Goal: Information Seeking & Learning: Learn about a topic

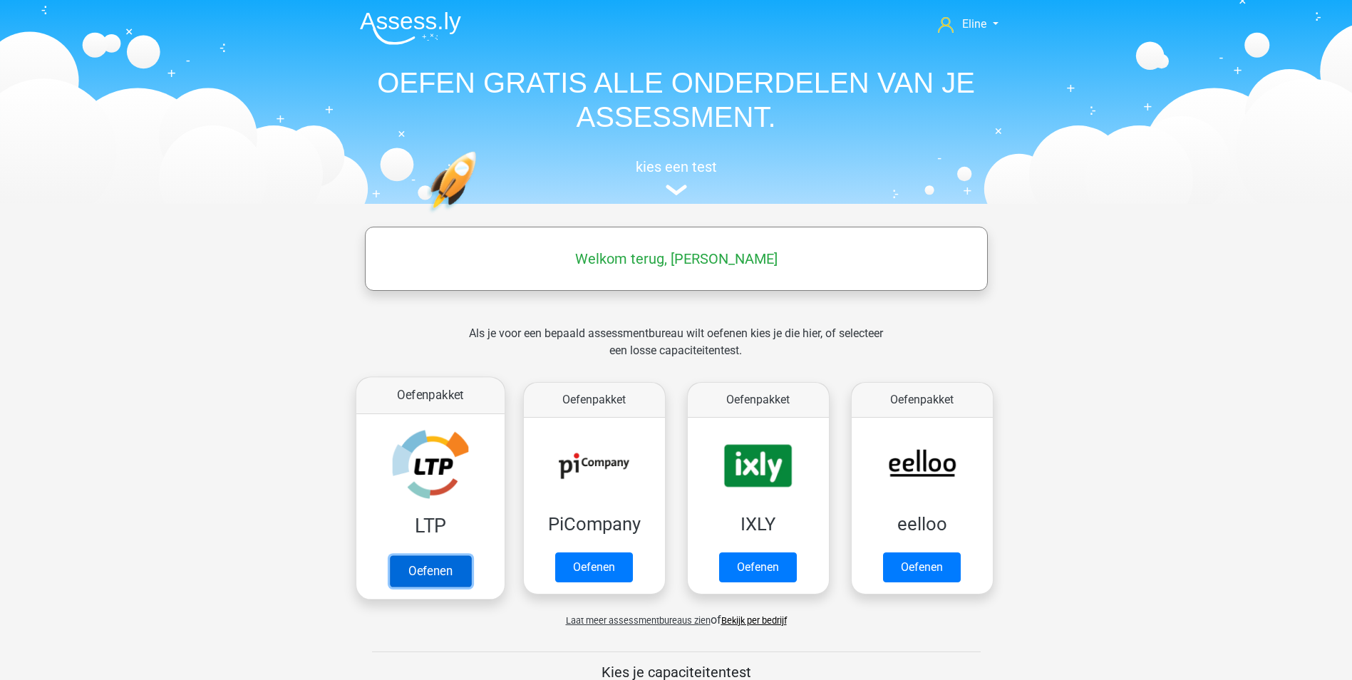
click at [439, 566] on link "Oefenen" at bounding box center [429, 570] width 81 height 31
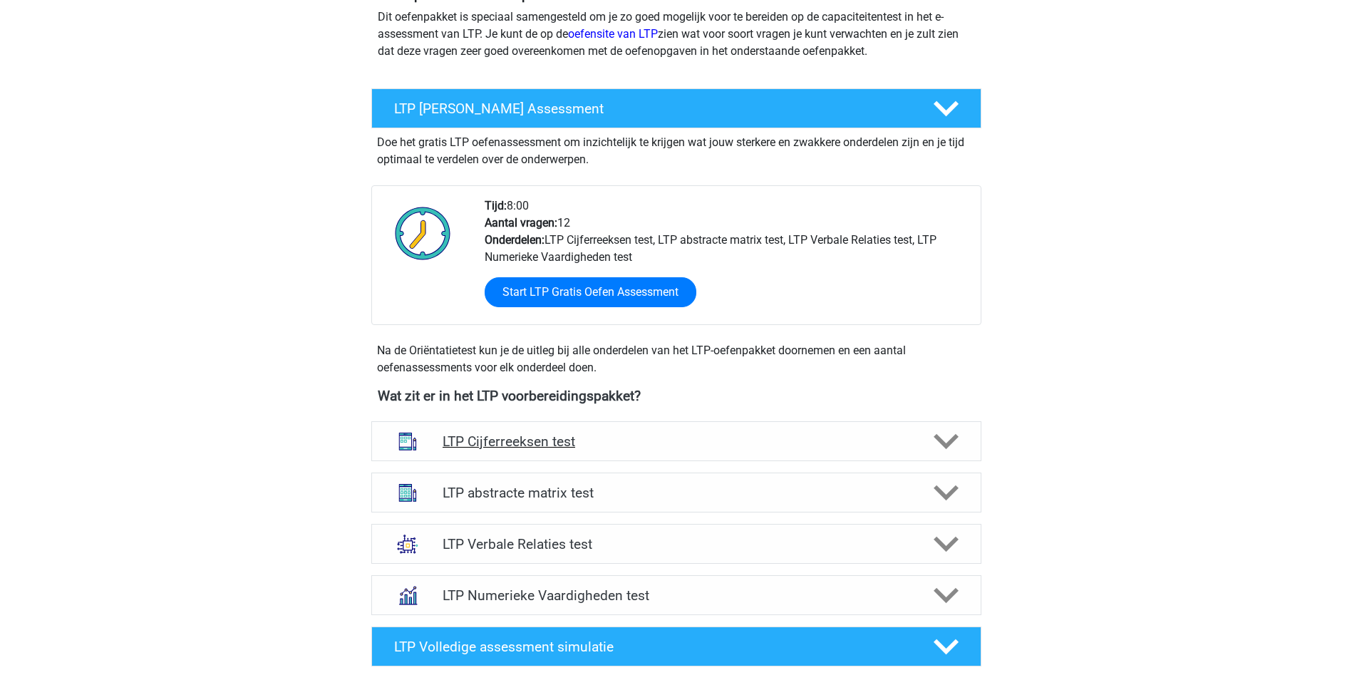
scroll to position [214, 0]
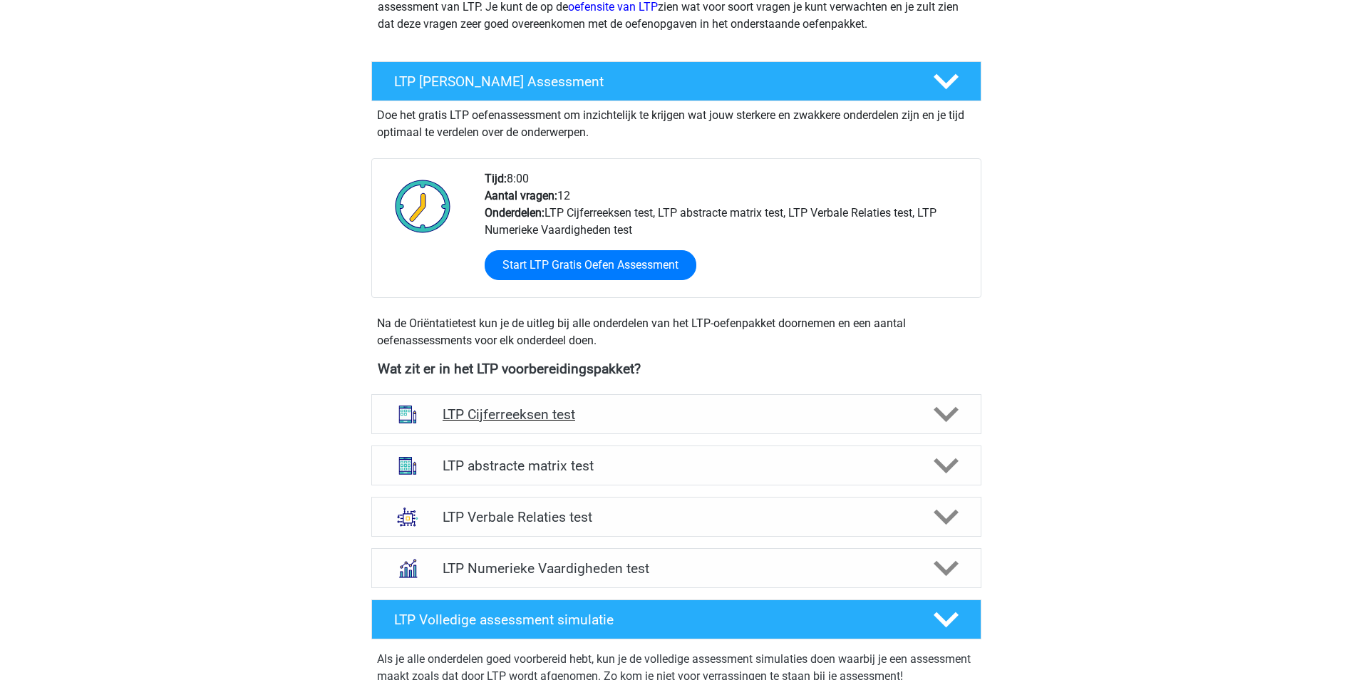
click at [952, 417] on icon at bounding box center [945, 414] width 25 height 25
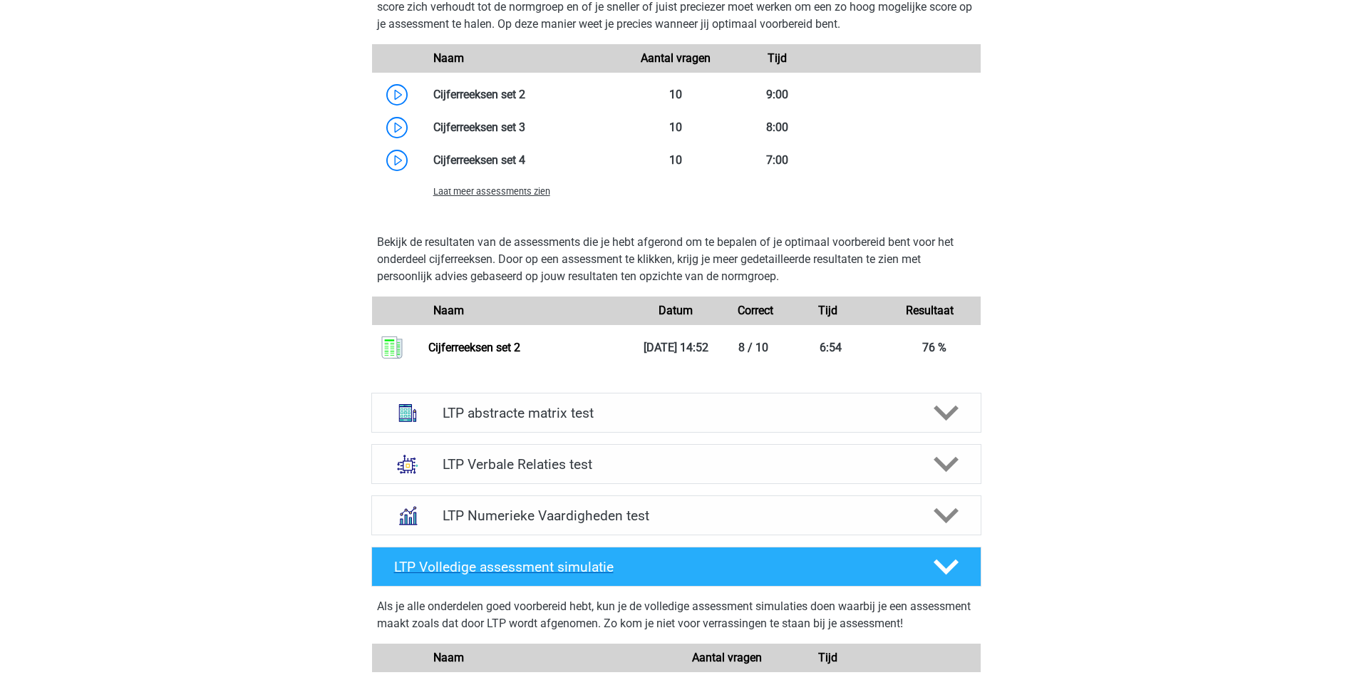
scroll to position [1140, 0]
click at [518, 190] on span "Laat meer assessments zien" at bounding box center [491, 192] width 117 height 11
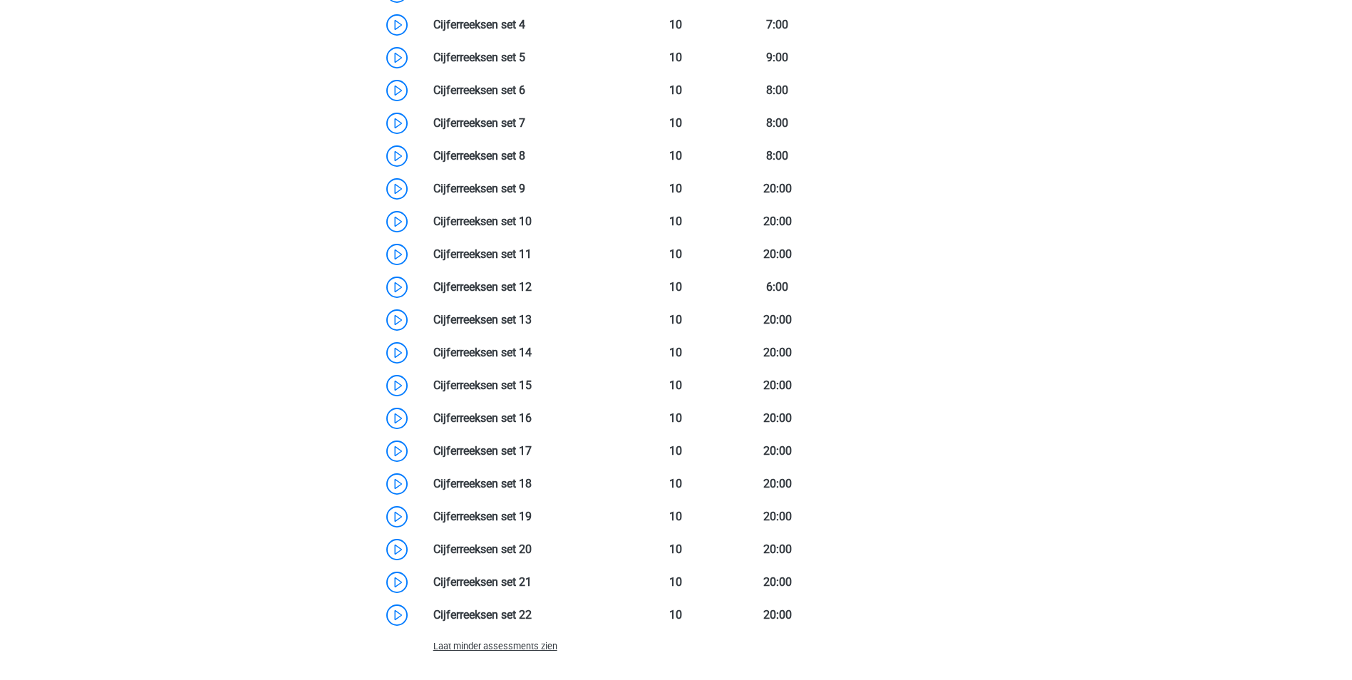
scroll to position [931, 0]
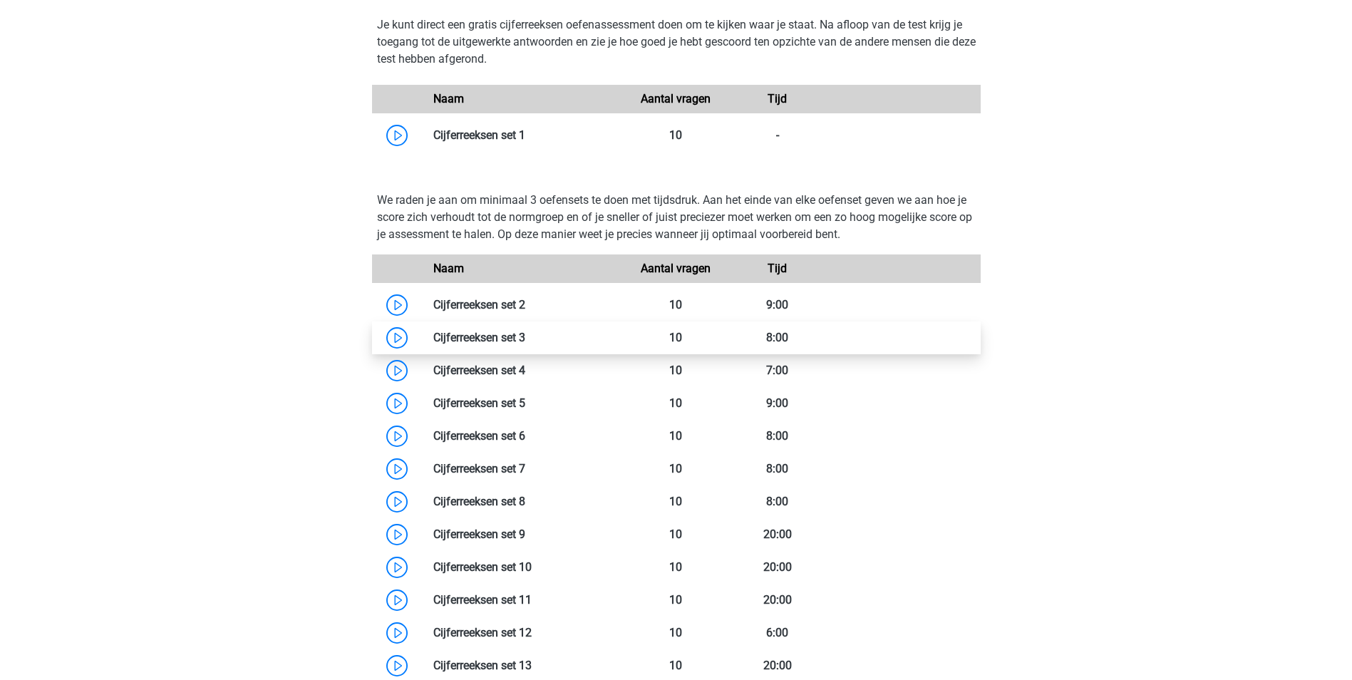
click at [525, 333] on link at bounding box center [525, 338] width 0 height 14
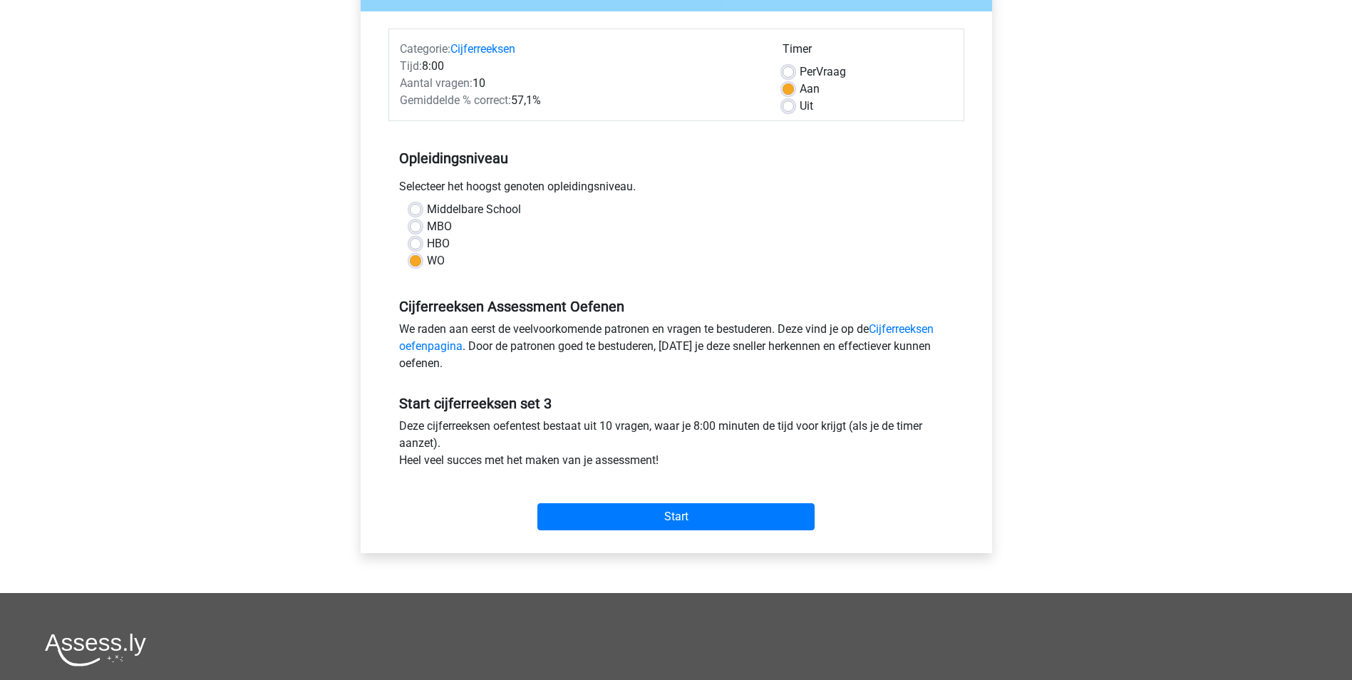
scroll to position [214, 0]
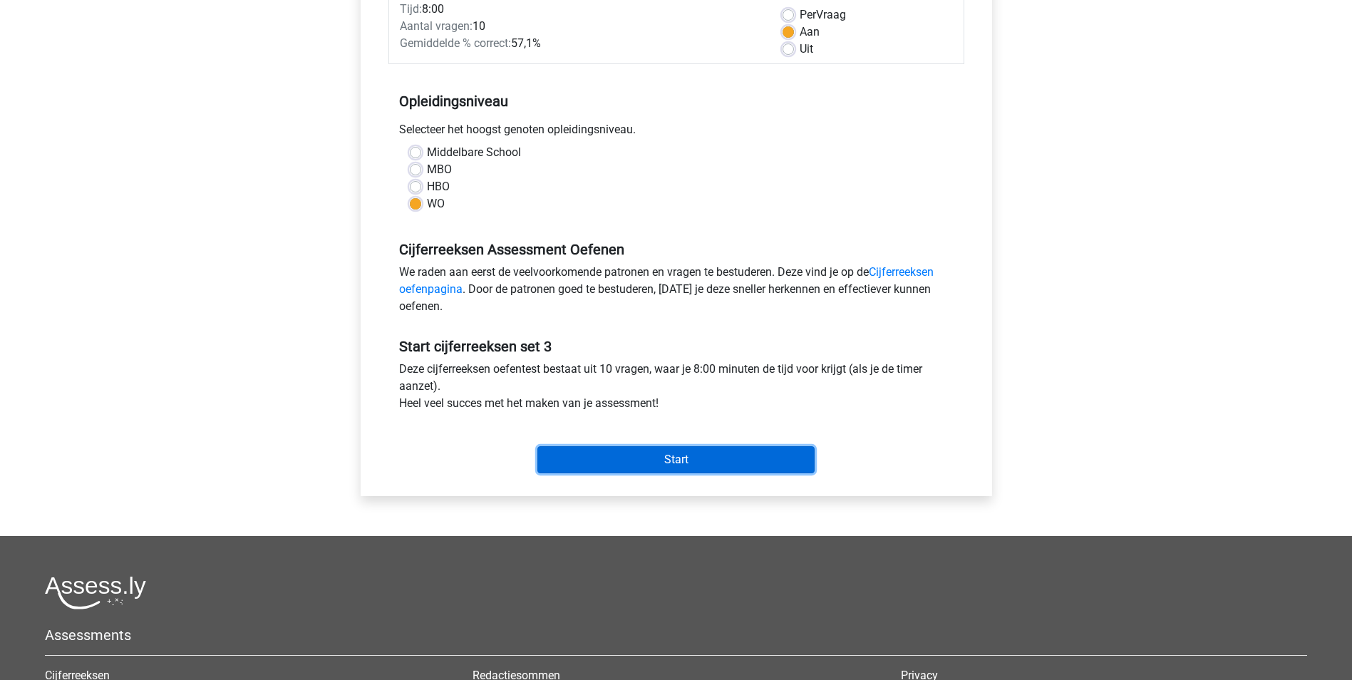
click at [663, 467] on input "Start" at bounding box center [675, 459] width 277 height 27
click at [735, 455] on input "Start" at bounding box center [675, 459] width 277 height 27
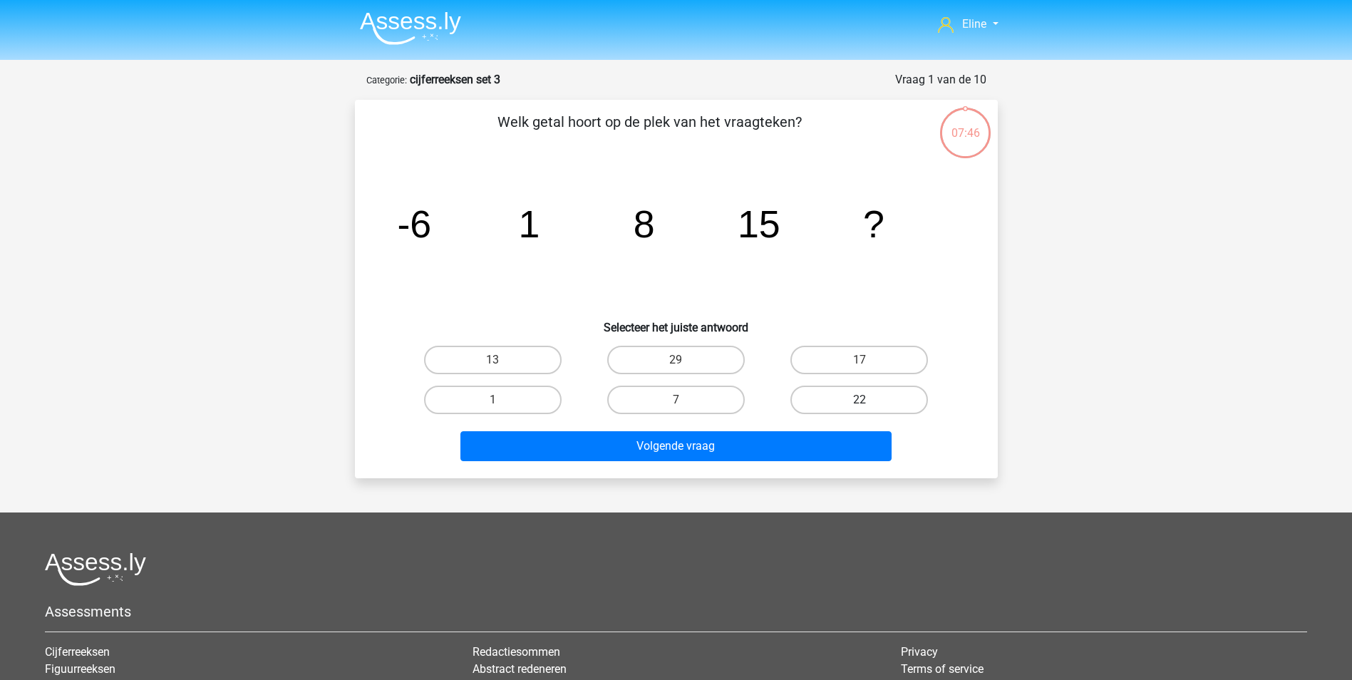
click at [907, 404] on label "22" at bounding box center [859, 399] width 138 height 29
click at [869, 404] on input "22" at bounding box center [863, 404] width 9 height 9
radio input "true"
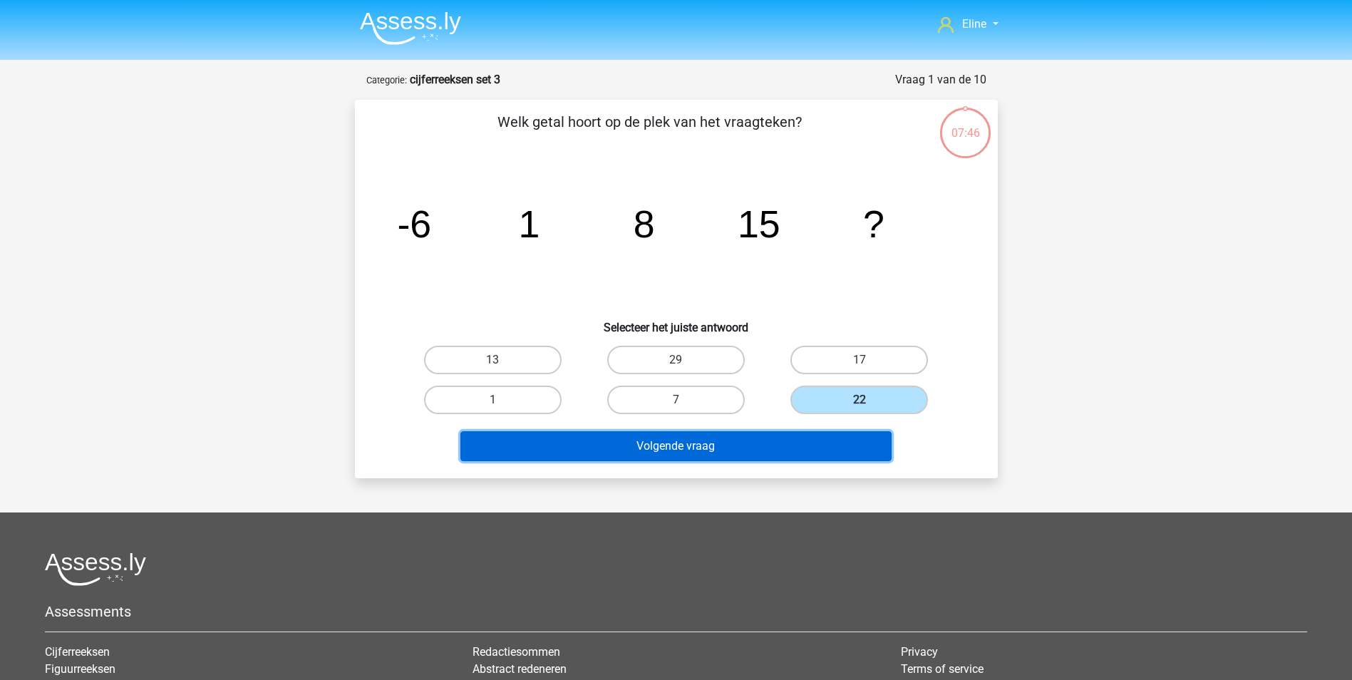
click at [862, 438] on button "Volgende vraag" at bounding box center [675, 446] width 431 height 30
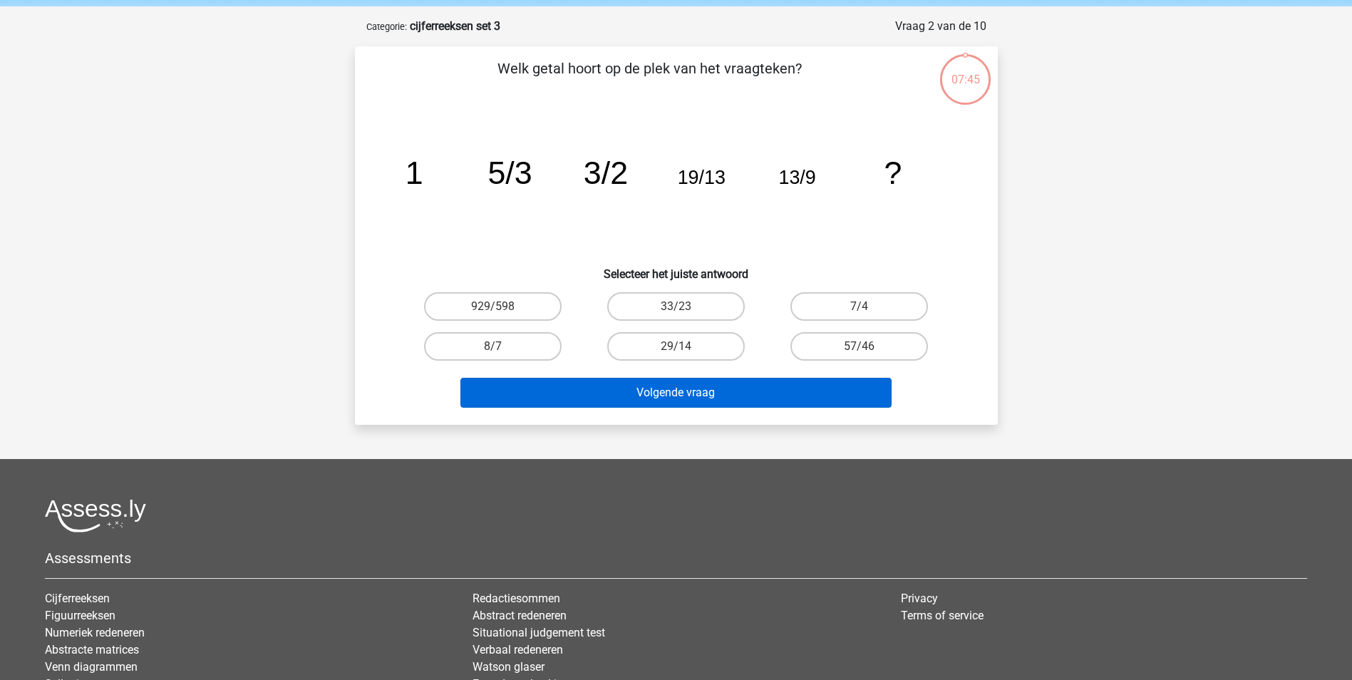
scroll to position [71, 0]
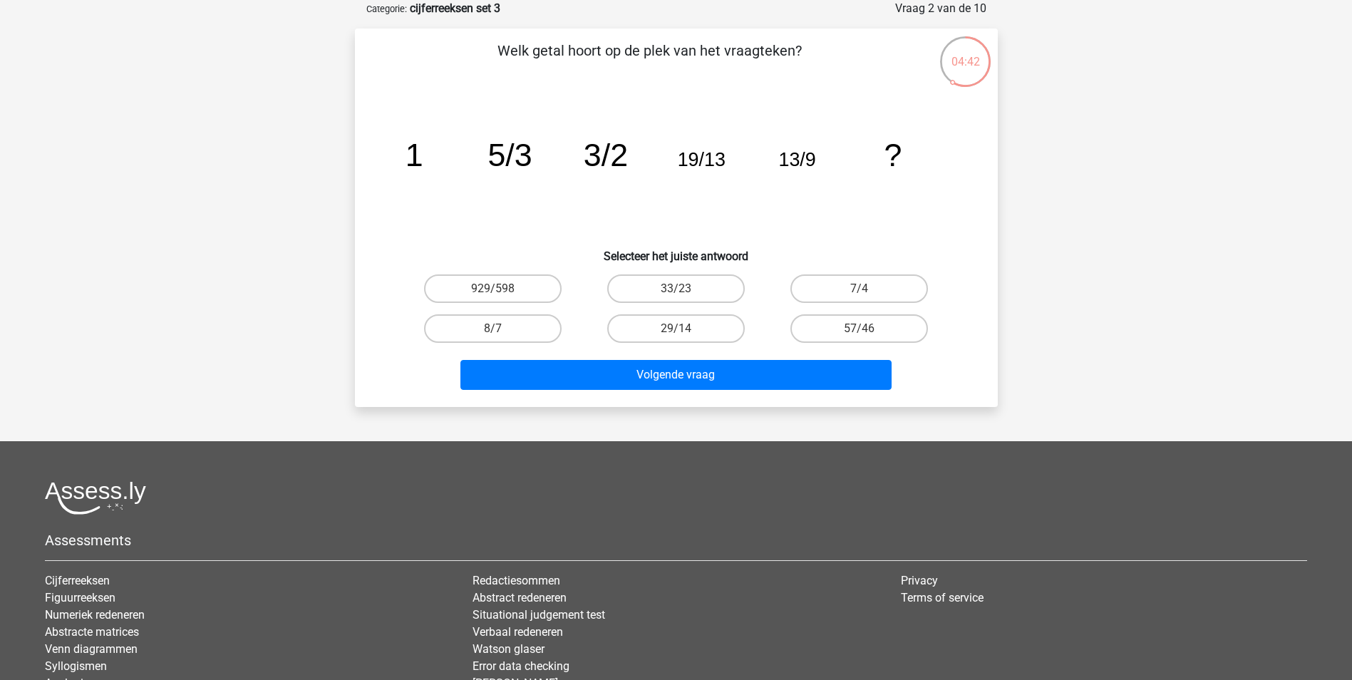
drag, startPoint x: 728, startPoint y: 332, endPoint x: 728, endPoint y: 344, distance: 12.1
click at [728, 332] on label "29/14" at bounding box center [676, 328] width 138 height 29
click at [685, 332] on input "29/14" at bounding box center [680, 332] width 9 height 9
radio input "true"
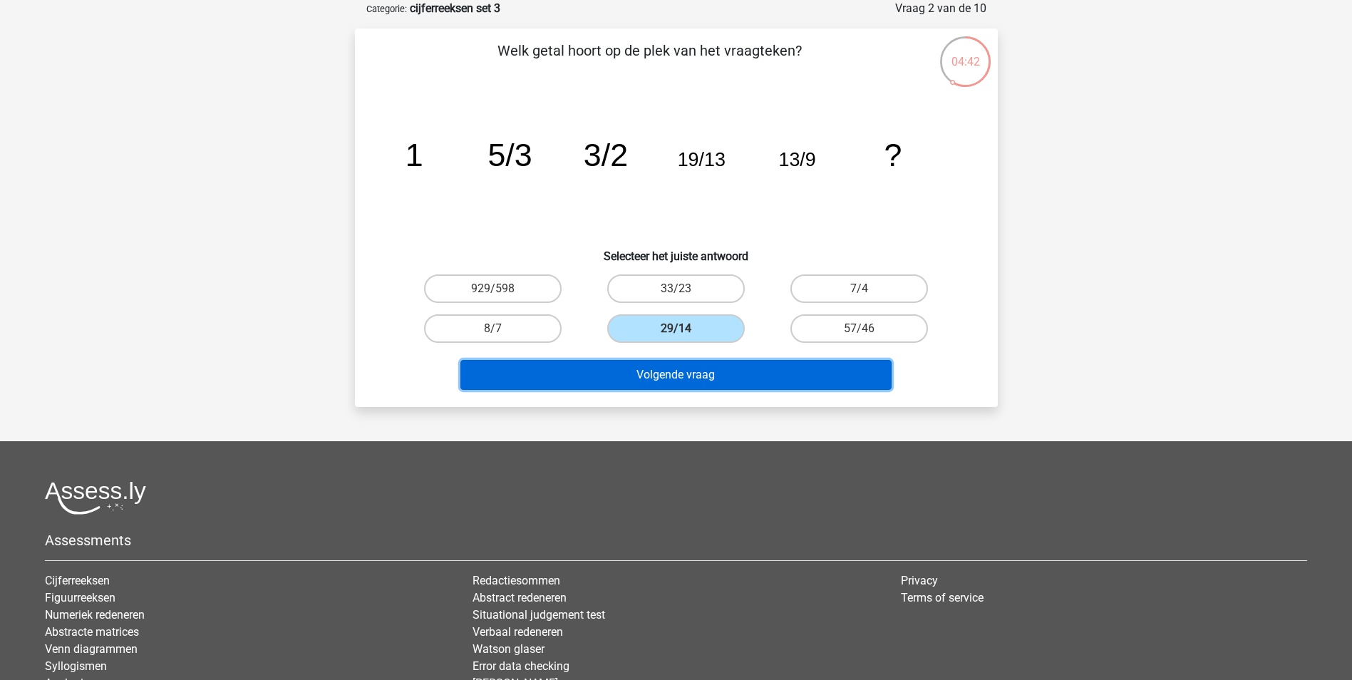
click at [735, 389] on button "Volgende vraag" at bounding box center [675, 375] width 431 height 30
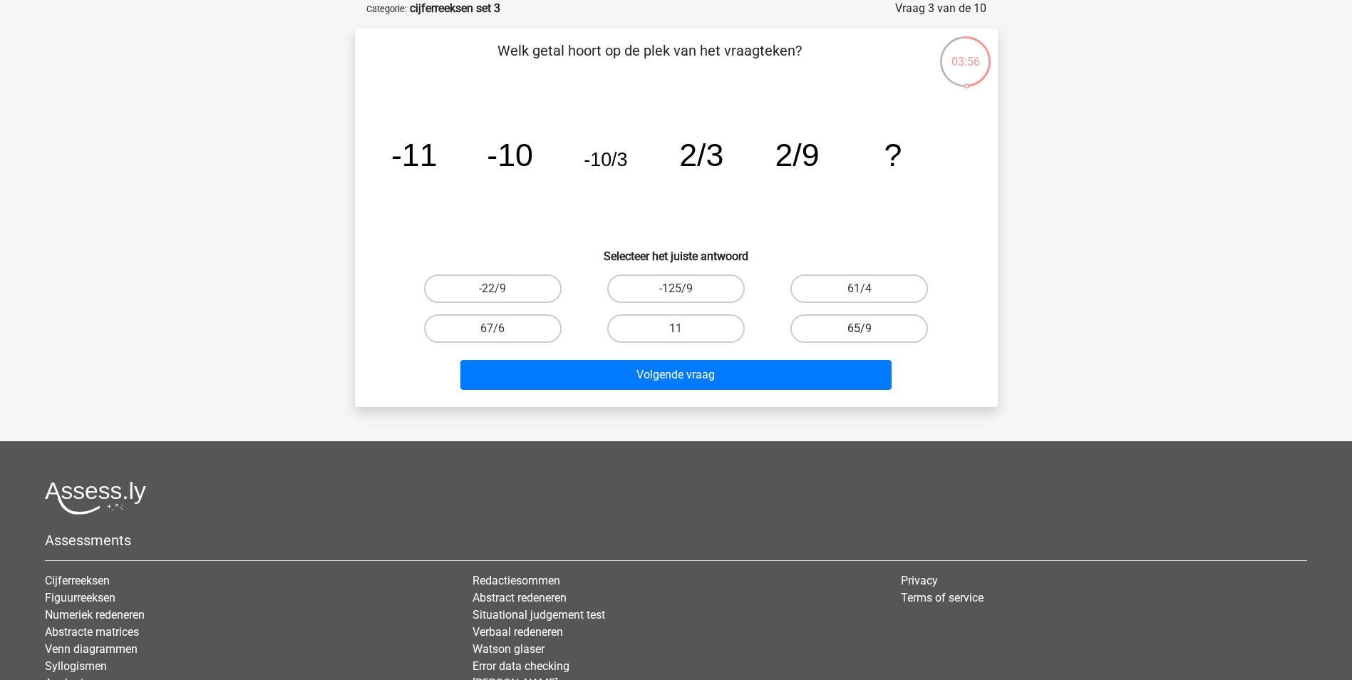
click at [926, 329] on label "65/9" at bounding box center [859, 328] width 138 height 29
click at [869, 329] on input "65/9" at bounding box center [863, 332] width 9 height 9
radio input "true"
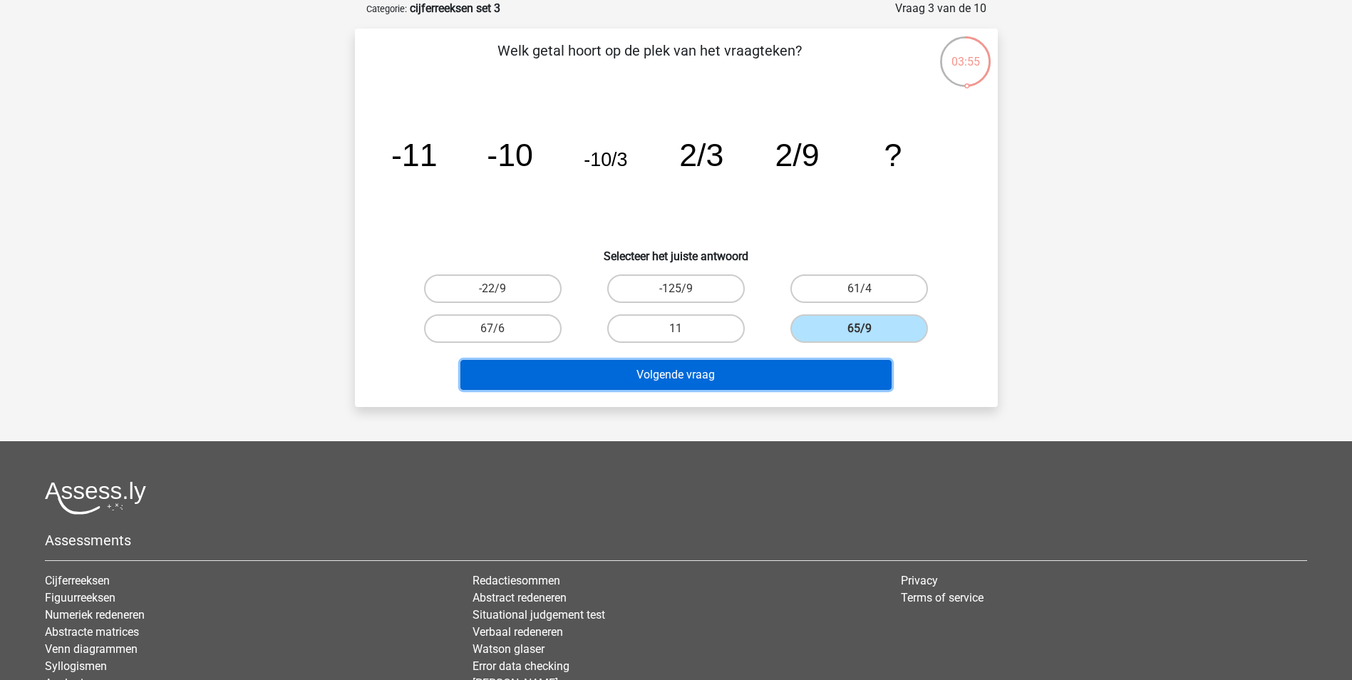
click at [869, 377] on button "Volgende vraag" at bounding box center [675, 375] width 431 height 30
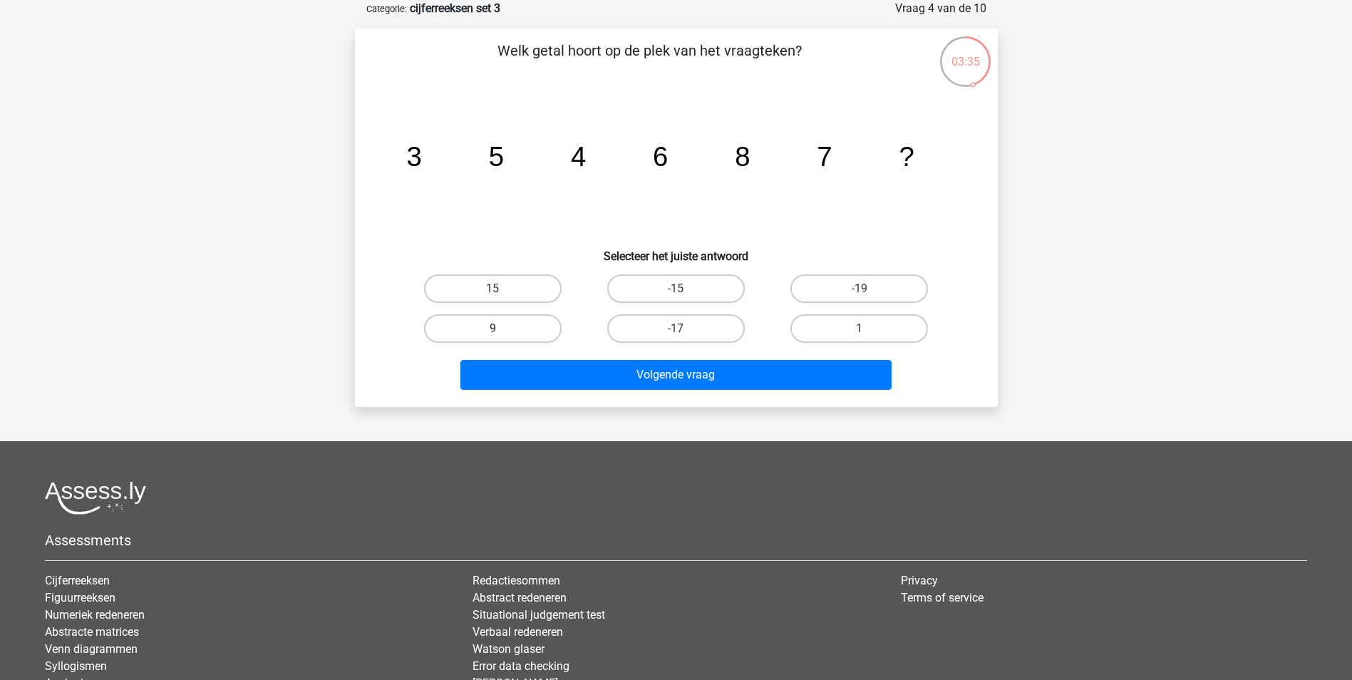
click at [509, 325] on label "9" at bounding box center [493, 328] width 138 height 29
click at [502, 328] on input "9" at bounding box center [496, 332] width 9 height 9
radio input "true"
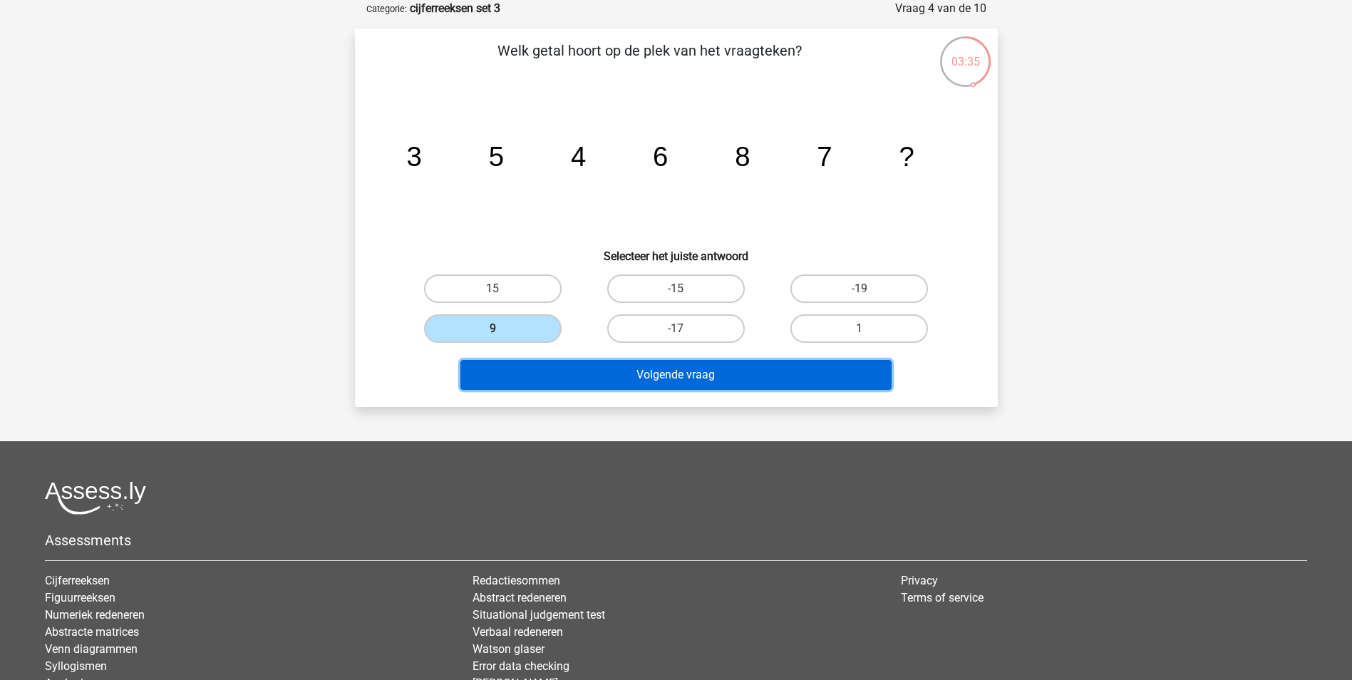
click at [511, 371] on button "Volgende vraag" at bounding box center [675, 375] width 431 height 30
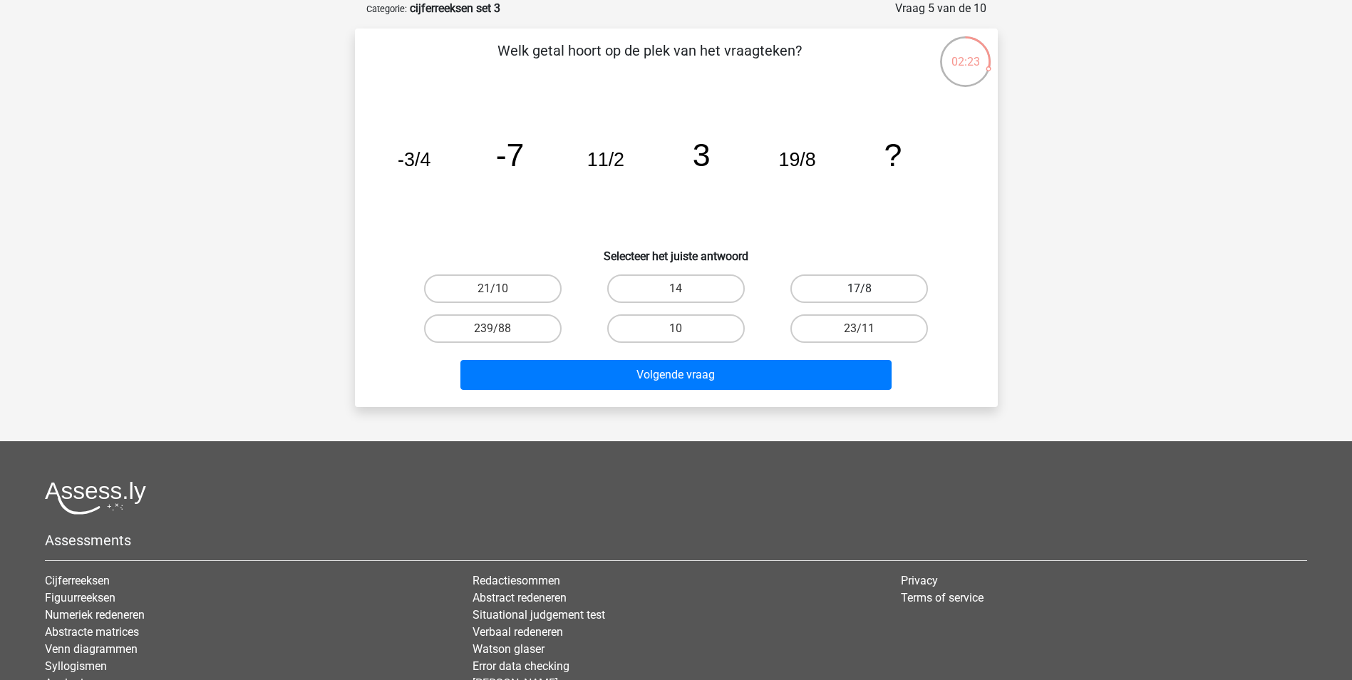
click at [906, 291] on label "17/8" at bounding box center [859, 288] width 138 height 29
click at [869, 291] on input "17/8" at bounding box center [863, 293] width 9 height 9
radio input "true"
click at [856, 332] on label "23/11" at bounding box center [859, 328] width 138 height 29
click at [859, 332] on input "23/11" at bounding box center [863, 332] width 9 height 9
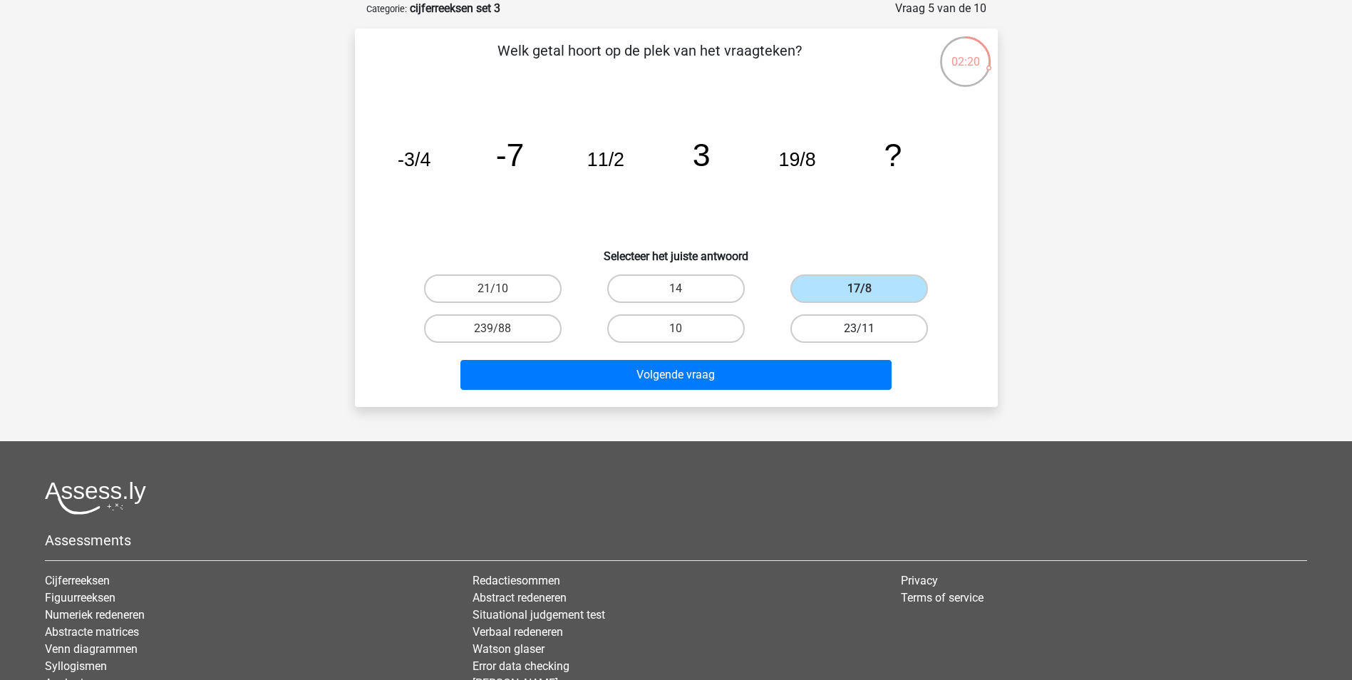
radio input "true"
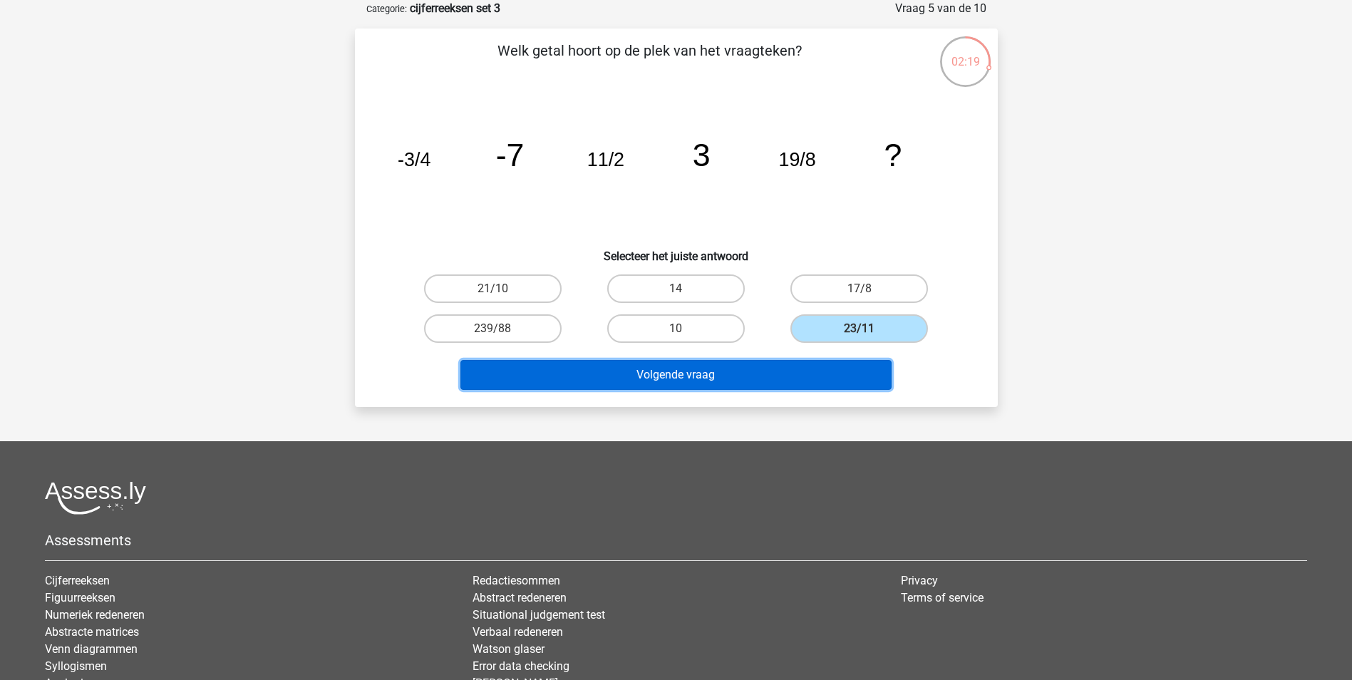
click at [843, 373] on button "Volgende vraag" at bounding box center [675, 375] width 431 height 30
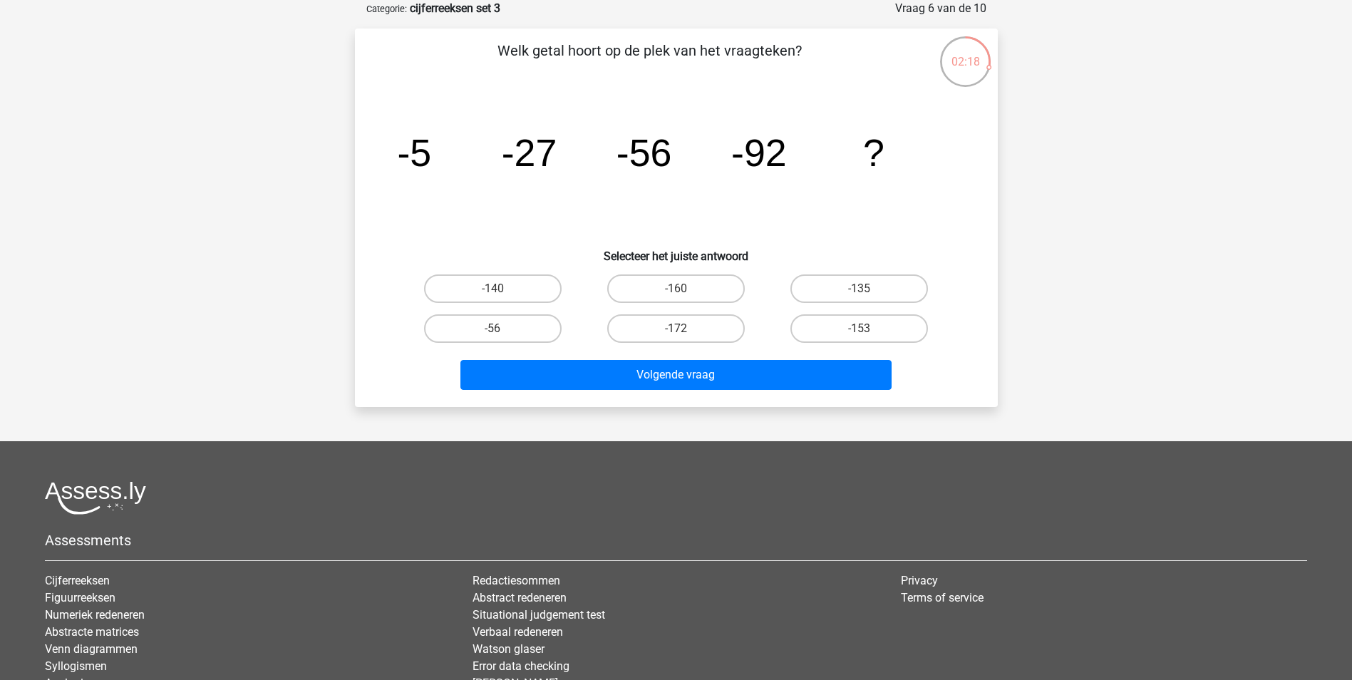
drag, startPoint x: 644, startPoint y: 65, endPoint x: 739, endPoint y: 68, distance: 94.8
click at [739, 68] on p "Welk getal hoort op de plek van het vraagteken?" at bounding box center [650, 61] width 544 height 43
drag, startPoint x: 739, startPoint y: 68, endPoint x: 694, endPoint y: 97, distance: 53.6
click at [694, 97] on icon "image/svg+xml -5 -27 -56 -92 ?" at bounding box center [676, 166] width 574 height 144
click at [861, 289] on input "-135" at bounding box center [863, 293] width 9 height 9
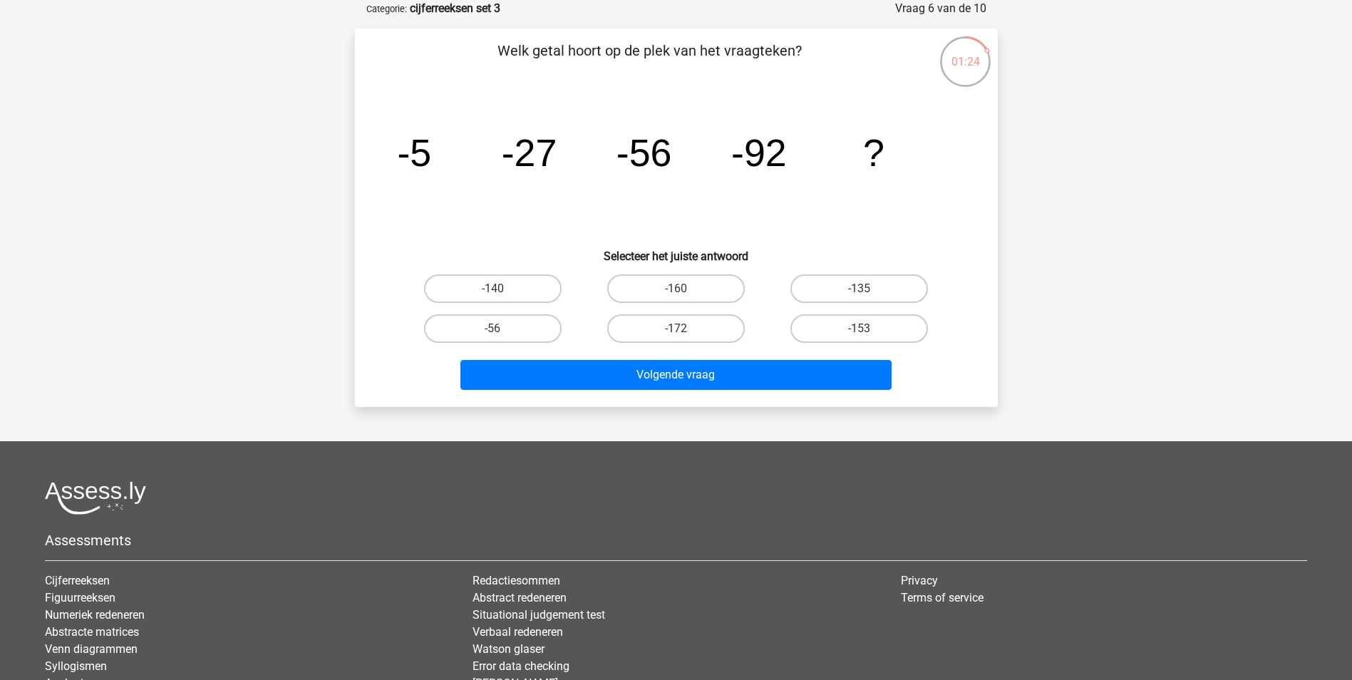
radio input "true"
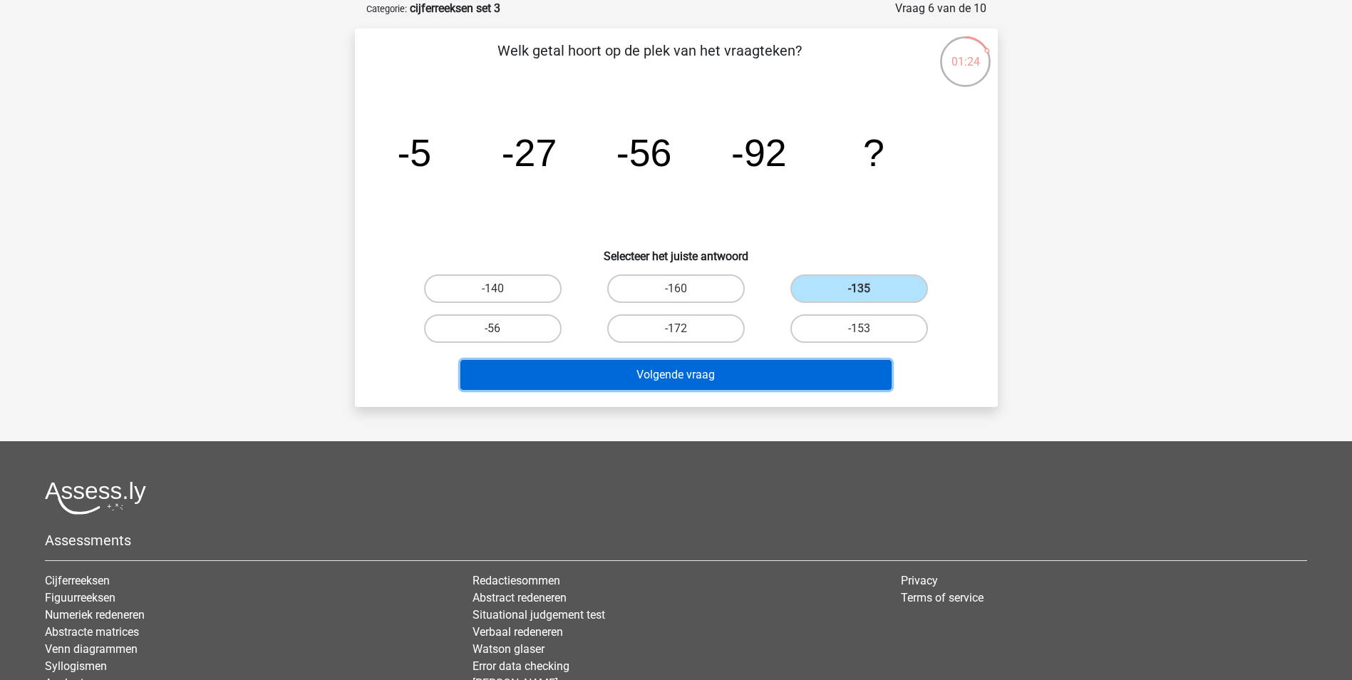
click at [820, 375] on button "Volgende vraag" at bounding box center [675, 375] width 431 height 30
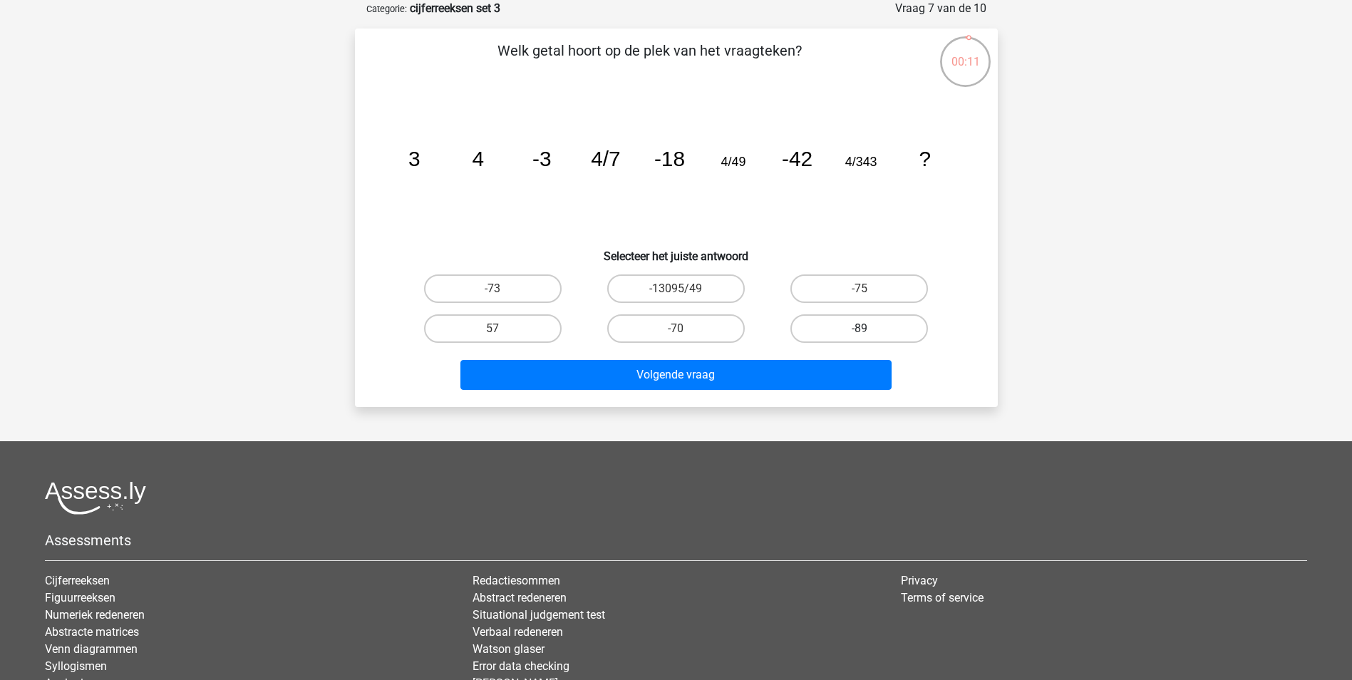
click at [854, 328] on label "-89" at bounding box center [859, 328] width 138 height 29
click at [859, 328] on input "-89" at bounding box center [863, 332] width 9 height 9
radio input "true"
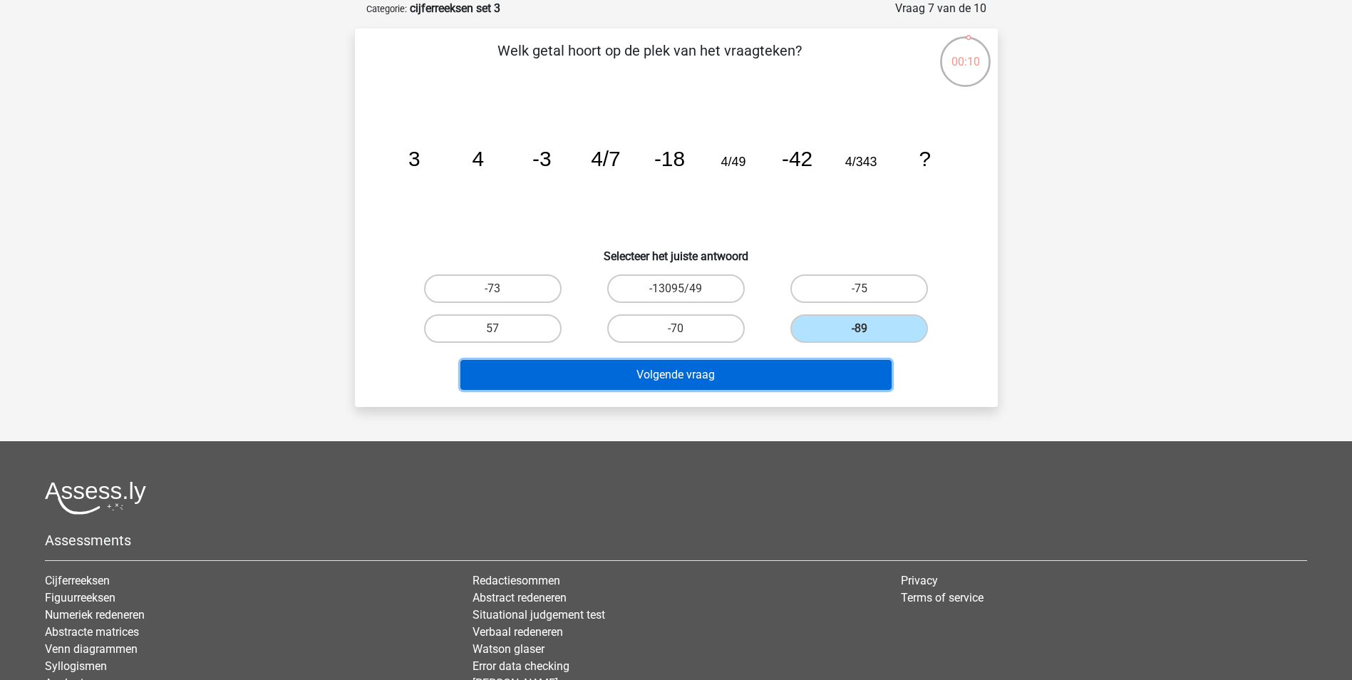
click at [802, 366] on button "Volgende vraag" at bounding box center [675, 375] width 431 height 30
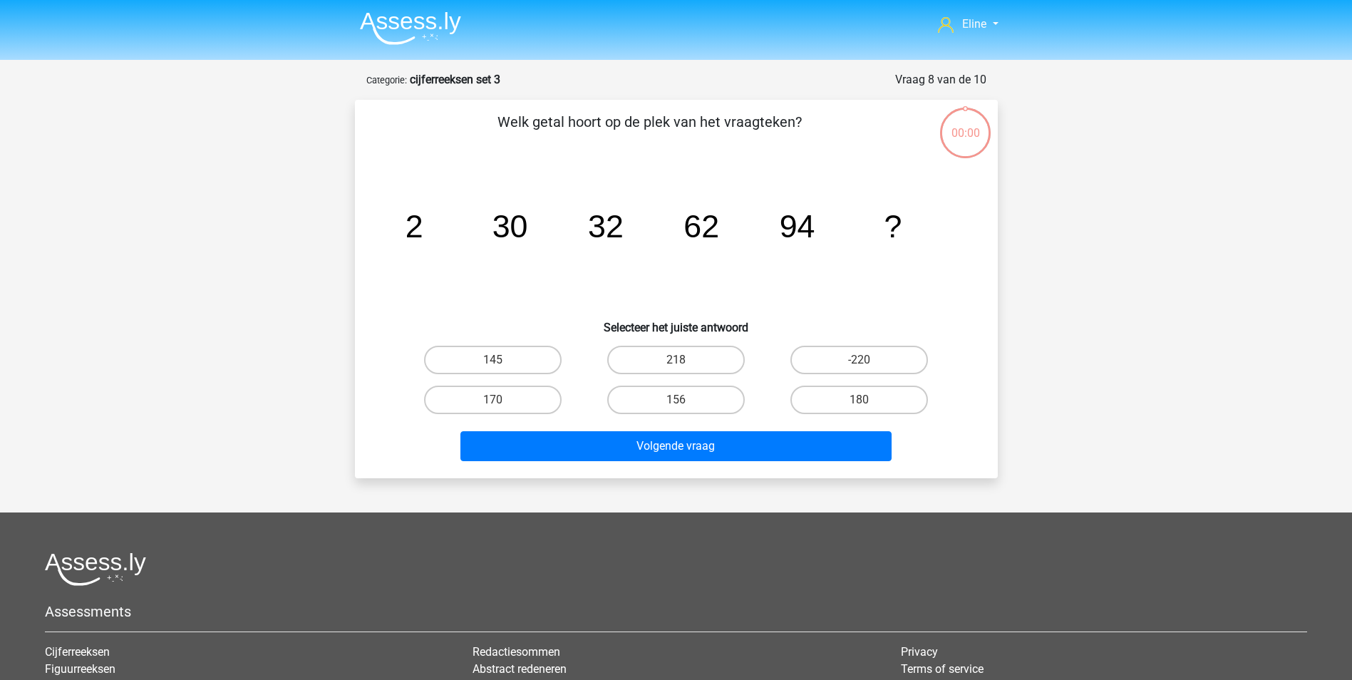
scroll to position [71, 0]
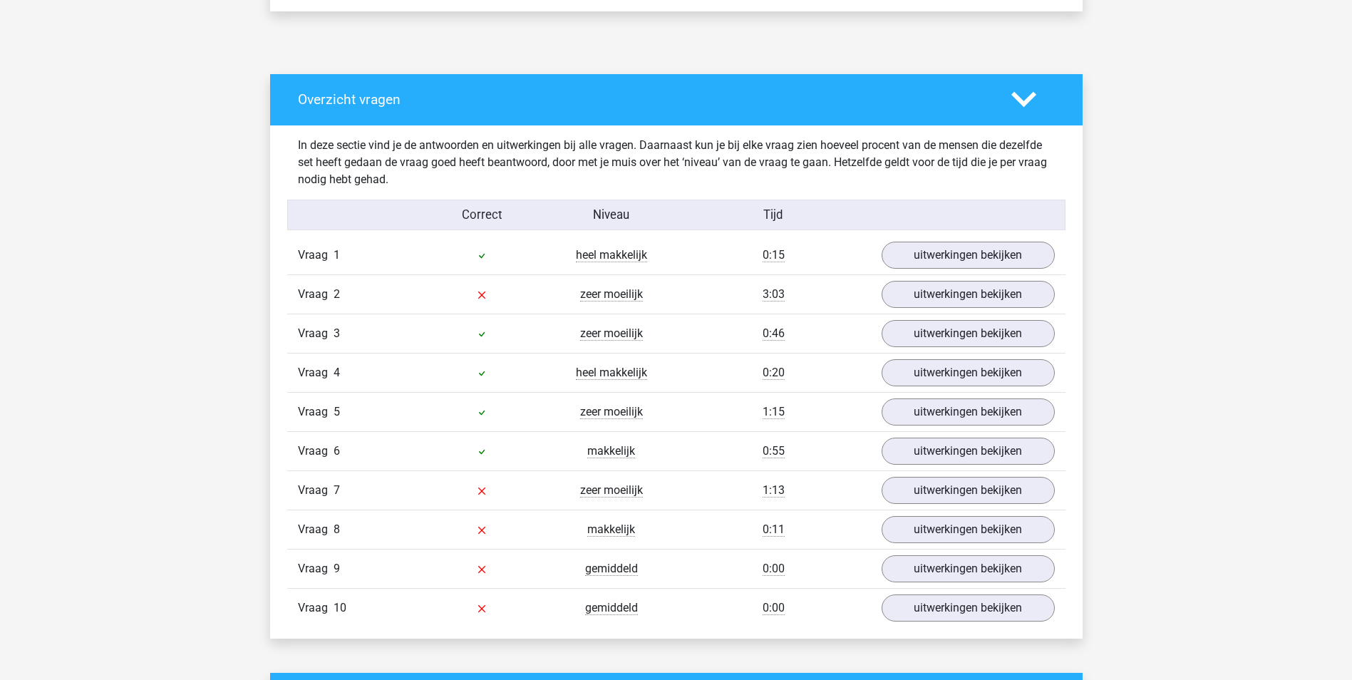
scroll to position [855, 0]
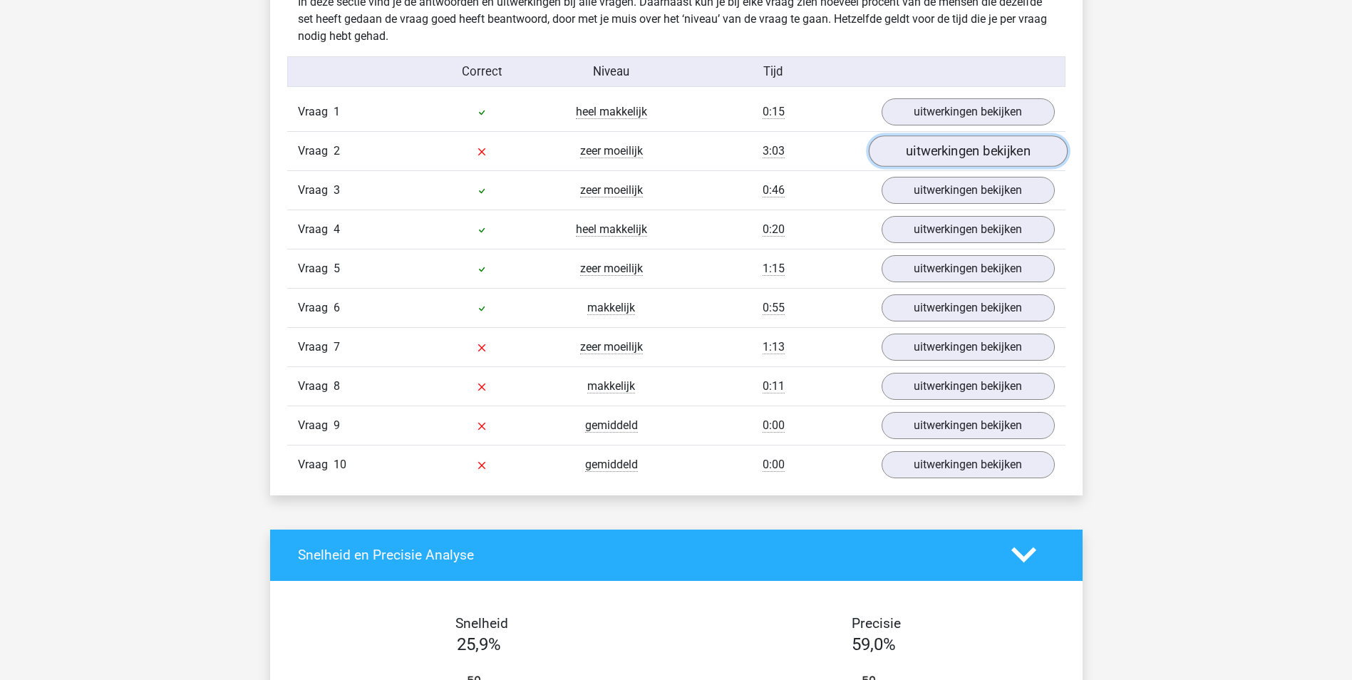
click at [950, 143] on link "uitwerkingen bekijken" at bounding box center [967, 150] width 199 height 31
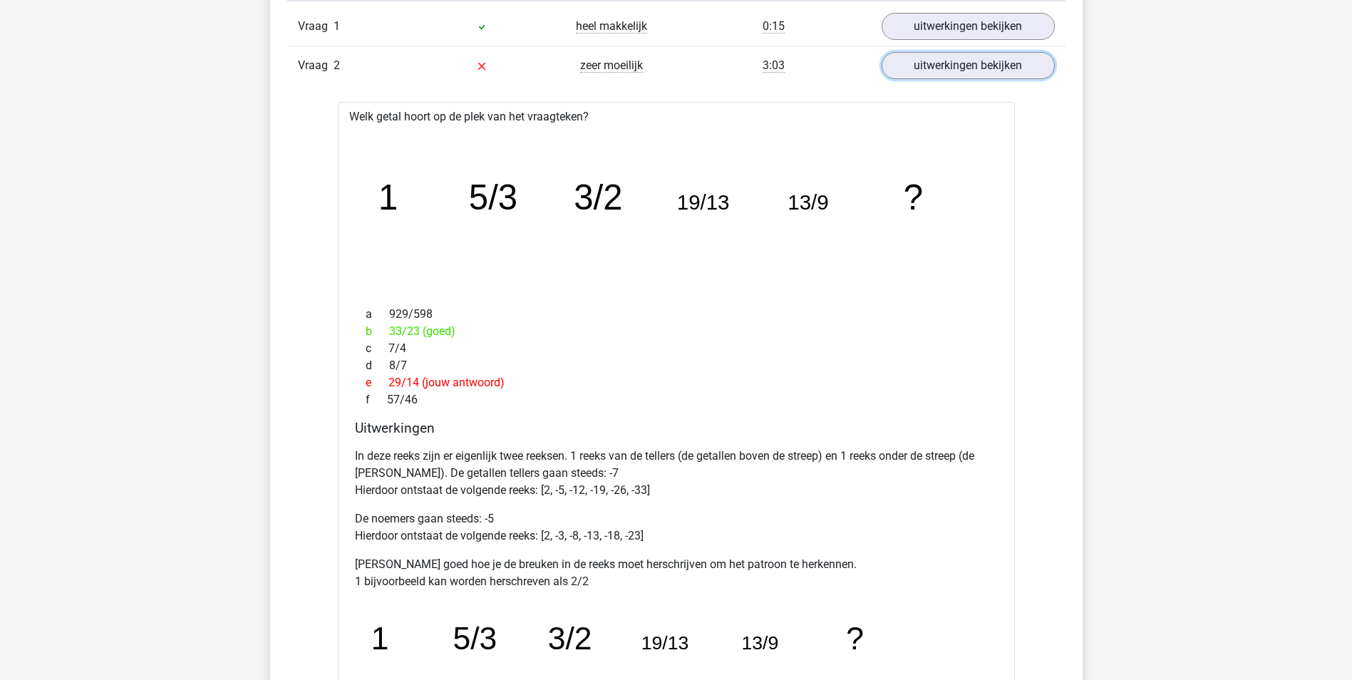
scroll to position [784, 0]
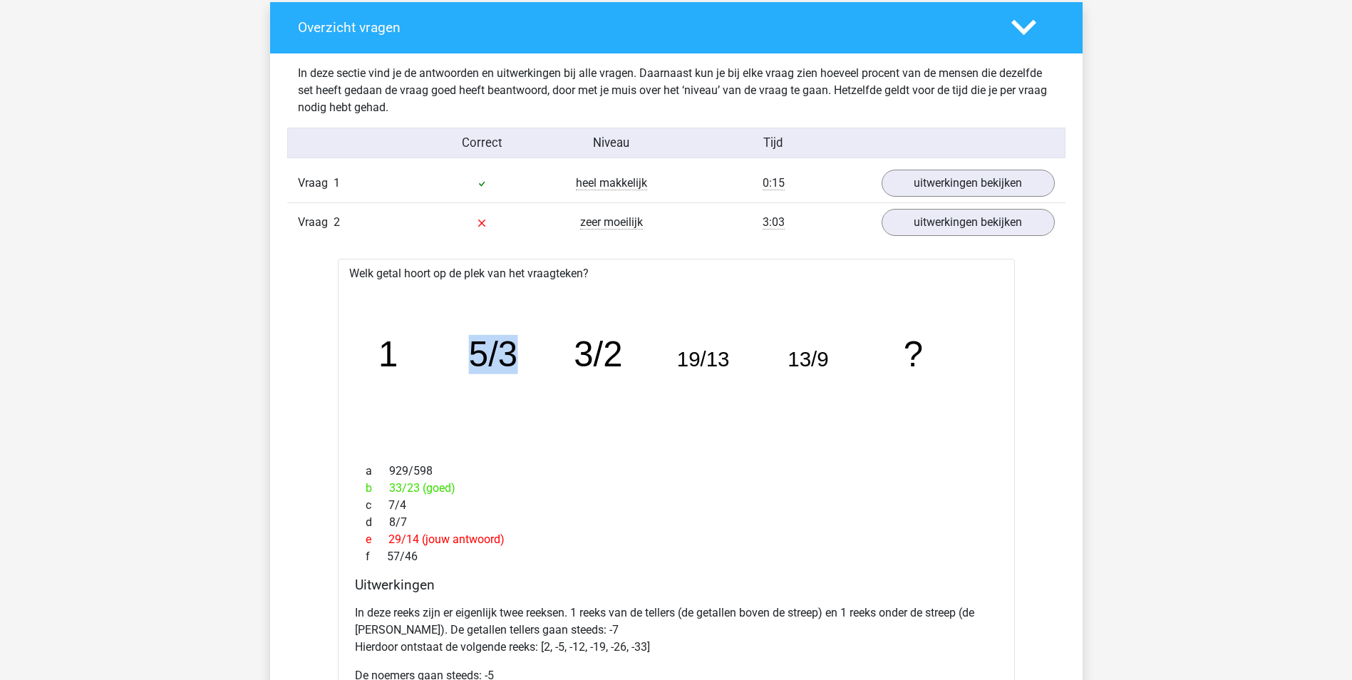
drag, startPoint x: 470, startPoint y: 357, endPoint x: 537, endPoint y: 369, distance: 68.1
click at [537, 369] on icon "image/svg+xml 1 5/3 3/2 19/13 13/9 ?" at bounding box center [676, 367] width 631 height 158
drag, startPoint x: 537, startPoint y: 369, endPoint x: 514, endPoint y: 433, distance: 68.3
click at [517, 434] on icon "image/svg+xml 1 5/3 3/2 19/13 13/9 ?" at bounding box center [676, 367] width 631 height 158
click at [504, 433] on icon "image/svg+xml 1 5/3 3/2 19/13 13/9 ?" at bounding box center [676, 367] width 631 height 158
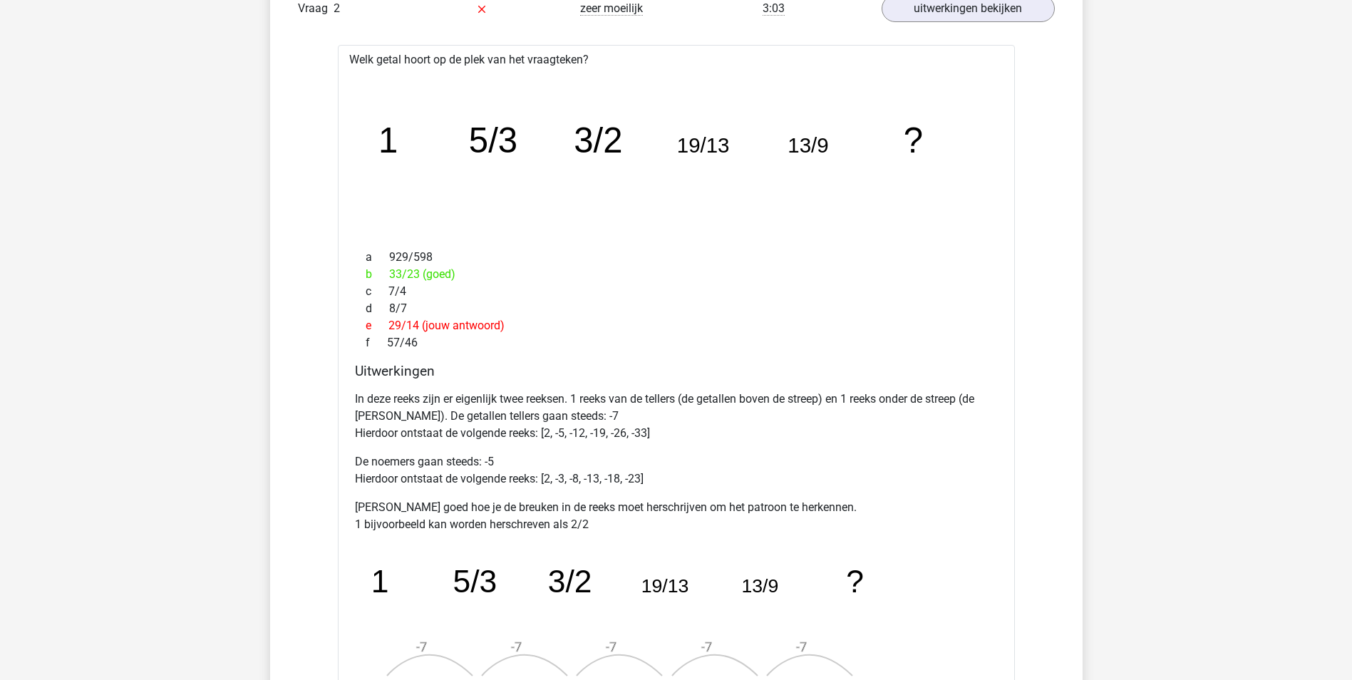
click at [657, 241] on div "Welk getal hoort op de plek van het vraagteken? image/svg+xml 1 5/3 3/2 19/13 1…" at bounding box center [676, 455] width 677 height 821
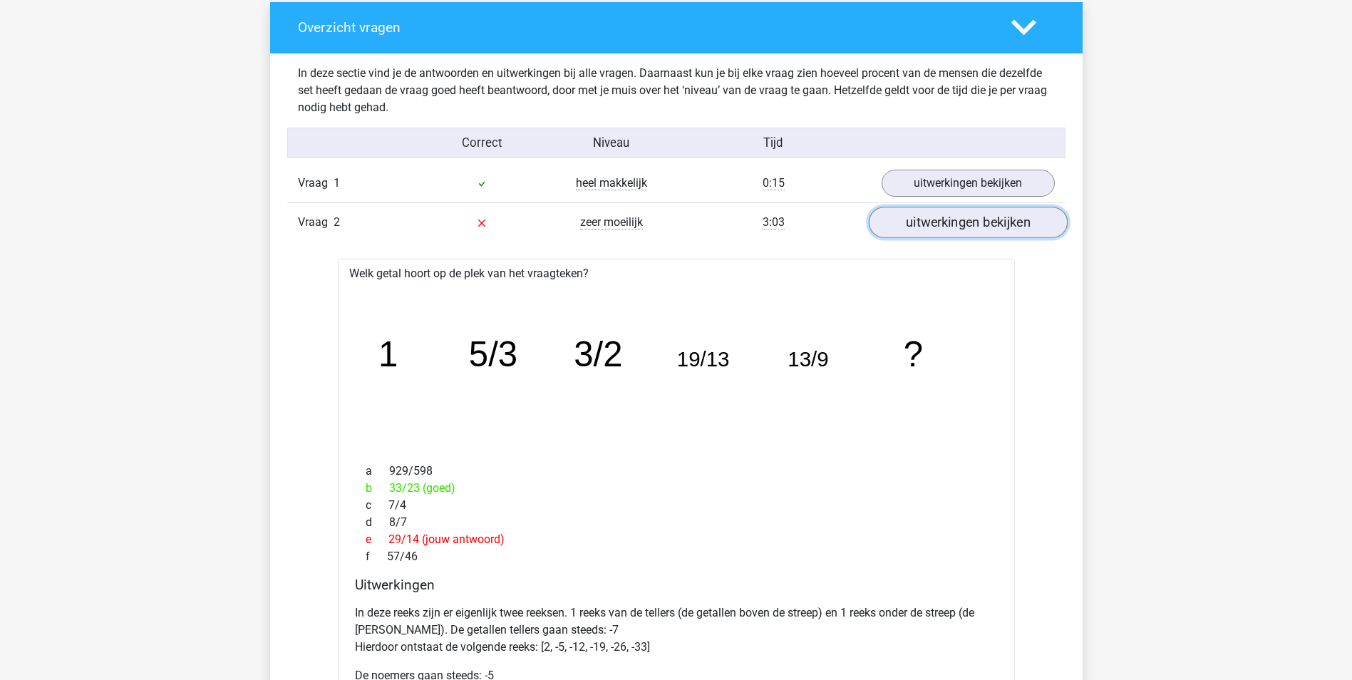
click at [891, 212] on link "uitwerkingen bekijken" at bounding box center [967, 222] width 199 height 31
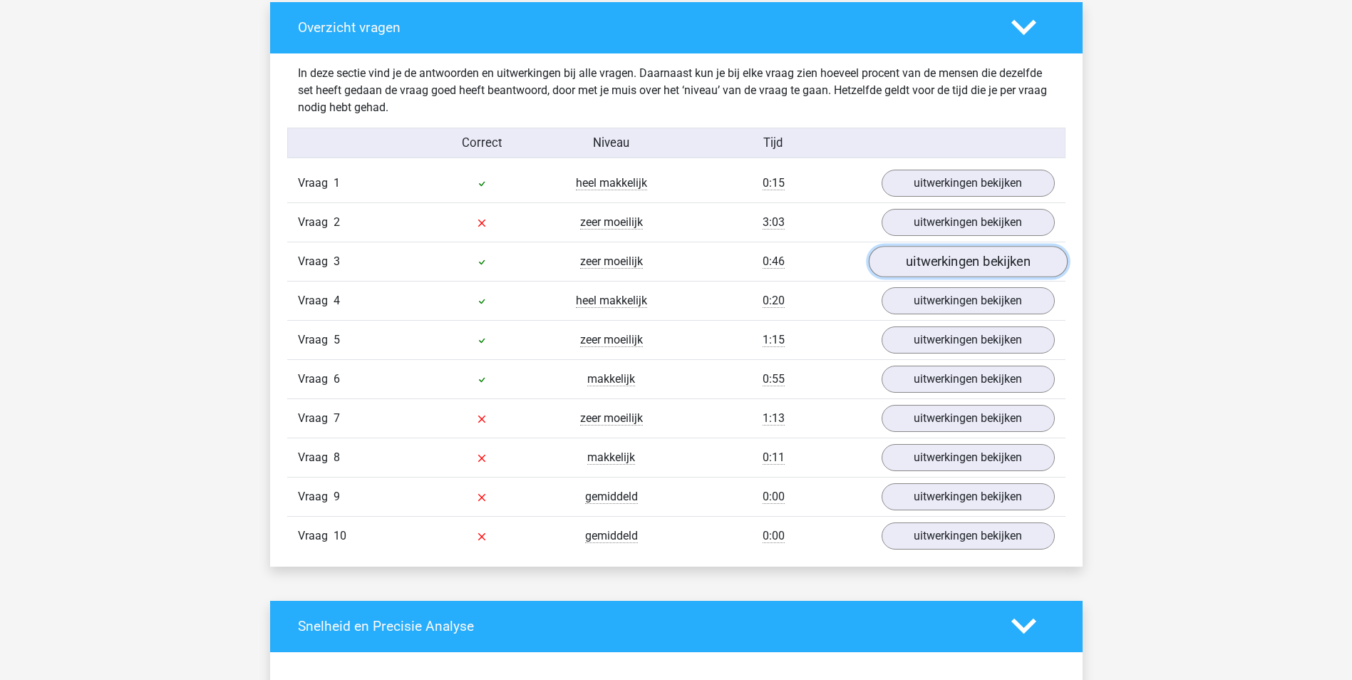
click at [919, 262] on link "uitwerkingen bekijken" at bounding box center [967, 261] width 199 height 31
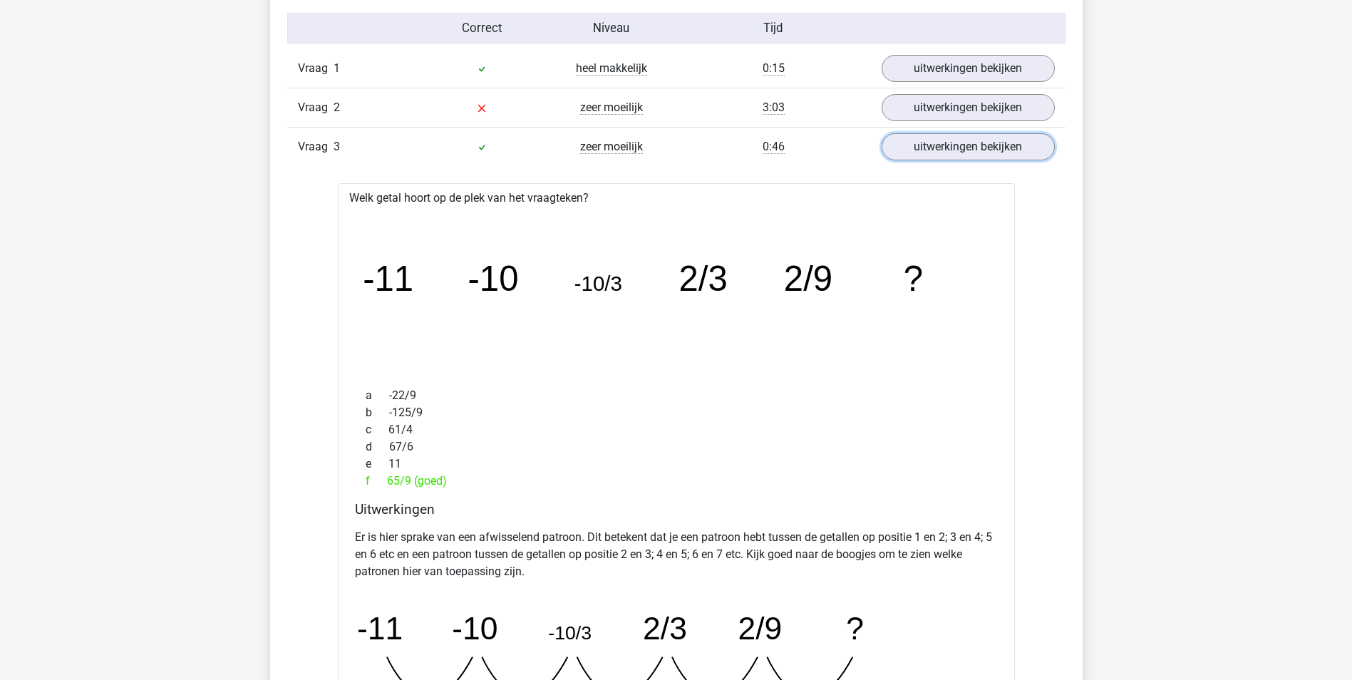
scroll to position [926, 0]
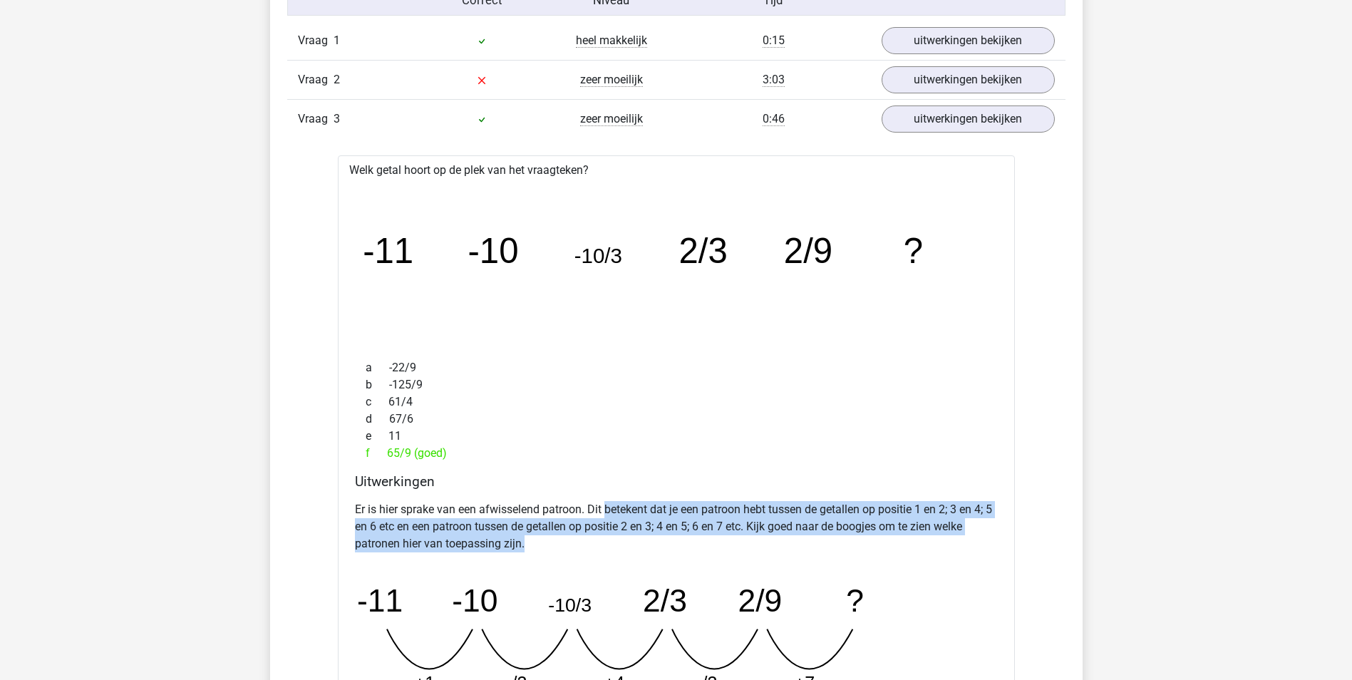
drag, startPoint x: 648, startPoint y: 504, endPoint x: 824, endPoint y: 543, distance: 180.9
click at [824, 543] on p "Er is hier sprake van een afwisselend patroon. Dit betekent dat je een patroon …" at bounding box center [676, 526] width 643 height 51
drag, startPoint x: 824, startPoint y: 543, endPoint x: 757, endPoint y: 549, distance: 68.0
click at [824, 545] on p "Er is hier sprake van een afwisselend patroon. Dit betekent dat je een patroon …" at bounding box center [676, 526] width 643 height 51
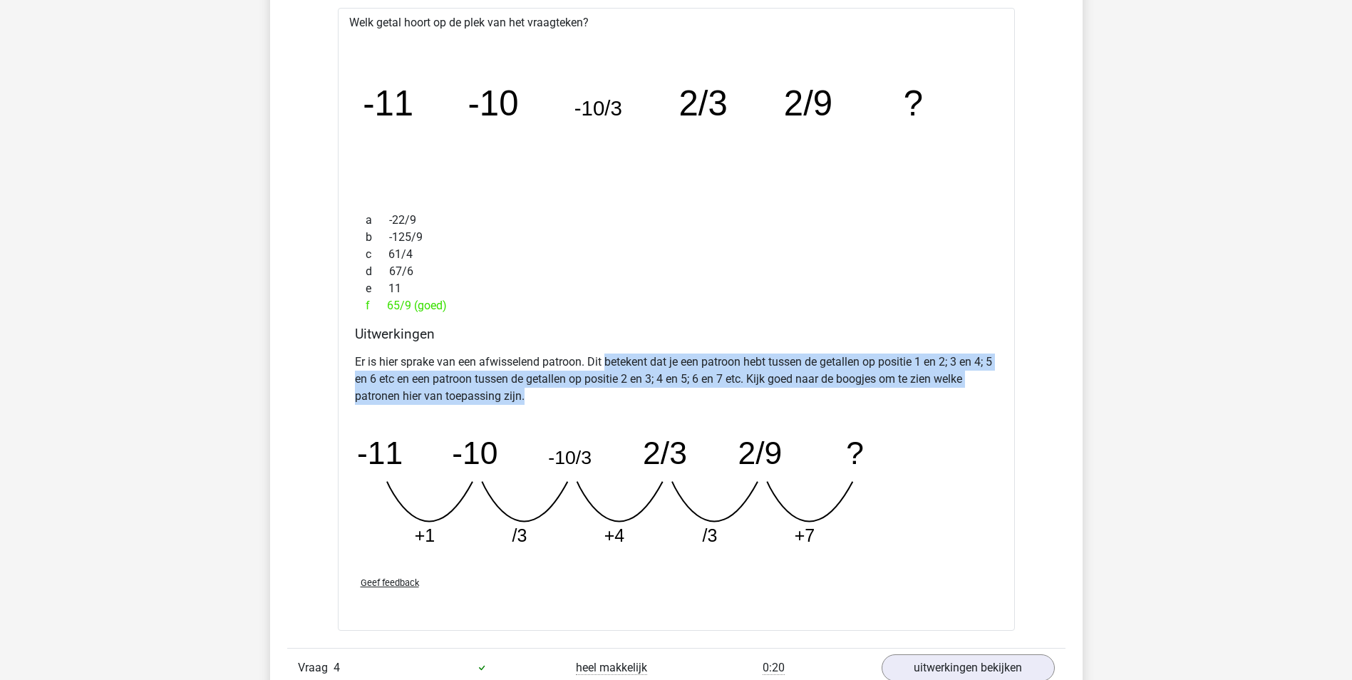
scroll to position [1140, 0]
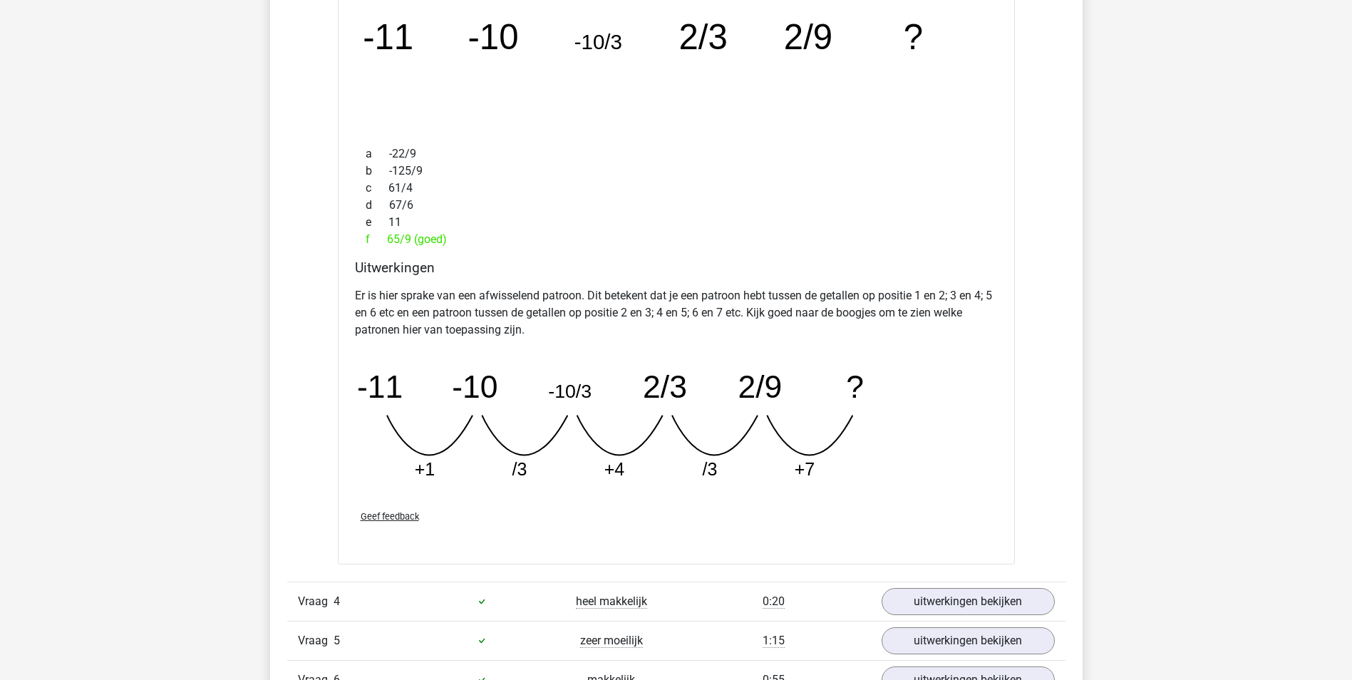
click at [620, 519] on div "Geef feedback" at bounding box center [676, 516] width 654 height 36
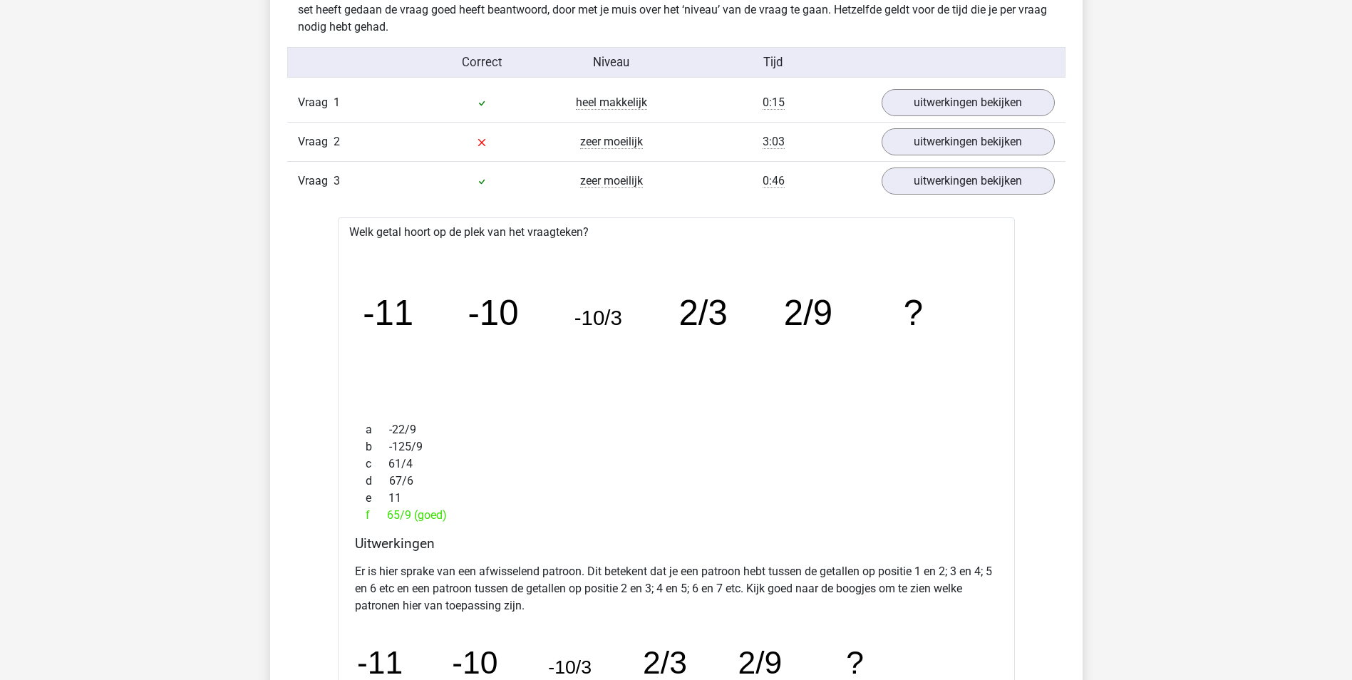
scroll to position [855, 0]
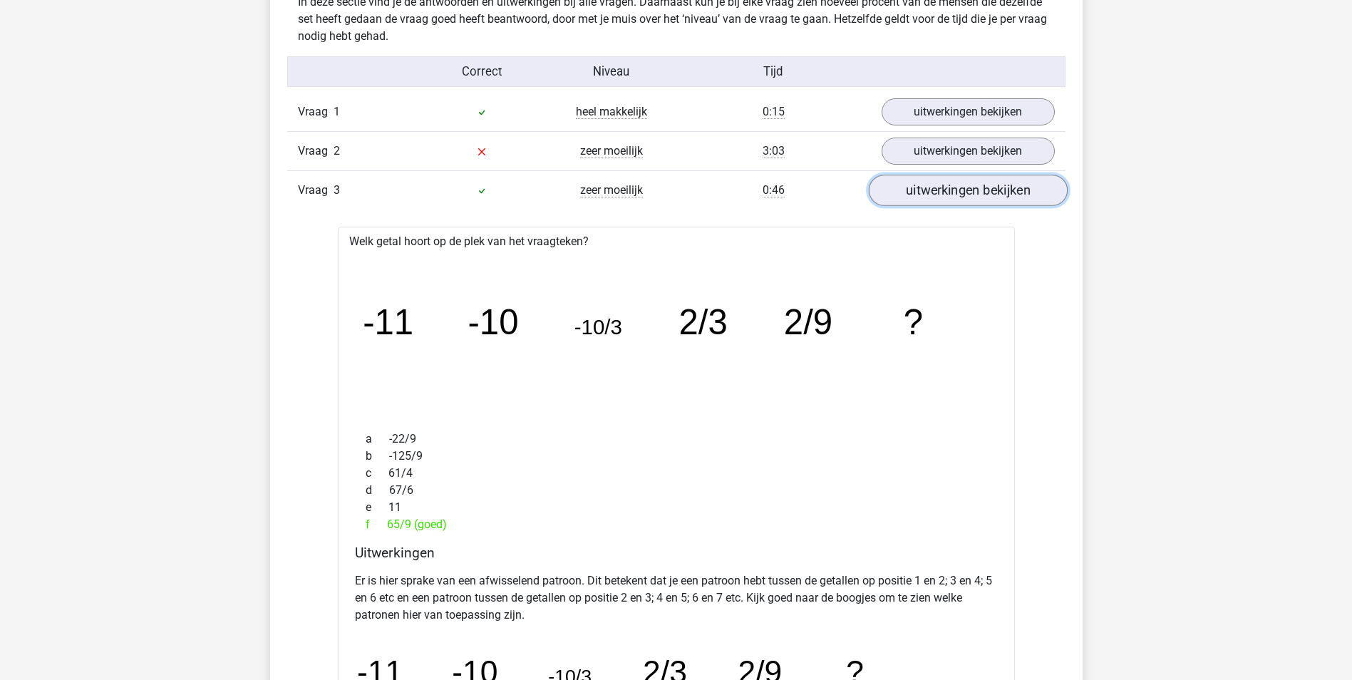
click at [909, 185] on link "uitwerkingen bekijken" at bounding box center [967, 190] width 199 height 31
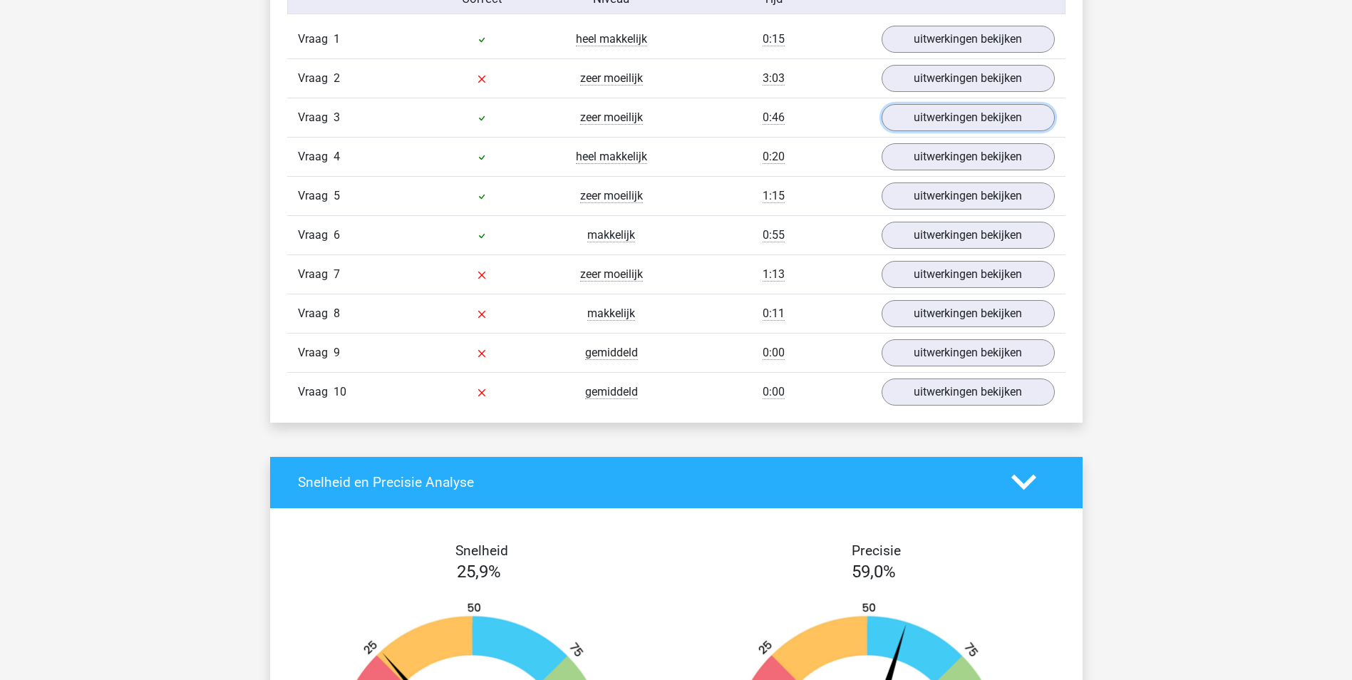
scroll to position [926, 0]
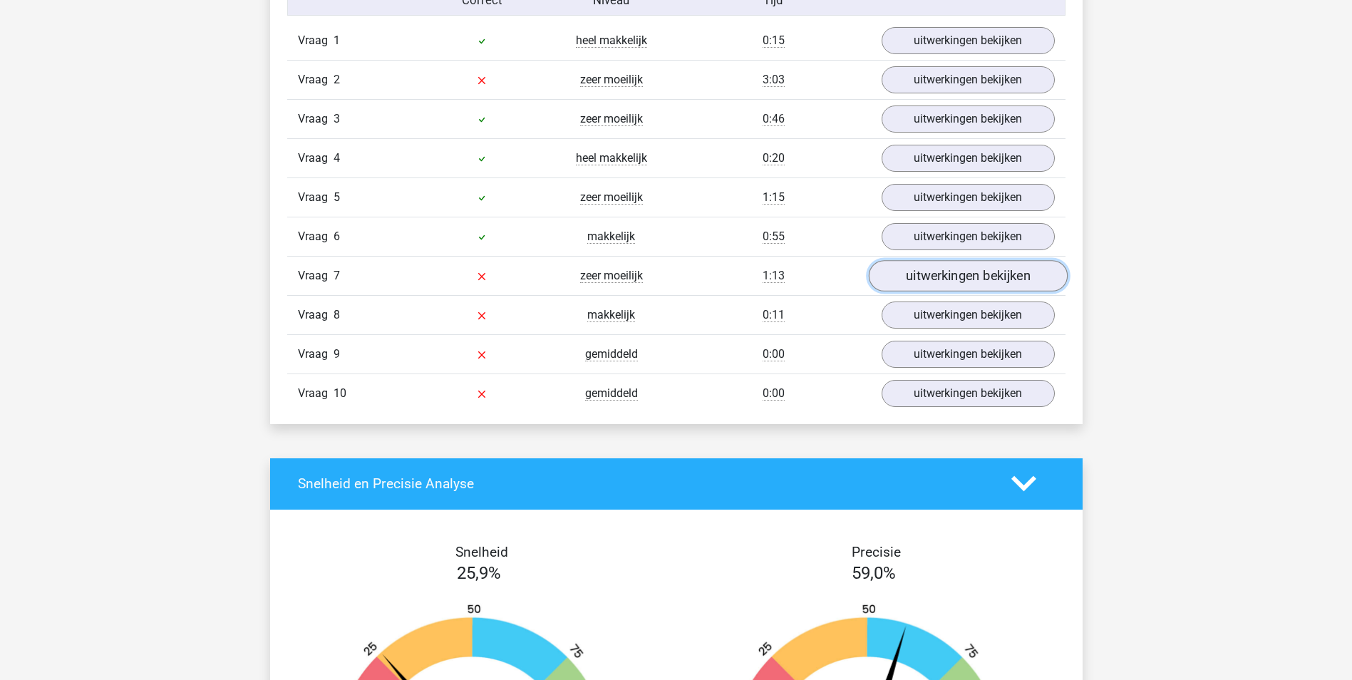
click at [937, 275] on link "uitwerkingen bekijken" at bounding box center [967, 275] width 199 height 31
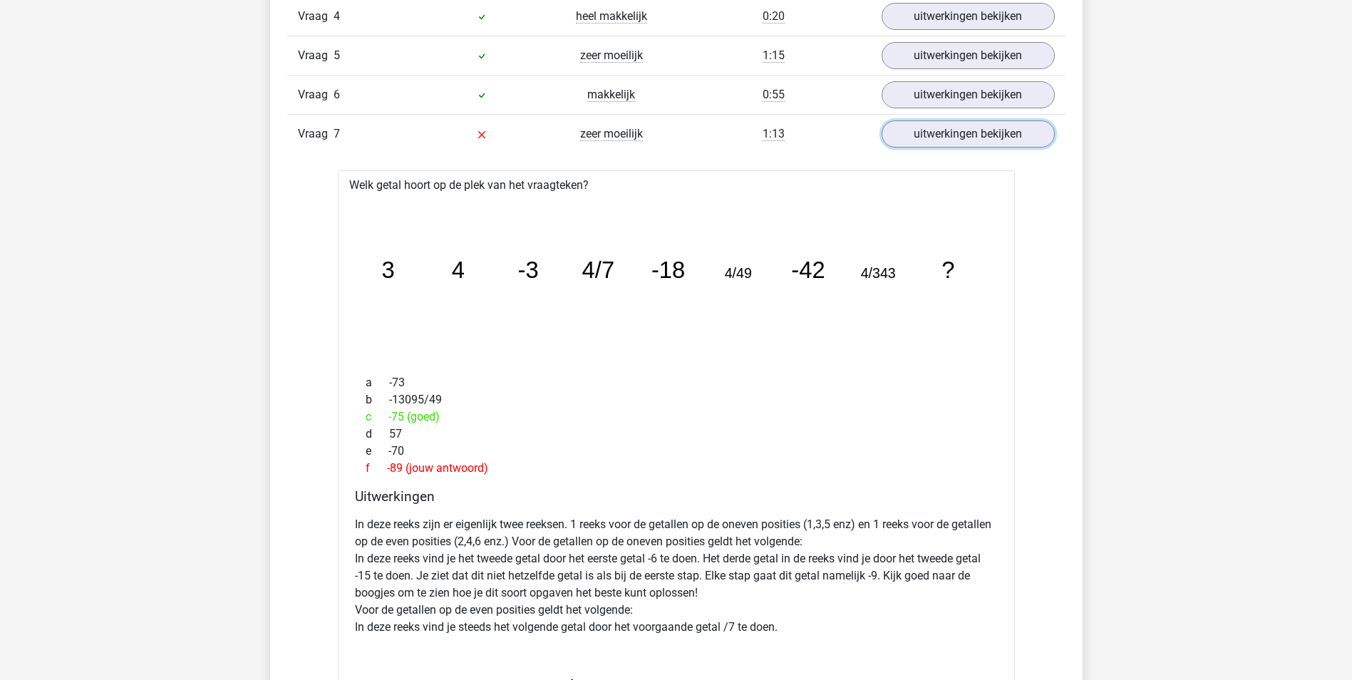
scroll to position [1069, 0]
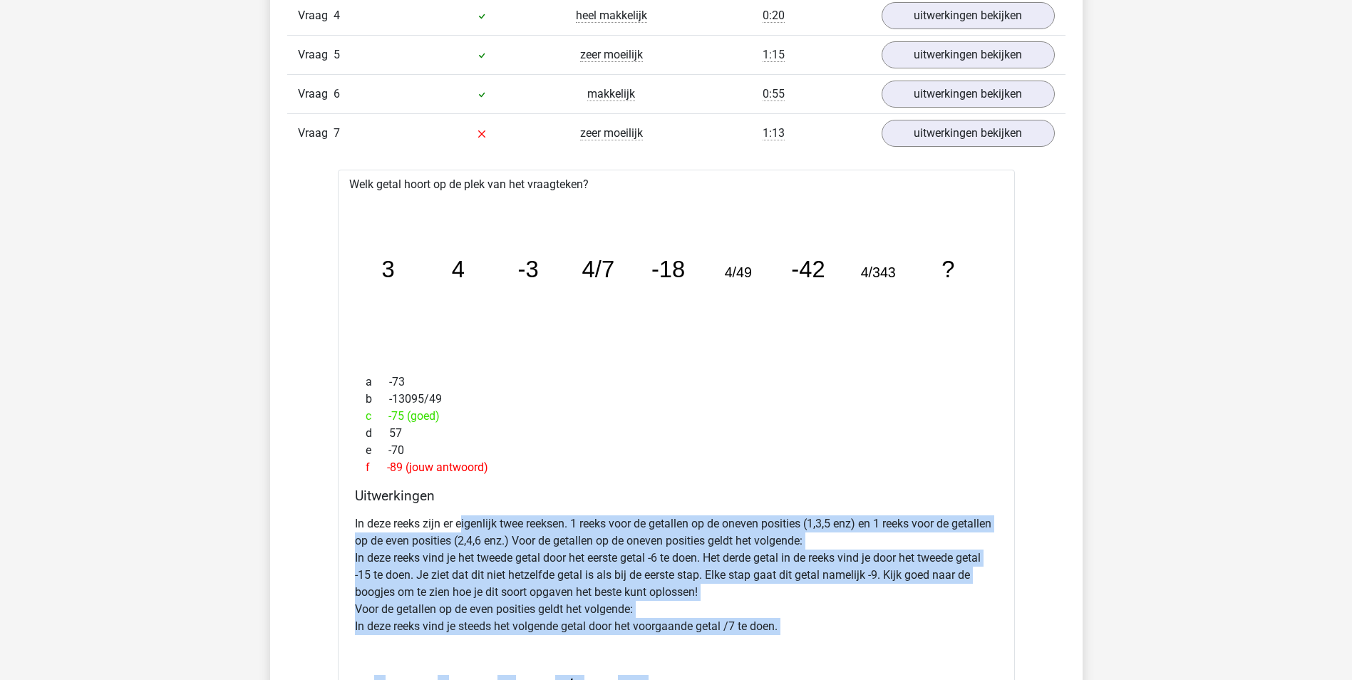
drag, startPoint x: 460, startPoint y: 518, endPoint x: 658, endPoint y: 643, distance: 234.5
click at [658, 643] on div "In deze reeks zijn er eigenlijk twee reeksen. 1 reeks voor de getallen op de on…" at bounding box center [676, 651] width 643 height 285
drag, startPoint x: 658, startPoint y: 643, endPoint x: 581, endPoint y: 590, distance: 93.7
click at [581, 590] on p "In deze reeks zijn er eigenlijk twee reeksen. 1 reeks voor de getallen op de on…" at bounding box center [676, 575] width 643 height 120
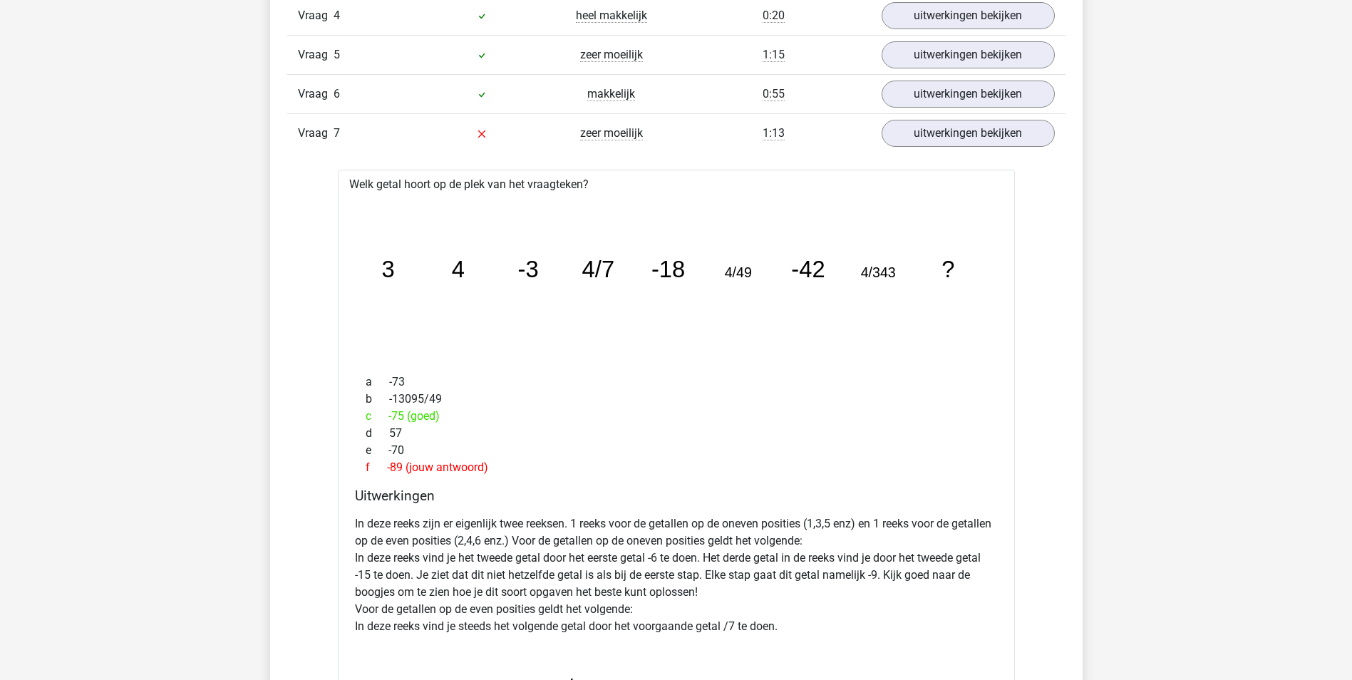
drag, startPoint x: 617, startPoint y: 381, endPoint x: 589, endPoint y: 451, distance: 75.2
click at [618, 381] on div "a -73" at bounding box center [676, 381] width 643 height 17
click at [911, 135] on link "uitwerkingen bekijken" at bounding box center [967, 133] width 199 height 31
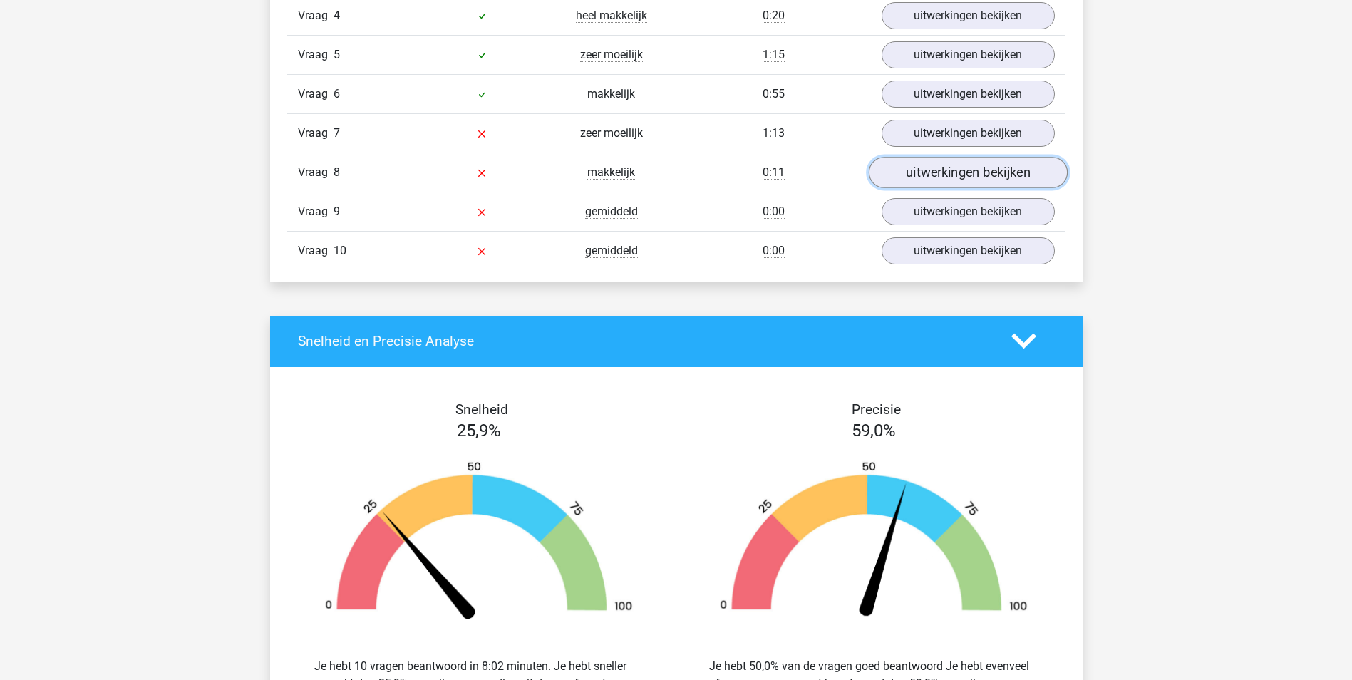
click at [949, 171] on link "uitwerkingen bekijken" at bounding box center [967, 172] width 199 height 31
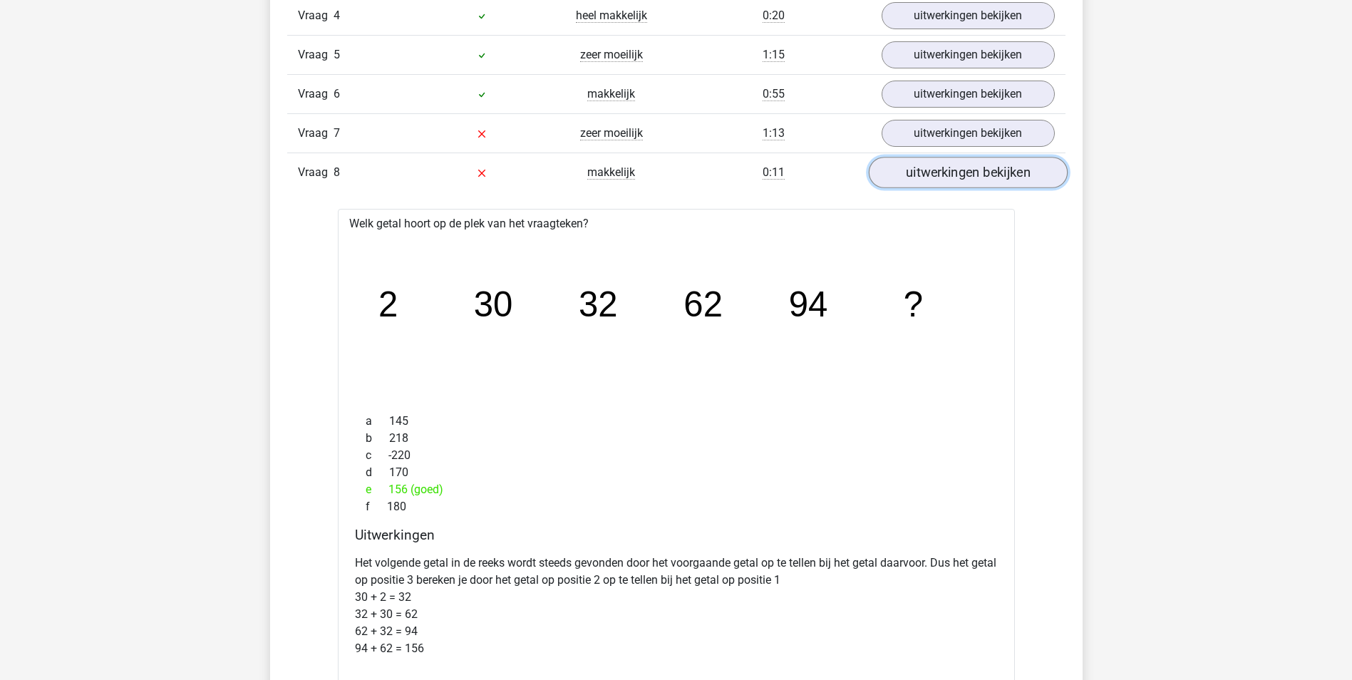
click at [949, 171] on link "uitwerkingen bekijken" at bounding box center [967, 172] width 199 height 31
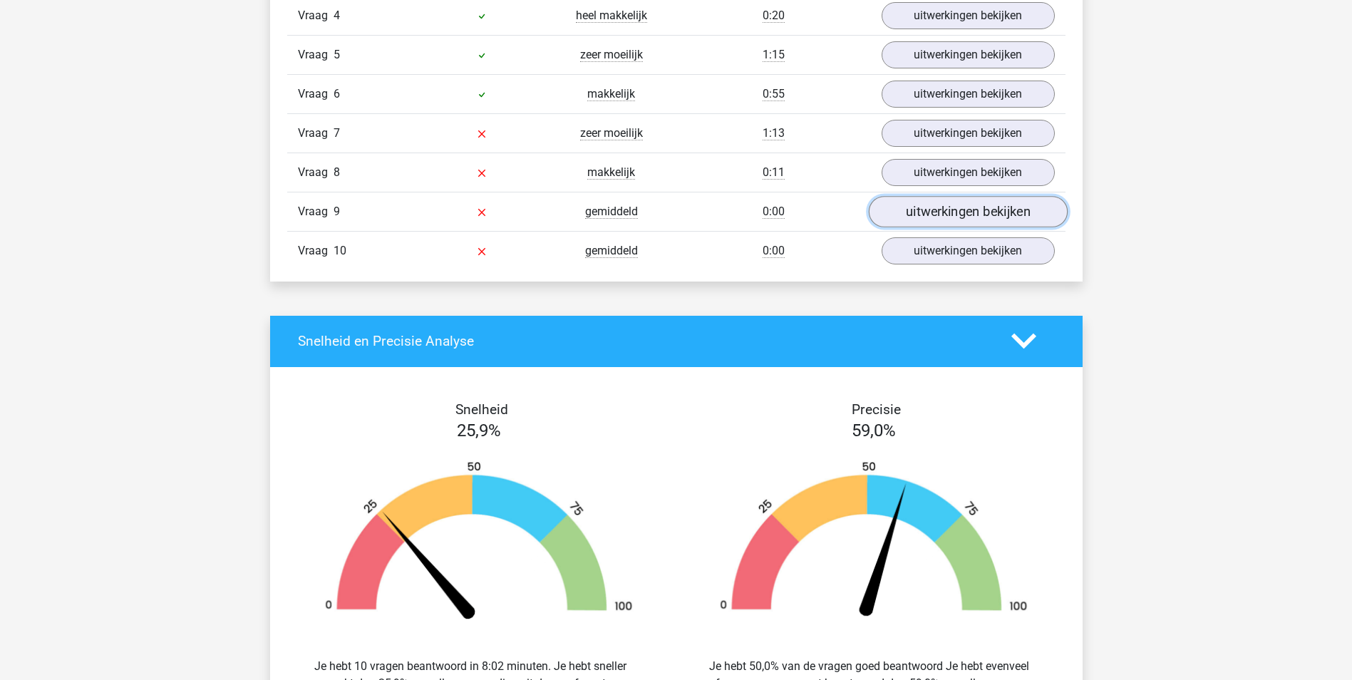
click at [947, 218] on link "uitwerkingen bekijken" at bounding box center [967, 211] width 199 height 31
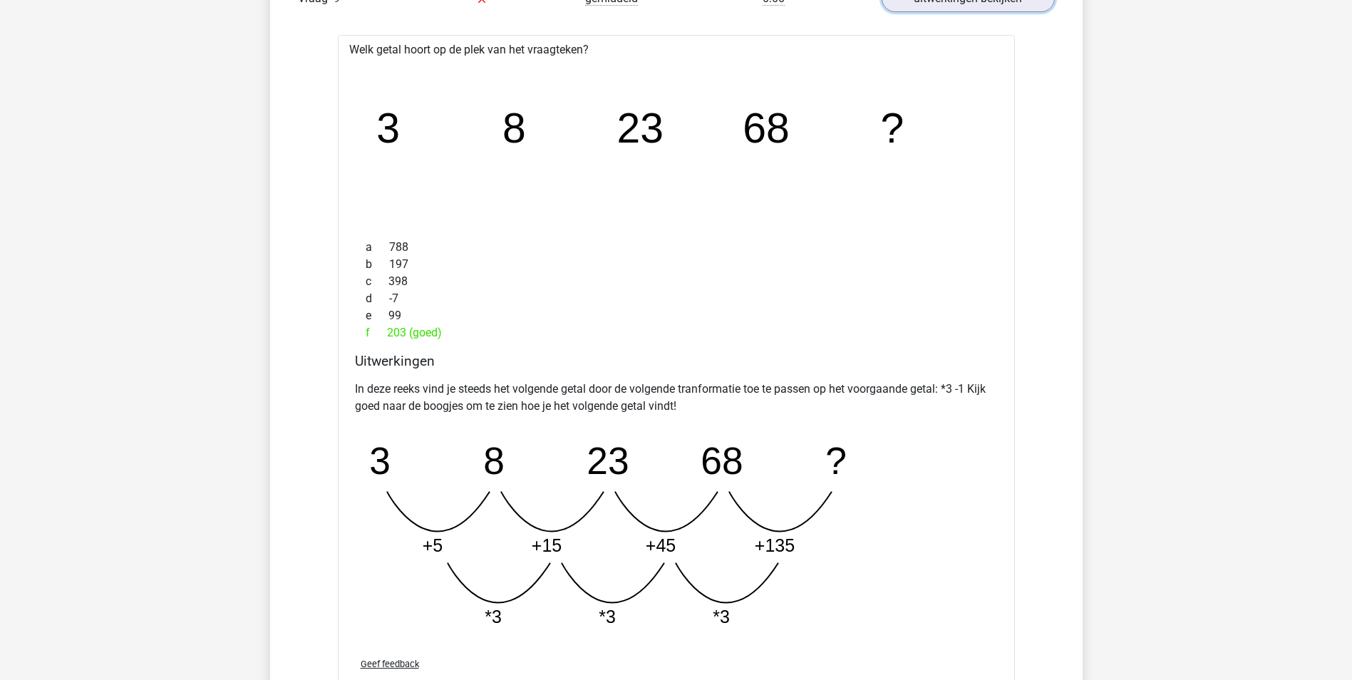
scroll to position [1283, 0]
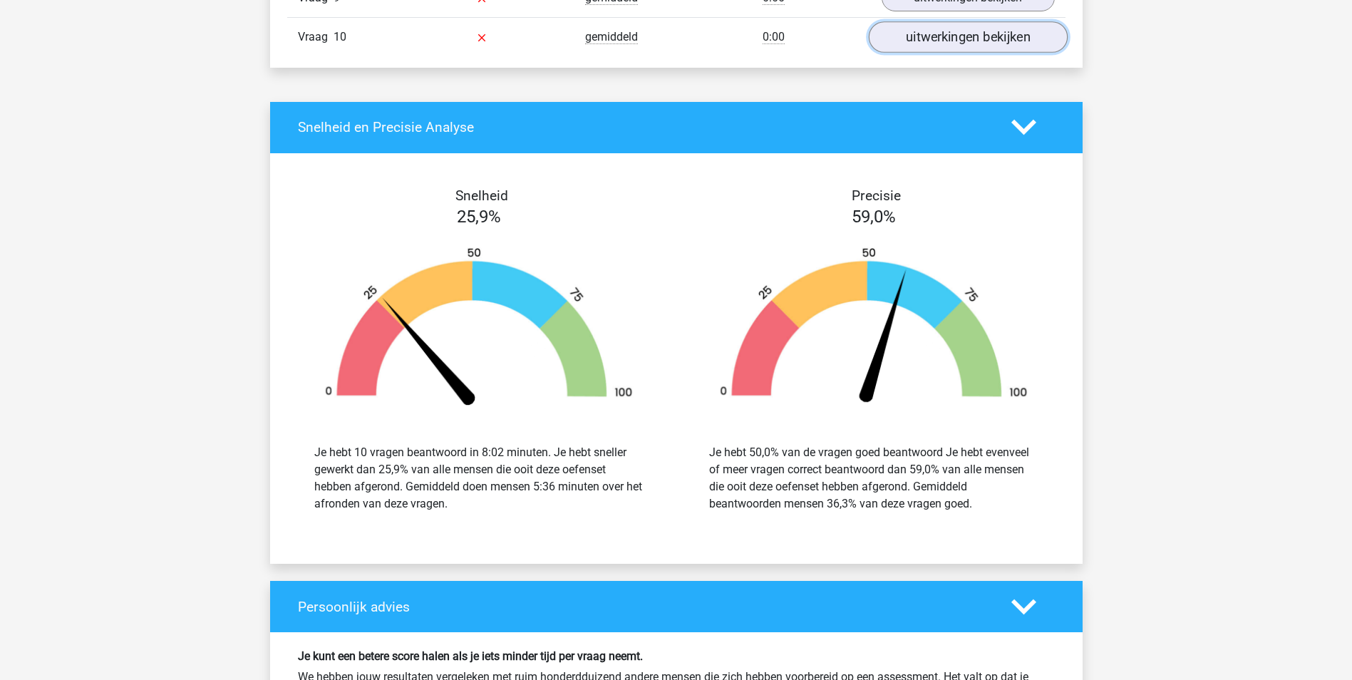
click at [958, 39] on link "uitwerkingen bekijken" at bounding box center [967, 36] width 199 height 31
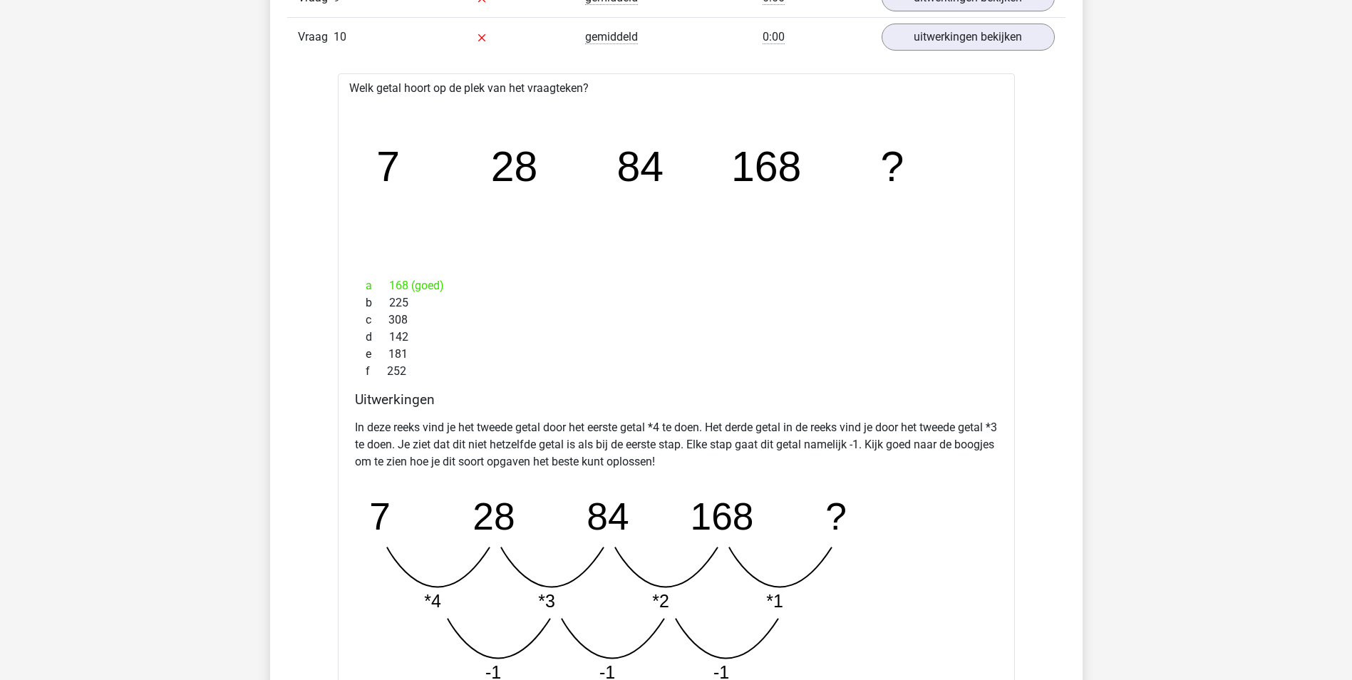
click at [506, 247] on icon "image/svg+xml 7 28 84 168 ?" at bounding box center [676, 182] width 631 height 158
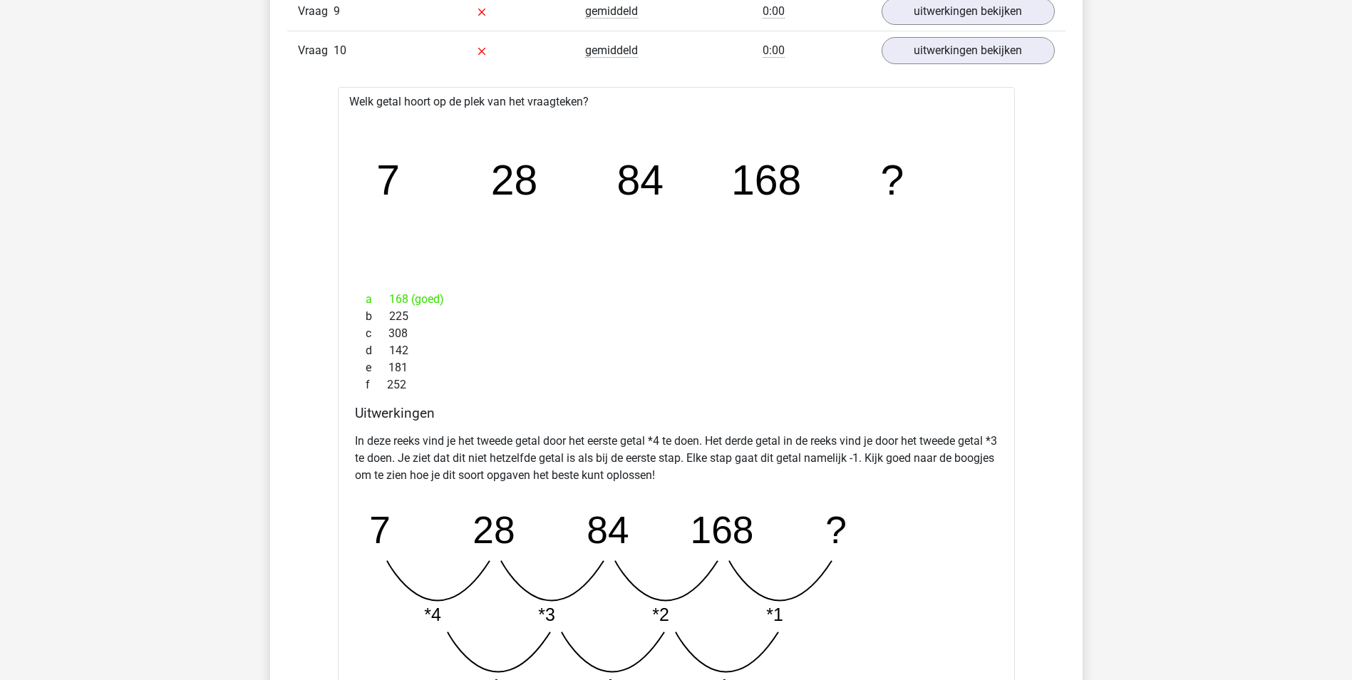
scroll to position [1140, 0]
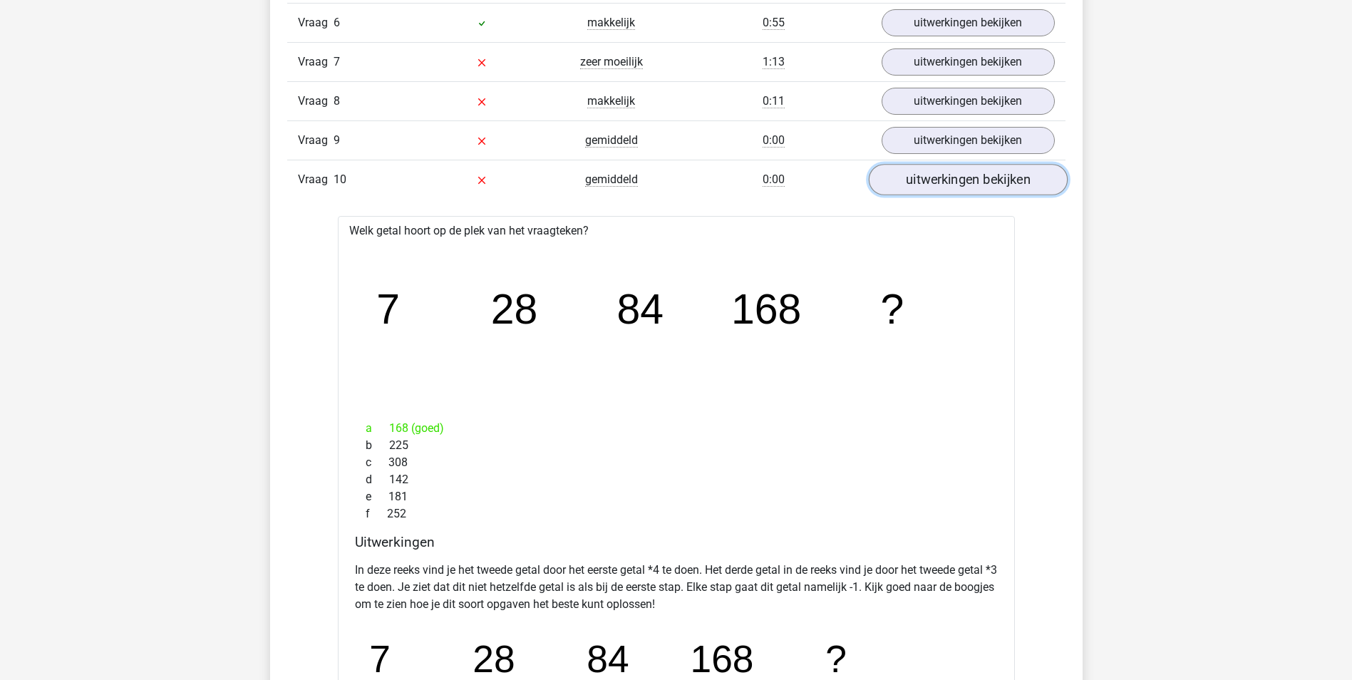
click at [946, 186] on link "uitwerkingen bekijken" at bounding box center [967, 179] width 199 height 31
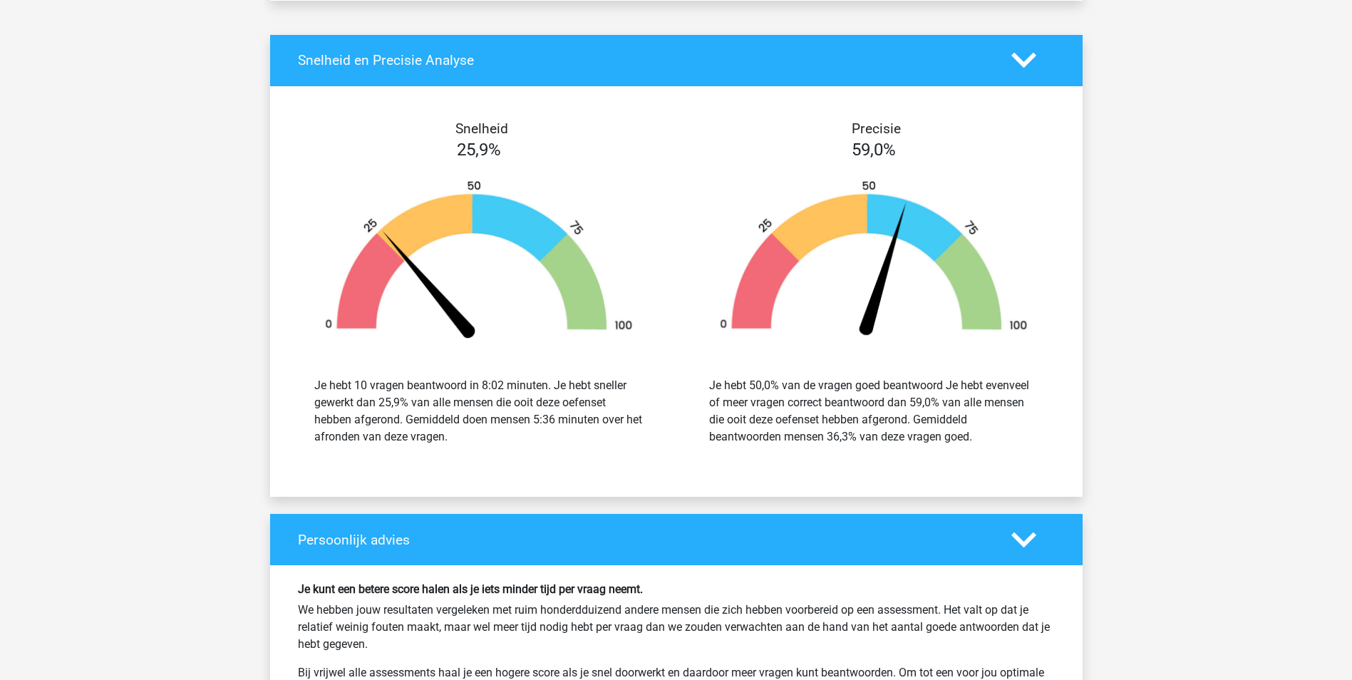
scroll to position [1354, 0]
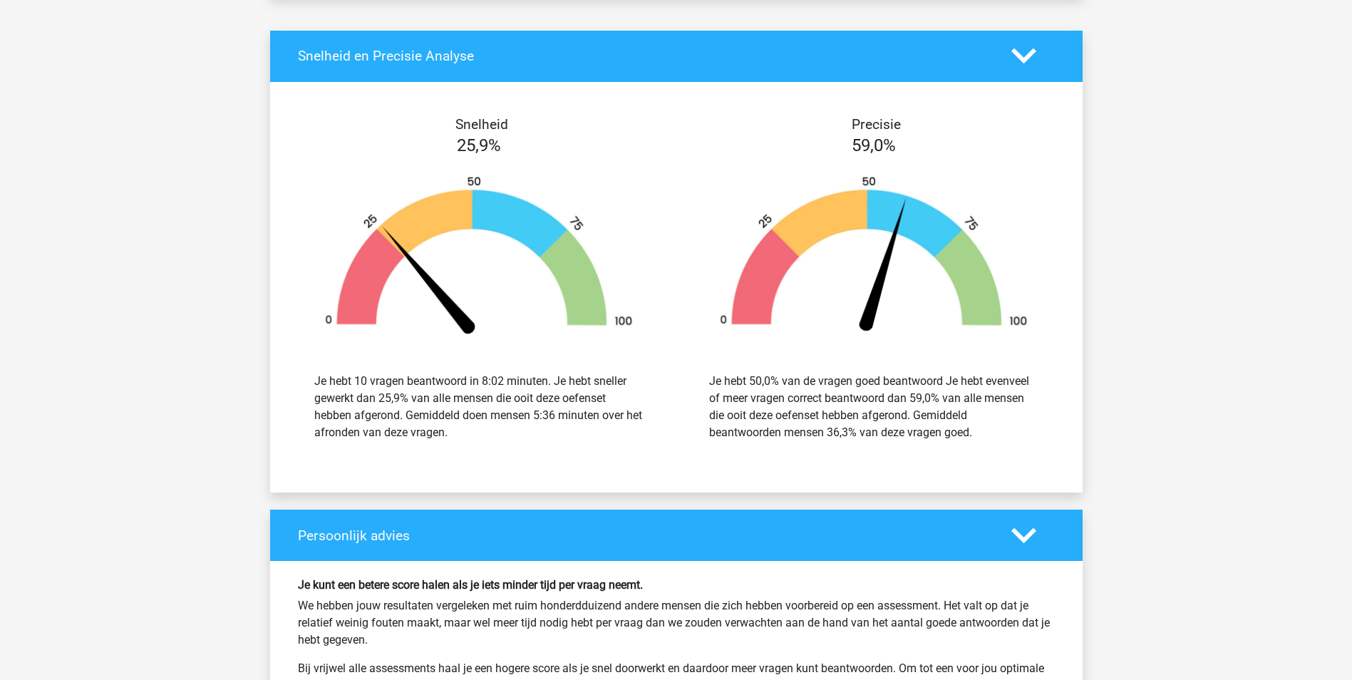
drag, startPoint x: 765, startPoint y: 436, endPoint x: 972, endPoint y: 428, distance: 206.8
click at [972, 428] on div "Je hebt 50,0% van de vragen goed beantwoord Je hebt evenveel of meer vragen cor…" at bounding box center [873, 407] width 329 height 68
drag, startPoint x: 972, startPoint y: 428, endPoint x: 885, endPoint y: 467, distance: 95.4
click at [885, 467] on div "Snelheid 25,9% Je hebt 10 vragen beantwoord in 8:02 minuten. Je hebt sneller ge…" at bounding box center [676, 287] width 812 height 376
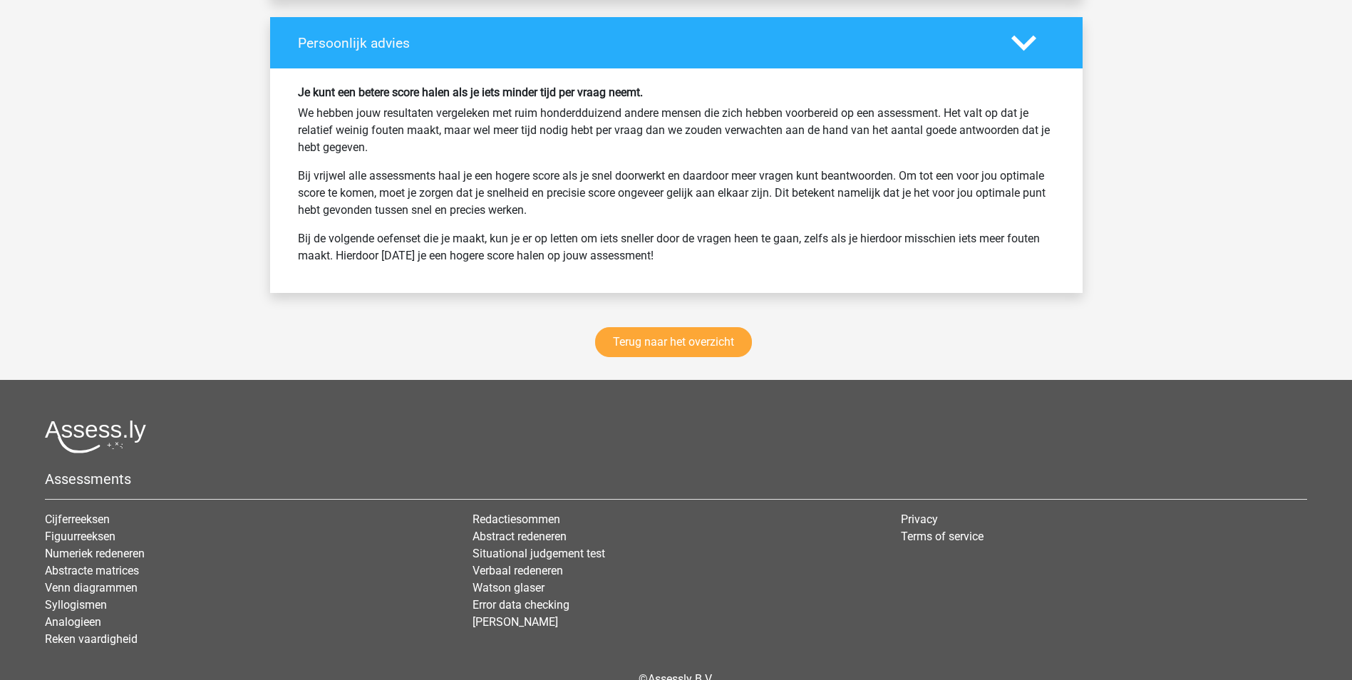
scroll to position [1922, 0]
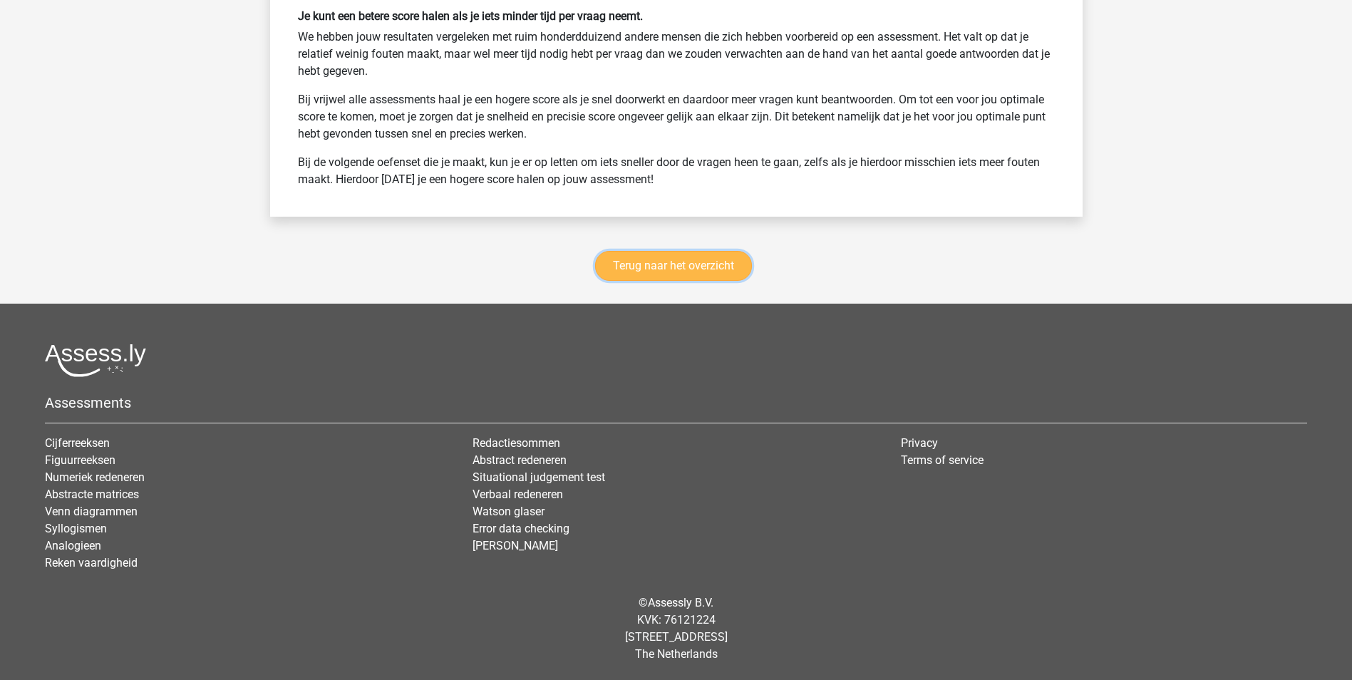
click at [683, 262] on link "Terug naar het overzicht" at bounding box center [673, 266] width 157 height 30
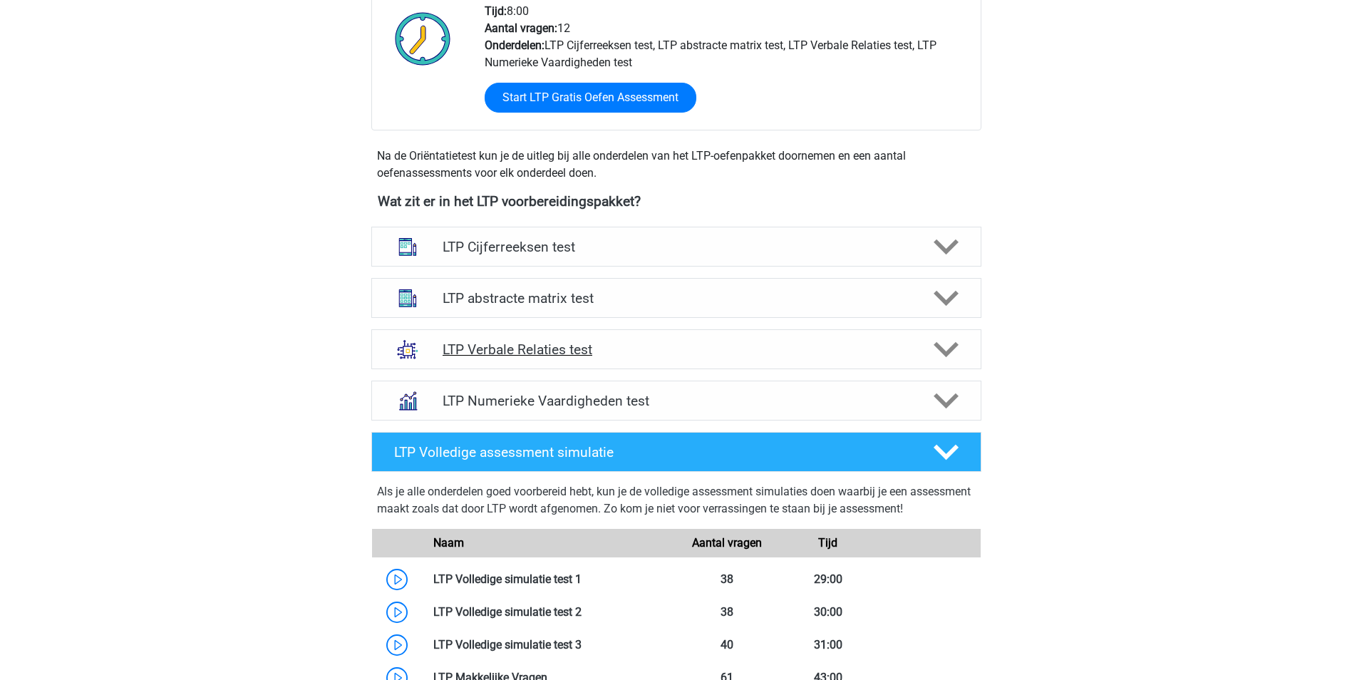
scroll to position [428, 0]
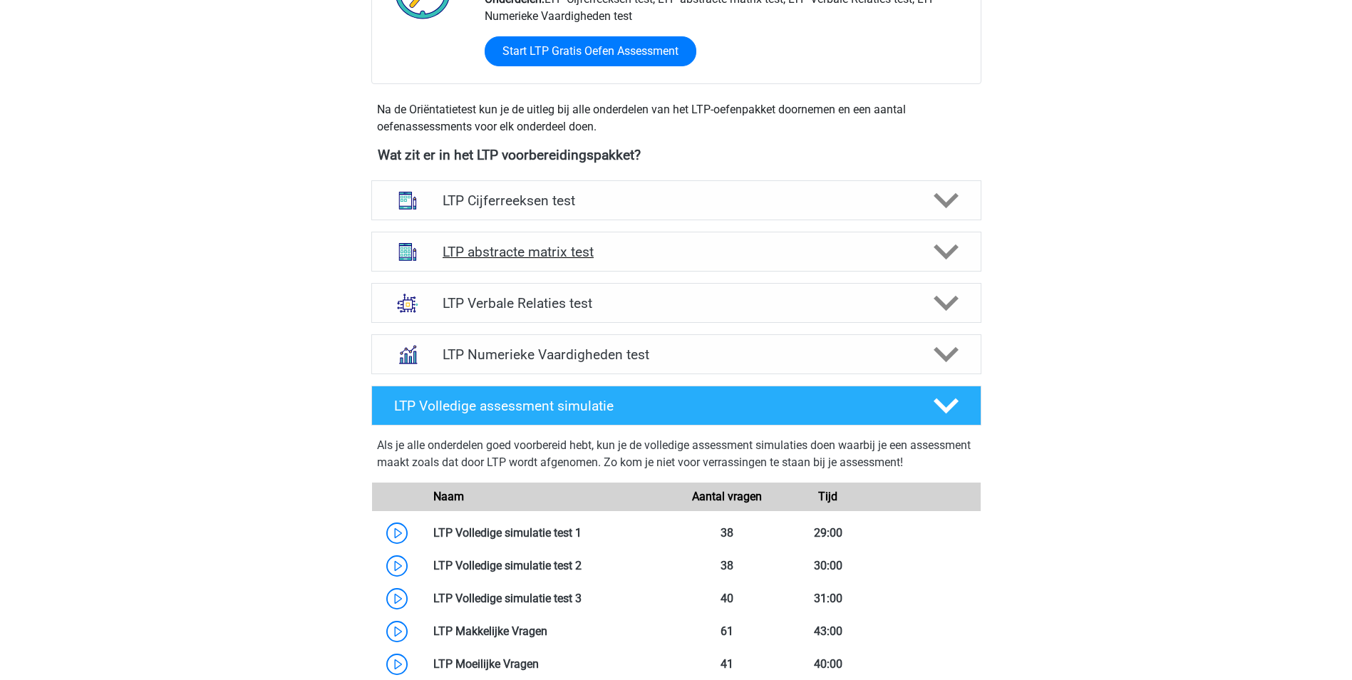
click at [946, 244] on icon at bounding box center [945, 251] width 25 height 25
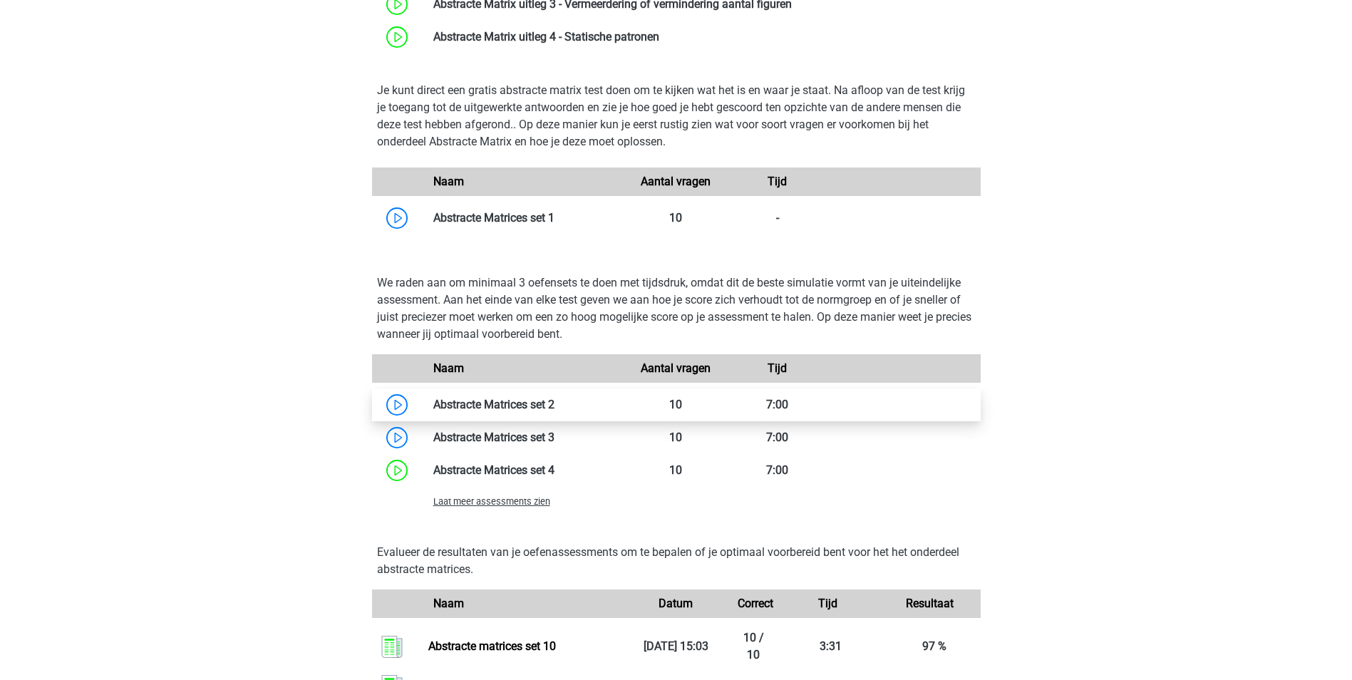
scroll to position [855, 0]
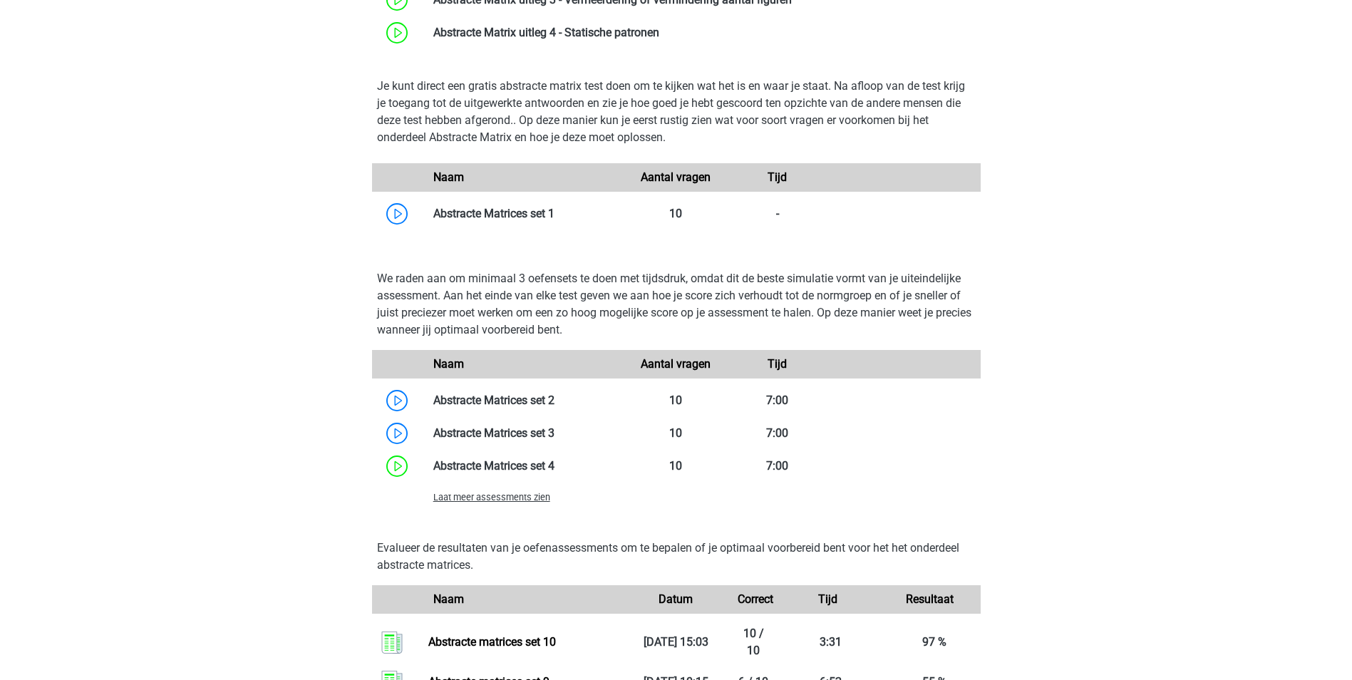
click at [475, 498] on span "Laat meer assessments zien" at bounding box center [491, 497] width 117 height 11
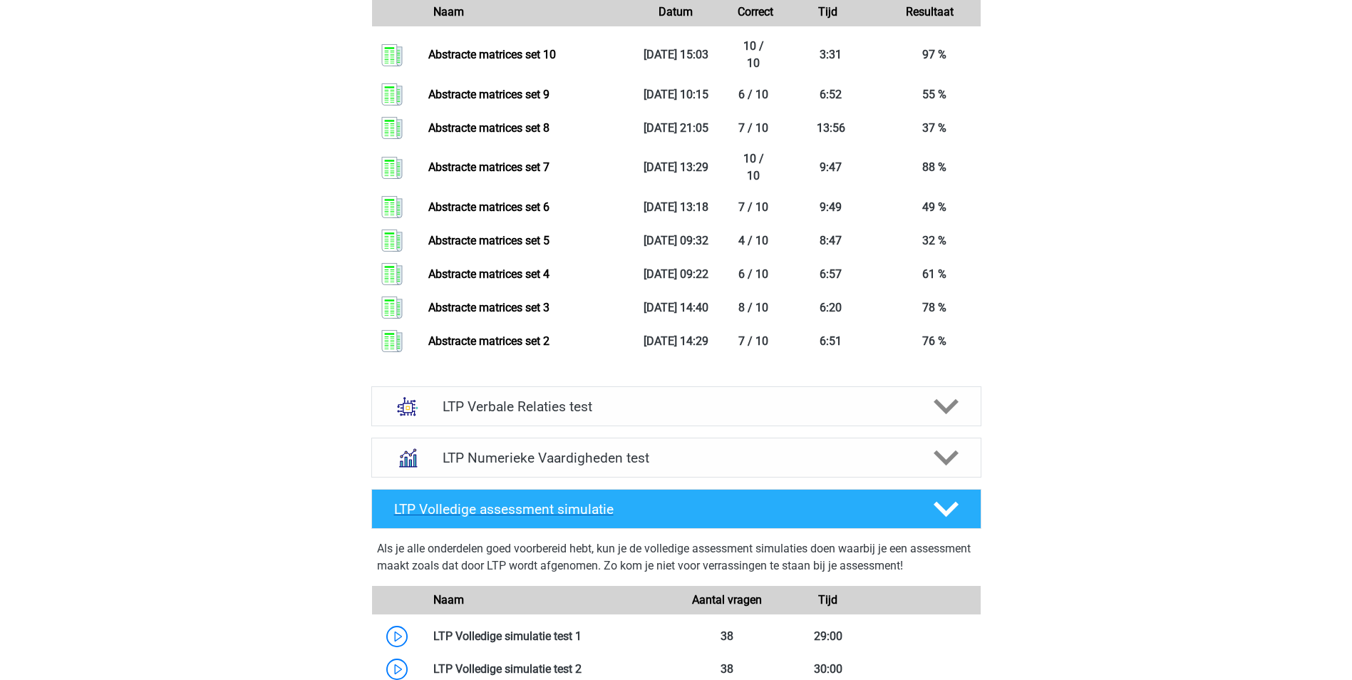
scroll to position [1781, 0]
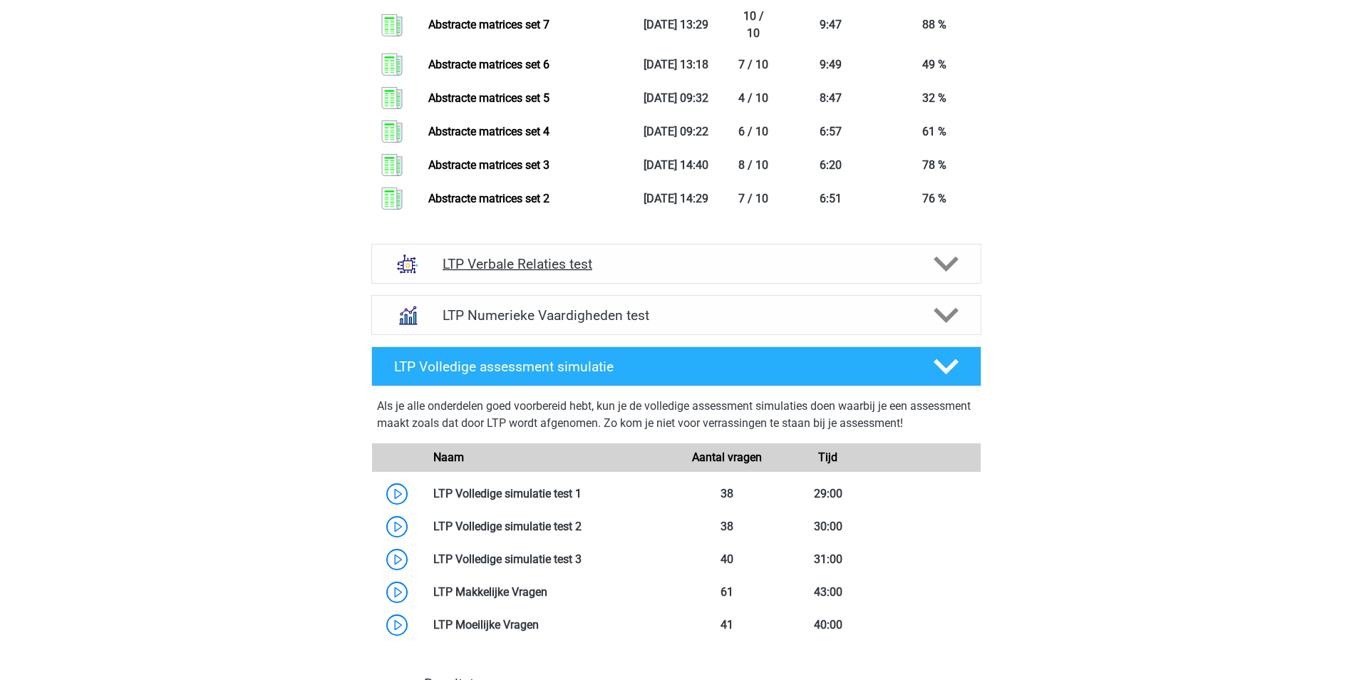
click at [957, 264] on icon at bounding box center [945, 264] width 25 height 25
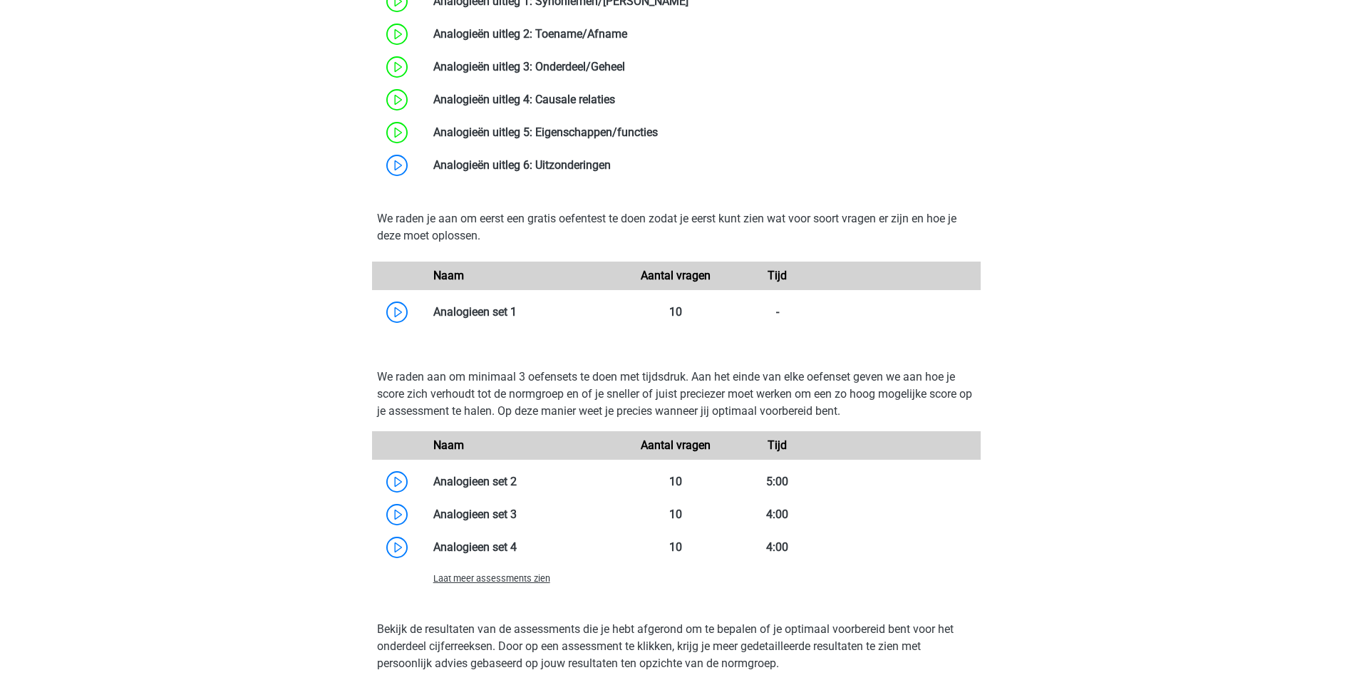
scroll to position [2351, 0]
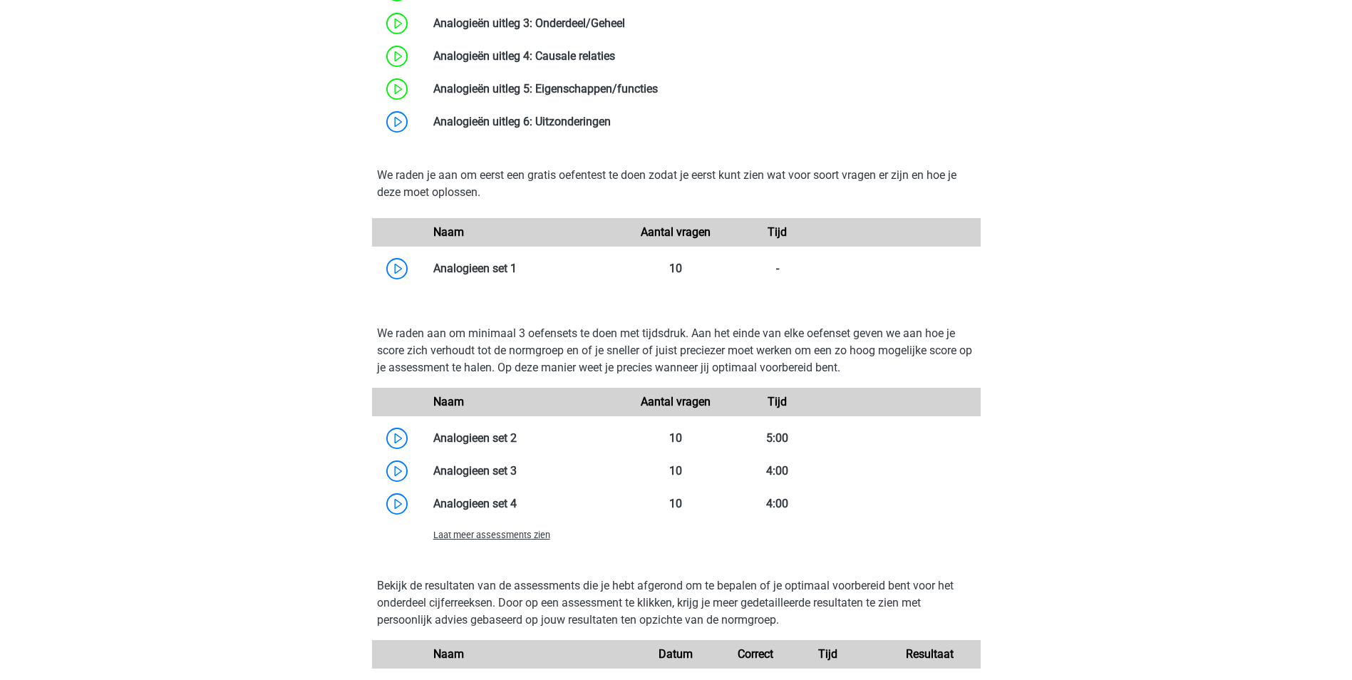
click at [461, 529] on span "Laat meer assessments zien" at bounding box center [491, 534] width 117 height 11
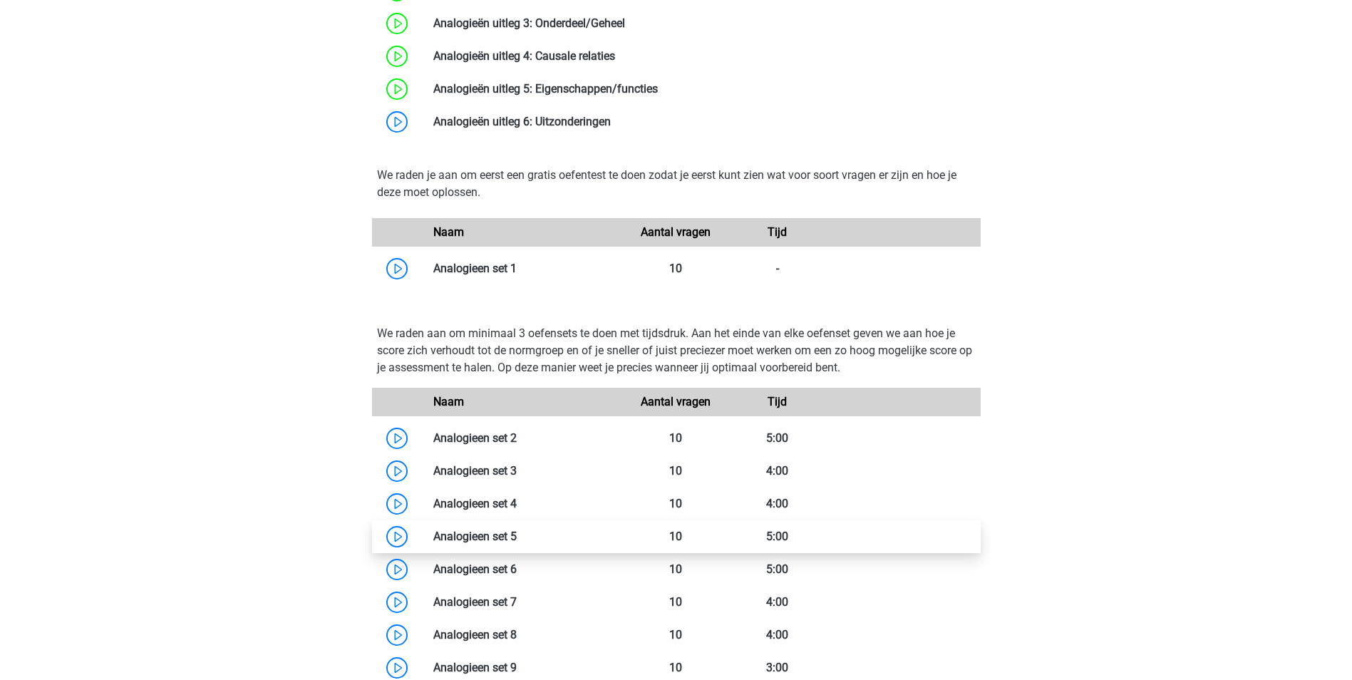
click at [517, 537] on link at bounding box center [517, 536] width 0 height 14
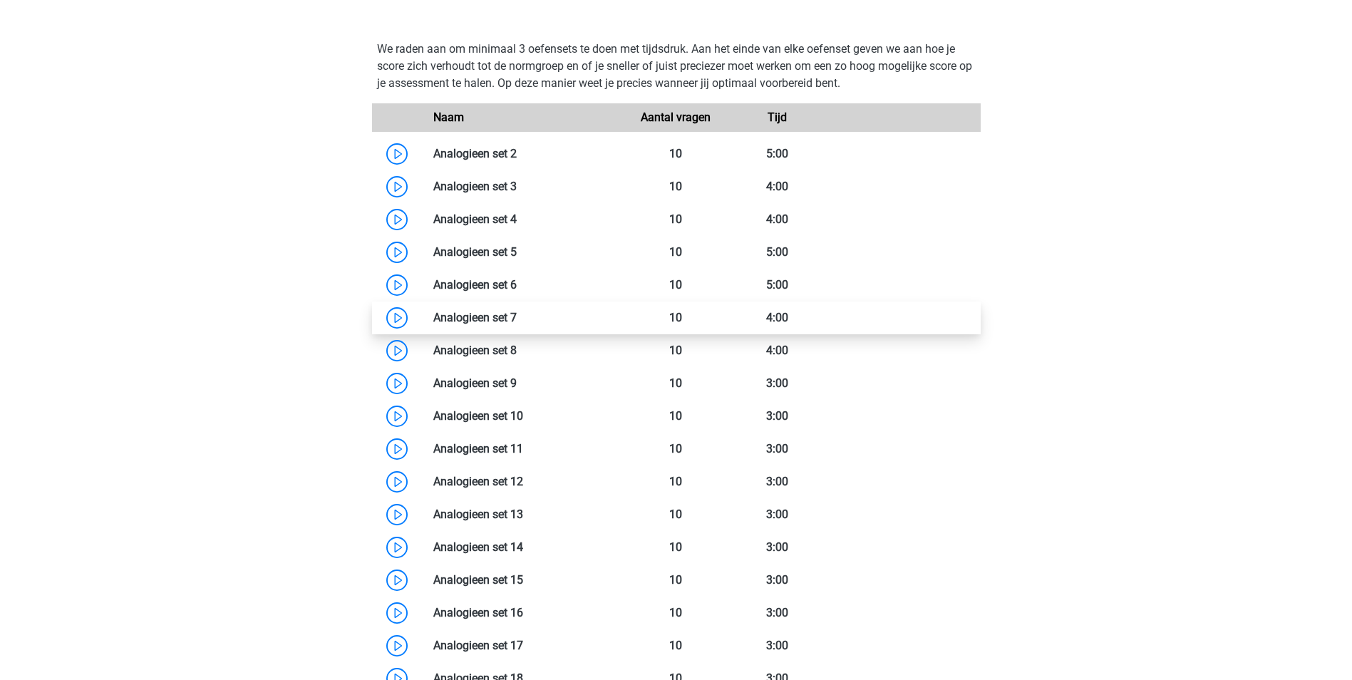
scroll to position [2565, 0]
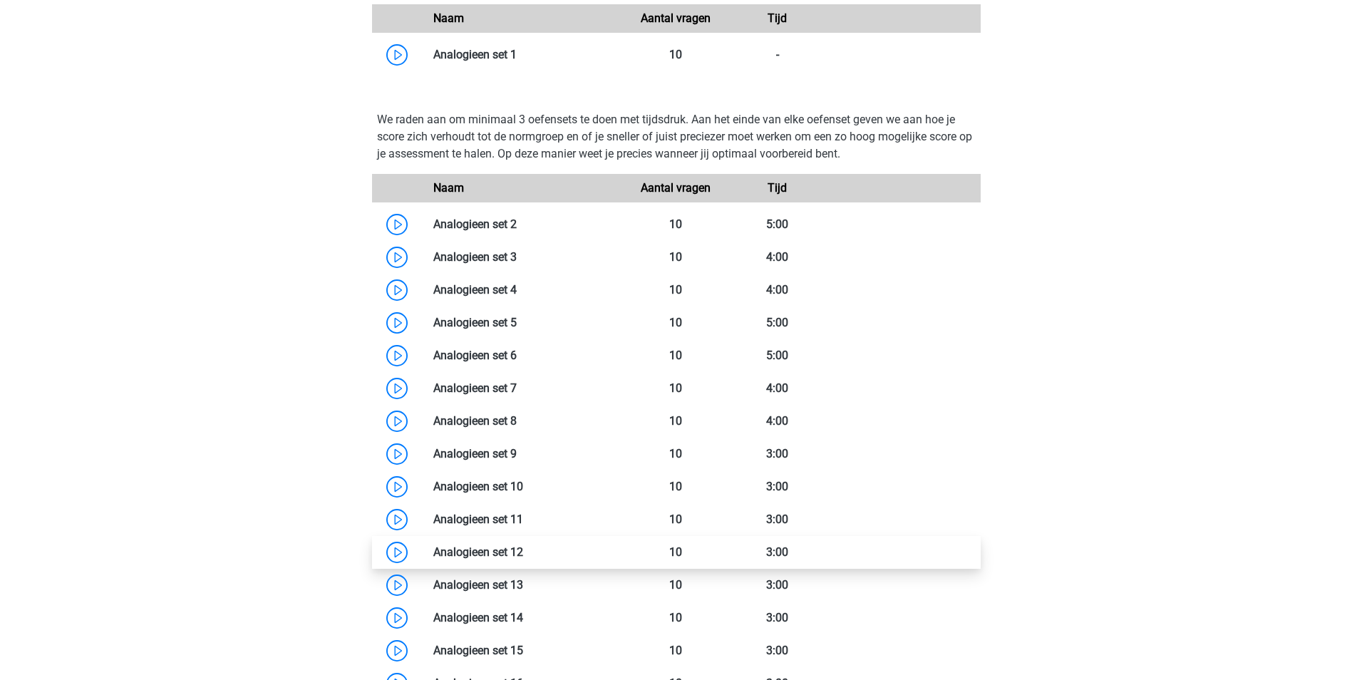
click at [523, 550] on link at bounding box center [523, 552] width 0 height 14
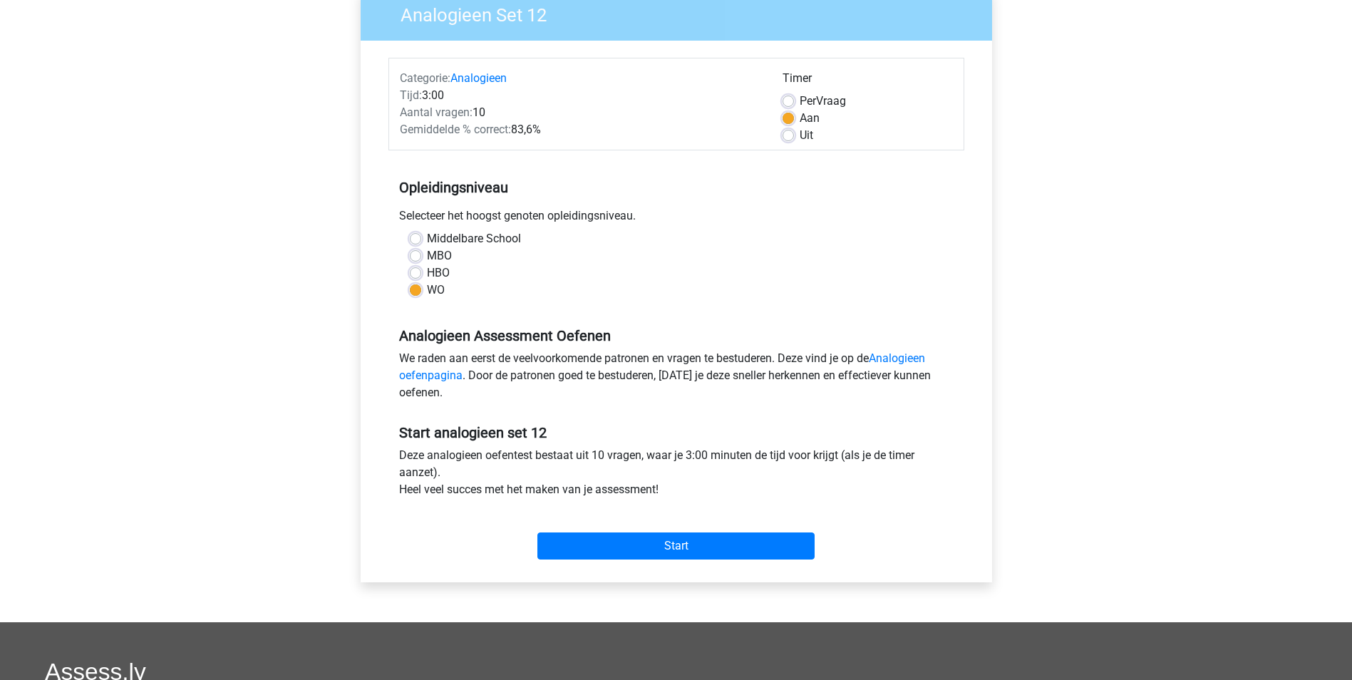
scroll to position [143, 0]
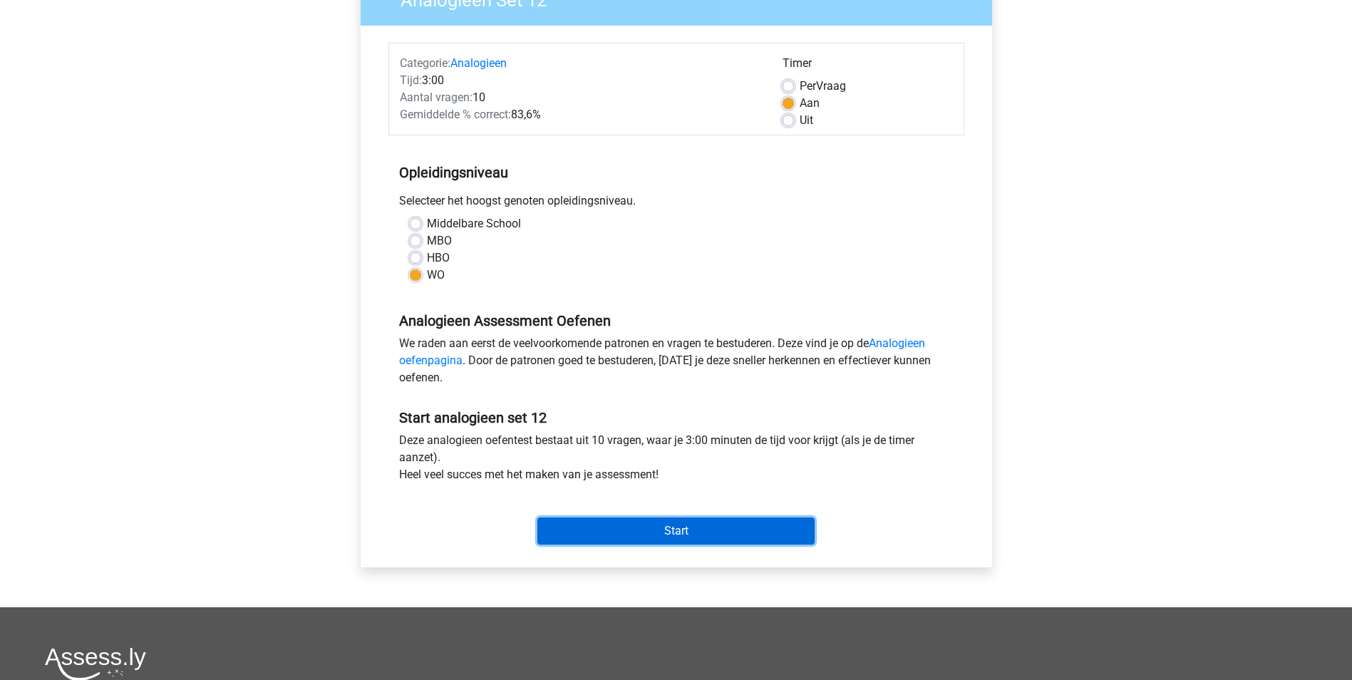
click at [595, 535] on input "Start" at bounding box center [675, 530] width 277 height 27
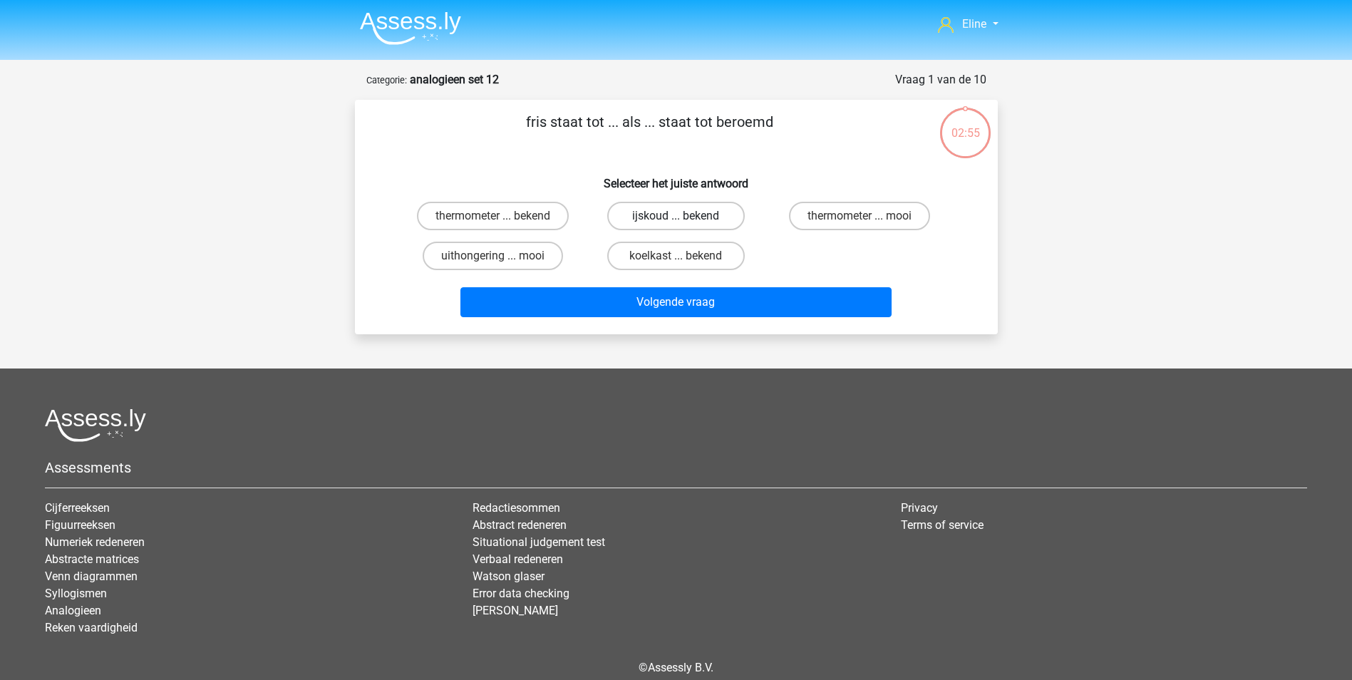
click at [690, 219] on label "ijskoud ... bekend" at bounding box center [676, 216] width 138 height 29
click at [685, 219] on input "ijskoud ... bekend" at bounding box center [680, 220] width 9 height 9
radio input "true"
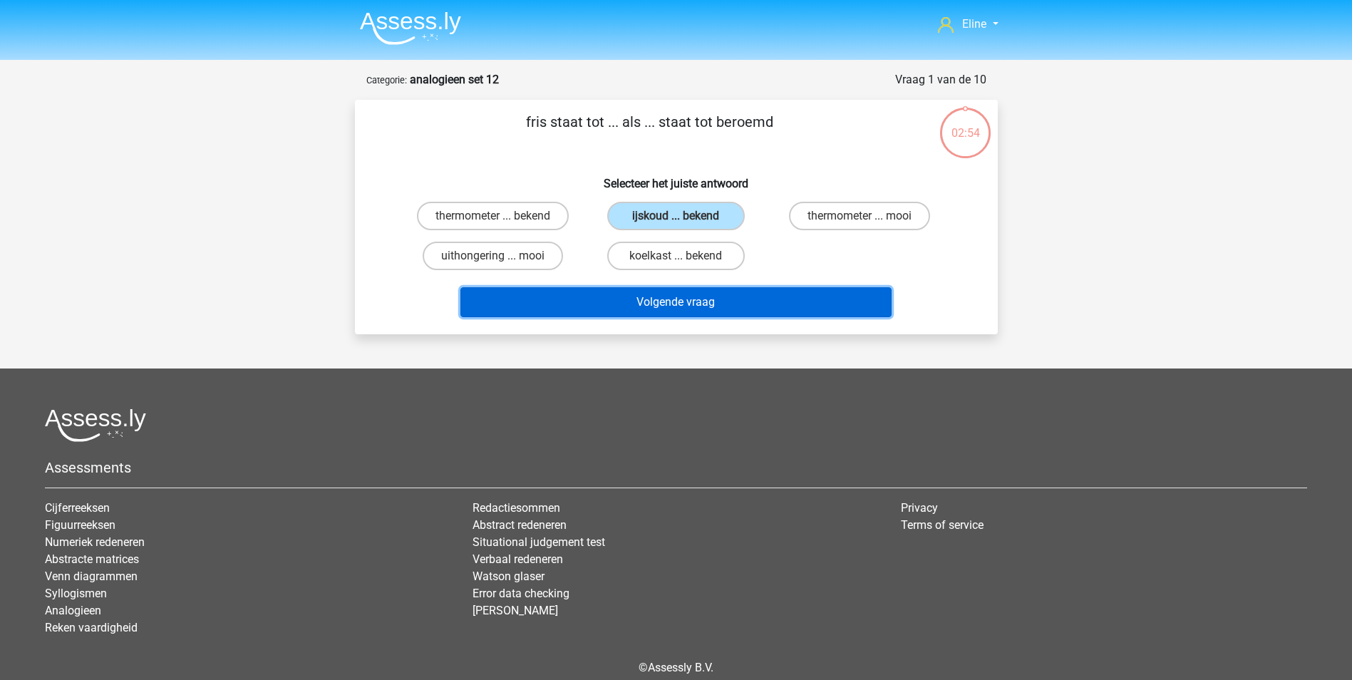
click at [686, 307] on button "Volgende vraag" at bounding box center [675, 302] width 431 height 30
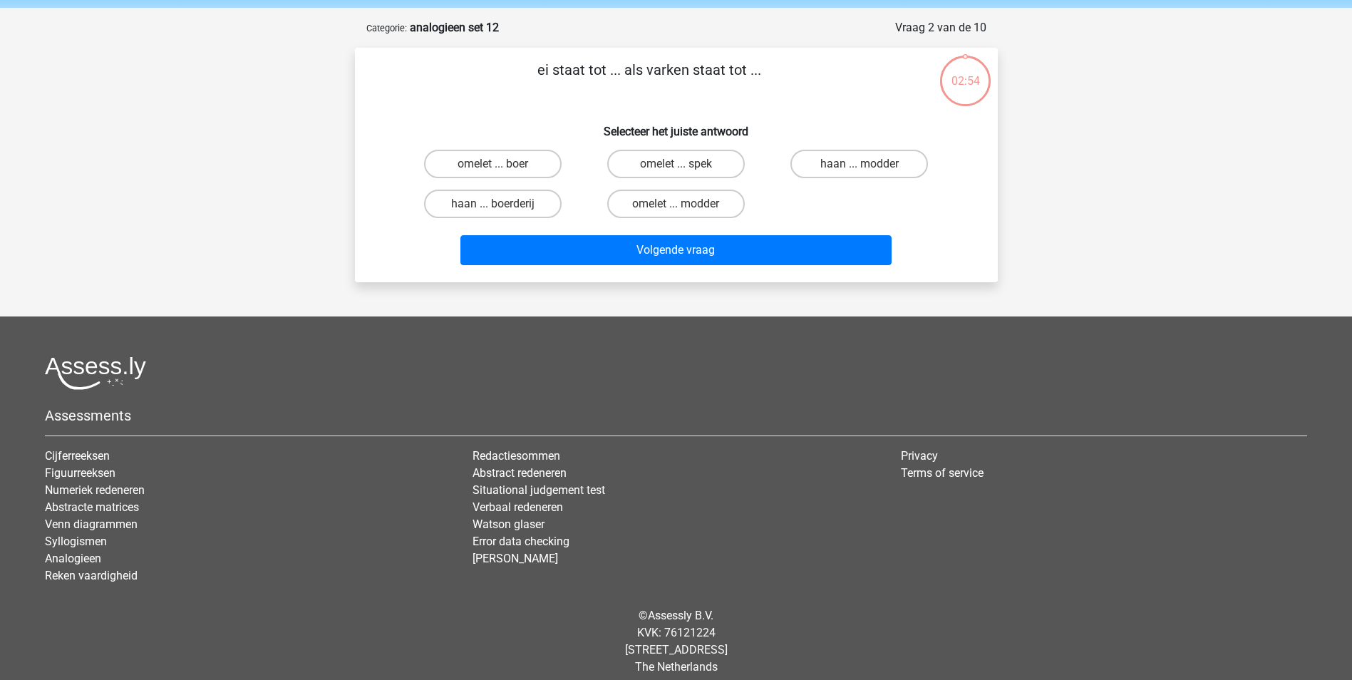
scroll to position [65, 0]
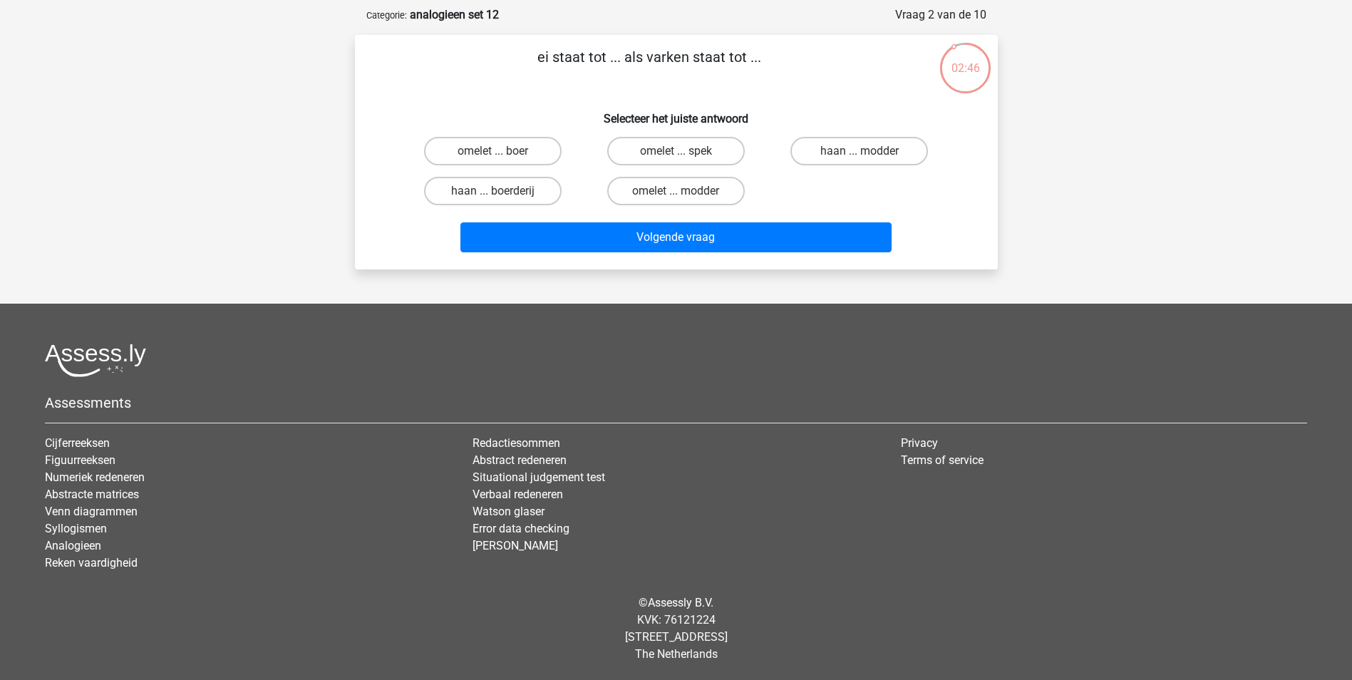
click at [680, 154] on input "omelet ... spek" at bounding box center [680, 155] width 9 height 9
radio input "true"
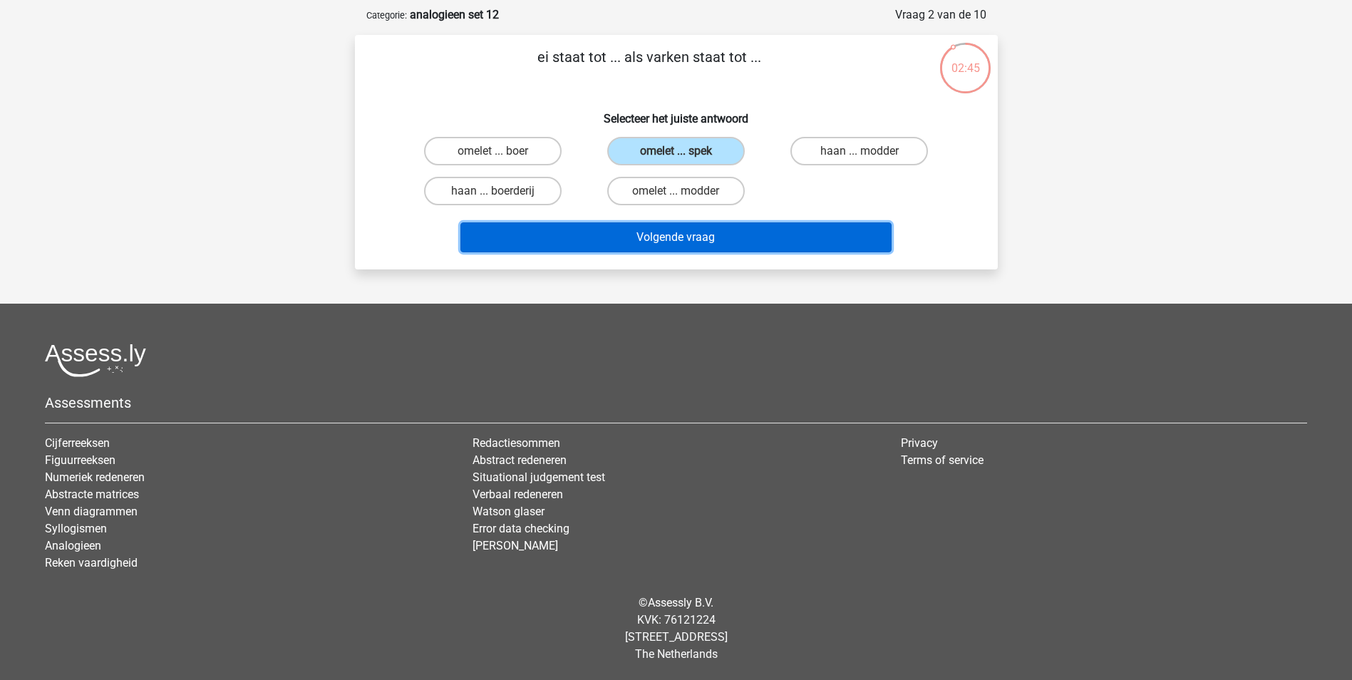
click at [678, 239] on button "Volgende vraag" at bounding box center [675, 237] width 431 height 30
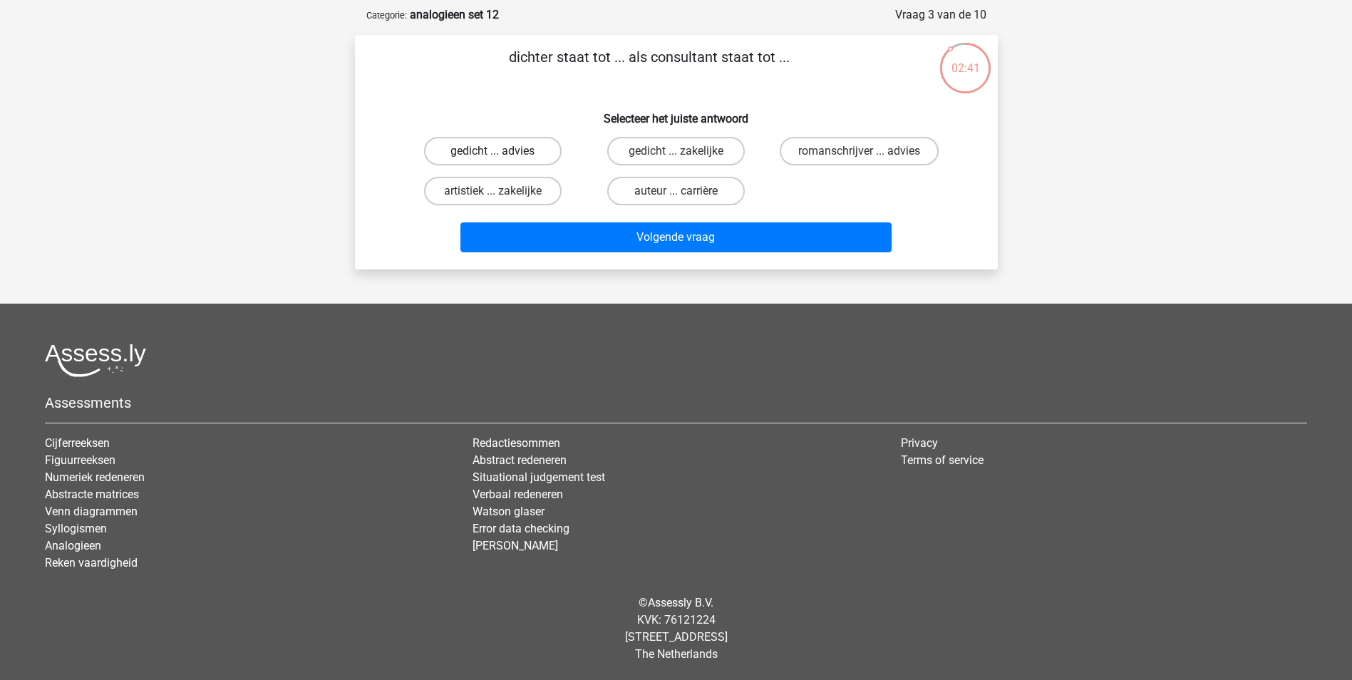
drag, startPoint x: 500, startPoint y: 153, endPoint x: 509, endPoint y: 162, distance: 13.1
click at [500, 153] on input "gedicht ... advies" at bounding box center [496, 155] width 9 height 9
radio input "true"
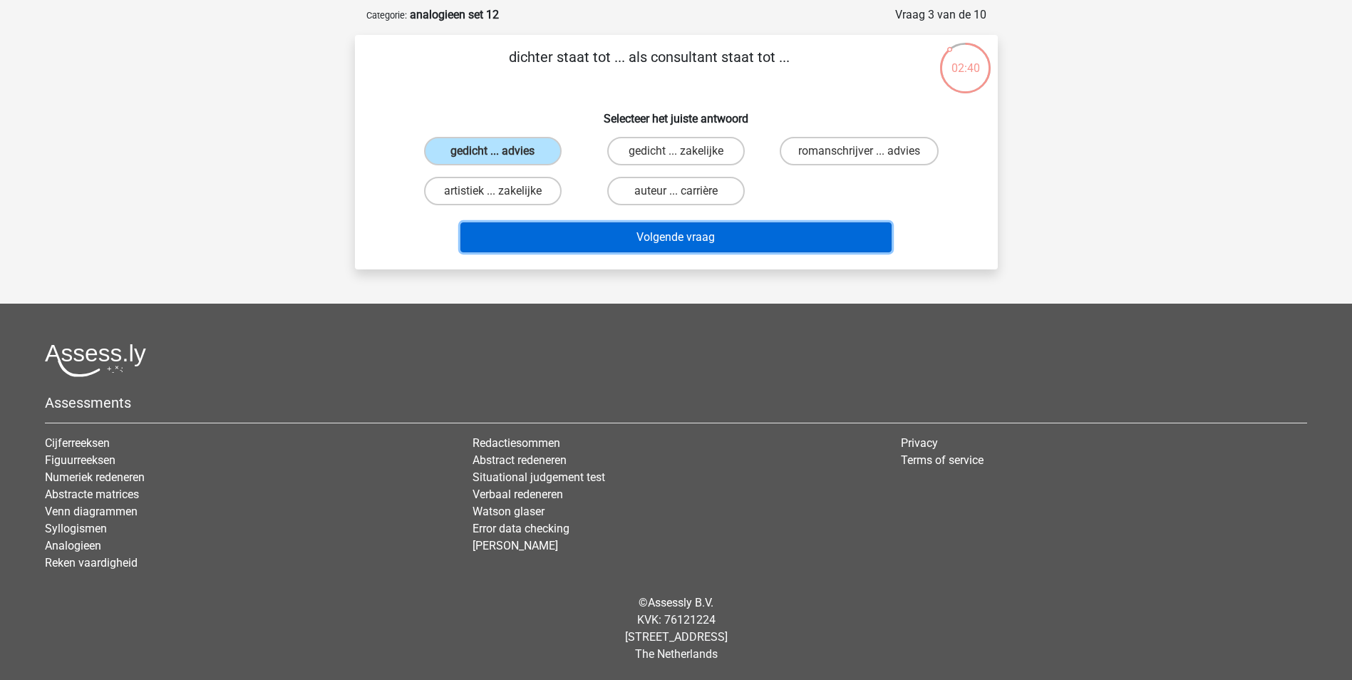
click at [559, 235] on button "Volgende vraag" at bounding box center [675, 237] width 431 height 30
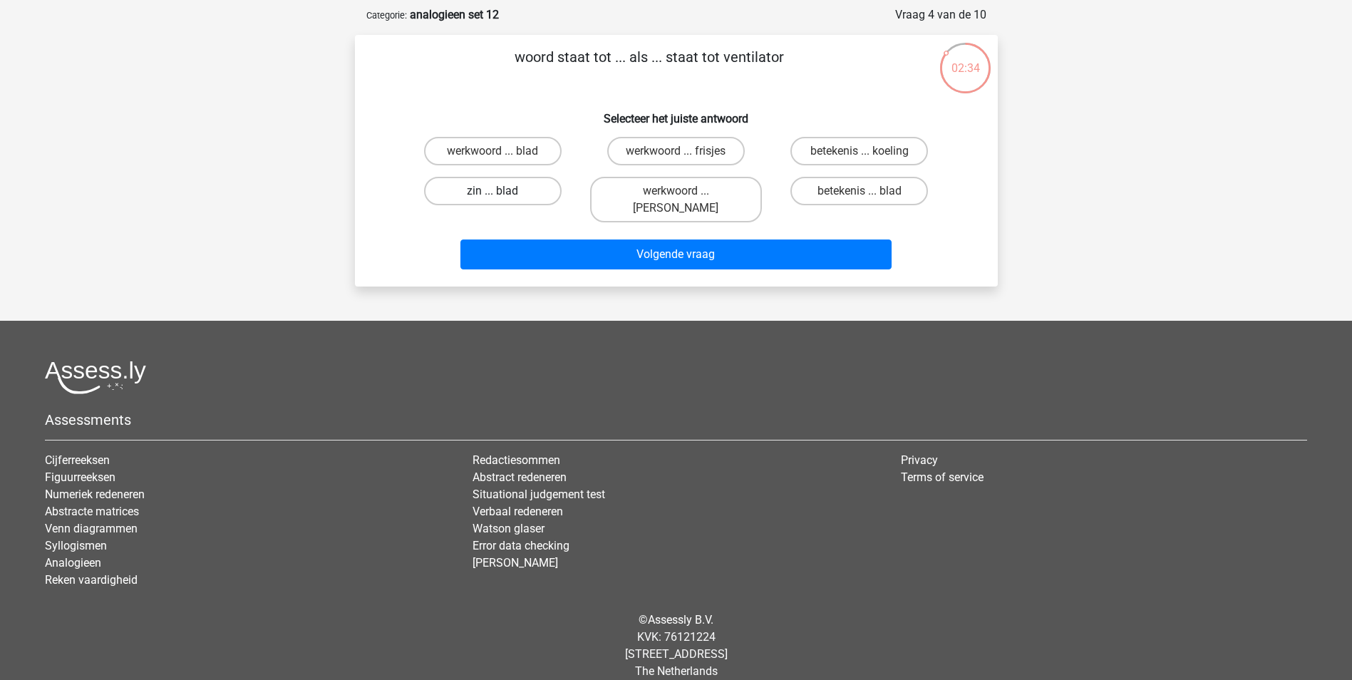
click at [524, 192] on label "zin ... blad" at bounding box center [493, 191] width 138 height 29
click at [502, 192] on input "zin ... blad" at bounding box center [496, 195] width 9 height 9
radio input "true"
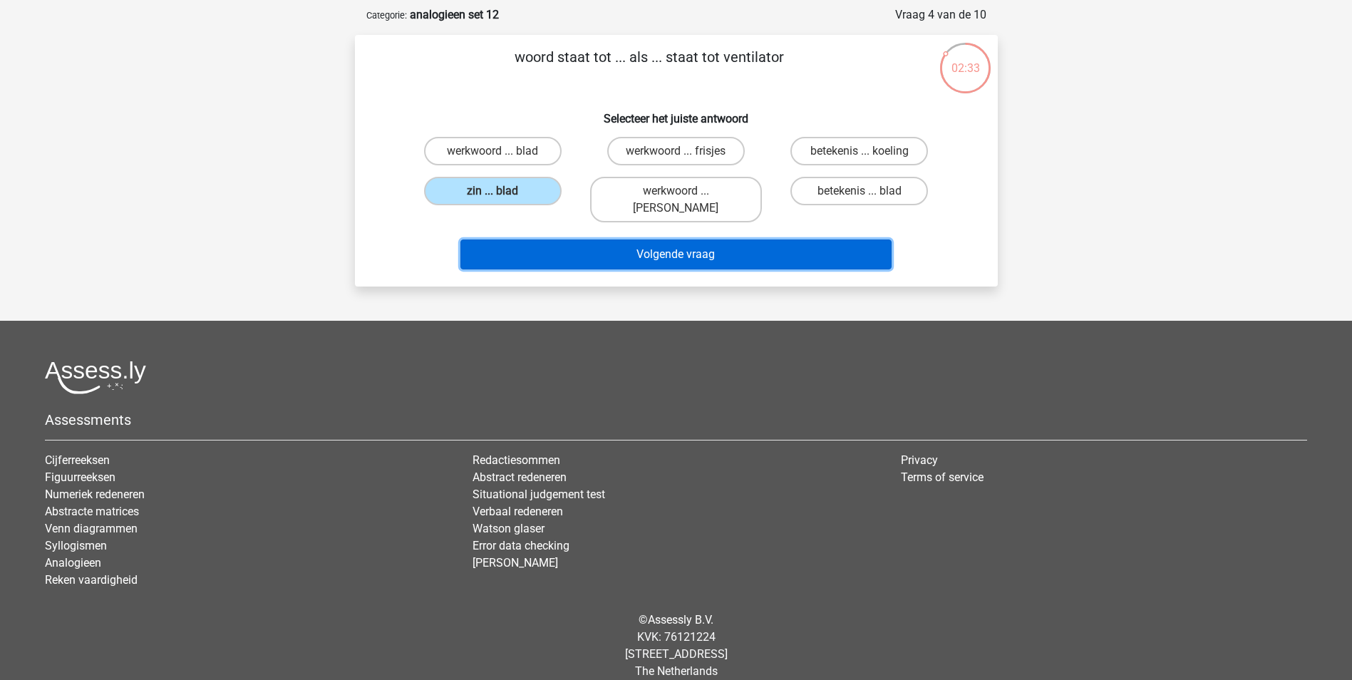
click at [552, 244] on button "Volgende vraag" at bounding box center [675, 254] width 431 height 30
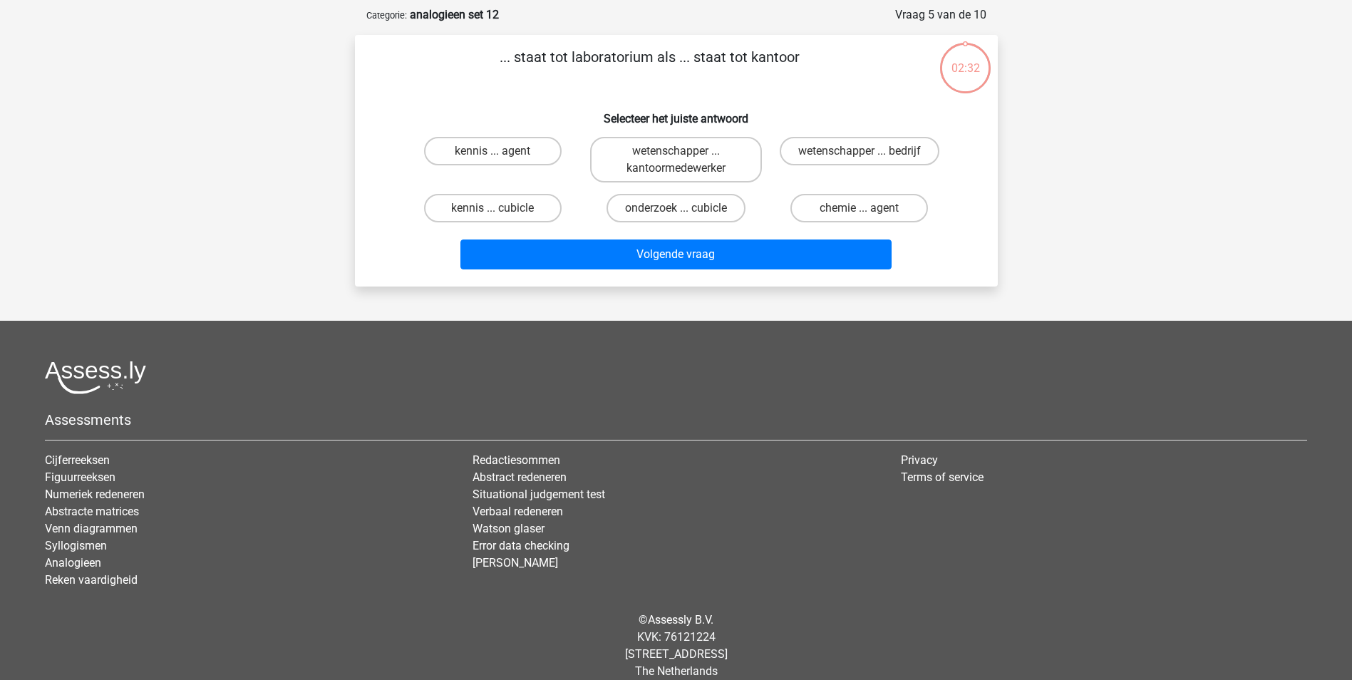
scroll to position [71, 0]
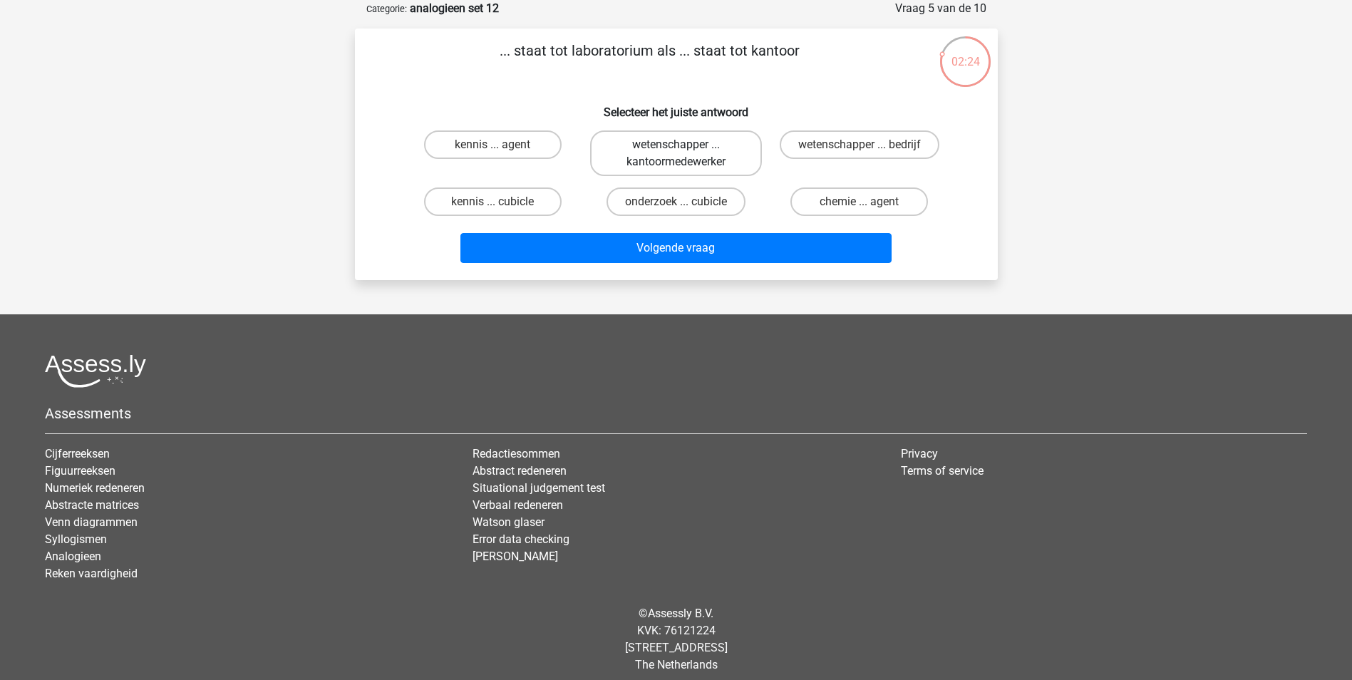
click at [655, 157] on label "wetenschapper ... kantoormedewerker" at bounding box center [676, 153] width 172 height 46
click at [676, 154] on input "wetenschapper ... kantoormedewerker" at bounding box center [680, 149] width 9 height 9
radio input "true"
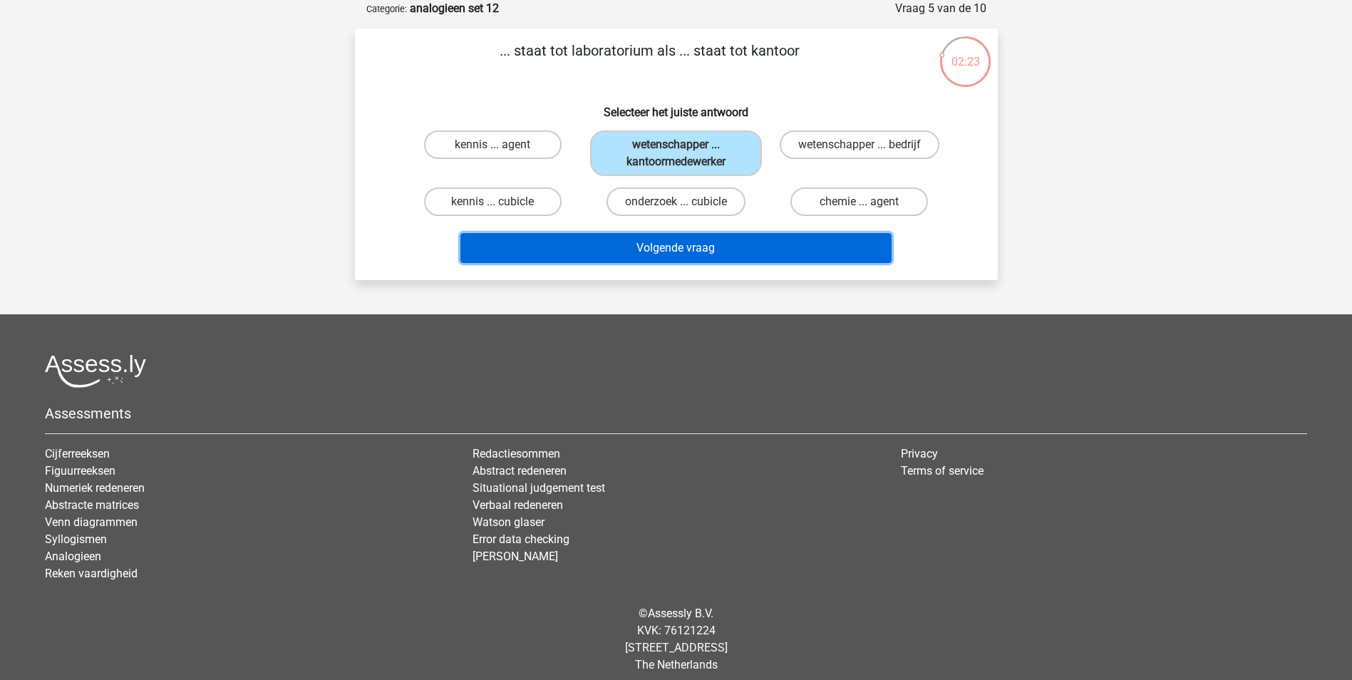
click at [651, 247] on button "Volgende vraag" at bounding box center [675, 248] width 431 height 30
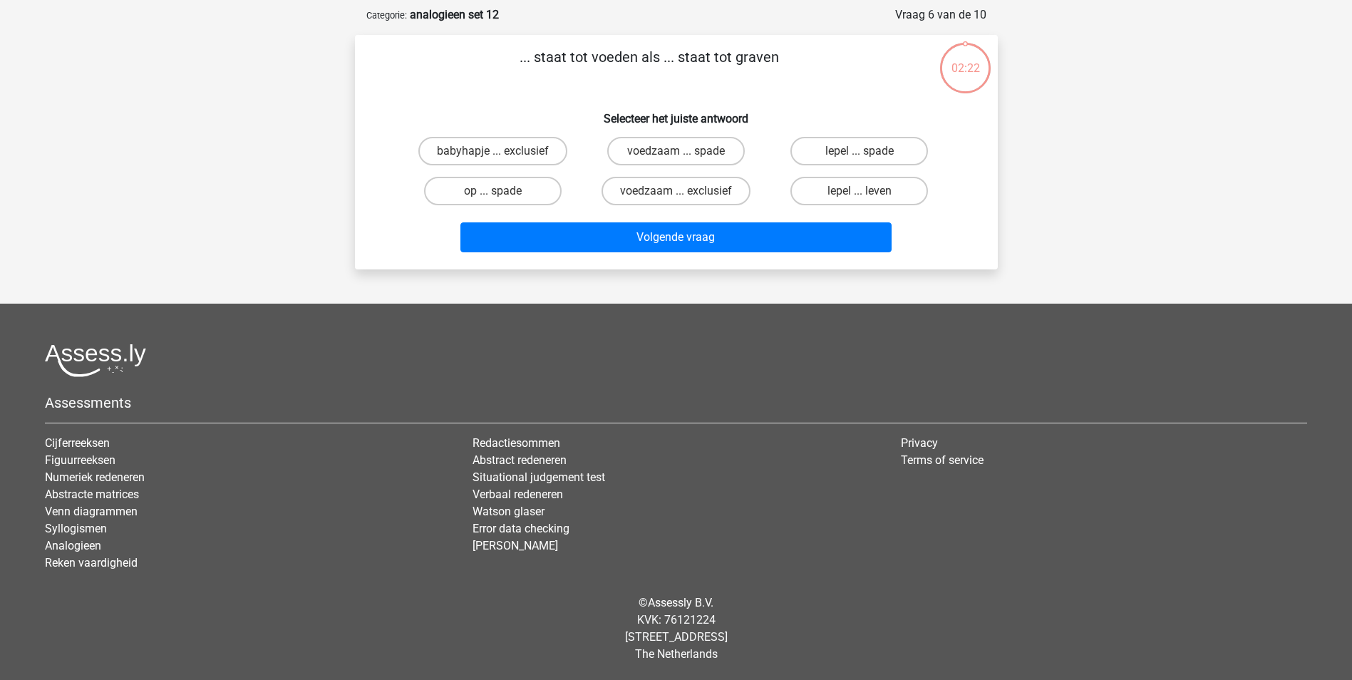
scroll to position [65, 0]
click at [861, 152] on input "lepel ... spade" at bounding box center [863, 155] width 9 height 9
radio input "true"
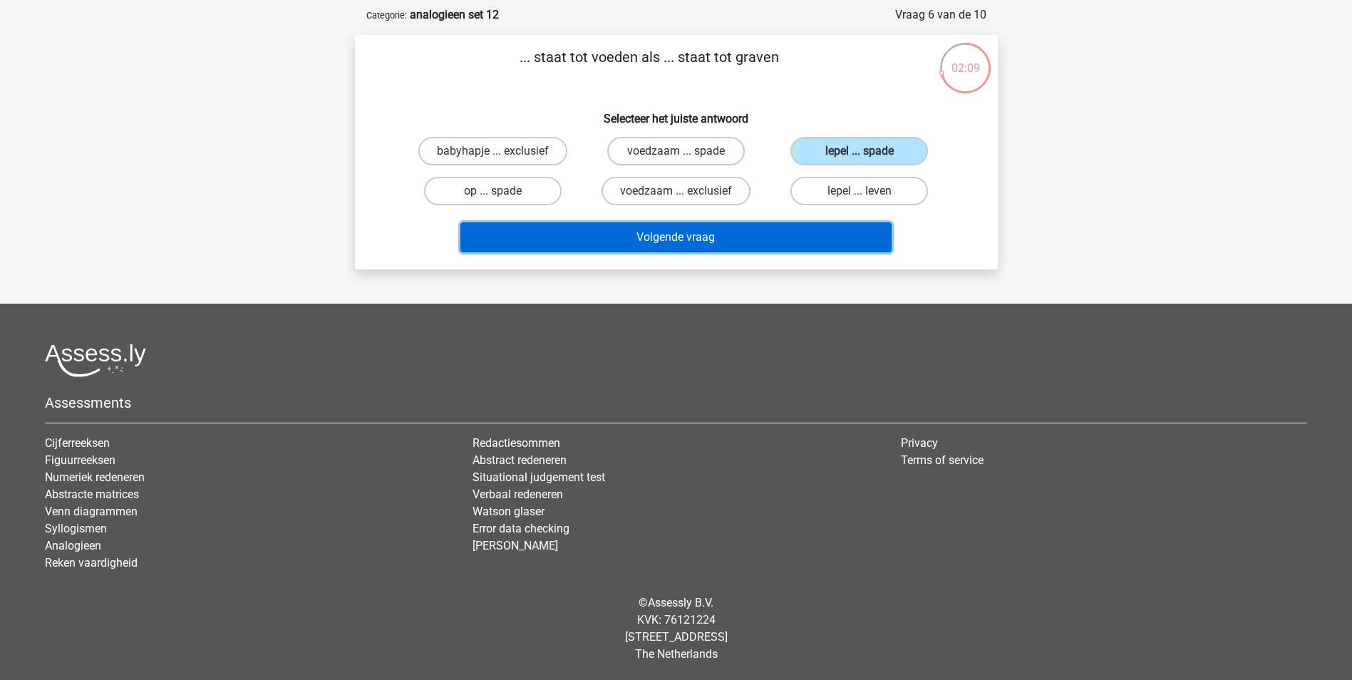
click at [821, 238] on button "Volgende vraag" at bounding box center [675, 237] width 431 height 30
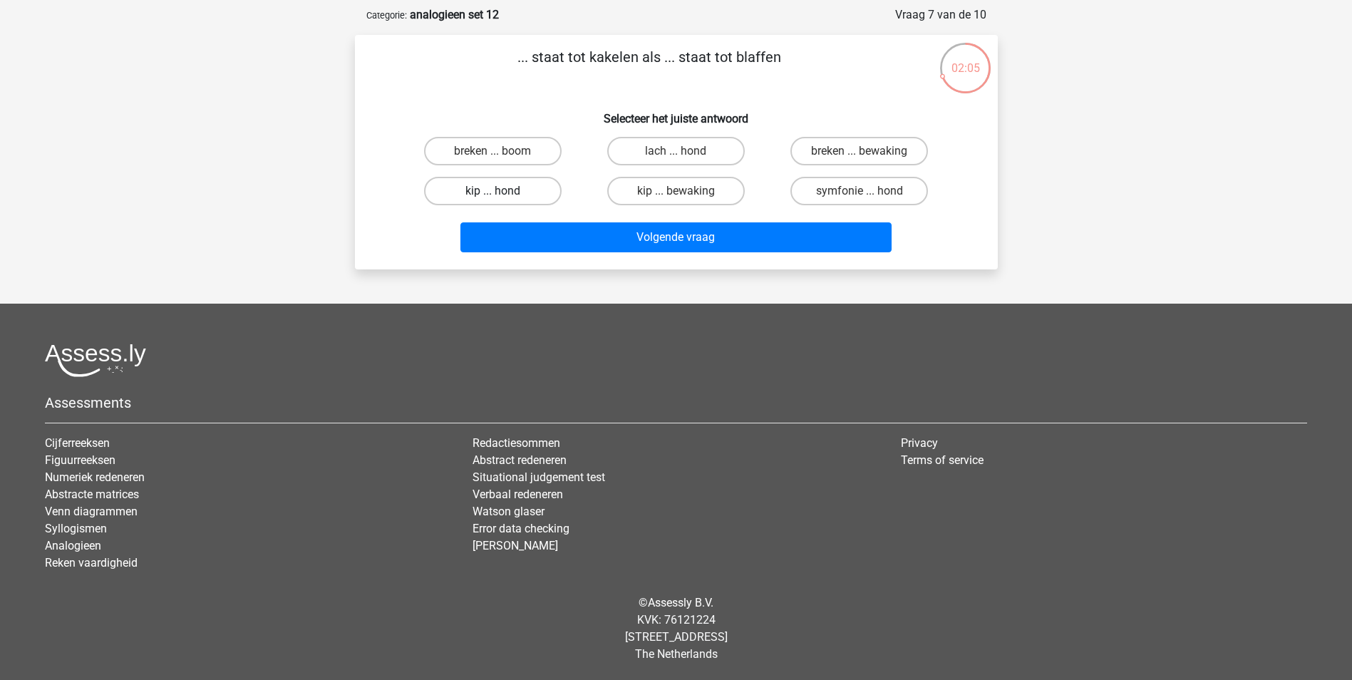
click at [532, 189] on label "kip ... hond" at bounding box center [493, 191] width 138 height 29
click at [502, 191] on input "kip ... hond" at bounding box center [496, 195] width 9 height 9
radio input "true"
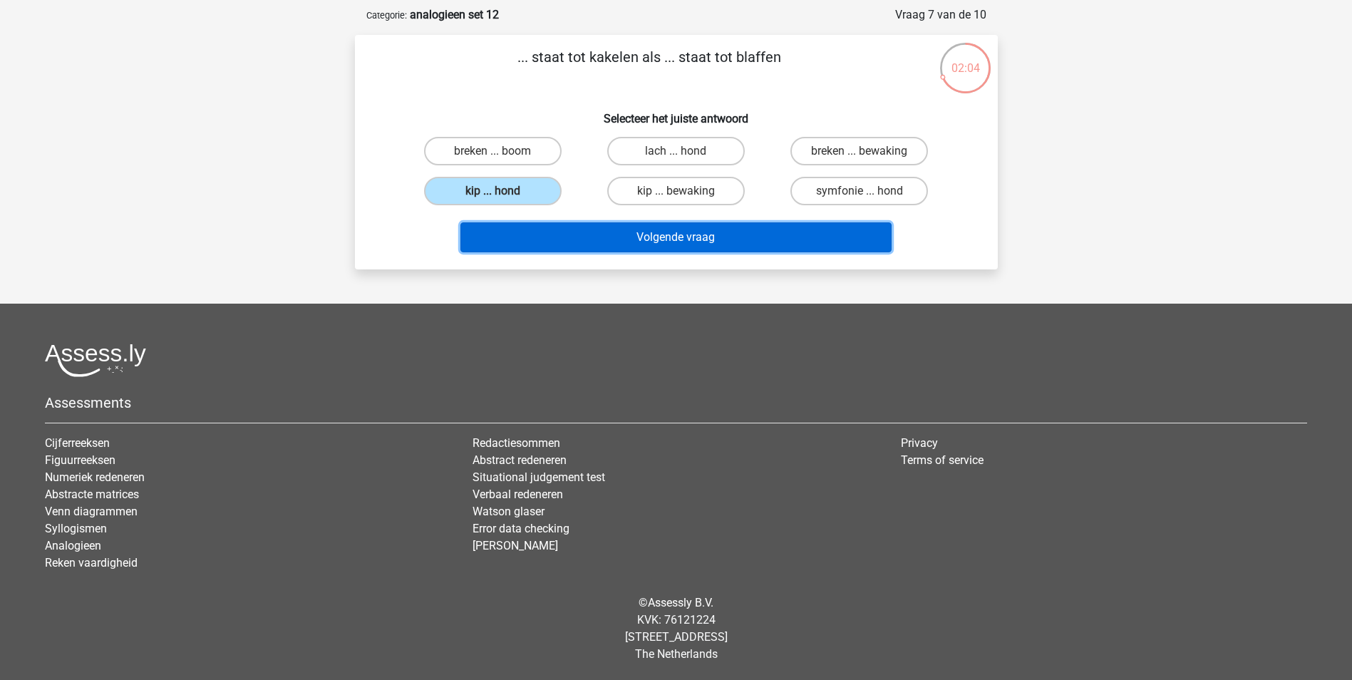
click at [545, 250] on button "Volgende vraag" at bounding box center [675, 237] width 431 height 30
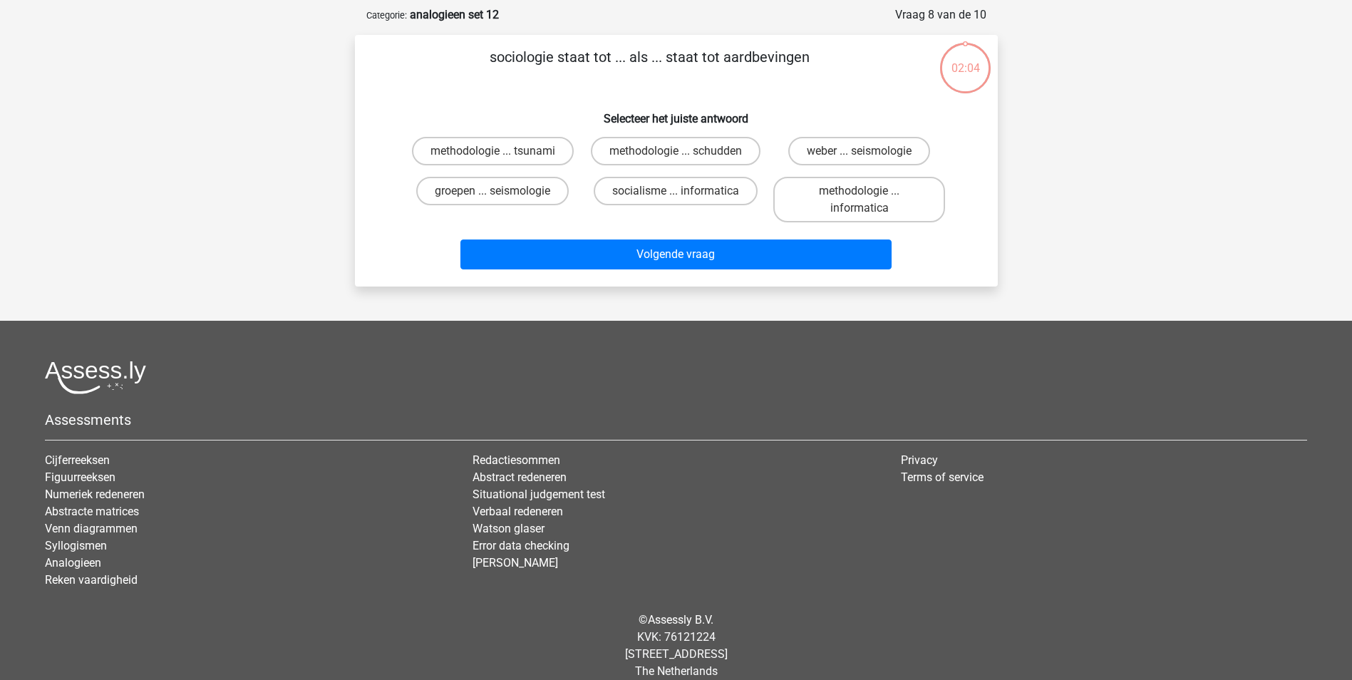
scroll to position [71, 0]
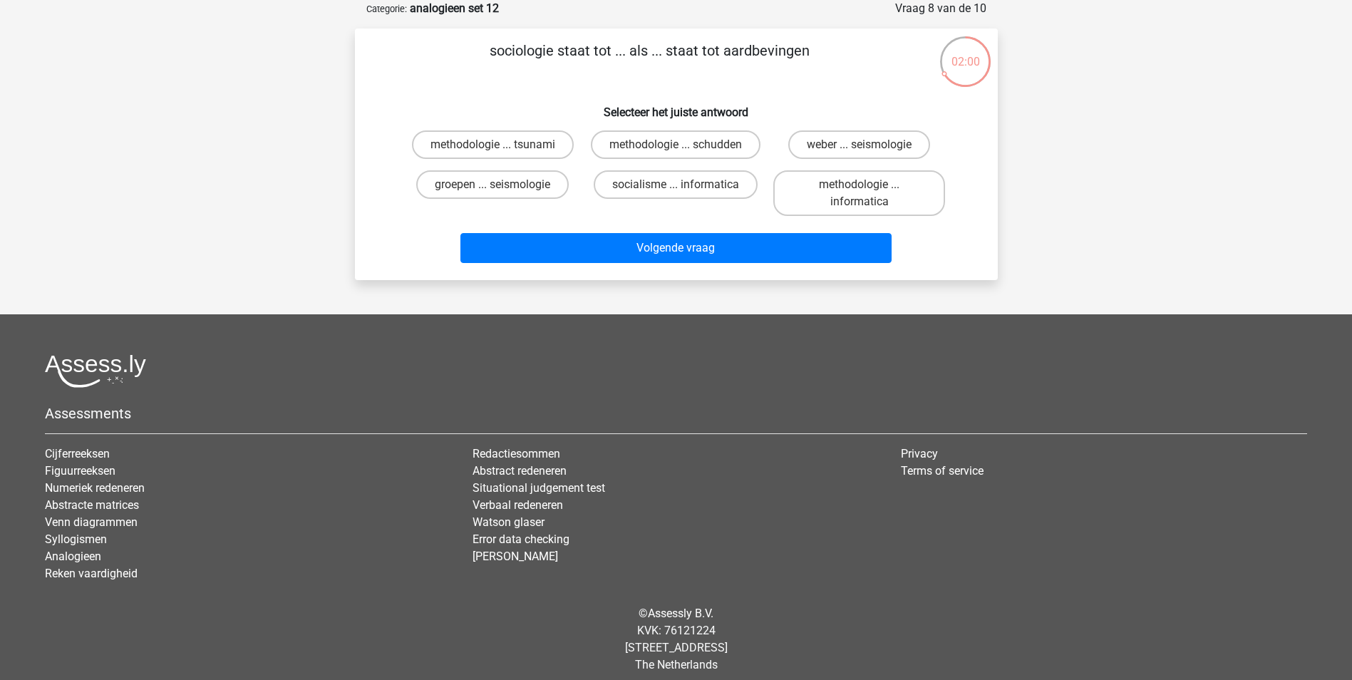
drag, startPoint x: 537, startPoint y: 51, endPoint x: 866, endPoint y: 53, distance: 329.9
click at [866, 53] on p "sociologie staat tot ... als ... staat tot aardbevingen" at bounding box center [650, 61] width 544 height 43
drag, startPoint x: 866, startPoint y: 53, endPoint x: 858, endPoint y: 86, distance: 33.9
click at [858, 86] on div "sociologie staat tot ... als ... staat tot aardbevingen Selecteer het juiste an…" at bounding box center [676, 154] width 631 height 229
click at [543, 187] on label "groepen ... seismologie" at bounding box center [492, 184] width 152 height 29
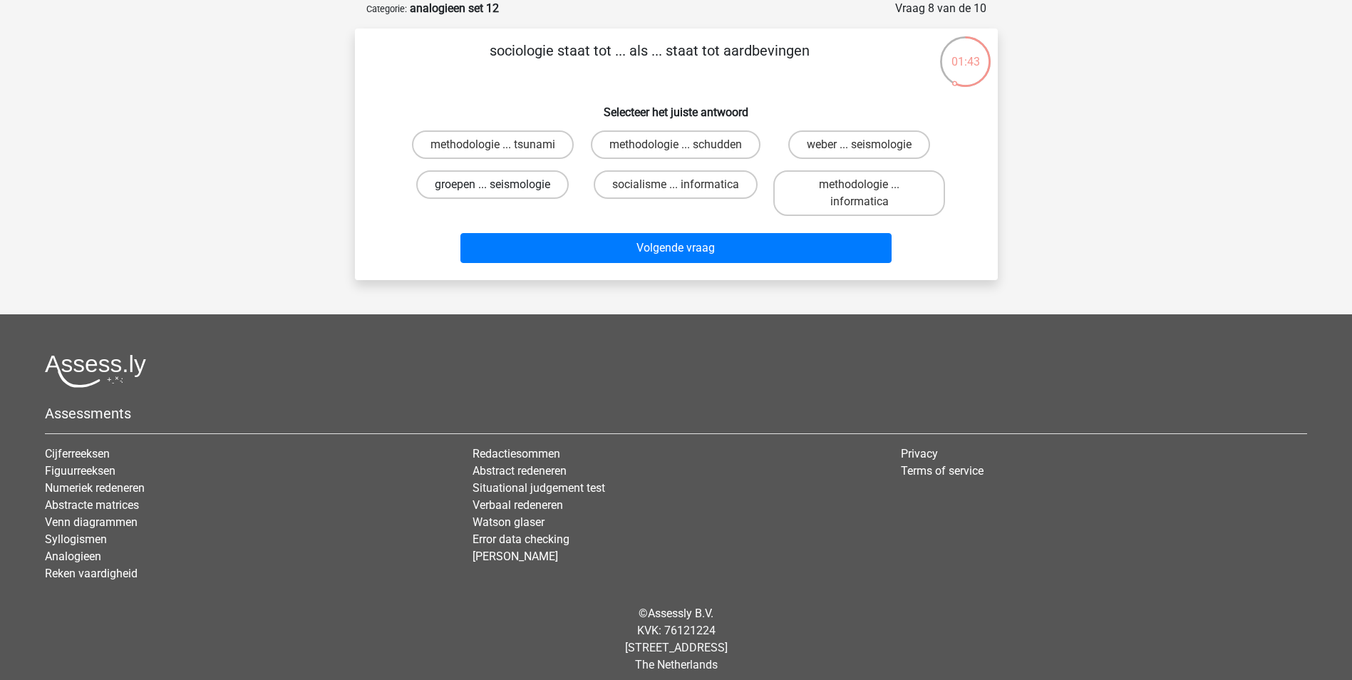
click at [502, 187] on input "groepen ... seismologie" at bounding box center [496, 189] width 9 height 9
radio input "true"
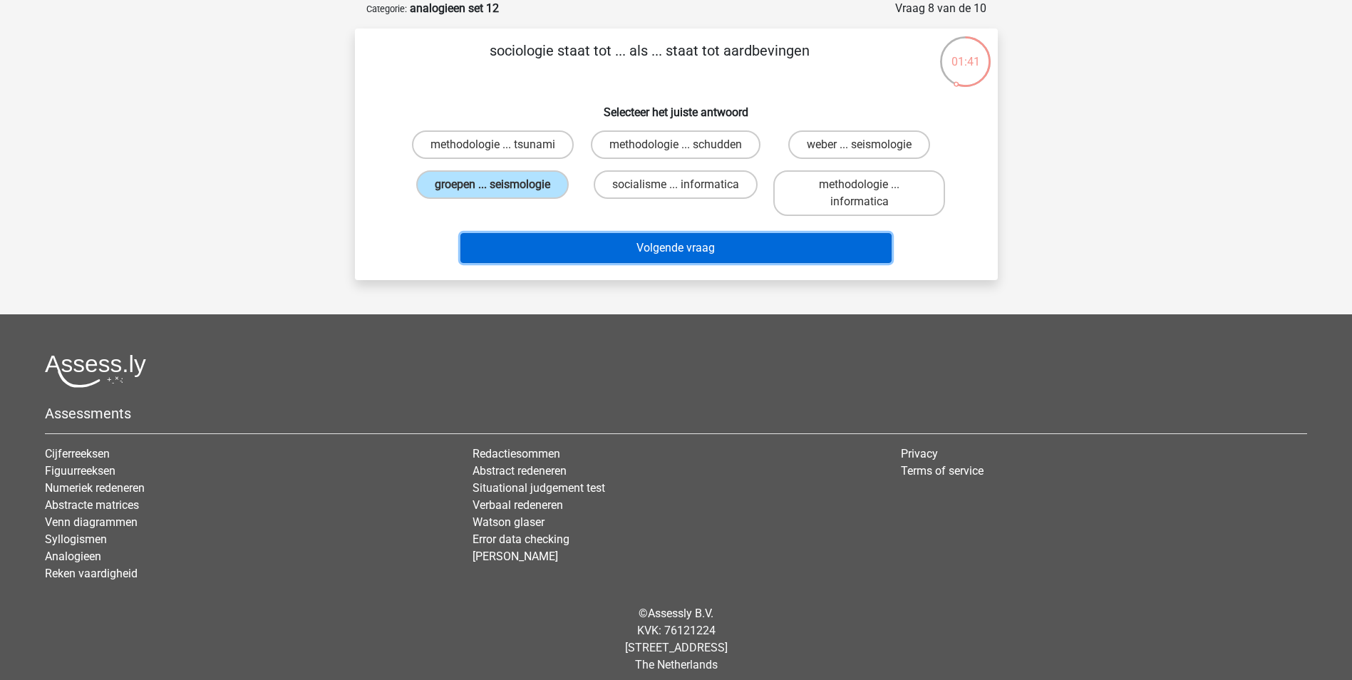
click at [578, 249] on button "Volgende vraag" at bounding box center [675, 248] width 431 height 30
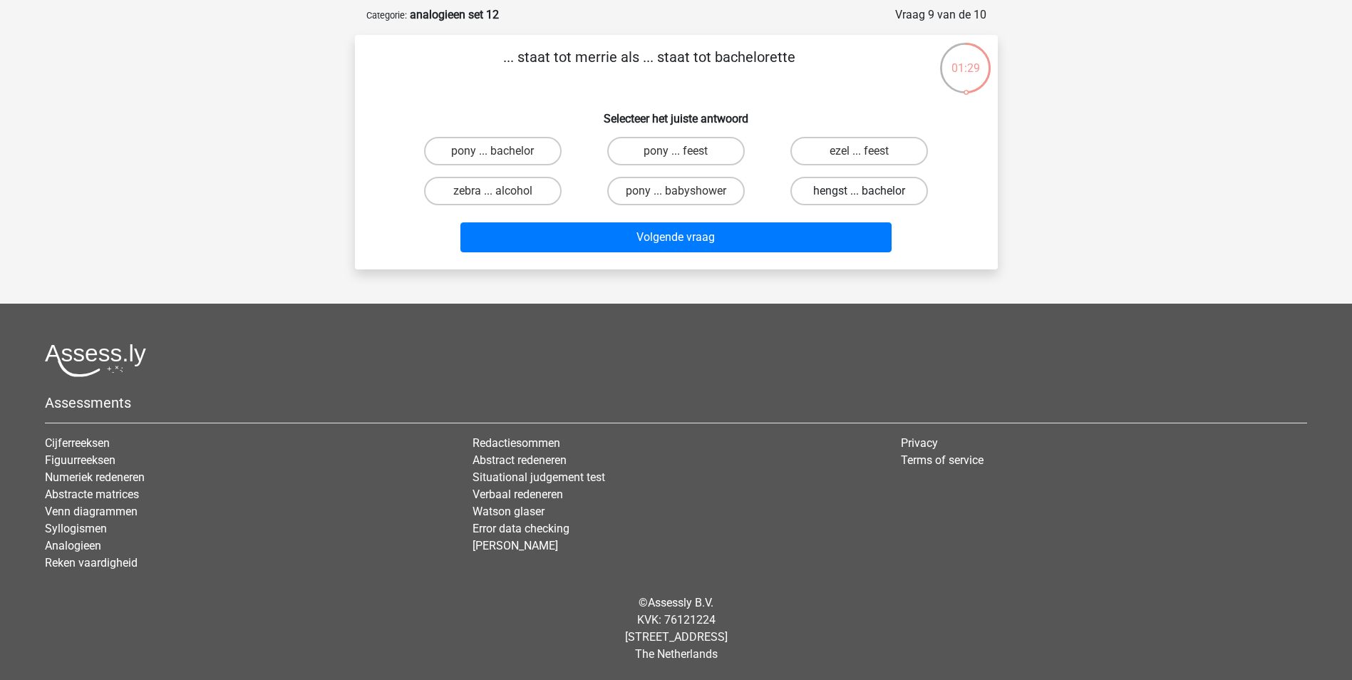
click at [849, 192] on label "hengst ... bachelor" at bounding box center [859, 191] width 138 height 29
click at [859, 192] on input "hengst ... bachelor" at bounding box center [863, 195] width 9 height 9
radio input "true"
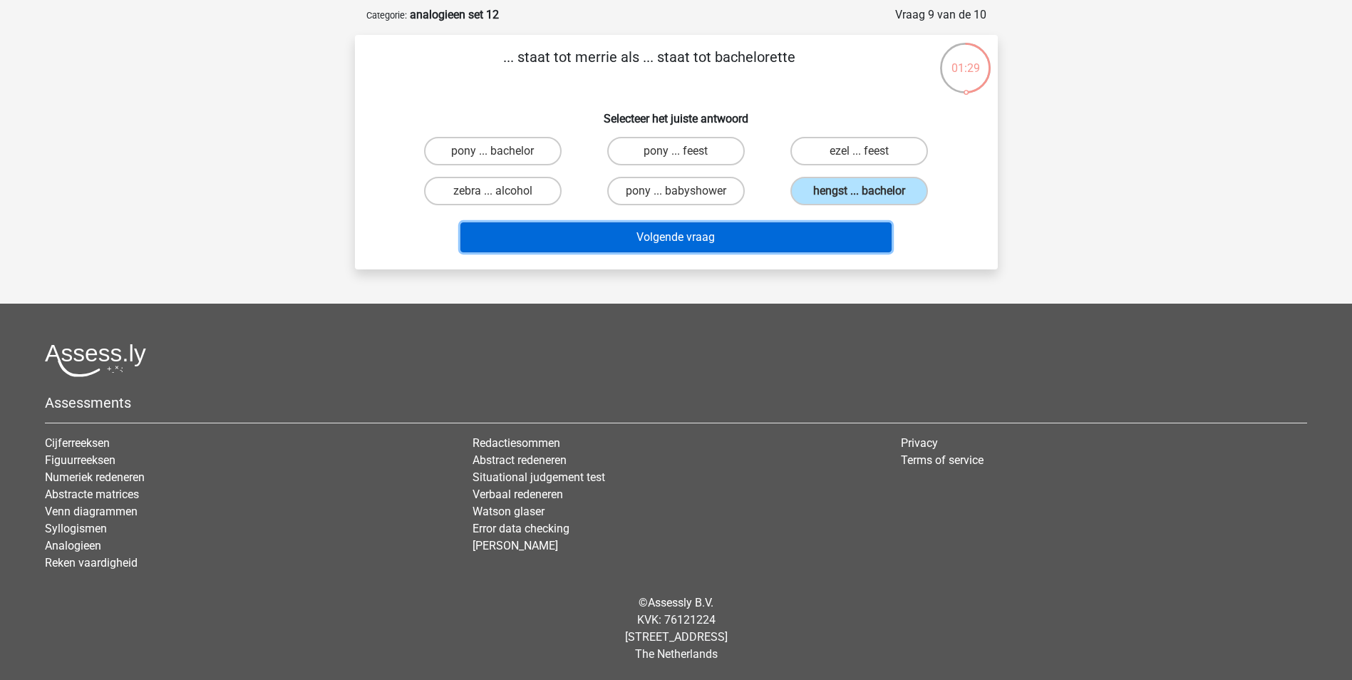
click at [831, 227] on button "Volgende vraag" at bounding box center [675, 237] width 431 height 30
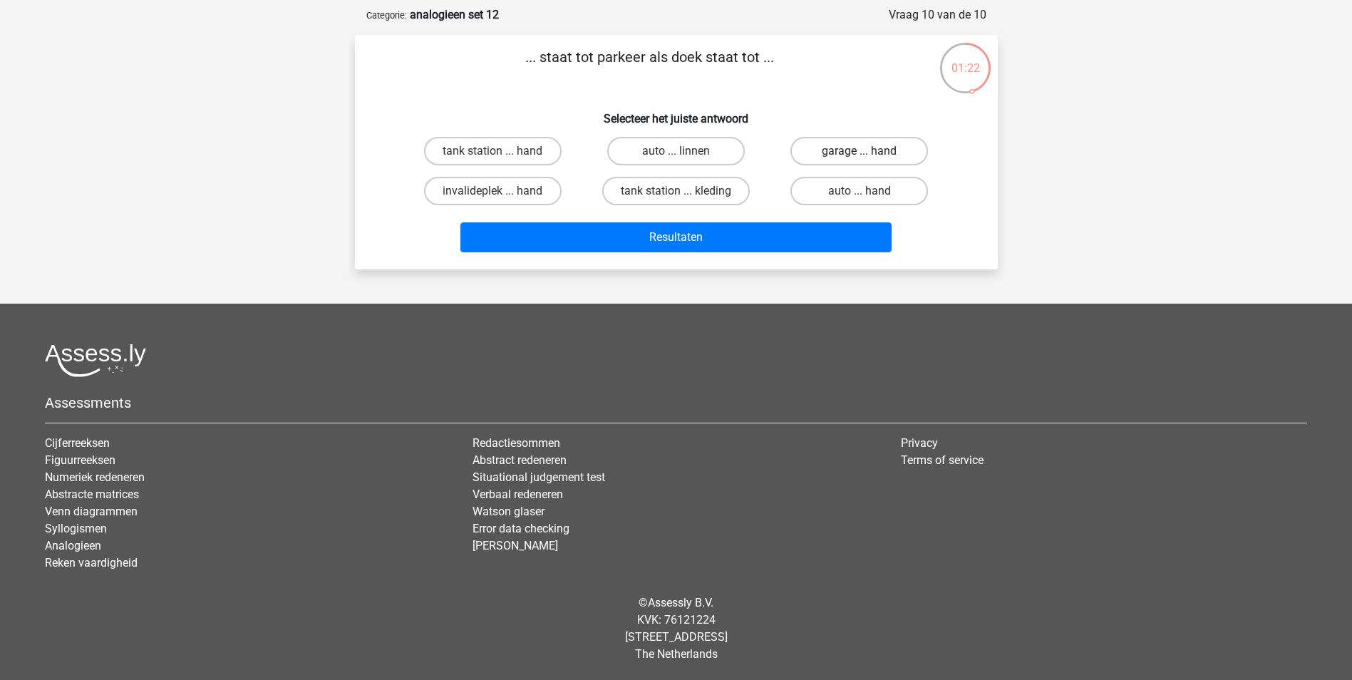
click at [879, 155] on label "garage ... hand" at bounding box center [859, 151] width 138 height 29
click at [869, 155] on input "garage ... hand" at bounding box center [863, 155] width 9 height 9
radio input "true"
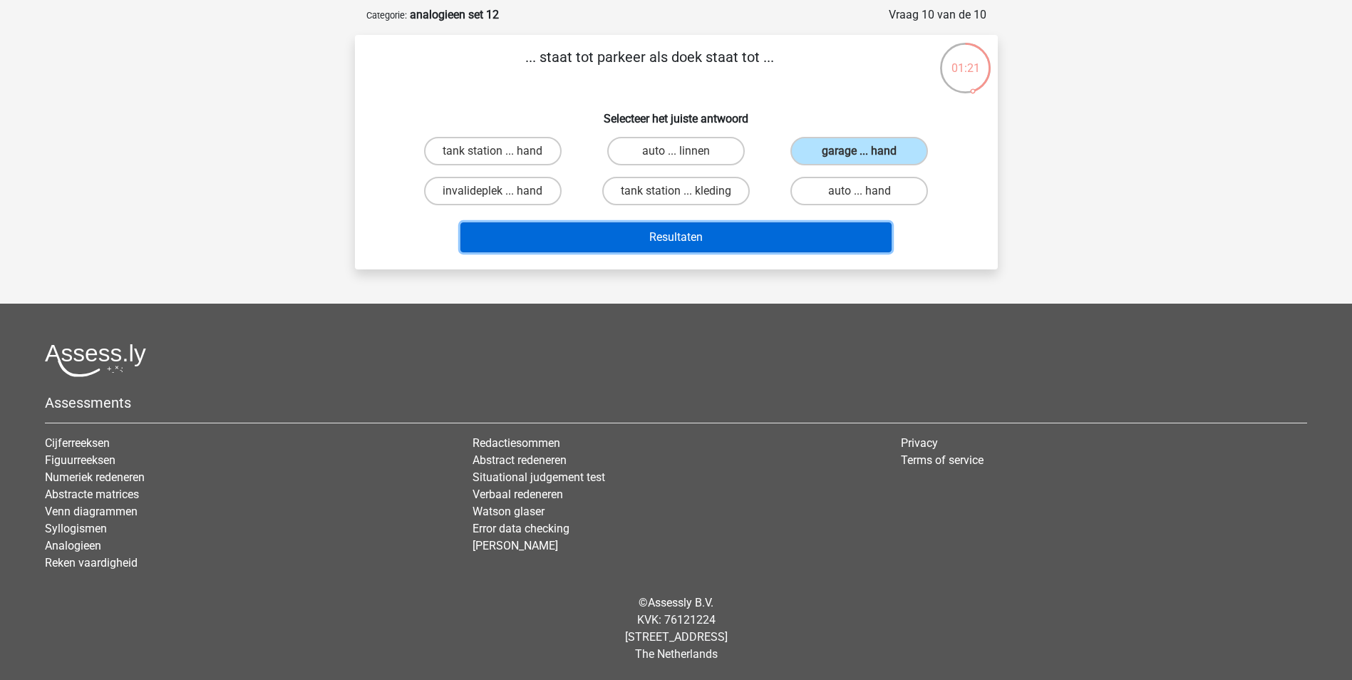
click at [793, 237] on button "Resultaten" at bounding box center [675, 237] width 431 height 30
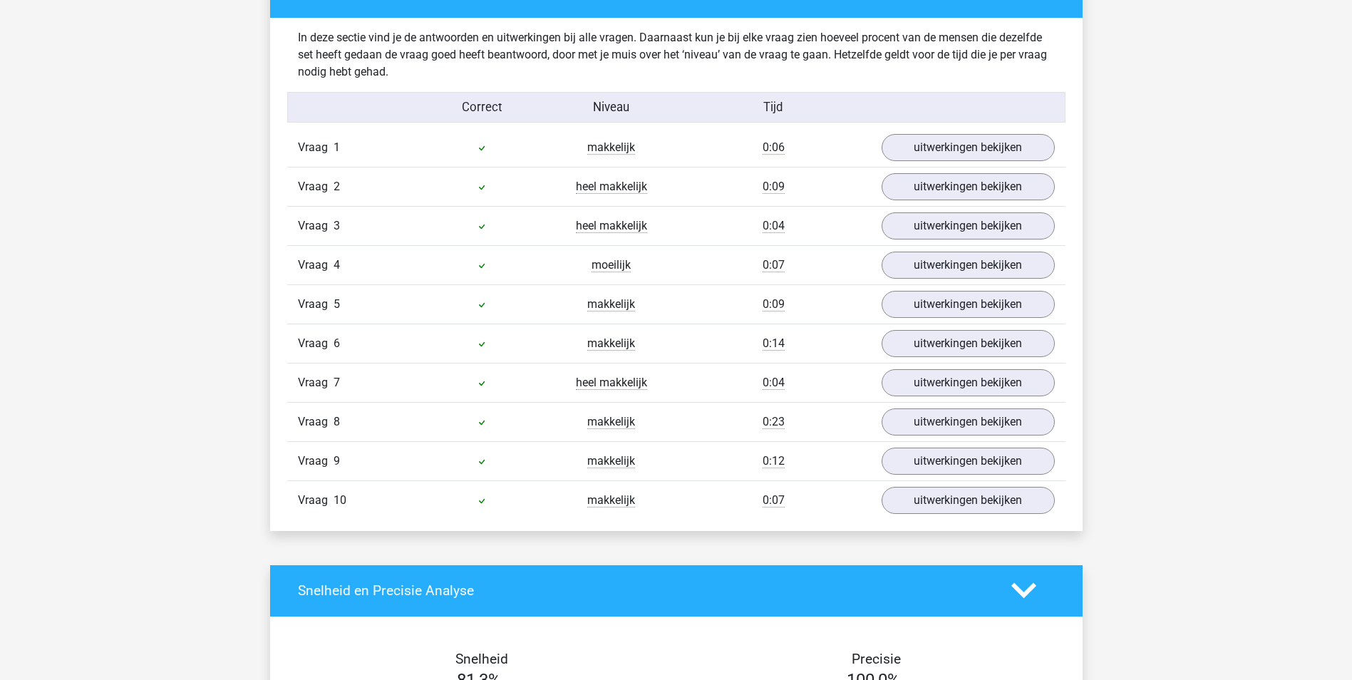
scroll to position [926, 0]
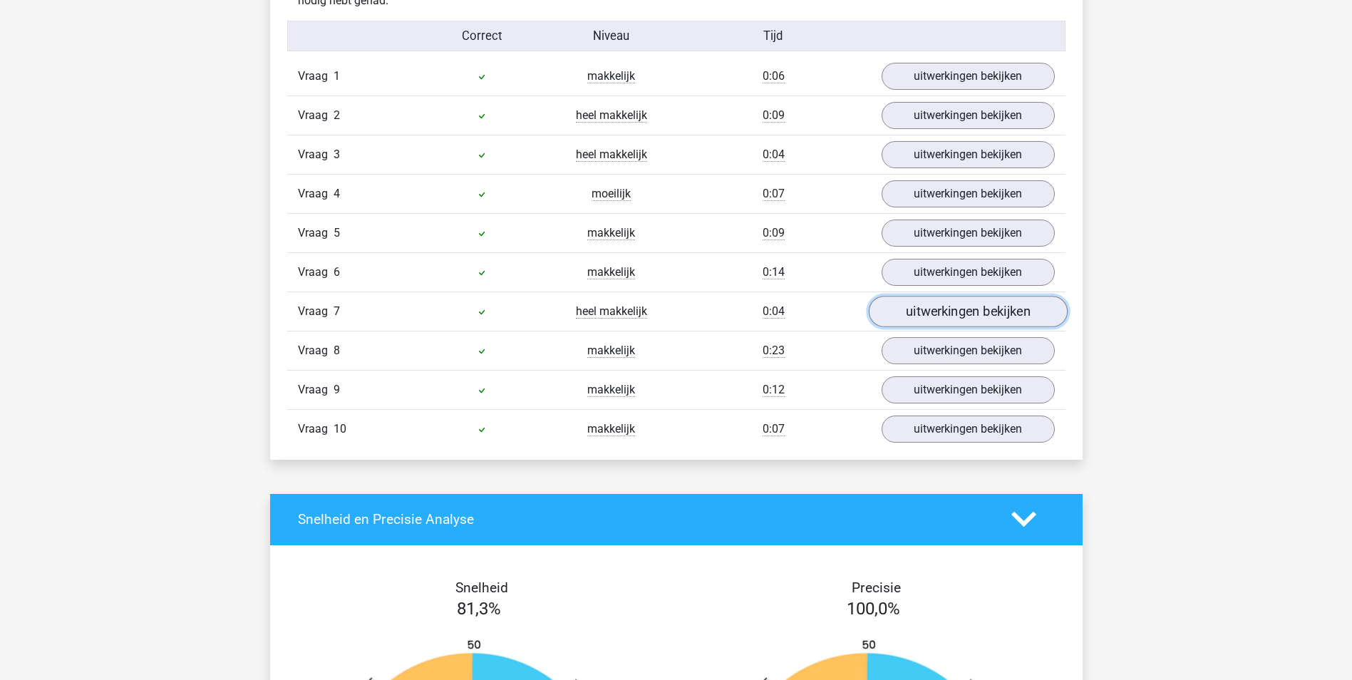
click at [955, 309] on link "uitwerkingen bekijken" at bounding box center [967, 311] width 199 height 31
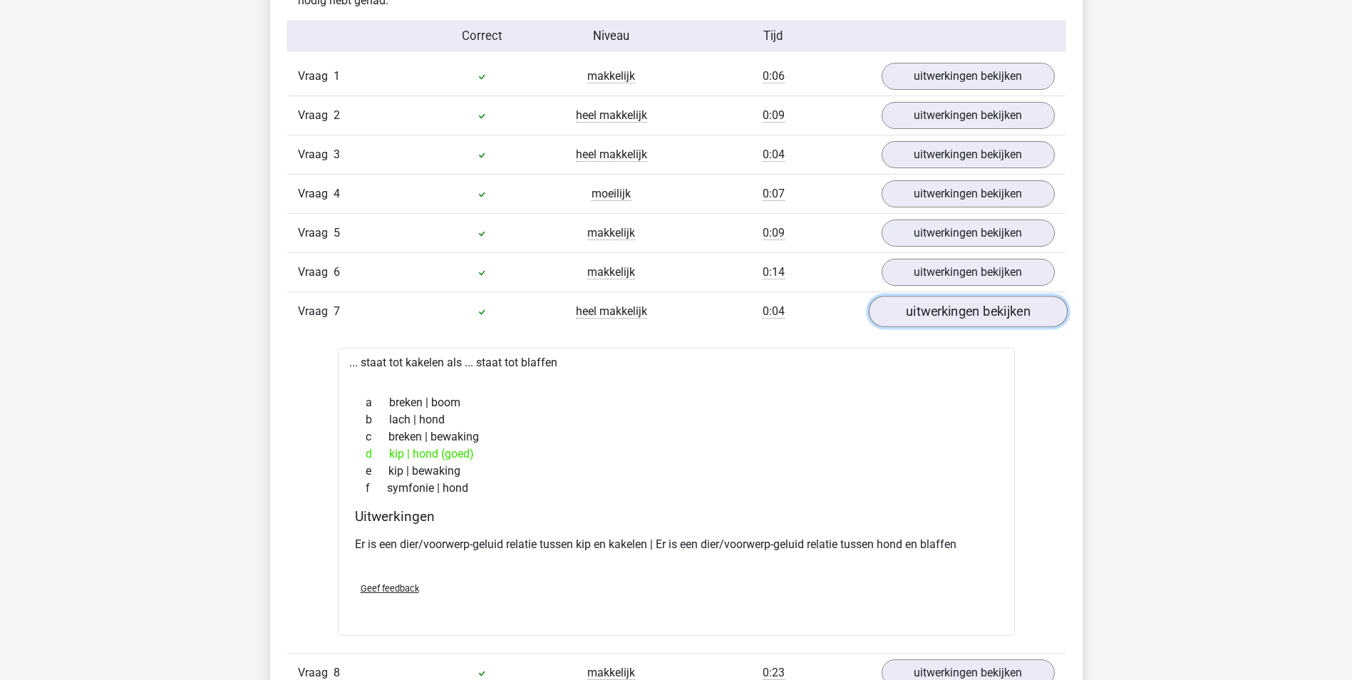
click at [955, 309] on link "uitwerkingen bekijken" at bounding box center [967, 311] width 199 height 31
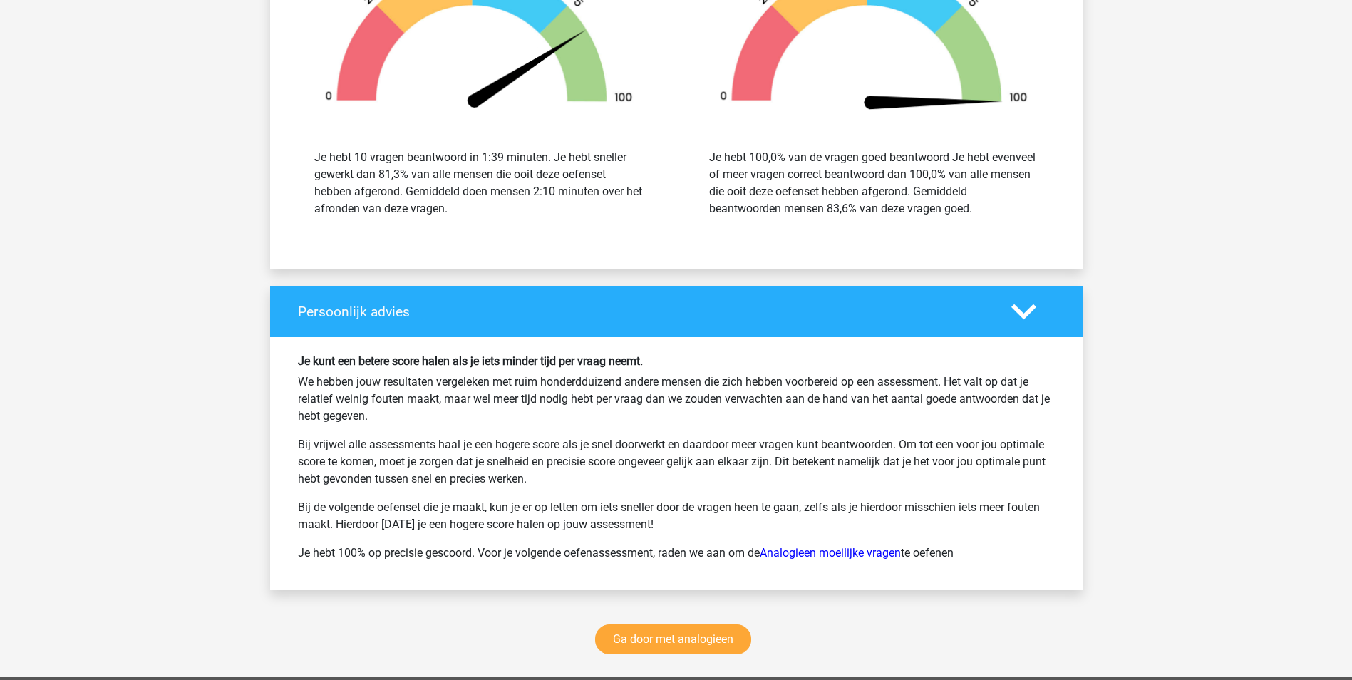
scroll to position [1781, 0]
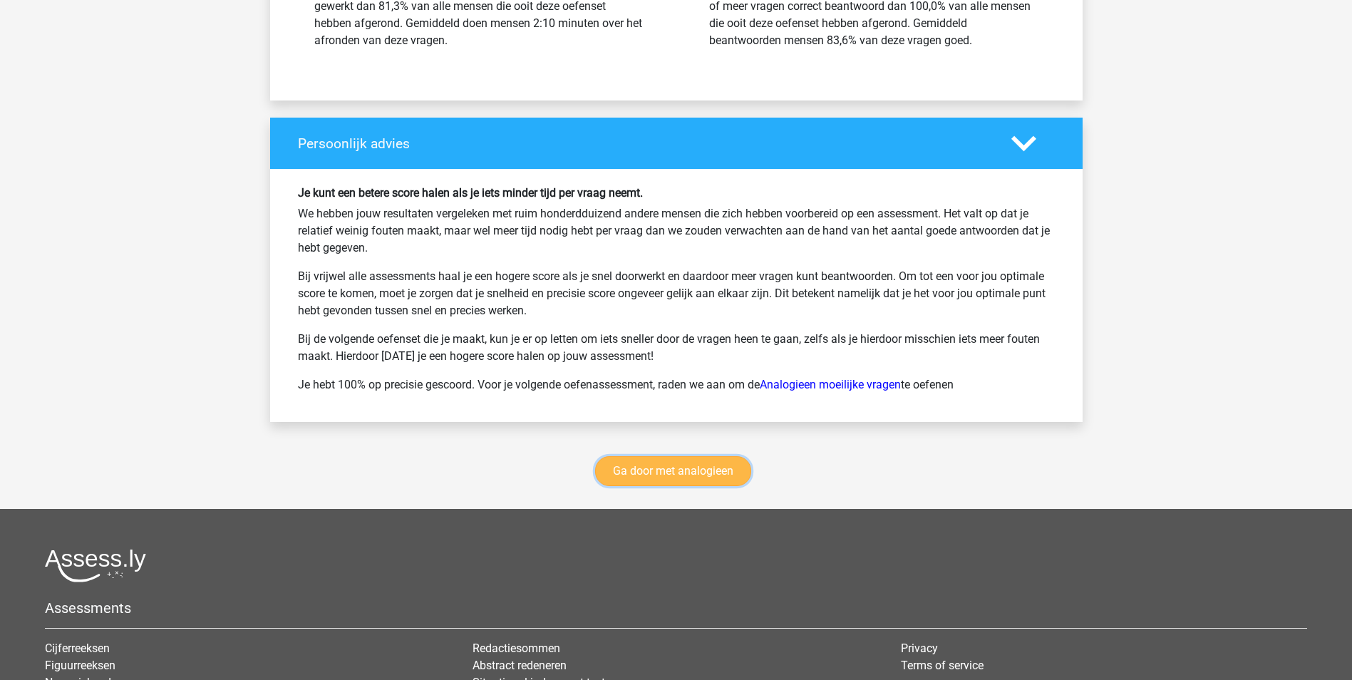
click at [624, 470] on link "Ga door met analogieen" at bounding box center [673, 471] width 156 height 30
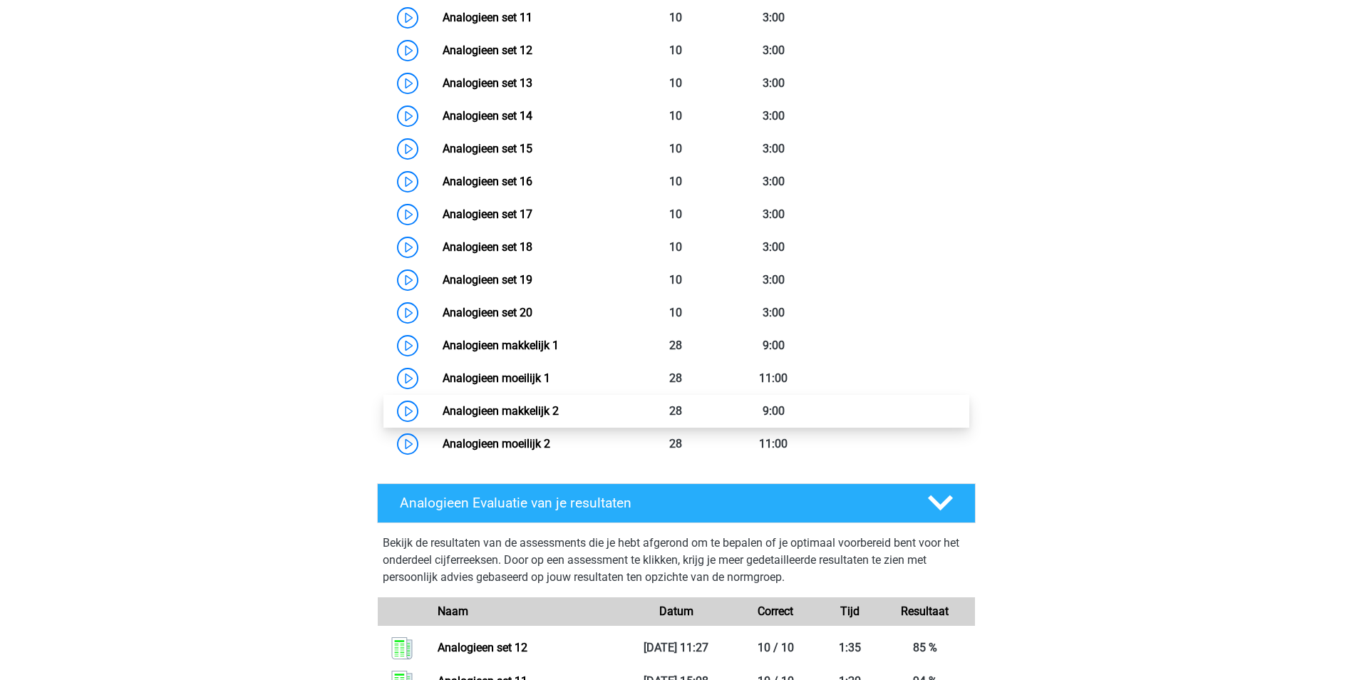
scroll to position [1074, 0]
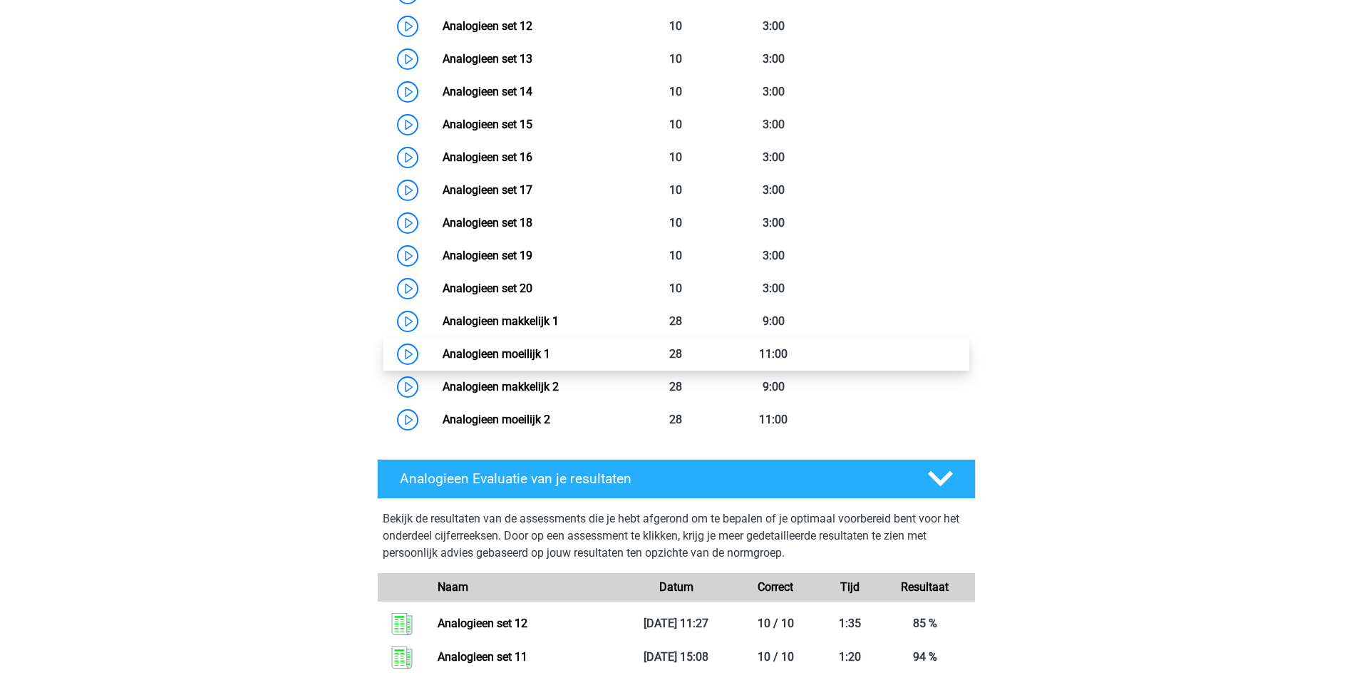
click at [501, 353] on link "Analogieen moeilijk 1" at bounding box center [496, 354] width 108 height 14
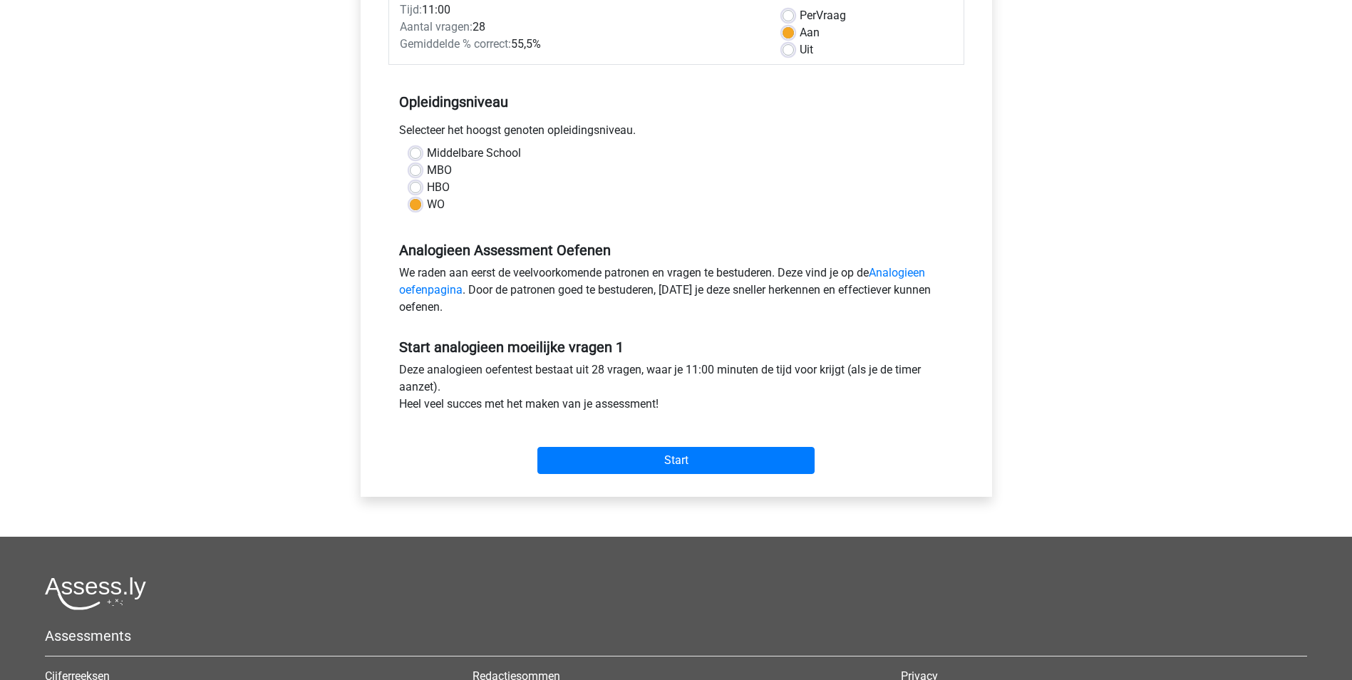
scroll to position [214, 0]
click at [589, 457] on input "Start" at bounding box center [675, 459] width 277 height 27
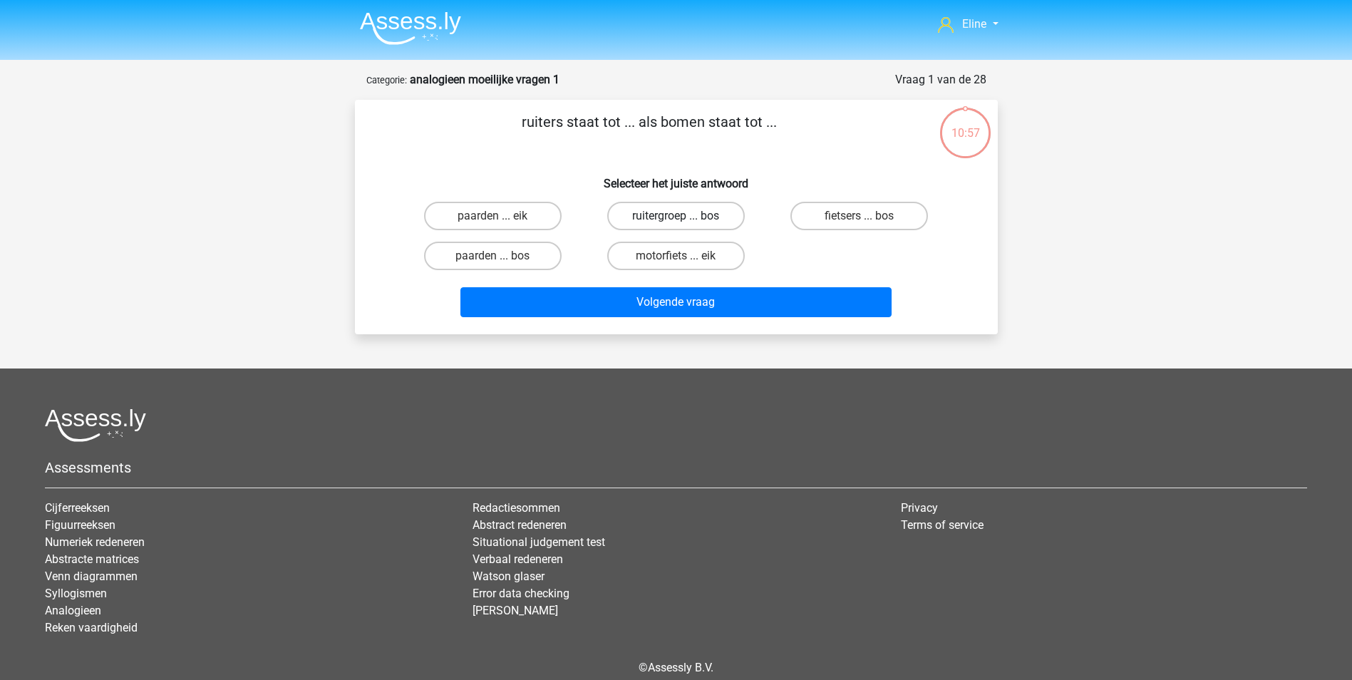
click at [671, 219] on label "ruitergroep ... bos" at bounding box center [676, 216] width 138 height 29
click at [676, 219] on input "ruitergroep ... bos" at bounding box center [680, 220] width 9 height 9
radio input "true"
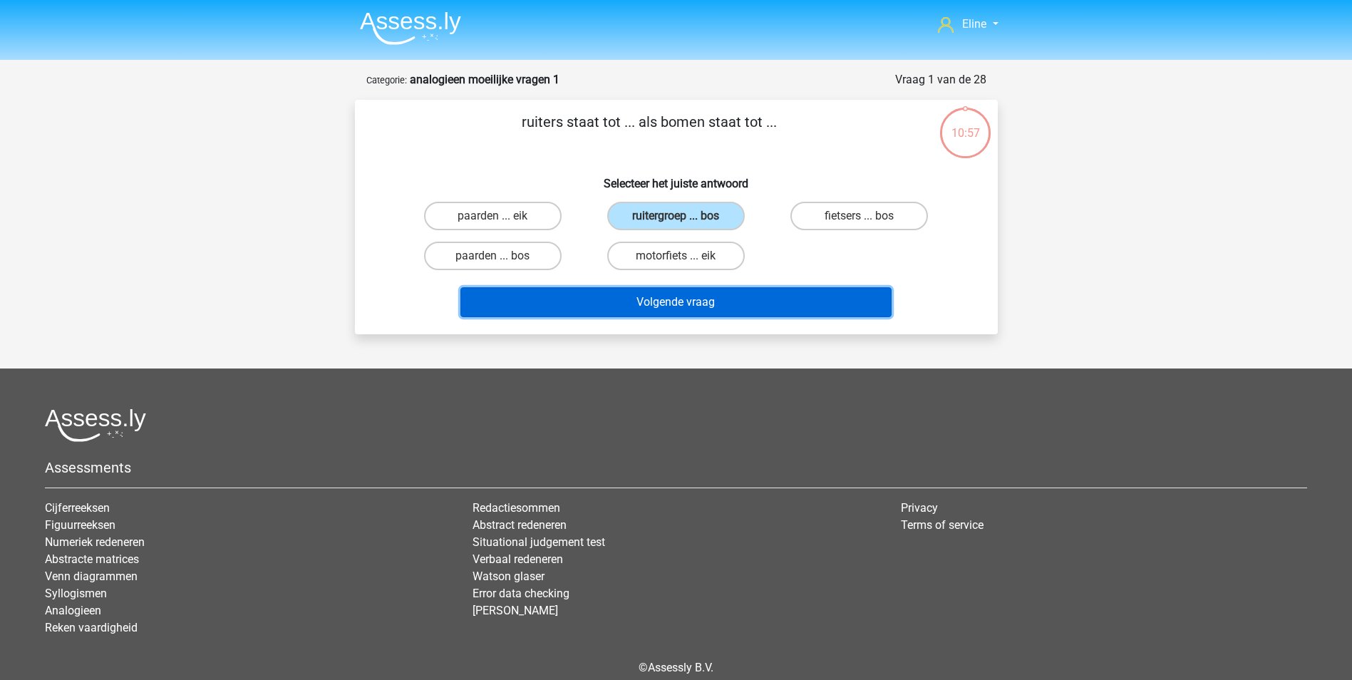
click at [673, 297] on button "Volgende vraag" at bounding box center [675, 302] width 431 height 30
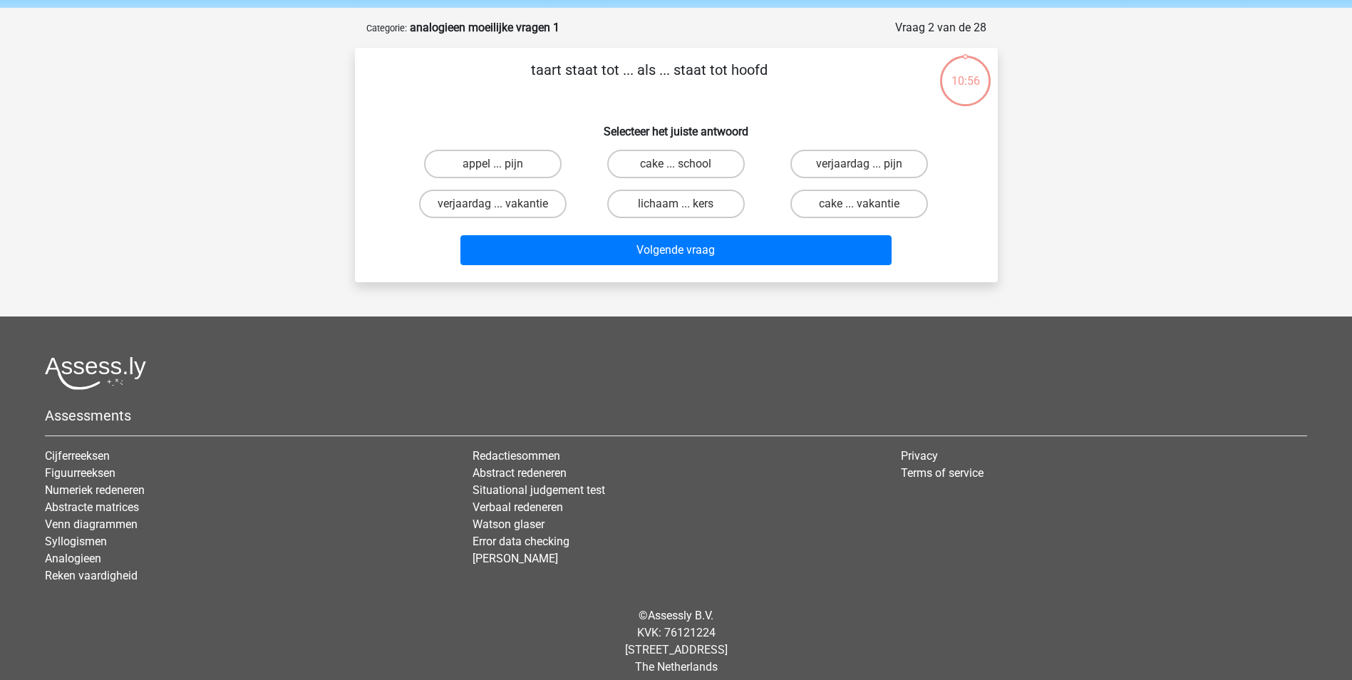
scroll to position [65, 0]
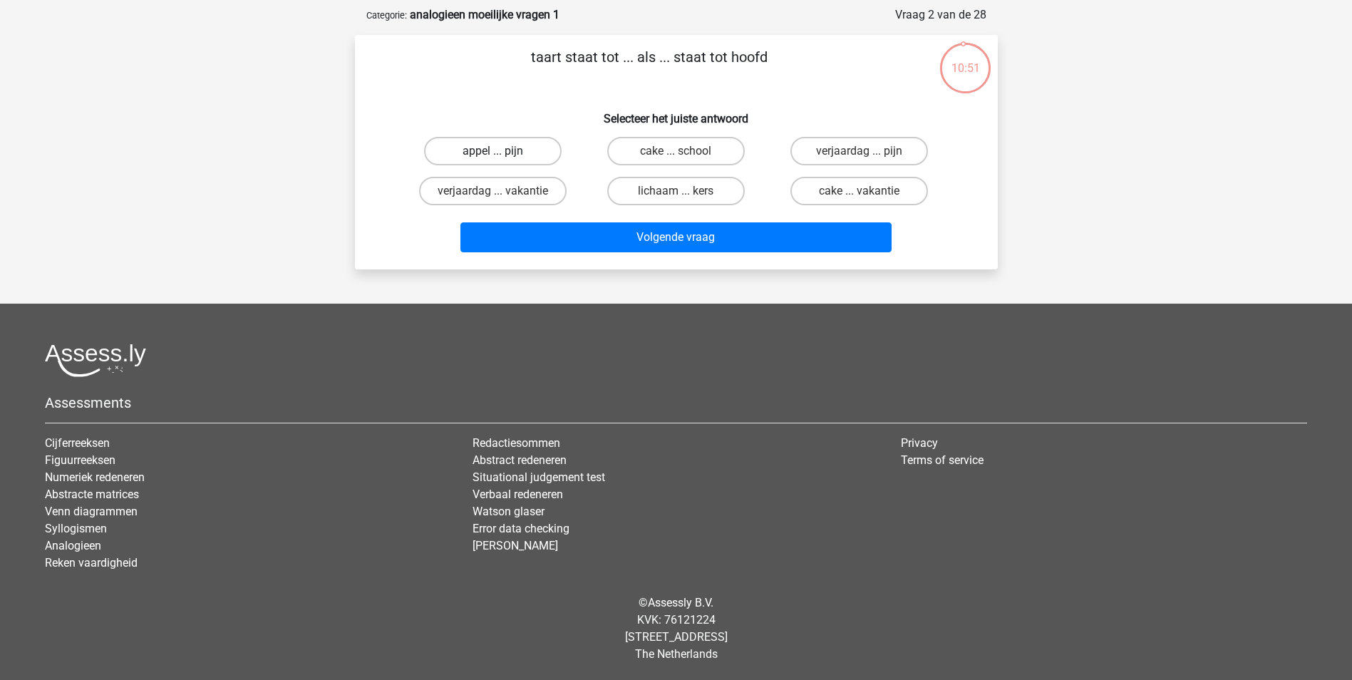
click at [524, 155] on label "appel ... pijn" at bounding box center [493, 151] width 138 height 29
click at [502, 155] on input "appel ... pijn" at bounding box center [496, 155] width 9 height 9
radio input "true"
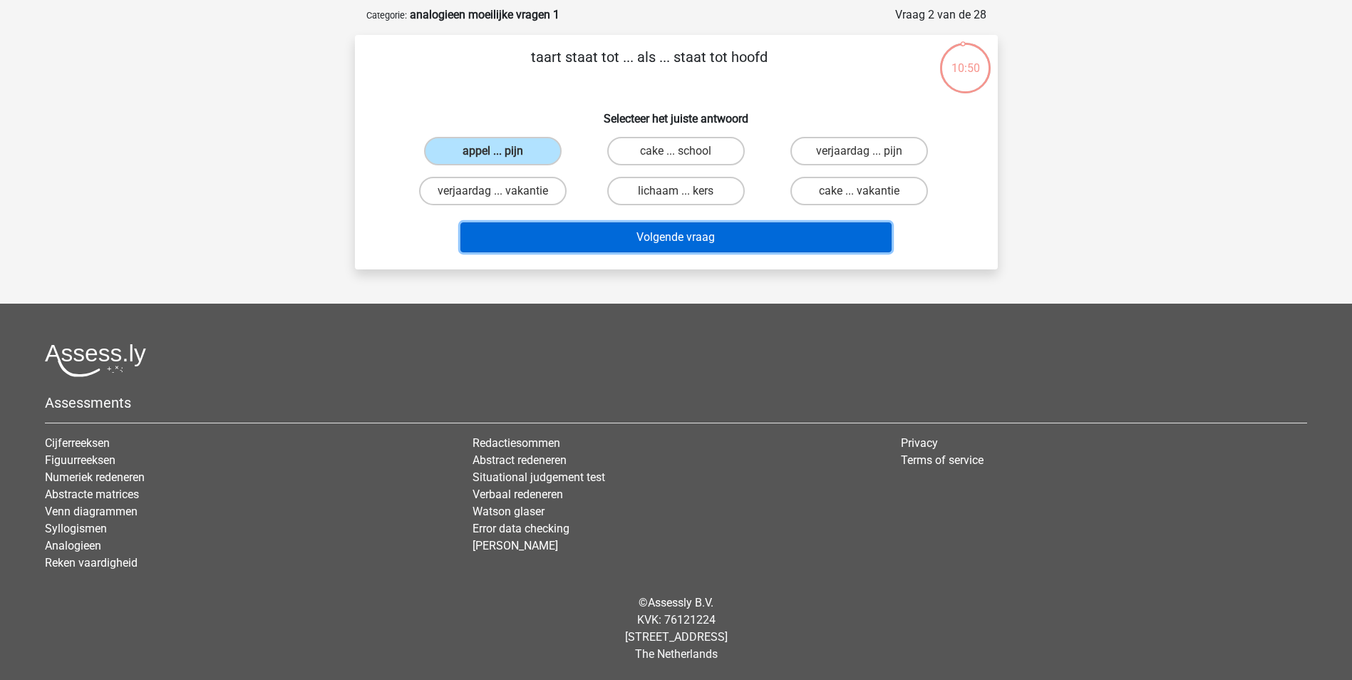
click at [585, 235] on button "Volgende vraag" at bounding box center [675, 237] width 431 height 30
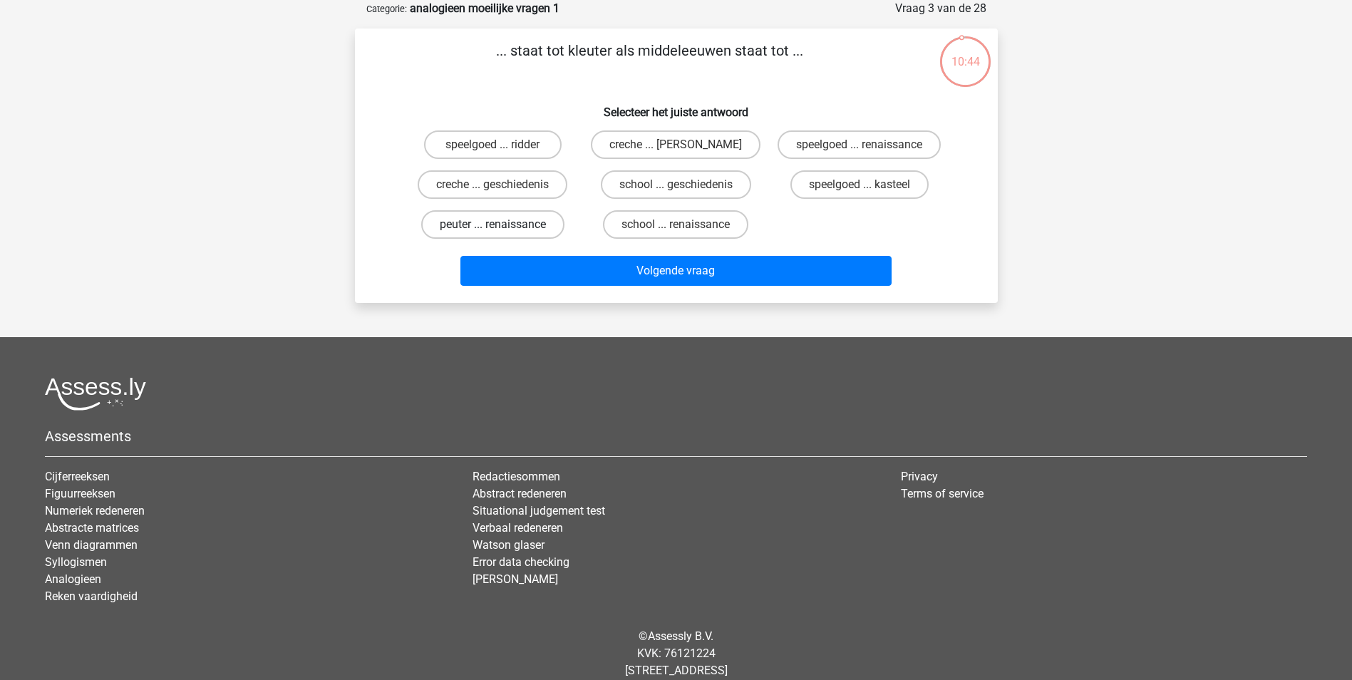
click at [485, 227] on label "peuter ... renaissance" at bounding box center [492, 224] width 143 height 29
click at [492, 227] on input "peuter ... renaissance" at bounding box center [496, 228] width 9 height 9
radio input "true"
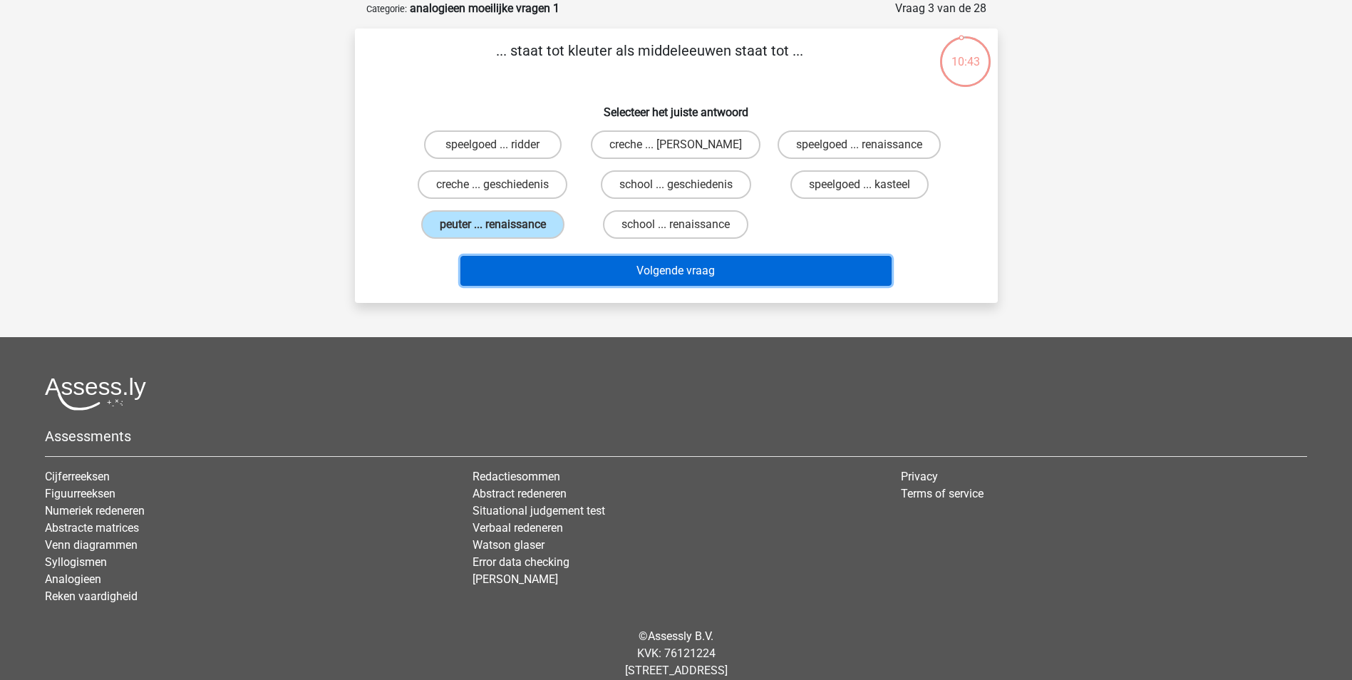
click at [521, 271] on button "Volgende vraag" at bounding box center [675, 271] width 431 height 30
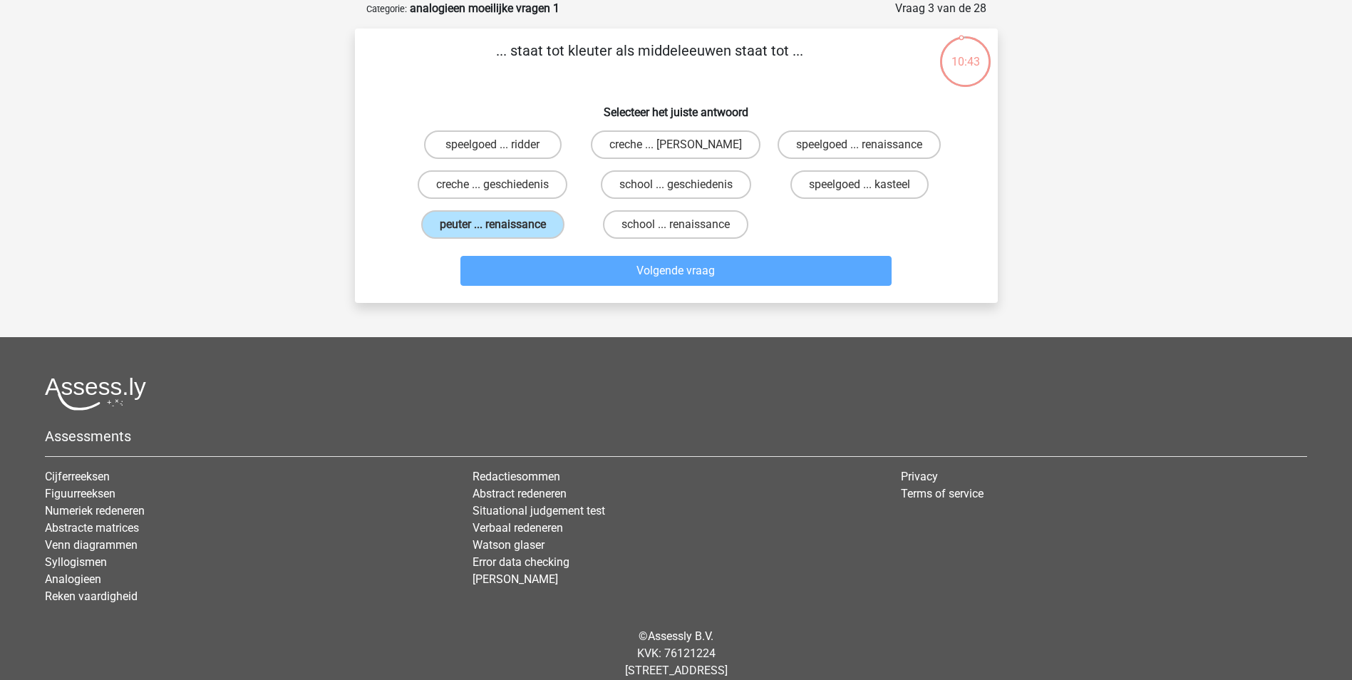
scroll to position [65, 0]
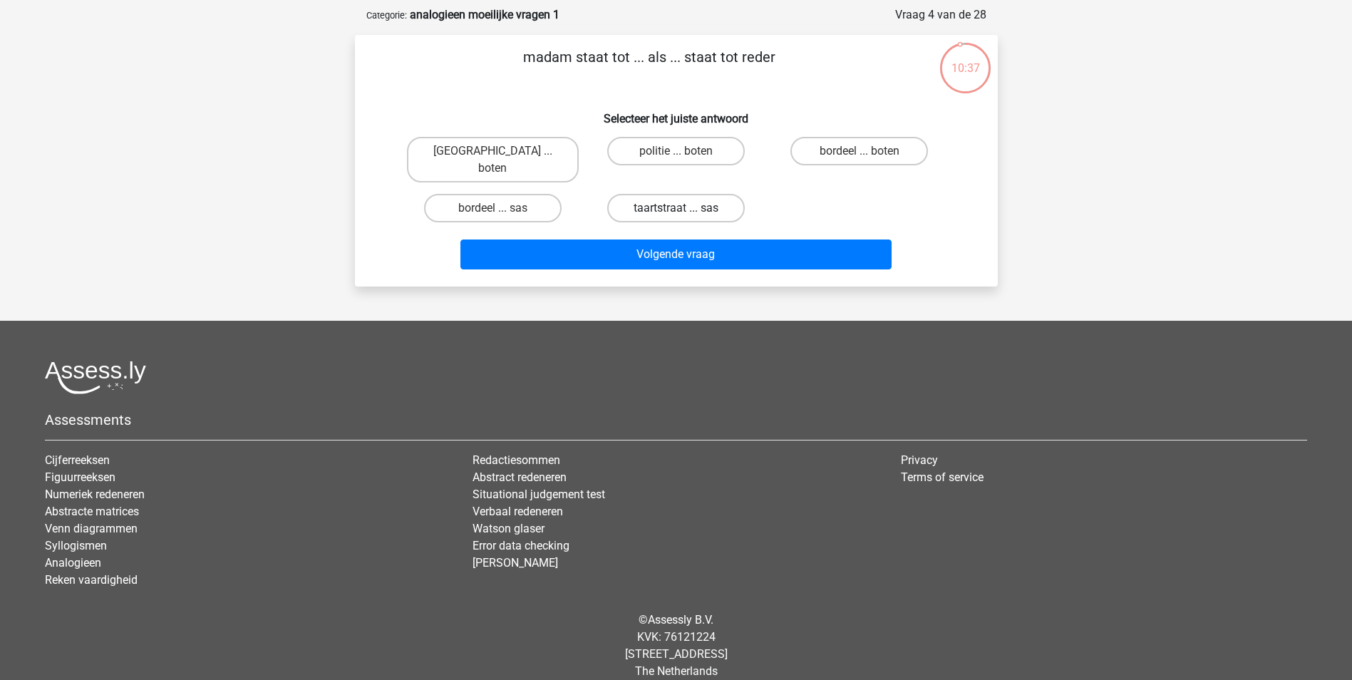
click at [720, 194] on label "taartstraat ... sas" at bounding box center [676, 208] width 138 height 29
click at [685, 208] on input "taartstraat ... sas" at bounding box center [680, 212] width 9 height 9
radio input "true"
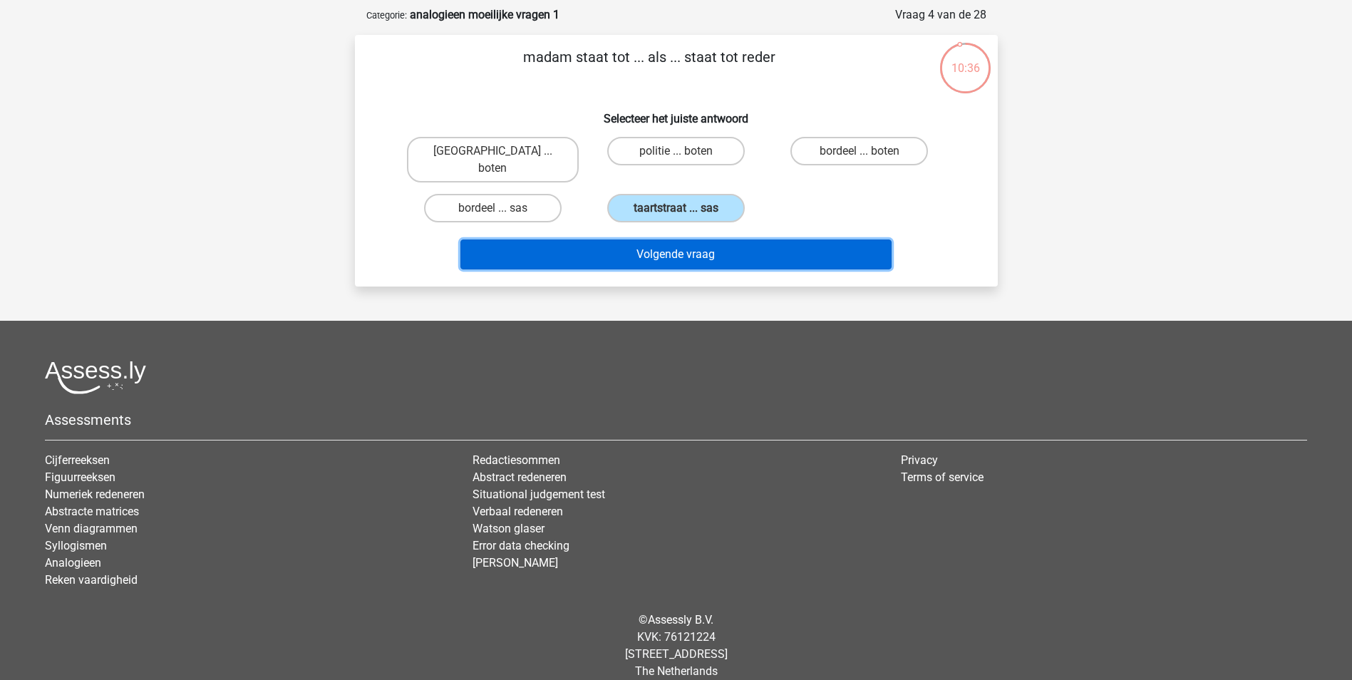
click at [710, 239] on button "Volgende vraag" at bounding box center [675, 254] width 431 height 30
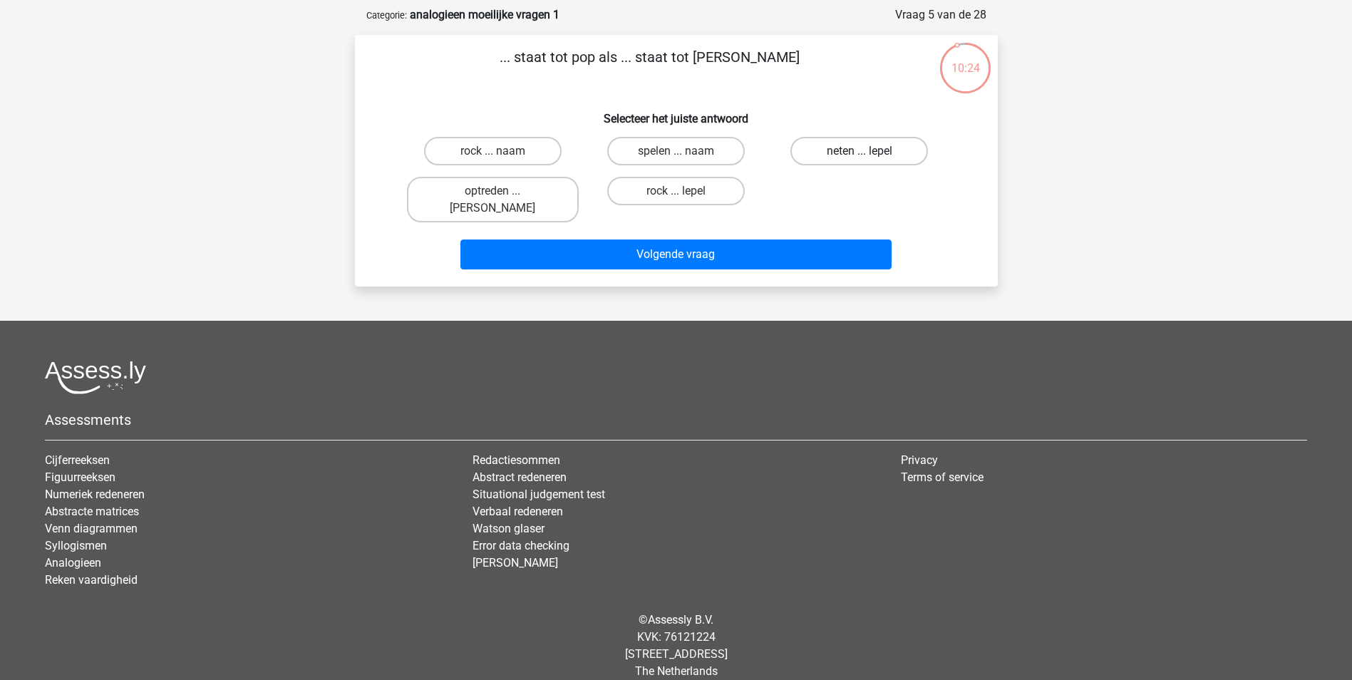
click at [886, 159] on label "neten ... lepel" at bounding box center [859, 151] width 138 height 29
click at [869, 159] on input "neten ... lepel" at bounding box center [863, 155] width 9 height 9
radio input "true"
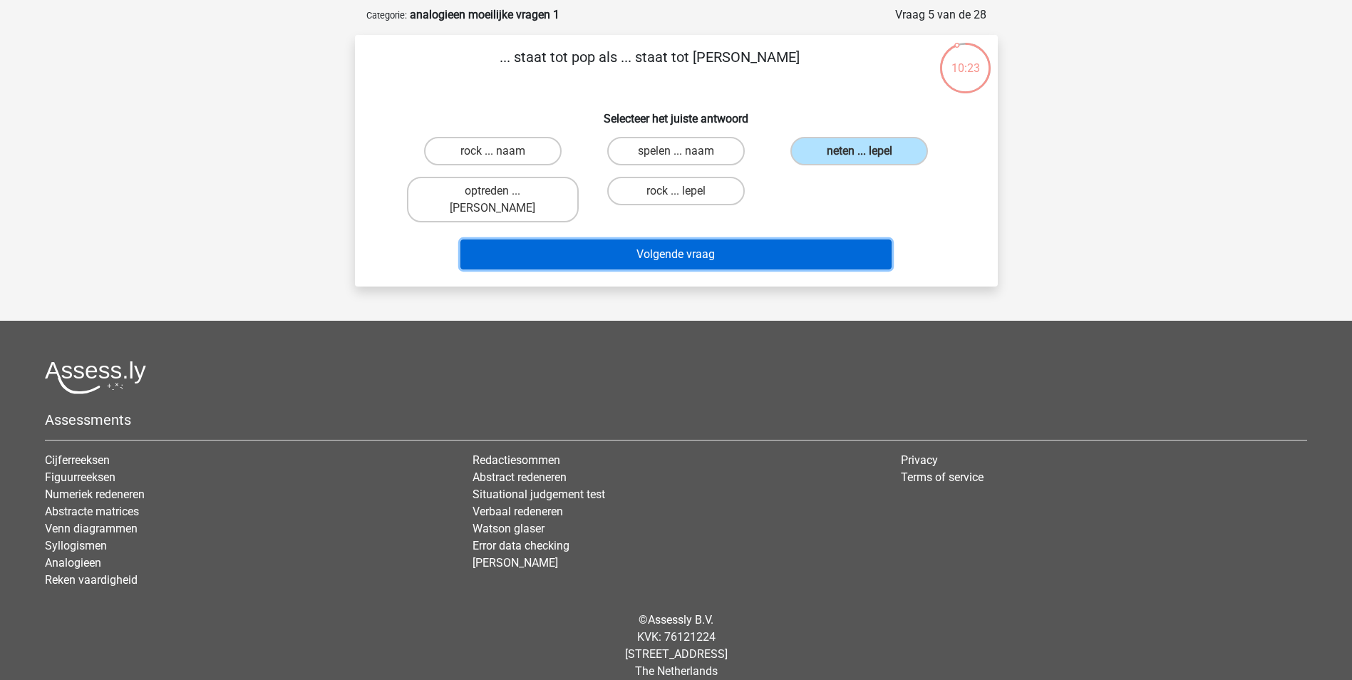
click at [839, 239] on button "Volgende vraag" at bounding box center [675, 254] width 431 height 30
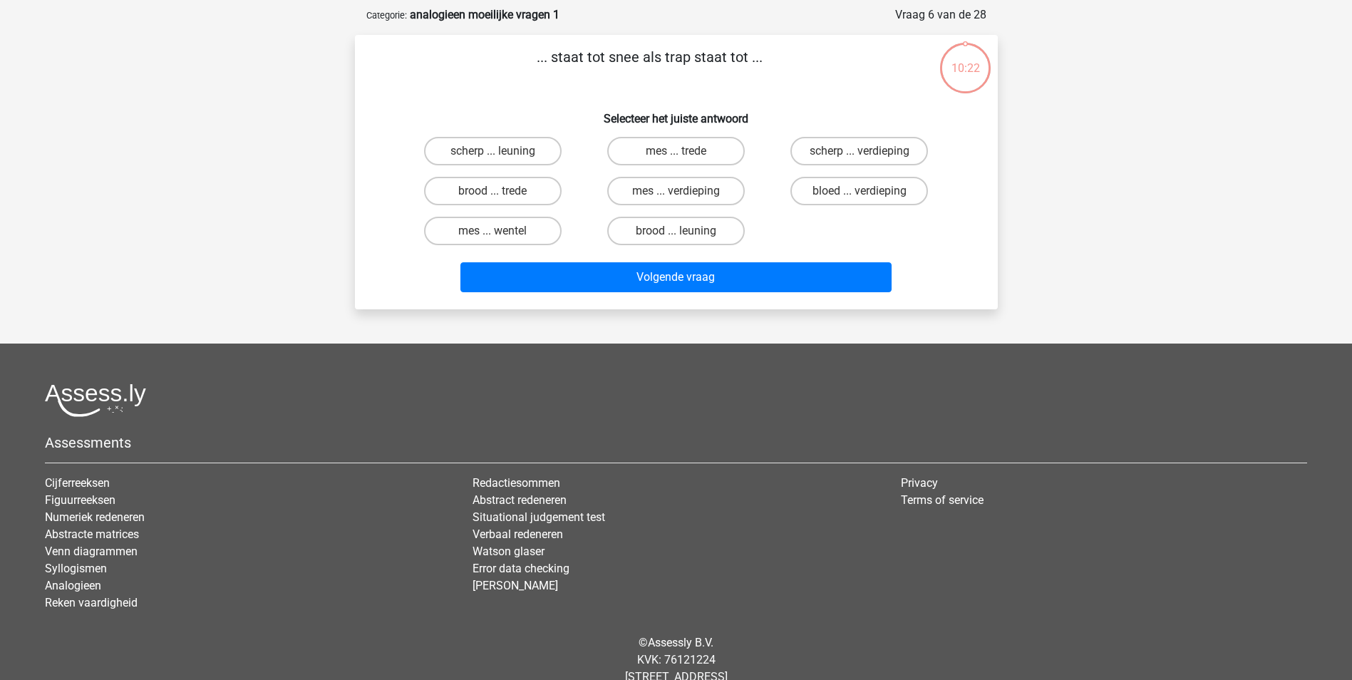
scroll to position [71, 0]
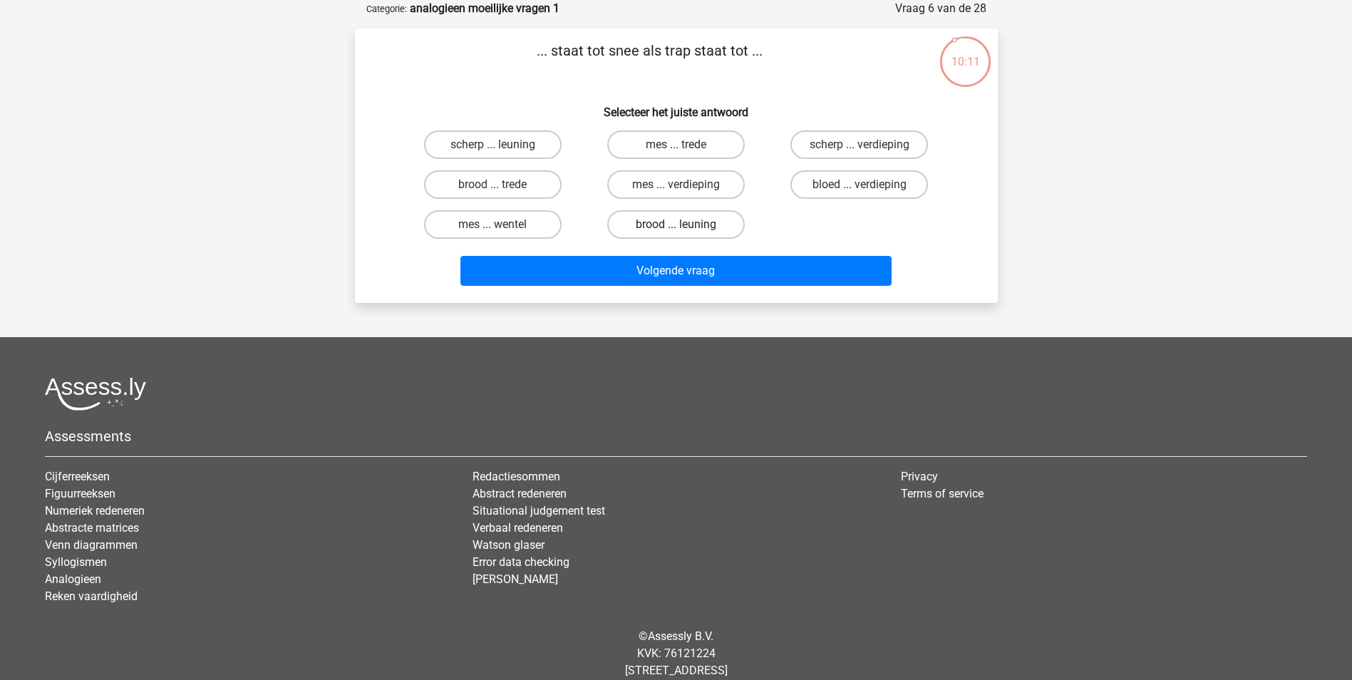
click at [675, 226] on label "brood ... leuning" at bounding box center [676, 224] width 138 height 29
click at [676, 226] on input "brood ... leuning" at bounding box center [680, 228] width 9 height 9
radio input "true"
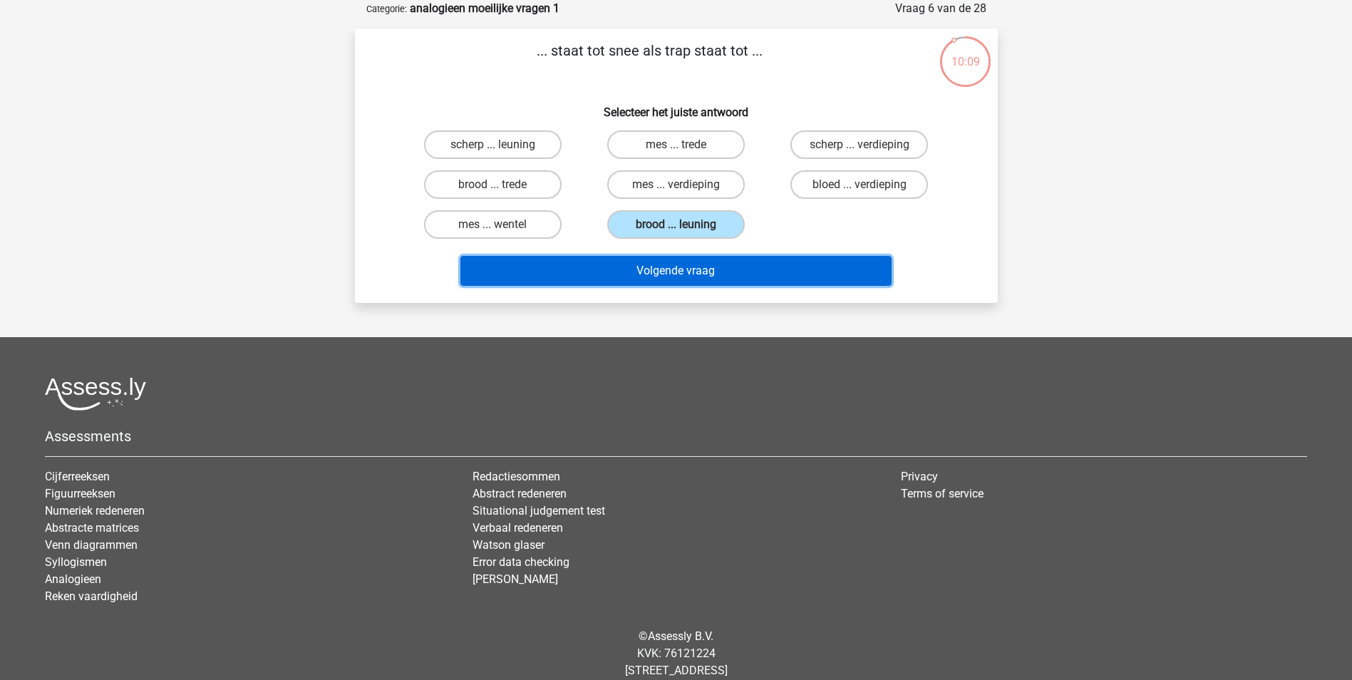
click at [685, 269] on button "Volgende vraag" at bounding box center [675, 271] width 431 height 30
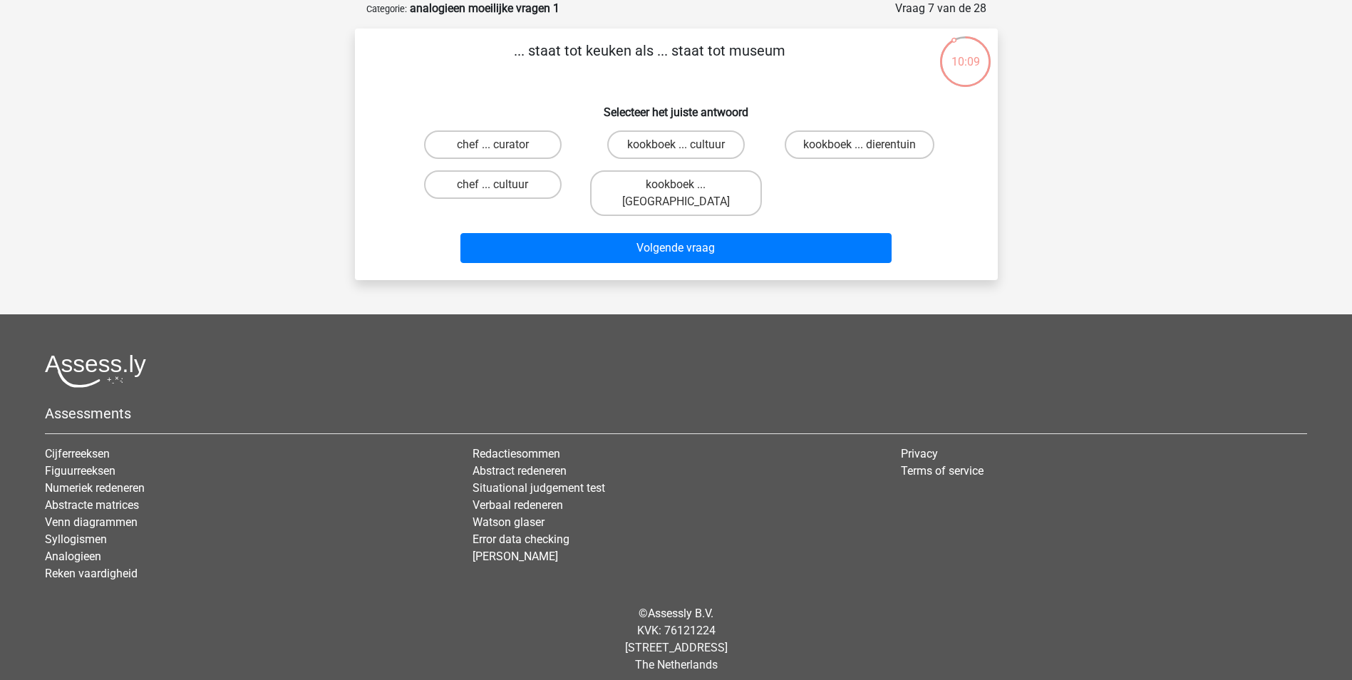
scroll to position [65, 0]
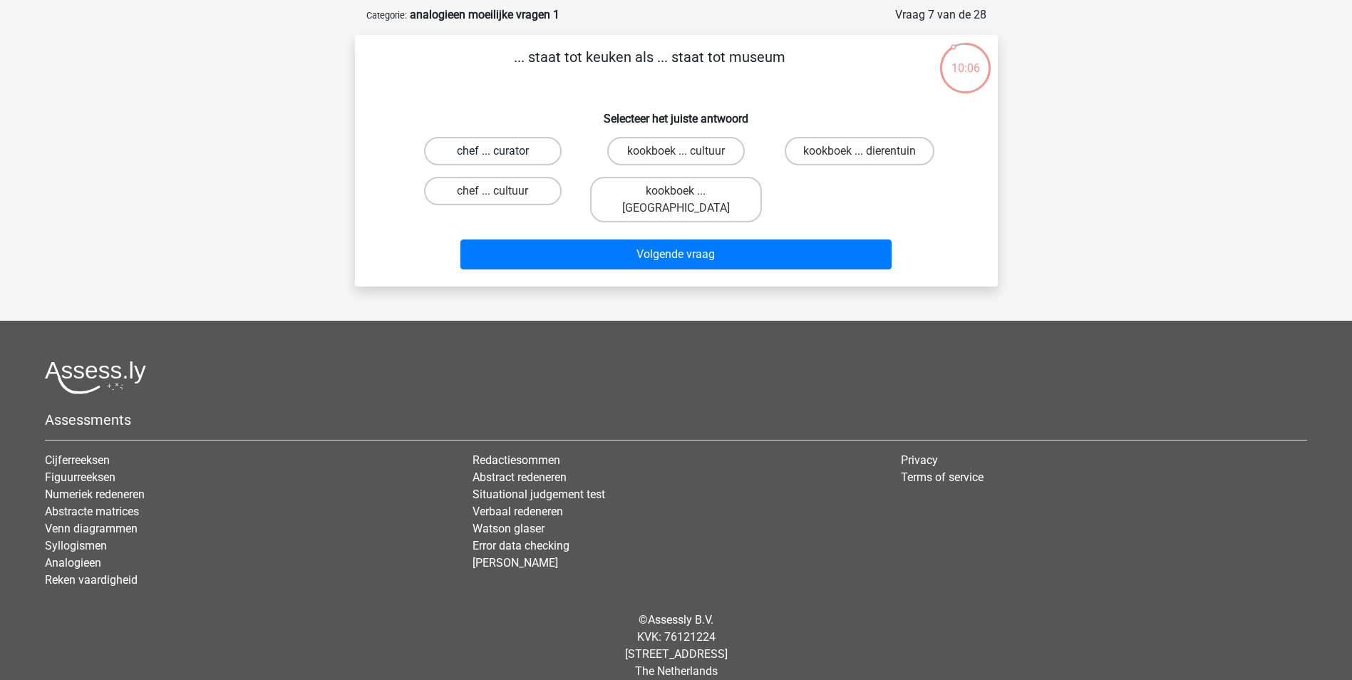
click at [542, 154] on label "chef ... curator" at bounding box center [493, 151] width 138 height 29
click at [502, 154] on input "chef ... curator" at bounding box center [496, 155] width 9 height 9
radio input "true"
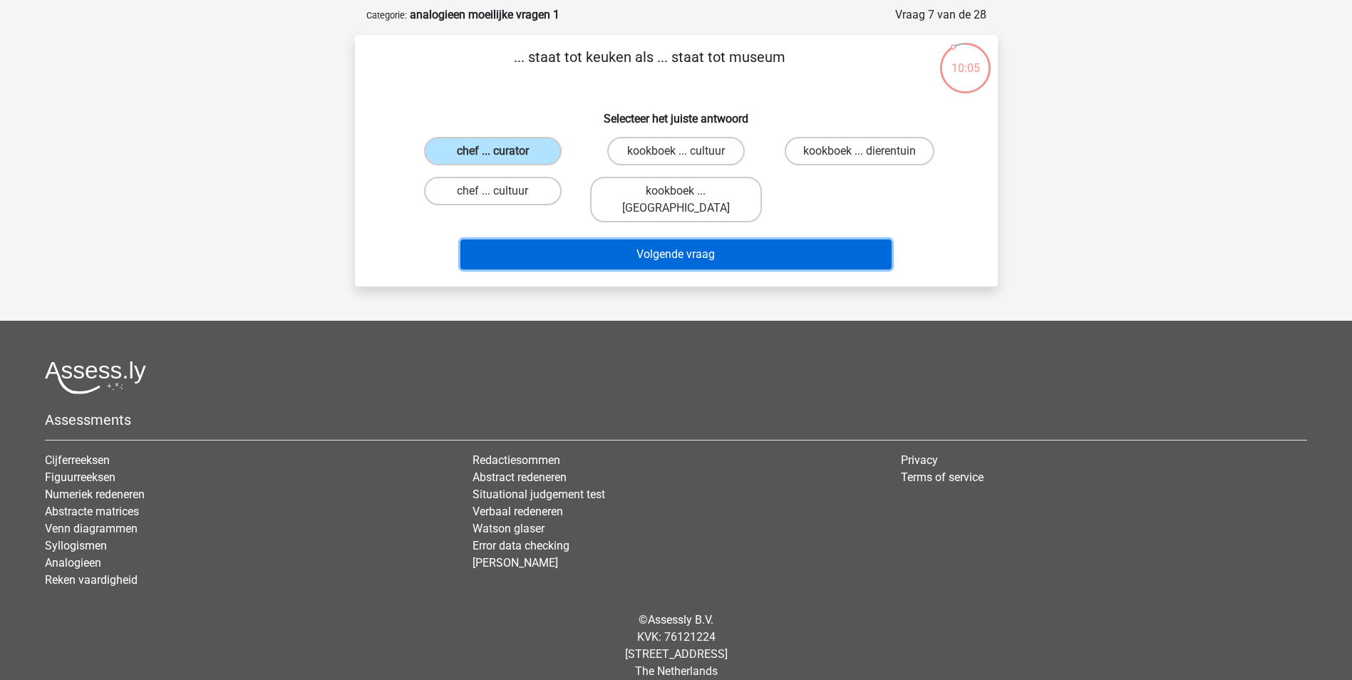
click at [602, 239] on button "Volgende vraag" at bounding box center [675, 254] width 431 height 30
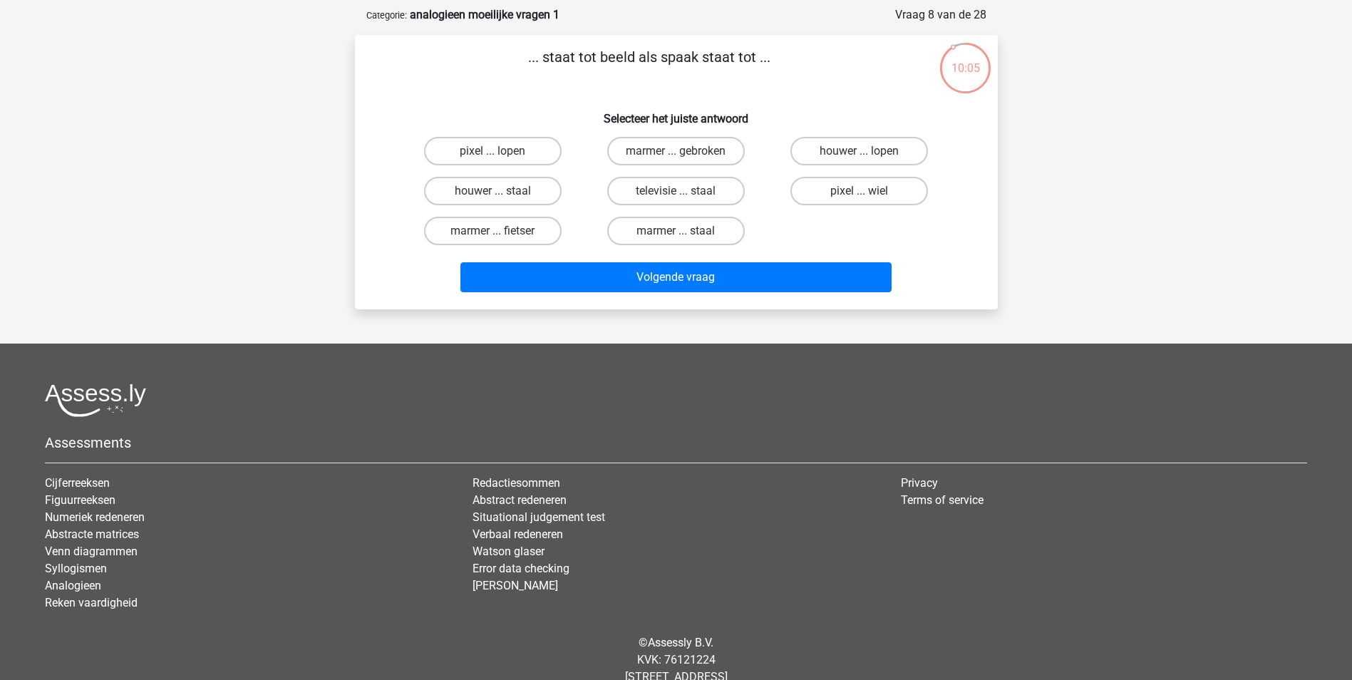
scroll to position [71, 0]
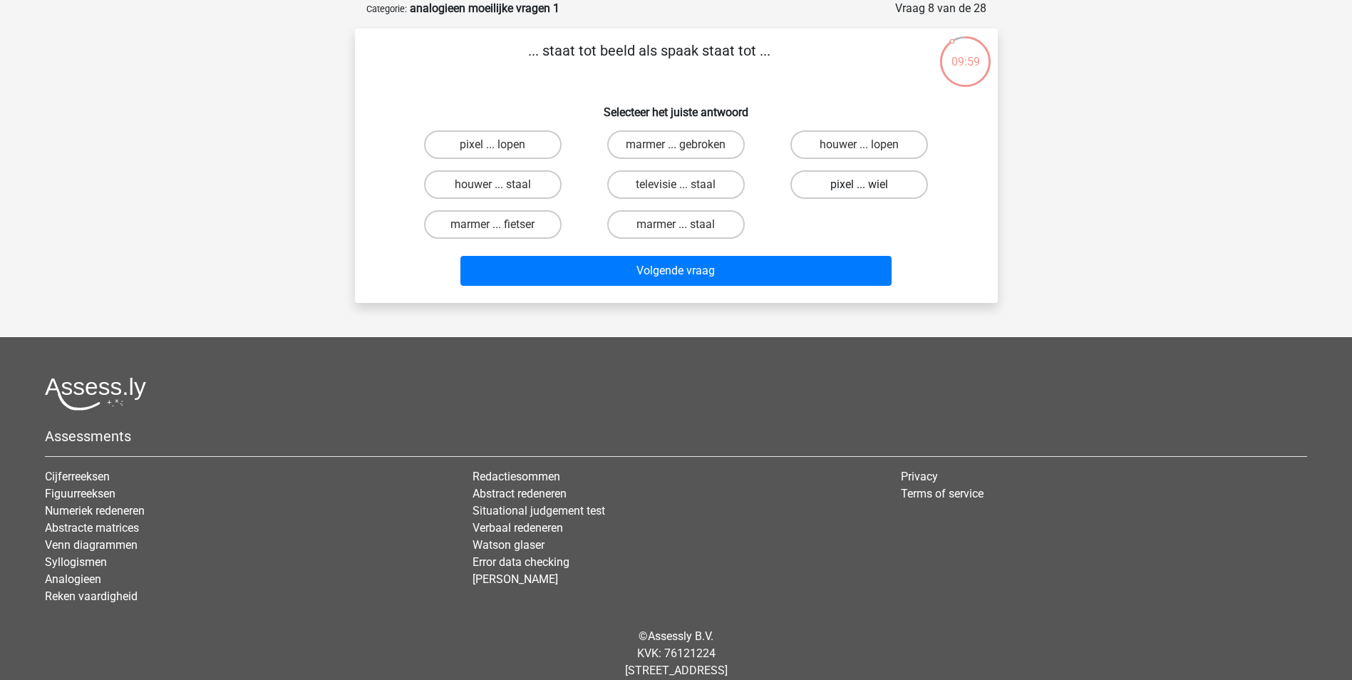
click at [875, 190] on label "pixel ... wiel" at bounding box center [859, 184] width 138 height 29
click at [869, 190] on input "pixel ... wiel" at bounding box center [863, 189] width 9 height 9
radio input "true"
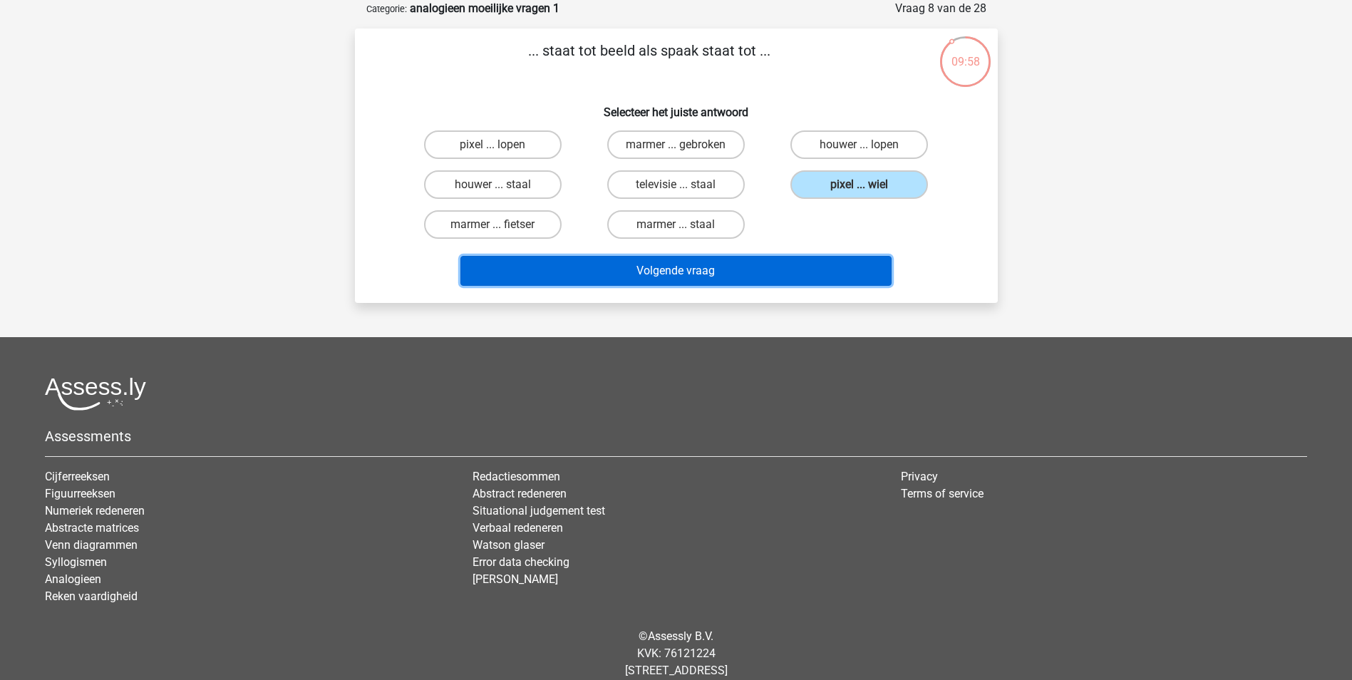
click at [850, 271] on button "Volgende vraag" at bounding box center [675, 271] width 431 height 30
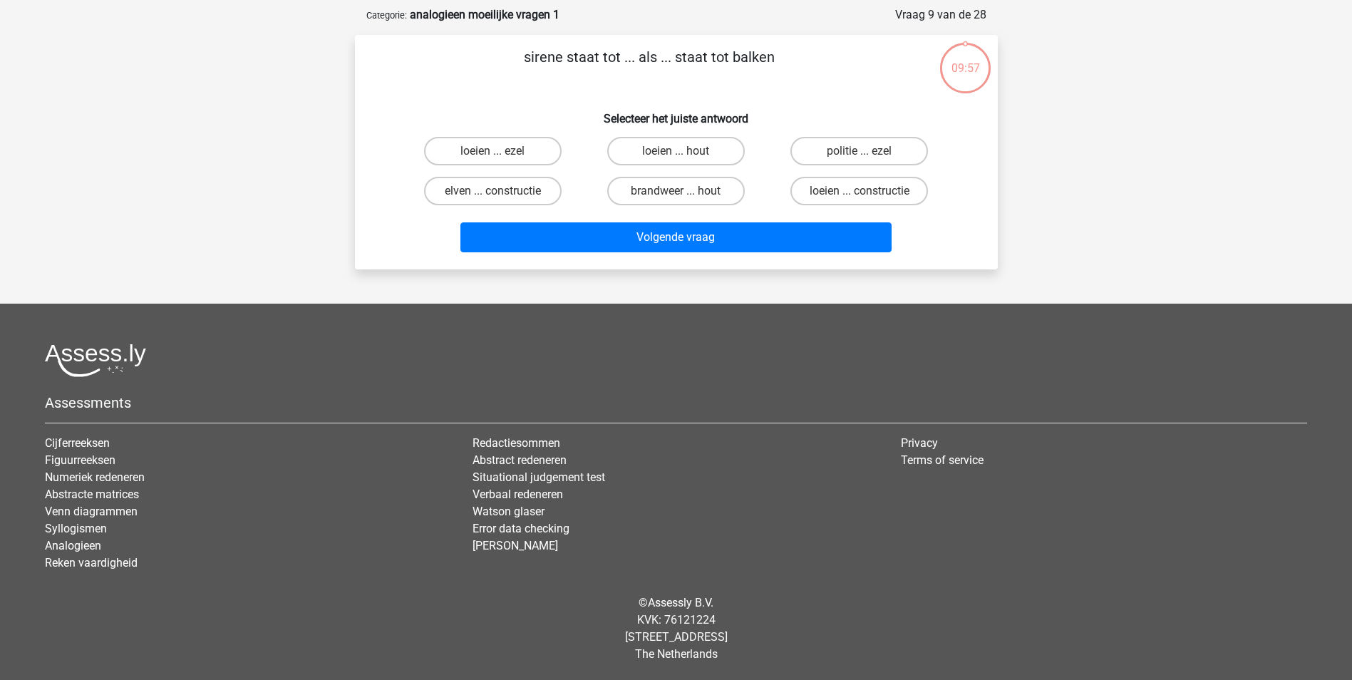
scroll to position [65, 0]
click at [549, 157] on label "loeien ... ezel" at bounding box center [493, 151] width 138 height 29
click at [502, 157] on input "loeien ... ezel" at bounding box center [496, 155] width 9 height 9
radio input "true"
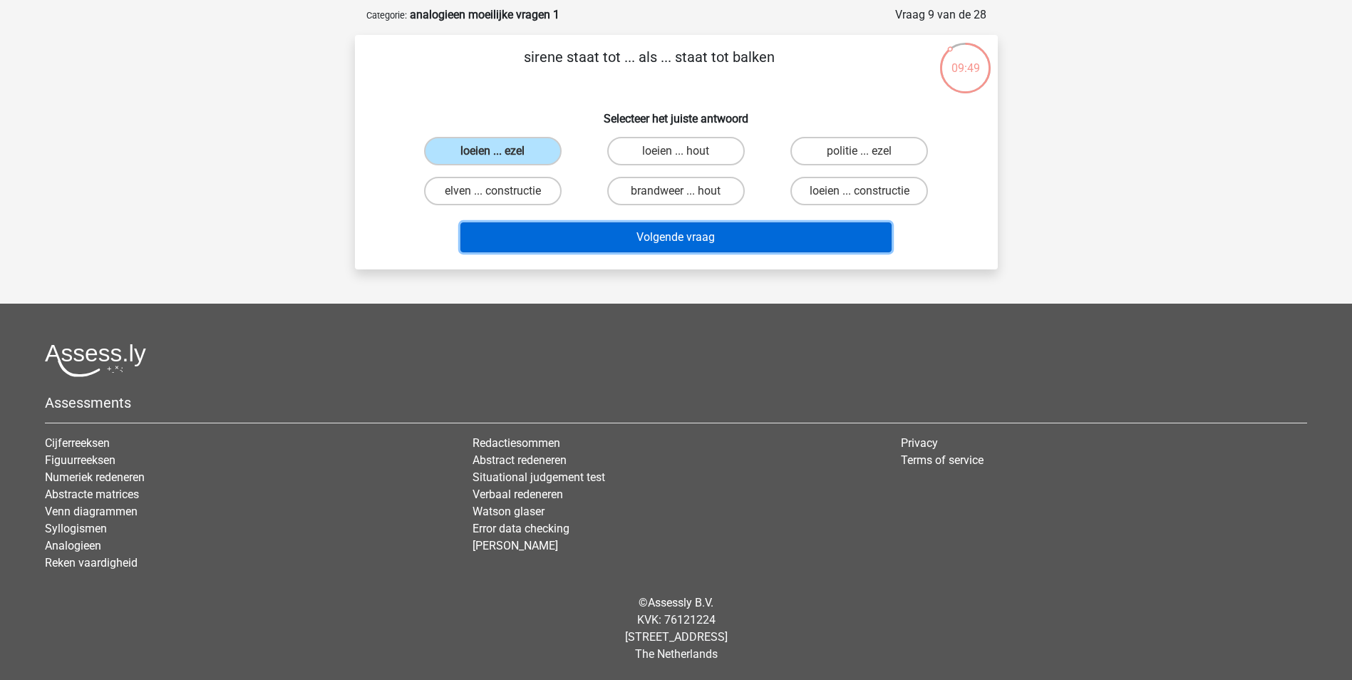
click at [690, 239] on button "Volgende vraag" at bounding box center [675, 237] width 431 height 30
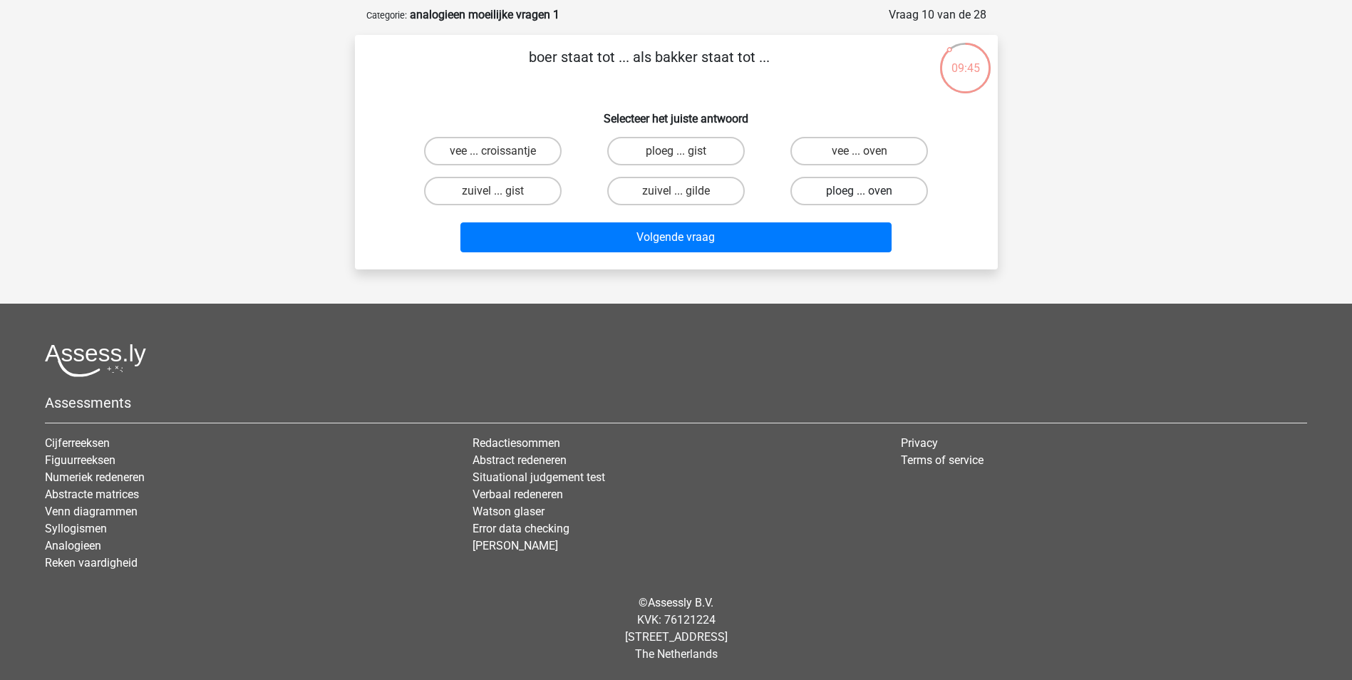
click at [822, 197] on label "ploeg ... oven" at bounding box center [859, 191] width 138 height 29
click at [859, 197] on input "ploeg ... oven" at bounding box center [863, 195] width 9 height 9
radio input "true"
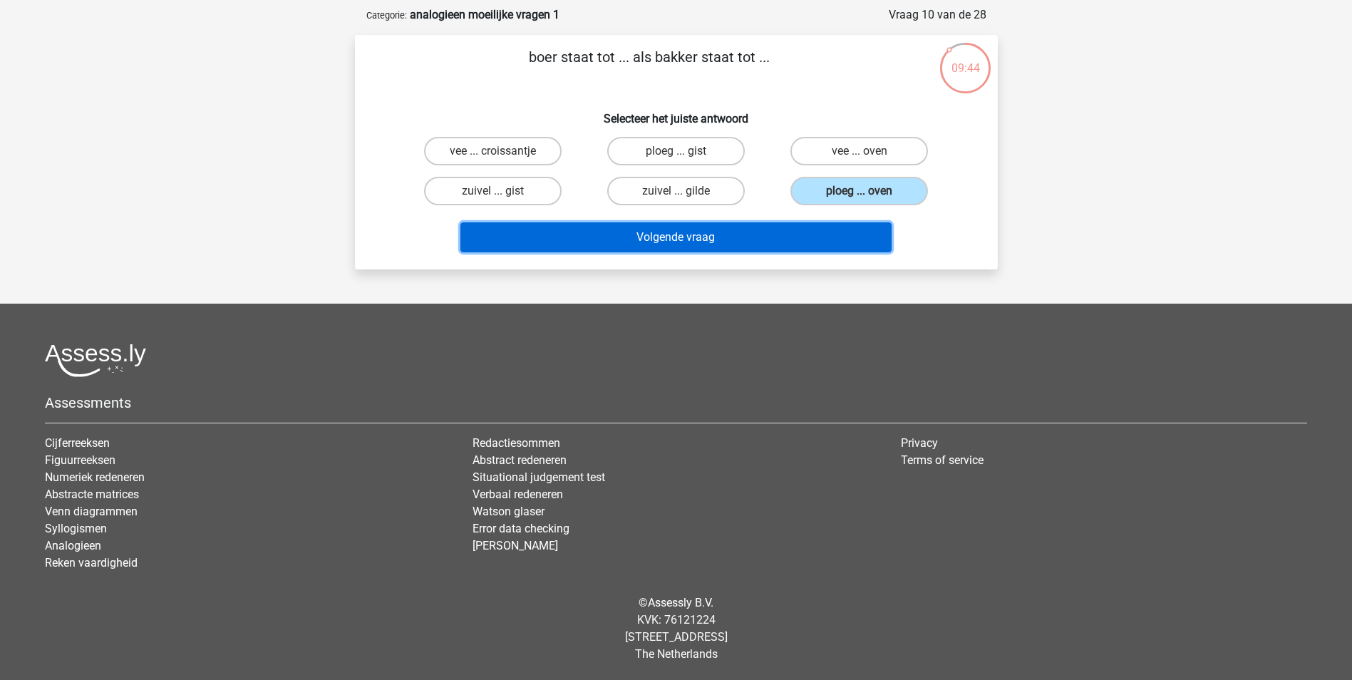
click at [803, 237] on button "Volgende vraag" at bounding box center [675, 237] width 431 height 30
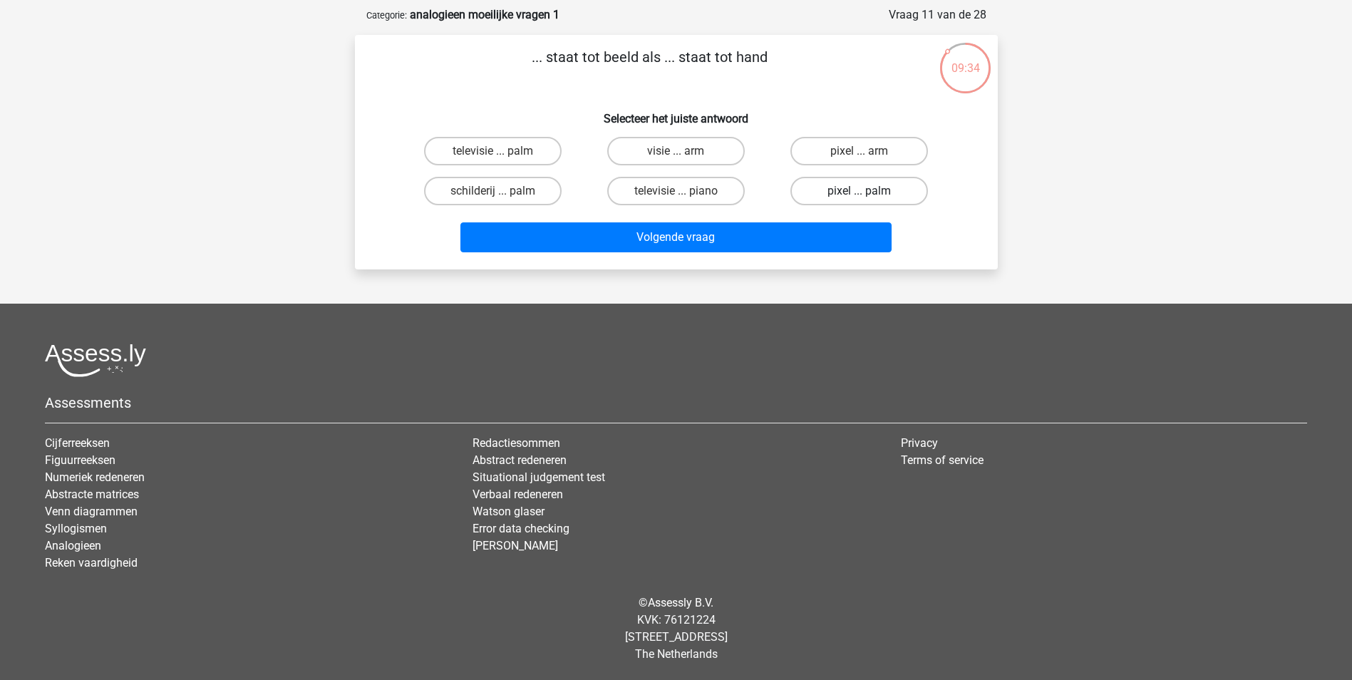
click at [874, 196] on label "pixel ... palm" at bounding box center [859, 191] width 138 height 29
click at [869, 196] on input "pixel ... palm" at bounding box center [863, 195] width 9 height 9
radio input "true"
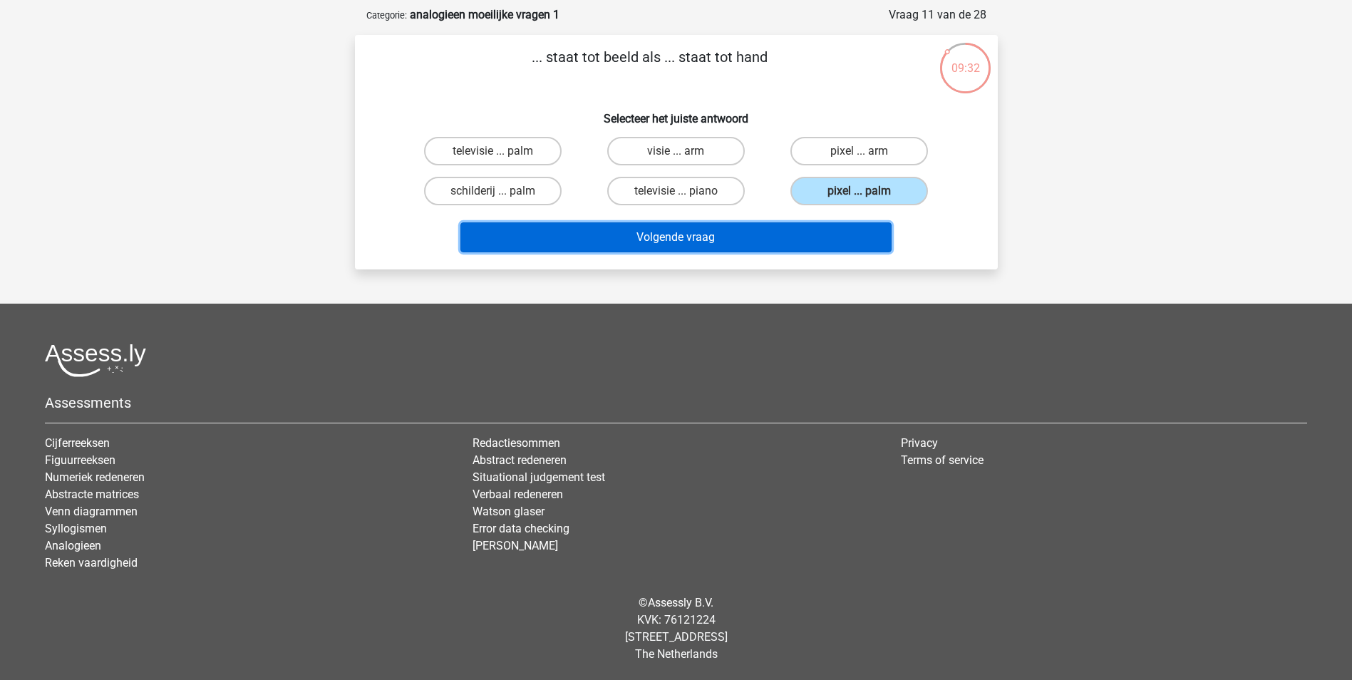
click at [849, 230] on button "Volgende vraag" at bounding box center [675, 237] width 431 height 30
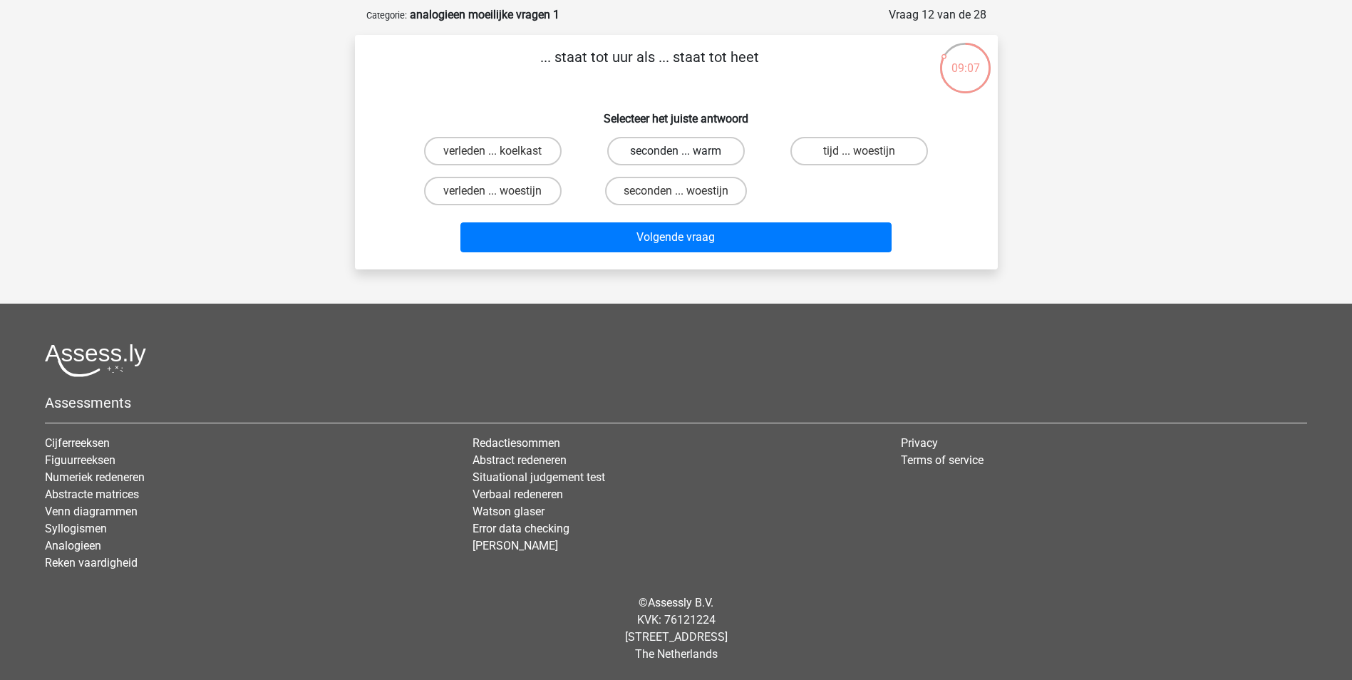
click at [638, 151] on label "seconden ... warm" at bounding box center [676, 151] width 138 height 29
click at [676, 151] on input "seconden ... warm" at bounding box center [680, 155] width 9 height 9
radio input "true"
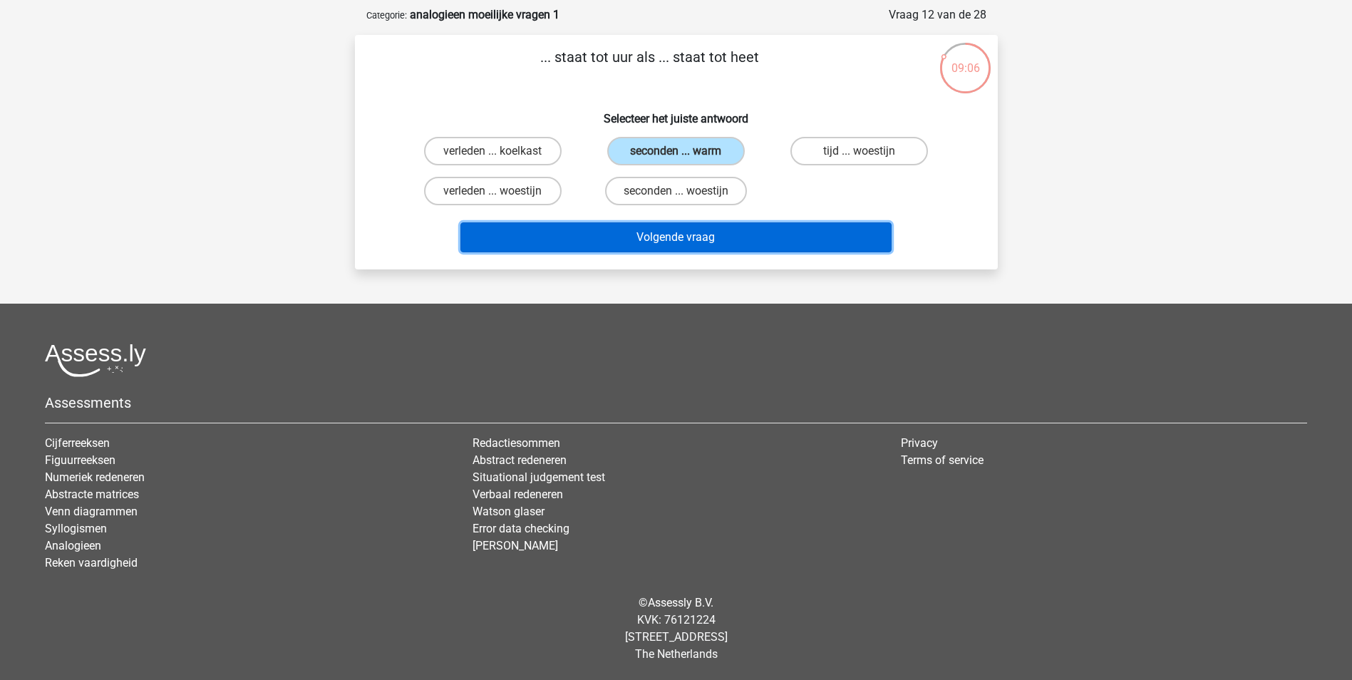
click at [649, 227] on button "Volgende vraag" at bounding box center [675, 237] width 431 height 30
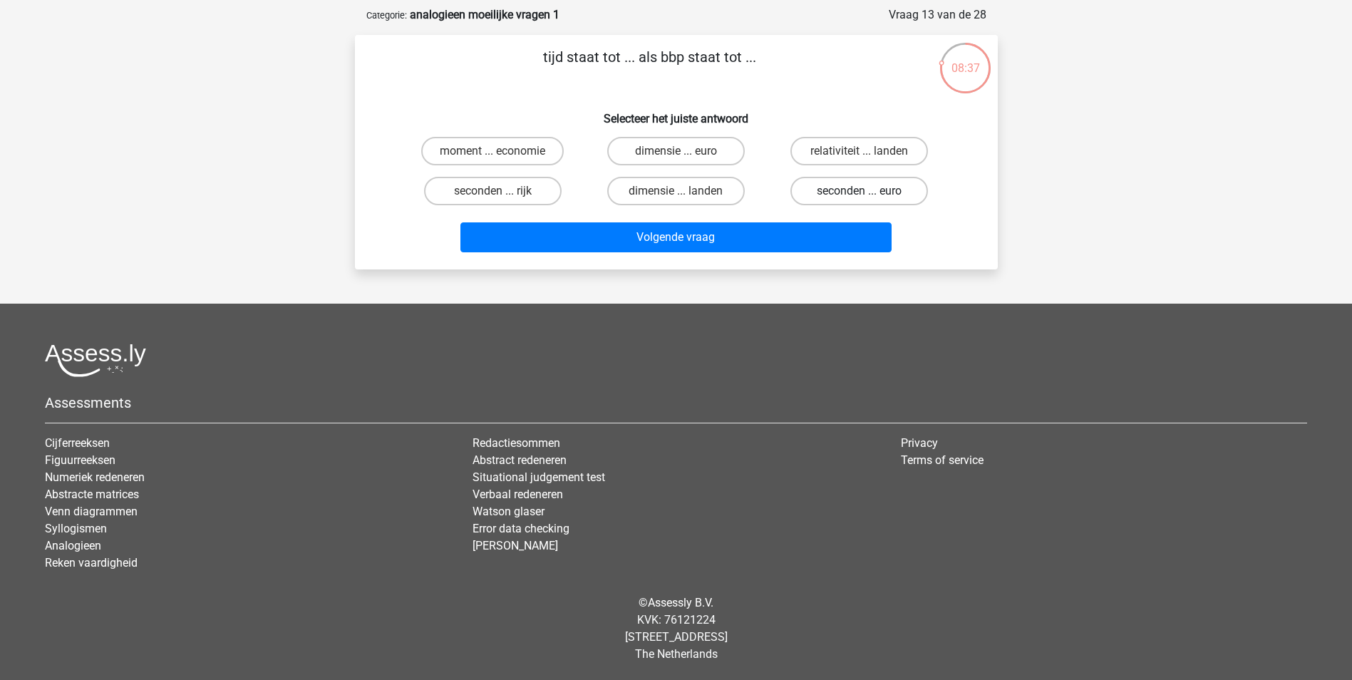
click at [866, 187] on label "seconden ... euro" at bounding box center [859, 191] width 138 height 29
click at [866, 191] on input "seconden ... euro" at bounding box center [863, 195] width 9 height 9
radio input "true"
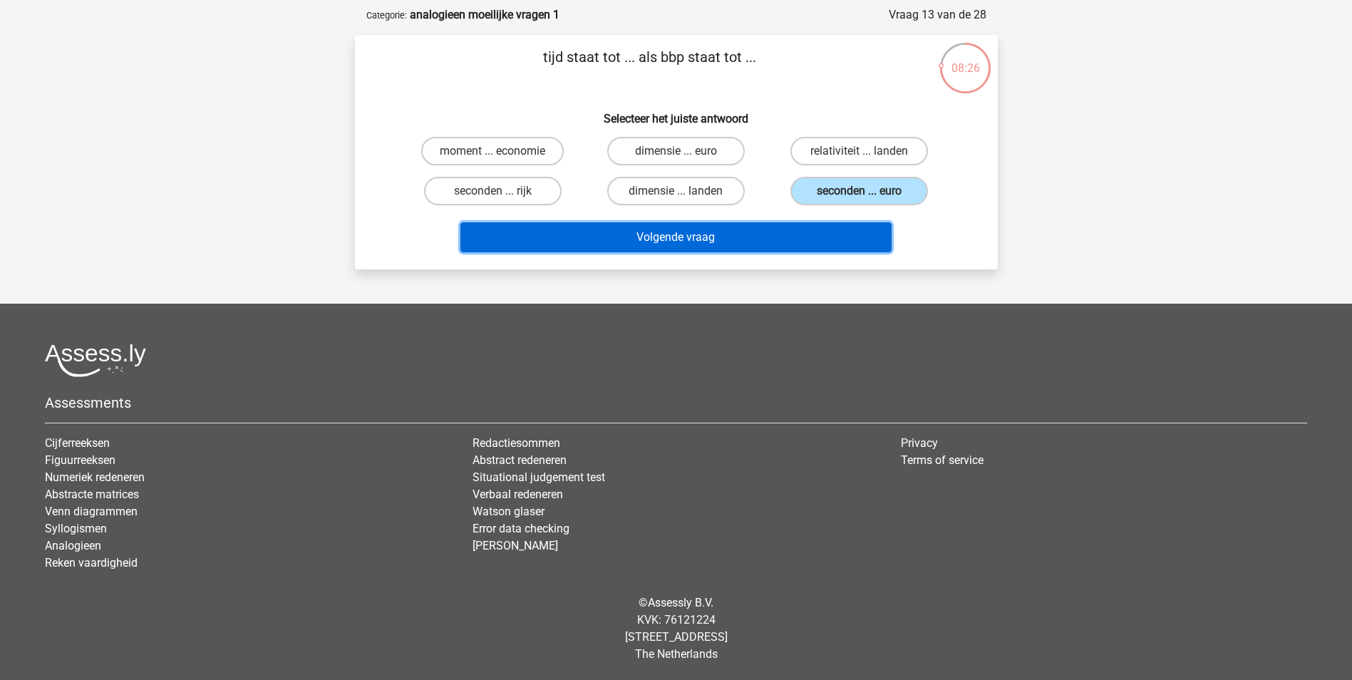
click at [801, 239] on button "Volgende vraag" at bounding box center [675, 237] width 431 height 30
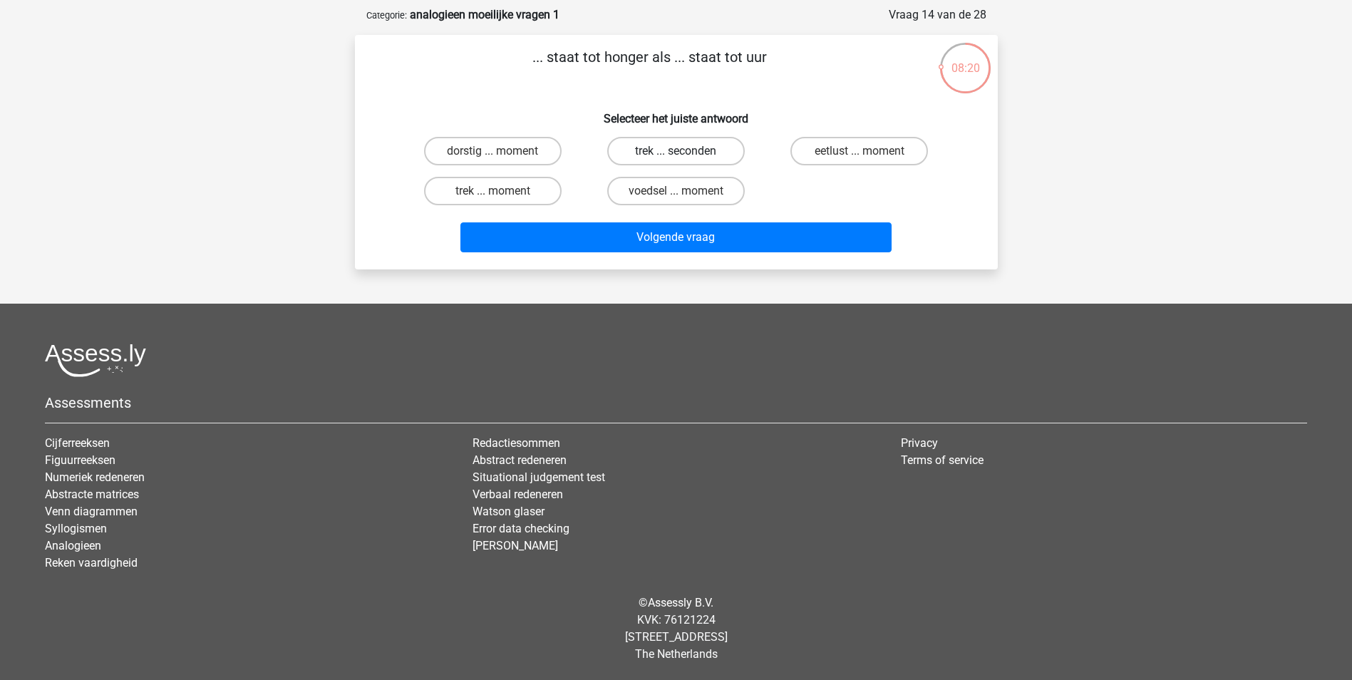
click at [673, 157] on label "trek ... seconden" at bounding box center [676, 151] width 138 height 29
click at [676, 157] on input "trek ... seconden" at bounding box center [680, 155] width 9 height 9
radio input "true"
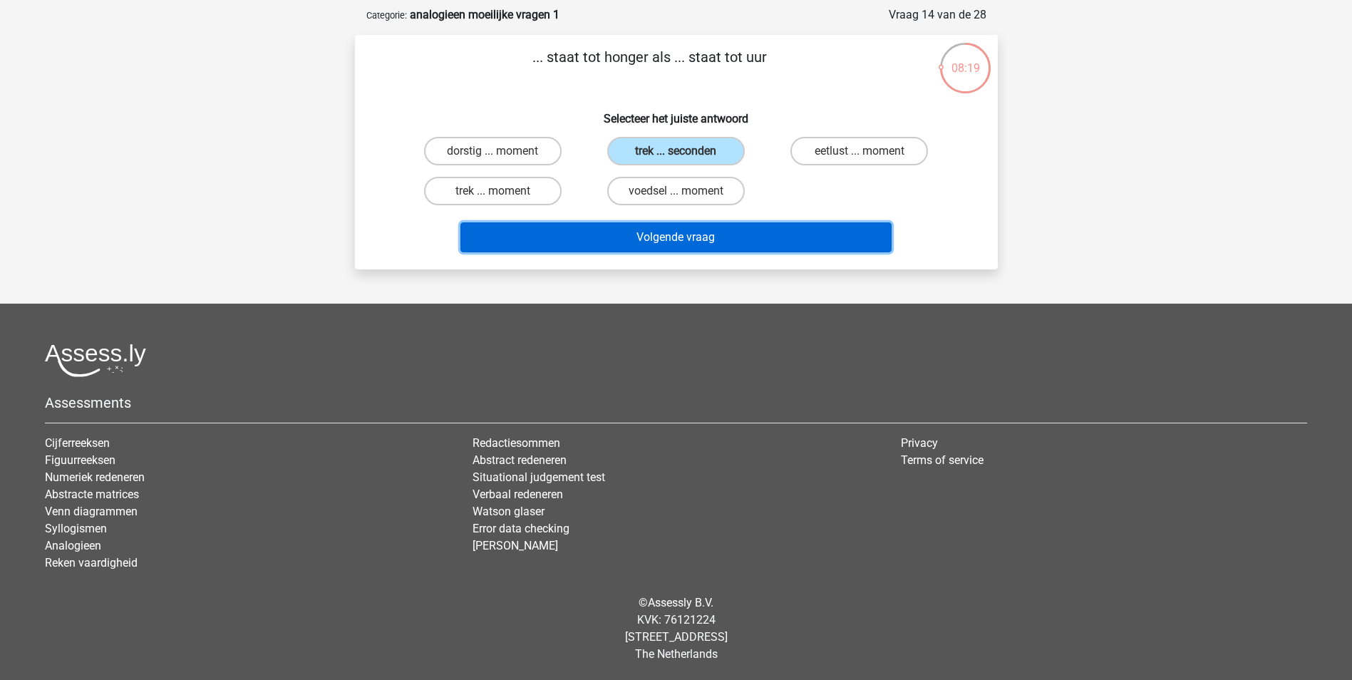
click at [678, 240] on button "Volgende vraag" at bounding box center [675, 237] width 431 height 30
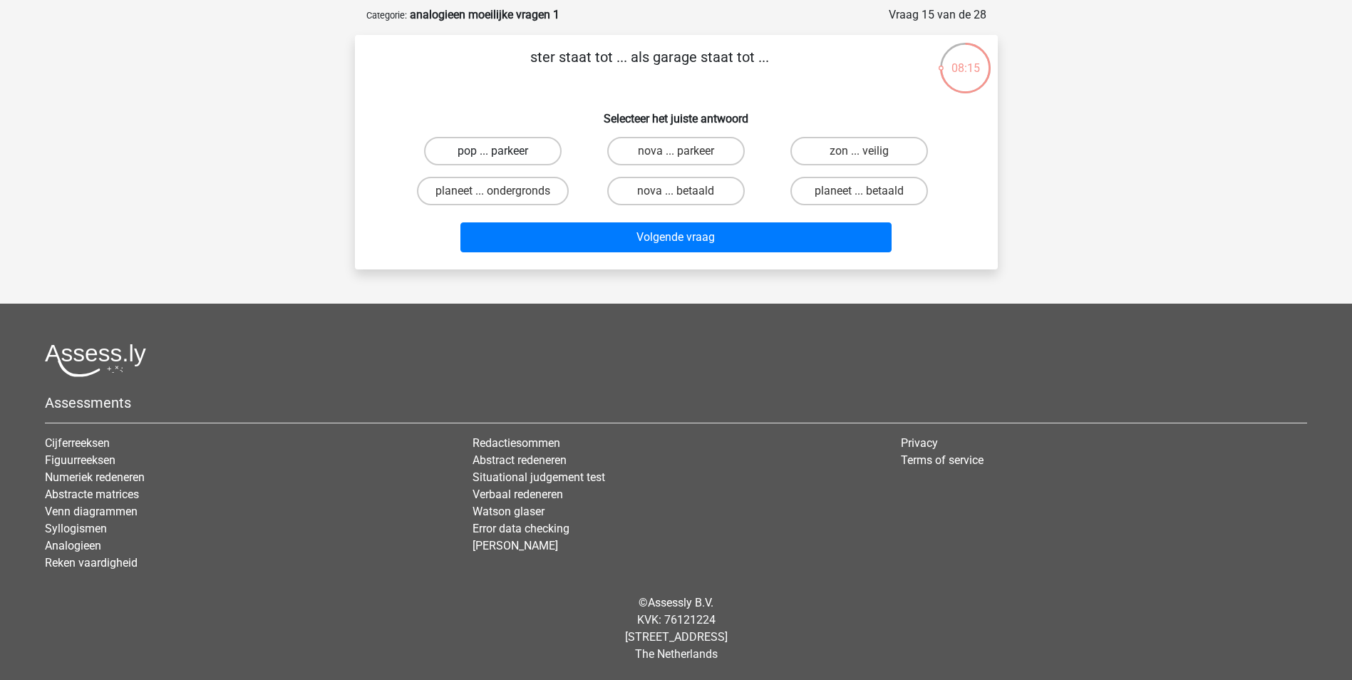
click at [522, 151] on label "pop ... parkeer" at bounding box center [493, 151] width 138 height 29
click at [502, 151] on input "pop ... parkeer" at bounding box center [496, 155] width 9 height 9
radio input "true"
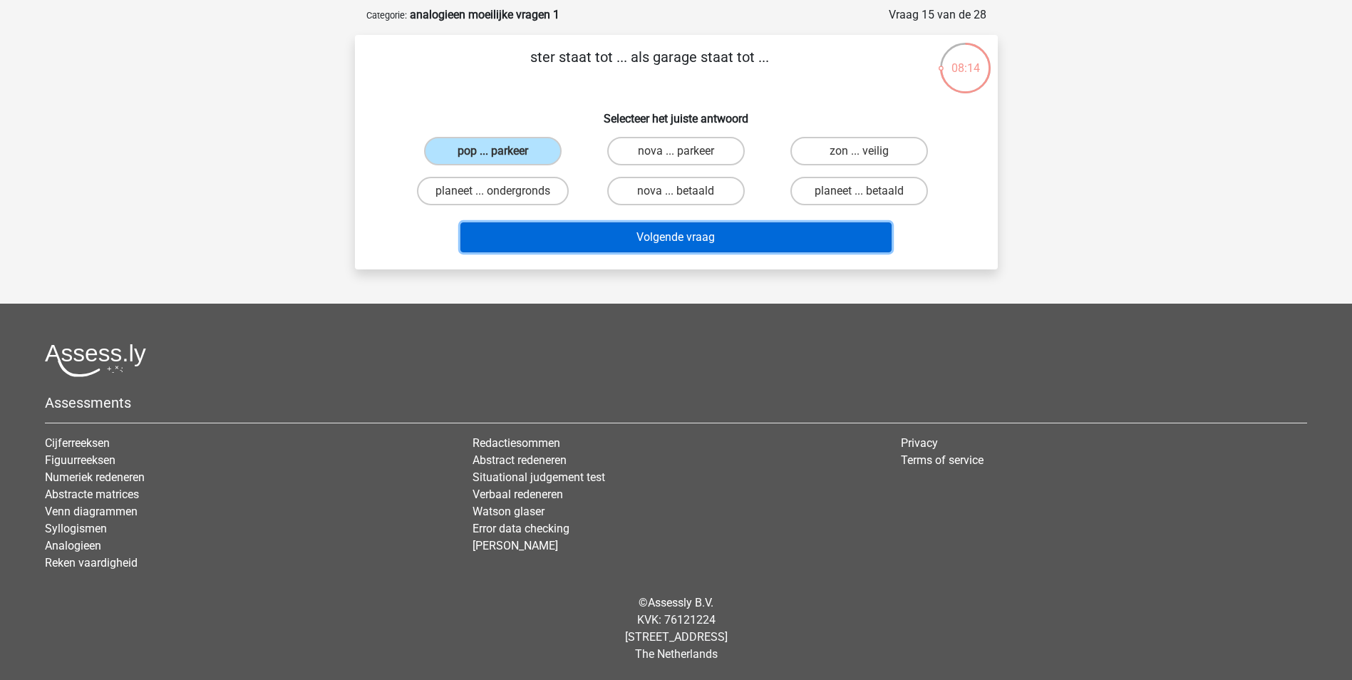
click at [656, 236] on button "Volgende vraag" at bounding box center [675, 237] width 431 height 30
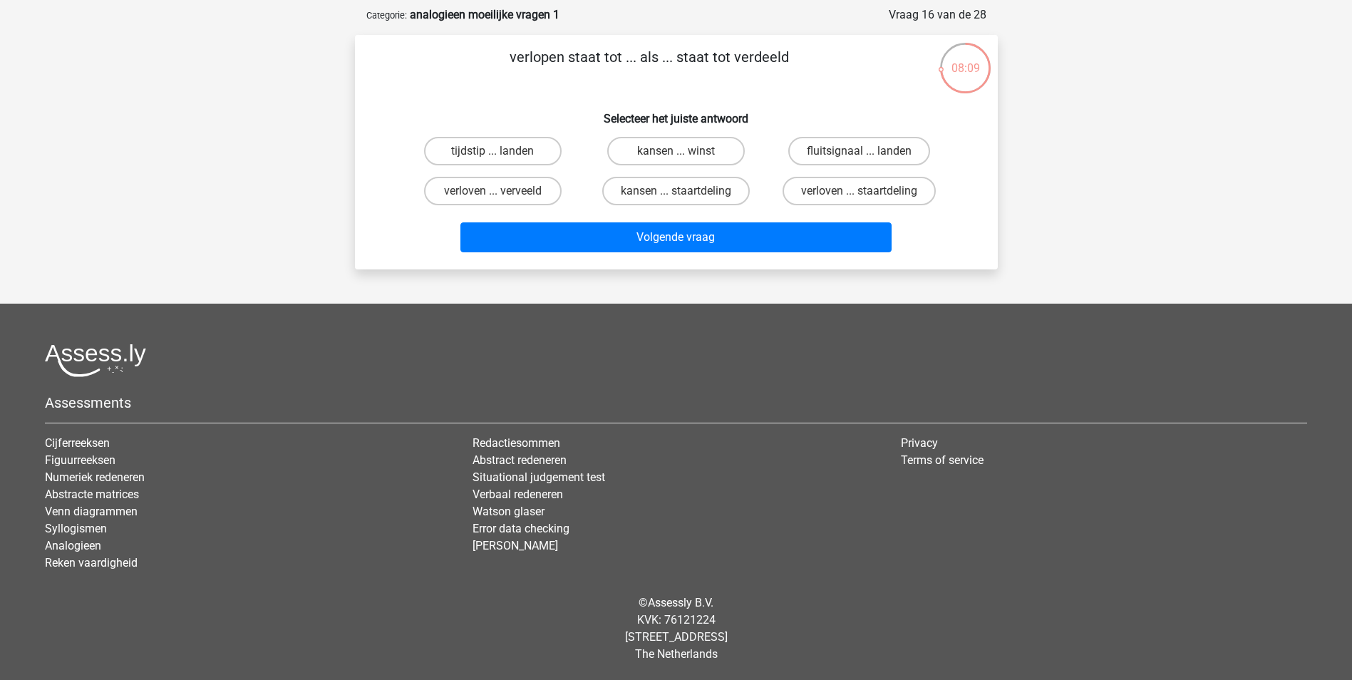
drag, startPoint x: 495, startPoint y: 192, endPoint x: 497, endPoint y: 199, distance: 7.4
click at [495, 192] on input "verloven ... verveeld" at bounding box center [496, 195] width 9 height 9
radio input "true"
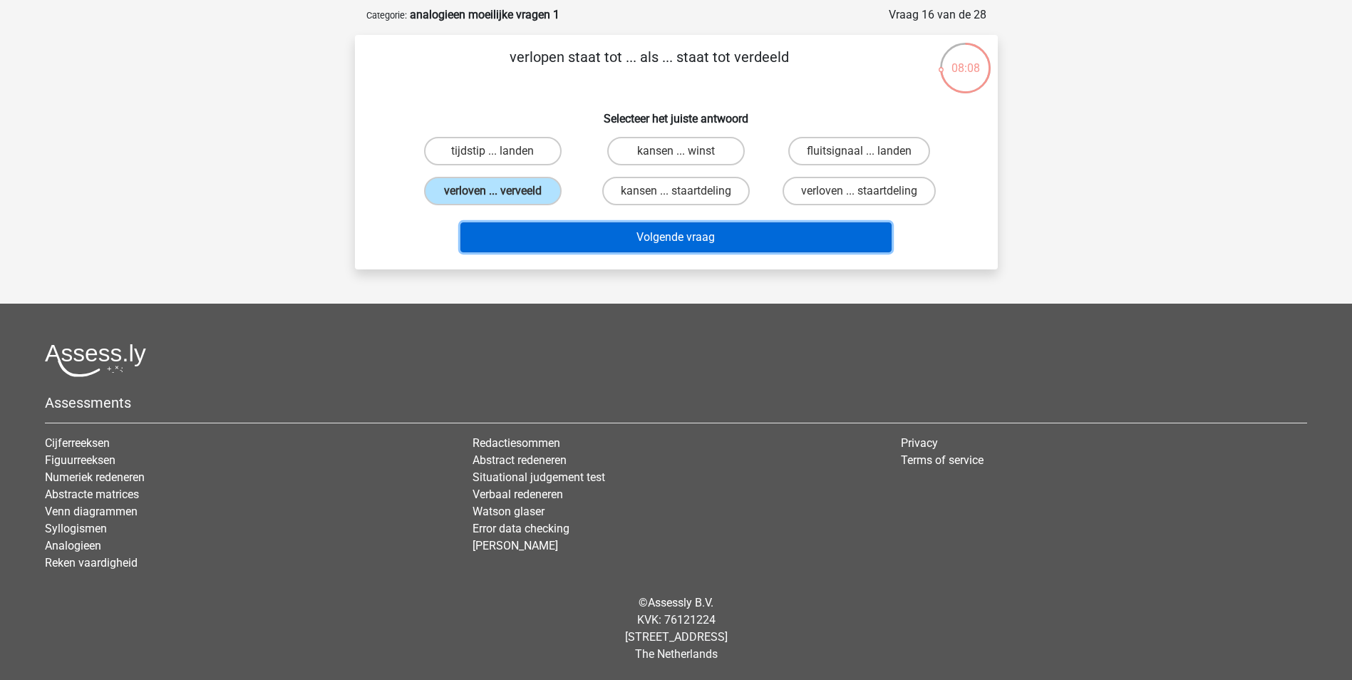
click at [509, 232] on button "Volgende vraag" at bounding box center [675, 237] width 431 height 30
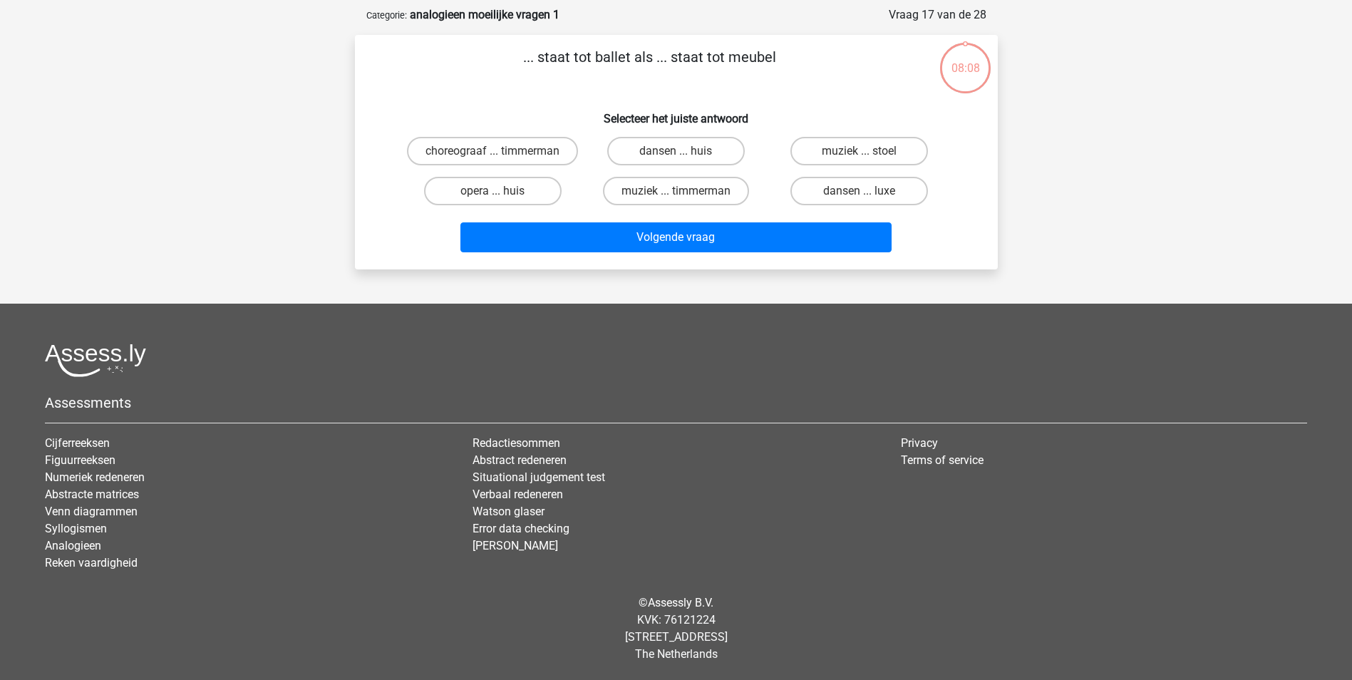
scroll to position [71, 0]
click at [542, 158] on label "choreograaf ... timmerman" at bounding box center [492, 151] width 171 height 29
click at [502, 158] on input "choreograaf ... timmerman" at bounding box center [496, 155] width 9 height 9
radio input "true"
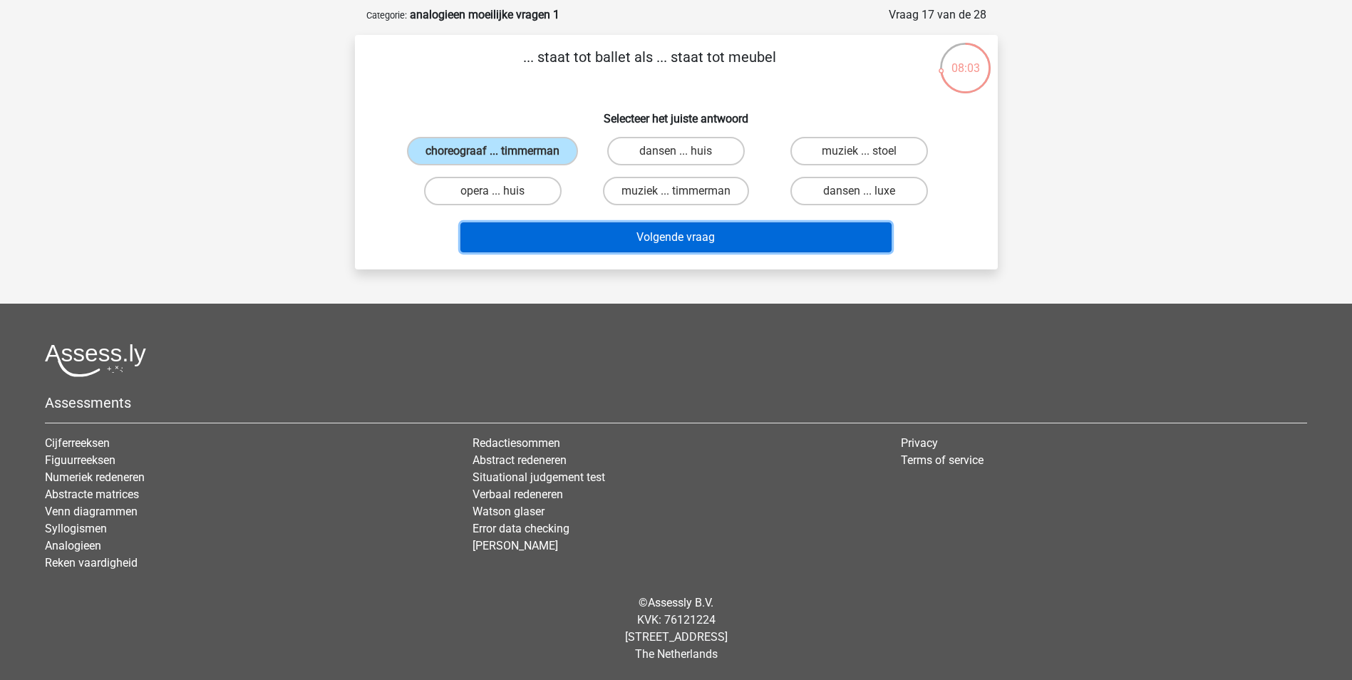
click at [604, 250] on button "Volgende vraag" at bounding box center [675, 237] width 431 height 30
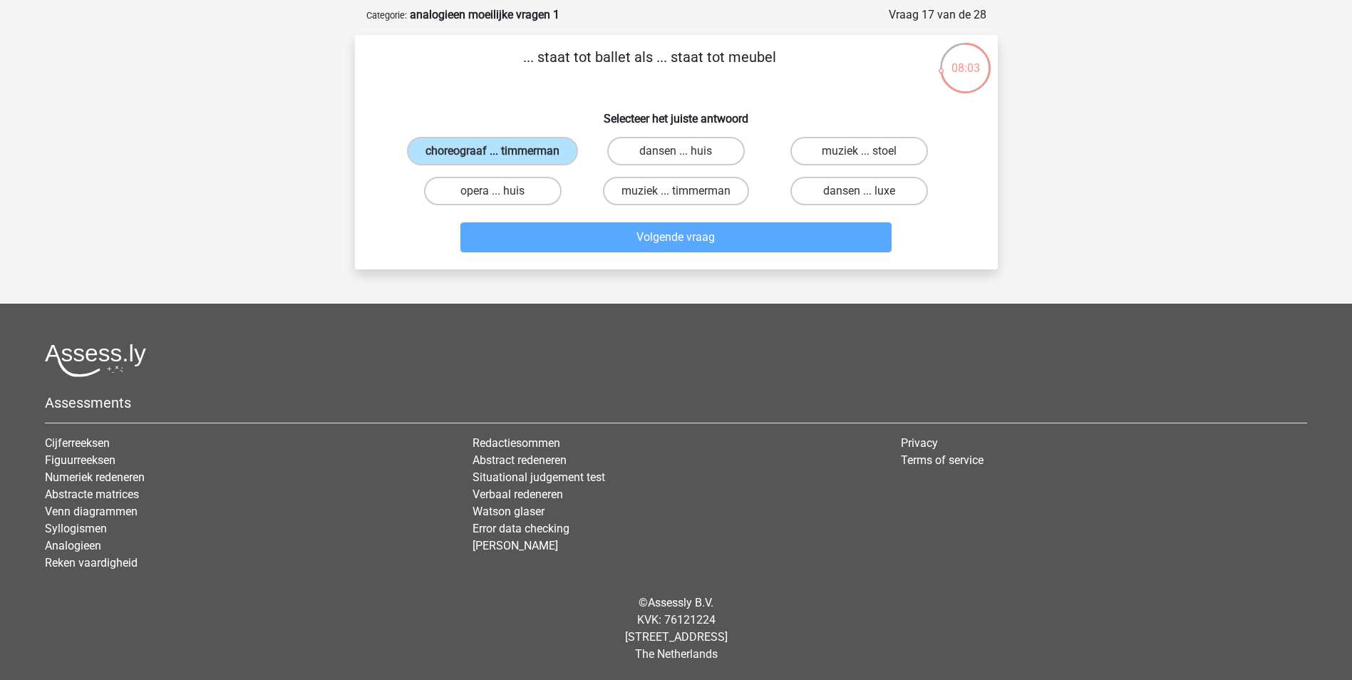
scroll to position [65, 0]
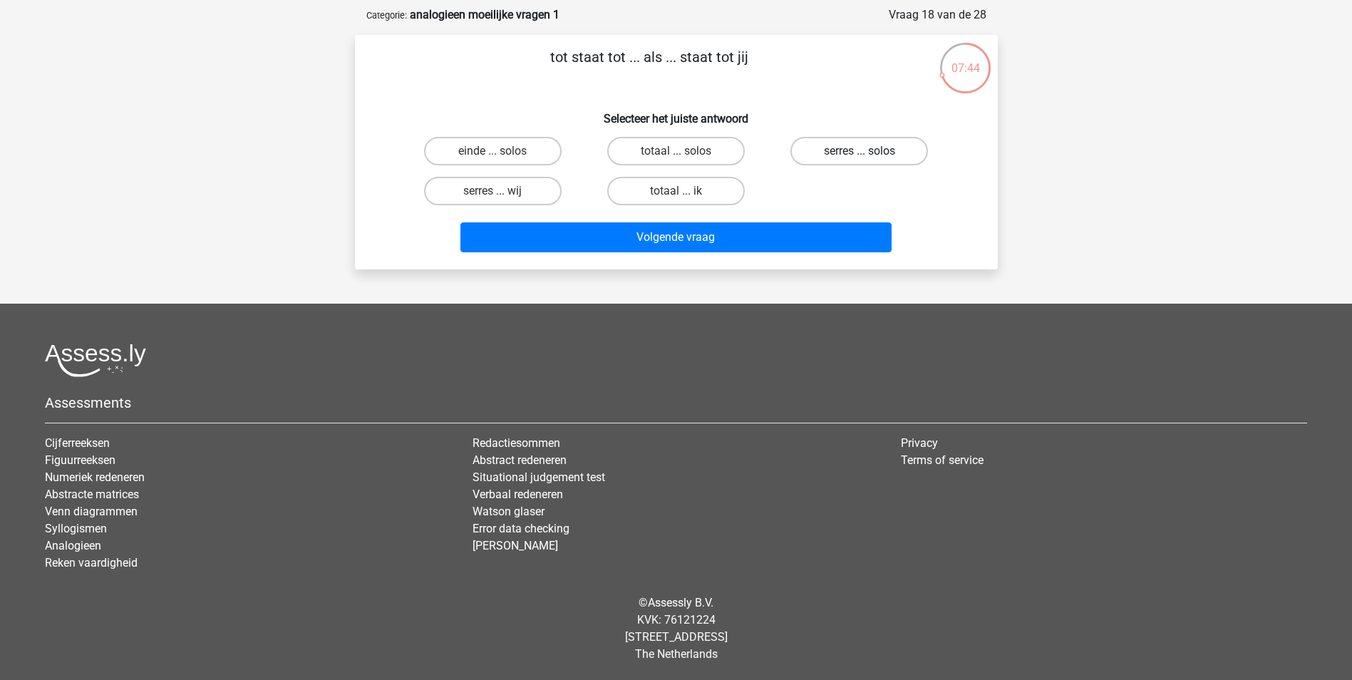
click at [838, 152] on label "serres ... solos" at bounding box center [859, 151] width 138 height 29
click at [859, 152] on input "serres ... solos" at bounding box center [863, 155] width 9 height 9
radio input "true"
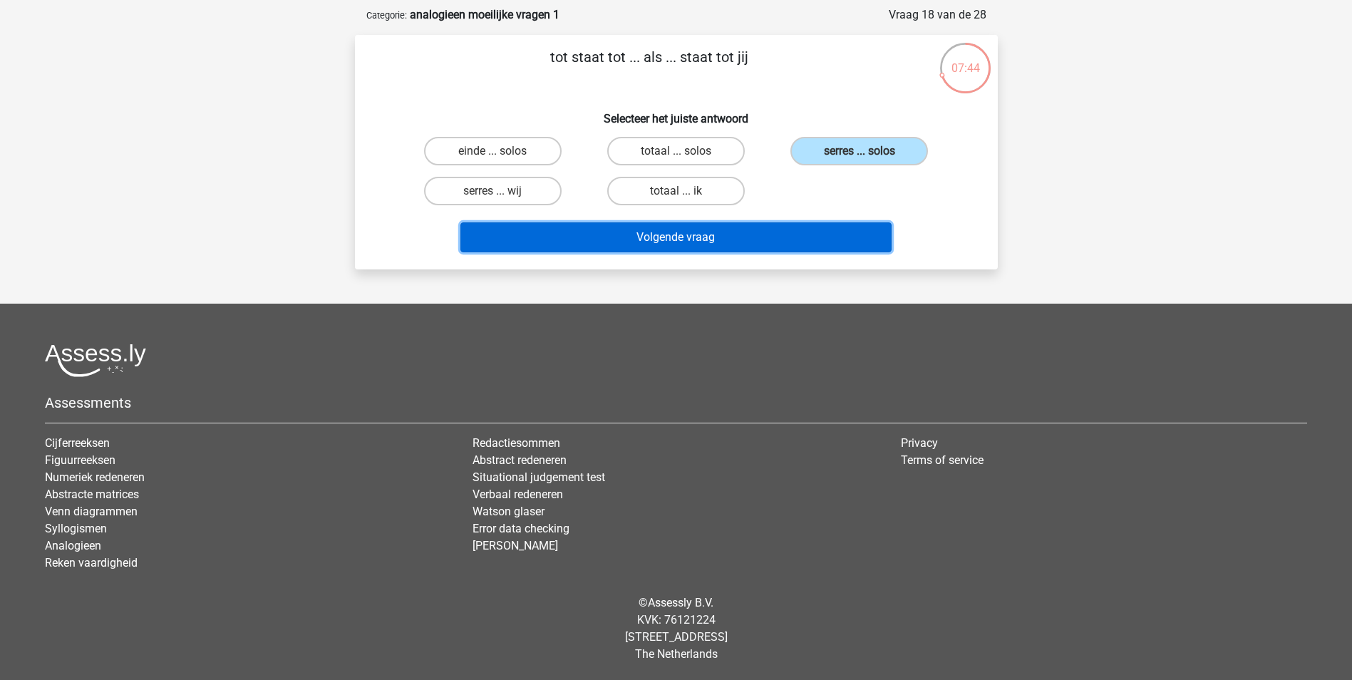
click at [750, 229] on button "Volgende vraag" at bounding box center [675, 237] width 431 height 30
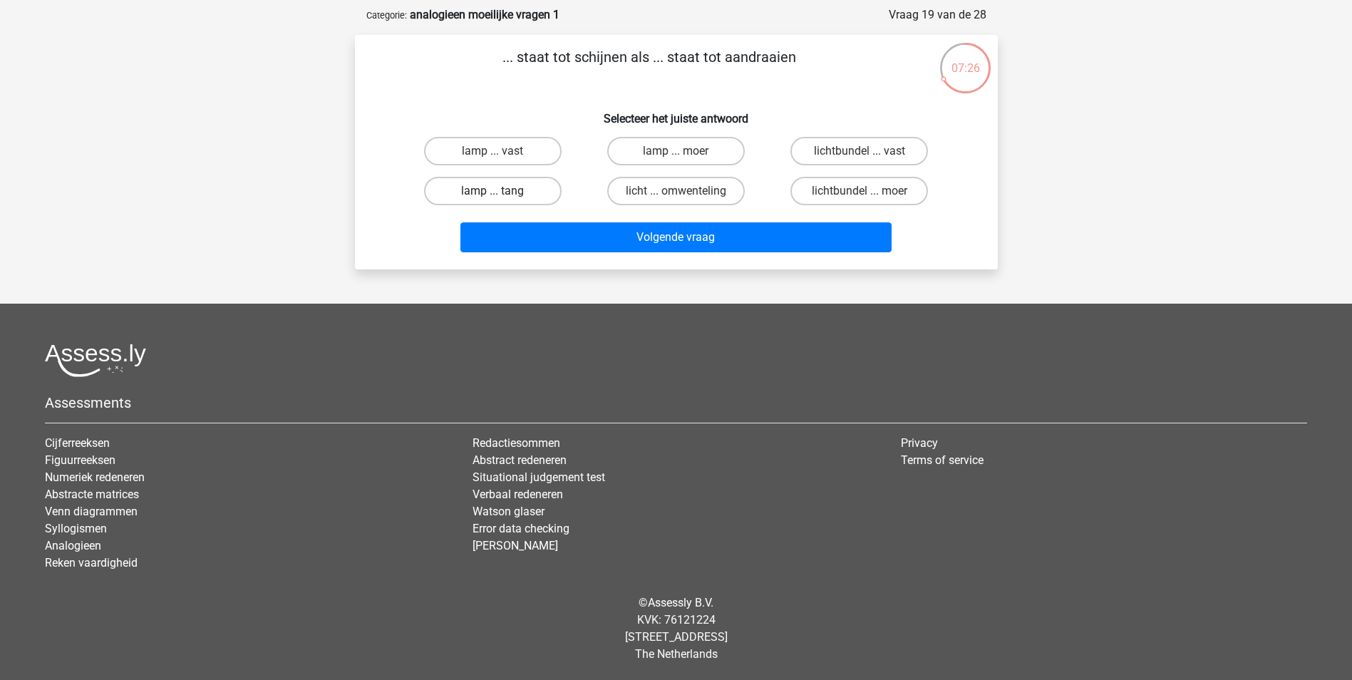
click at [471, 194] on label "lamp ... tang" at bounding box center [493, 191] width 138 height 29
click at [492, 194] on input "lamp ... tang" at bounding box center [496, 195] width 9 height 9
radio input "true"
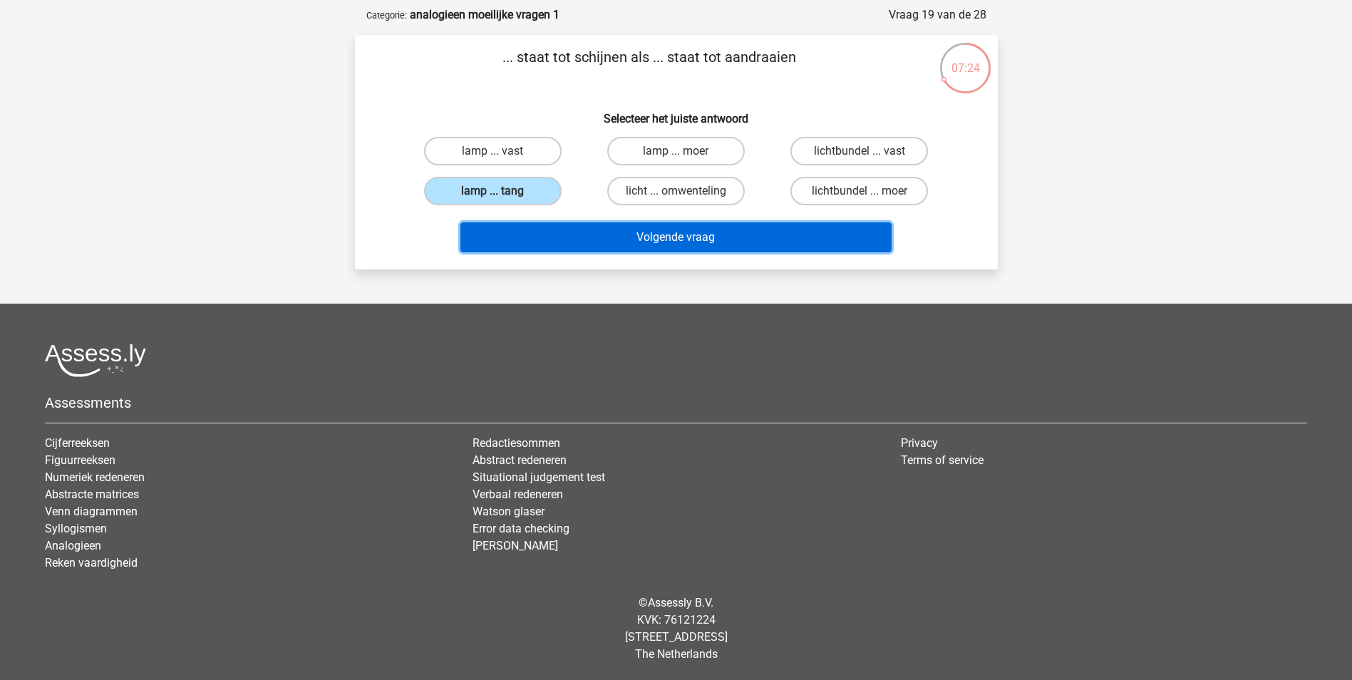
click at [641, 233] on button "Volgende vraag" at bounding box center [675, 237] width 431 height 30
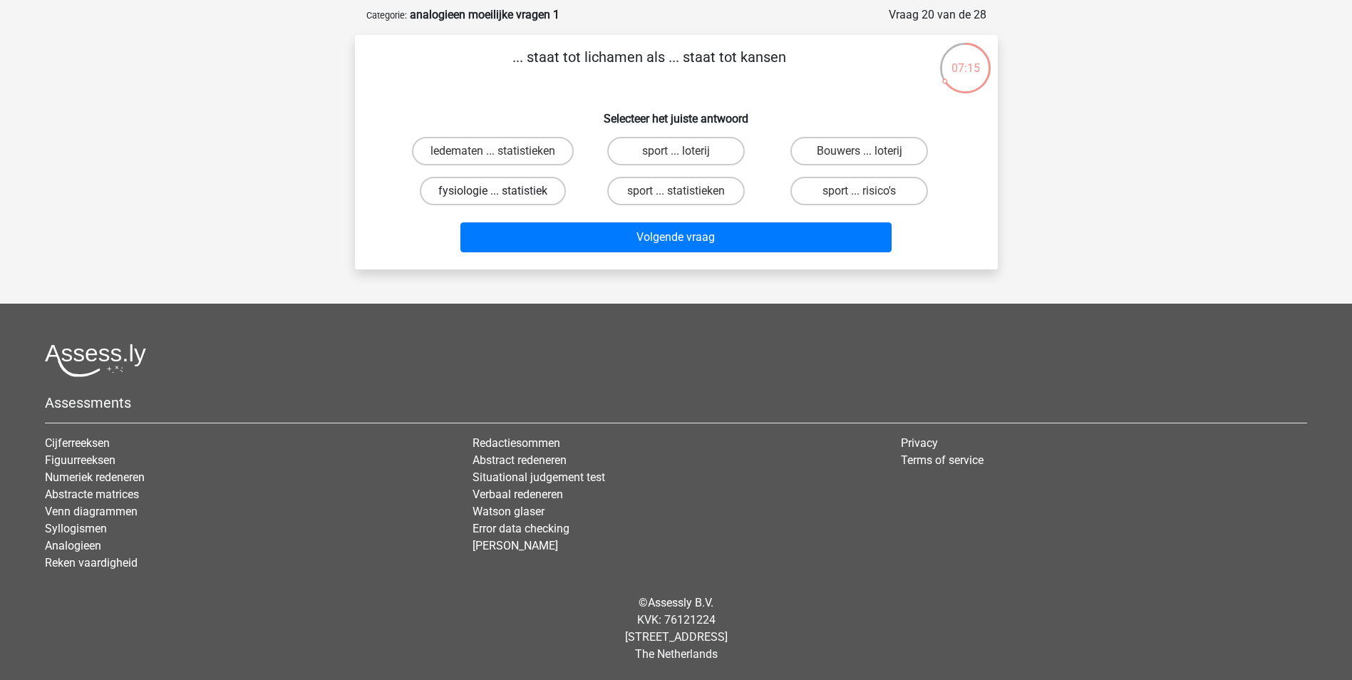
click at [529, 191] on label "fysiologie ... statistiek" at bounding box center [493, 191] width 146 height 29
click at [502, 191] on input "fysiologie ... statistiek" at bounding box center [496, 195] width 9 height 9
radio input "true"
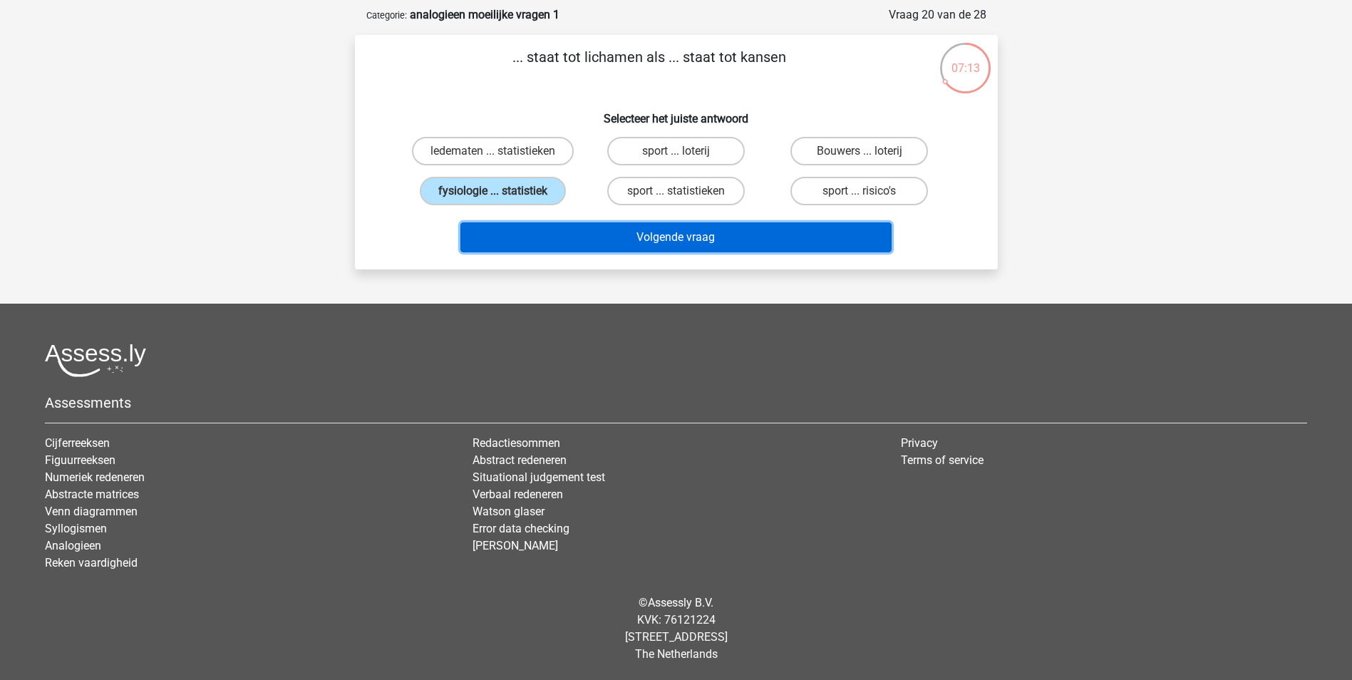
click at [668, 233] on button "Volgende vraag" at bounding box center [675, 237] width 431 height 30
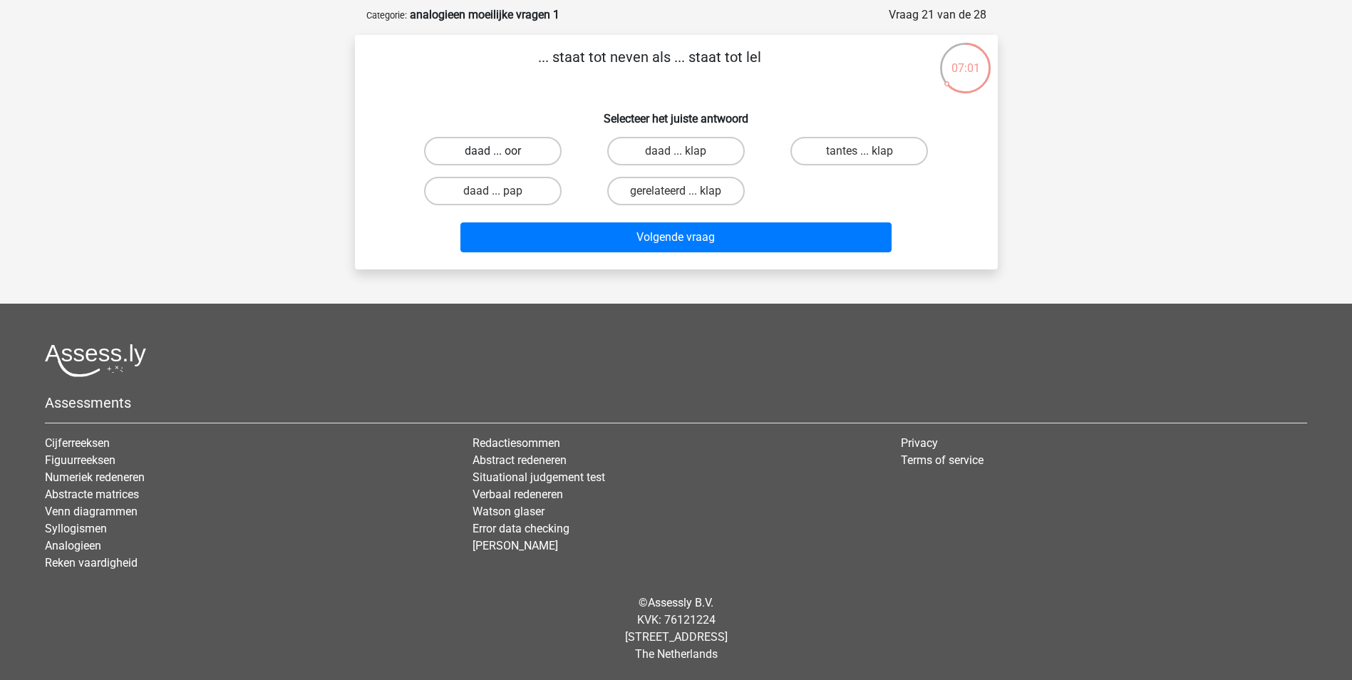
click at [517, 152] on label "daad ... oor" at bounding box center [493, 151] width 138 height 29
click at [502, 152] on input "daad ... oor" at bounding box center [496, 155] width 9 height 9
radio input "true"
click at [520, 193] on label "daad ... pap" at bounding box center [493, 191] width 138 height 29
click at [502, 193] on input "daad ... pap" at bounding box center [496, 195] width 9 height 9
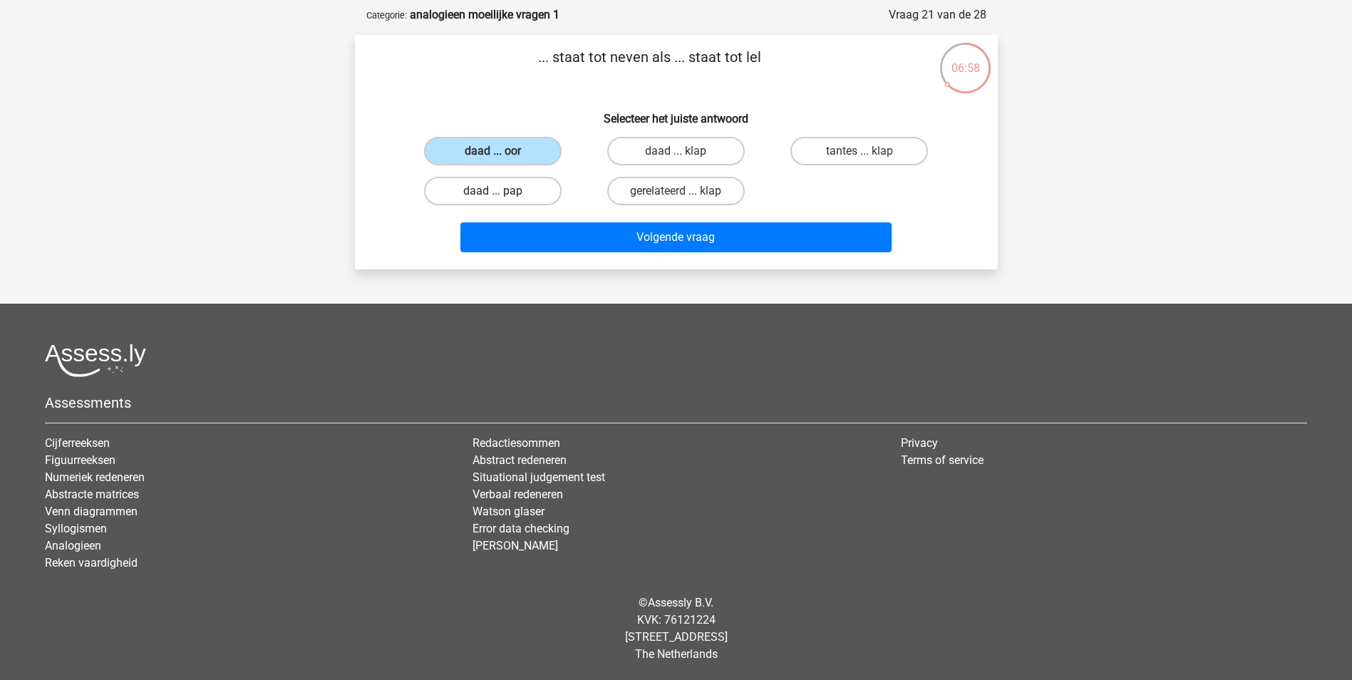
radio input "true"
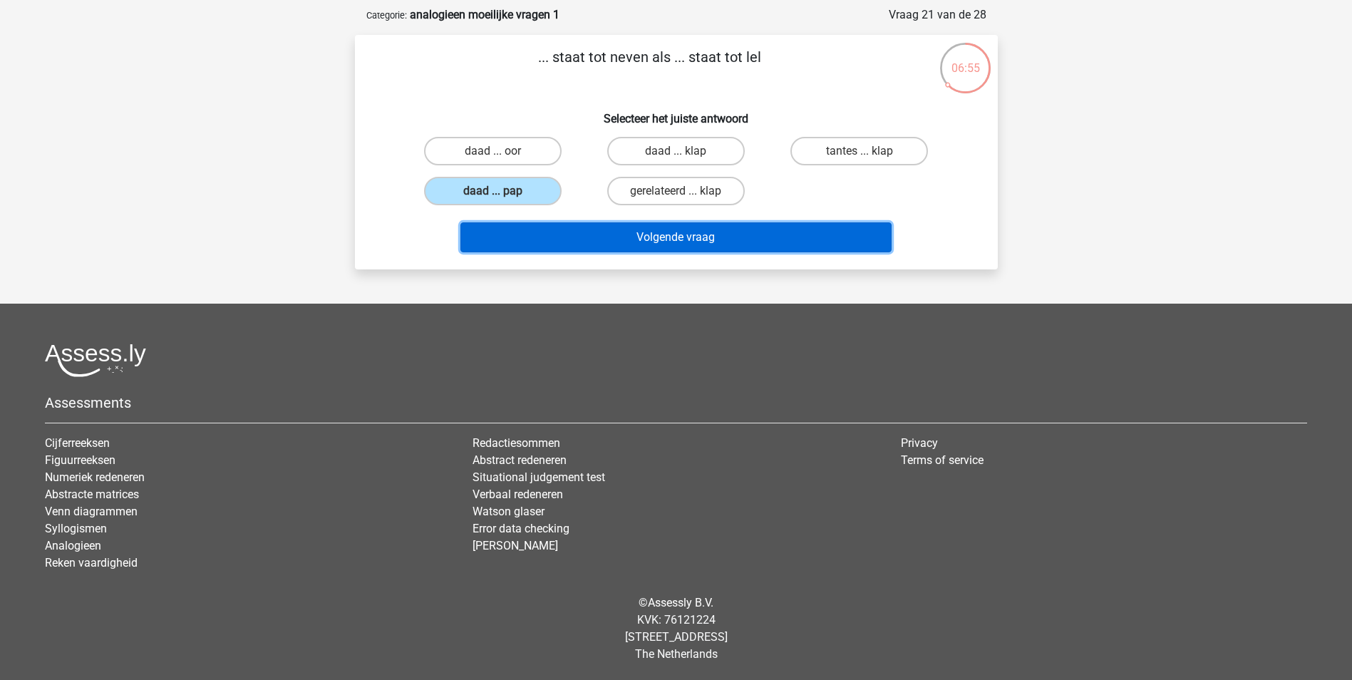
click at [612, 234] on button "Volgende vraag" at bounding box center [675, 237] width 431 height 30
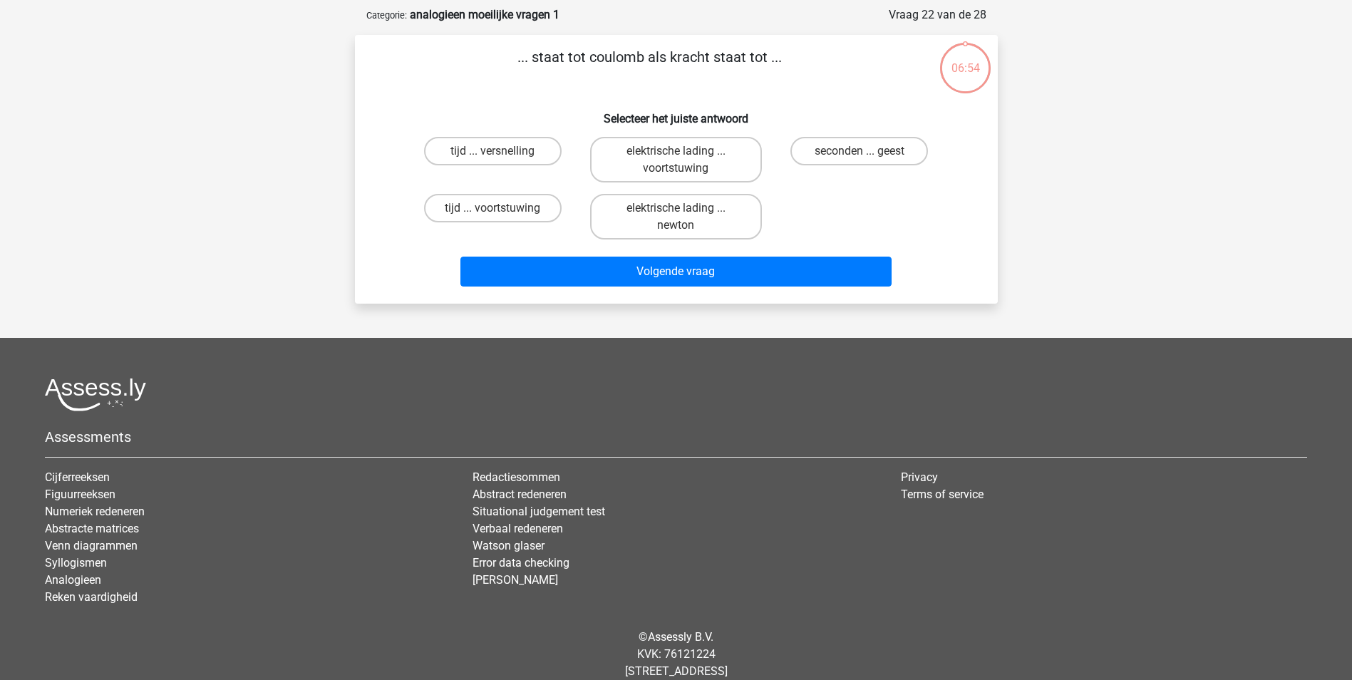
scroll to position [71, 0]
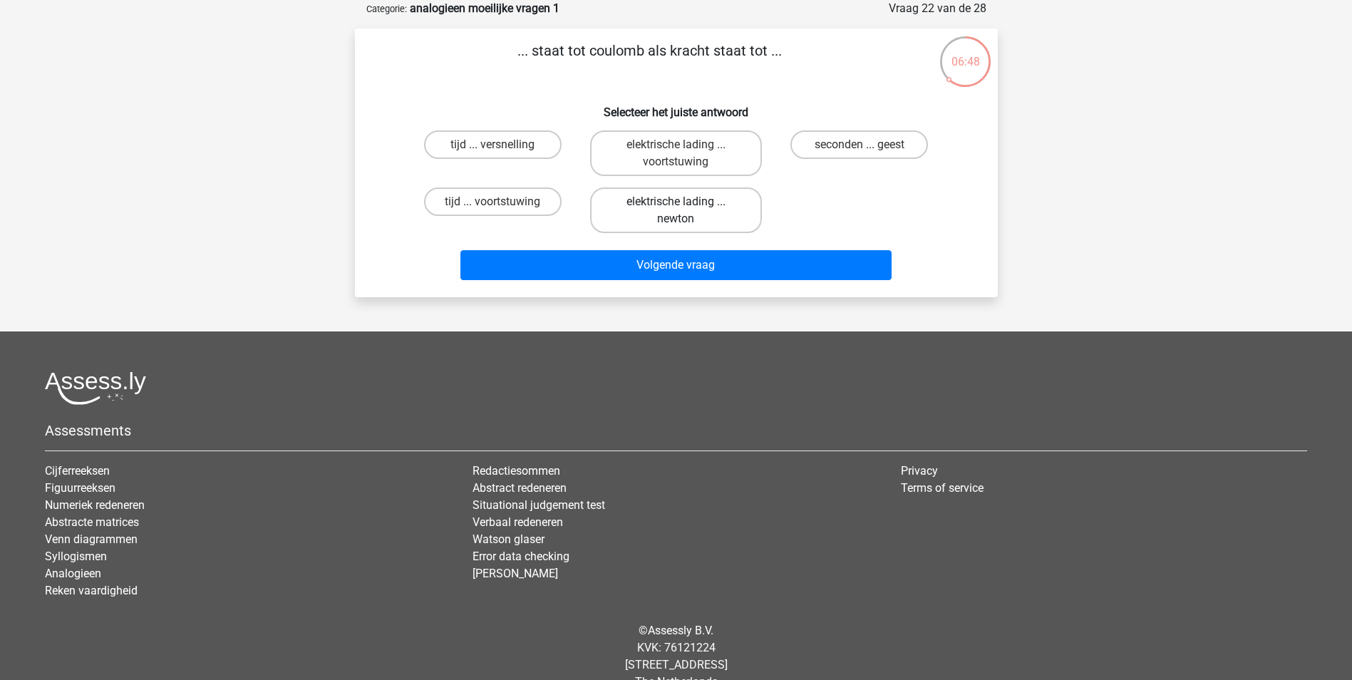
click at [697, 214] on label "elektrische lading ... newton" at bounding box center [676, 210] width 172 height 46
click at [685, 211] on input "elektrische lading ... newton" at bounding box center [680, 206] width 9 height 9
radio input "true"
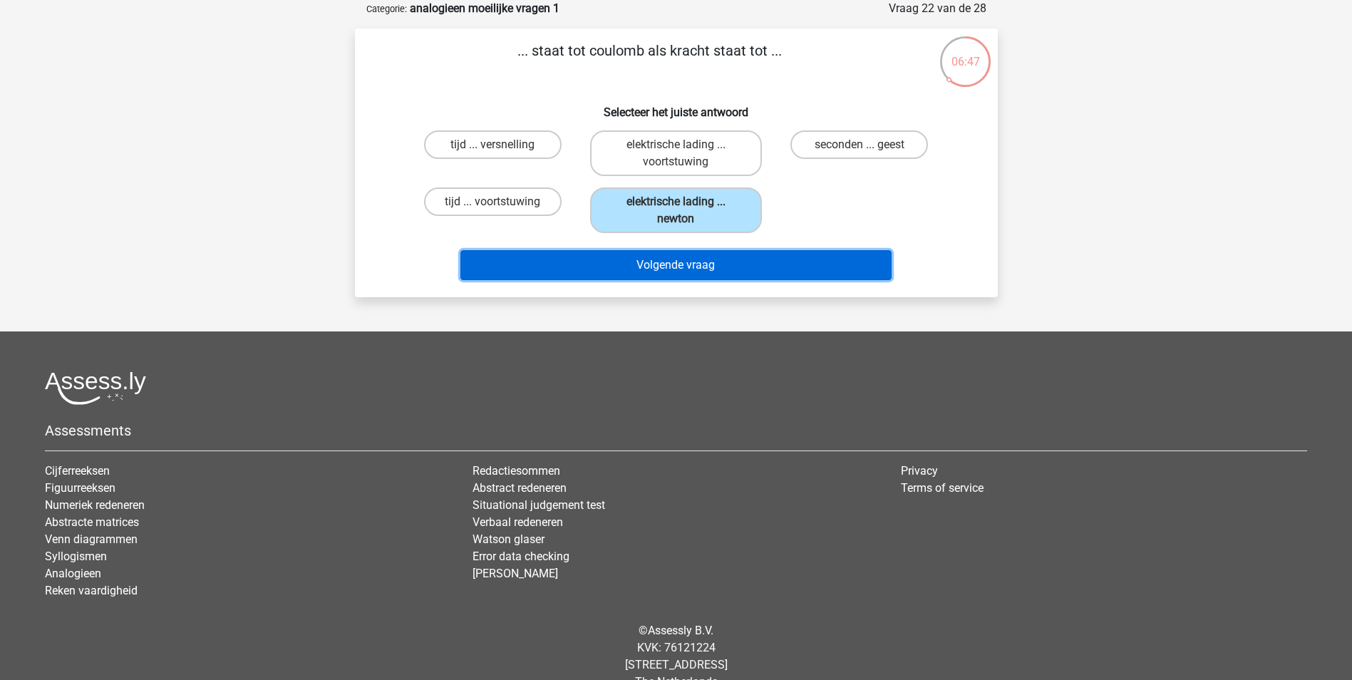
click at [708, 266] on button "Volgende vraag" at bounding box center [675, 265] width 431 height 30
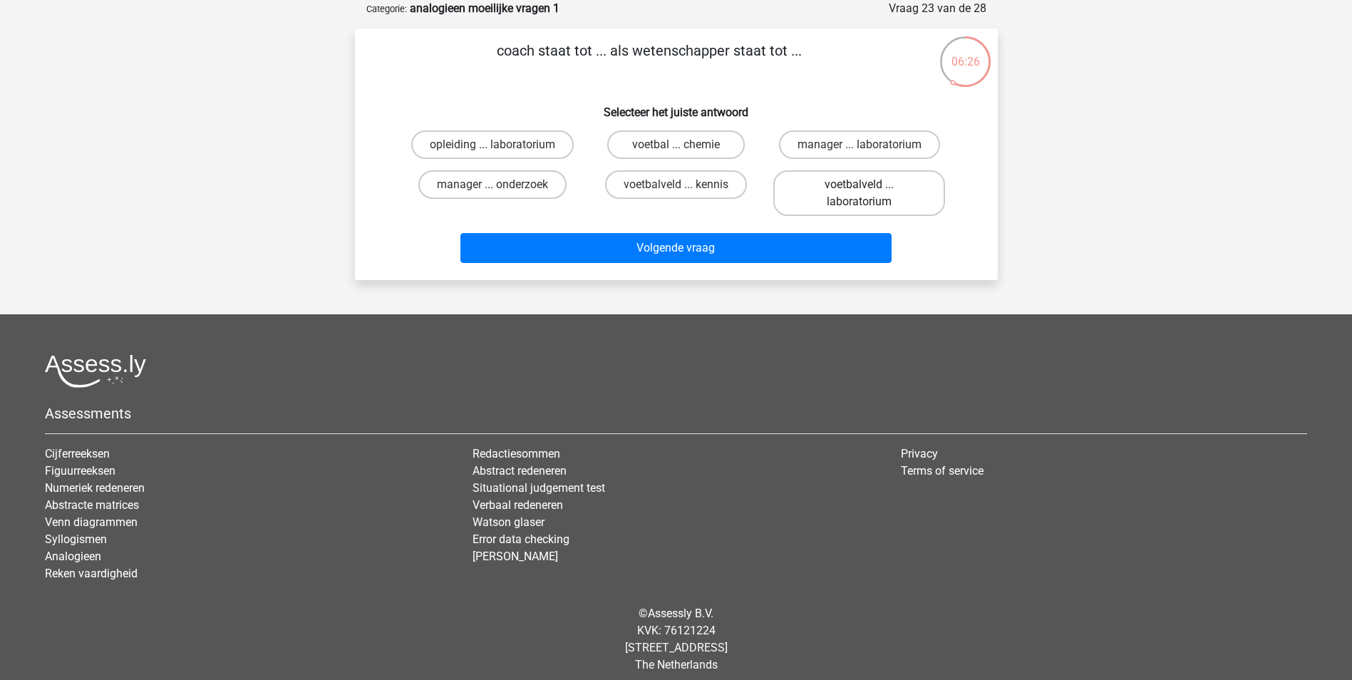
click at [901, 186] on label "voetbalveld ... laboratorium" at bounding box center [859, 193] width 172 height 46
click at [869, 186] on input "voetbalveld ... laboratorium" at bounding box center [863, 189] width 9 height 9
radio input "true"
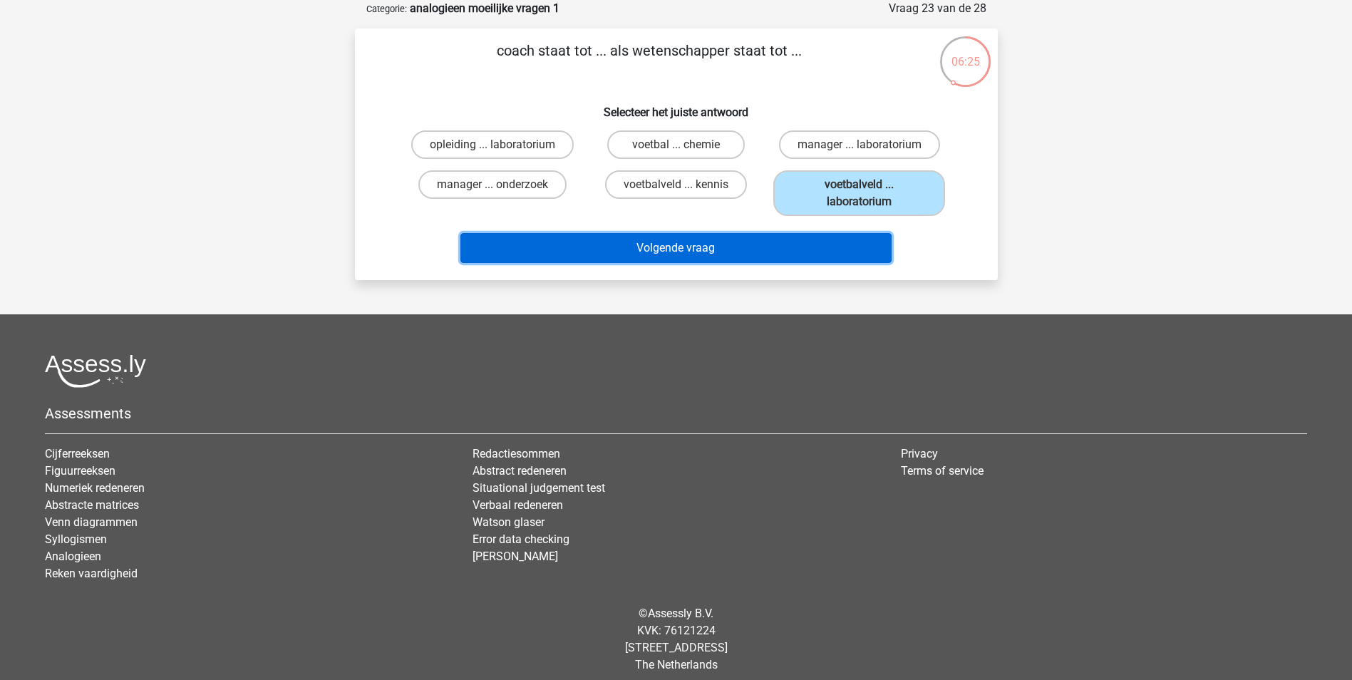
click at [762, 252] on button "Volgende vraag" at bounding box center [675, 248] width 431 height 30
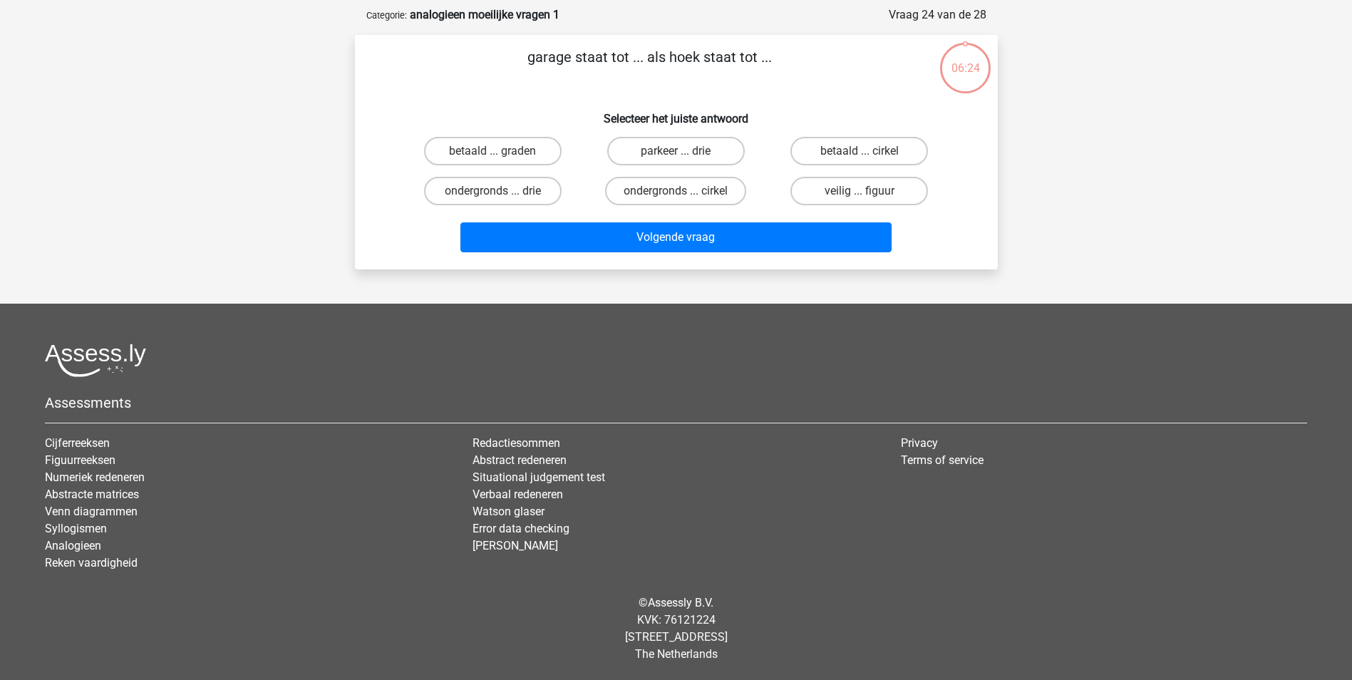
scroll to position [65, 0]
click at [664, 154] on label "parkeer ... drie" at bounding box center [676, 151] width 138 height 29
click at [676, 154] on input "parkeer ... drie" at bounding box center [680, 155] width 9 height 9
radio input "true"
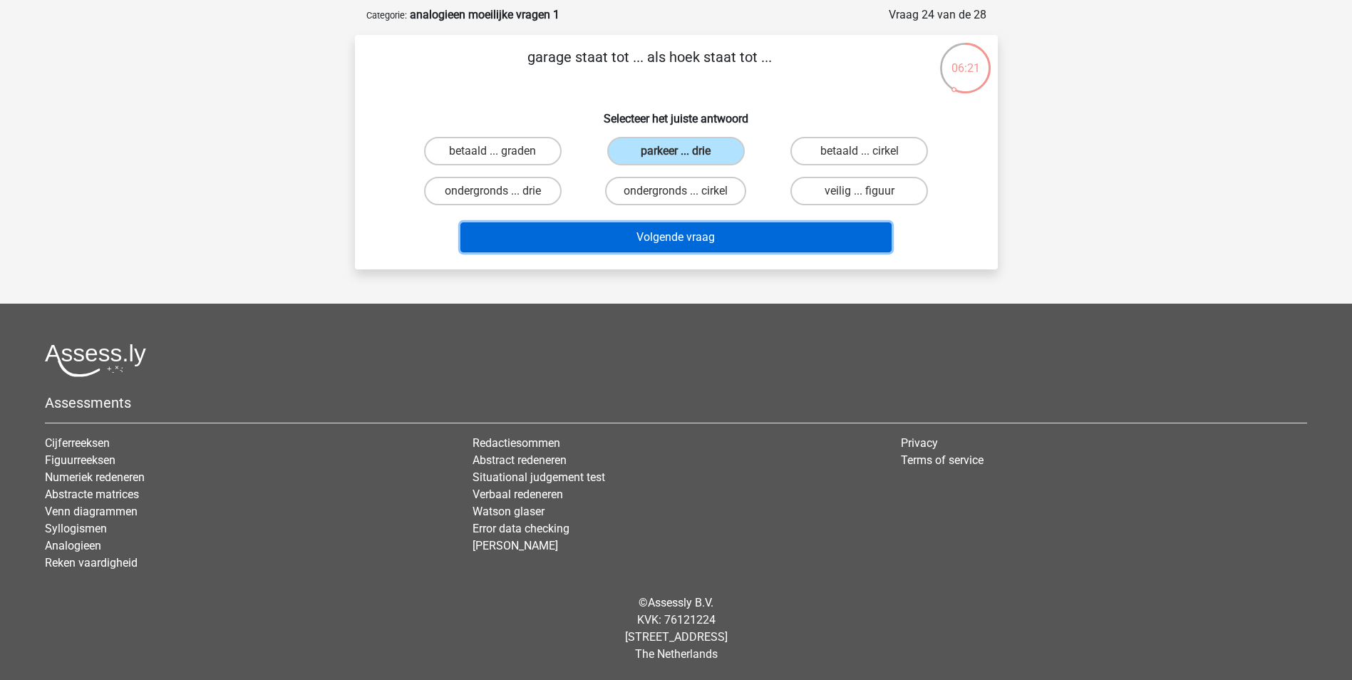
click at [677, 232] on button "Volgende vraag" at bounding box center [675, 237] width 431 height 30
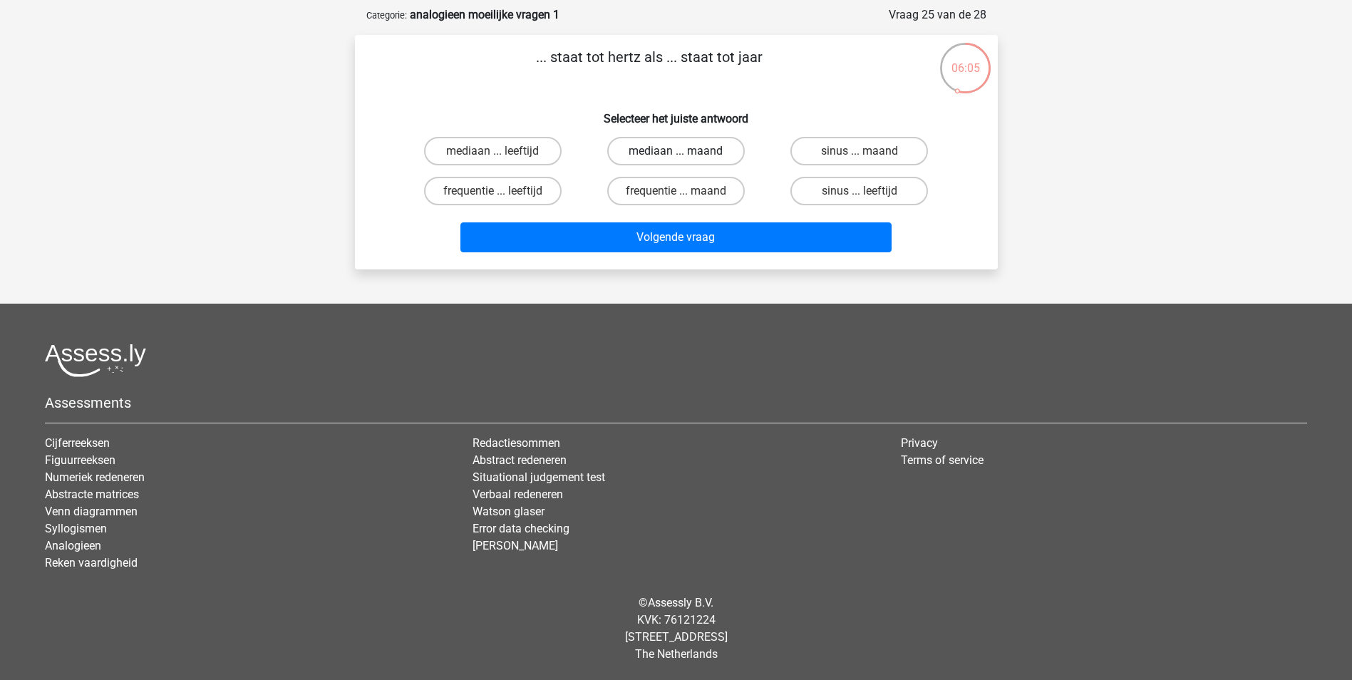
click at [693, 159] on label "mediaan ... maand" at bounding box center [676, 151] width 138 height 29
click at [685, 159] on input "mediaan ... maand" at bounding box center [680, 155] width 9 height 9
radio input "true"
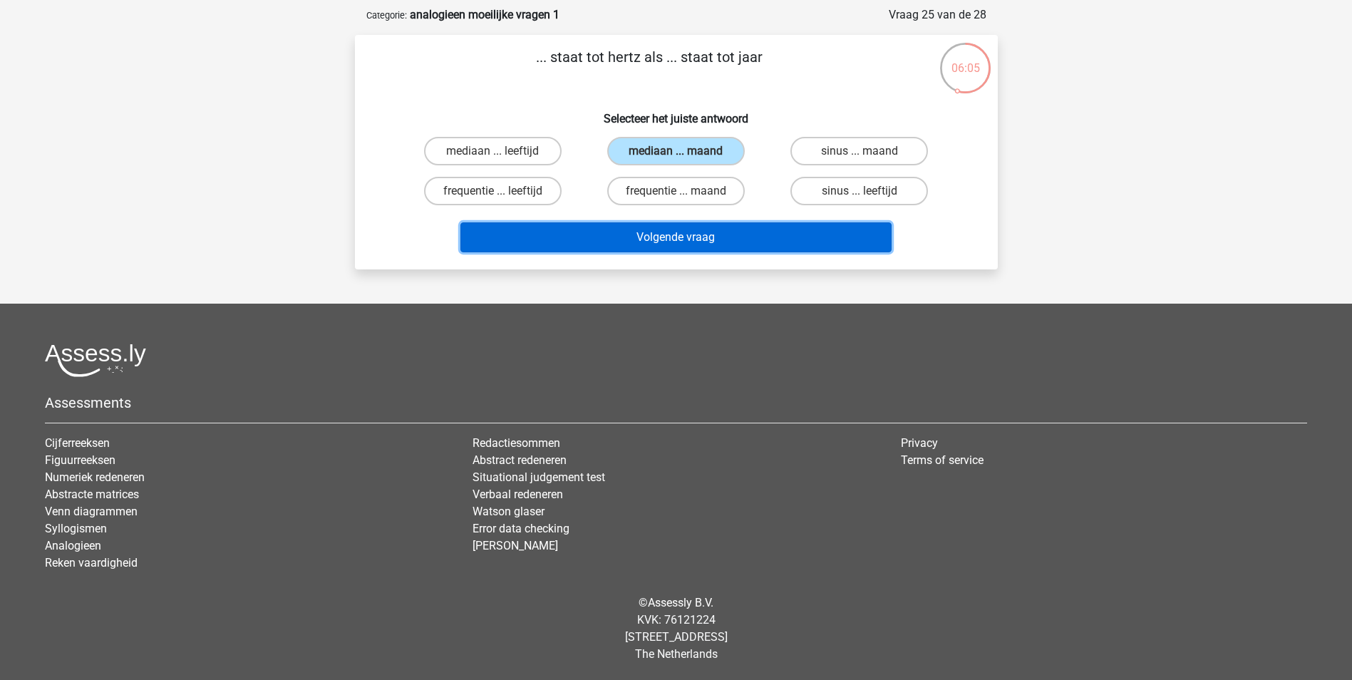
click at [710, 249] on button "Volgende vraag" at bounding box center [675, 237] width 431 height 30
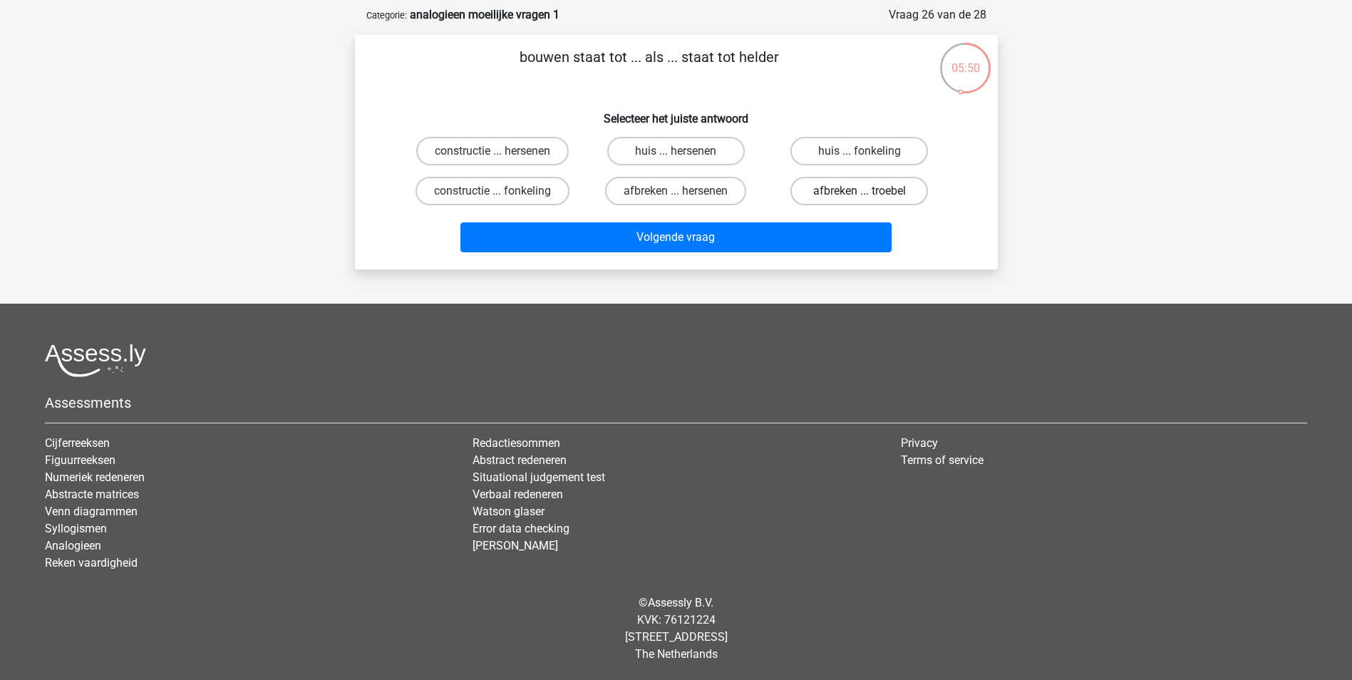
click at [837, 197] on label "afbreken ... troebel" at bounding box center [859, 191] width 138 height 29
click at [859, 197] on input "afbreken ... troebel" at bounding box center [863, 195] width 9 height 9
radio input "true"
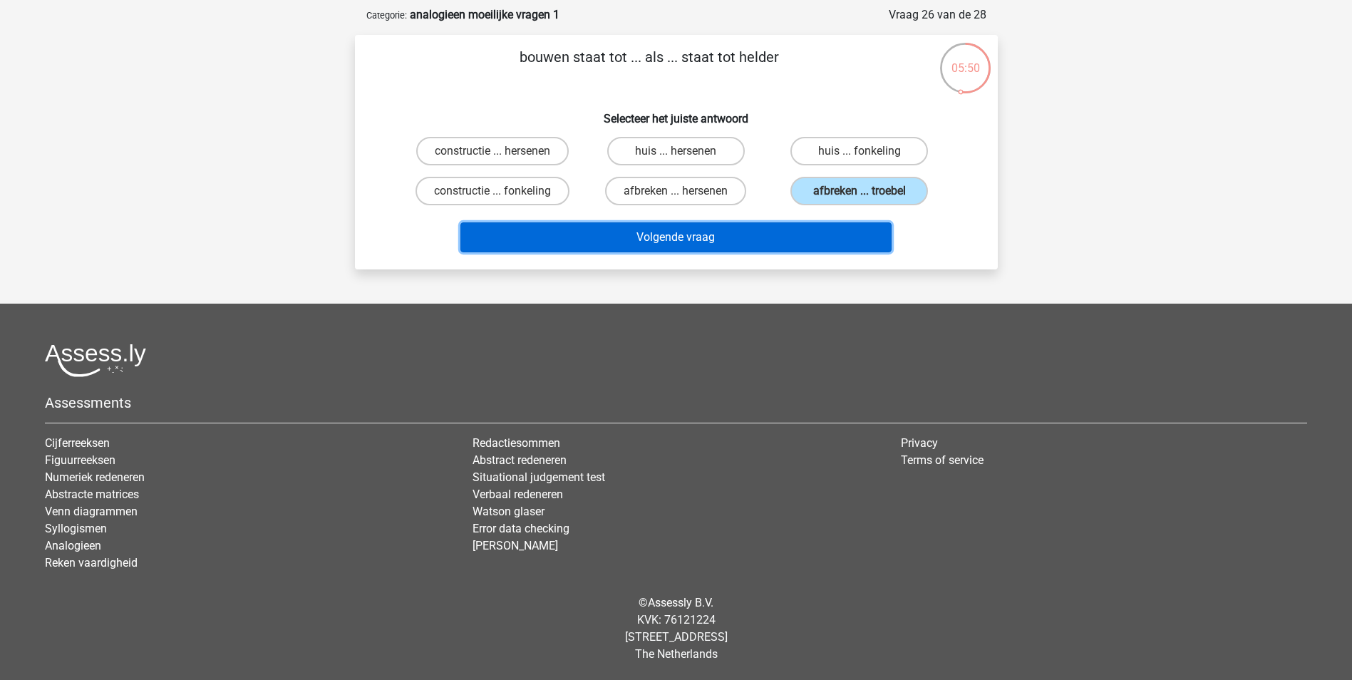
click at [833, 244] on button "Volgende vraag" at bounding box center [675, 237] width 431 height 30
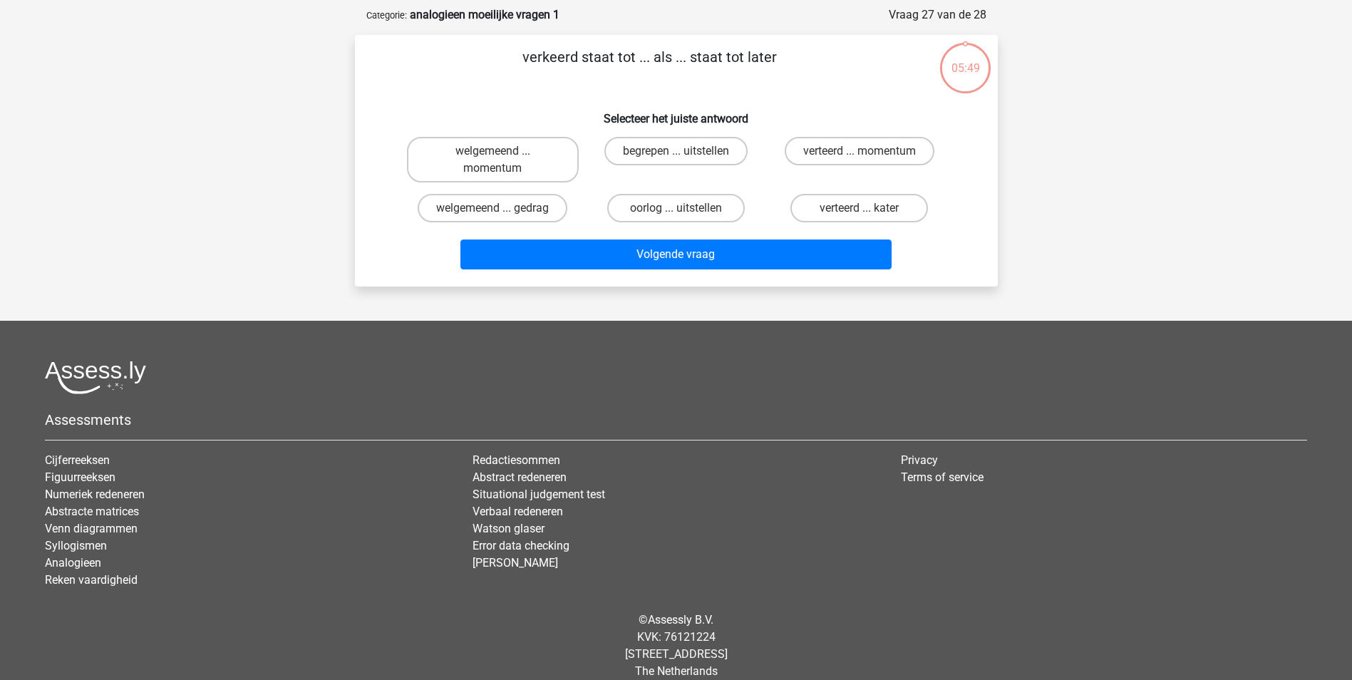
scroll to position [71, 0]
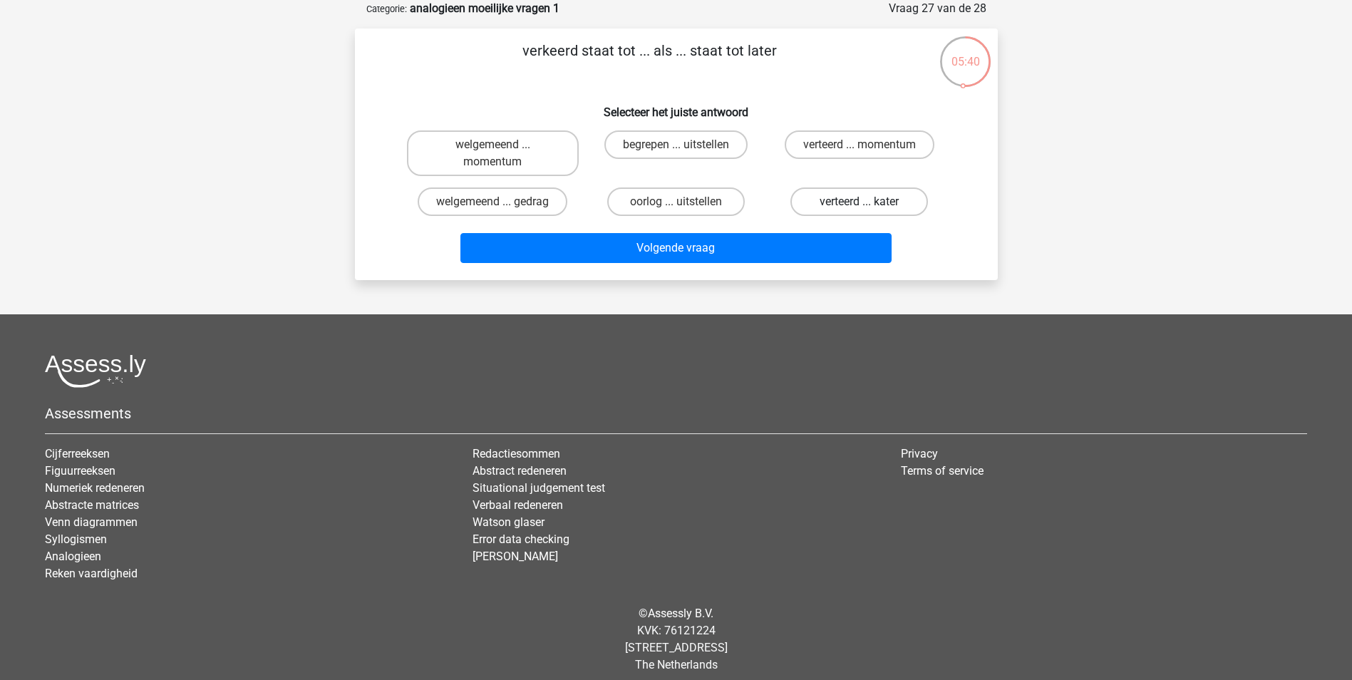
click at [849, 207] on label "verteerd ... kater" at bounding box center [859, 201] width 138 height 29
click at [859, 207] on input "verteerd ... kater" at bounding box center [863, 206] width 9 height 9
radio input "true"
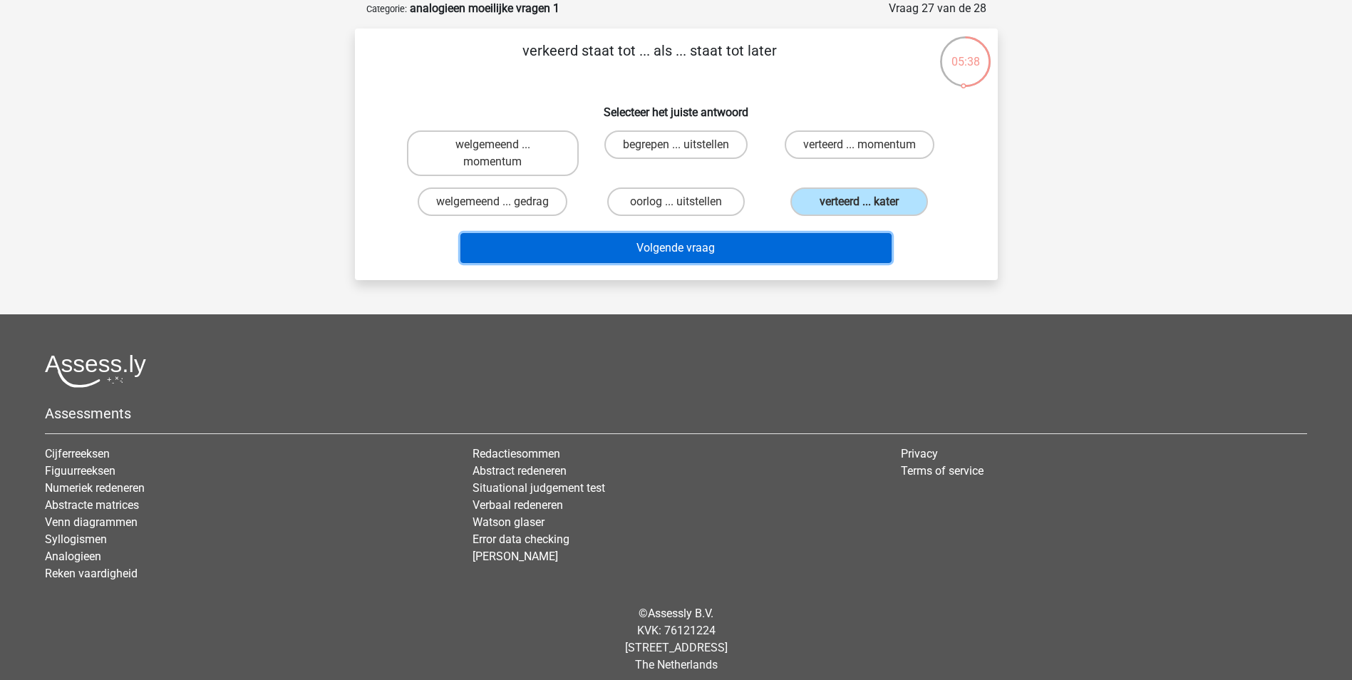
click at [842, 249] on button "Volgende vraag" at bounding box center [675, 248] width 431 height 30
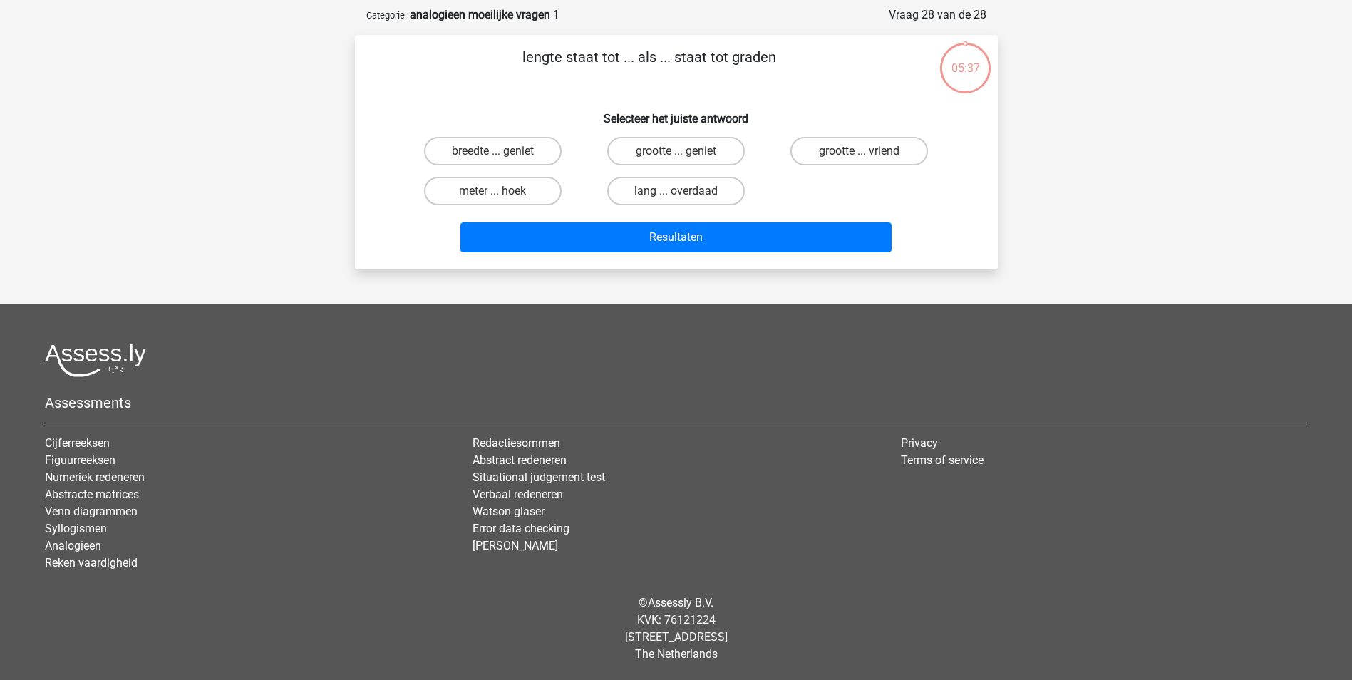
scroll to position [65, 0]
click at [532, 195] on label "meter ... hoek" at bounding box center [493, 191] width 138 height 29
click at [502, 195] on input "meter ... hoek" at bounding box center [496, 195] width 9 height 9
radio input "true"
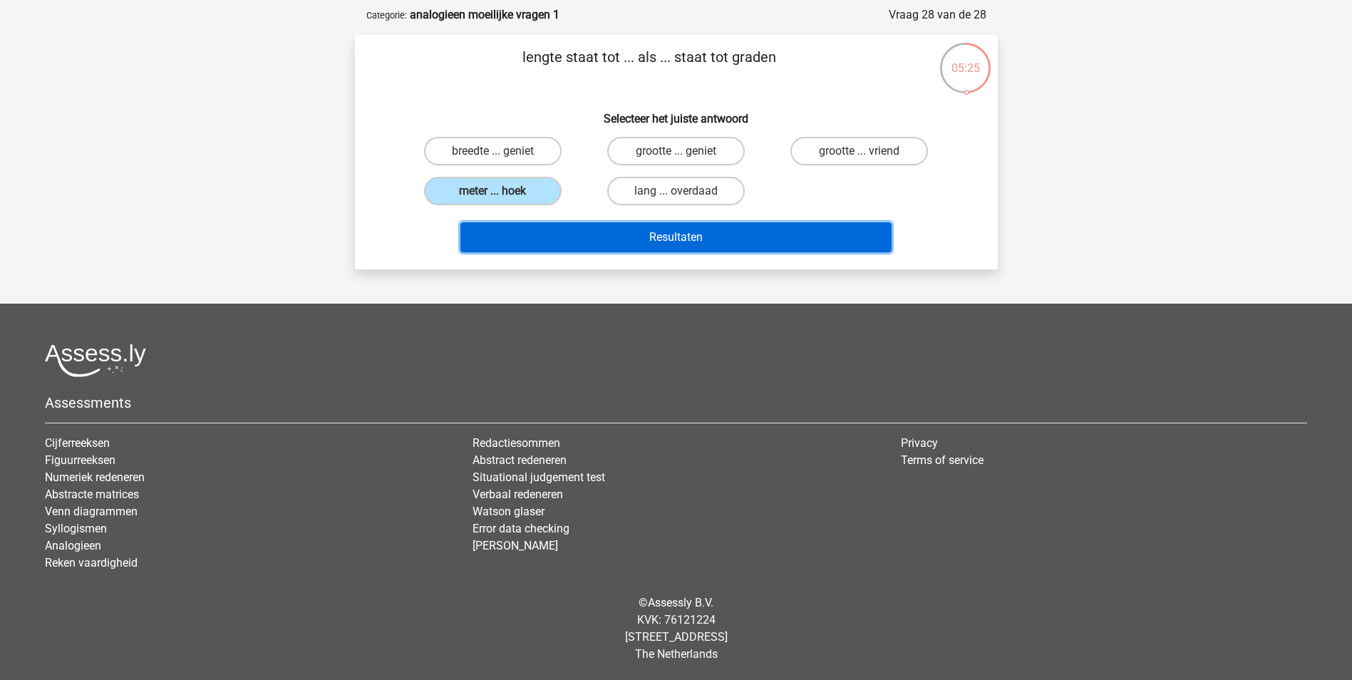
click at [669, 234] on button "Resultaten" at bounding box center [675, 237] width 431 height 30
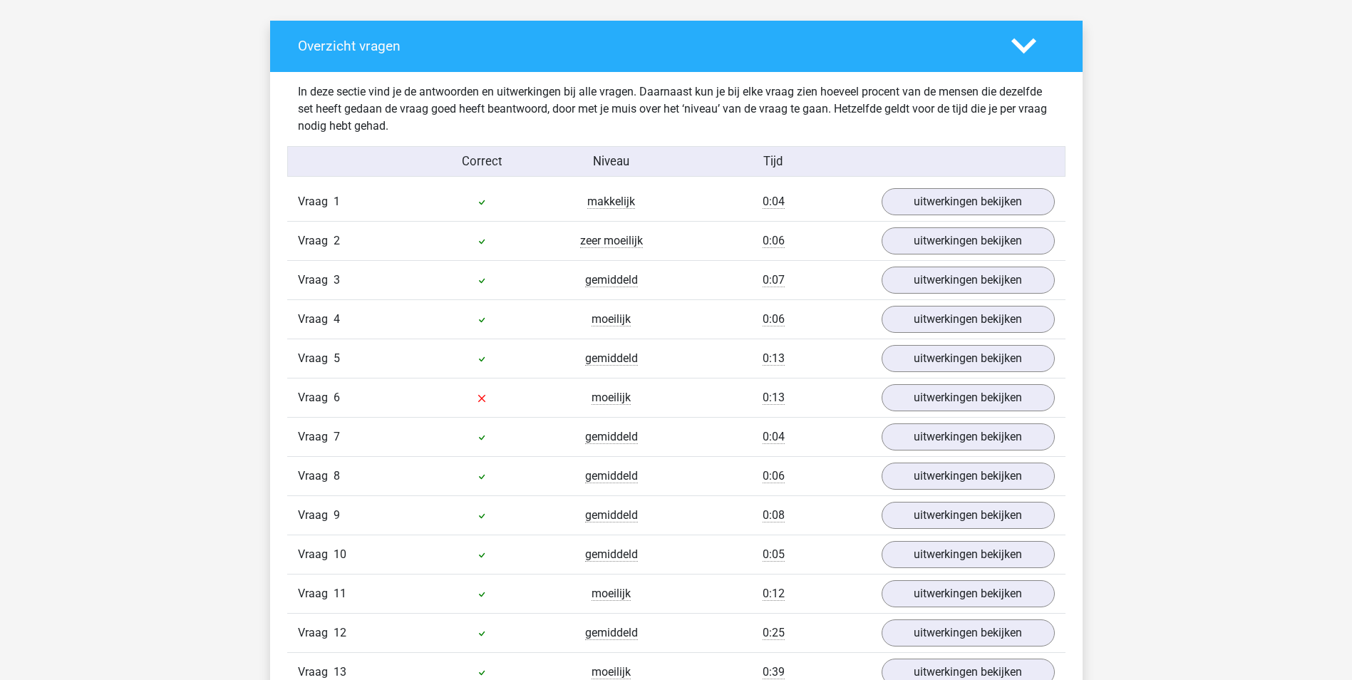
scroll to position [926, 0]
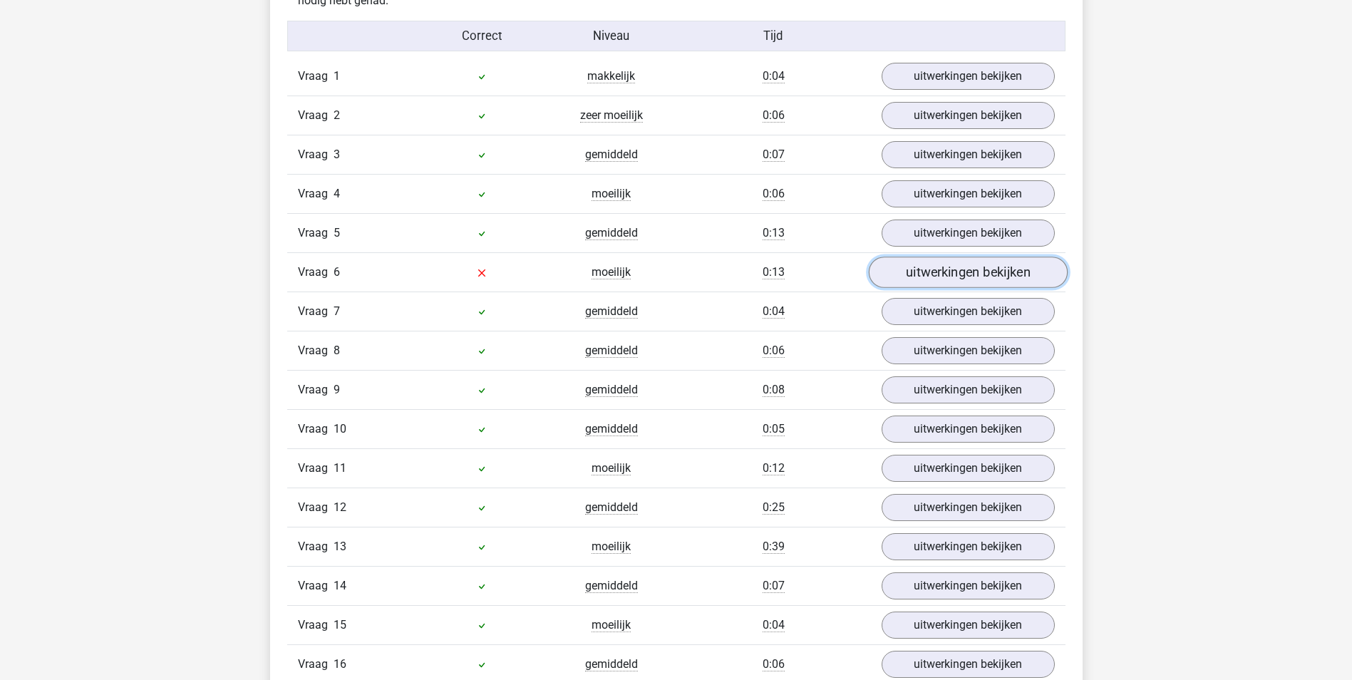
click at [925, 271] on link "uitwerkingen bekijken" at bounding box center [967, 272] width 199 height 31
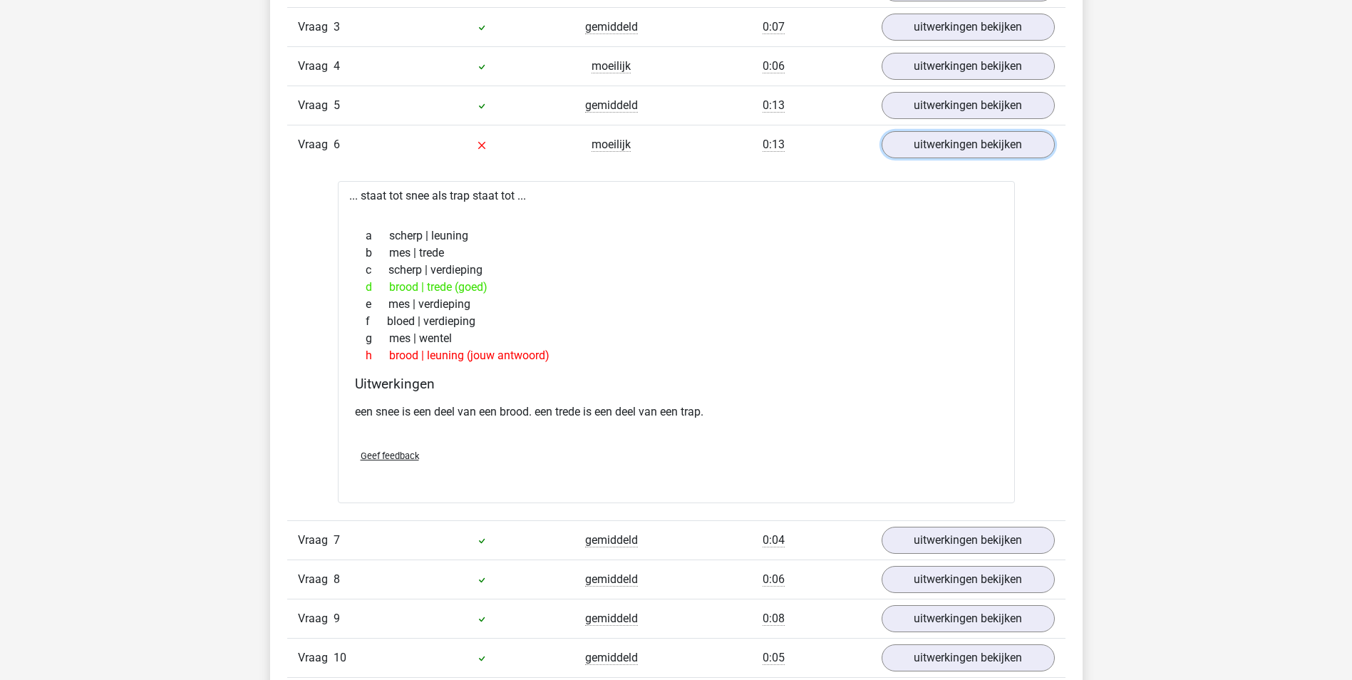
scroll to position [1069, 0]
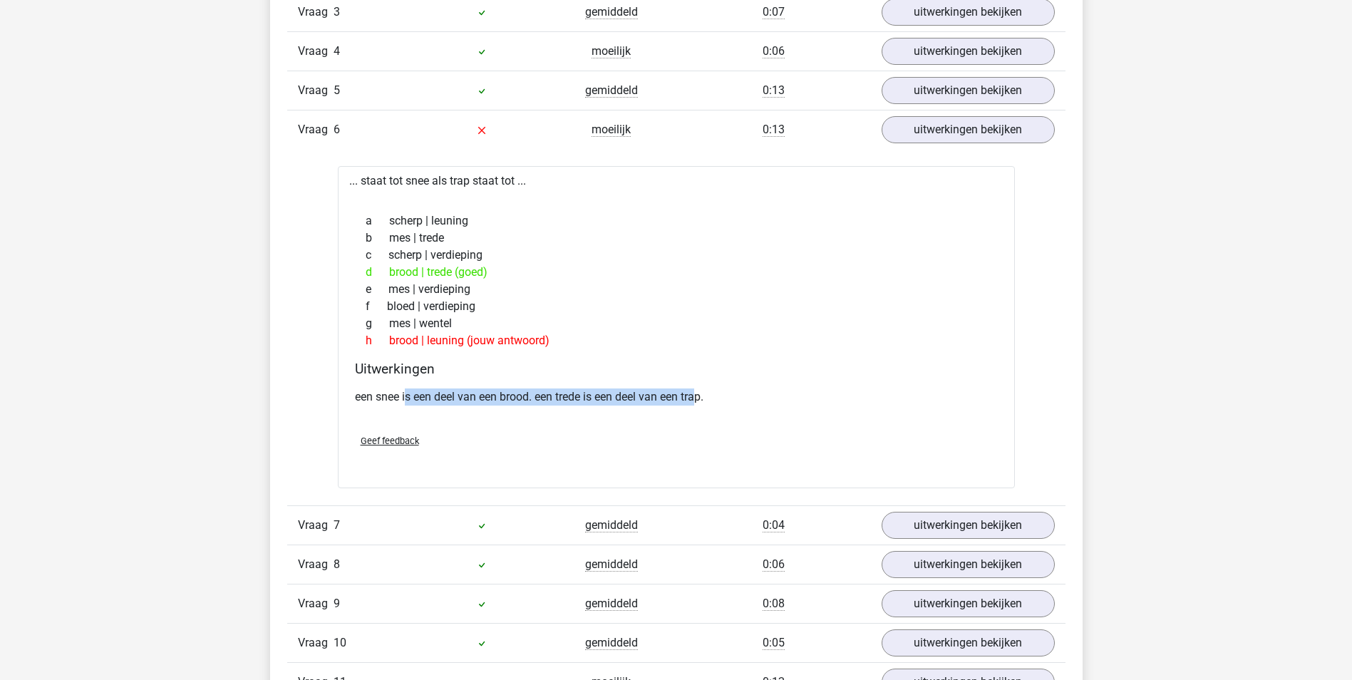
drag, startPoint x: 405, startPoint y: 395, endPoint x: 718, endPoint y: 400, distance: 312.8
click at [718, 400] on p "een snee is een deel van een brood. een trede is een deel van een trap." at bounding box center [676, 396] width 643 height 17
drag, startPoint x: 718, startPoint y: 400, endPoint x: 777, endPoint y: 400, distance: 59.1
click at [777, 400] on p "een snee is een deel van een brood. een trede is een deel van een trap." at bounding box center [676, 396] width 643 height 17
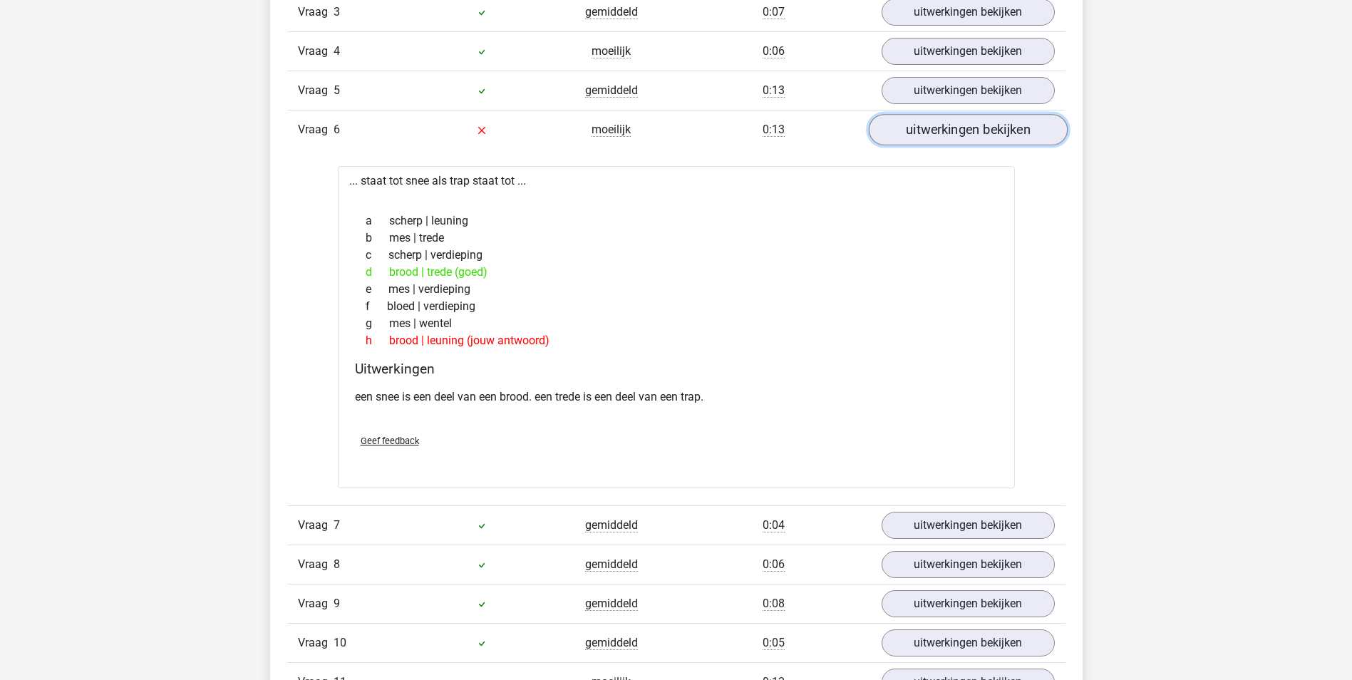
click at [966, 133] on link "uitwerkingen bekijken" at bounding box center [967, 129] width 199 height 31
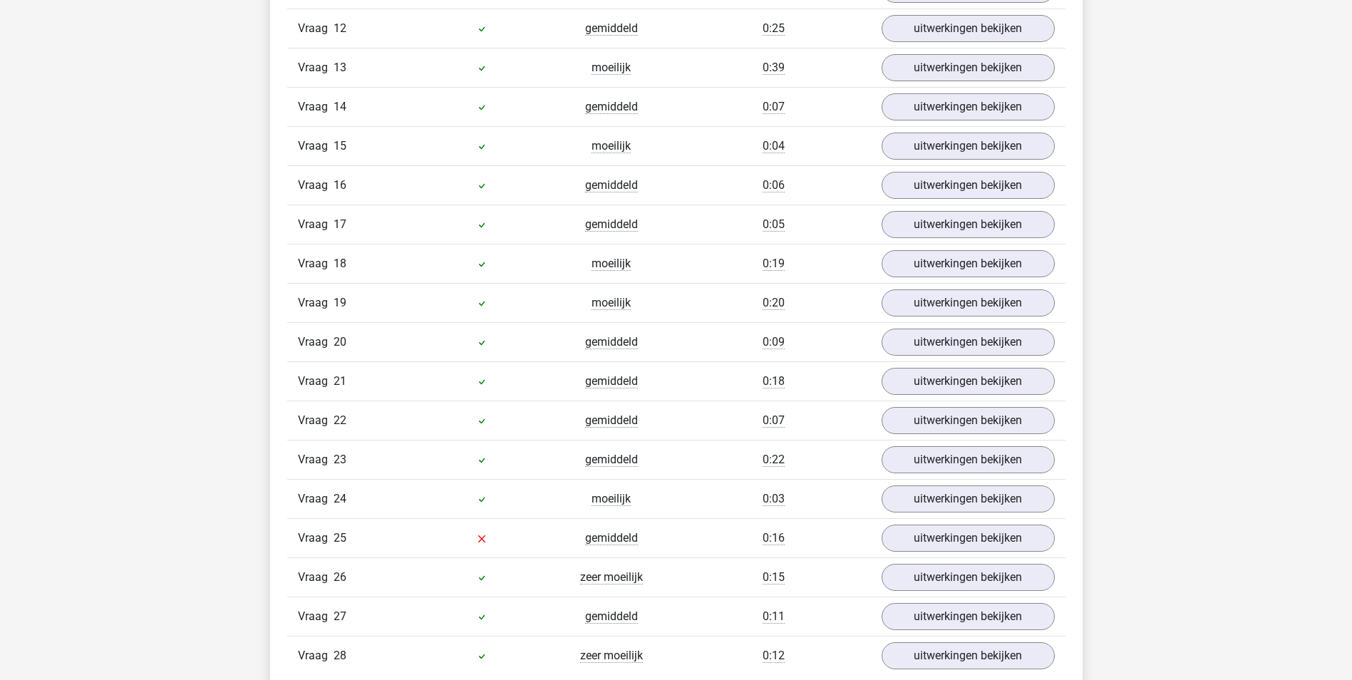
scroll to position [1425, 0]
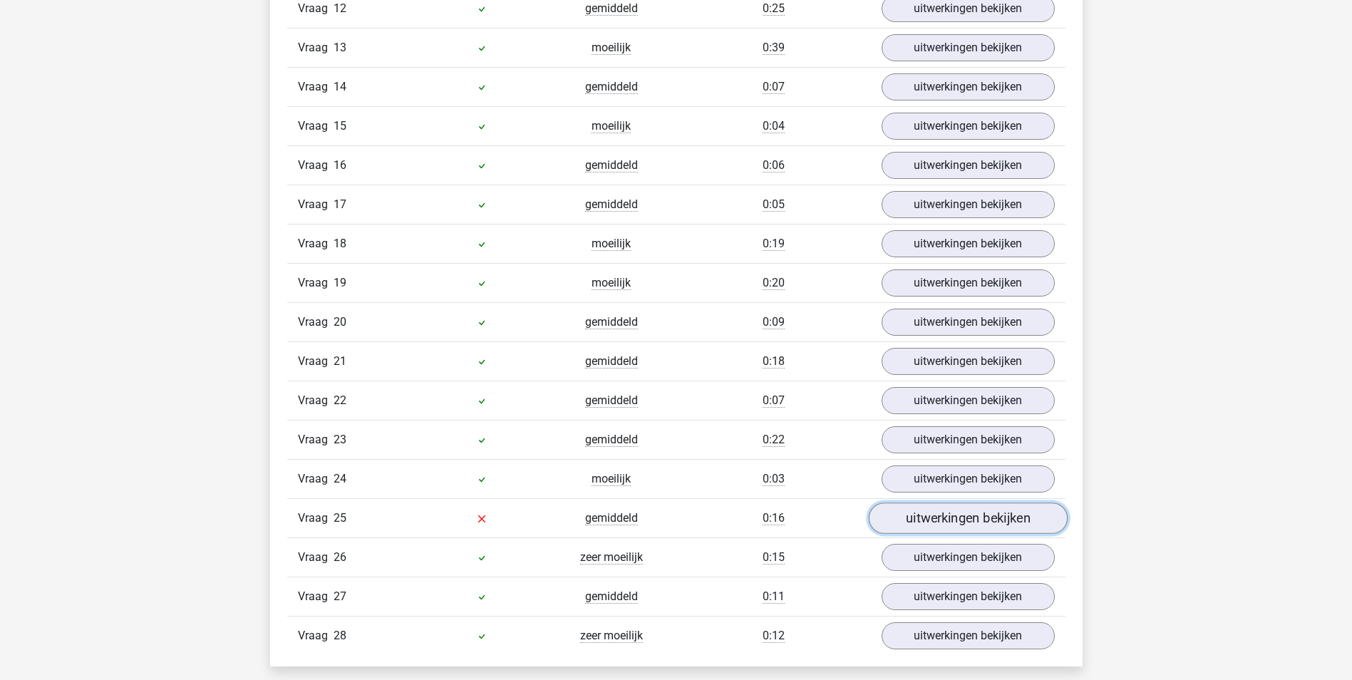
click at [911, 514] on link "uitwerkingen bekijken" at bounding box center [967, 517] width 199 height 31
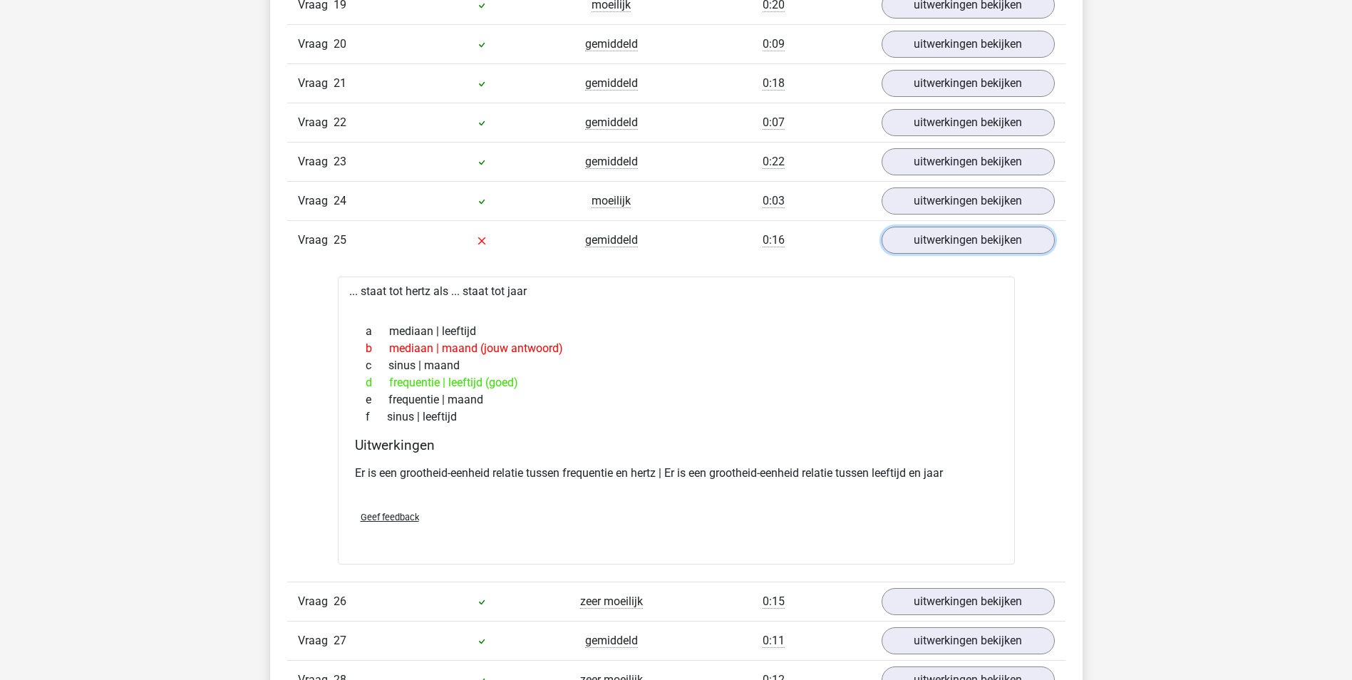
scroll to position [1710, 0]
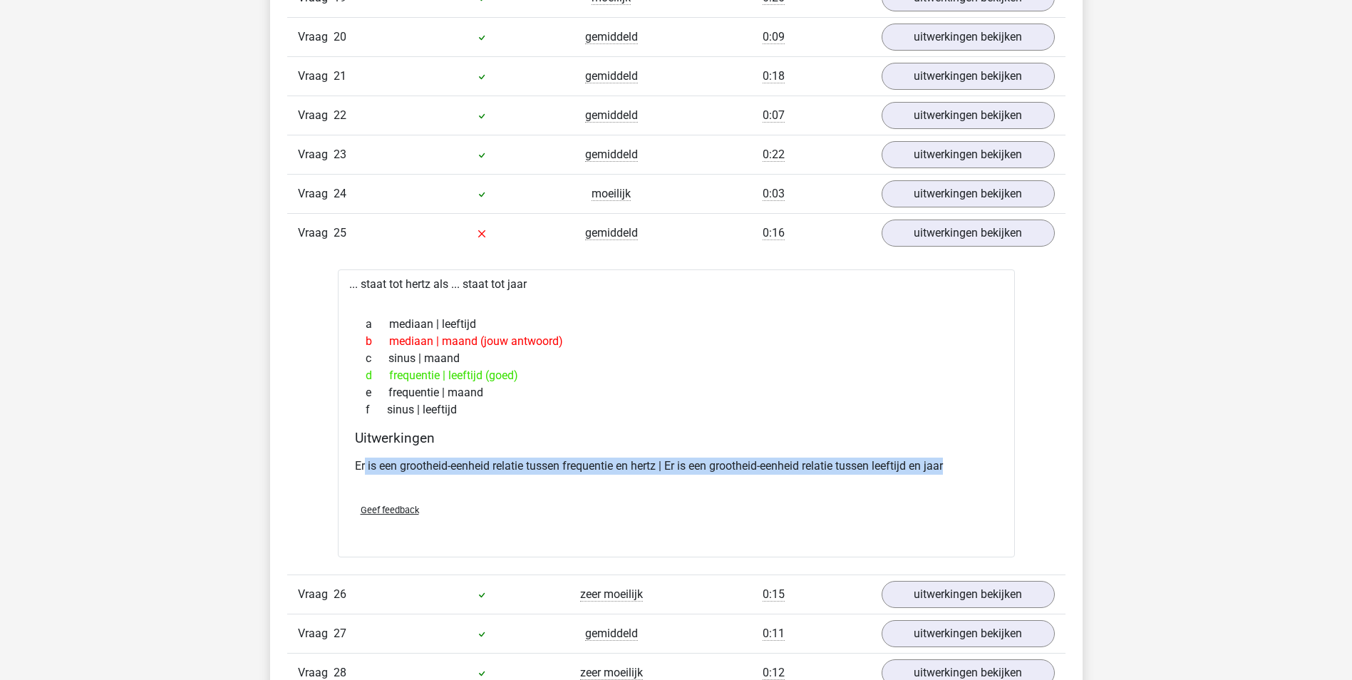
drag, startPoint x: 366, startPoint y: 472, endPoint x: 973, endPoint y: 467, distance: 606.4
click at [973, 467] on p "Er is een grootheid-eenheid relatie tussen frequentie en hertz | Er is een groo…" at bounding box center [676, 465] width 643 height 17
click at [971, 464] on p "Er is een grootheid-eenheid relatie tussen frequentie en hertz | Er is een groo…" at bounding box center [676, 465] width 643 height 17
drag, startPoint x: 653, startPoint y: 462, endPoint x: 910, endPoint y: 467, distance: 256.6
click at [910, 467] on p "Er is een grootheid-eenheid relatie tussen frequentie en hertz | Er is een groo…" at bounding box center [676, 465] width 643 height 17
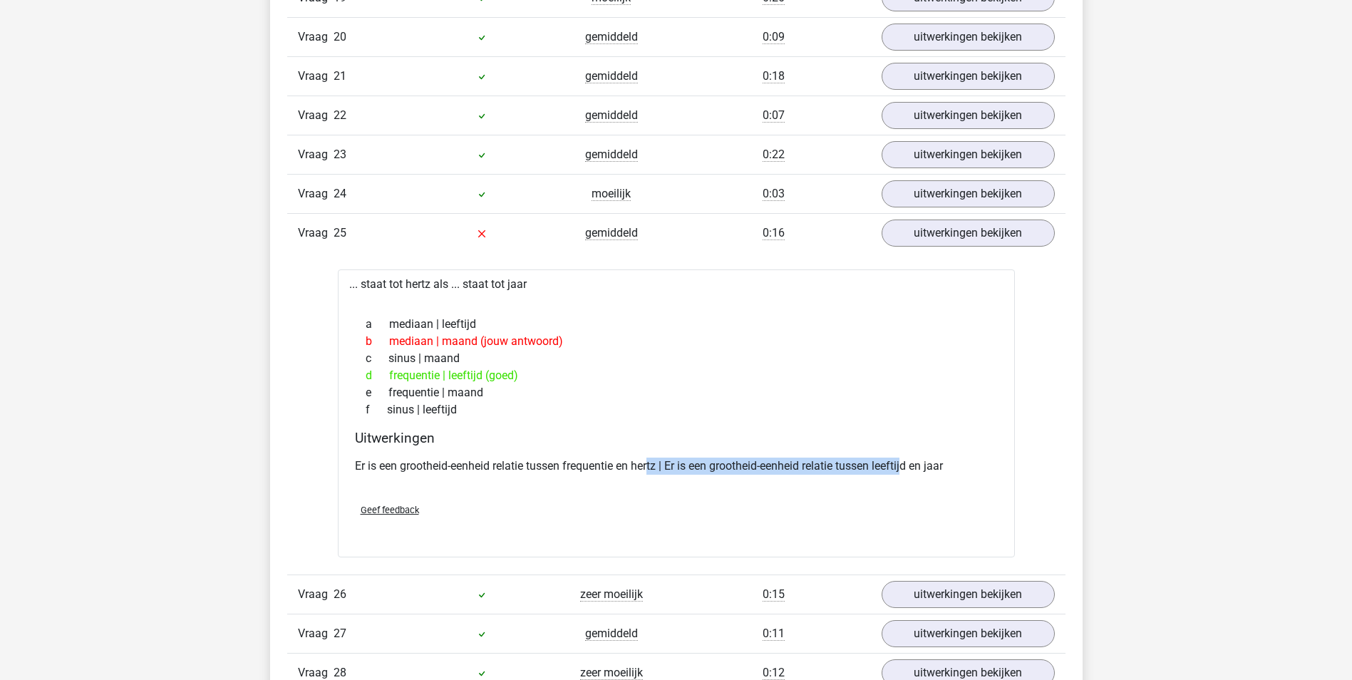
click at [910, 465] on p "Er is een grootheid-eenheid relatie tussen frequentie en hertz | Er is een groo…" at bounding box center [676, 465] width 643 height 17
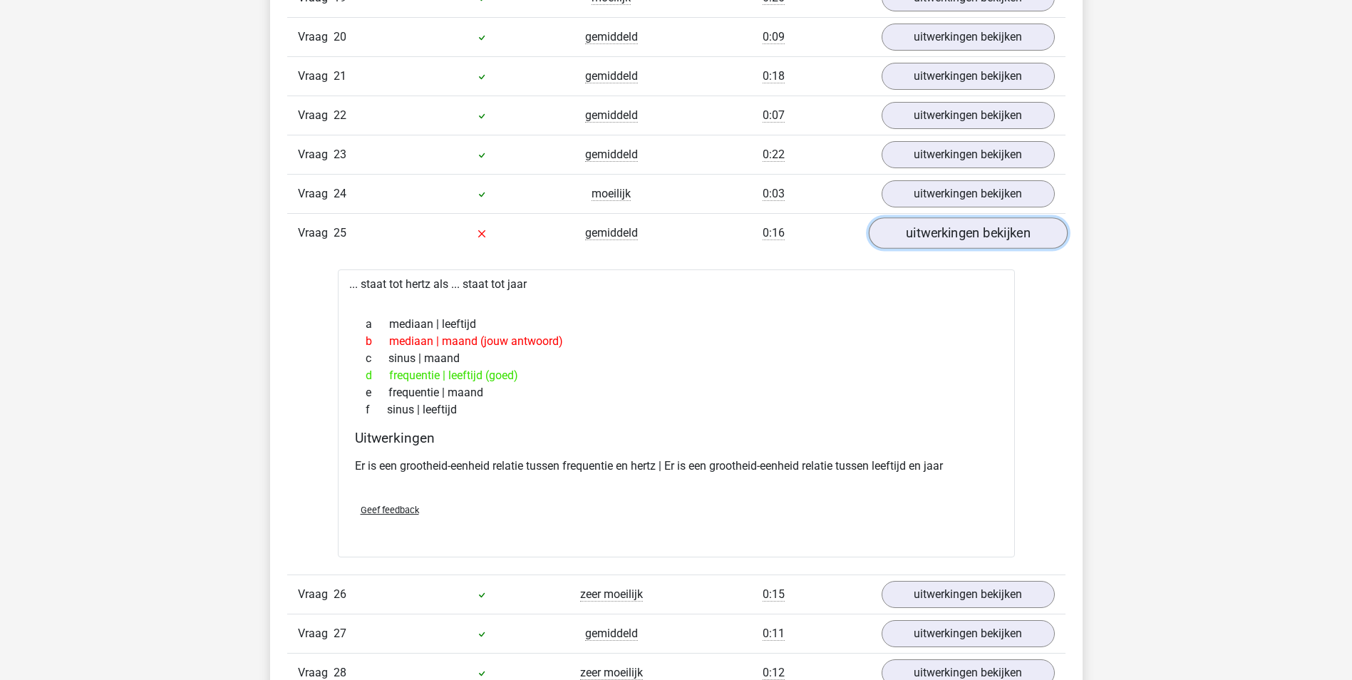
click at [966, 231] on link "uitwerkingen bekijken" at bounding box center [967, 232] width 199 height 31
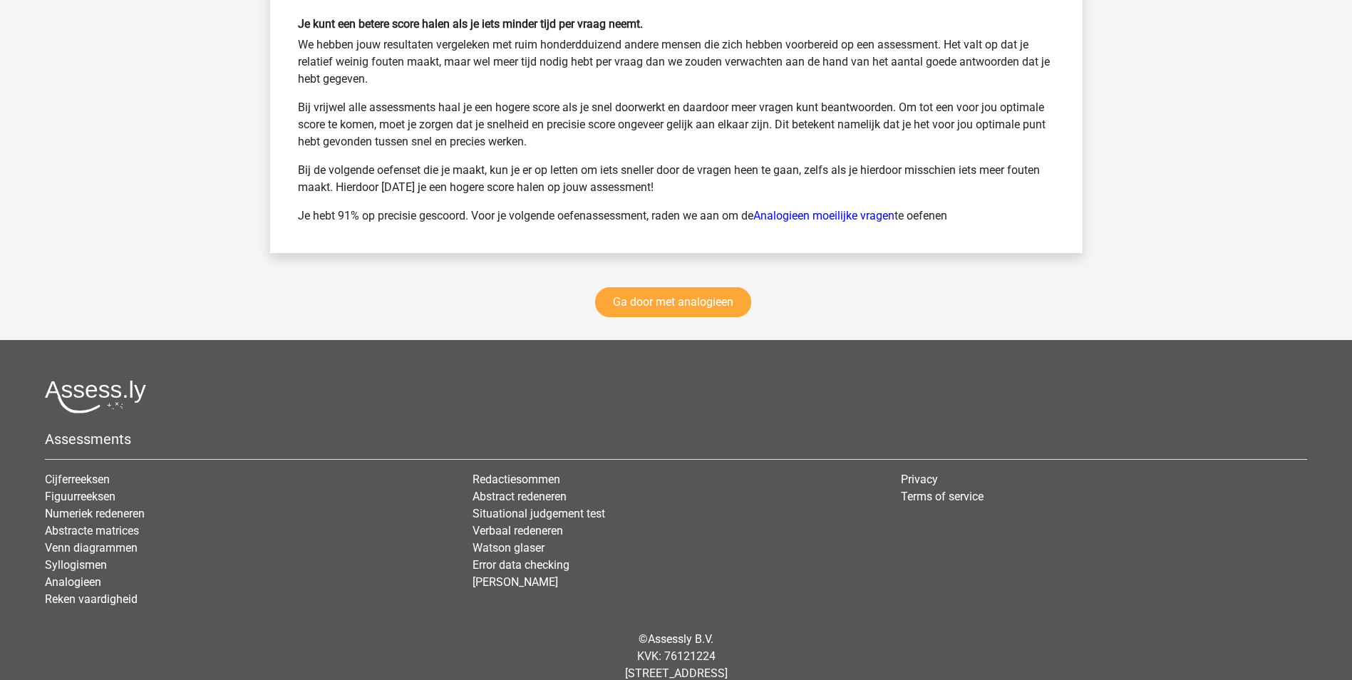
scroll to position [2692, 0]
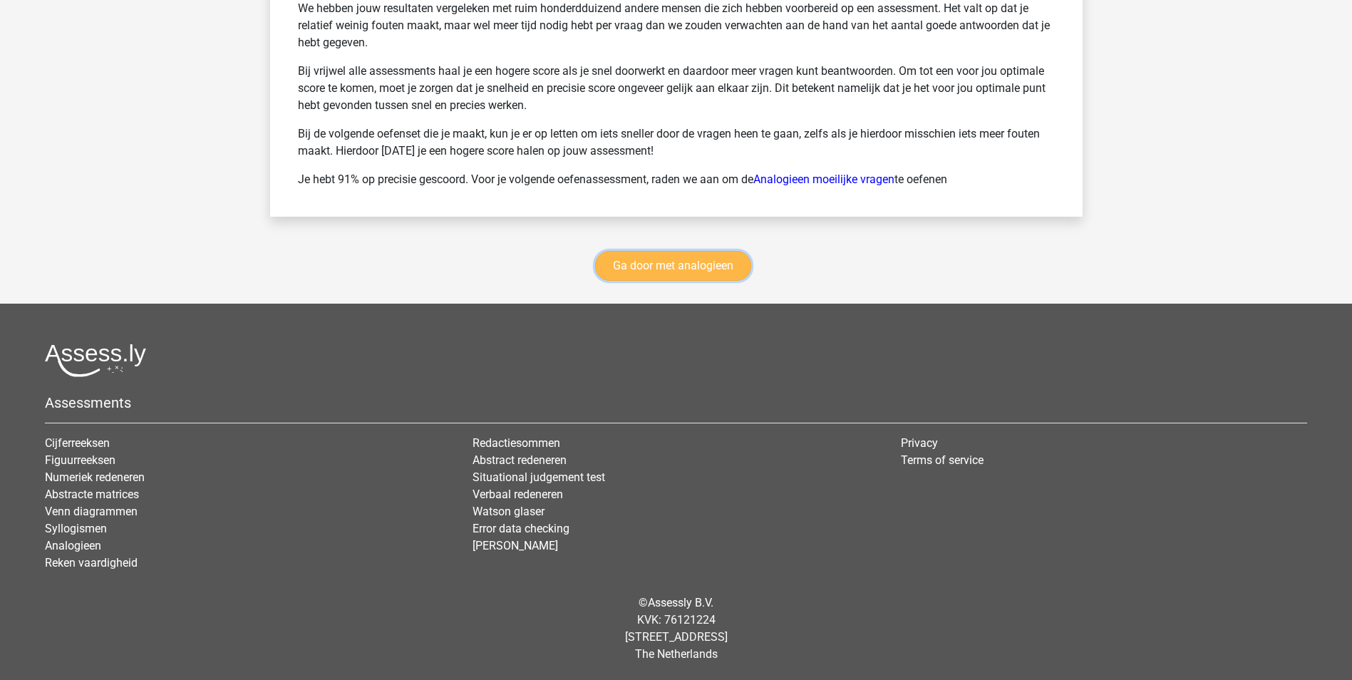
click at [675, 257] on link "Ga door met analogieen" at bounding box center [673, 266] width 156 height 30
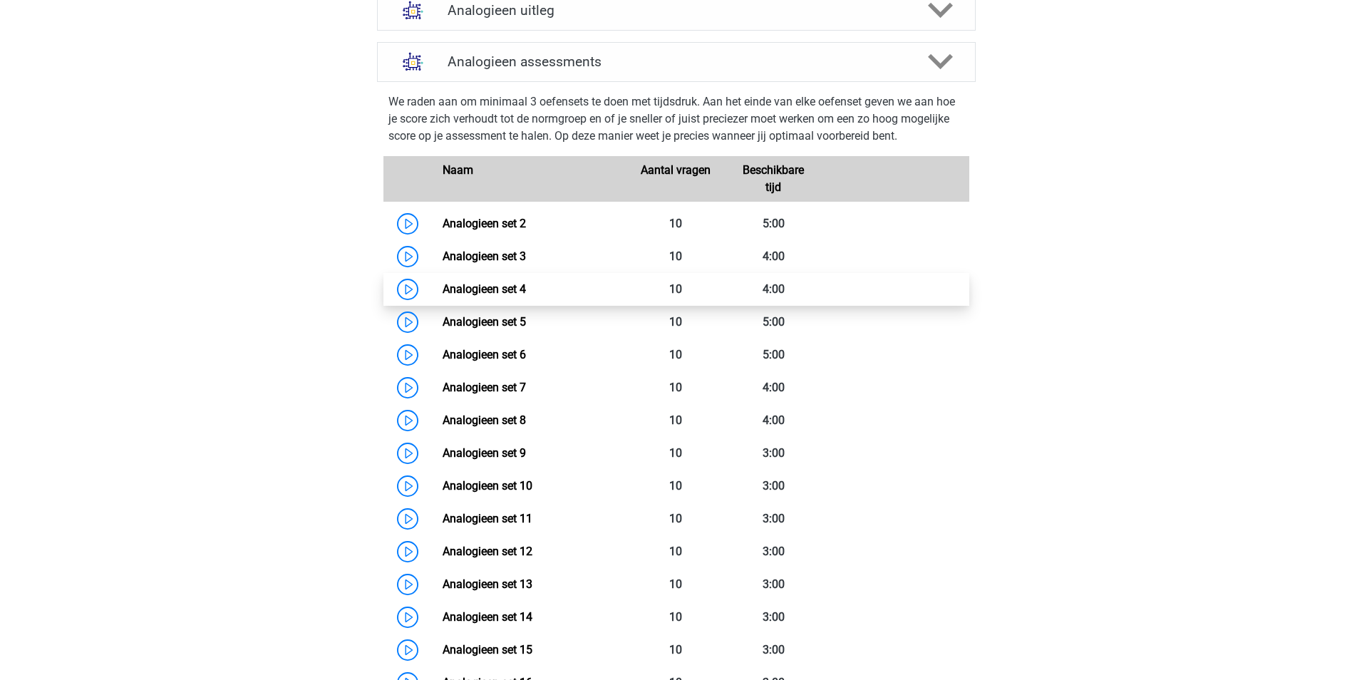
scroll to position [570, 0]
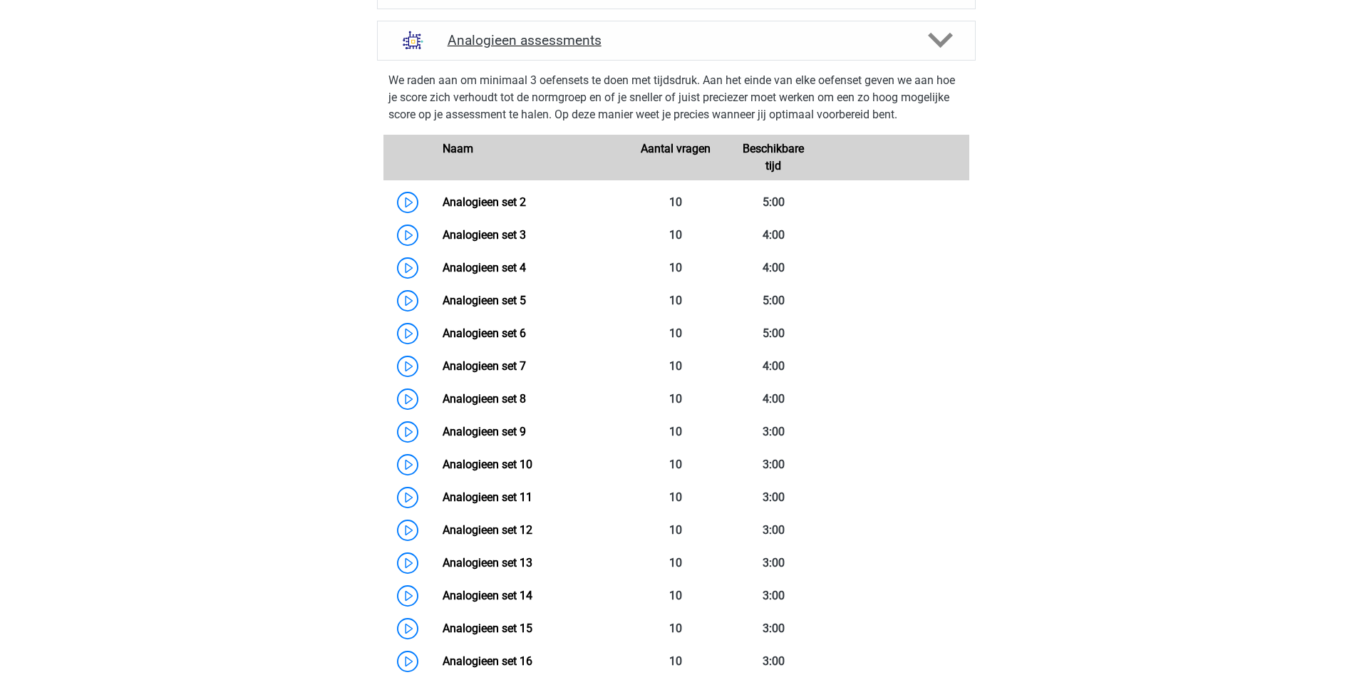
click at [931, 43] on icon at bounding box center [940, 40] width 25 height 25
click at [933, 41] on icon at bounding box center [940, 40] width 25 height 25
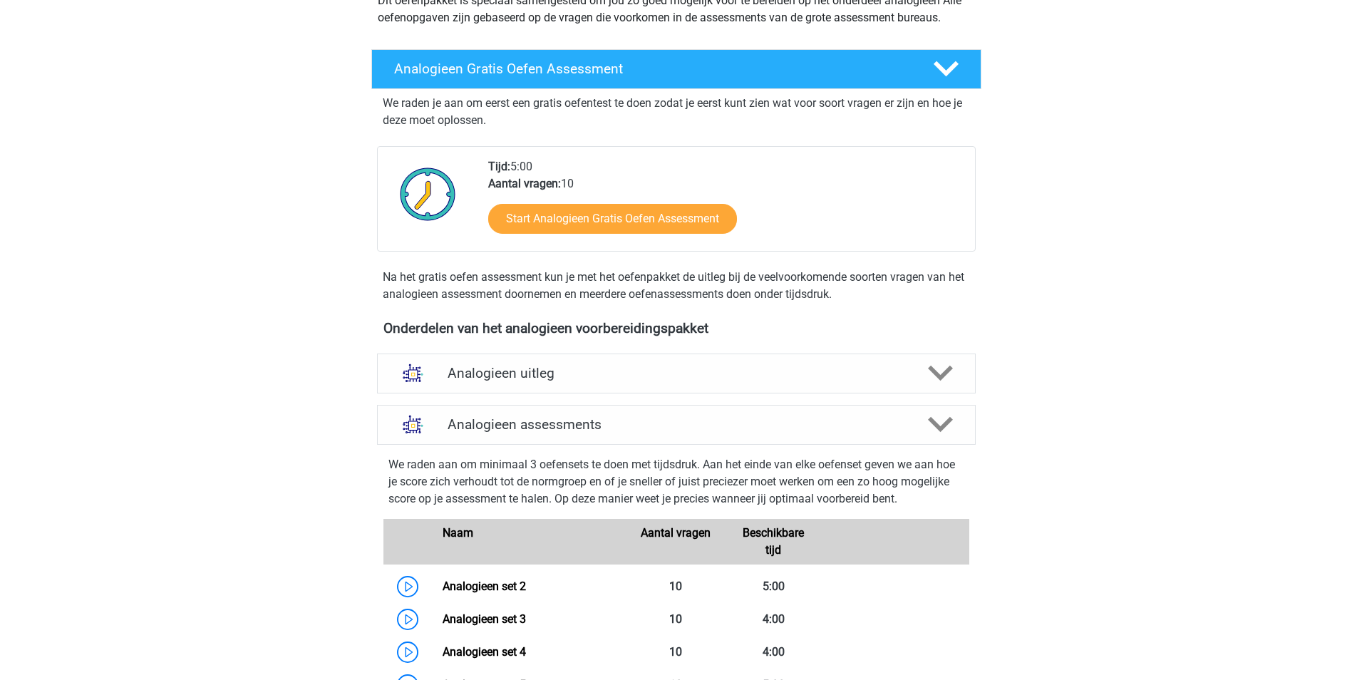
scroll to position [214, 0]
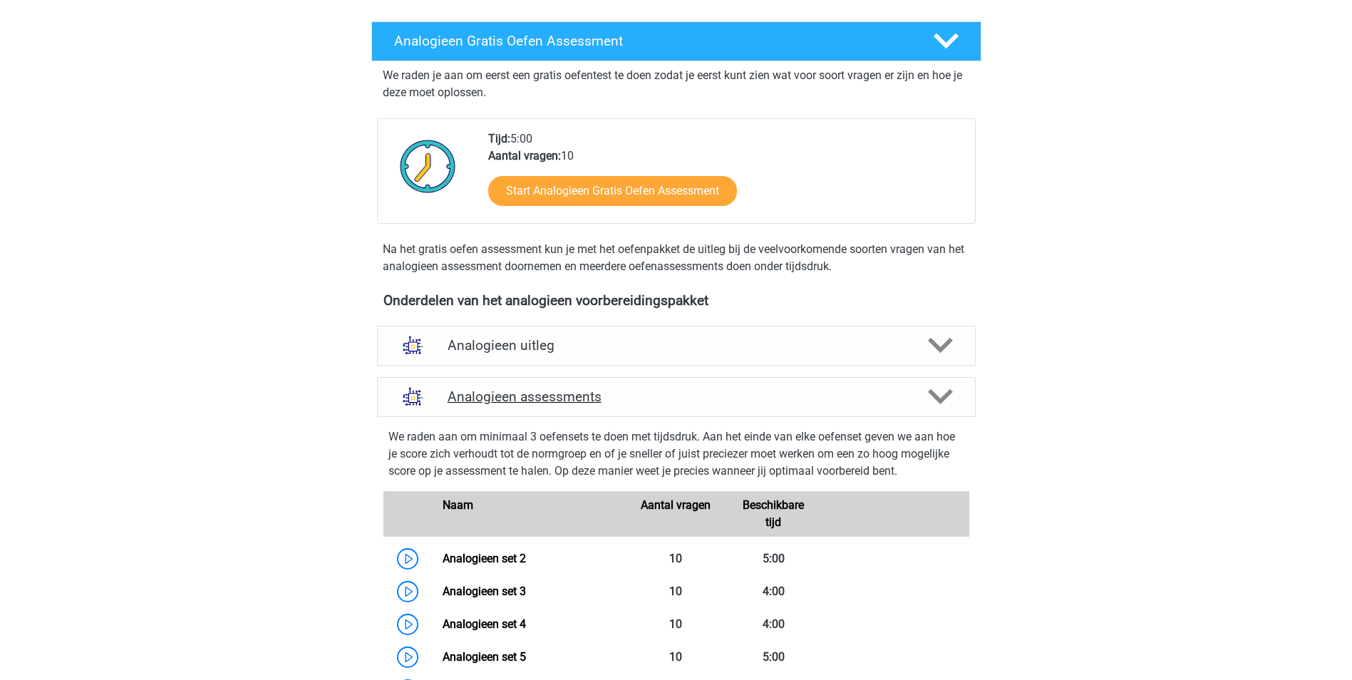
click at [937, 389] on icon at bounding box center [940, 396] width 25 height 25
click at [936, 339] on icon at bounding box center [940, 345] width 25 height 25
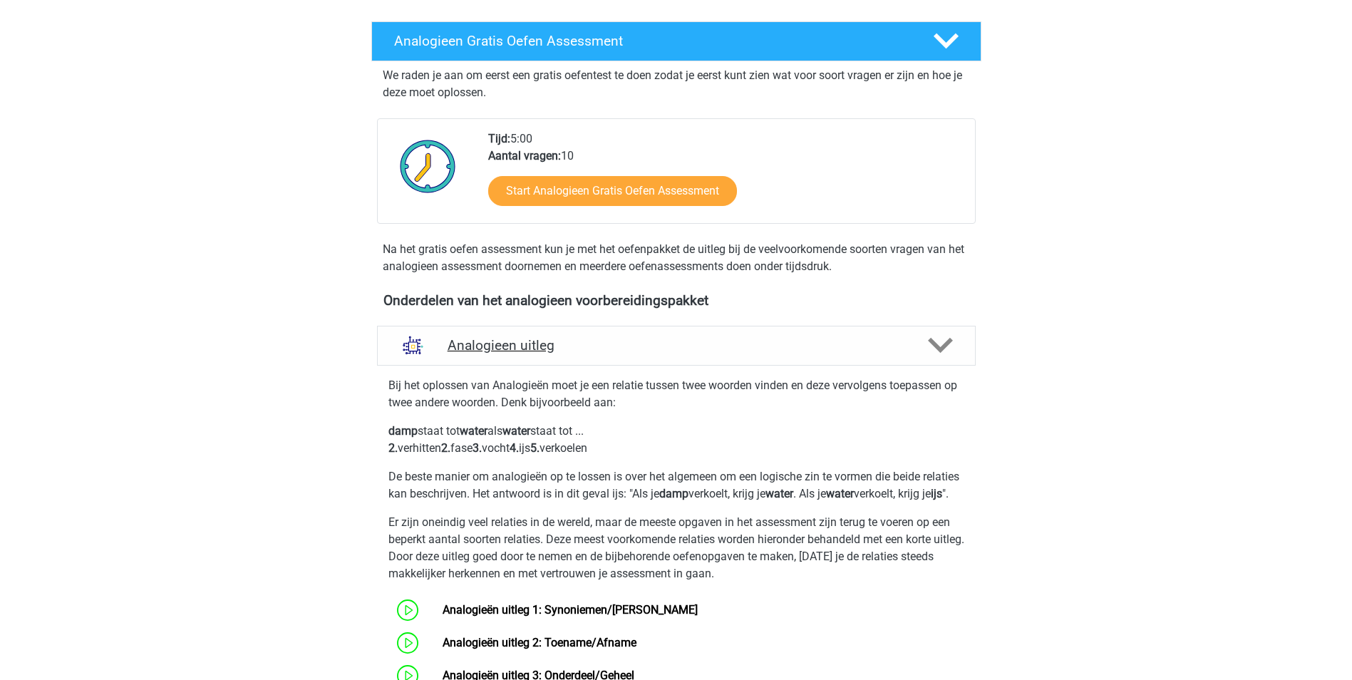
click at [936, 339] on icon at bounding box center [940, 345] width 25 height 25
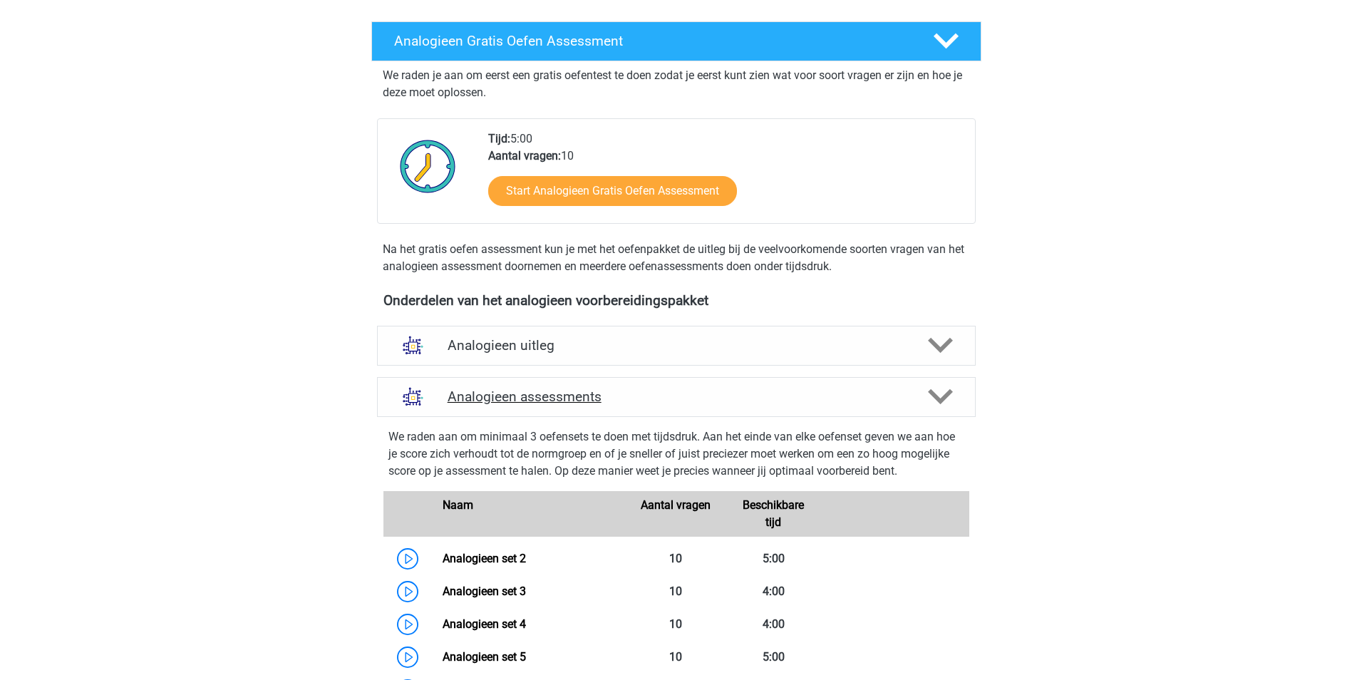
click at [939, 393] on icon at bounding box center [940, 396] width 25 height 25
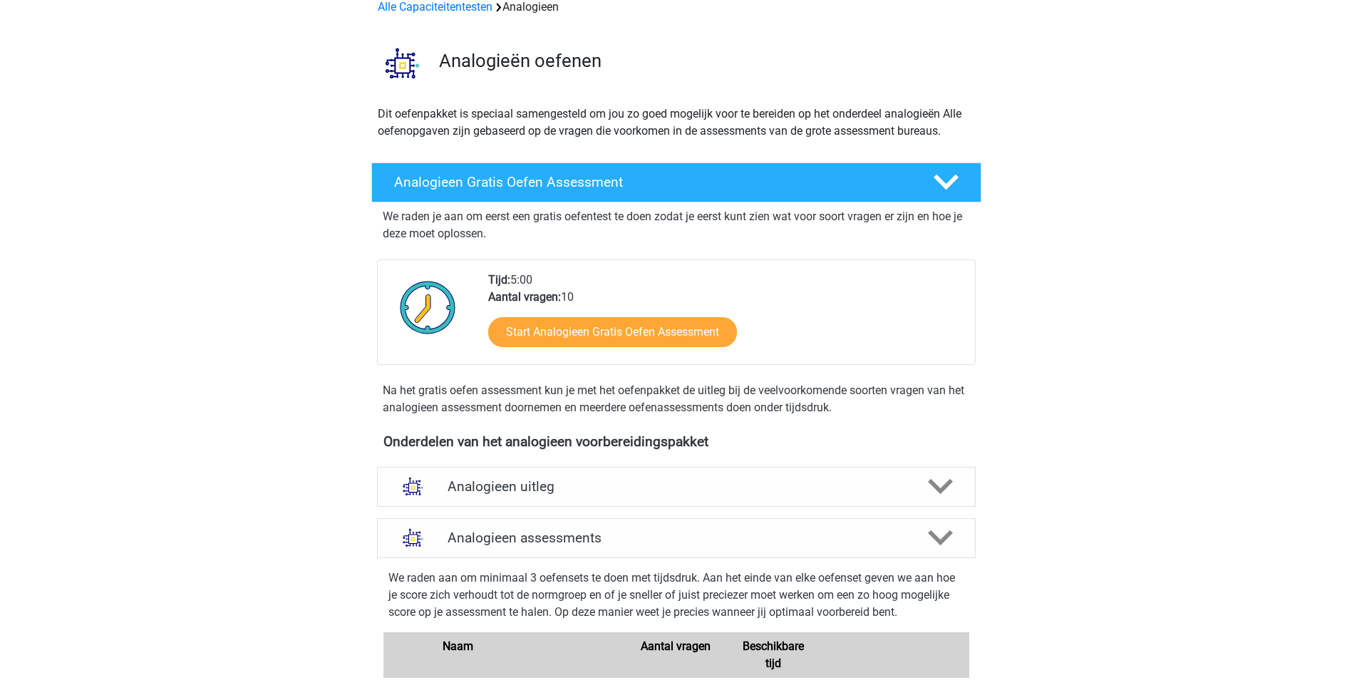
scroll to position [0, 0]
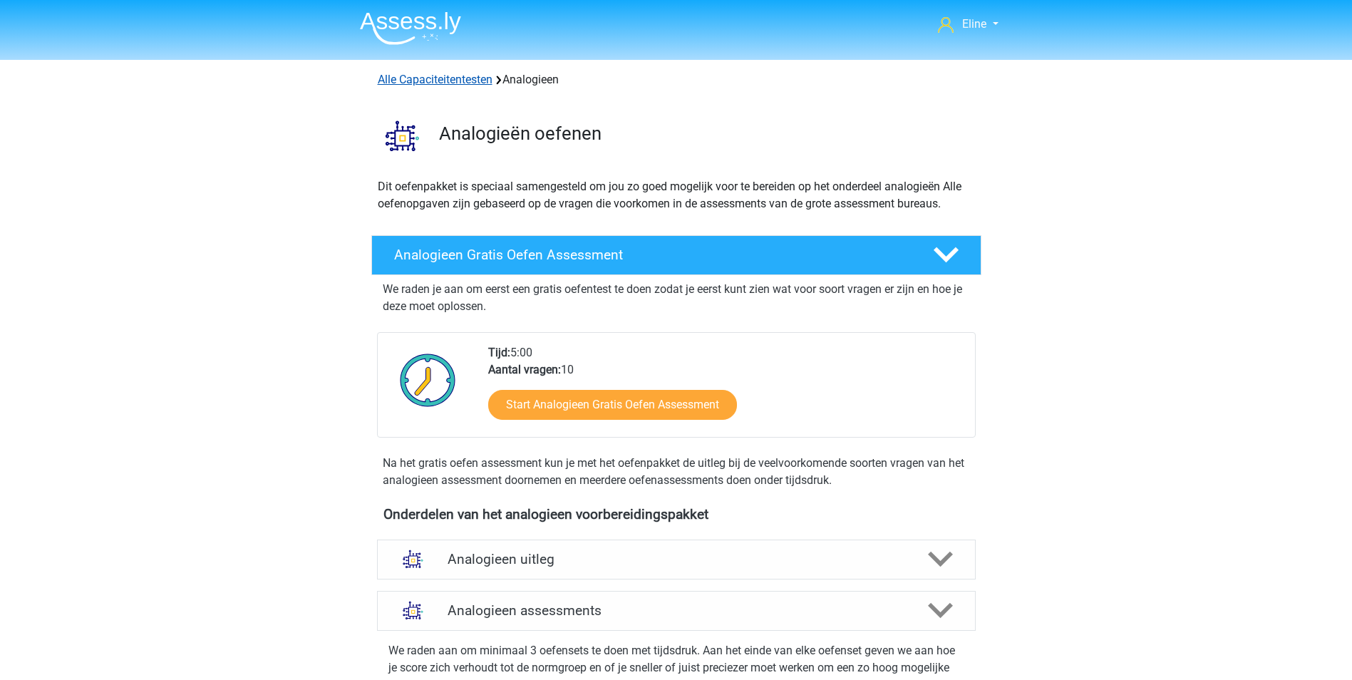
click at [433, 80] on link "Alle Capaciteitentesten" at bounding box center [435, 80] width 115 height 14
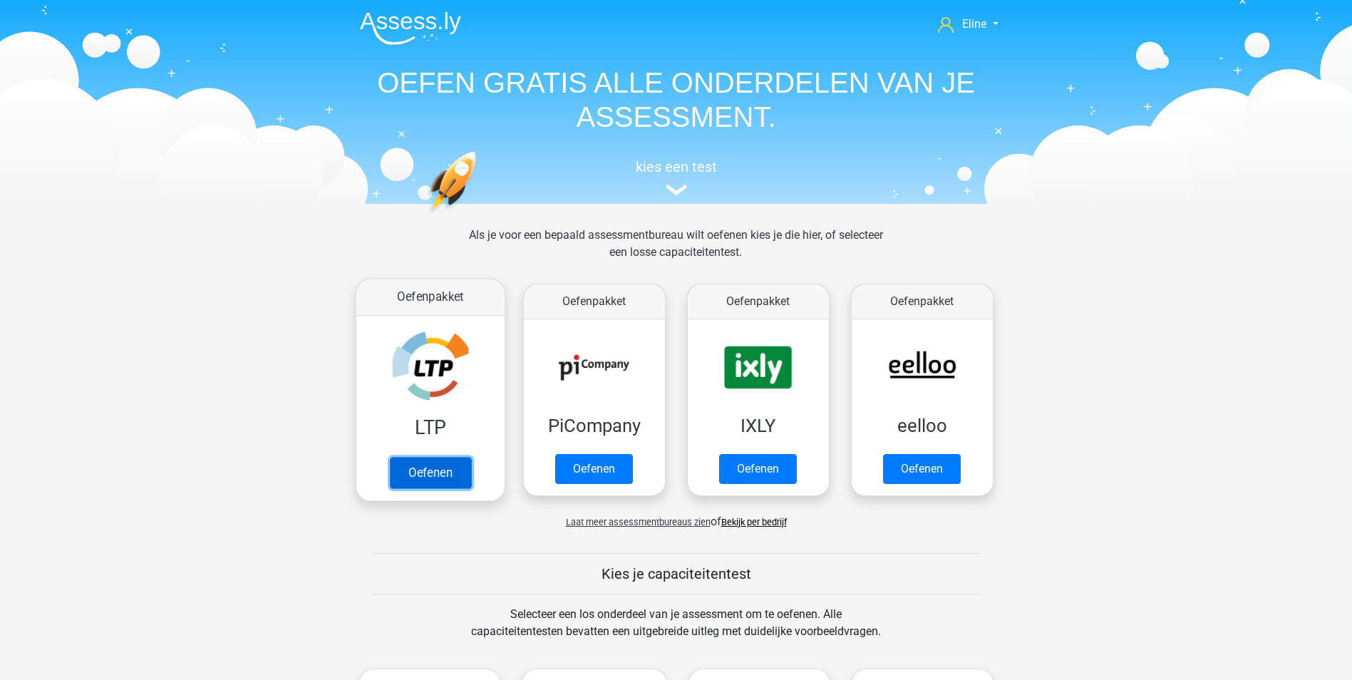
click at [426, 457] on link "Oefenen" at bounding box center [429, 472] width 81 height 31
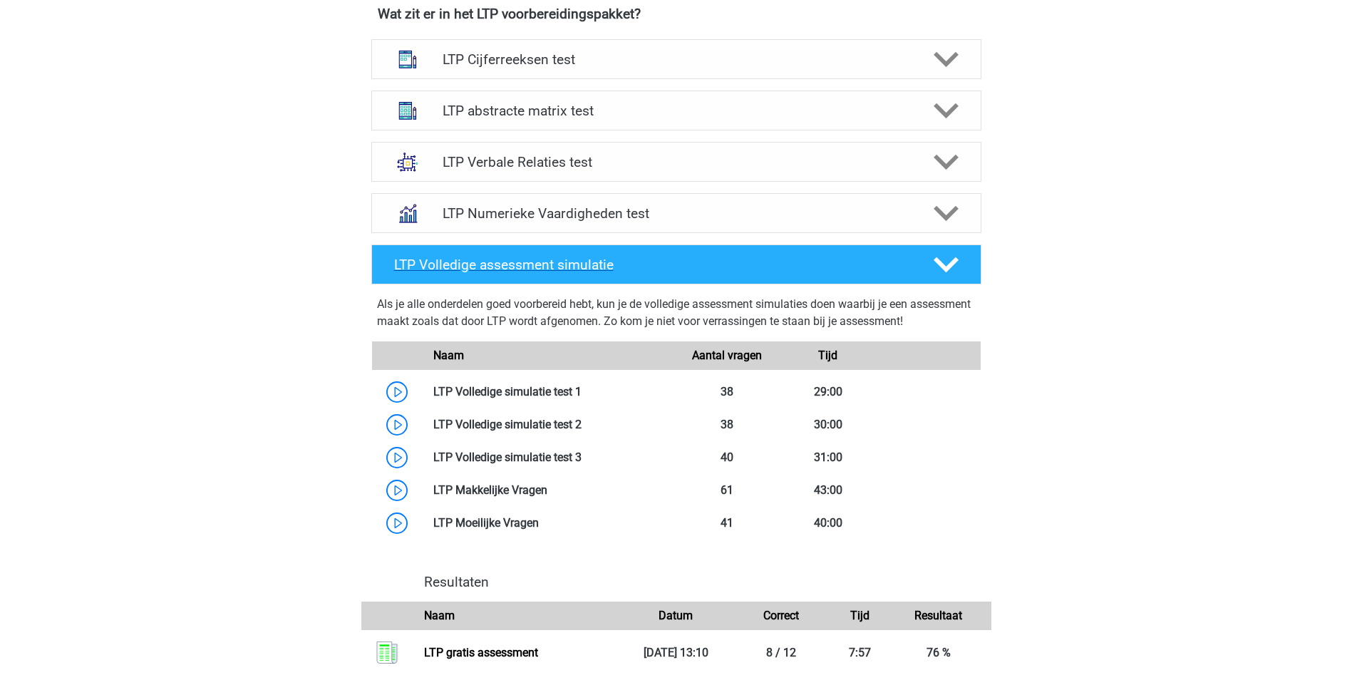
scroll to position [570, 0]
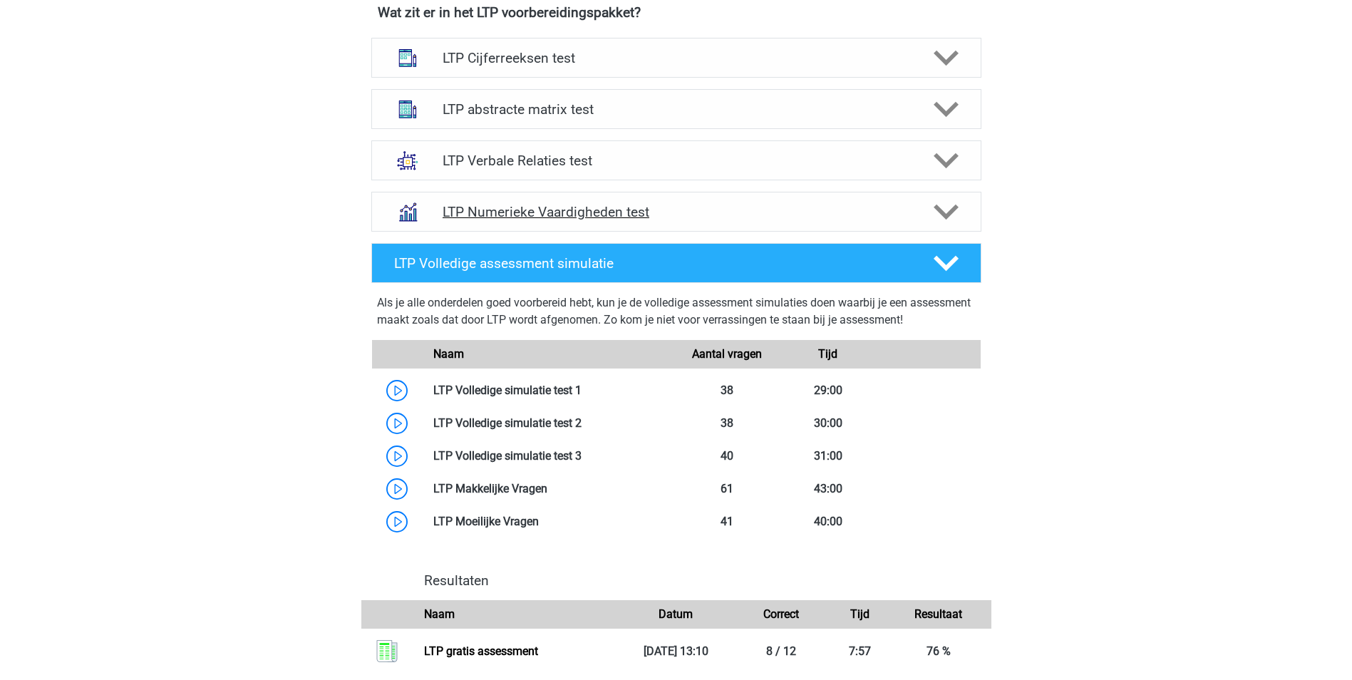
click at [950, 213] on polygon at bounding box center [945, 213] width 25 height 16
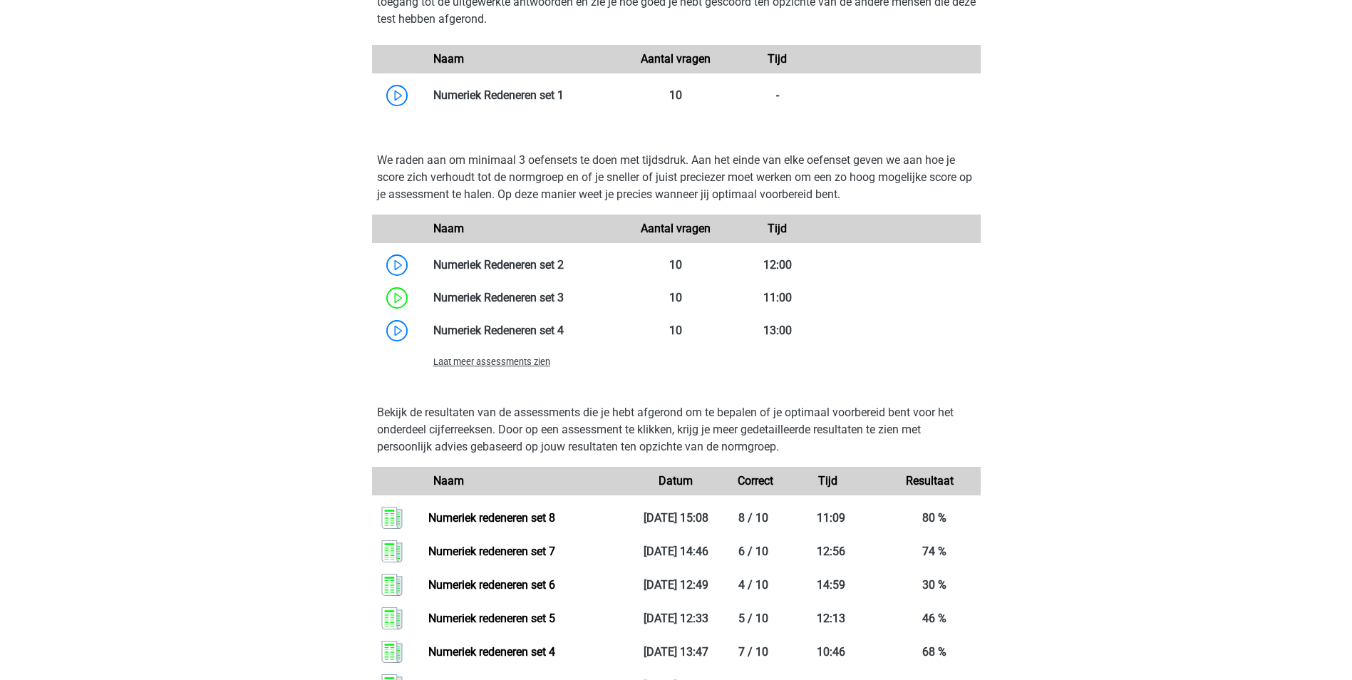
scroll to position [926, 0]
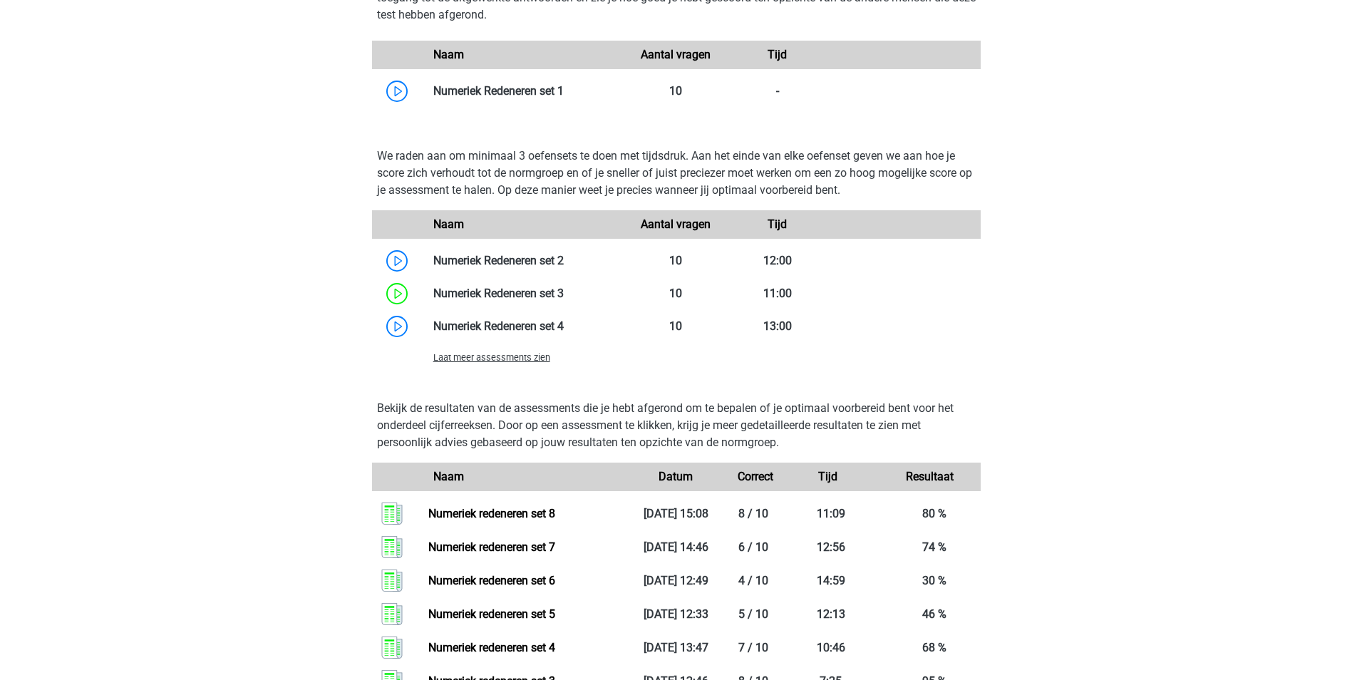
click at [490, 356] on span "Laat meer assessments zien" at bounding box center [491, 357] width 117 height 11
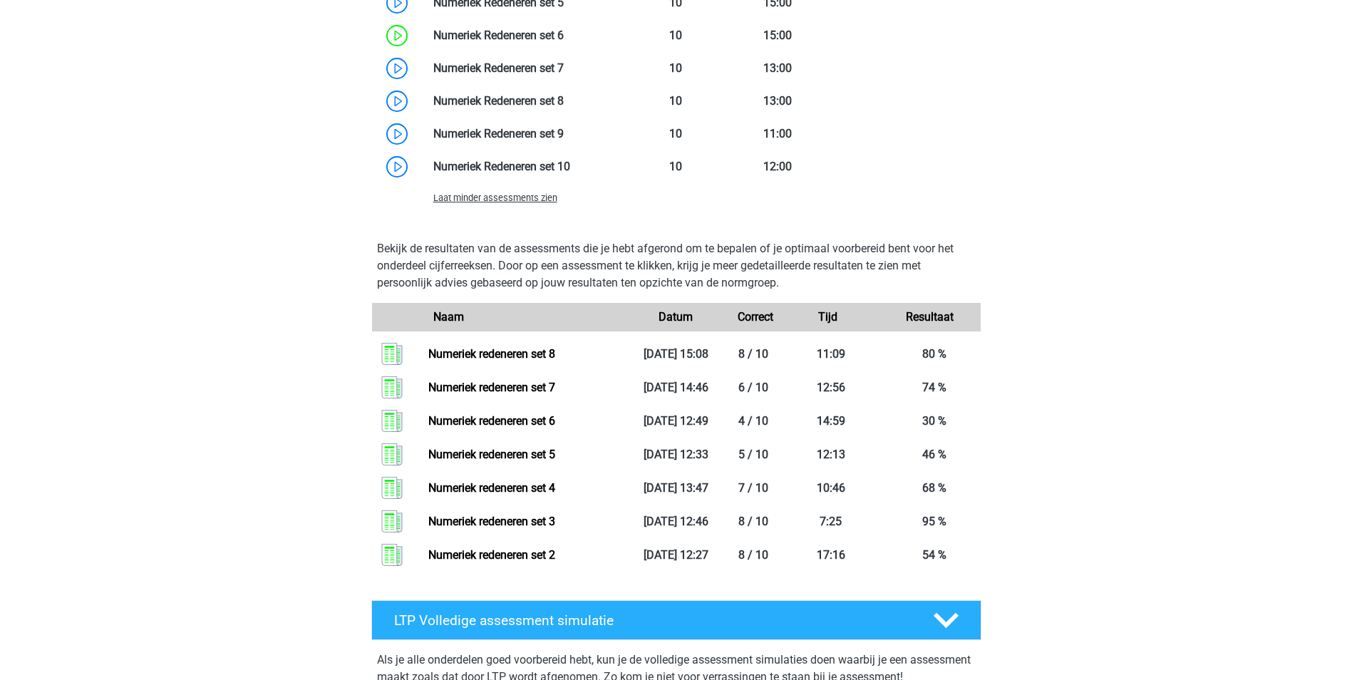
scroll to position [1069, 0]
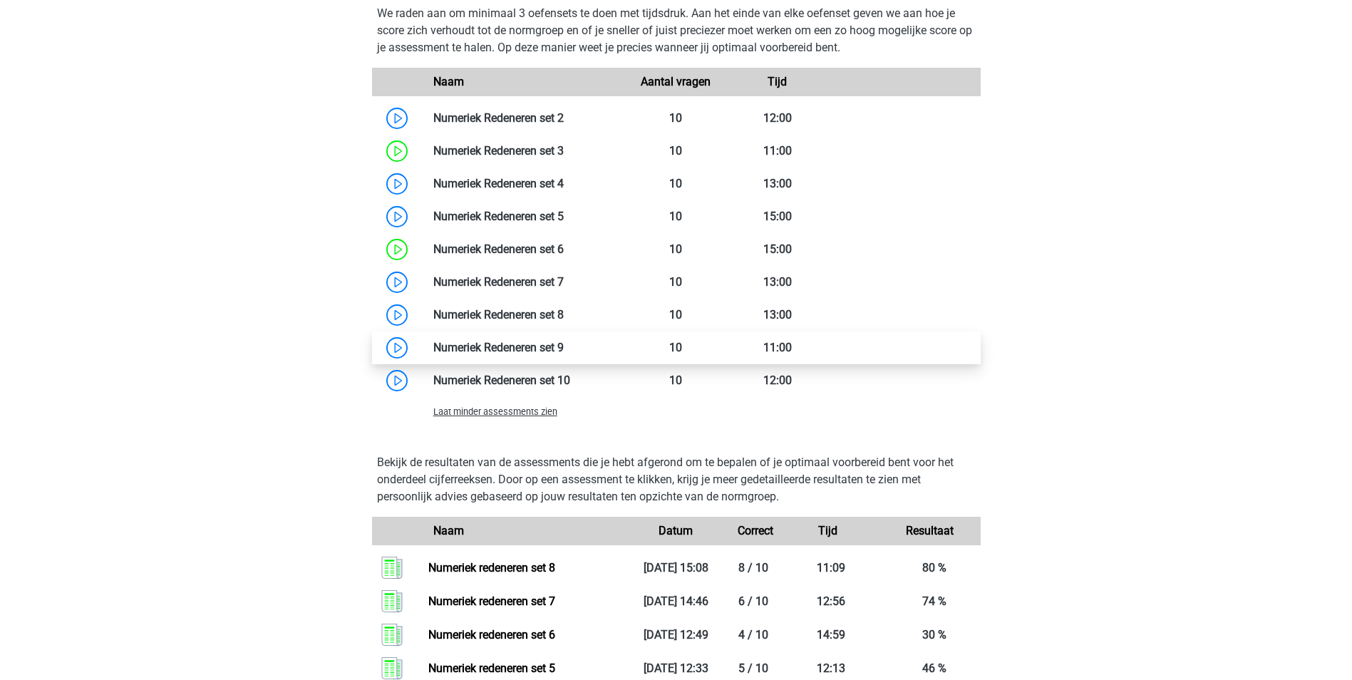
click at [564, 341] on link at bounding box center [564, 348] width 0 height 14
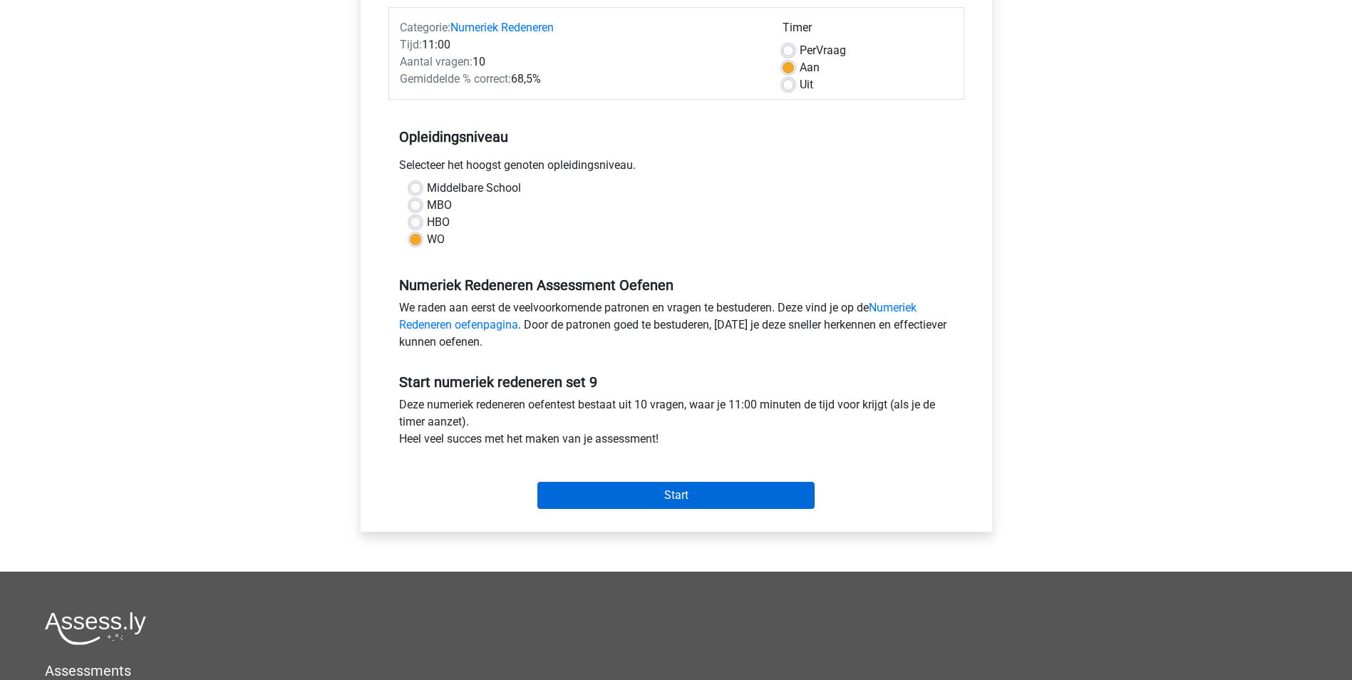
scroll to position [214, 0]
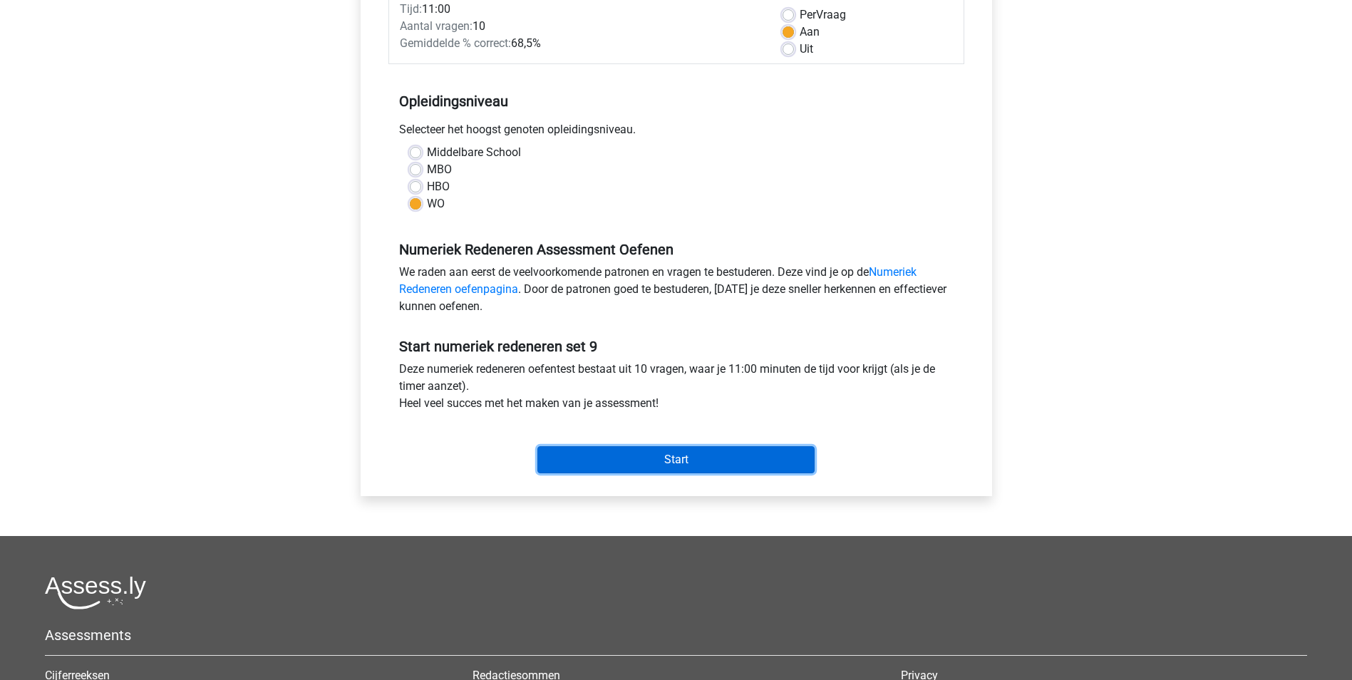
click at [634, 458] on input "Start" at bounding box center [675, 459] width 277 height 27
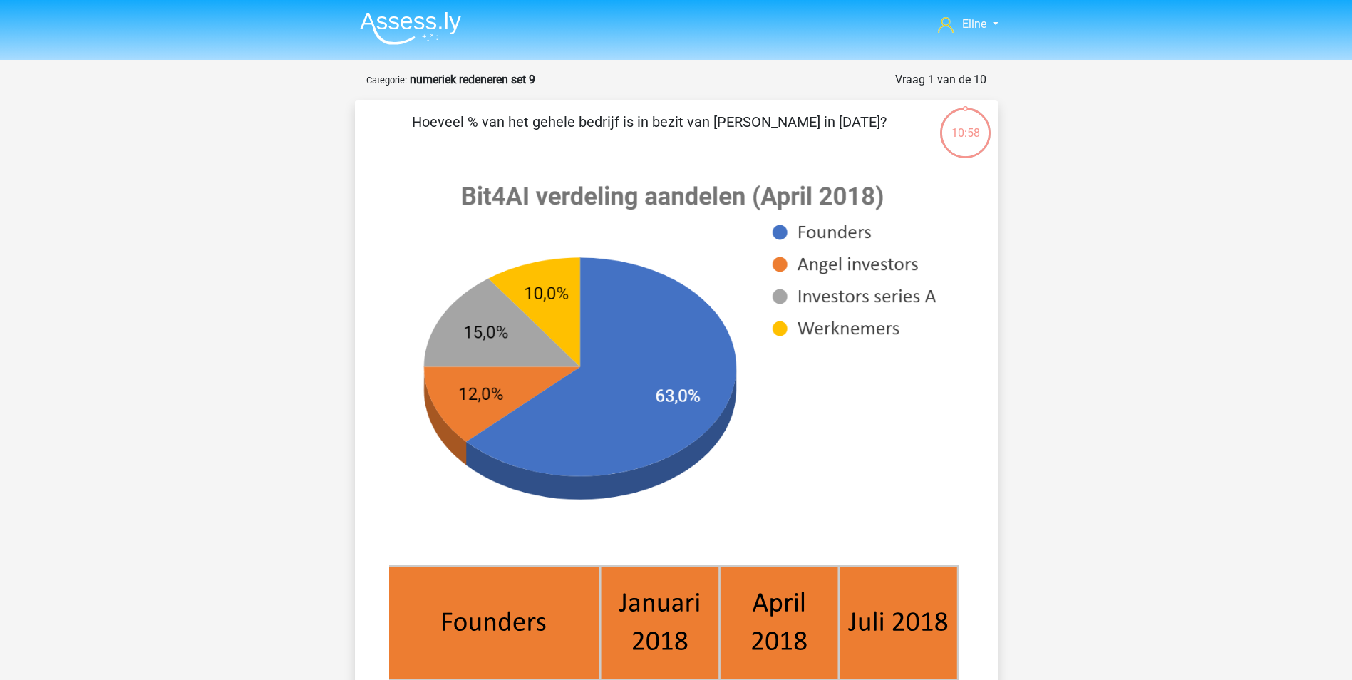
drag, startPoint x: 609, startPoint y: 116, endPoint x: 623, endPoint y: 140, distance: 27.5
click at [623, 140] on p "Hoeveel % van het gehele bedrijf is in bezit van [PERSON_NAME] in [DATE]?" at bounding box center [650, 132] width 544 height 43
drag, startPoint x: 623, startPoint y: 140, endPoint x: 617, endPoint y: 157, distance: 18.7
click at [623, 140] on p "Hoeveel % van het gehele bedrijf is in bezit van [PERSON_NAME] in [DATE]?" at bounding box center [650, 132] width 544 height 43
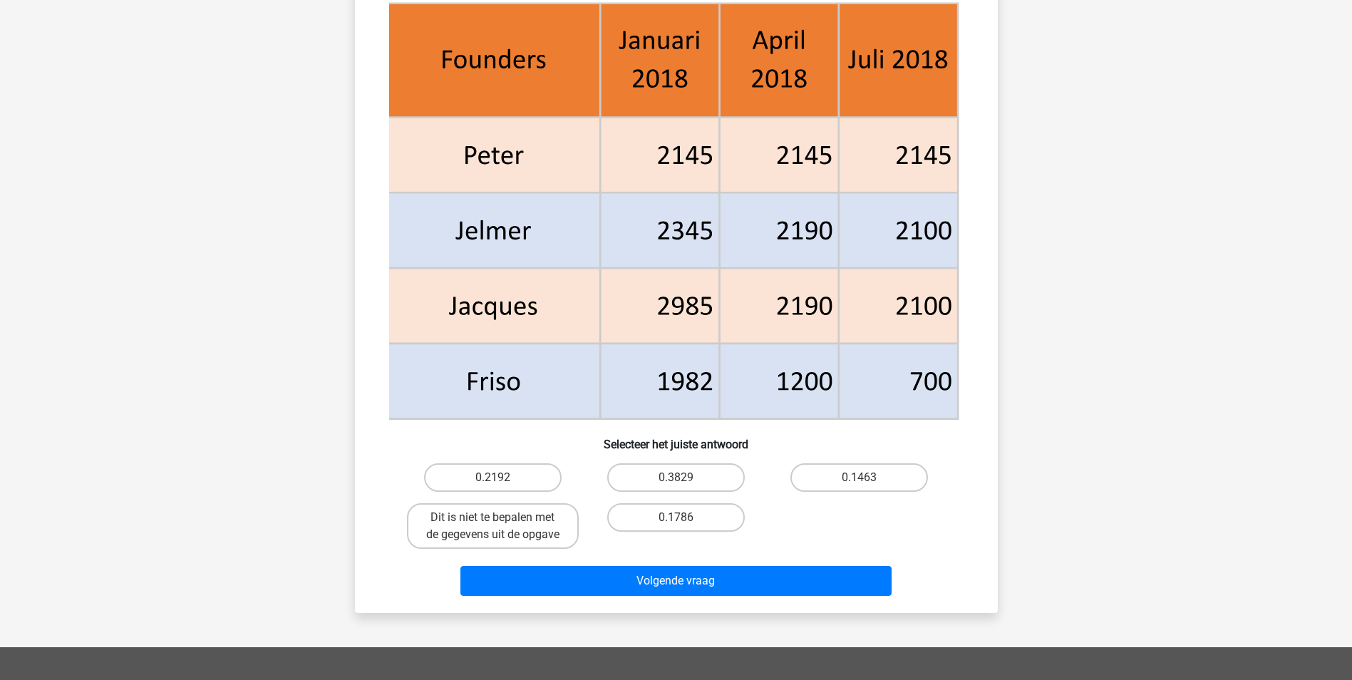
scroll to position [570, 0]
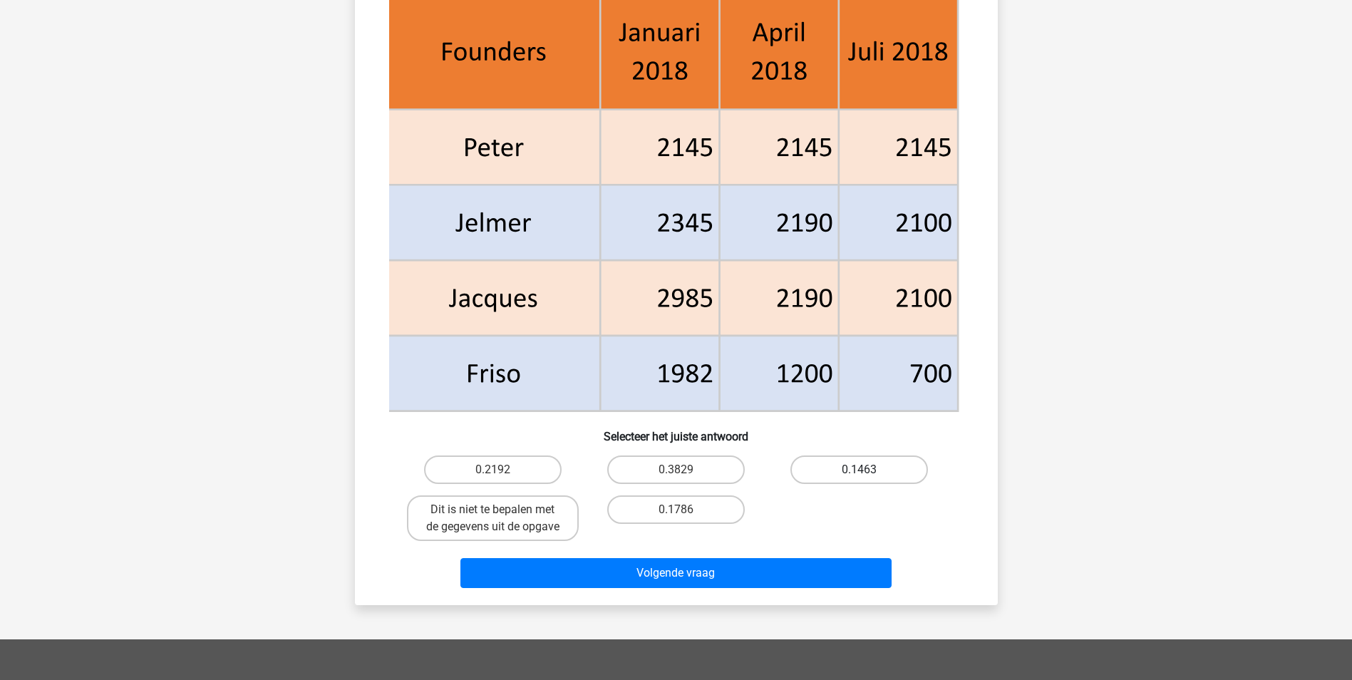
click at [822, 474] on label "0.1463" at bounding box center [859, 469] width 138 height 29
click at [859, 474] on input "0.1463" at bounding box center [863, 474] width 9 height 9
radio input "true"
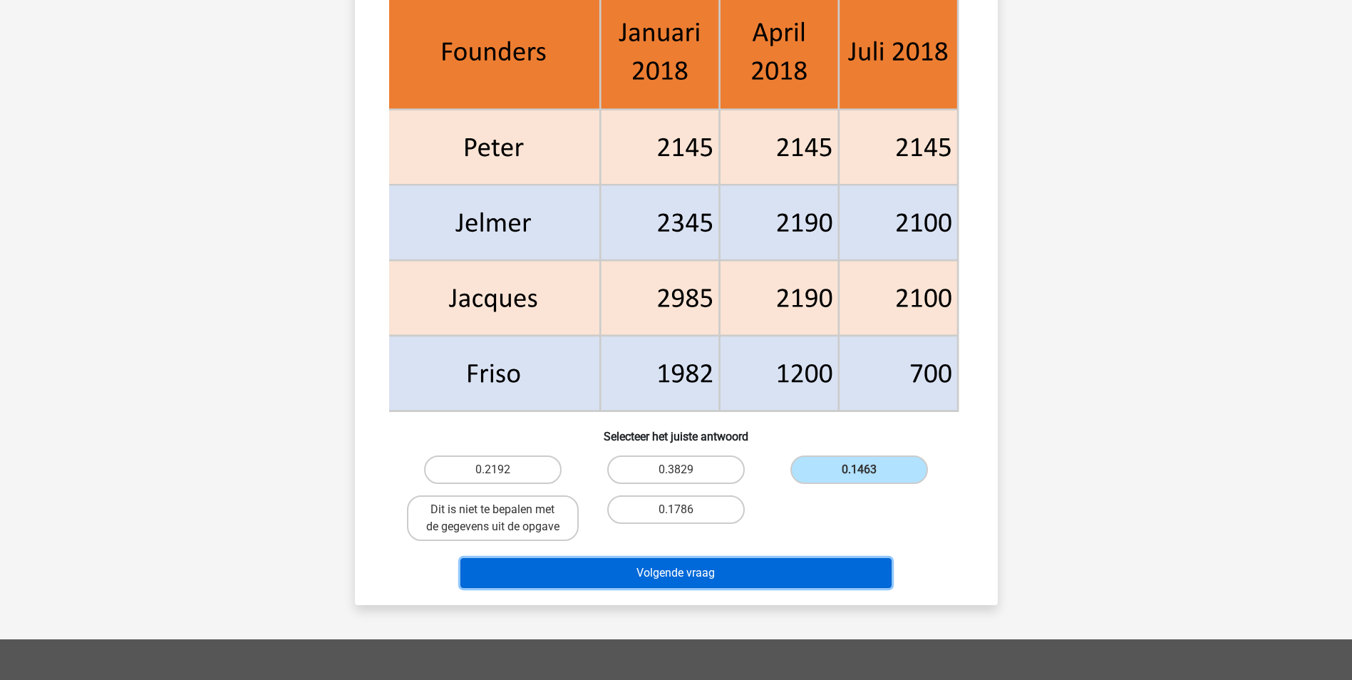
click at [760, 571] on button "Volgende vraag" at bounding box center [675, 573] width 431 height 30
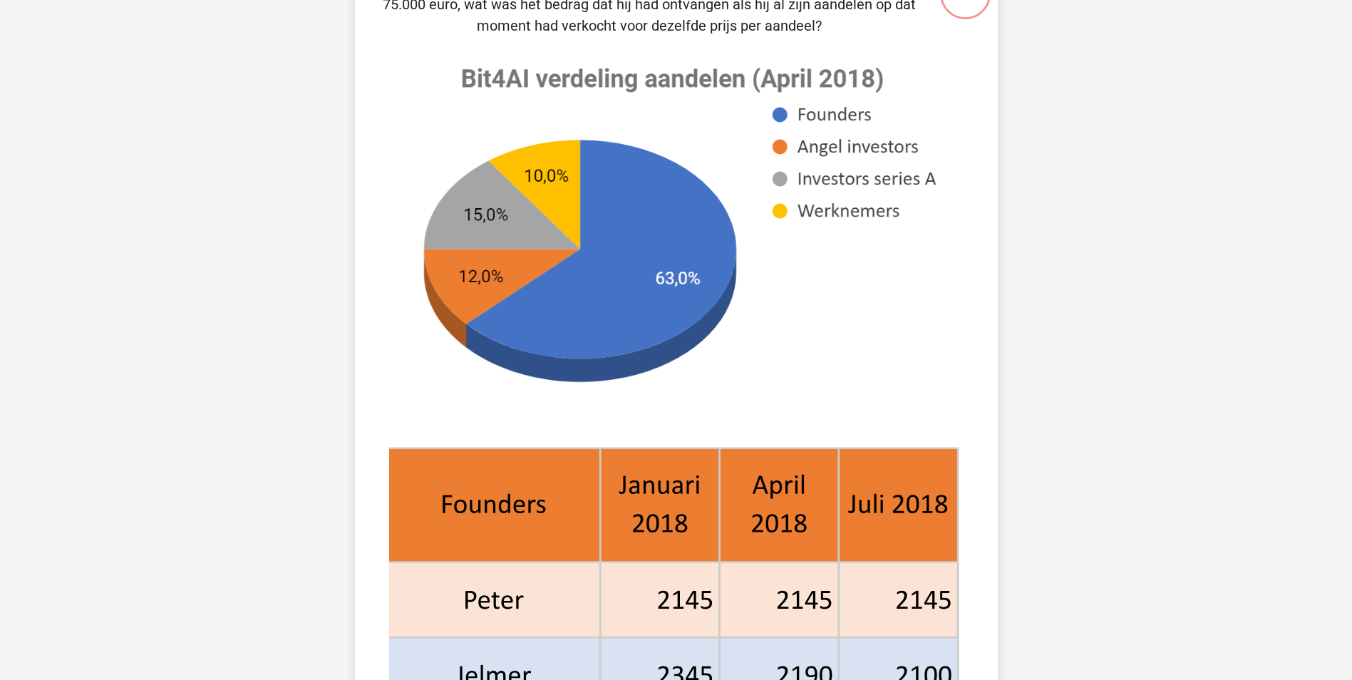
scroll to position [71, 0]
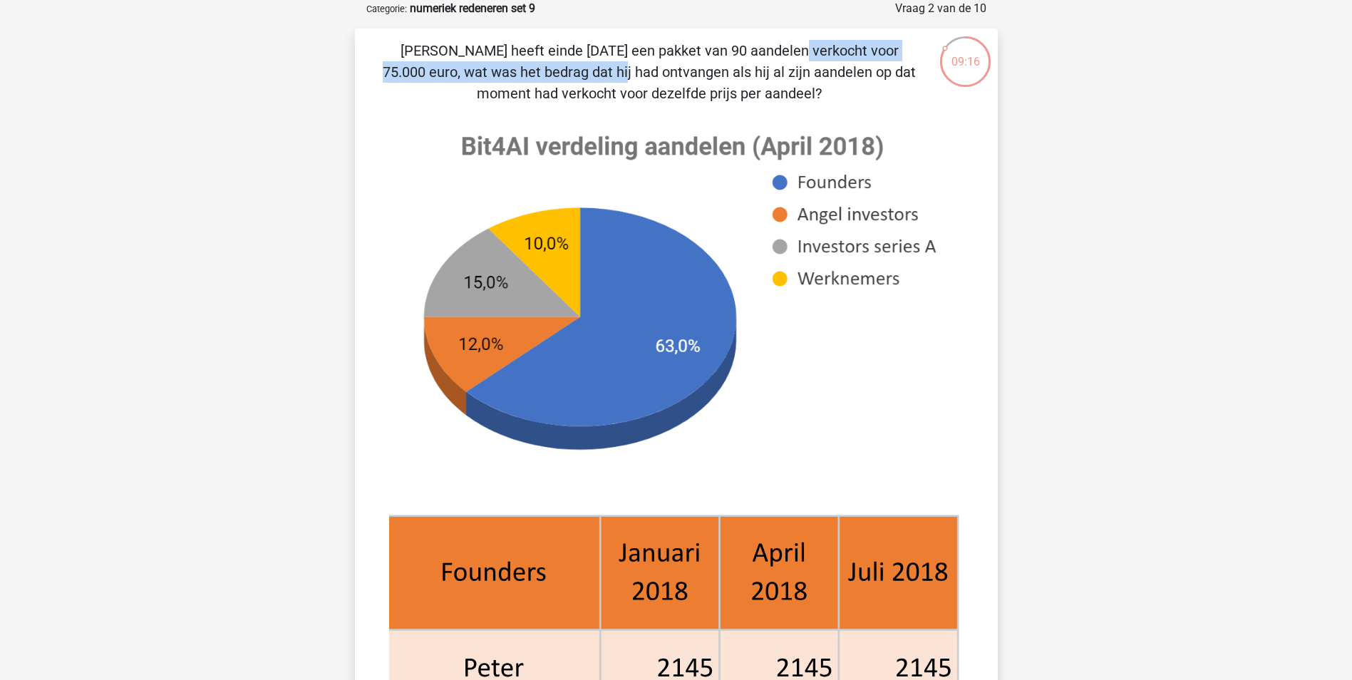
drag, startPoint x: 466, startPoint y: 46, endPoint x: 807, endPoint y: 58, distance: 340.8
click at [807, 58] on p "[PERSON_NAME] heeft einde [DATE] een pakket van 90 aandelen verkocht voor 75.00…" at bounding box center [650, 72] width 544 height 64
drag, startPoint x: 807, startPoint y: 58, endPoint x: 765, endPoint y: 85, distance: 49.4
click at [765, 85] on p "[PERSON_NAME] heeft einde [DATE] een pakket van 90 aandelen verkocht voor 75.00…" at bounding box center [650, 72] width 544 height 64
drag, startPoint x: 505, startPoint y: 47, endPoint x: 609, endPoint y: 95, distance: 114.8
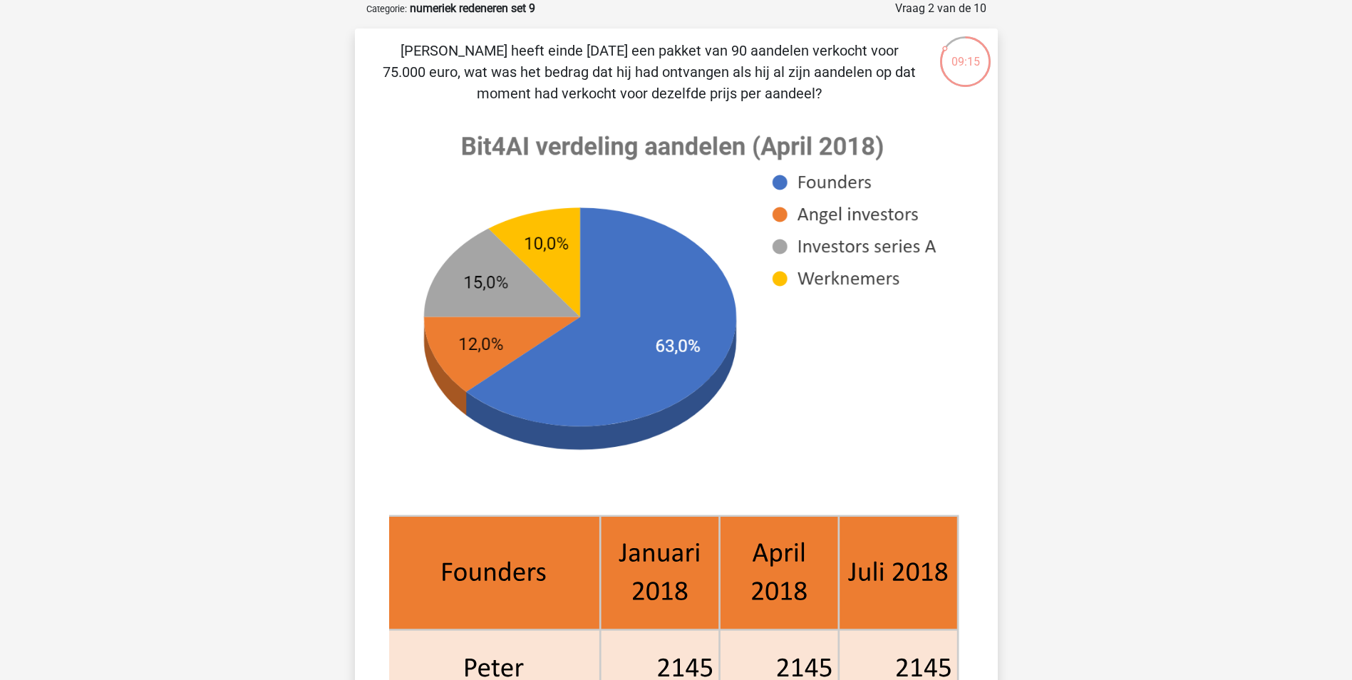
click at [609, 95] on p "[PERSON_NAME] heeft einde [DATE] een pakket van 90 aandelen verkocht voor 75.00…" at bounding box center [650, 72] width 544 height 64
drag, startPoint x: 631, startPoint y: 77, endPoint x: 639, endPoint y: 96, distance: 20.8
click at [639, 96] on p "[PERSON_NAME] heeft einde [DATE] een pakket van 90 aandelen verkocht voor 75.00…" at bounding box center [650, 72] width 544 height 64
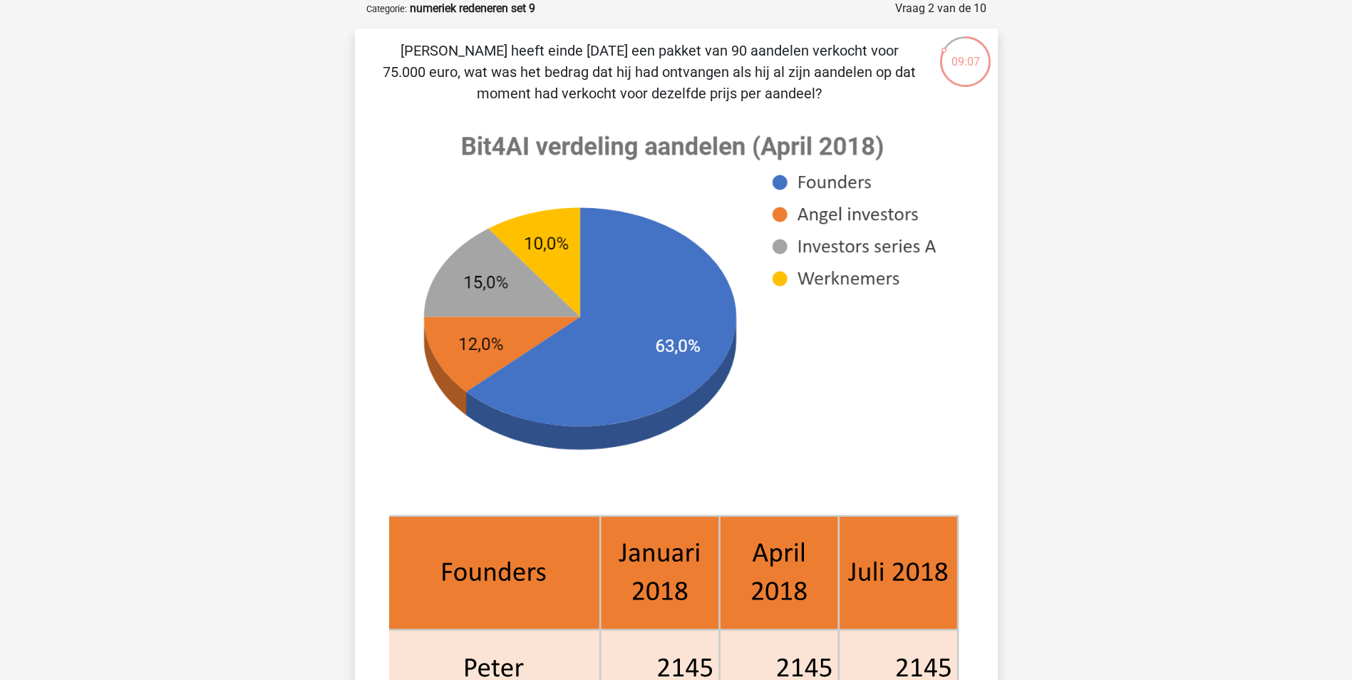
drag, startPoint x: 596, startPoint y: 71, endPoint x: 601, endPoint y: 96, distance: 25.4
click at [601, 96] on p "[PERSON_NAME] heeft einde [DATE] een pakket van 90 aandelen verkocht voor 75.00…" at bounding box center [650, 72] width 544 height 64
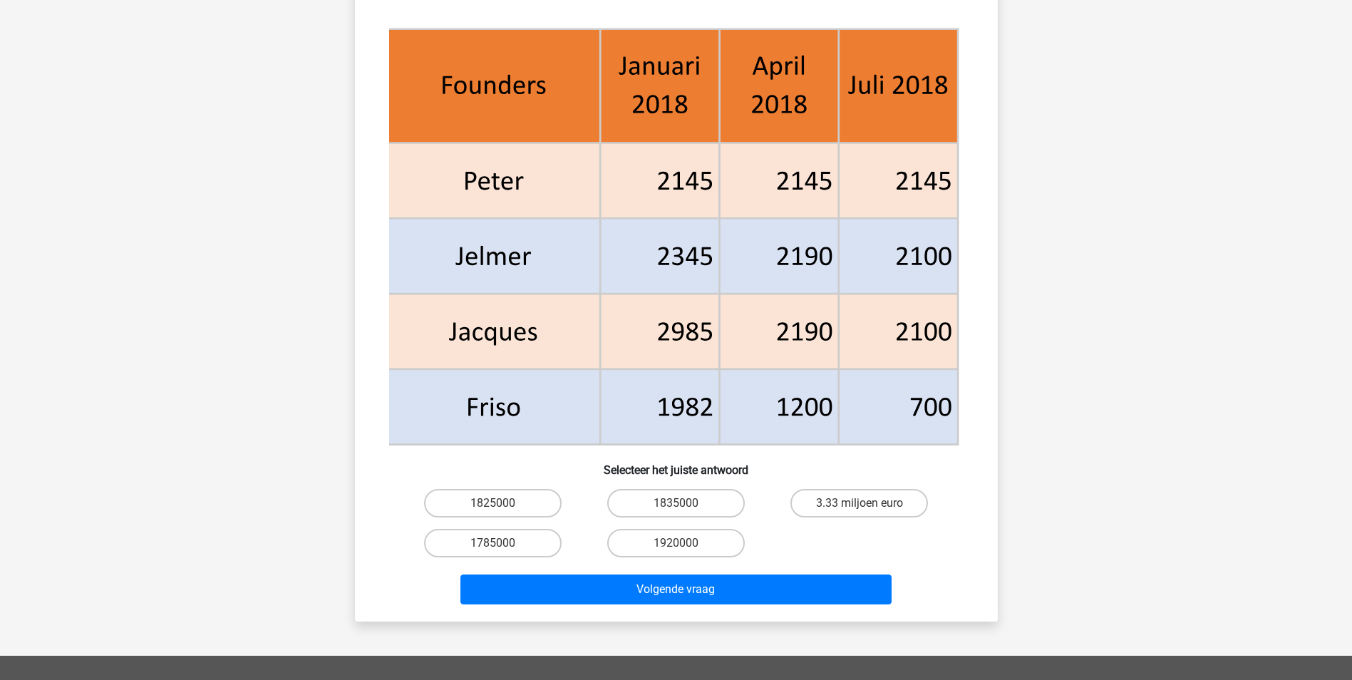
scroll to position [641, 0]
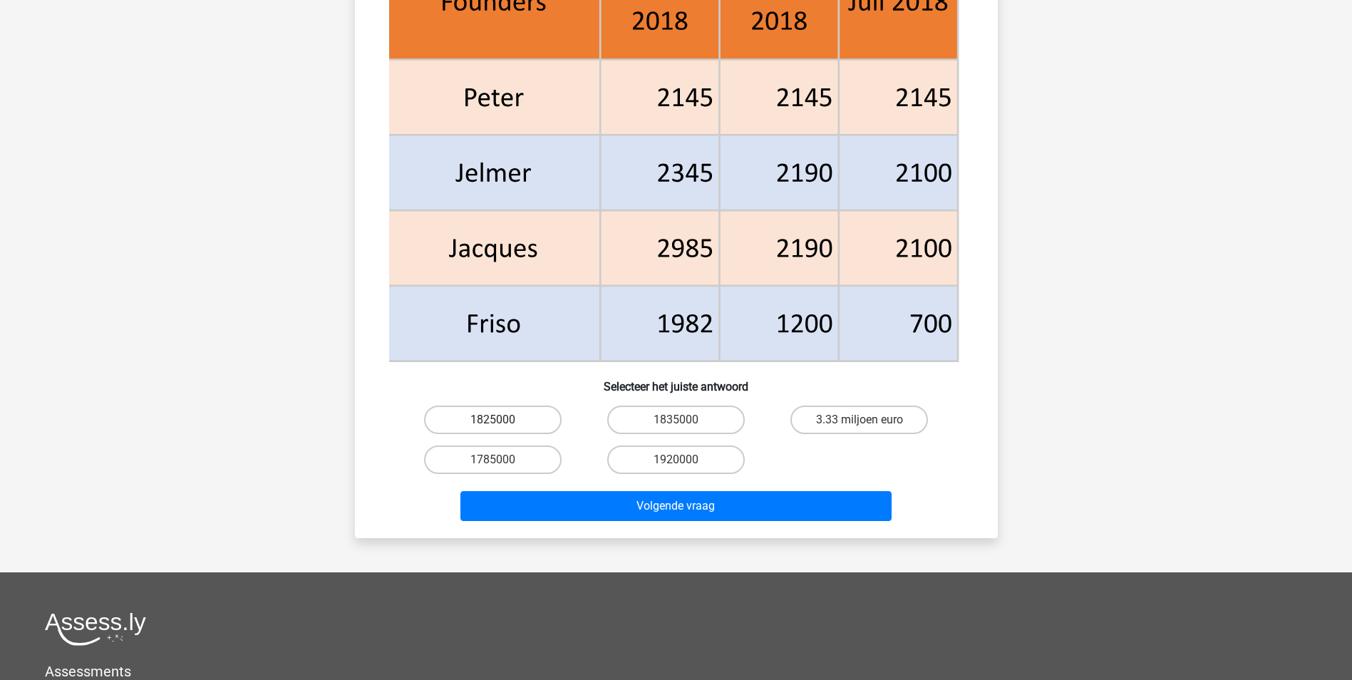
click at [550, 420] on label "1825000" at bounding box center [493, 419] width 138 height 29
click at [502, 420] on input "1825000" at bounding box center [496, 424] width 9 height 9
radio input "true"
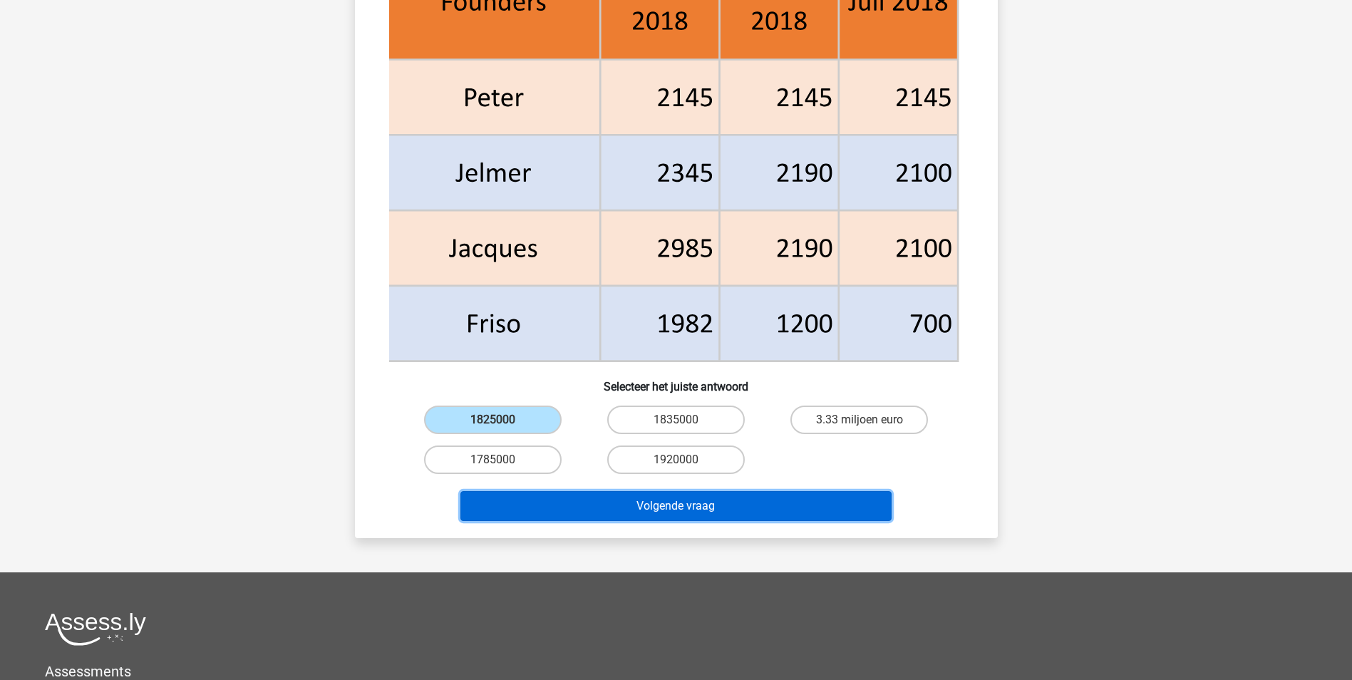
click at [572, 511] on button "Volgende vraag" at bounding box center [675, 506] width 431 height 30
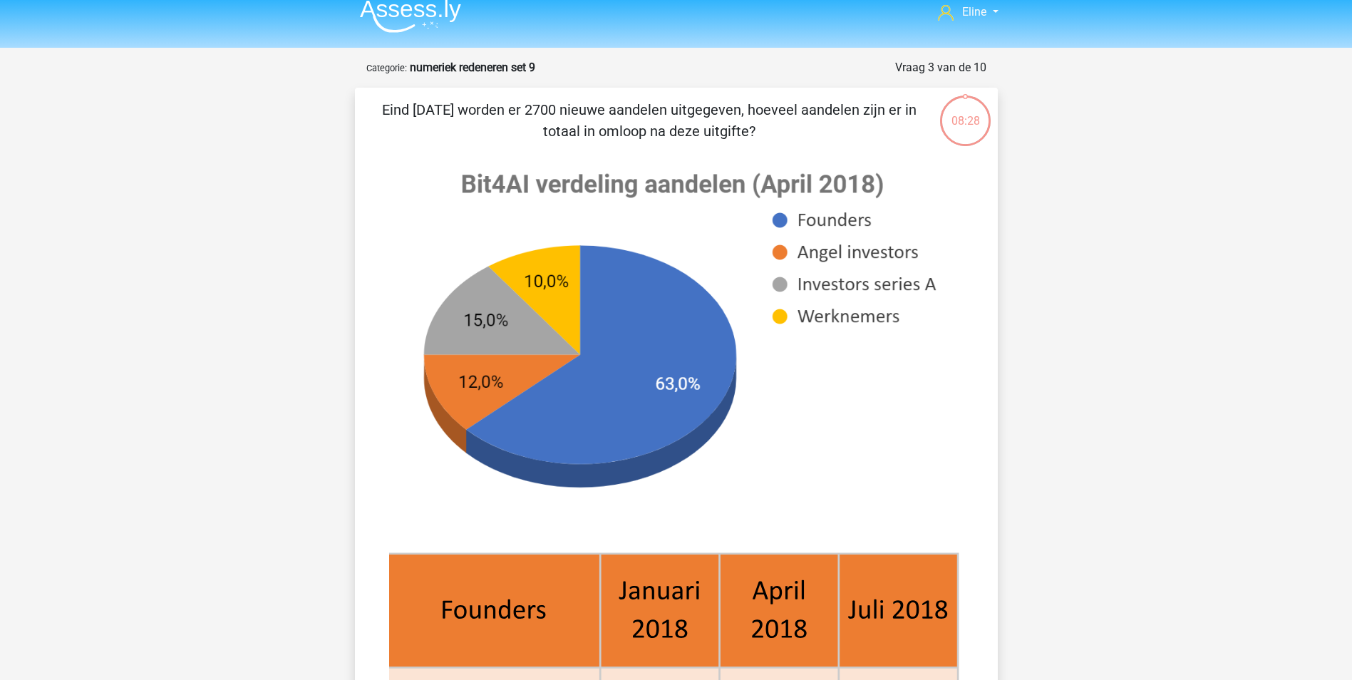
scroll to position [0, 0]
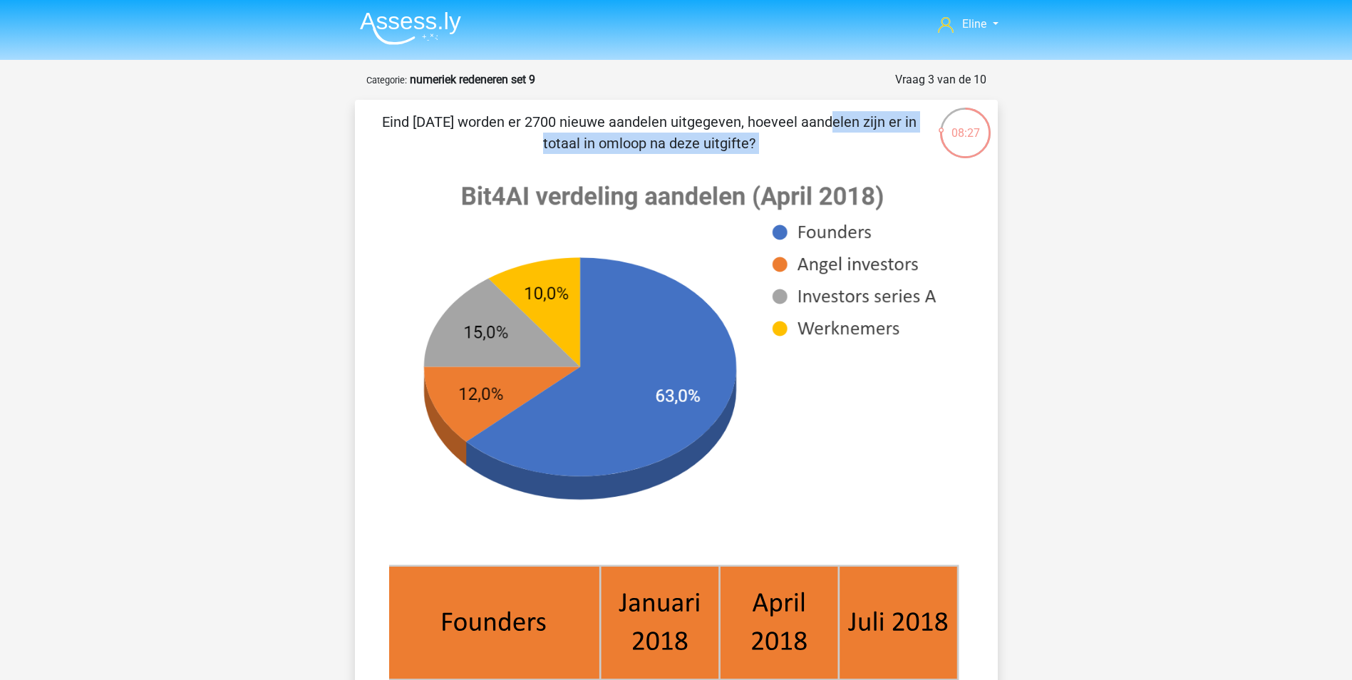
drag, startPoint x: 516, startPoint y: 108, endPoint x: 646, endPoint y: 170, distance: 143.7
click at [646, 170] on div "Eind [DATE] worden er 2700 nieuwe aandelen uitgegeven, hoeveel aandelen zijn er…" at bounding box center [676, 628] width 643 height 1057
click at [646, 170] on image at bounding box center [672, 359] width 566 height 389
click at [775, 451] on image at bounding box center [672, 359] width 566 height 389
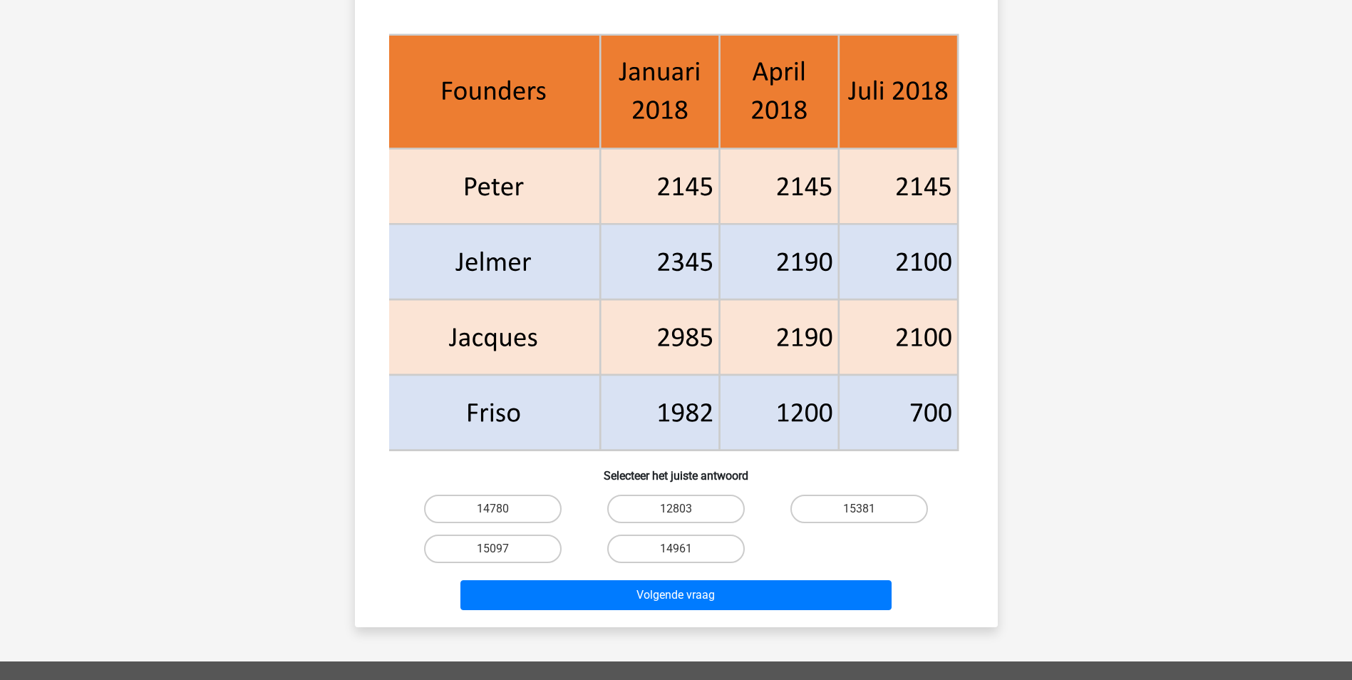
scroll to position [641, 0]
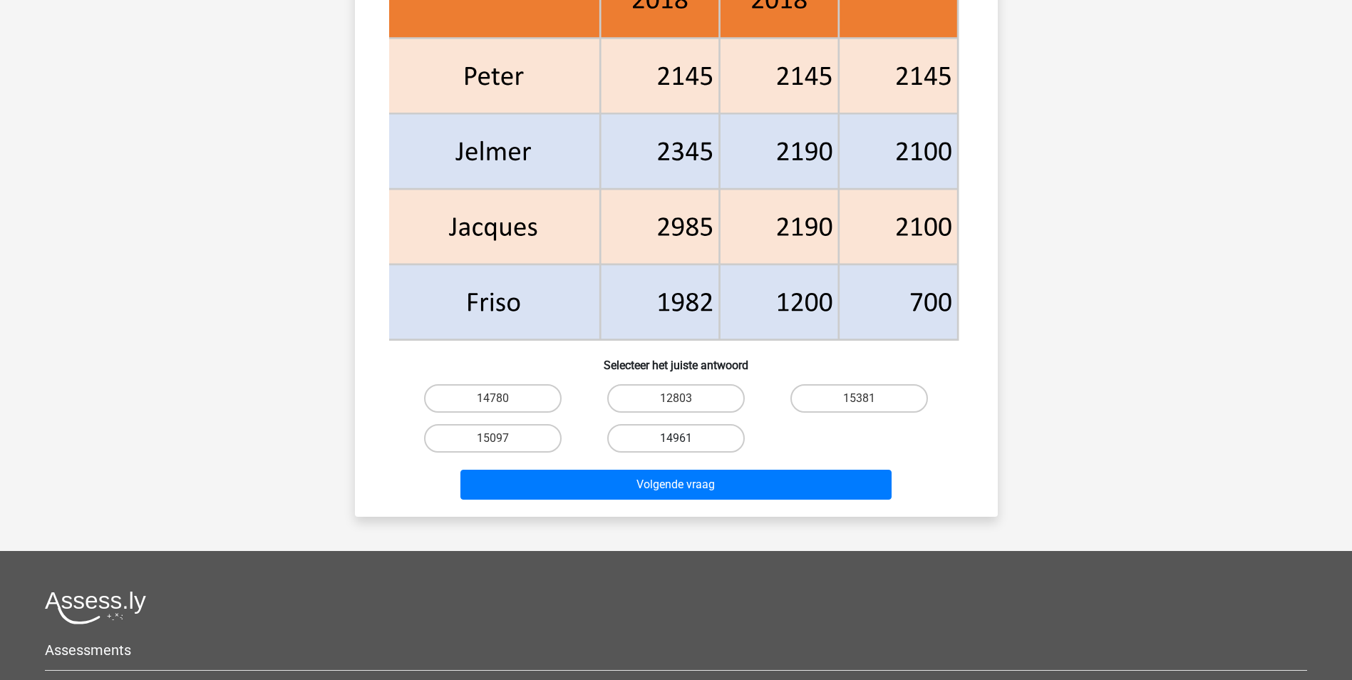
click at [643, 445] on label "14961" at bounding box center [676, 438] width 138 height 29
click at [676, 445] on input "14961" at bounding box center [680, 442] width 9 height 9
radio input "true"
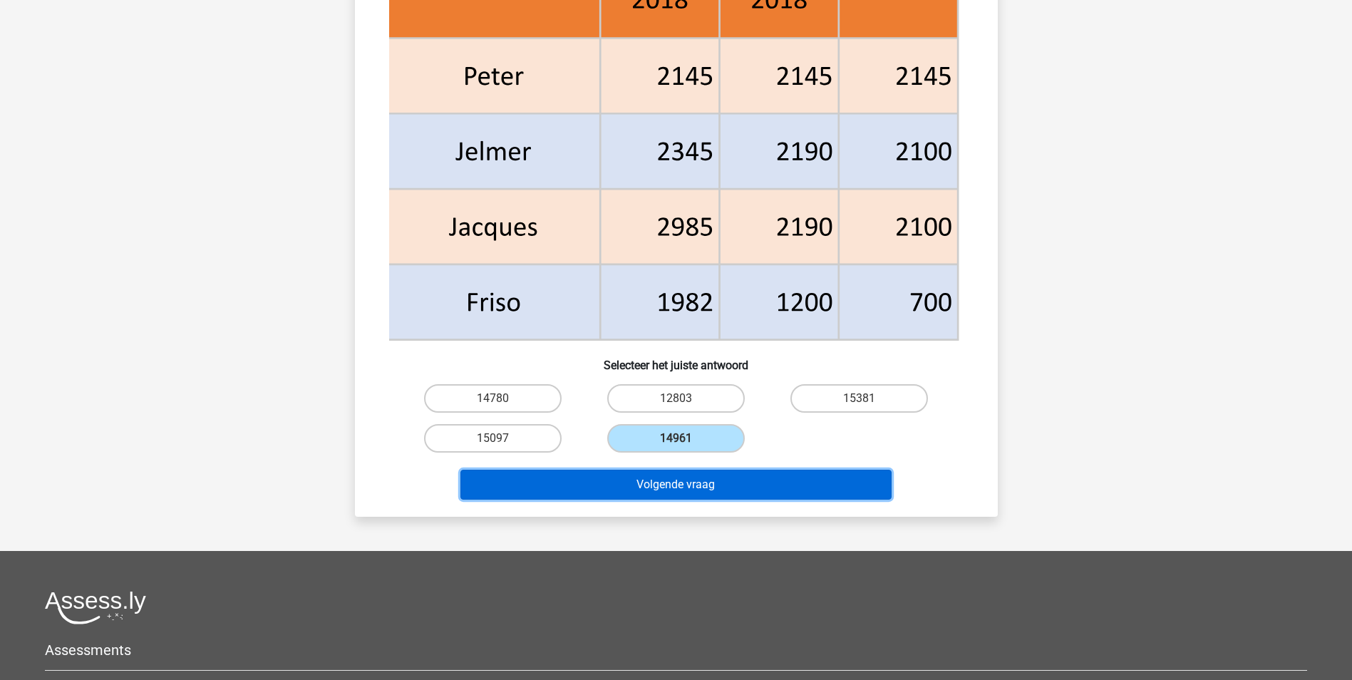
click at [643, 480] on button "Volgende vraag" at bounding box center [675, 485] width 431 height 30
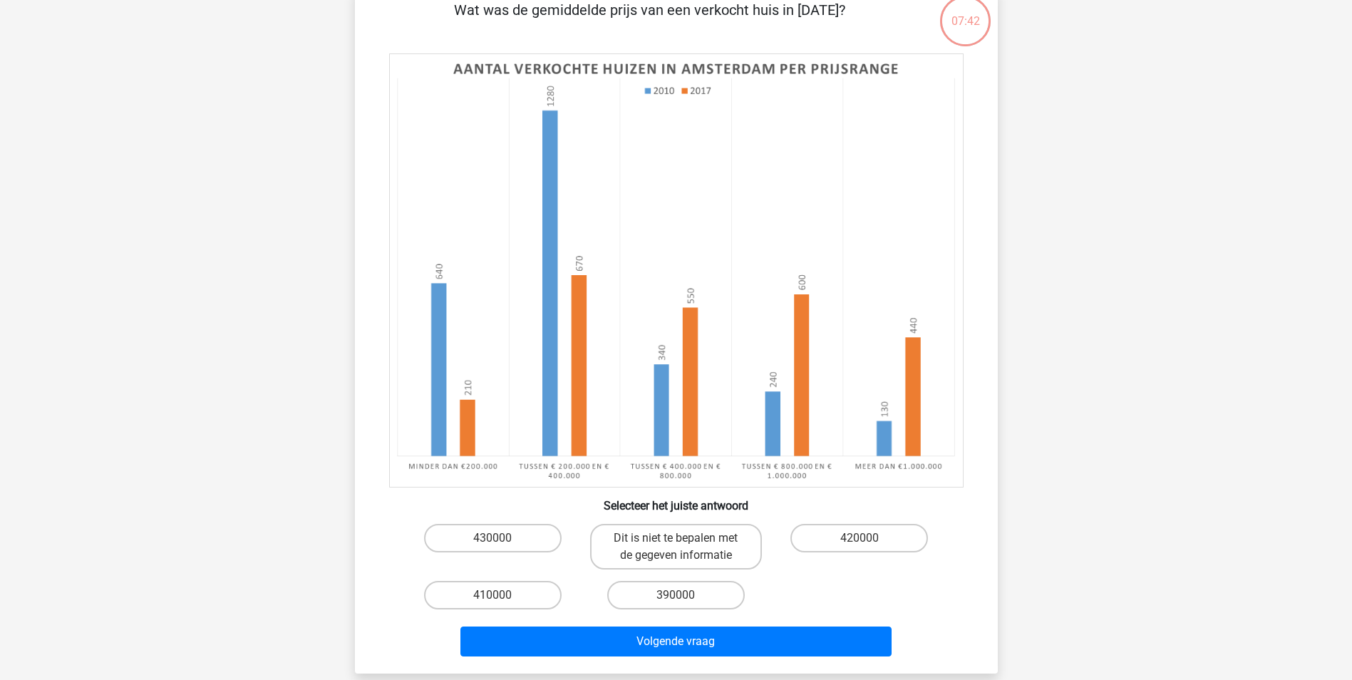
scroll to position [71, 0]
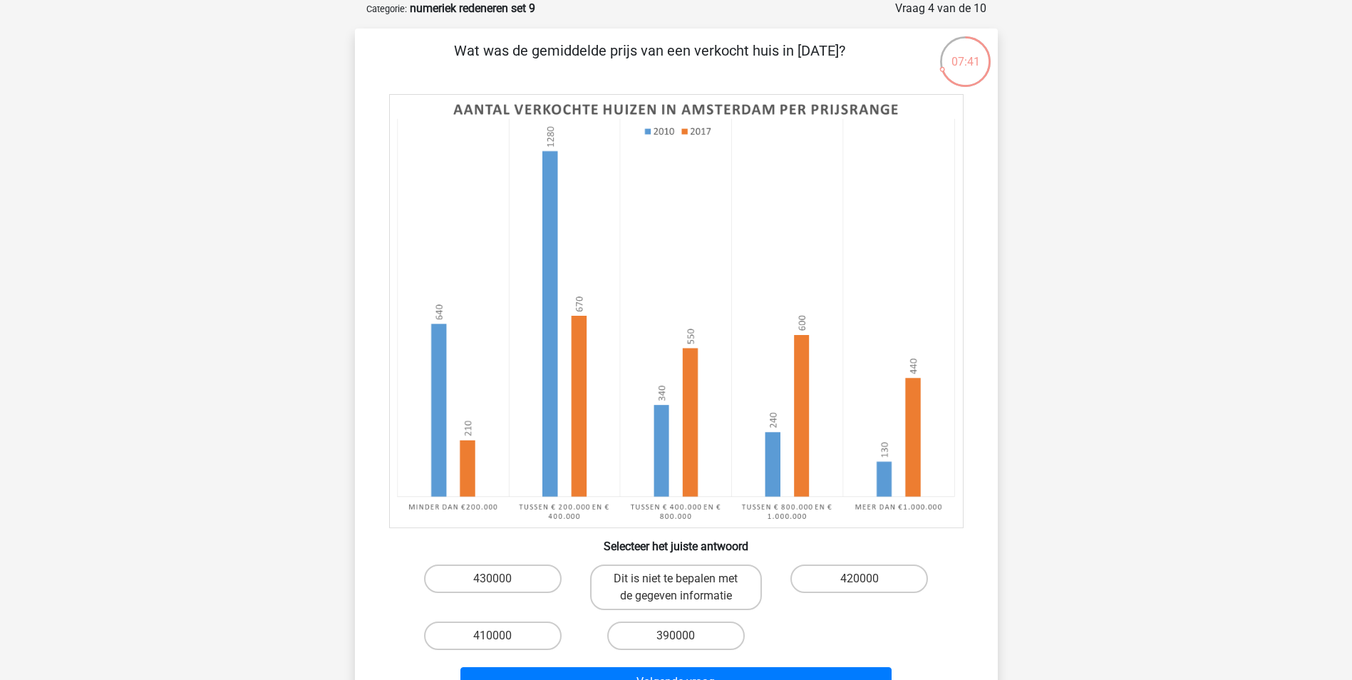
drag, startPoint x: 508, startPoint y: 47, endPoint x: 840, endPoint y: 56, distance: 332.2
click at [840, 56] on p "Wat was de gemiddelde prijs van een verkocht huis in [DATE]?" at bounding box center [650, 61] width 544 height 43
drag, startPoint x: 840, startPoint y: 56, endPoint x: 821, endPoint y: 70, distance: 23.9
click at [821, 70] on p "Wat was de gemiddelde prijs van een verkocht huis in [DATE]?" at bounding box center [650, 61] width 544 height 43
drag, startPoint x: 591, startPoint y: 105, endPoint x: 778, endPoint y: 111, distance: 186.8
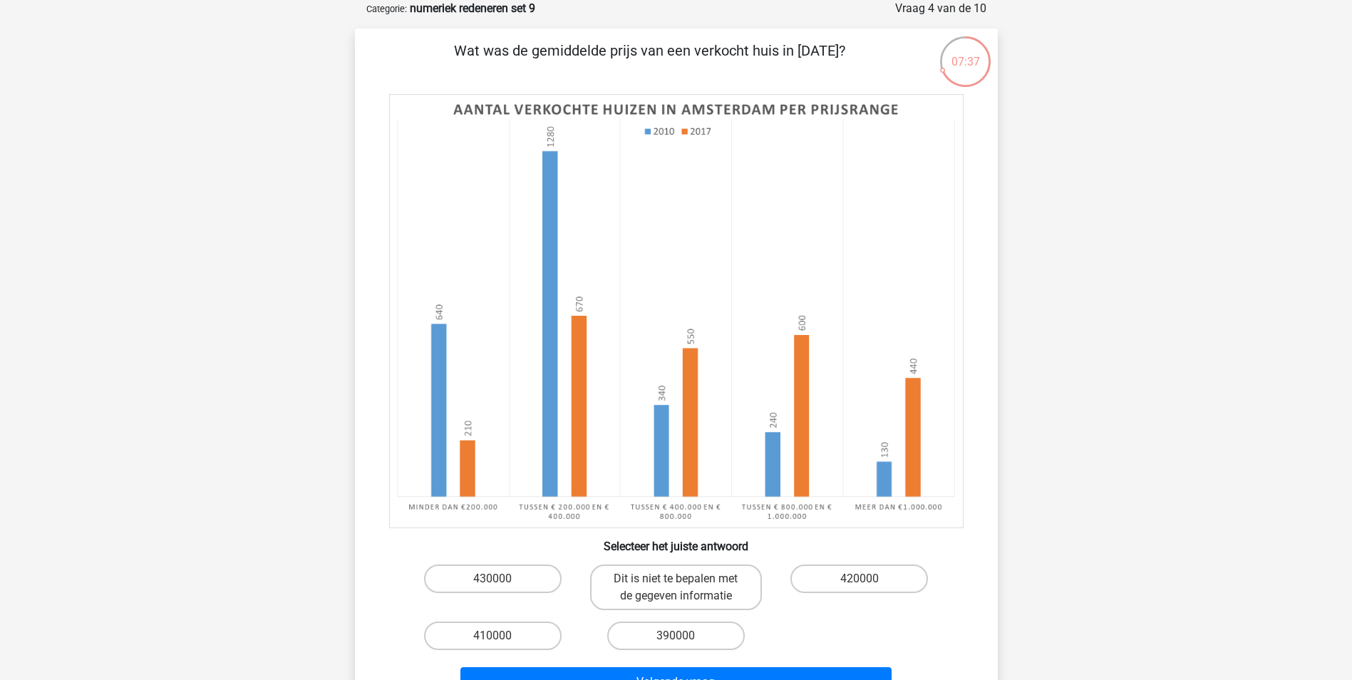
click at [778, 111] on image at bounding box center [676, 311] width 574 height 434
drag, startPoint x: 530, startPoint y: 49, endPoint x: 785, endPoint y: 58, distance: 254.6
click at [785, 58] on p "Wat was de gemiddelde prijs van een verkocht huis in [DATE]?" at bounding box center [650, 61] width 544 height 43
drag, startPoint x: 785, startPoint y: 58, endPoint x: 728, endPoint y: 84, distance: 62.5
click at [728, 84] on div "Wat was de gemiddelde prijs van een verkocht huis in [DATE]? Selecteer het juis…" at bounding box center [676, 371] width 631 height 663
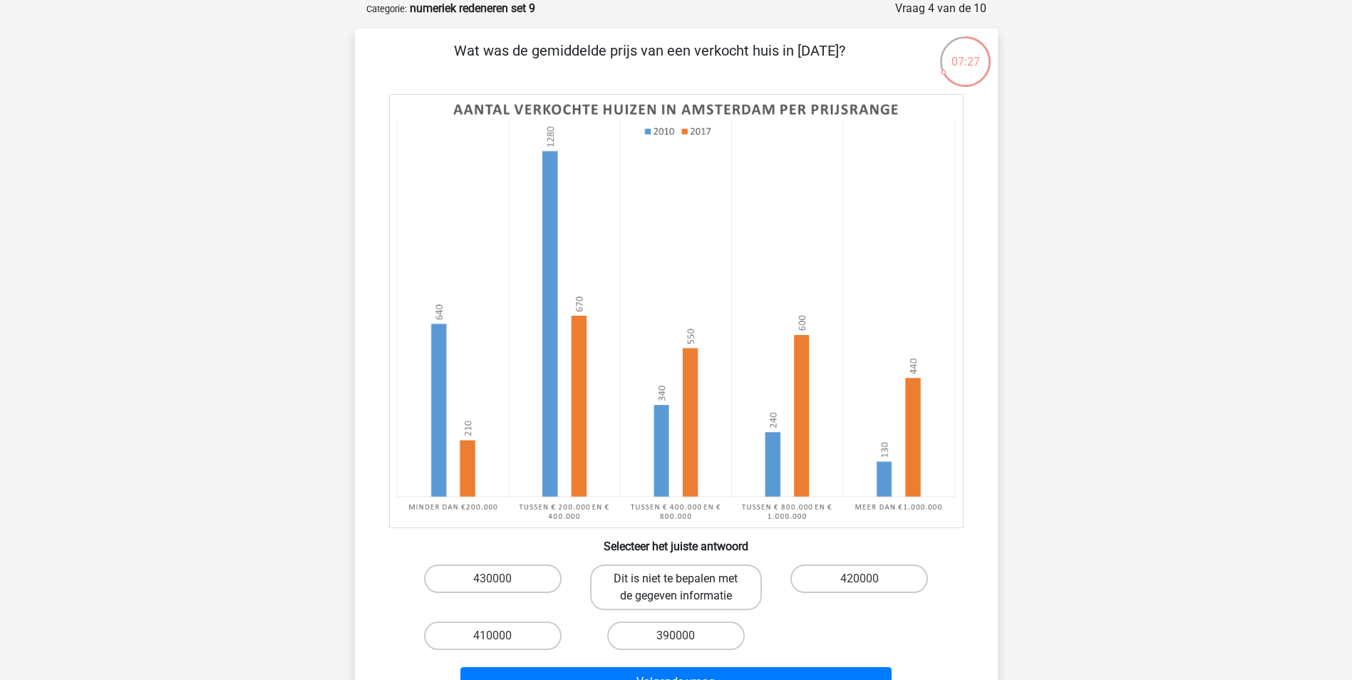
click at [653, 586] on label "Dit is niet te bepalen met de gegeven informatie" at bounding box center [676, 587] width 172 height 46
click at [676, 586] on input "Dit is niet te bepalen met de gegeven informatie" at bounding box center [680, 583] width 9 height 9
radio input "true"
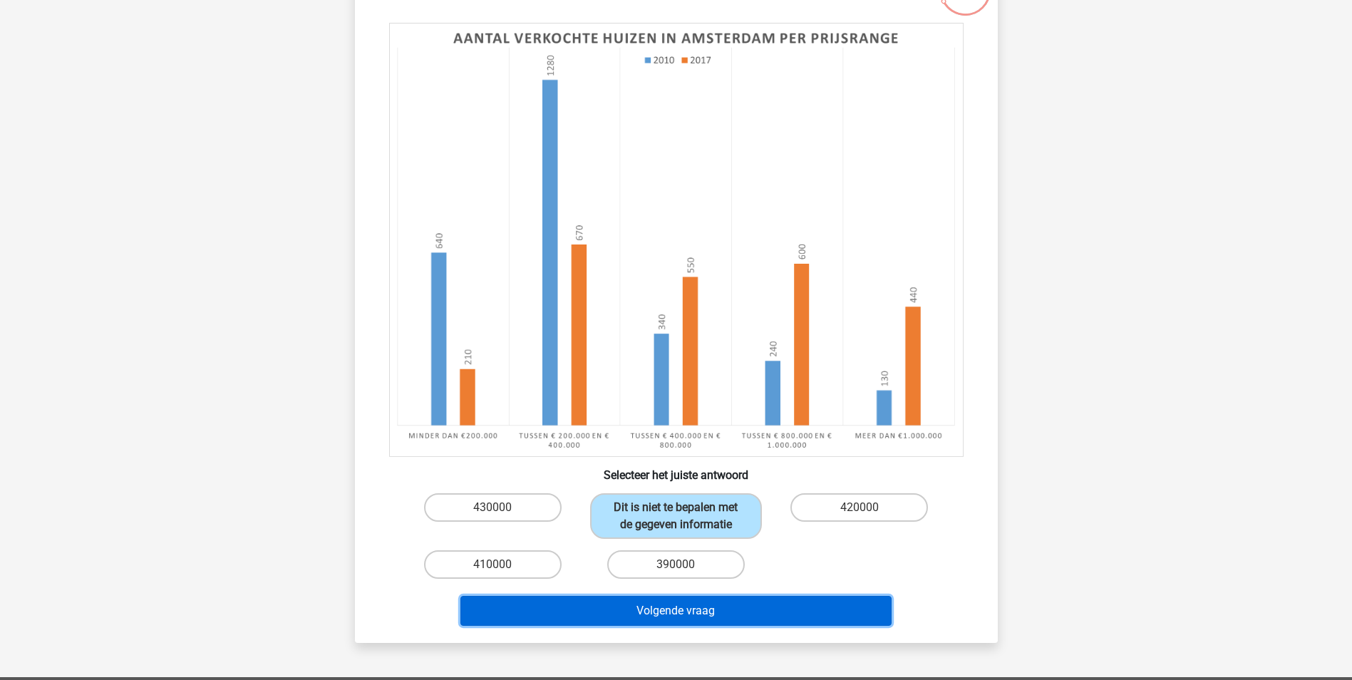
click at [653, 621] on button "Volgende vraag" at bounding box center [675, 611] width 431 height 30
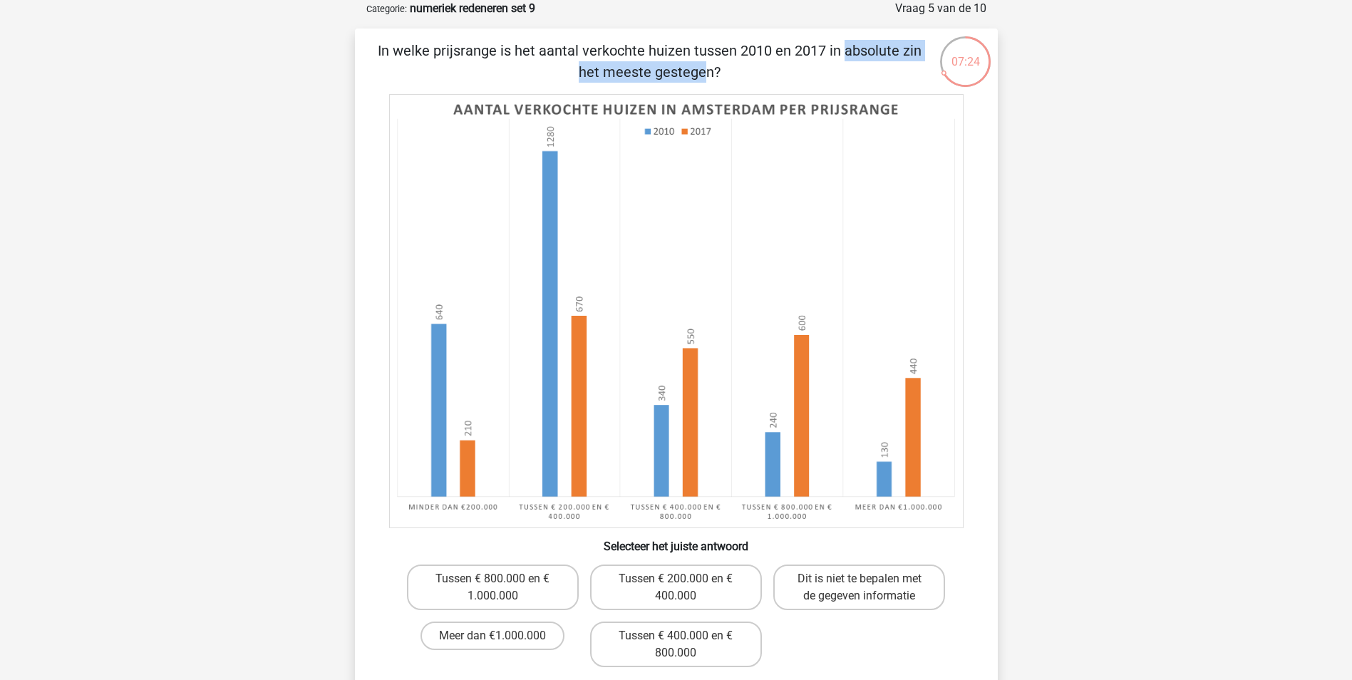
drag, startPoint x: 544, startPoint y: 48, endPoint x: 745, endPoint y: 51, distance: 200.3
click at [745, 51] on p "In welke prijsrange is het aantal verkochte huizen tussen 2010 en 2017 in absol…" at bounding box center [650, 61] width 544 height 43
drag, startPoint x: 745, startPoint y: 51, endPoint x: 735, endPoint y: 65, distance: 16.8
click at [736, 64] on p "In welke prijsrange is het aantal verkochte huizen tussen 2010 en 2017 in absol…" at bounding box center [650, 61] width 544 height 43
click at [663, 60] on p "In welke prijsrange is het aantal verkochte huizen tussen 2010 en 2017 in absol…" at bounding box center [650, 61] width 544 height 43
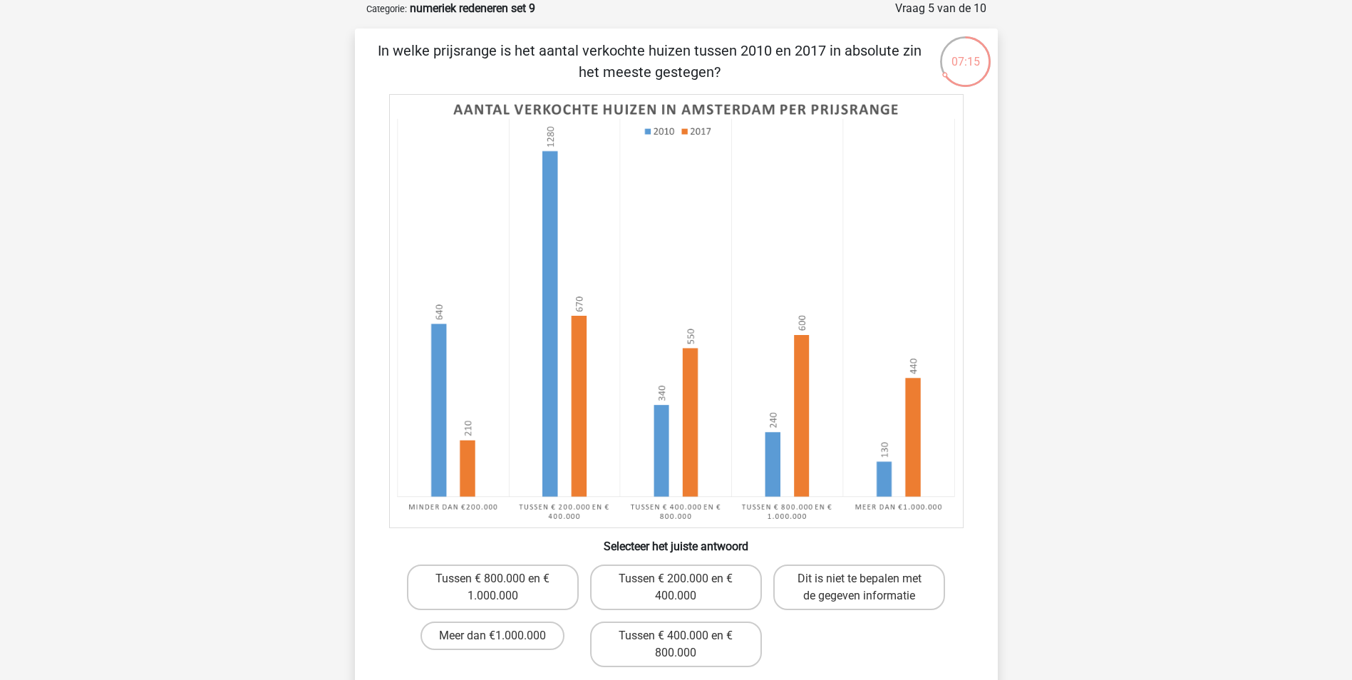
drag, startPoint x: 493, startPoint y: 35, endPoint x: 806, endPoint y: 67, distance: 314.5
click at [806, 67] on div "In welke prijsrange is het aantal verkochte huizen tussen 2010 en 2017 in absol…" at bounding box center [676, 380] width 643 height 703
click at [806, 67] on p "In welke prijsrange is het aantal verkochte huizen tussen 2010 en 2017 in absol…" at bounding box center [650, 61] width 544 height 43
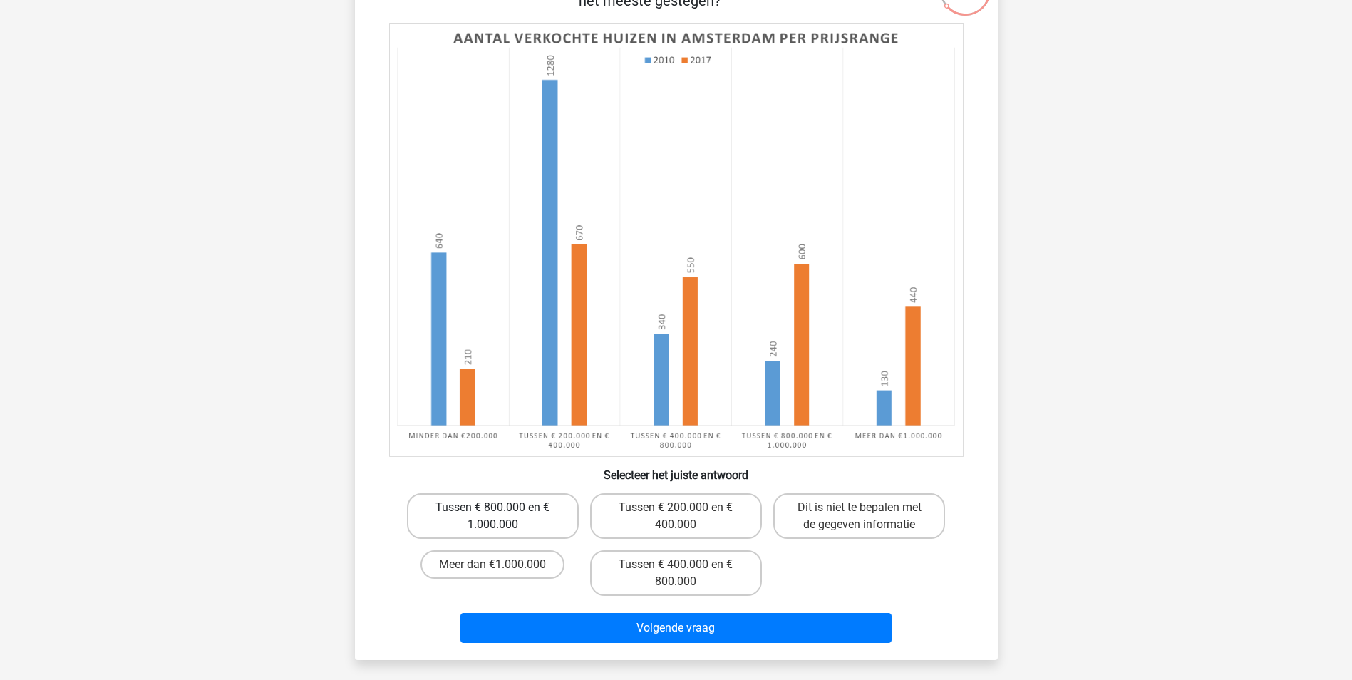
click at [507, 517] on label "Tussen € 800.000 en € 1.000.000" at bounding box center [493, 516] width 172 height 46
click at [502, 517] on input "Tussen € 800.000 en € 1.000.000" at bounding box center [496, 511] width 9 height 9
radio input "true"
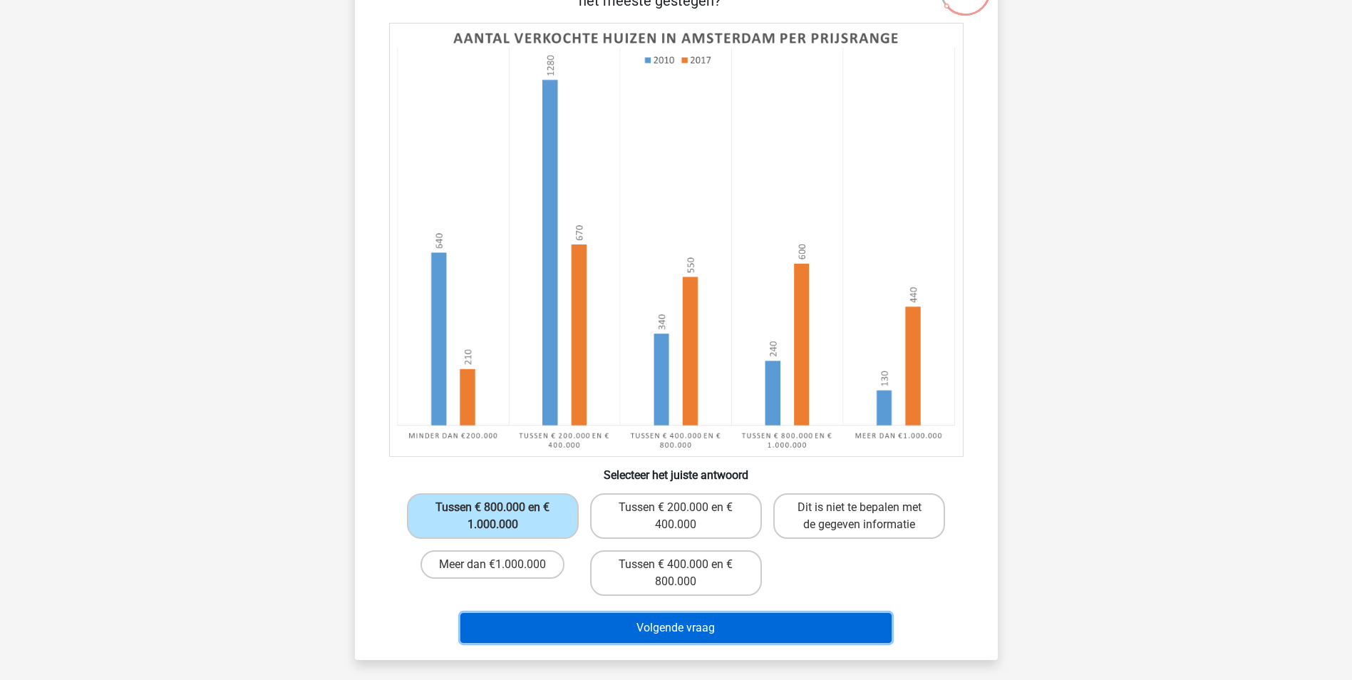
click at [576, 627] on button "Volgende vraag" at bounding box center [675, 628] width 431 height 30
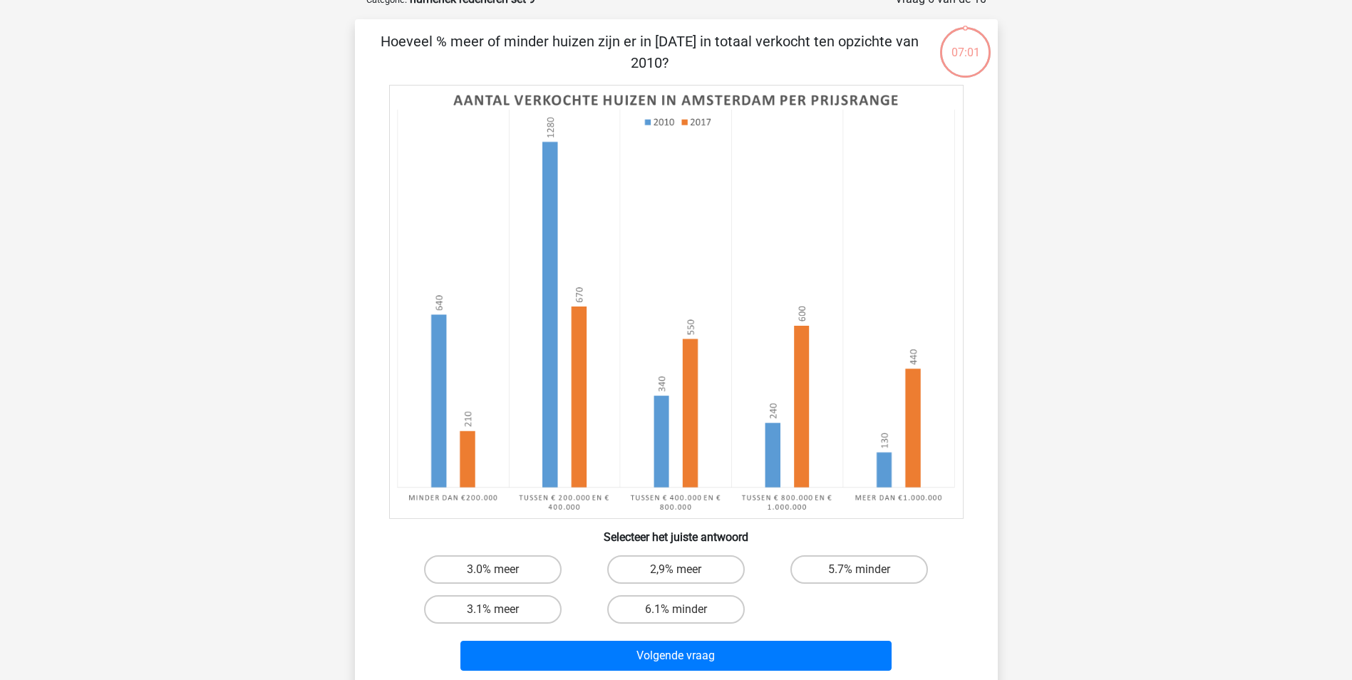
scroll to position [71, 0]
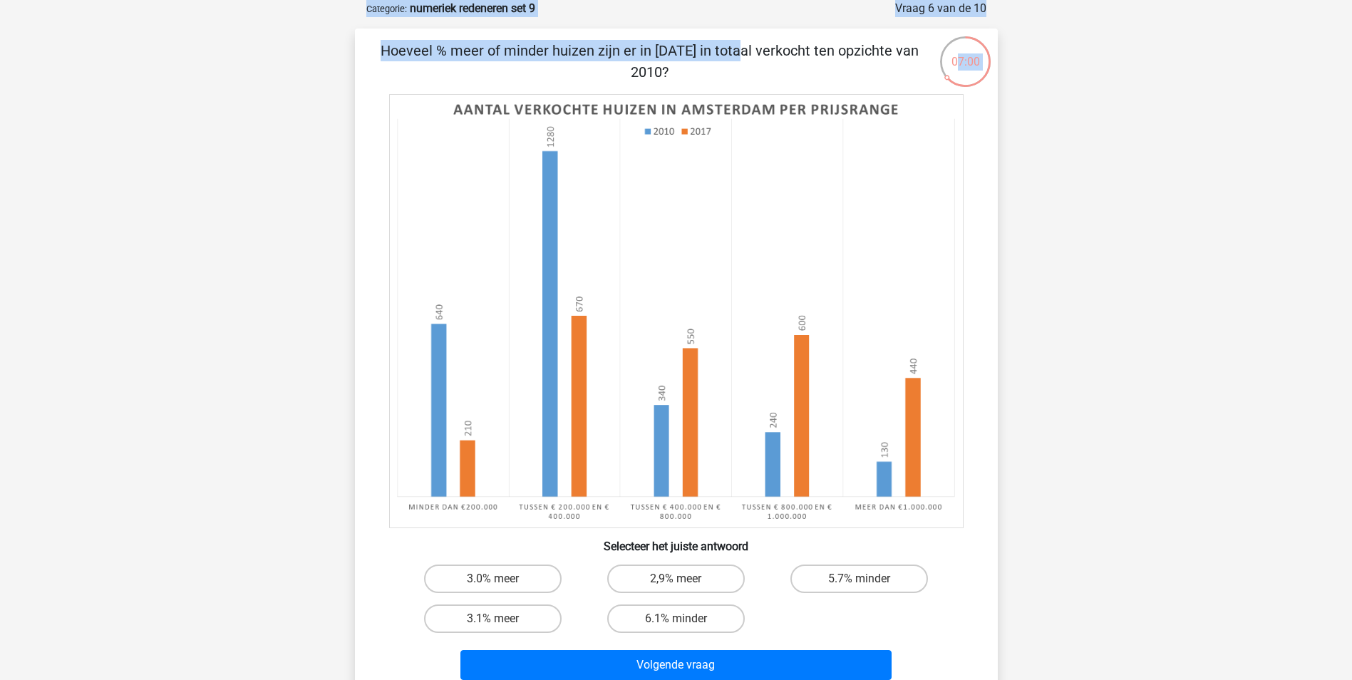
drag, startPoint x: 472, startPoint y: 54, endPoint x: 955, endPoint y: 36, distance: 482.8
click at [955, 36] on div "07:00 Vraag 6 van de 10 Categorie: numeriek redeneren set 9 Hoeveel % meer of m…" at bounding box center [676, 348] width 666 height 697
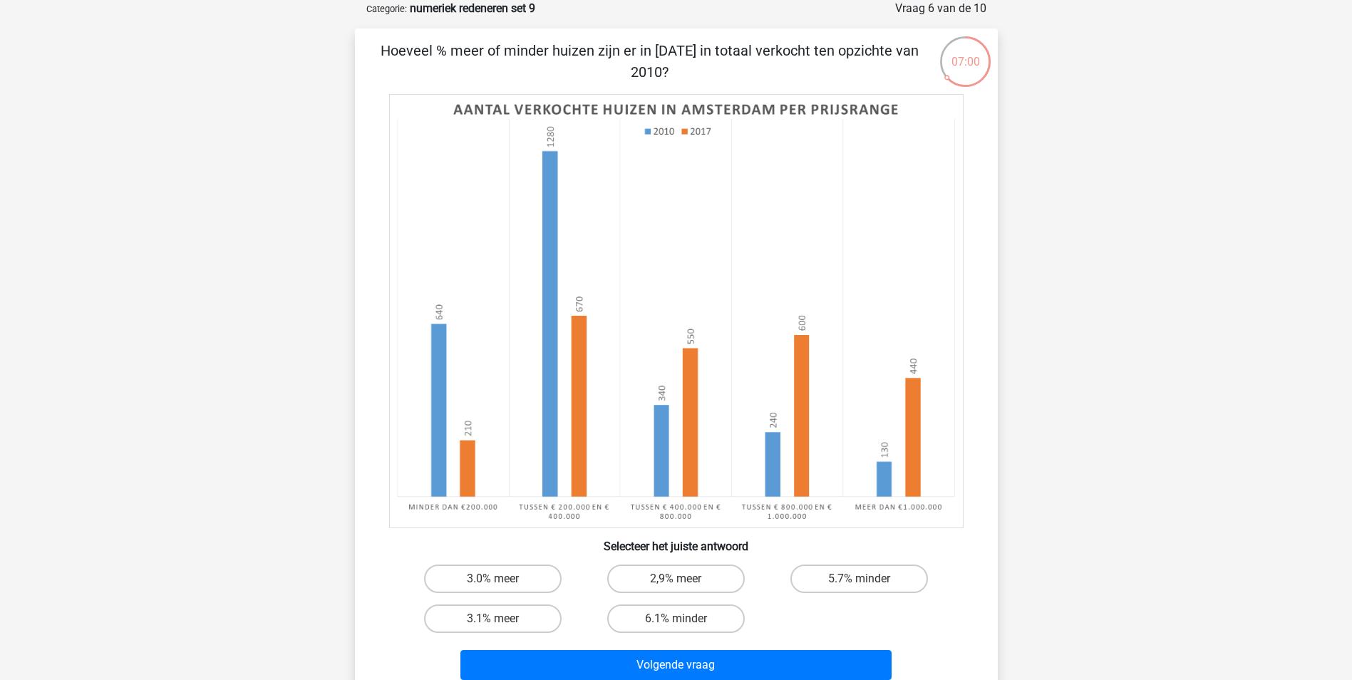
drag, startPoint x: 955, startPoint y: 36, endPoint x: 788, endPoint y: 66, distance: 169.5
click at [790, 67] on p "Hoeveel % meer of minder huizen zijn er in [DATE] in totaal verkocht ten opzich…" at bounding box center [650, 61] width 544 height 43
drag, startPoint x: 673, startPoint y: 44, endPoint x: 673, endPoint y: 75, distance: 30.6
click at [673, 75] on p "Hoeveel % meer of minder huizen zijn er in [DATE] in totaal verkocht ten opzich…" at bounding box center [650, 61] width 544 height 43
drag, startPoint x: 673, startPoint y: 75, endPoint x: 671, endPoint y: 83, distance: 8.1
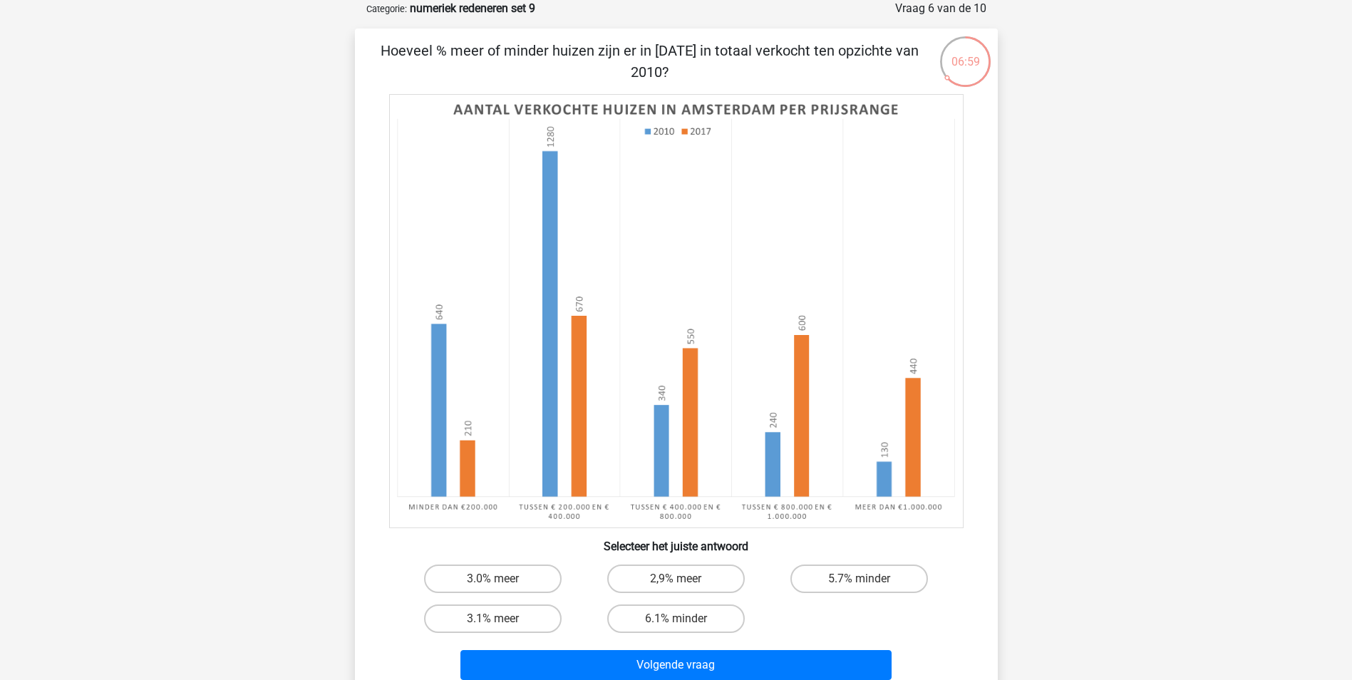
click at [671, 83] on p "Hoeveel % meer of minder huizen zijn er in [DATE] in totaal verkocht ten opzich…" at bounding box center [650, 61] width 544 height 43
drag, startPoint x: 524, startPoint y: 48, endPoint x: 771, endPoint y: 59, distance: 246.8
click at [771, 59] on p "Hoeveel % meer of minder huizen zijn er in [DATE] in totaal verkocht ten opzich…" at bounding box center [650, 61] width 544 height 43
drag, startPoint x: 771, startPoint y: 59, endPoint x: 772, endPoint y: 78, distance: 19.3
click at [772, 78] on p "Hoeveel % meer of minder huizen zijn er in [DATE] in totaal verkocht ten opzich…" at bounding box center [650, 61] width 544 height 43
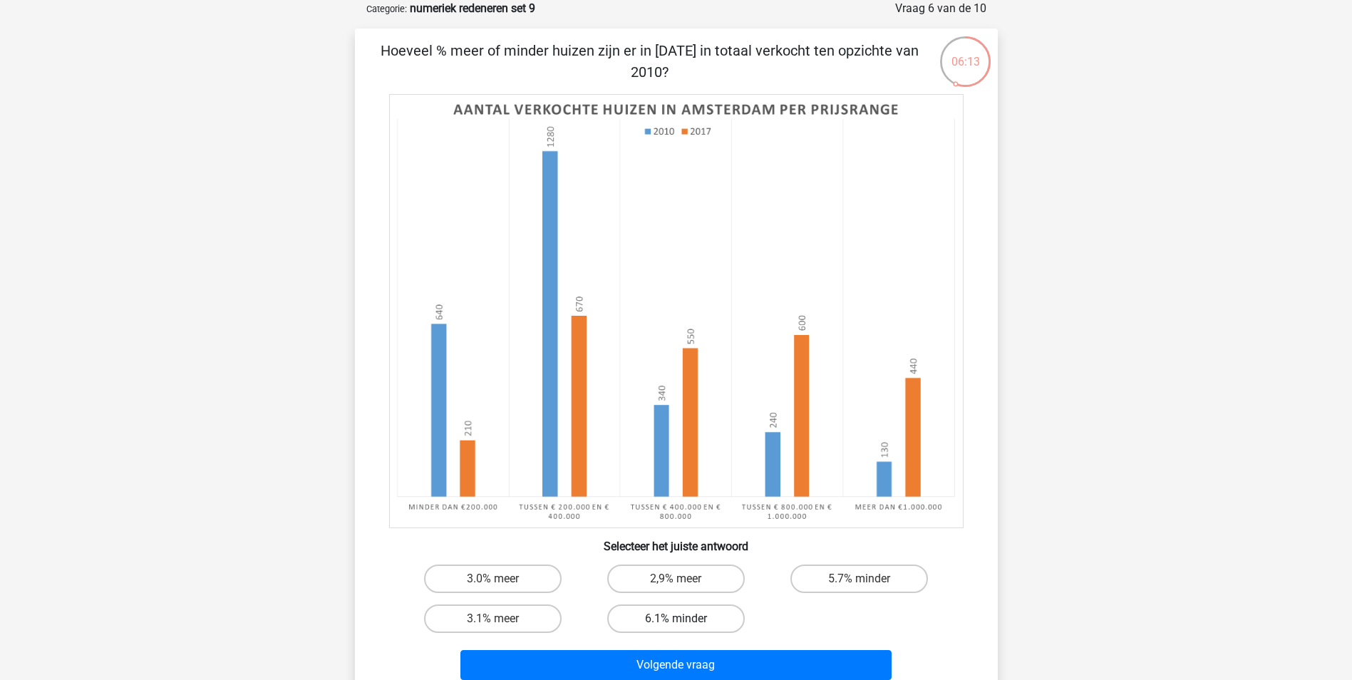
click at [668, 617] on label "6.1% minder" at bounding box center [676, 618] width 138 height 29
click at [676, 618] on input "6.1% minder" at bounding box center [680, 622] width 9 height 9
radio input "true"
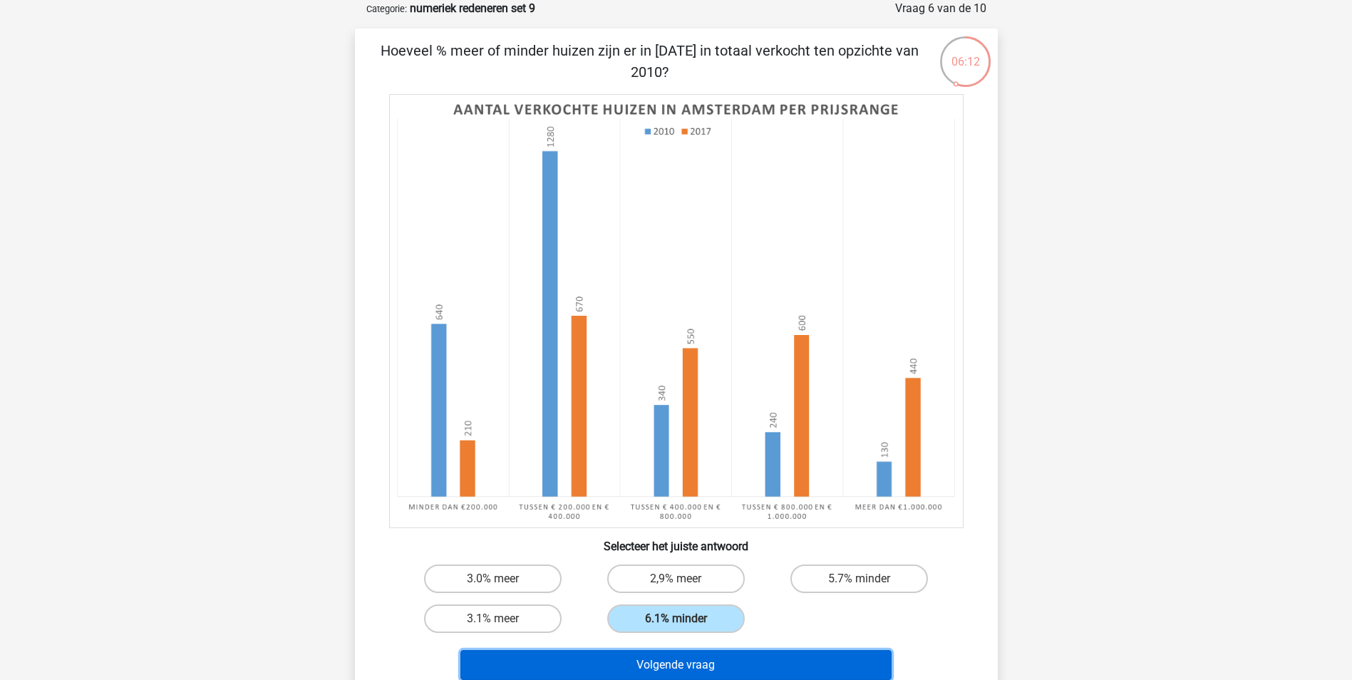
click at [670, 669] on button "Volgende vraag" at bounding box center [675, 665] width 431 height 30
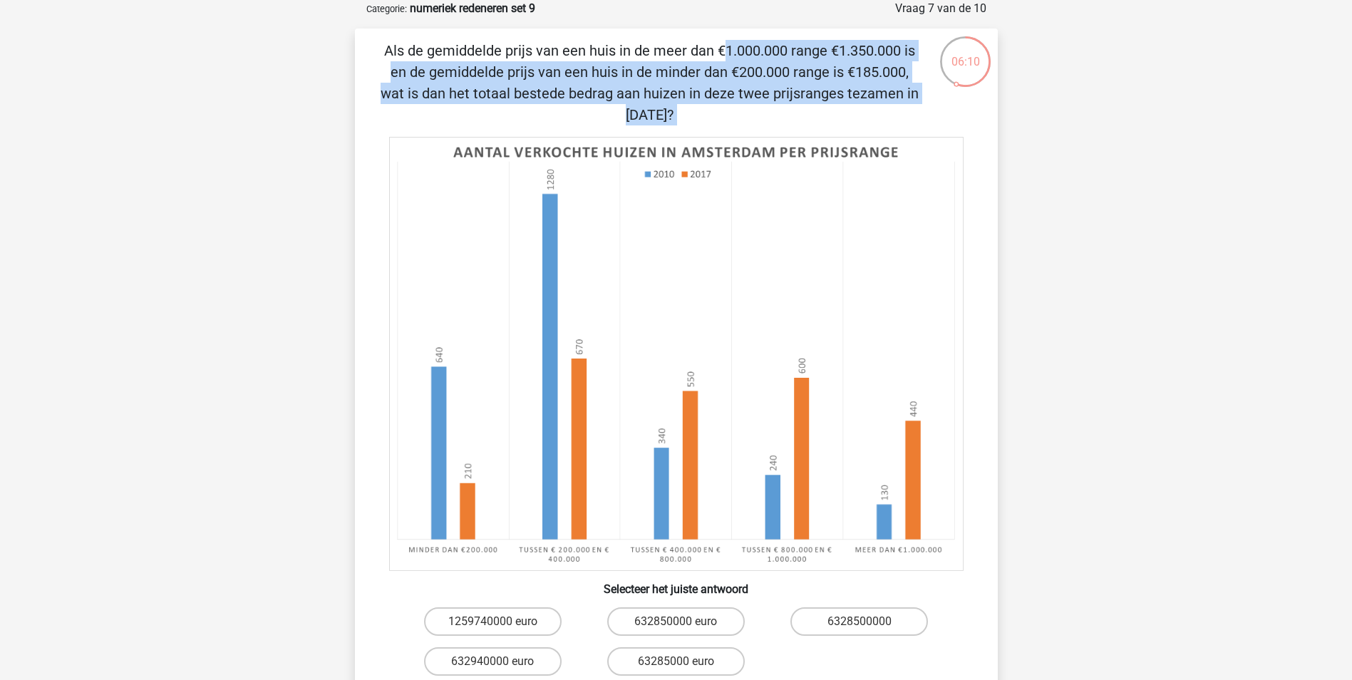
drag, startPoint x: 425, startPoint y: 51, endPoint x: 765, endPoint y: 127, distance: 348.9
click at [765, 127] on div "Als de gemiddelde prijs van een huis in de meer dan €1.000.000 range €1.350.000…" at bounding box center [676, 384] width 631 height 688
drag, startPoint x: 765, startPoint y: 127, endPoint x: 751, endPoint y: 110, distance: 21.7
click at [765, 127] on div "Als de gemiddelde prijs van een huis in de meer dan €1.000.000 range €1.350.000…" at bounding box center [676, 384] width 631 height 688
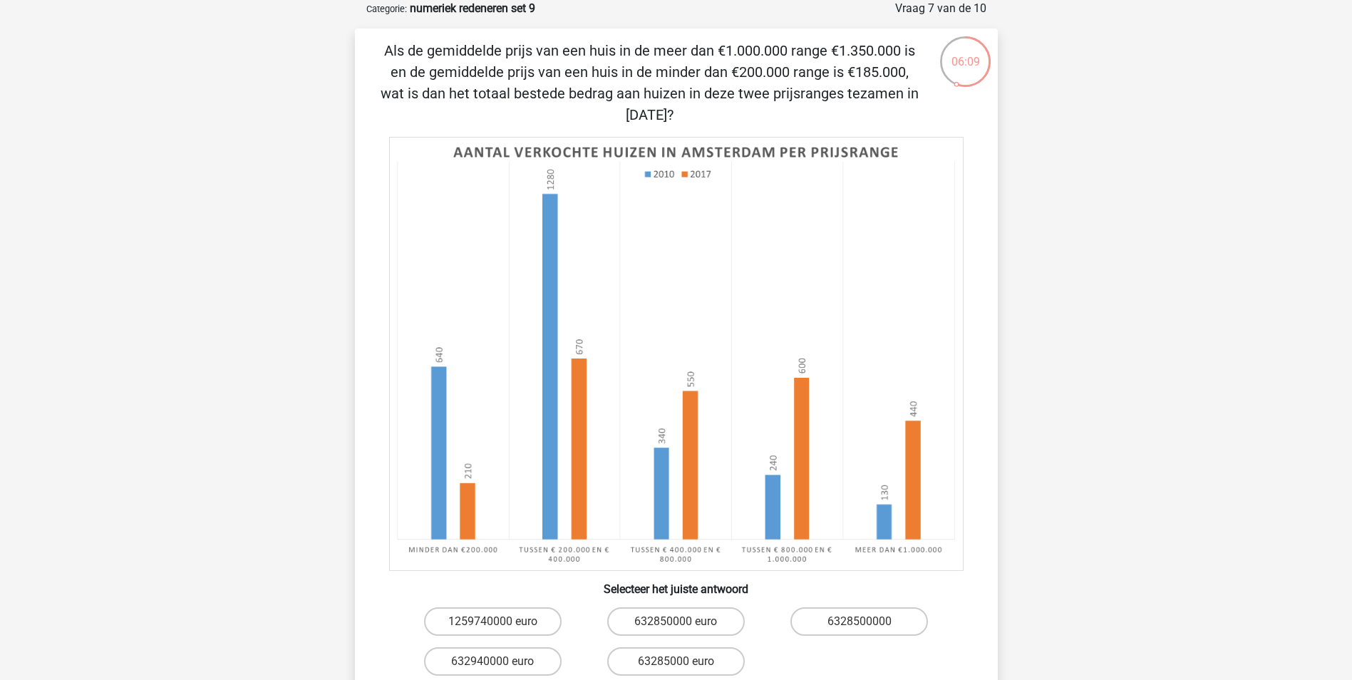
drag, startPoint x: 678, startPoint y: 51, endPoint x: 725, endPoint y: 108, distance: 74.4
click at [725, 108] on p "Als de gemiddelde prijs van een huis in de meer dan €1.000.000 range €1.350.000…" at bounding box center [650, 83] width 544 height 86
drag, startPoint x: 725, startPoint y: 108, endPoint x: 727, endPoint y: 116, distance: 8.0
click at [727, 116] on p "Als de gemiddelde prijs van een huis in de meer dan €1.000.000 range €1.350.000…" at bounding box center [650, 83] width 544 height 86
drag, startPoint x: 406, startPoint y: 86, endPoint x: 737, endPoint y: 81, distance: 331.4
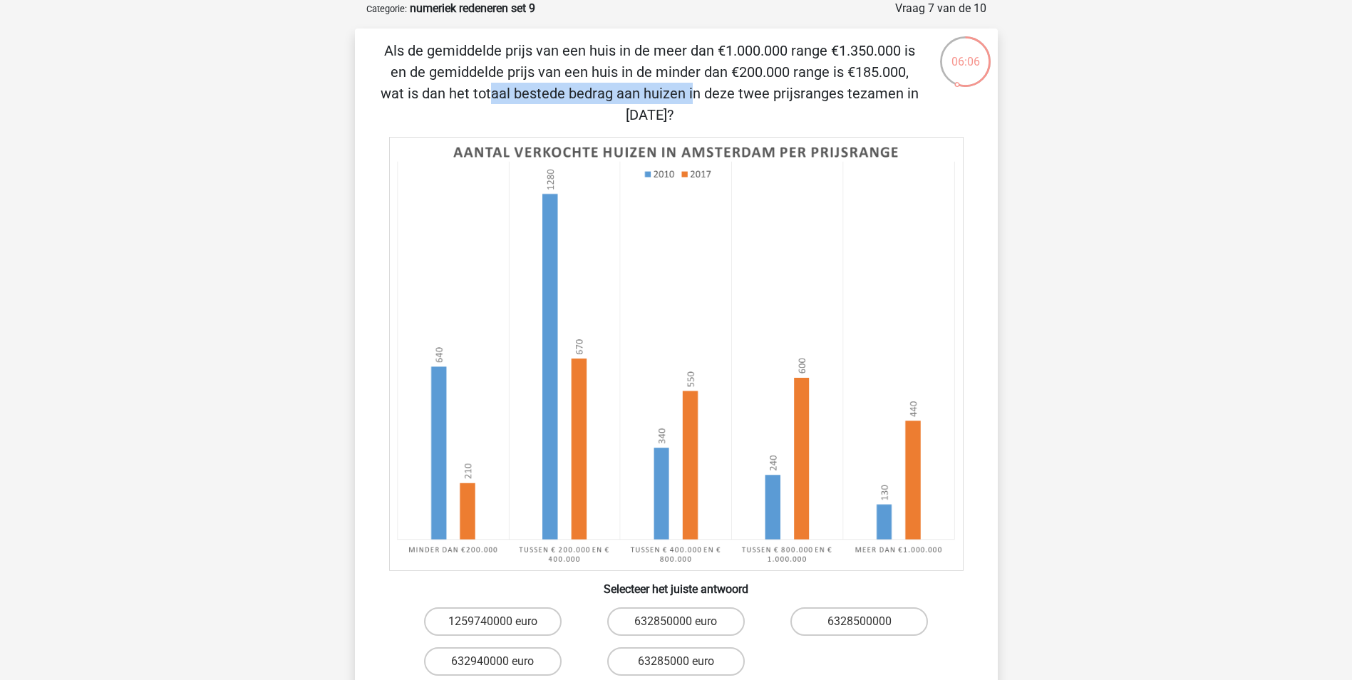
click at [737, 81] on p "Als de gemiddelde prijs van een huis in de meer dan €1.000.000 range €1.350.000…" at bounding box center [650, 83] width 544 height 86
drag, startPoint x: 737, startPoint y: 81, endPoint x: 628, endPoint y: 83, distance: 109.8
click at [646, 88] on p "Als de gemiddelde prijs van een huis in de meer dan €1.000.000 range €1.350.000…" at bounding box center [650, 83] width 544 height 86
drag, startPoint x: 557, startPoint y: 62, endPoint x: 673, endPoint y: 73, distance: 117.3
click at [673, 73] on p "Als de gemiddelde prijs van een huis in de meer dan €1.000.000 range €1.350.000…" at bounding box center [650, 83] width 544 height 86
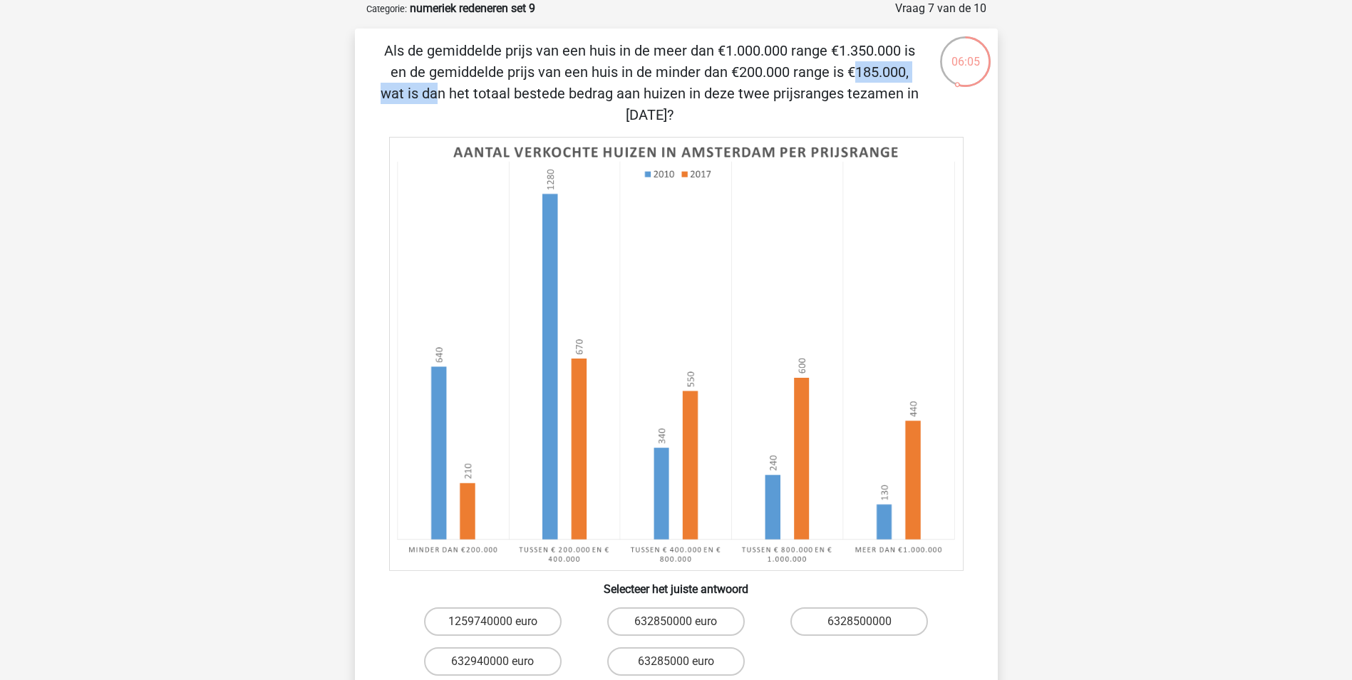
click at [673, 73] on p "Als de gemiddelde prijs van een huis in de meer dan €1.000.000 range €1.350.000…" at bounding box center [650, 83] width 544 height 86
click at [396, 111] on p "Als de gemiddelde prijs van een huis in de meer dan €1.000.000 range €1.350.000…" at bounding box center [650, 83] width 544 height 86
drag, startPoint x: 407, startPoint y: 90, endPoint x: 765, endPoint y: 100, distance: 358.6
click at [765, 100] on p "Als de gemiddelde prijs van een huis in de meer dan €1.000.000 range €1.350.000…" at bounding box center [650, 83] width 544 height 86
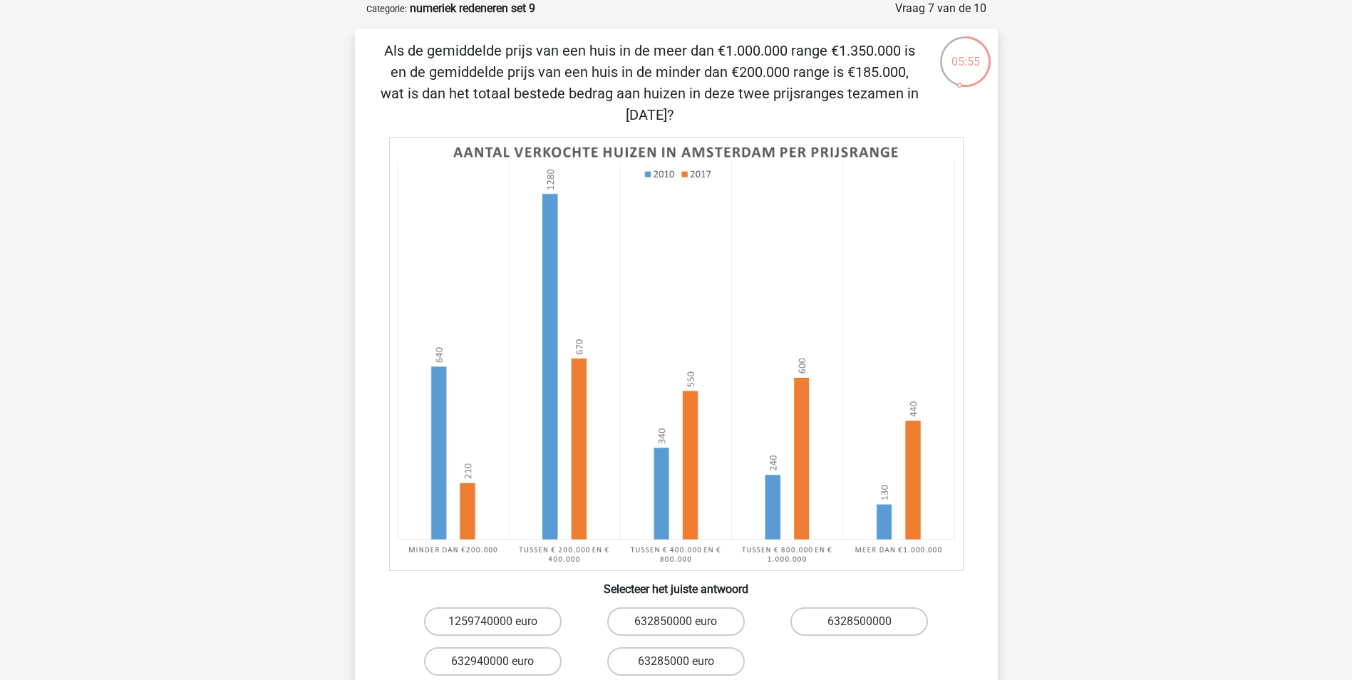
drag, startPoint x: 497, startPoint y: 95, endPoint x: 756, endPoint y: 91, distance: 259.4
click at [756, 91] on p "Als de gemiddelde prijs van een huis in de meer dan €1.000.000 range €1.350.000…" at bounding box center [650, 83] width 544 height 86
drag, startPoint x: 756, startPoint y: 91, endPoint x: 768, endPoint y: 125, distance: 36.3
click at [768, 125] on p "Als de gemiddelde prijs van een huis in de meer dan €1.000.000 range €1.350.000…" at bounding box center [650, 83] width 544 height 86
click at [683, 614] on label "632850000 euro" at bounding box center [676, 621] width 138 height 29
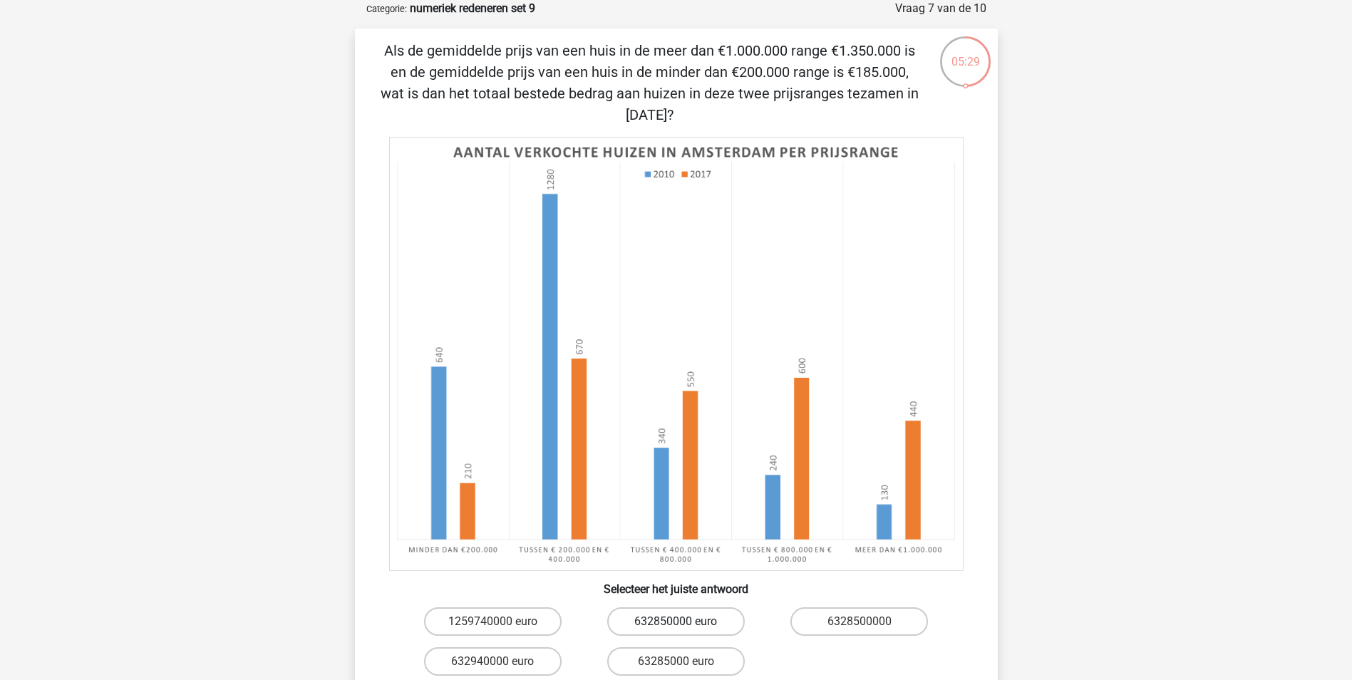
click at [683, 621] on input "632850000 euro" at bounding box center [680, 625] width 9 height 9
radio input "true"
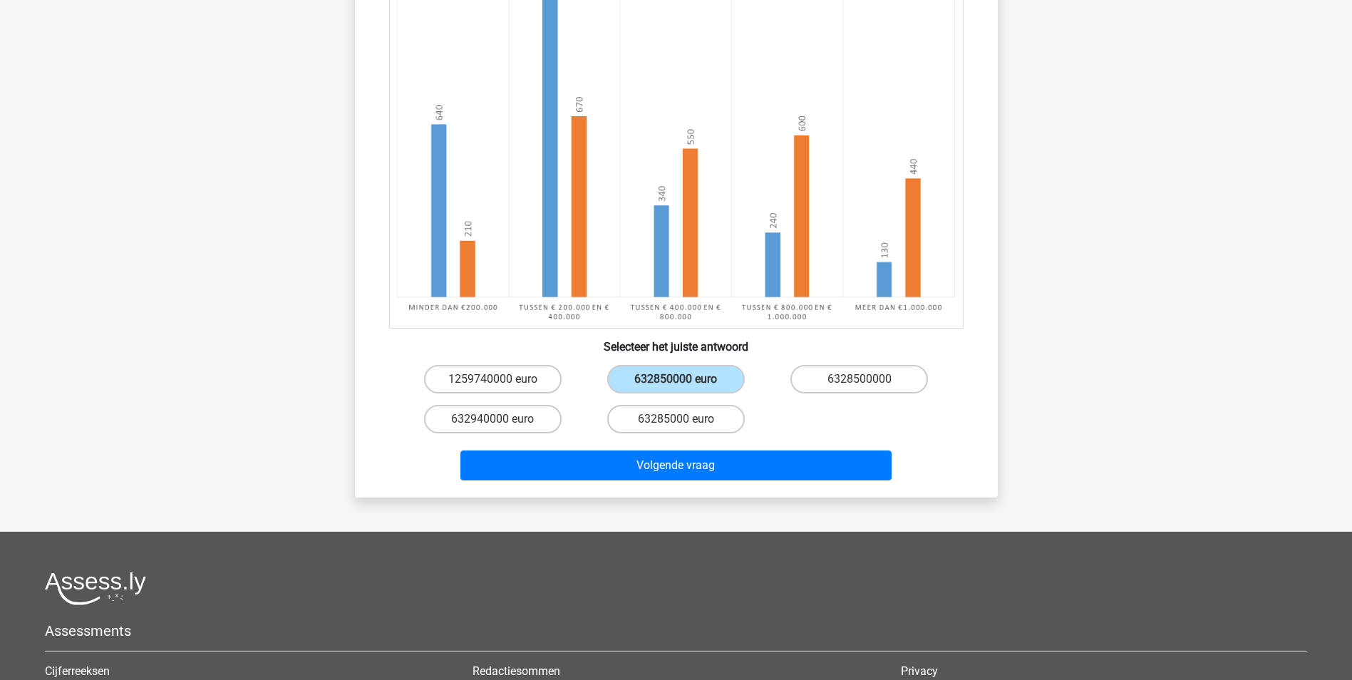
scroll to position [356, 0]
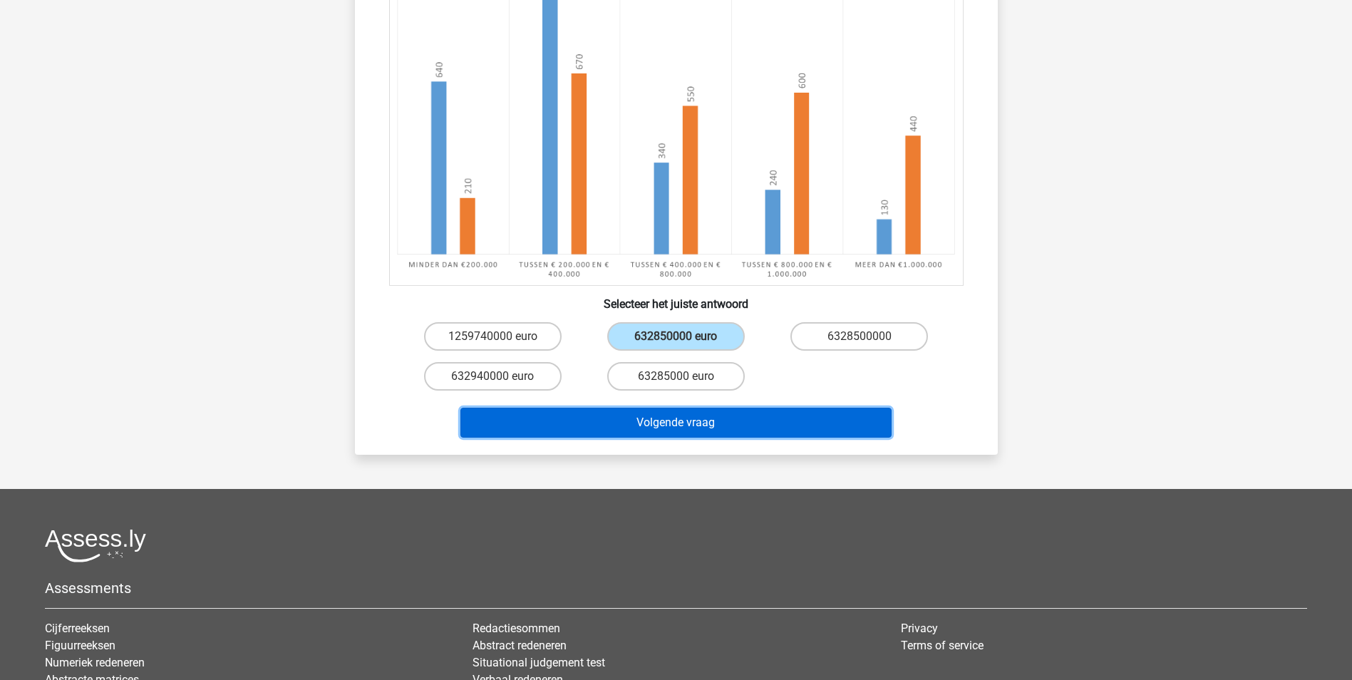
click at [693, 421] on button "Volgende vraag" at bounding box center [675, 423] width 431 height 30
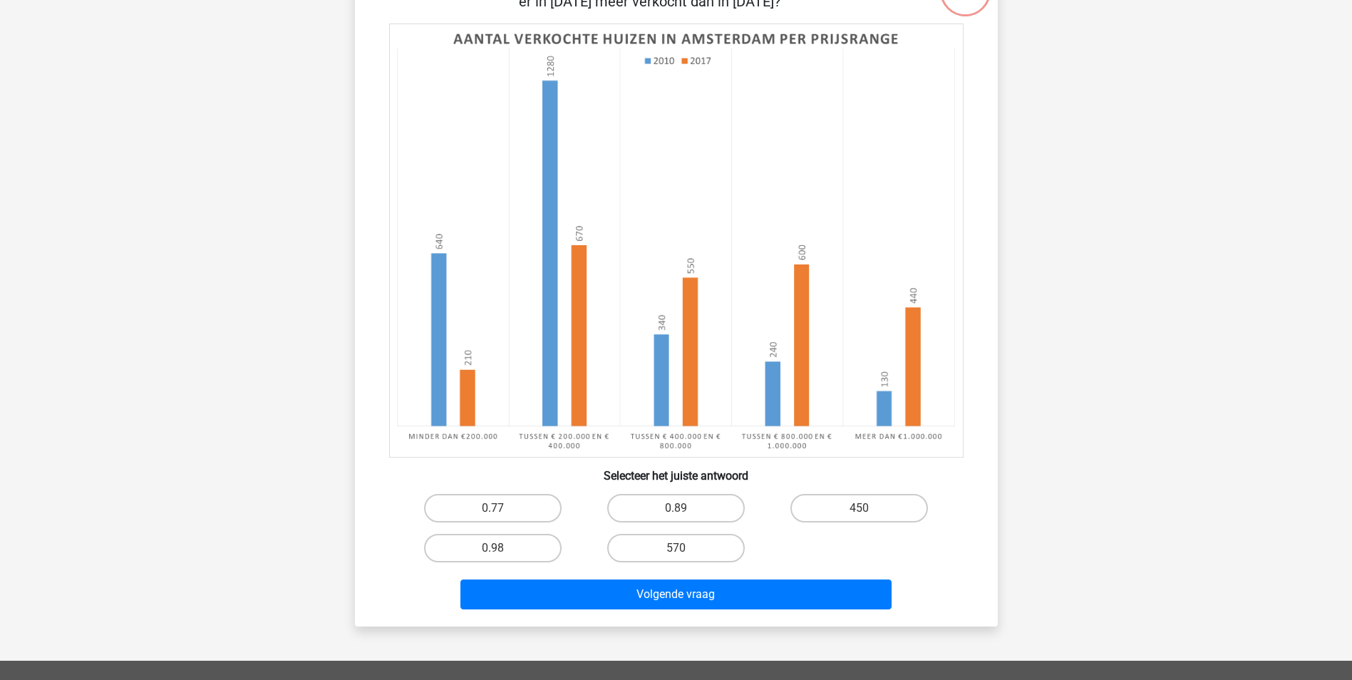
scroll to position [71, 0]
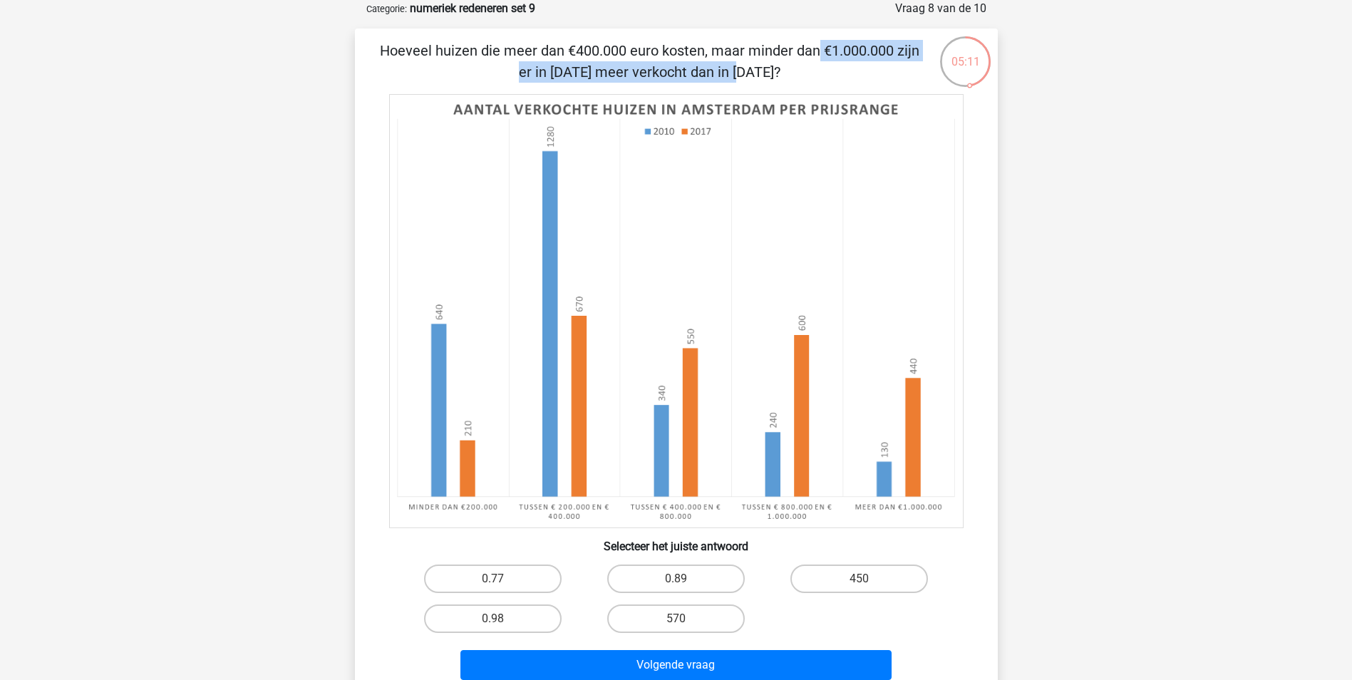
drag, startPoint x: 507, startPoint y: 46, endPoint x: 855, endPoint y: 51, distance: 348.5
click at [855, 51] on p "Hoeveel huizen die meer dan €400.000 euro kosten, maar minder dan €1.000.000 zi…" at bounding box center [650, 61] width 544 height 43
drag, startPoint x: 855, startPoint y: 51, endPoint x: 827, endPoint y: 67, distance: 32.9
click at [827, 67] on p "Hoeveel huizen die meer dan €400.000 euro kosten, maar minder dan €1.000.000 zi…" at bounding box center [650, 61] width 544 height 43
click at [1199, 465] on div "Eline elinevandeijck@gmail.com Nederlands English" at bounding box center [676, 518] width 1352 height 1179
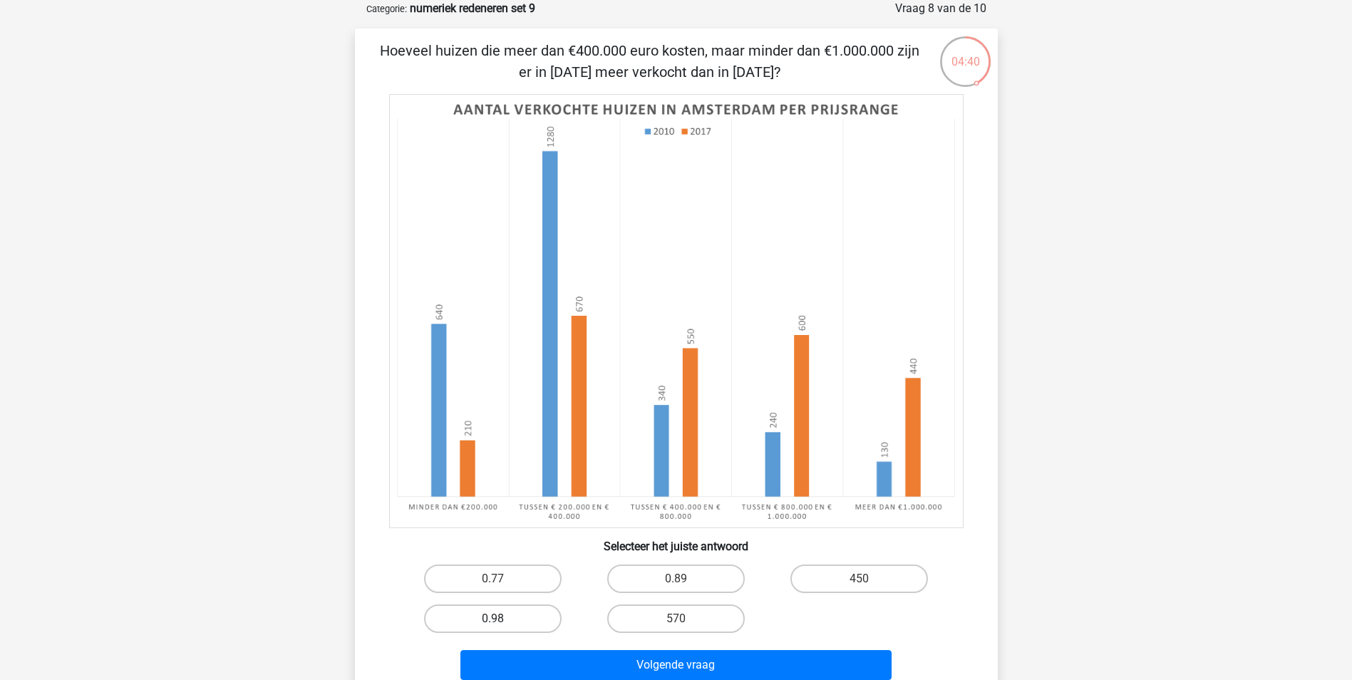
click at [507, 622] on label "0.98" at bounding box center [493, 618] width 138 height 29
click at [502, 622] on input "0.98" at bounding box center [496, 622] width 9 height 9
radio input "true"
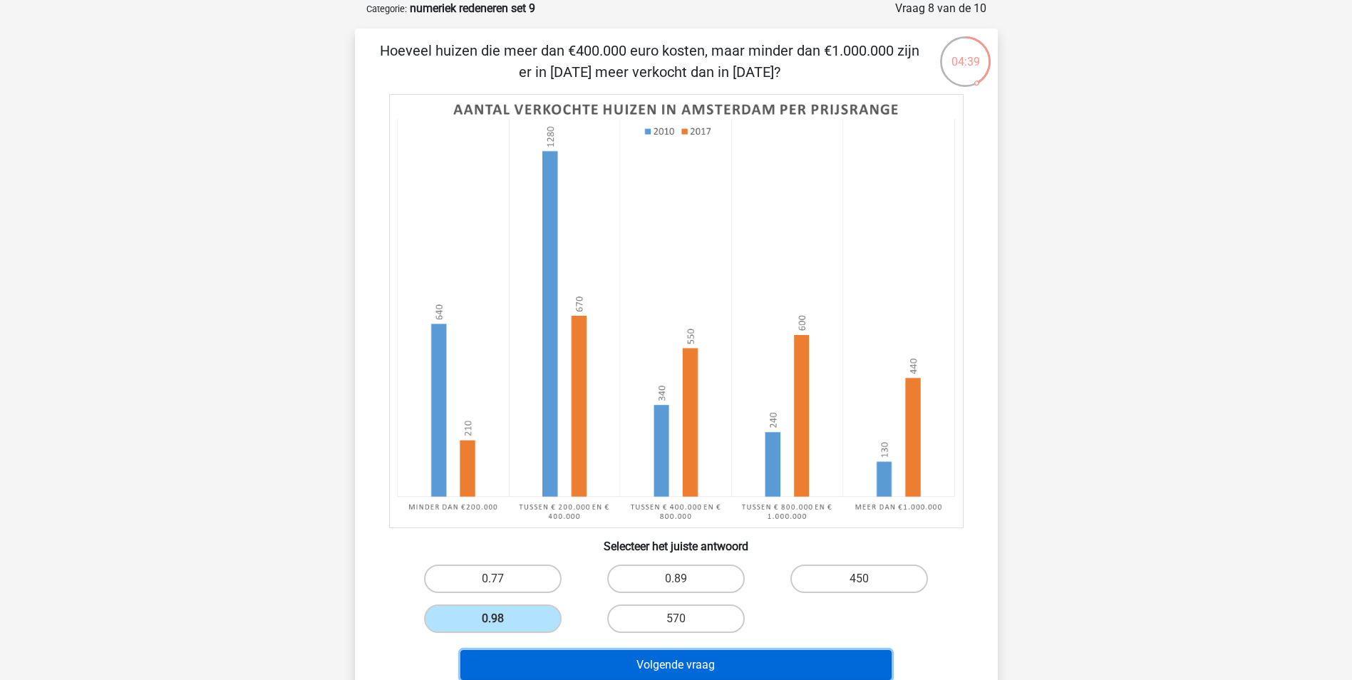
click at [514, 665] on button "Volgende vraag" at bounding box center [675, 665] width 431 height 30
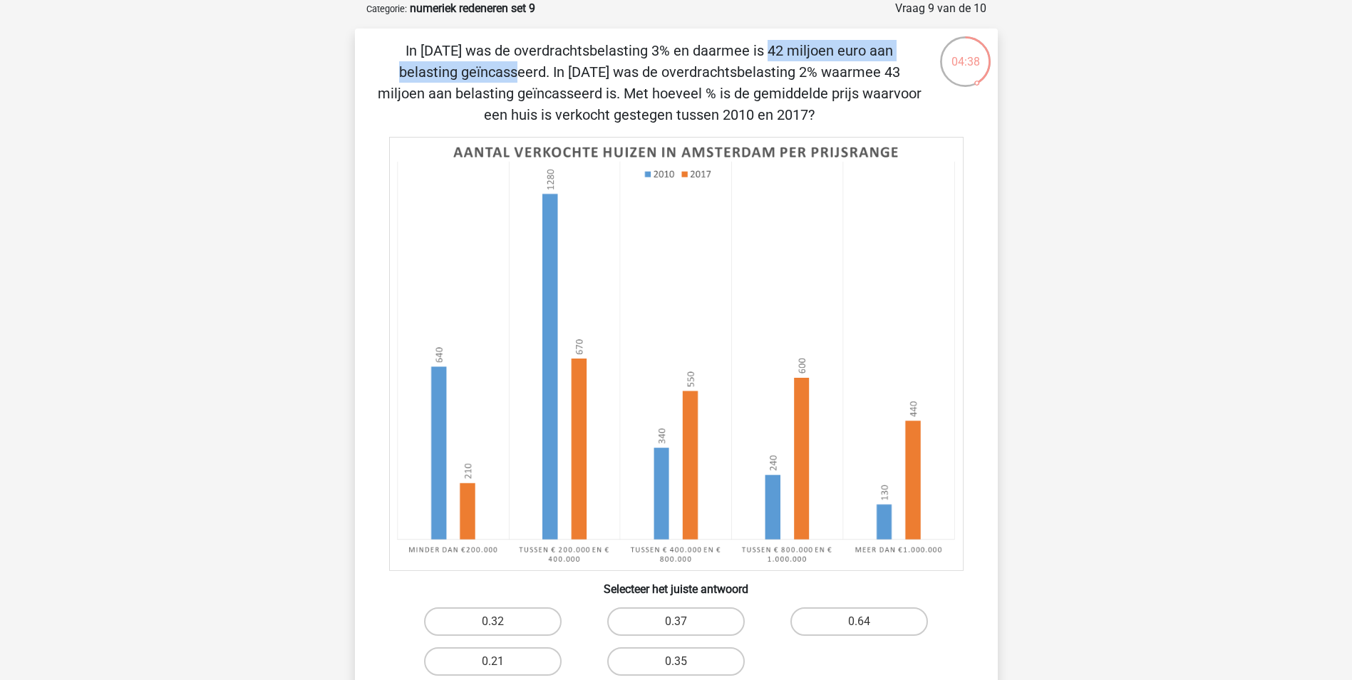
drag, startPoint x: 439, startPoint y: 56, endPoint x: 698, endPoint y: 61, distance: 259.4
click at [698, 61] on p "In [DATE] was de overdrachtsbelasting 3% en daarmee is 42 miljoen euro aan bela…" at bounding box center [650, 83] width 544 height 86
drag, startPoint x: 698, startPoint y: 61, endPoint x: 658, endPoint y: 113, distance: 66.0
click at [658, 113] on p "In [DATE] was de overdrachtsbelasting 3% en daarmee is 42 miljoen euro aan bela…" at bounding box center [650, 83] width 544 height 86
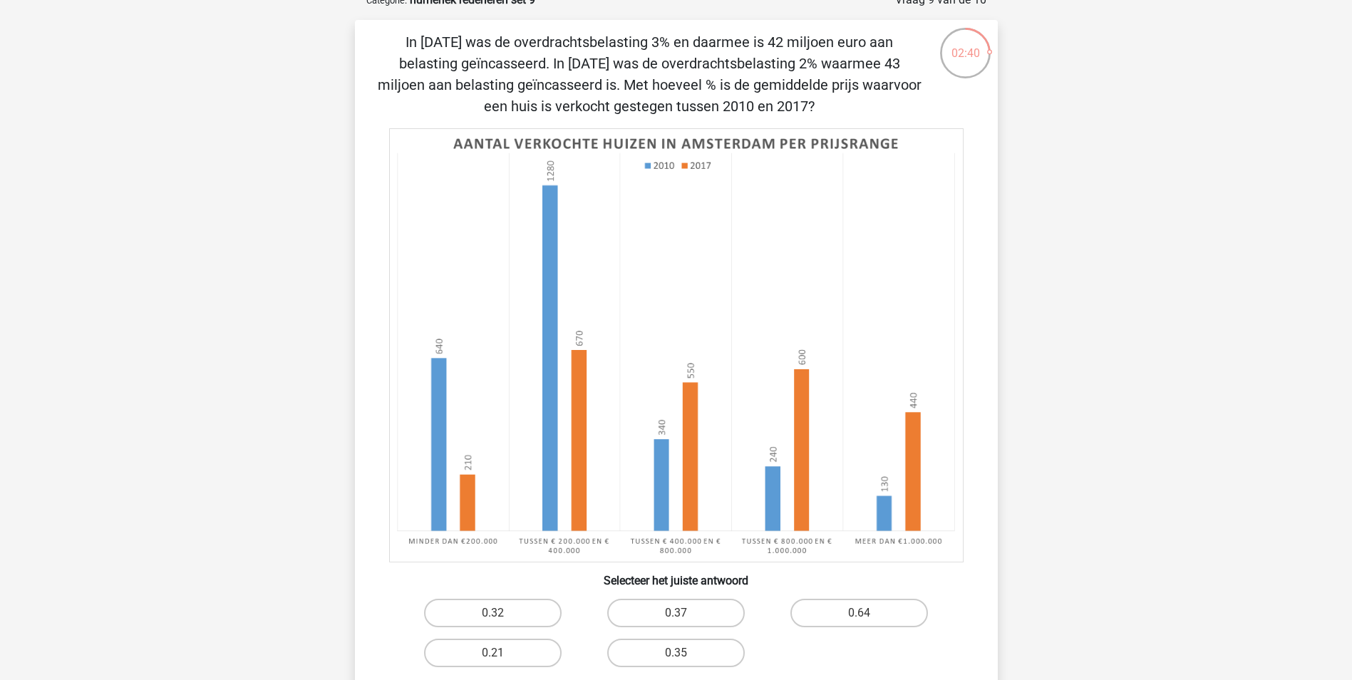
scroll to position [143, 0]
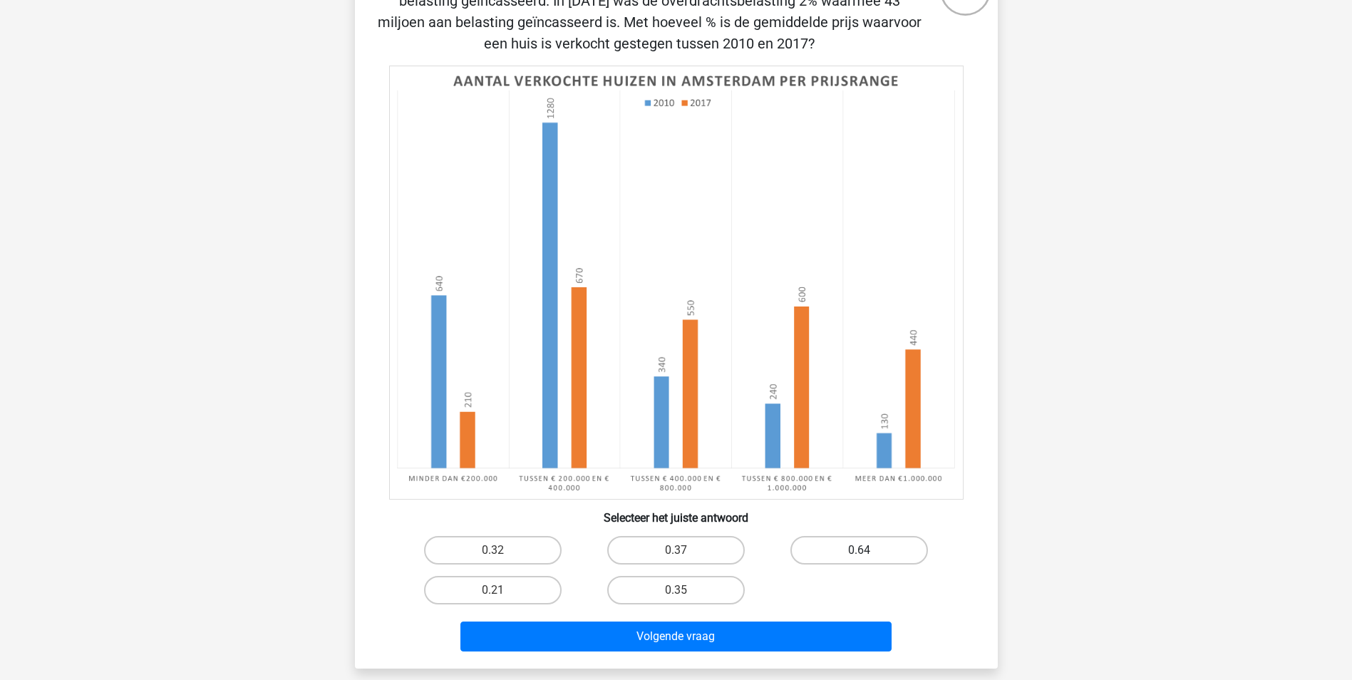
click at [844, 544] on label "0.64" at bounding box center [859, 550] width 138 height 29
click at [859, 550] on input "0.64" at bounding box center [863, 554] width 9 height 9
radio input "true"
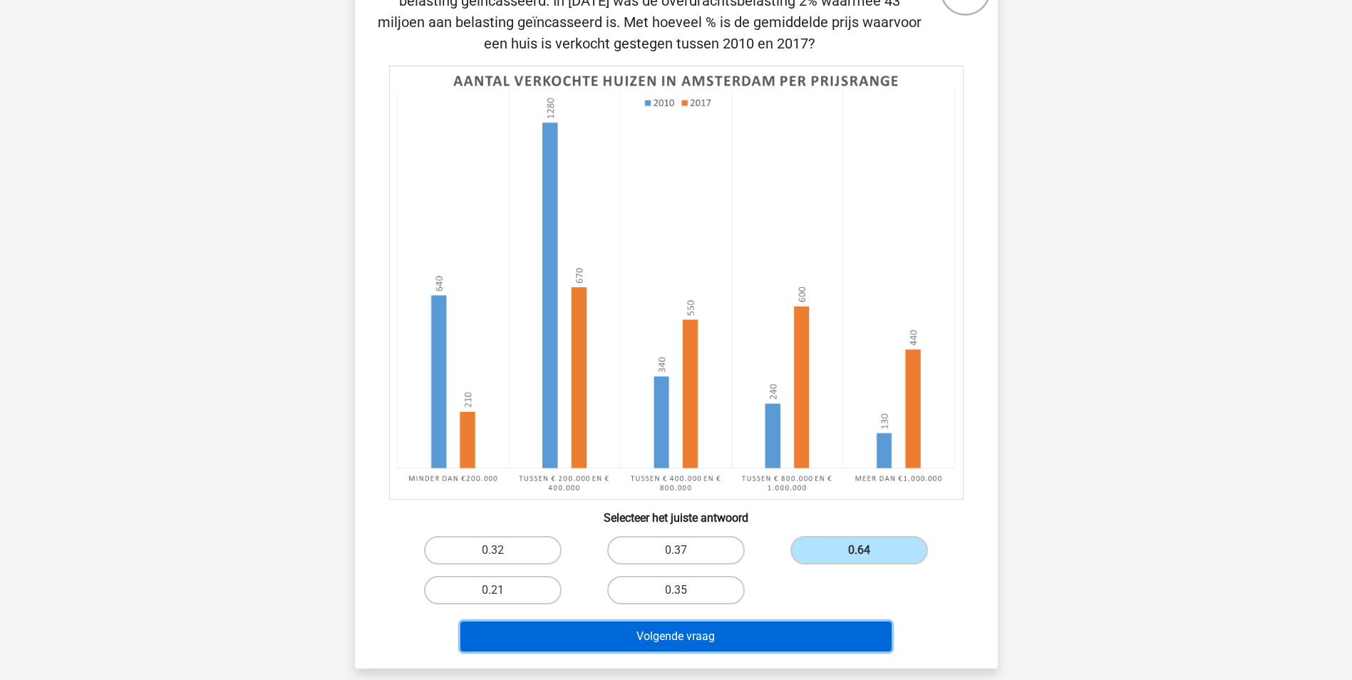
click at [787, 641] on button "Volgende vraag" at bounding box center [675, 636] width 431 height 30
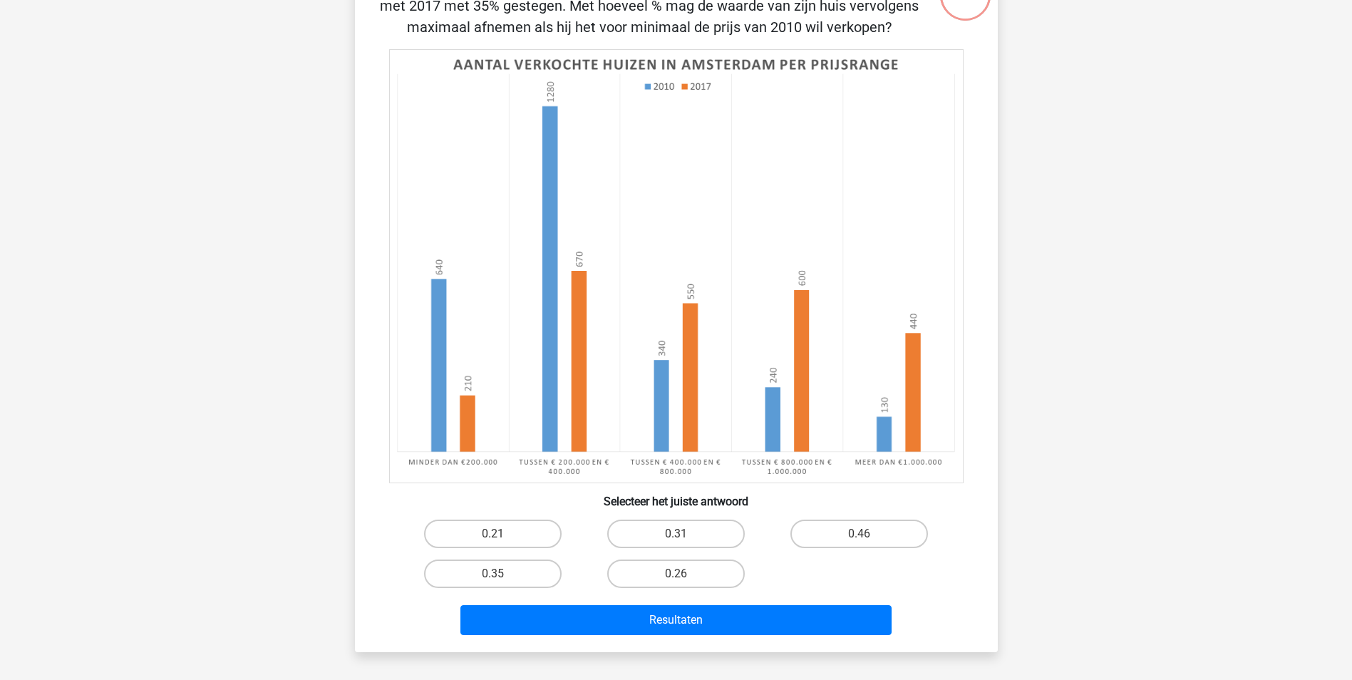
scroll to position [71, 0]
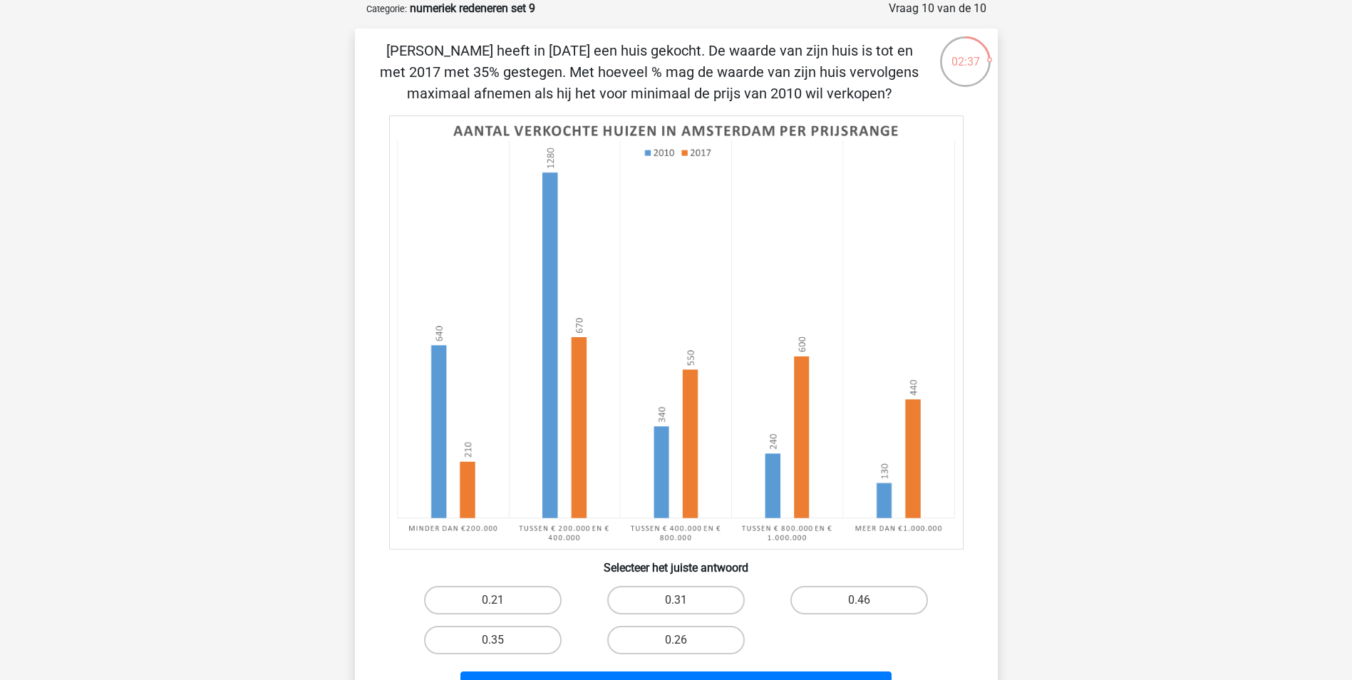
drag, startPoint x: 470, startPoint y: 39, endPoint x: 725, endPoint y: 100, distance: 261.5
click at [725, 100] on div "Peter heeft in 2010 een huis gekocht. De waarde van zijn huis is tot en met 201…" at bounding box center [676, 374] width 643 height 690
drag, startPoint x: 725, startPoint y: 100, endPoint x: 594, endPoint y: 69, distance: 133.9
click at [594, 69] on p "[PERSON_NAME] heeft in [DATE] een huis gekocht. De waarde van zijn huis is tot …" at bounding box center [650, 72] width 544 height 64
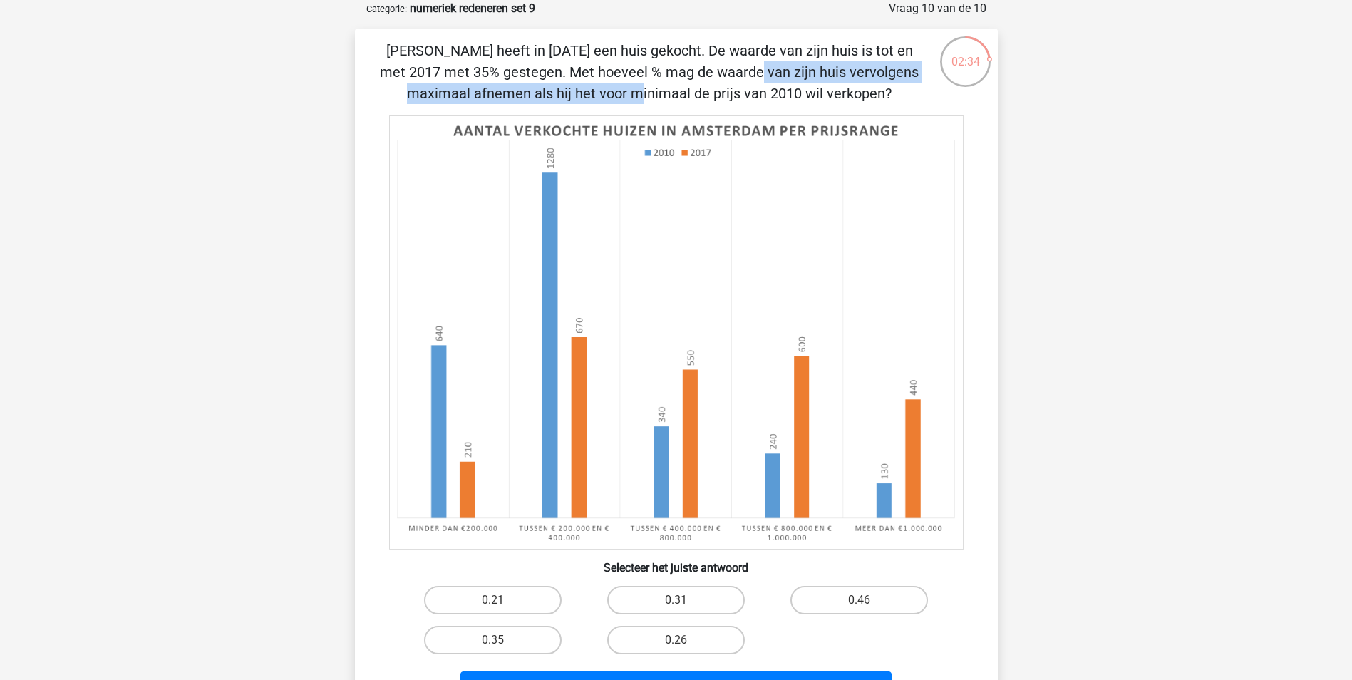
drag, startPoint x: 435, startPoint y: 63, endPoint x: 834, endPoint y: 73, distance: 399.9
click at [834, 73] on p "[PERSON_NAME] heeft in [DATE] een huis gekocht. De waarde van zijn huis is tot …" at bounding box center [650, 72] width 544 height 64
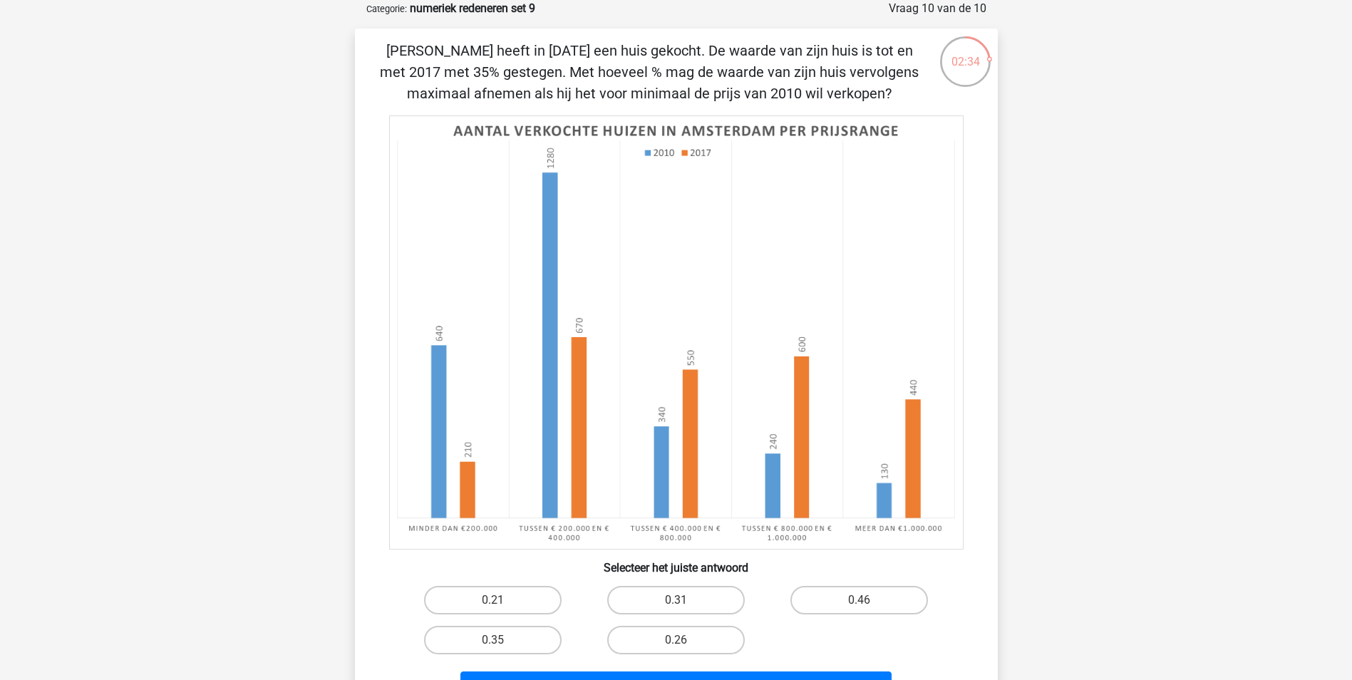
drag, startPoint x: 834, startPoint y: 73, endPoint x: 768, endPoint y: 86, distance: 67.5
click at [814, 90] on p "[PERSON_NAME] heeft in [DATE] een huis gekocht. De waarde van zijn huis is tot …" at bounding box center [650, 72] width 544 height 64
drag, startPoint x: 482, startPoint y: 102, endPoint x: 795, endPoint y: 101, distance: 312.1
click at [795, 101] on p "[PERSON_NAME] heeft in [DATE] een huis gekocht. De waarde van zijn huis is tot …" at bounding box center [650, 72] width 544 height 64
click at [302, 265] on div "Eline elinevandeijck@gmail.com Nederlands English" at bounding box center [676, 529] width 1352 height 1200
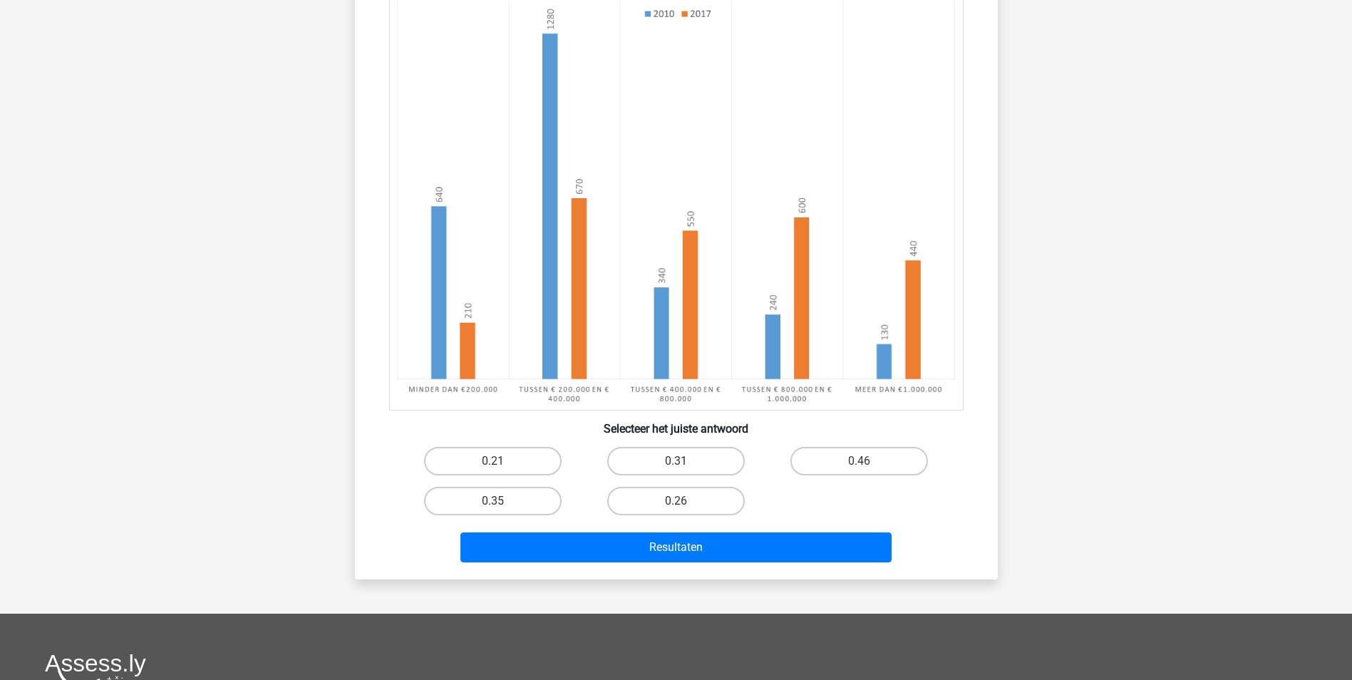
scroll to position [214, 0]
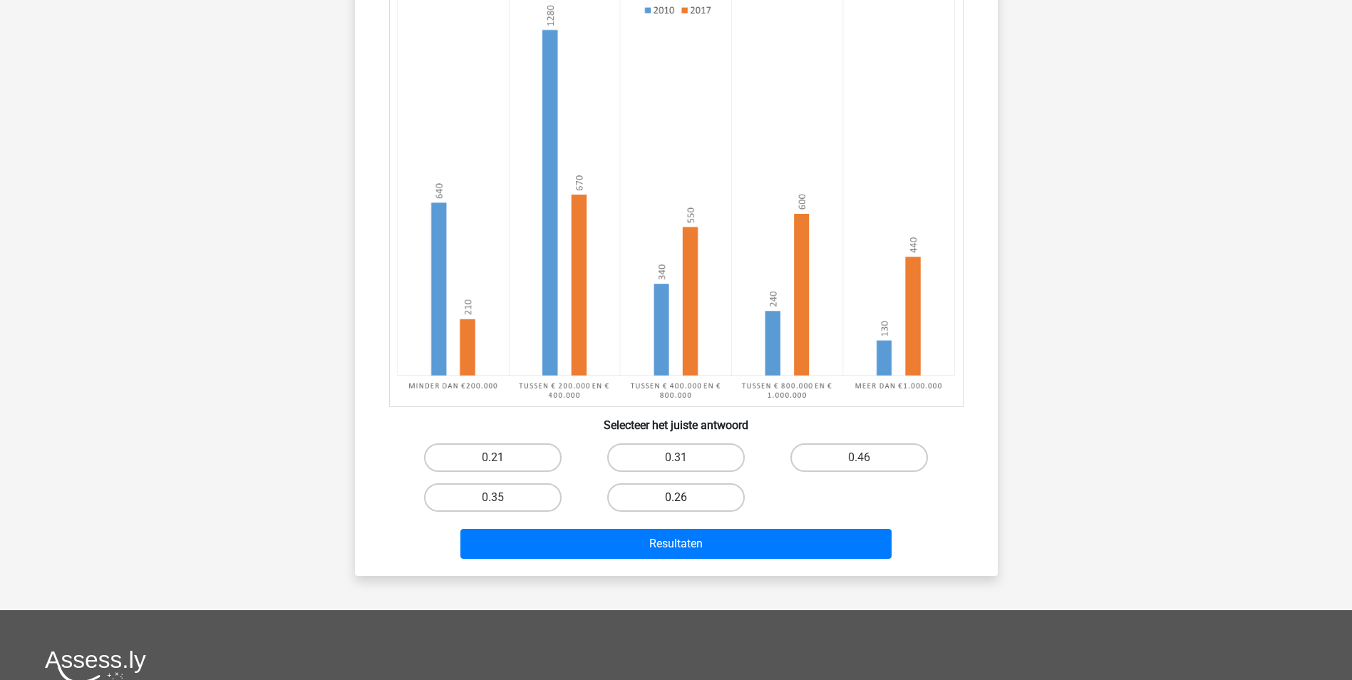
click at [659, 490] on label "0.26" at bounding box center [676, 497] width 138 height 29
click at [676, 497] on input "0.26" at bounding box center [680, 501] width 9 height 9
radio input "true"
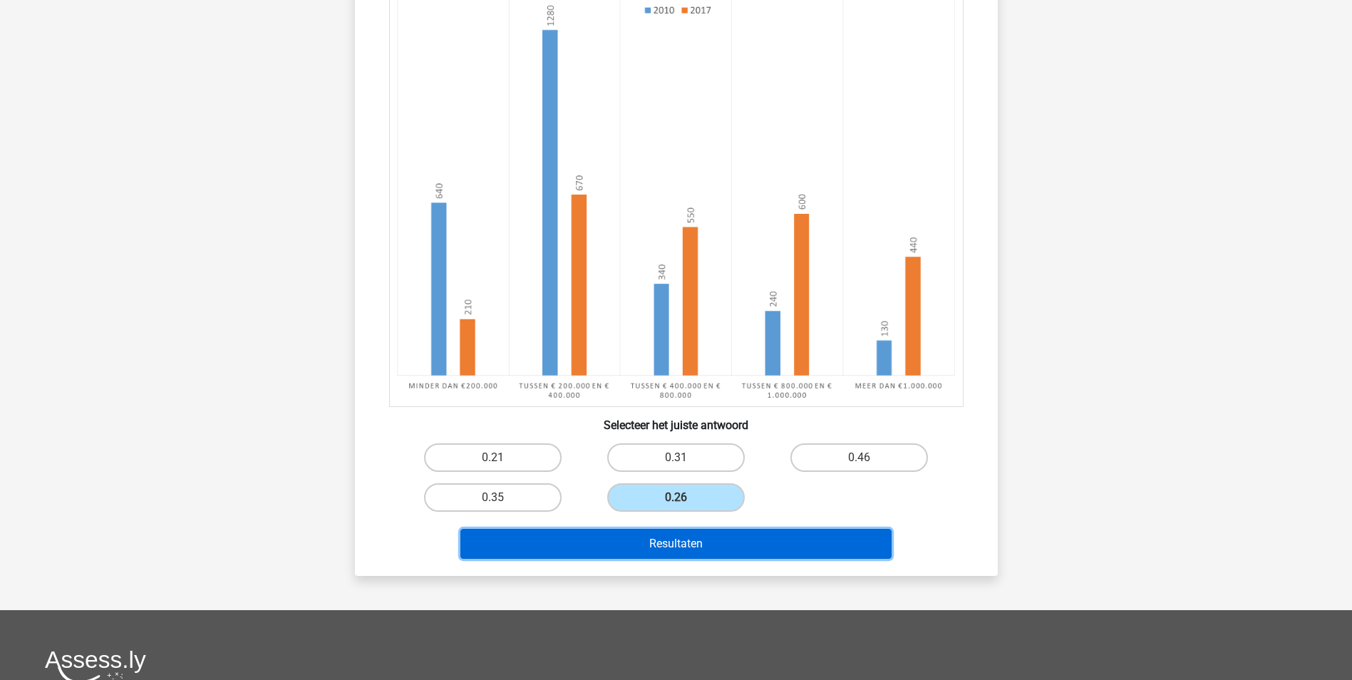
click at [665, 542] on button "Resultaten" at bounding box center [675, 544] width 431 height 30
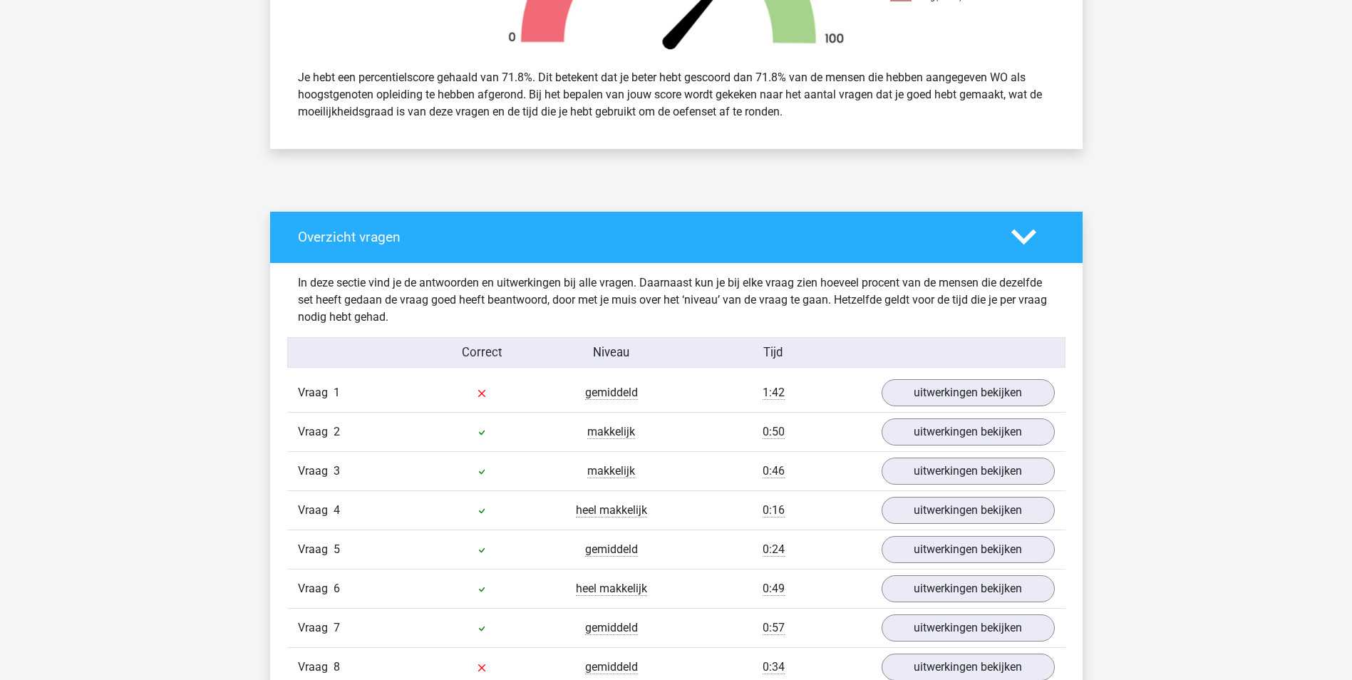
scroll to position [641, 0]
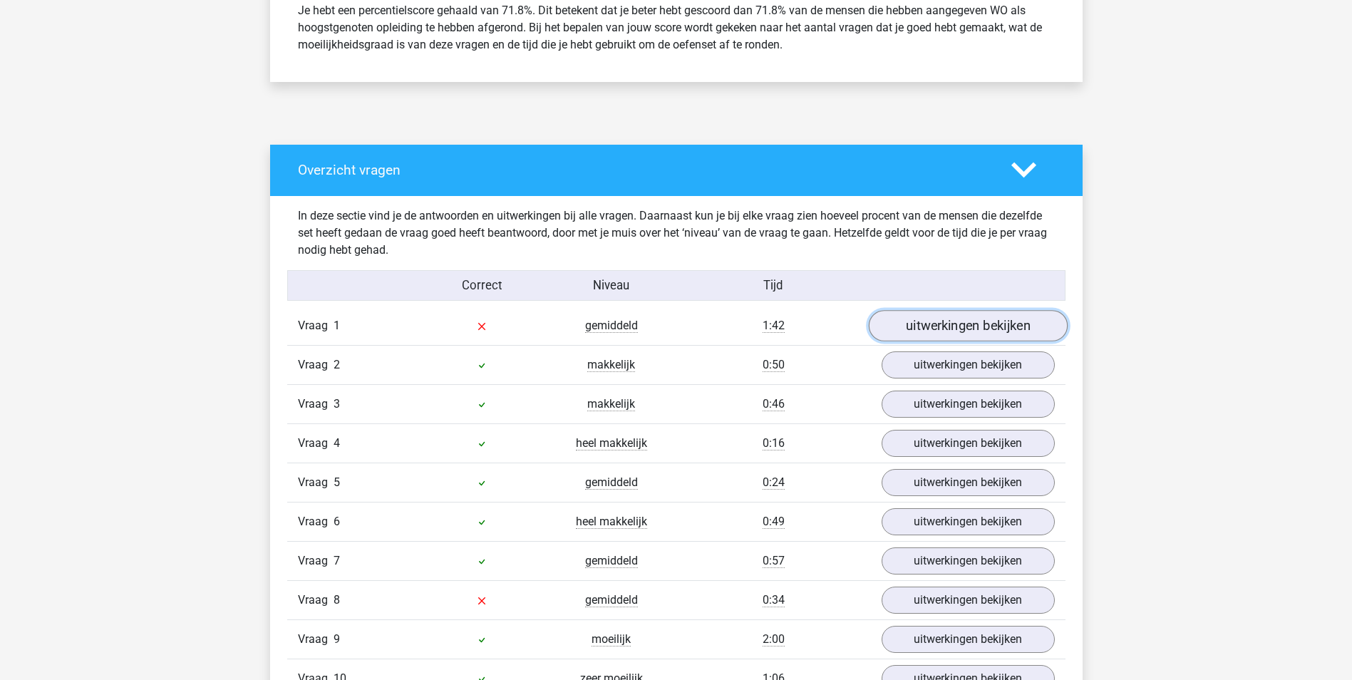
click at [974, 324] on link "uitwerkingen bekijken" at bounding box center [967, 325] width 199 height 31
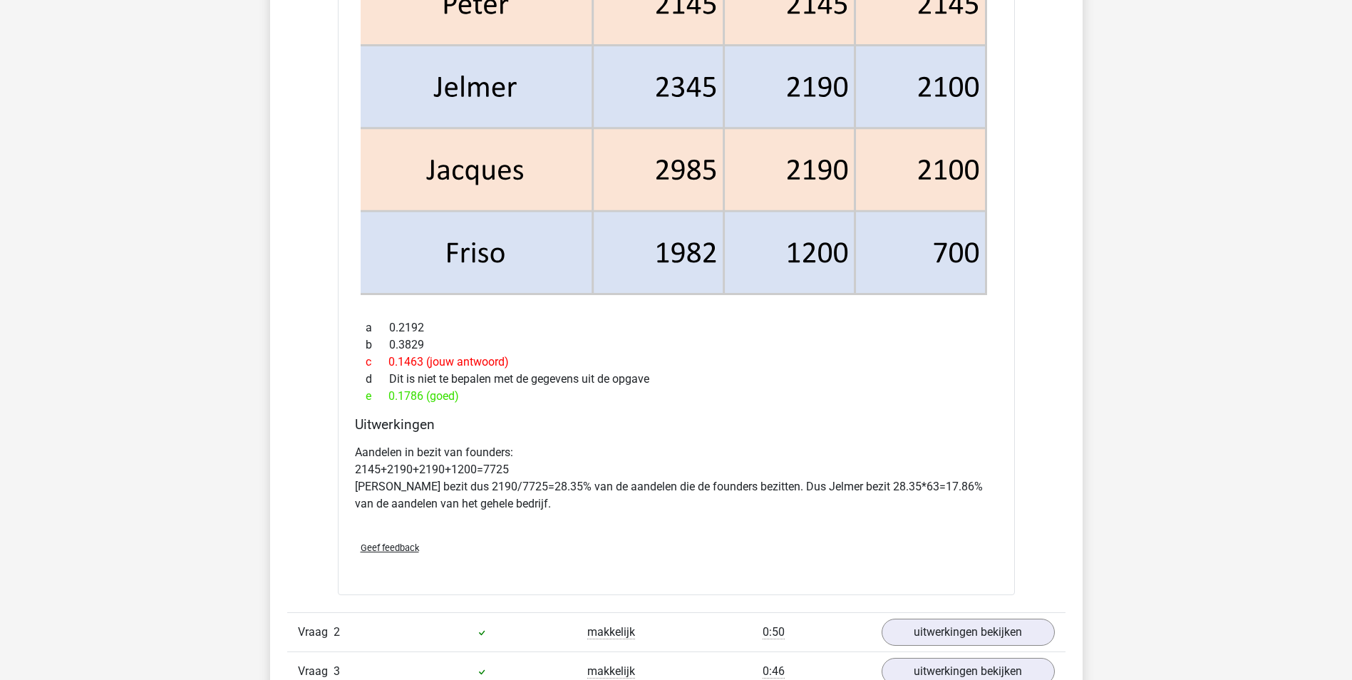
scroll to position [1639, 0]
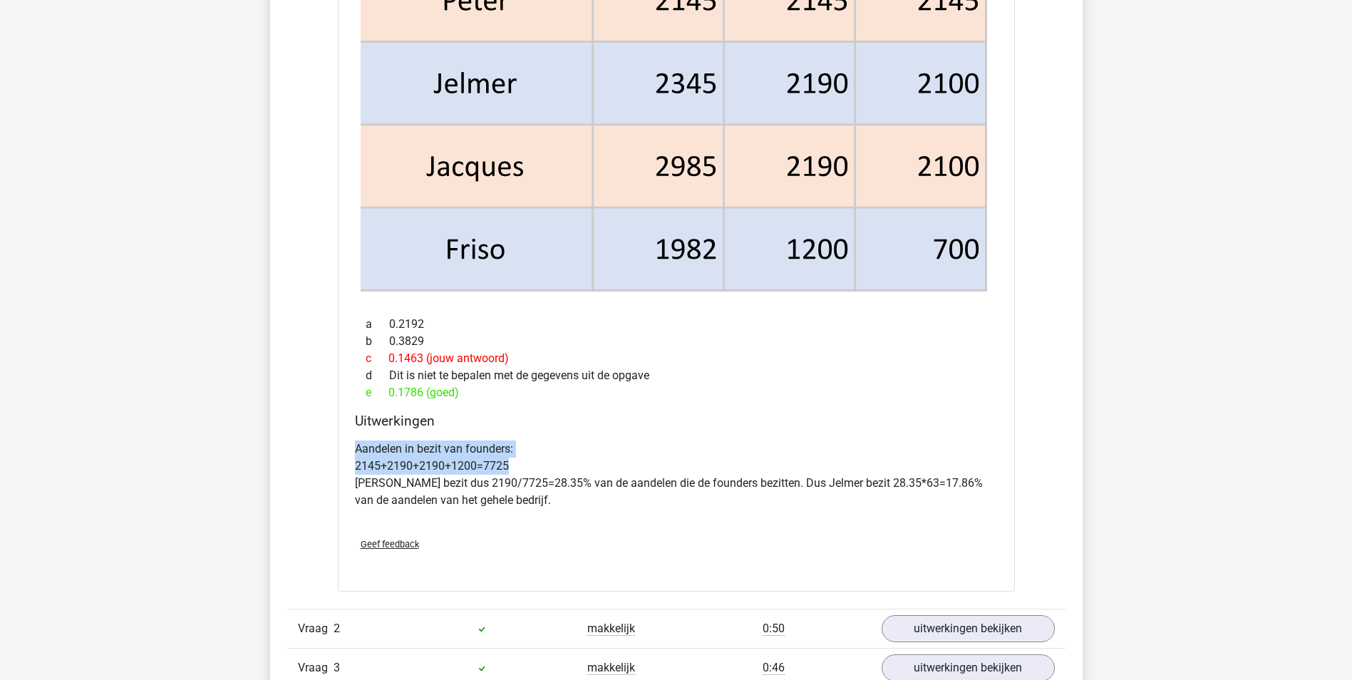
drag, startPoint x: 357, startPoint y: 450, endPoint x: 551, endPoint y: 465, distance: 194.4
click at [551, 465] on p "Aandelen in bezit van founders: 2145+2190+2190+1200=7725 Jelmer bezit dus 2190/…" at bounding box center [676, 474] width 643 height 68
drag, startPoint x: 551, startPoint y: 465, endPoint x: 553, endPoint y: 473, distance: 8.1
click at [553, 473] on p "Aandelen in bezit van founders: 2145+2190+2190+1200=7725 Jelmer bezit dus 2190/…" at bounding box center [676, 474] width 643 height 68
drag, startPoint x: 410, startPoint y: 462, endPoint x: 537, endPoint y: 470, distance: 126.4
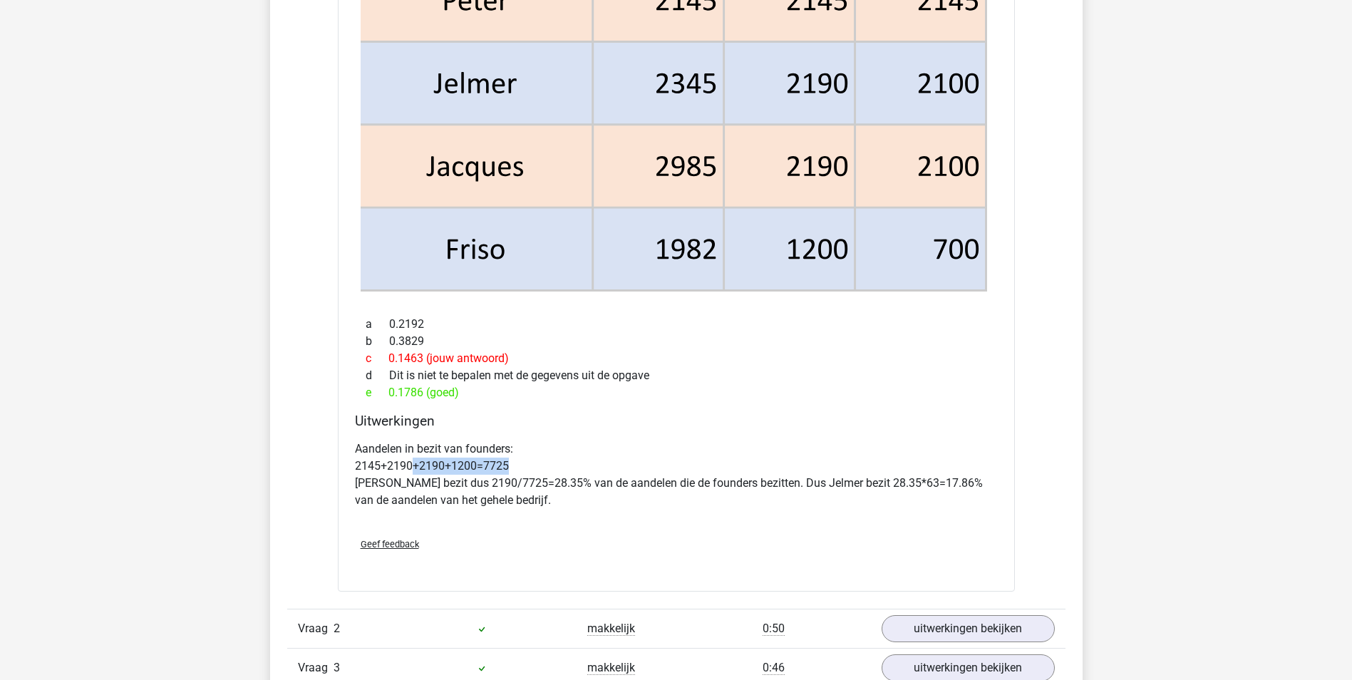
click at [537, 470] on p "Aandelen in bezit van founders: 2145+2190+2190+1200=7725 Jelmer bezit dus 2190/…" at bounding box center [676, 474] width 643 height 68
click at [537, 472] on p "Aandelen in bezit van founders: 2145+2190+2190+1200=7725 Jelmer bezit dus 2190/…" at bounding box center [676, 474] width 643 height 68
drag, startPoint x: 401, startPoint y: 481, endPoint x: 612, endPoint y: 482, distance: 210.9
click at [612, 482] on p "Aandelen in bezit van founders: 2145+2190+2190+1200=7725 Jelmer bezit dus 2190/…" at bounding box center [676, 474] width 643 height 68
drag, startPoint x: 612, startPoint y: 482, endPoint x: 604, endPoint y: 512, distance: 30.4
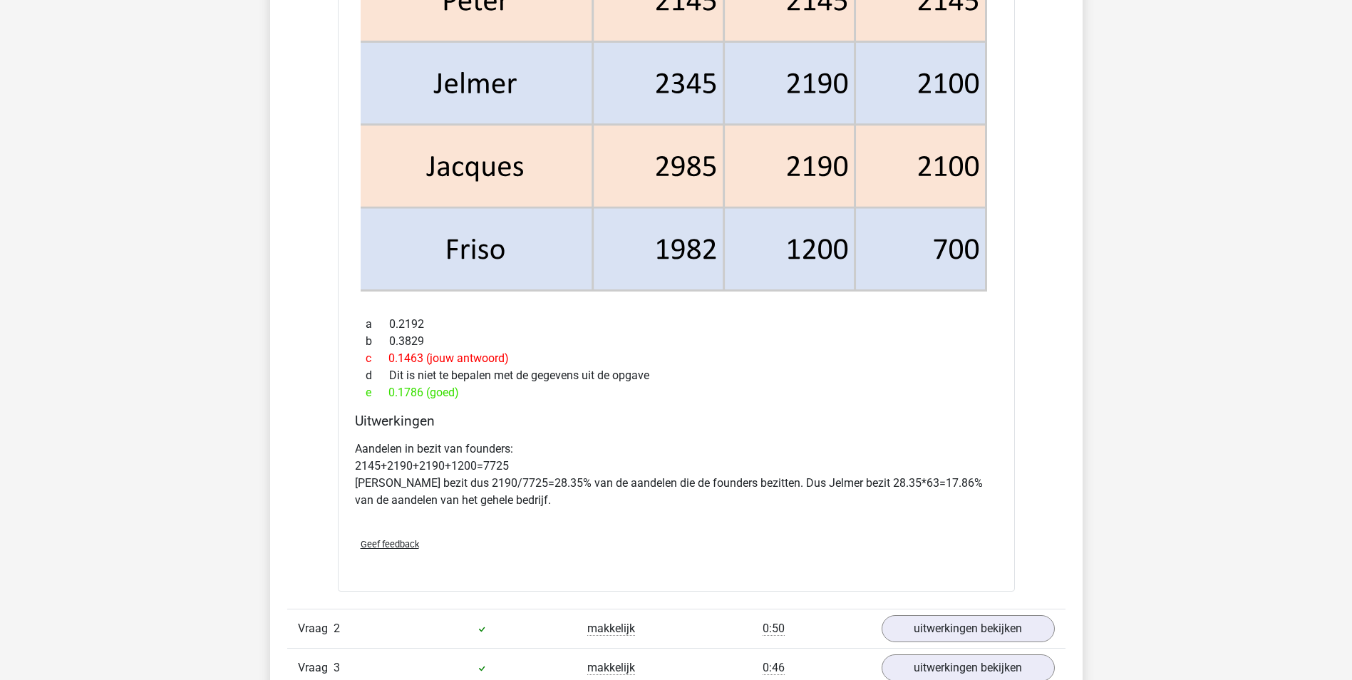
click at [604, 512] on div "Aandelen in bezit van founders: 2145+2190+2190+1200=7725 Jelmer bezit dus 2190/…" at bounding box center [676, 480] width 643 height 91
drag, startPoint x: 447, startPoint y: 482, endPoint x: 891, endPoint y: 482, distance: 443.9
click at [891, 482] on p "Aandelen in bezit van founders: 2145+2190+2190+1200=7725 Jelmer bezit dus 2190/…" at bounding box center [676, 474] width 643 height 68
drag, startPoint x: 891, startPoint y: 482, endPoint x: 821, endPoint y: 516, distance: 77.4
click at [827, 515] on div "Aandelen in bezit van founders: 2145+2190+2190+1200=7725 Jelmer bezit dus 2190/…" at bounding box center [676, 480] width 643 height 91
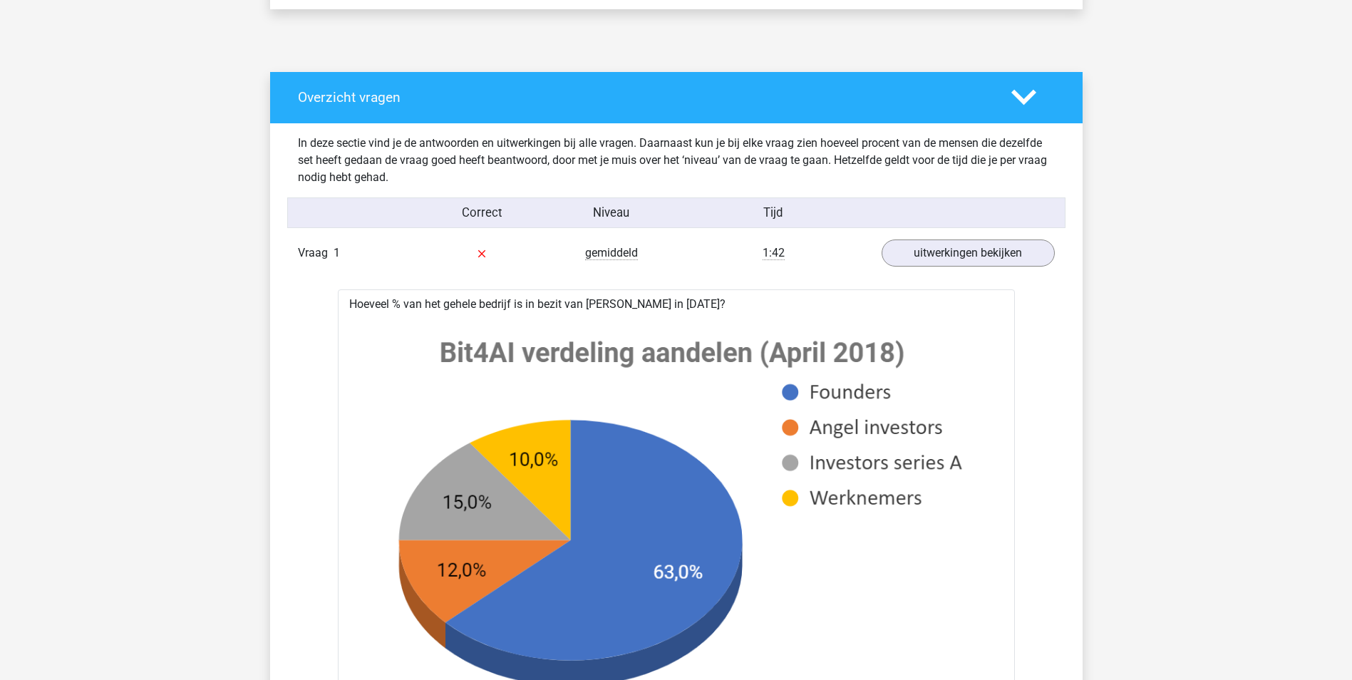
scroll to position [713, 0]
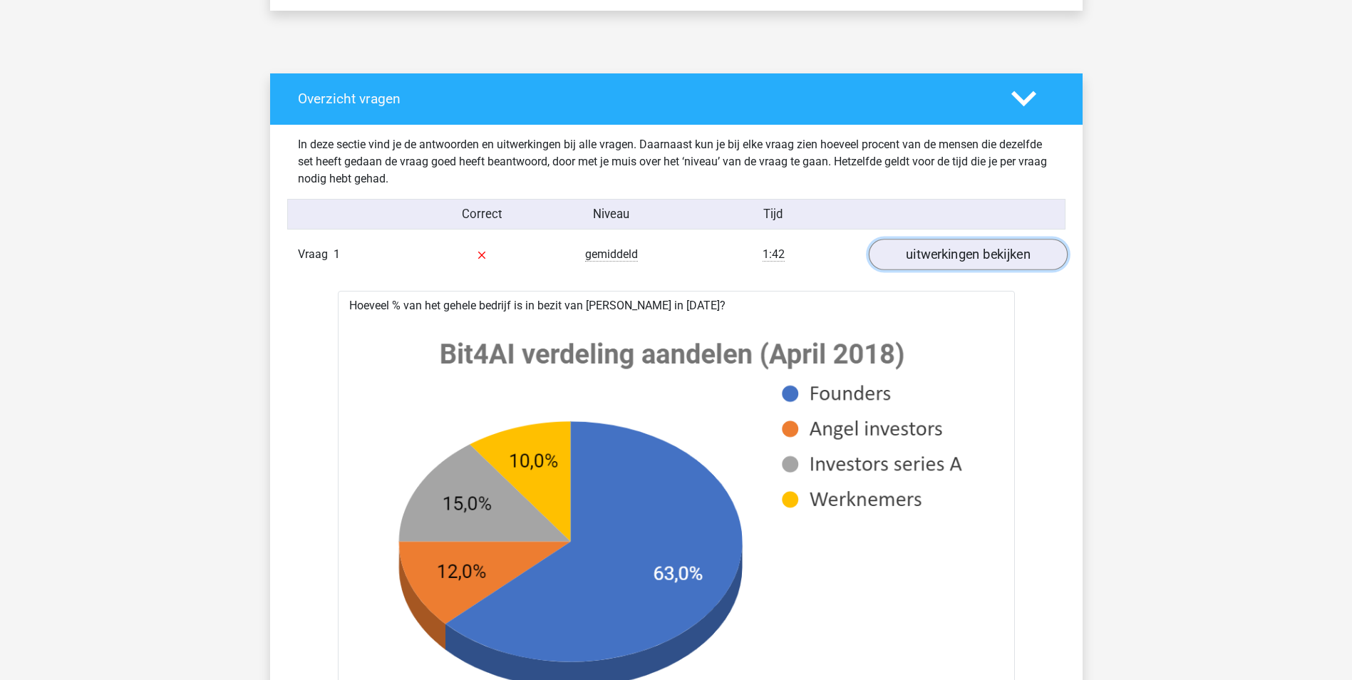
click at [949, 255] on link "uitwerkingen bekijken" at bounding box center [967, 254] width 199 height 31
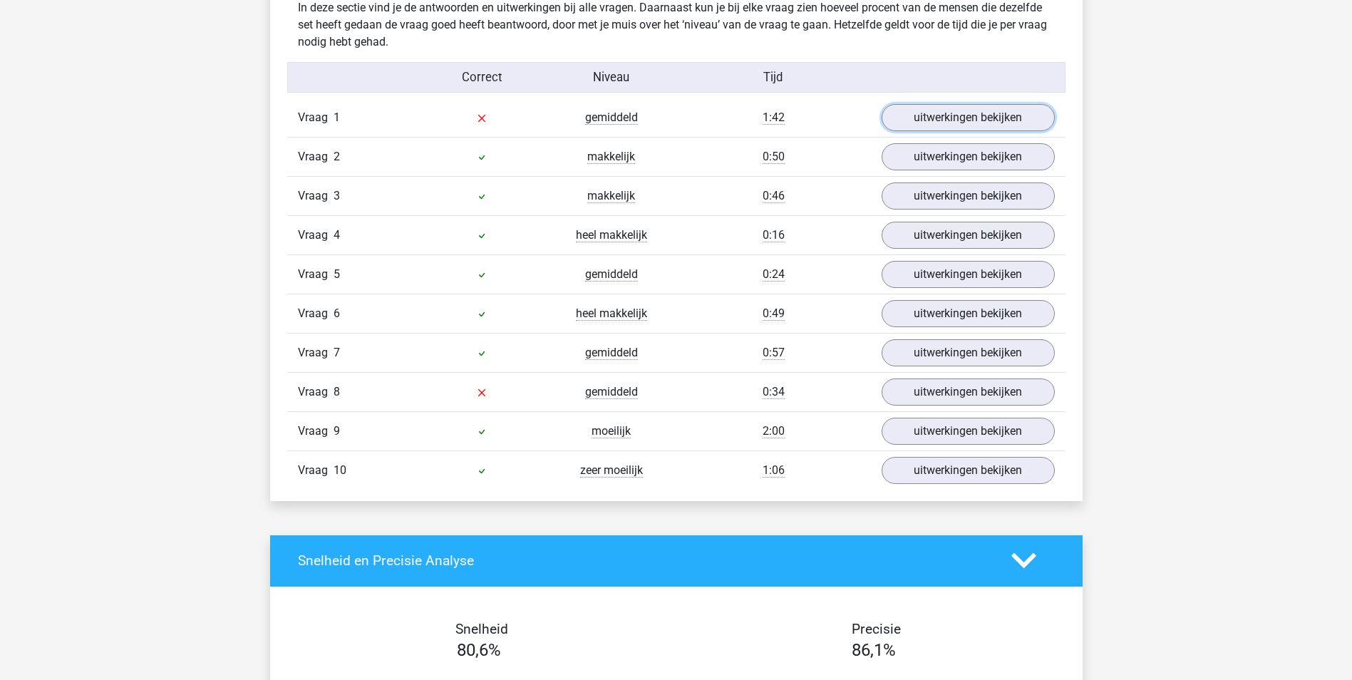
scroll to position [855, 0]
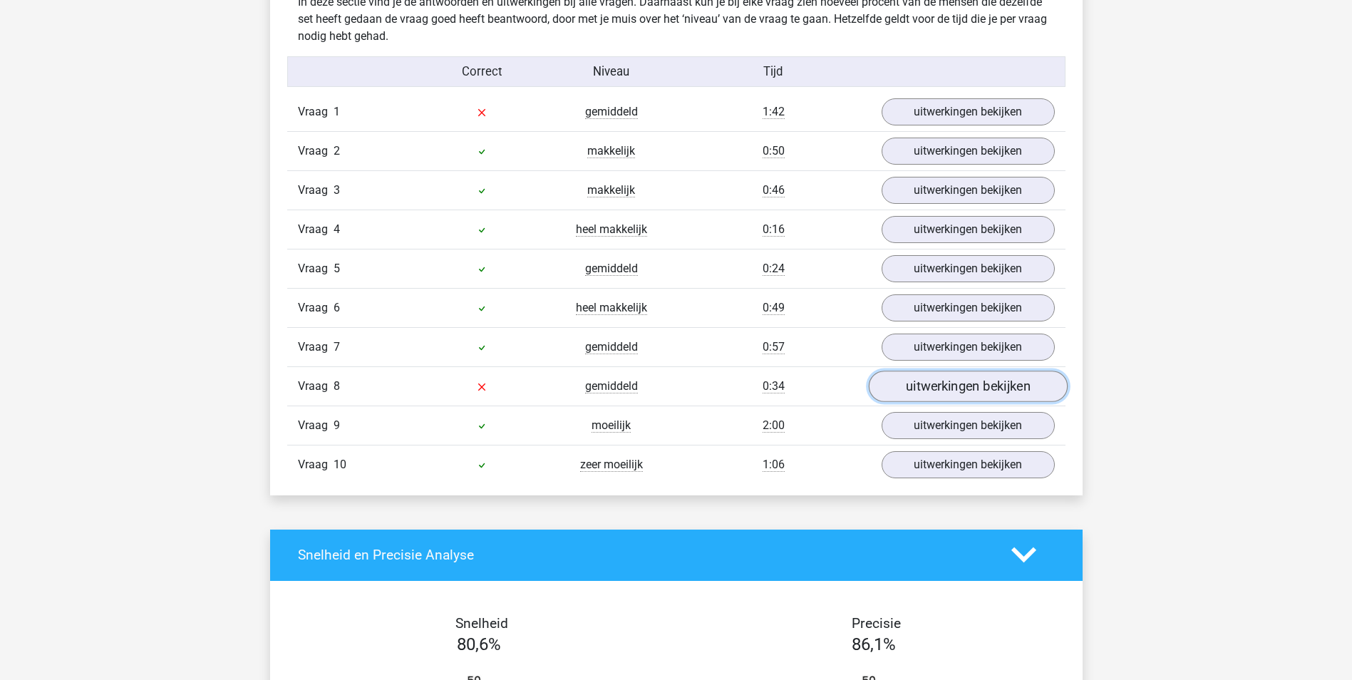
click at [899, 389] on link "uitwerkingen bekijken" at bounding box center [967, 386] width 199 height 31
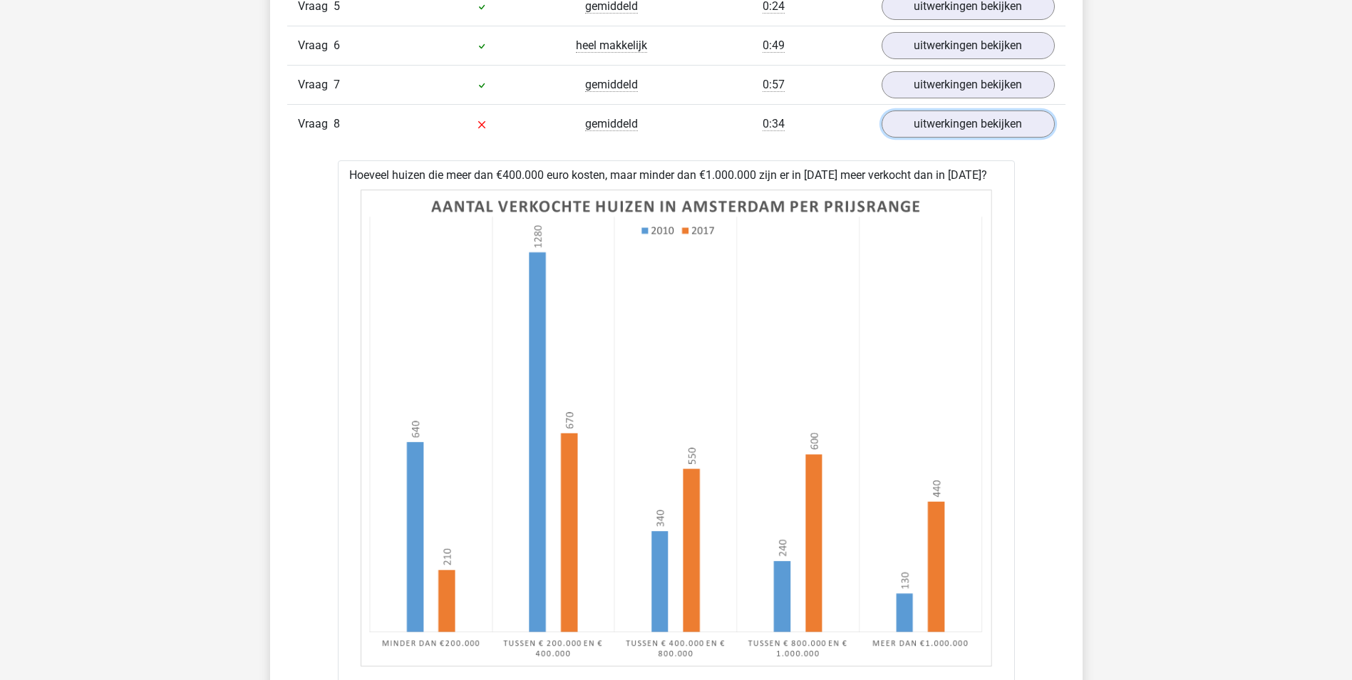
scroll to position [1069, 0]
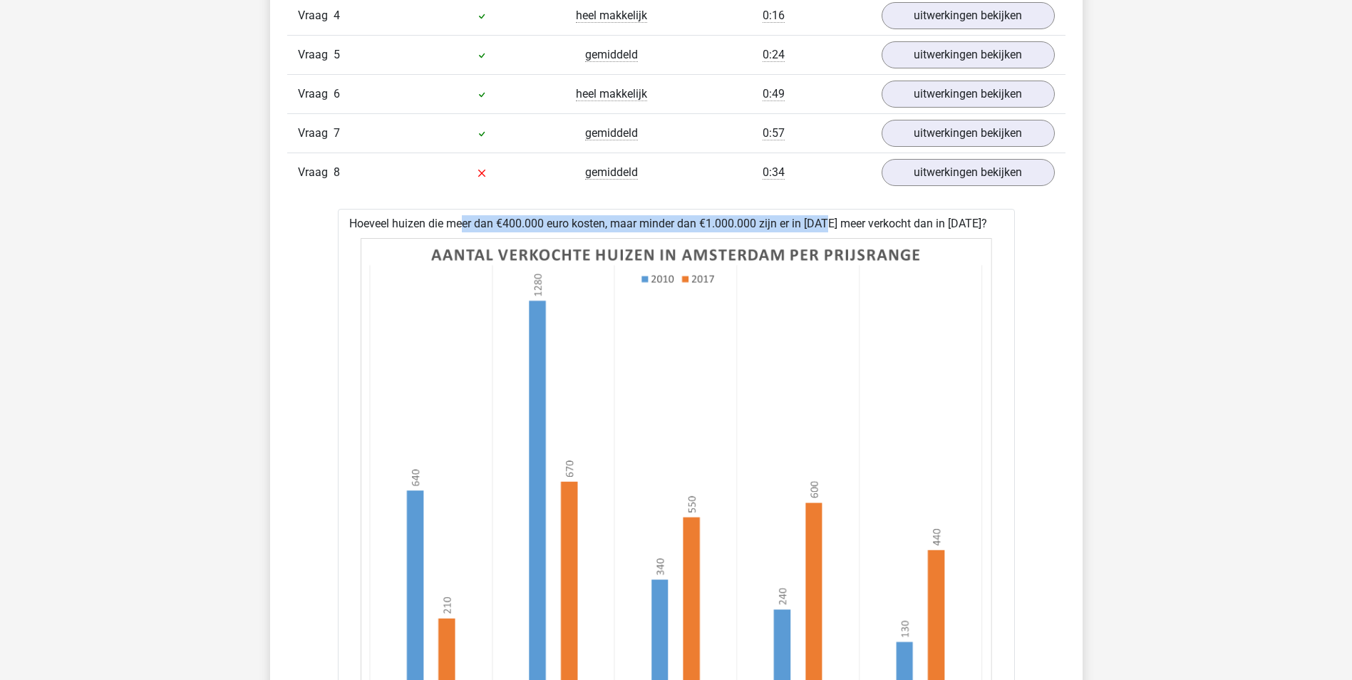
drag, startPoint x: 416, startPoint y: 217, endPoint x: 786, endPoint y: 222, distance: 369.9
click at [786, 222] on div "Hoeveel huizen die meer dan €400.000 euro kosten, maar minder dan €1.000.000 zi…" at bounding box center [676, 600] width 677 height 782
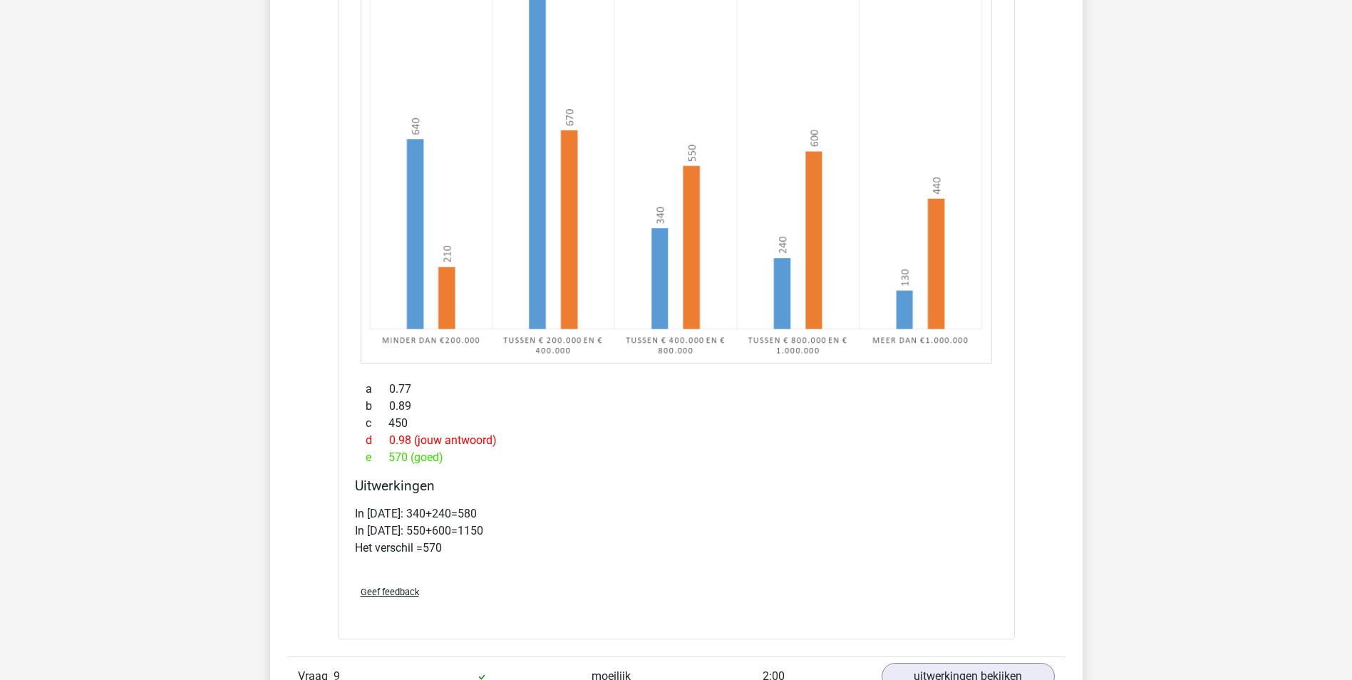
scroll to position [1425, 0]
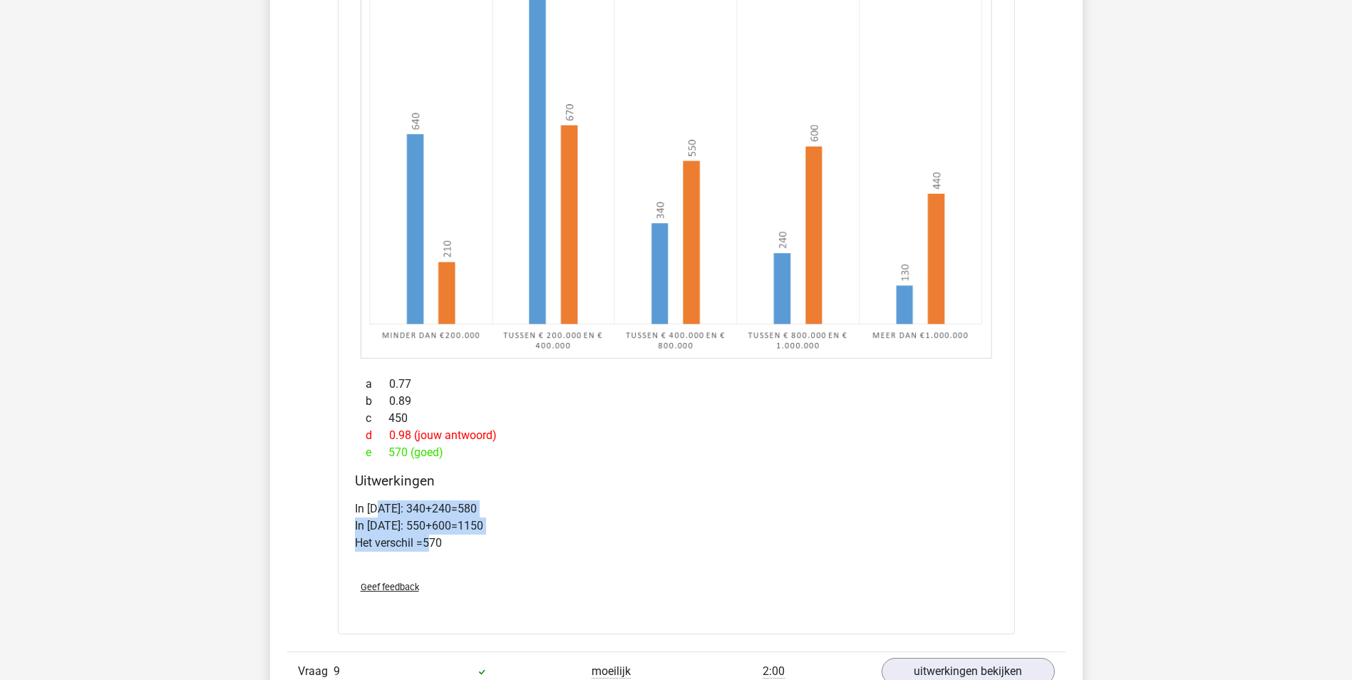
drag, startPoint x: 380, startPoint y: 505, endPoint x: 433, endPoint y: 560, distance: 76.1
click at [433, 560] on div "In [DATE]: 340+240=580 In [DATE]: 550+600=1150 Het verschil =570" at bounding box center [676, 532] width 643 height 74
drag, startPoint x: 433, startPoint y: 560, endPoint x: 433, endPoint y: 544, distance: 15.7
click at [433, 560] on div "In [DATE]: 340+240=580 In [DATE]: 550+600=1150 Het verschil =570" at bounding box center [676, 532] width 643 height 74
drag, startPoint x: 378, startPoint y: 506, endPoint x: 391, endPoint y: 533, distance: 30.3
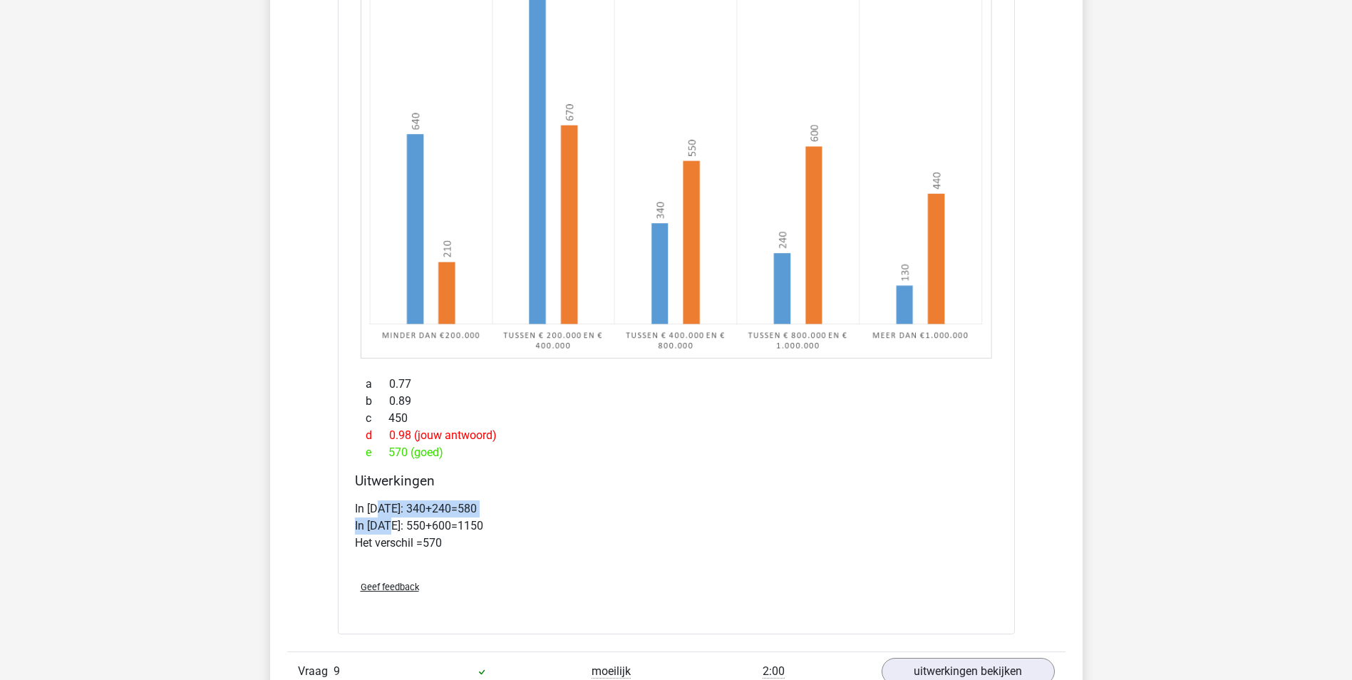
click at [391, 533] on p "In [DATE]: 340+240=580 In [DATE]: 550+600=1150 Het verschil =570" at bounding box center [676, 525] width 643 height 51
drag, startPoint x: 388, startPoint y: 512, endPoint x: 390, endPoint y: 533, distance: 20.9
click at [390, 533] on p "In [DATE]: 340+240=580 In [DATE]: 550+600=1150 Het verschil =570" at bounding box center [676, 525] width 643 height 51
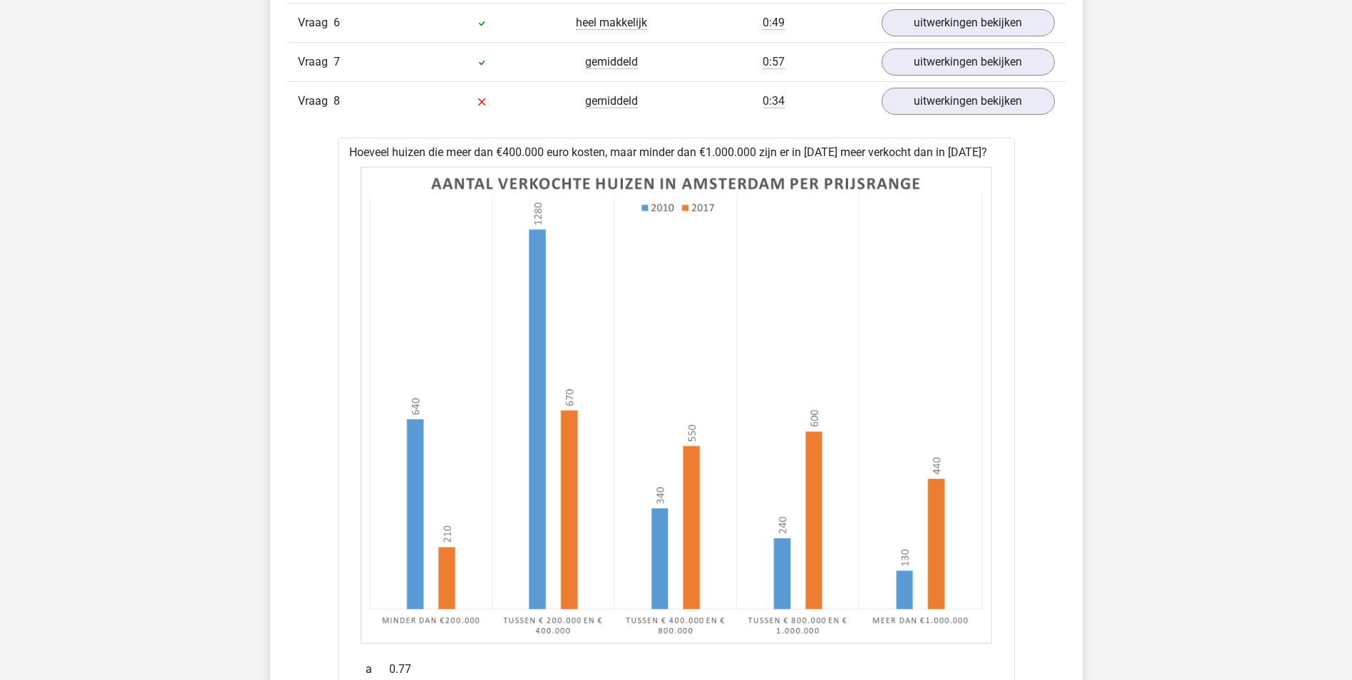
scroll to position [1069, 0]
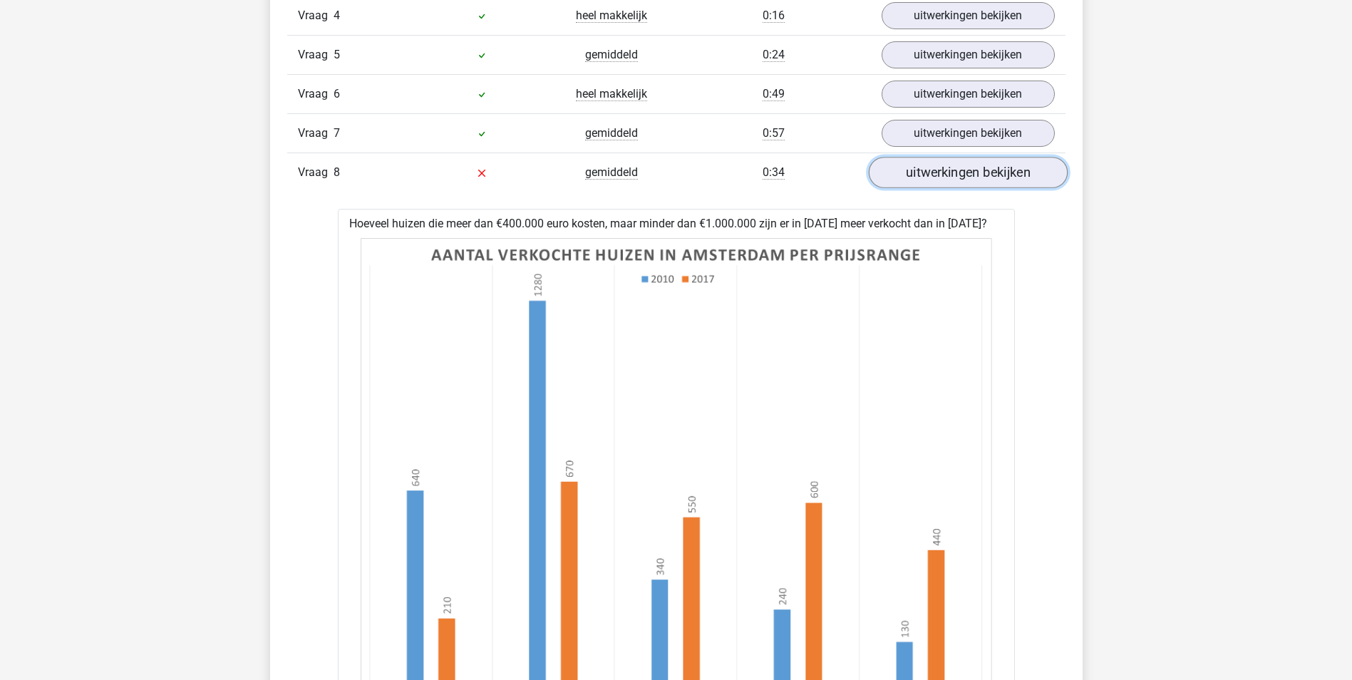
click at [944, 179] on link "uitwerkingen bekijken" at bounding box center [967, 172] width 199 height 31
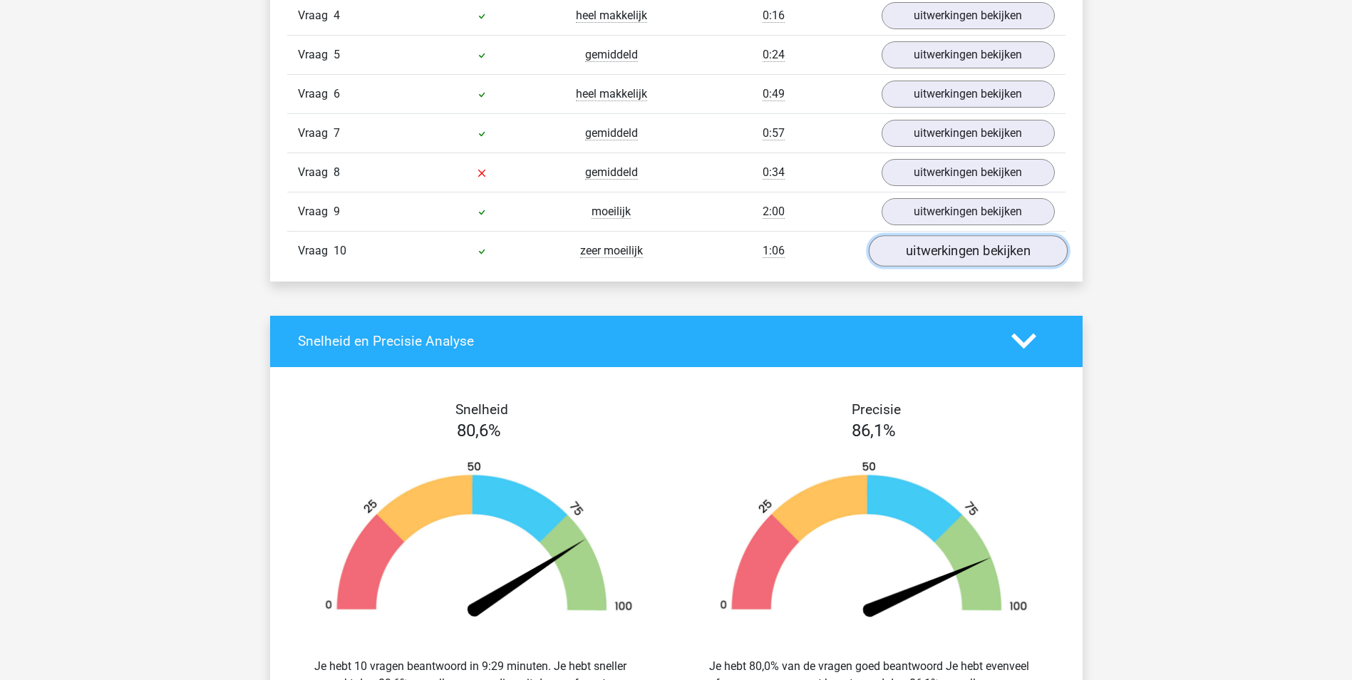
click at [911, 244] on link "uitwerkingen bekijken" at bounding box center [967, 250] width 199 height 31
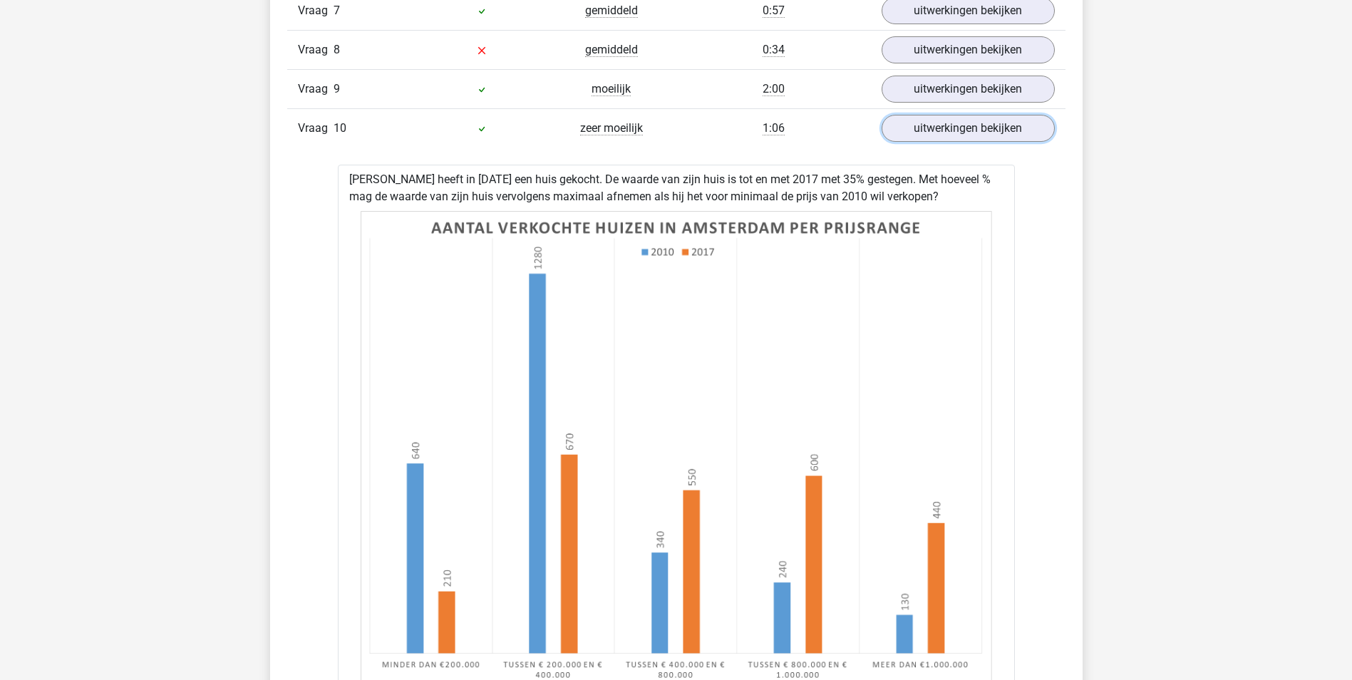
scroll to position [1211, 0]
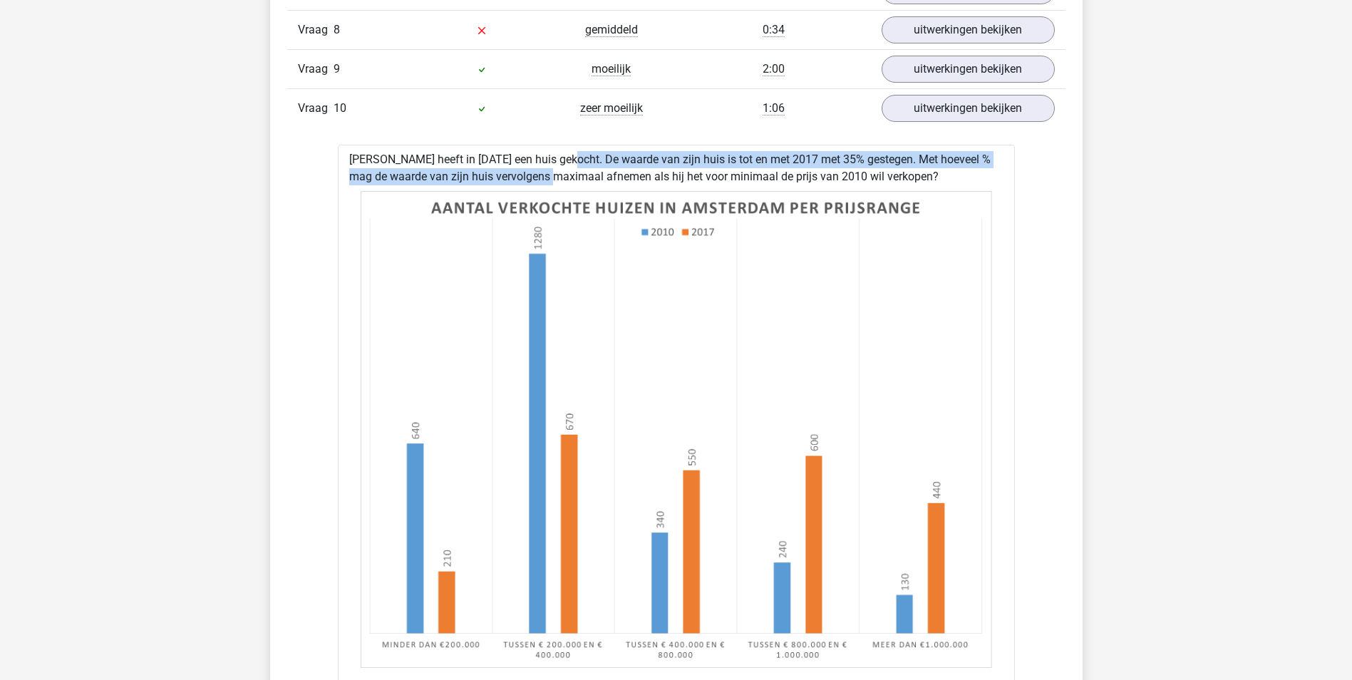
drag, startPoint x: 515, startPoint y: 162, endPoint x: 517, endPoint y: 180, distance: 17.9
click at [517, 180] on div "[PERSON_NAME] heeft in [DATE] een huis gekocht. De waarde van zijn huis is tot …" at bounding box center [676, 559] width 677 height 828
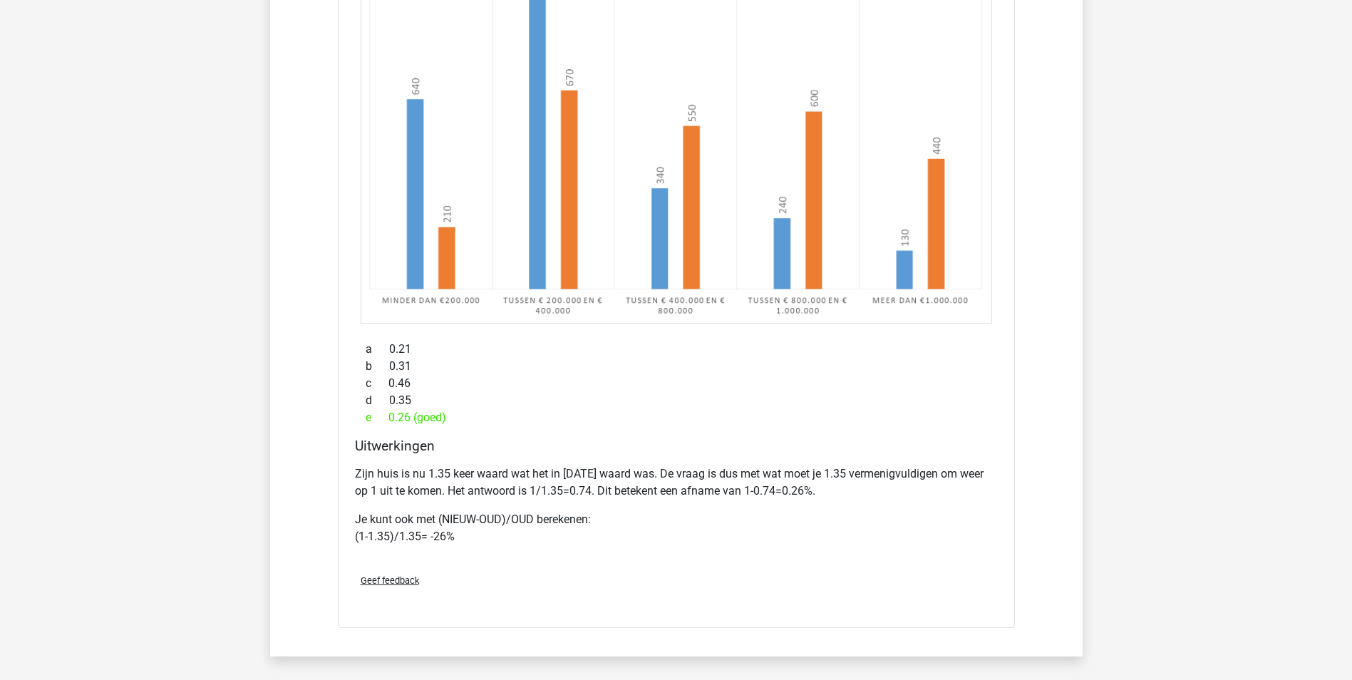
scroll to position [1568, 0]
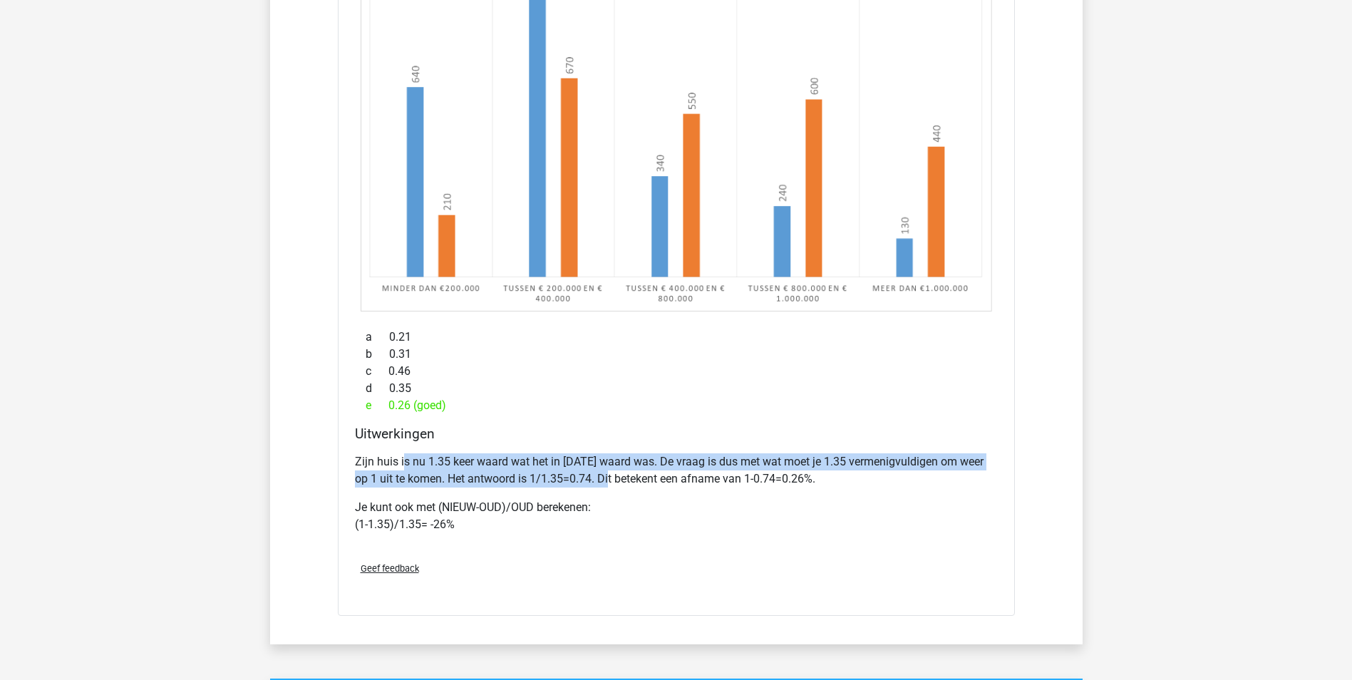
drag, startPoint x: 417, startPoint y: 462, endPoint x: 600, endPoint y: 482, distance: 184.3
click at [600, 482] on p "Zijn huis is nu 1.35 keer waard wat het in [DATE] waard was. De vraag is dus me…" at bounding box center [676, 470] width 643 height 34
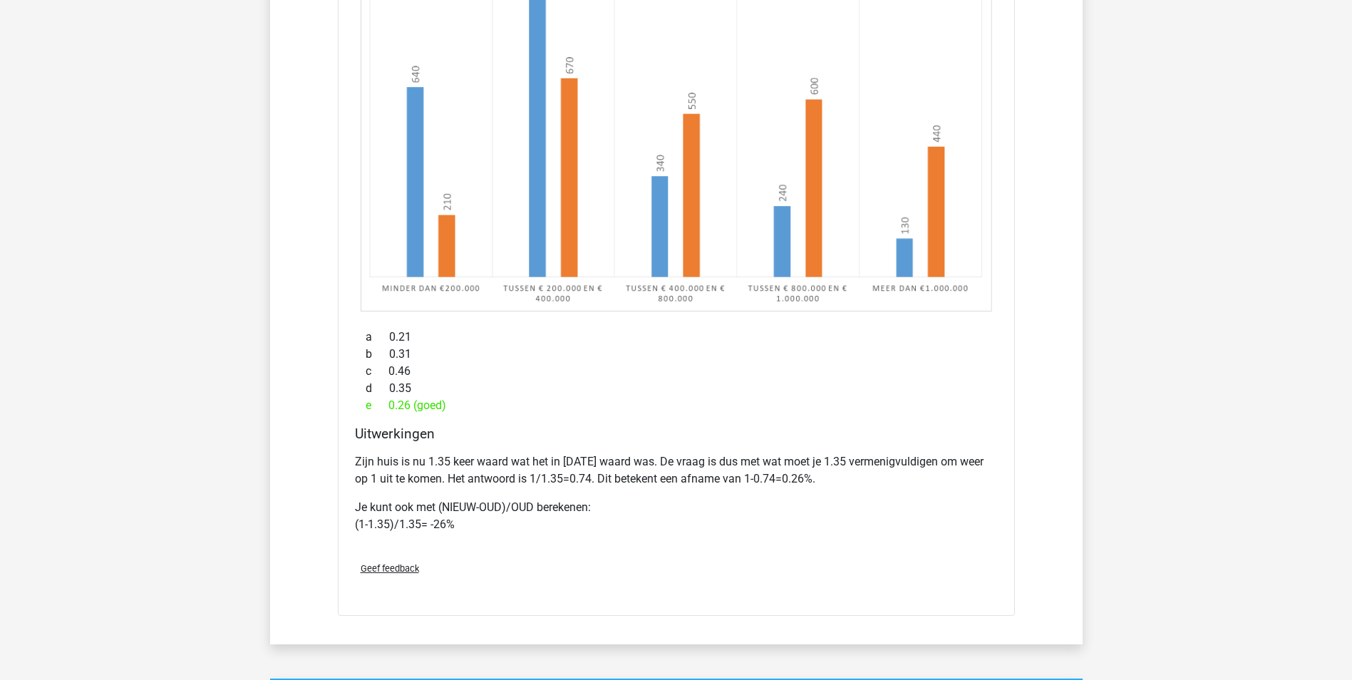
drag, startPoint x: 600, startPoint y: 482, endPoint x: 689, endPoint y: 493, distance: 89.7
click at [690, 493] on div "Zijn huis is nu 1.35 keer waard wat het in [DATE] waard was. De vraag is dus me…" at bounding box center [676, 498] width 643 height 103
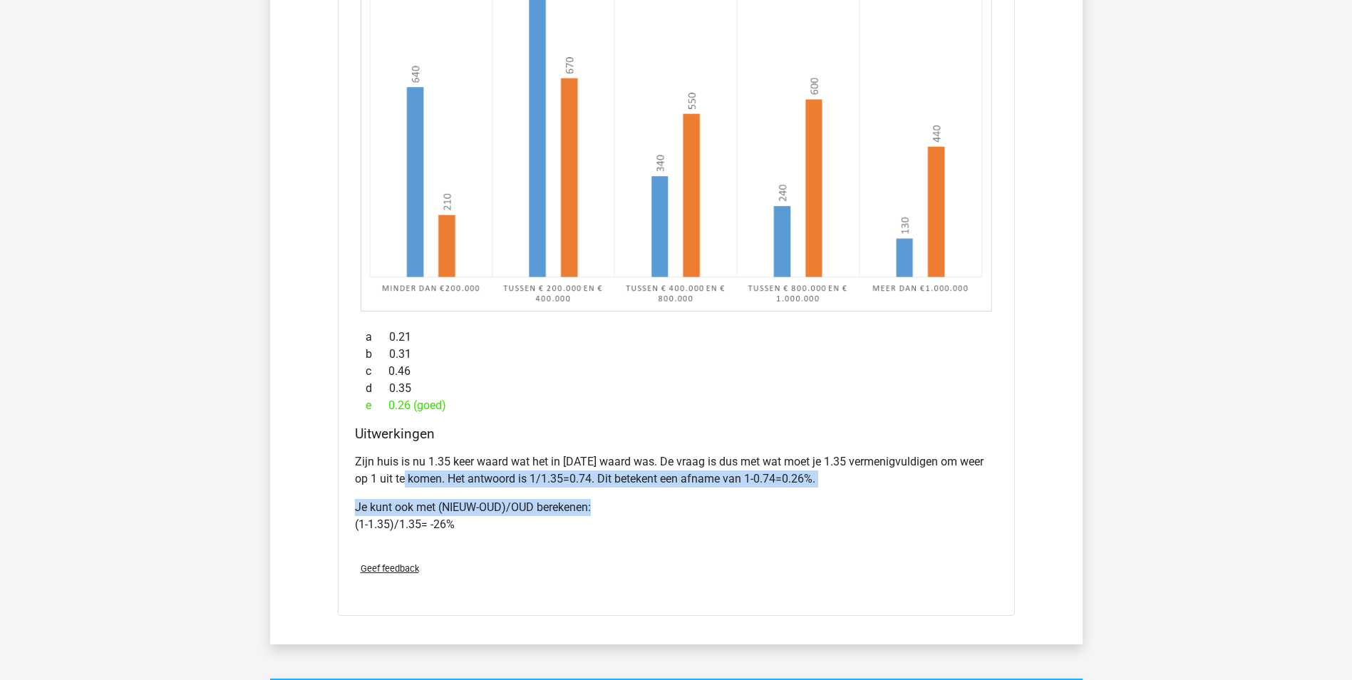
drag, startPoint x: 396, startPoint y: 479, endPoint x: 681, endPoint y: 489, distance: 285.2
click at [681, 489] on div "Zijn huis is nu 1.35 keer waard wat het in [DATE] waard was. De vraag is dus me…" at bounding box center [676, 498] width 643 height 103
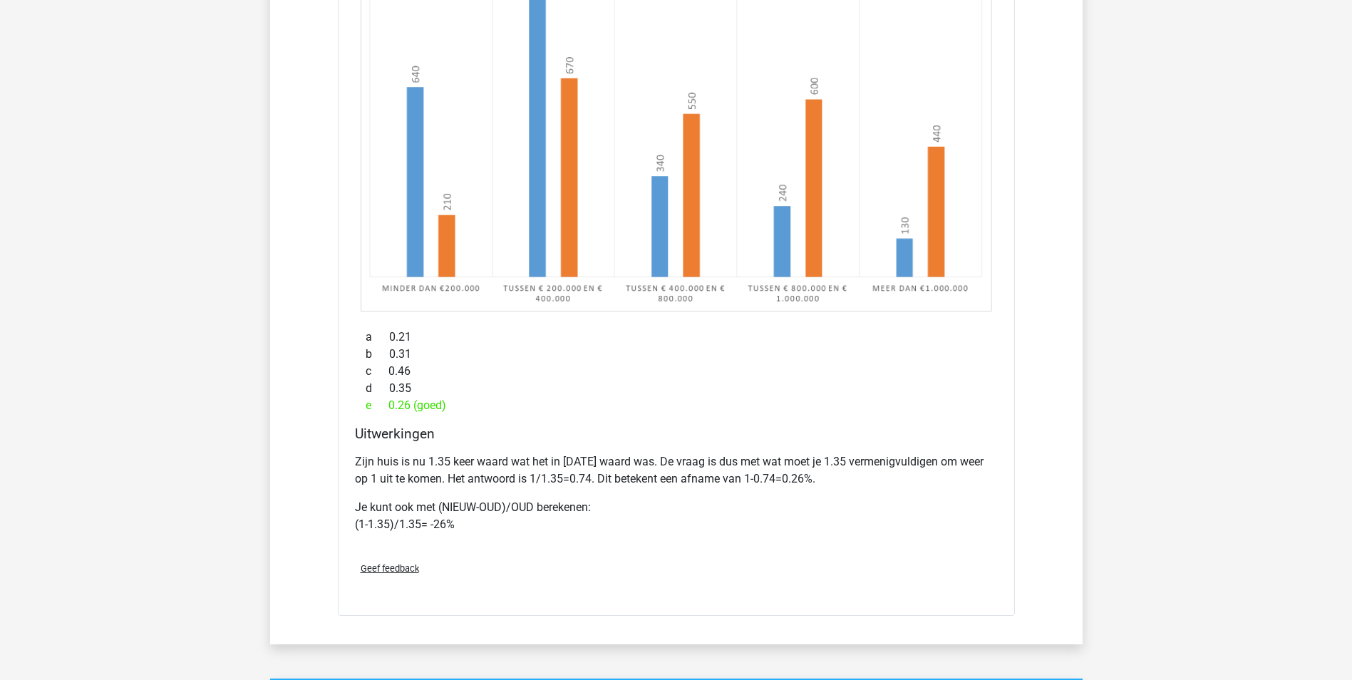
drag, startPoint x: 681, startPoint y: 489, endPoint x: 668, endPoint y: 525, distance: 38.8
click at [680, 522] on p "Je kunt ook met (NIEUW-OUD)/OUD berekenen: (1-1.35)/1.35= -26%" at bounding box center [676, 516] width 643 height 34
drag, startPoint x: 657, startPoint y: 472, endPoint x: 771, endPoint y: 481, distance: 114.4
click at [771, 481] on p "Zijn huis is nu 1.35 keer waard wat het in [DATE] waard was. De vraag is dus me…" at bounding box center [676, 470] width 643 height 34
drag, startPoint x: 771, startPoint y: 481, endPoint x: 760, endPoint y: 549, distance: 69.3
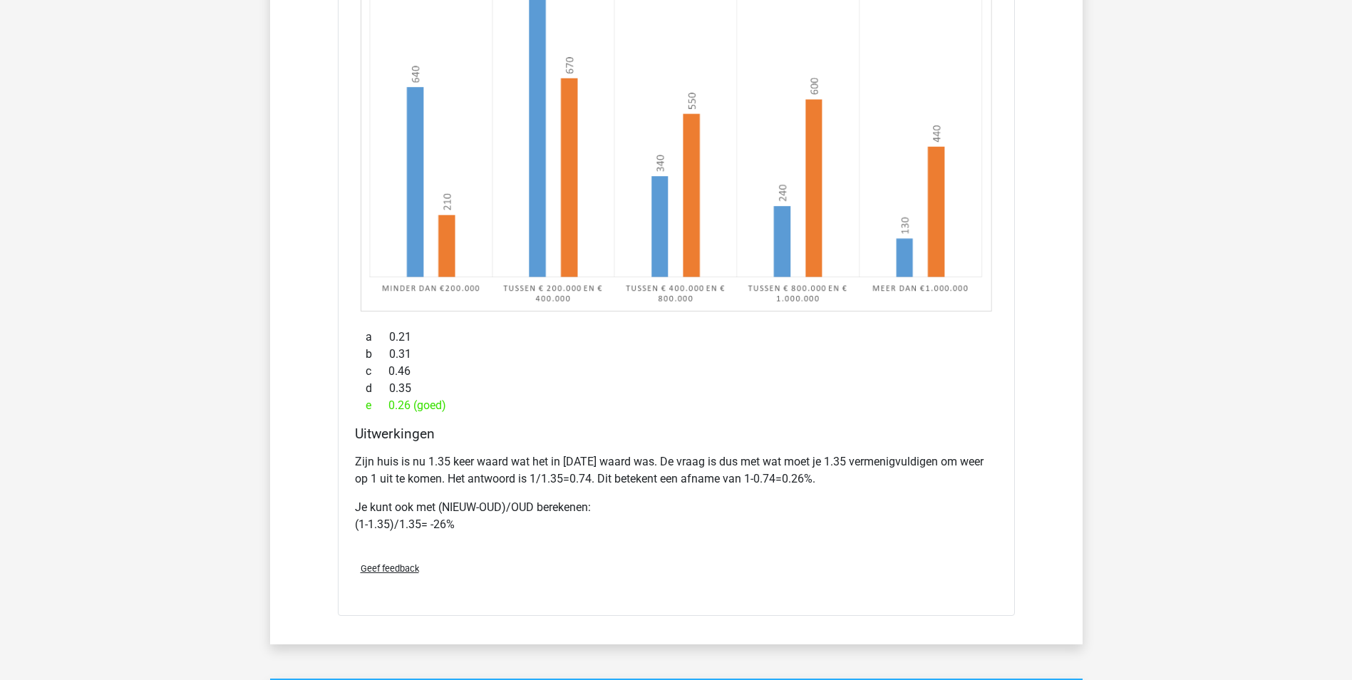
click at [766, 542] on div "Zijn huis is nu 1.35 keer waard wat het in [DATE] waard was. De vraag is dus me…" at bounding box center [676, 498] width 643 height 103
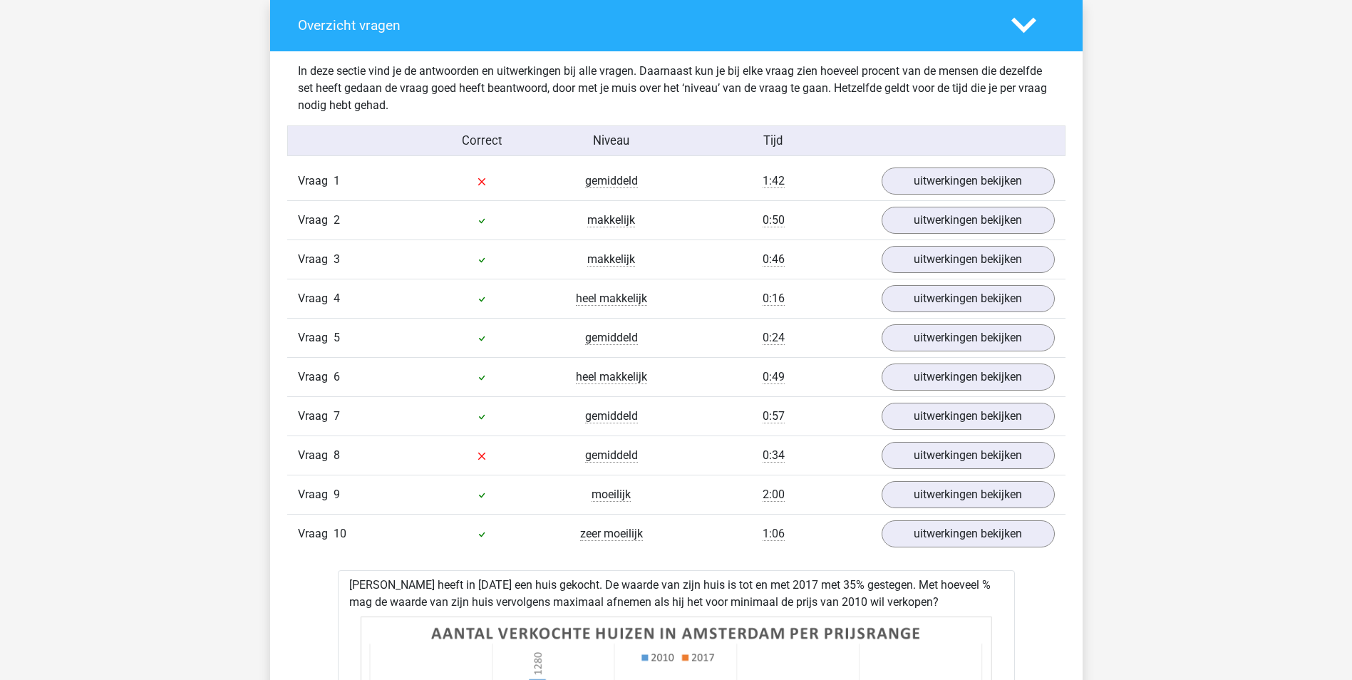
scroll to position [784, 0]
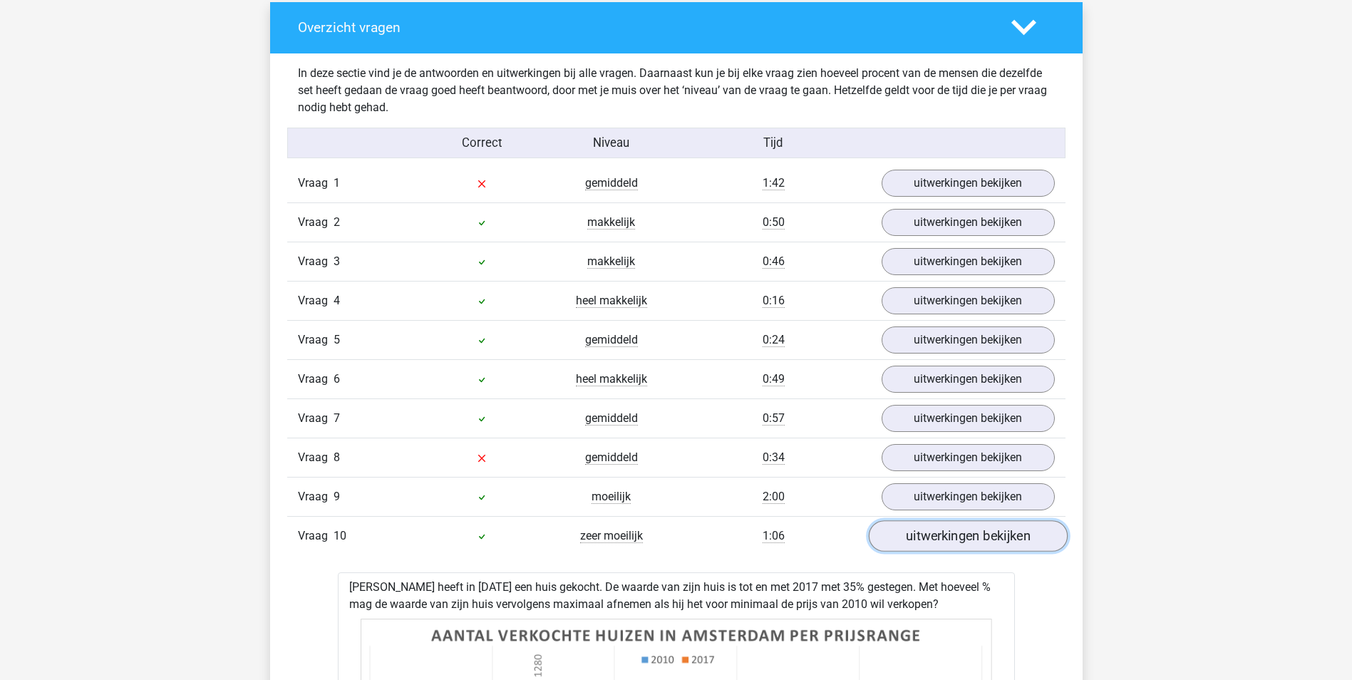
click at [986, 535] on link "uitwerkingen bekijken" at bounding box center [967, 535] width 199 height 31
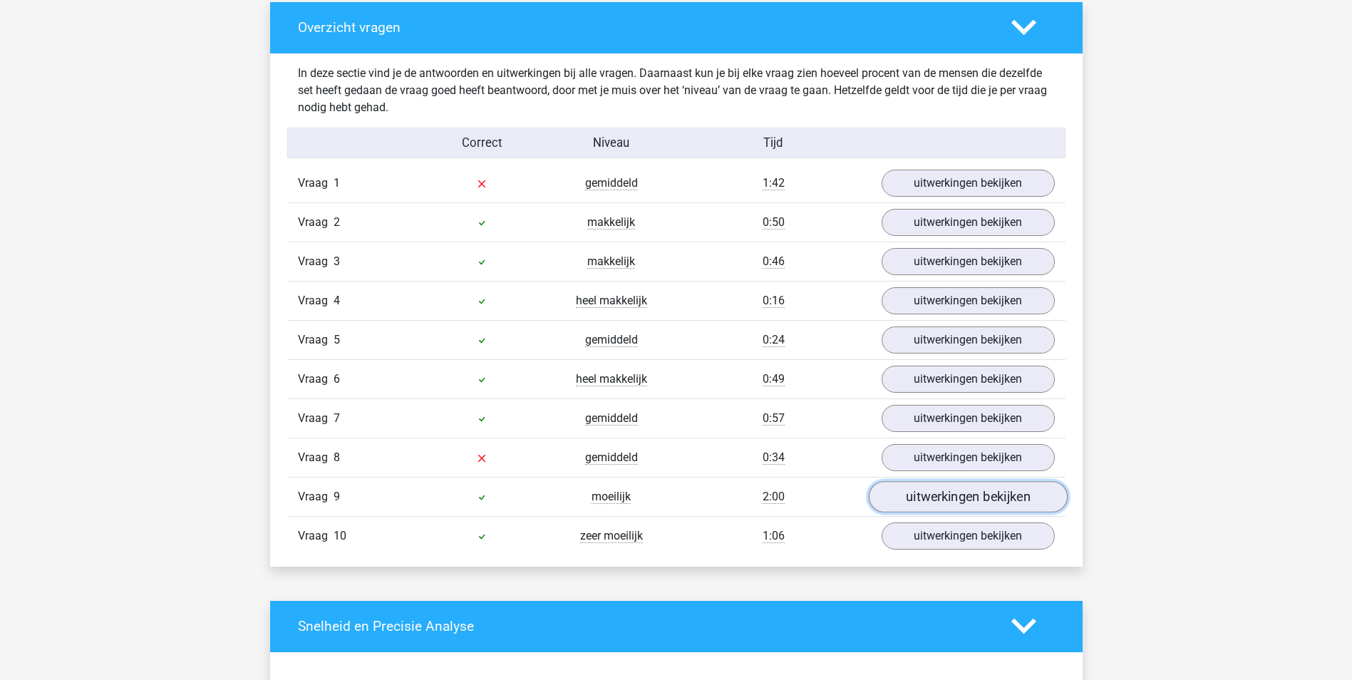
click at [973, 498] on link "uitwerkingen bekijken" at bounding box center [967, 496] width 199 height 31
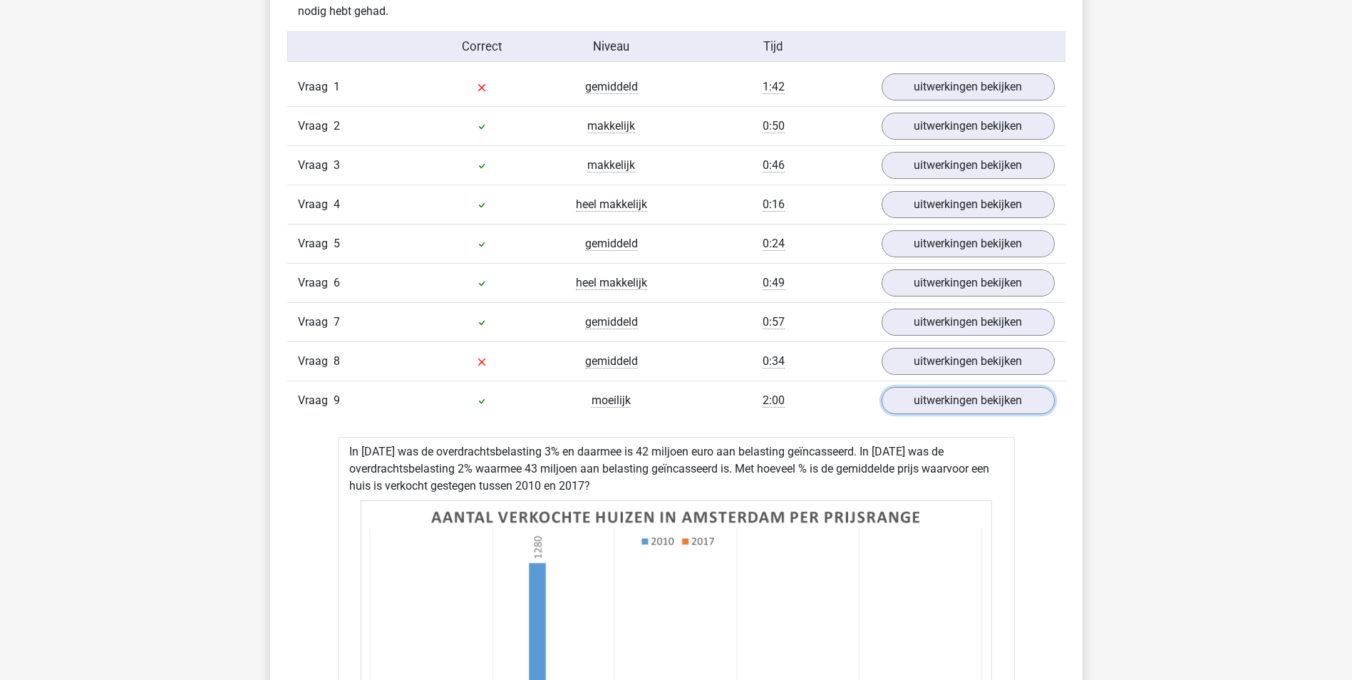
scroll to position [1140, 0]
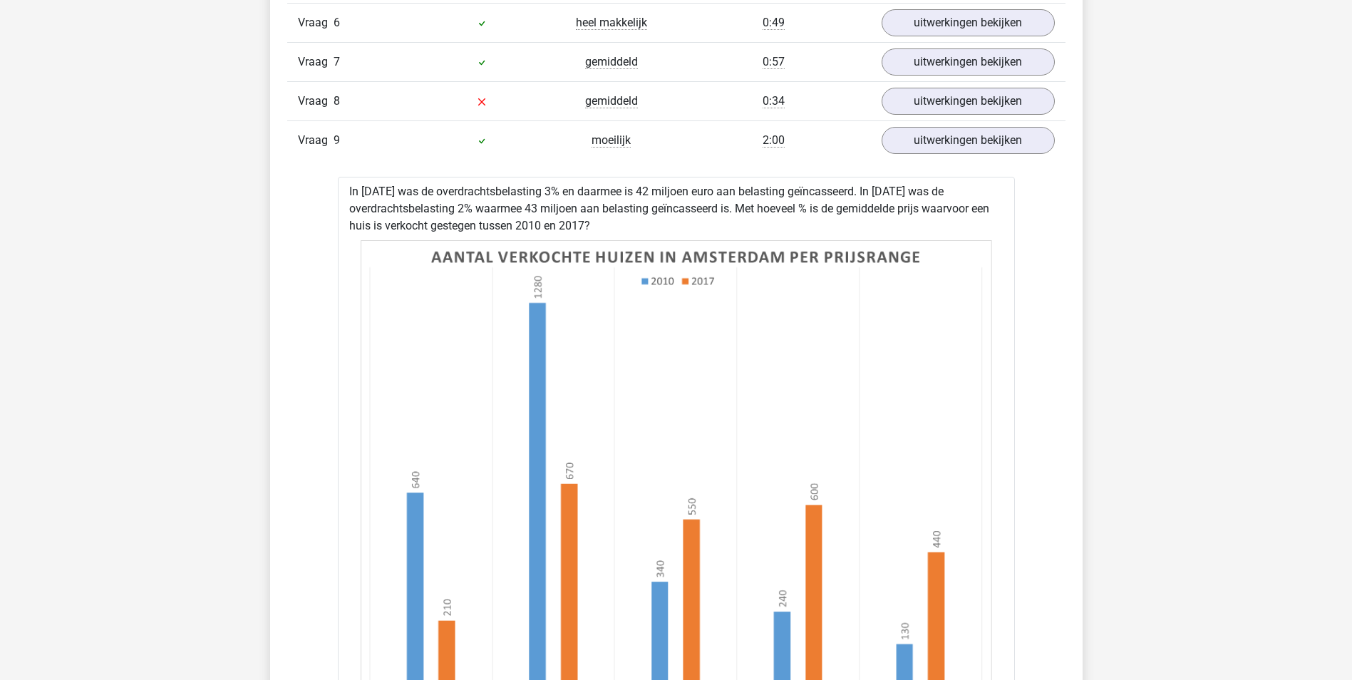
drag, startPoint x: 421, startPoint y: 183, endPoint x: 702, endPoint y: 220, distance: 283.2
click at [702, 220] on div "In [DATE] was de overdrachtsbelasting 3% en daarmee is 42 miljoen euro aan bela…" at bounding box center [676, 611] width 677 height 868
click at [702, 220] on div "In 2010 was de overdrachtsbelasting 3% en daarmee is 42 miljoen euro aan belast…" at bounding box center [676, 611] width 677 height 868
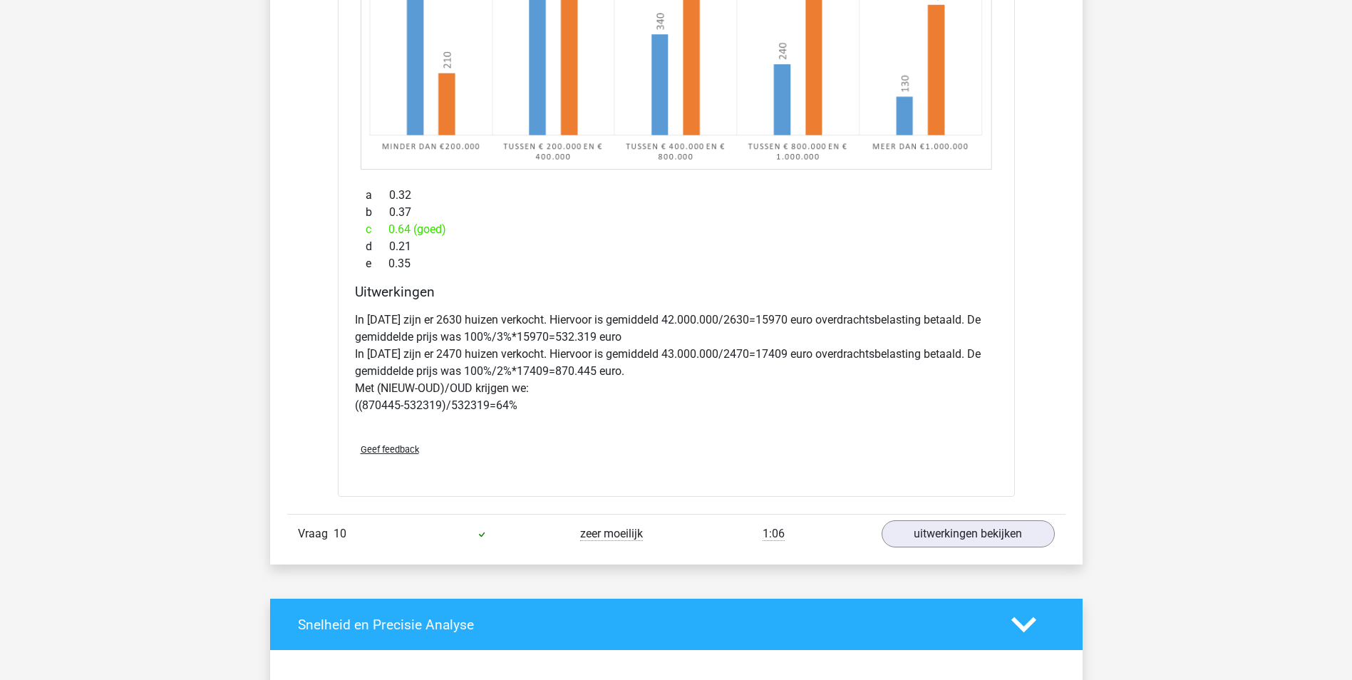
scroll to position [1710, 0]
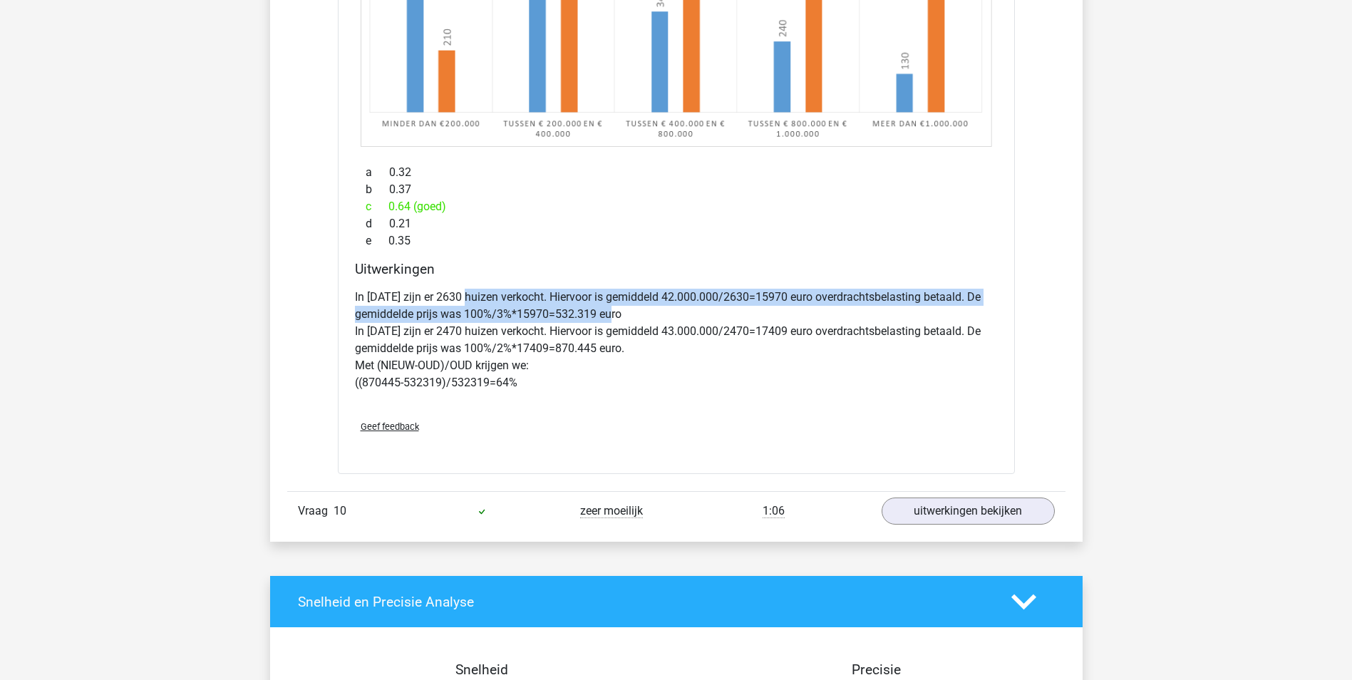
drag, startPoint x: 468, startPoint y: 290, endPoint x: 686, endPoint y: 315, distance: 219.5
click at [686, 315] on p "In 2010 zijn er 2630 huizen verkocht. Hiervoor is gemiddeld 42.000.000/2630=159…" at bounding box center [676, 340] width 643 height 103
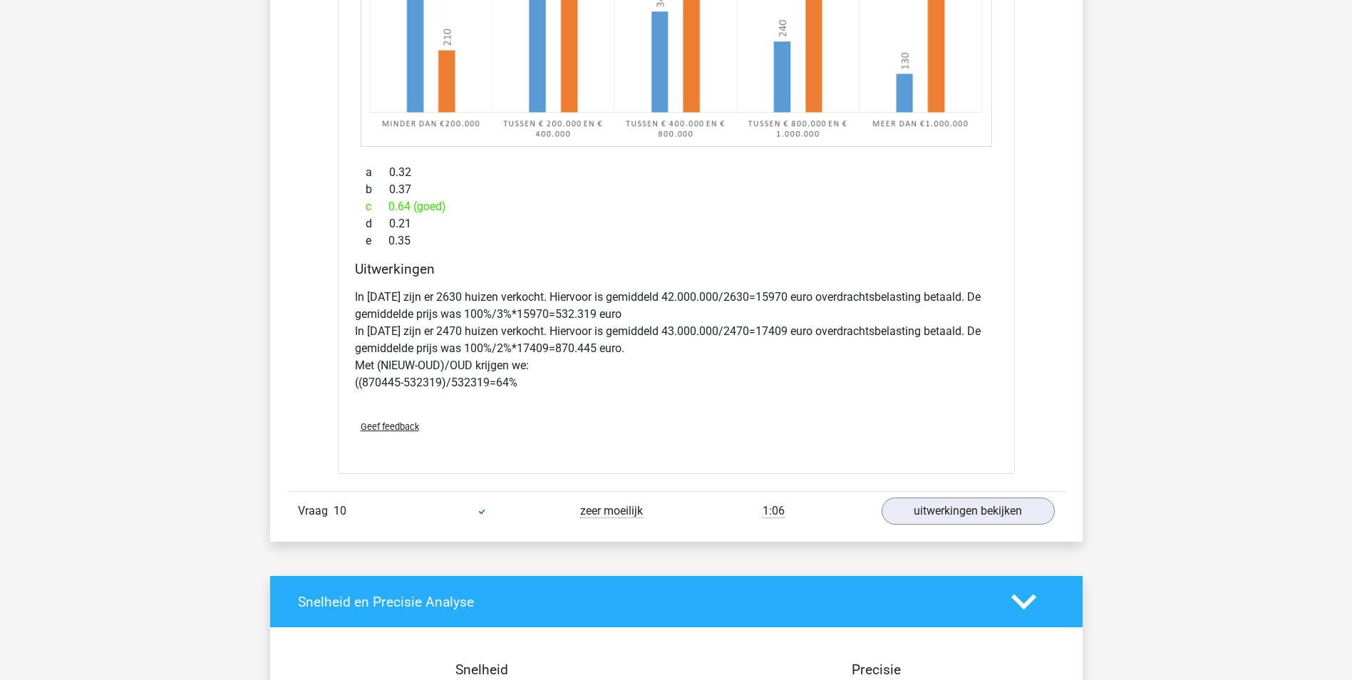
drag, startPoint x: 686, startPoint y: 315, endPoint x: 686, endPoint y: 360, distance: 44.9
click at [686, 360] on p "In 2010 zijn er 2630 huizen verkocht. Hiervoor is gemiddeld 42.000.000/2630=159…" at bounding box center [676, 340] width 643 height 103
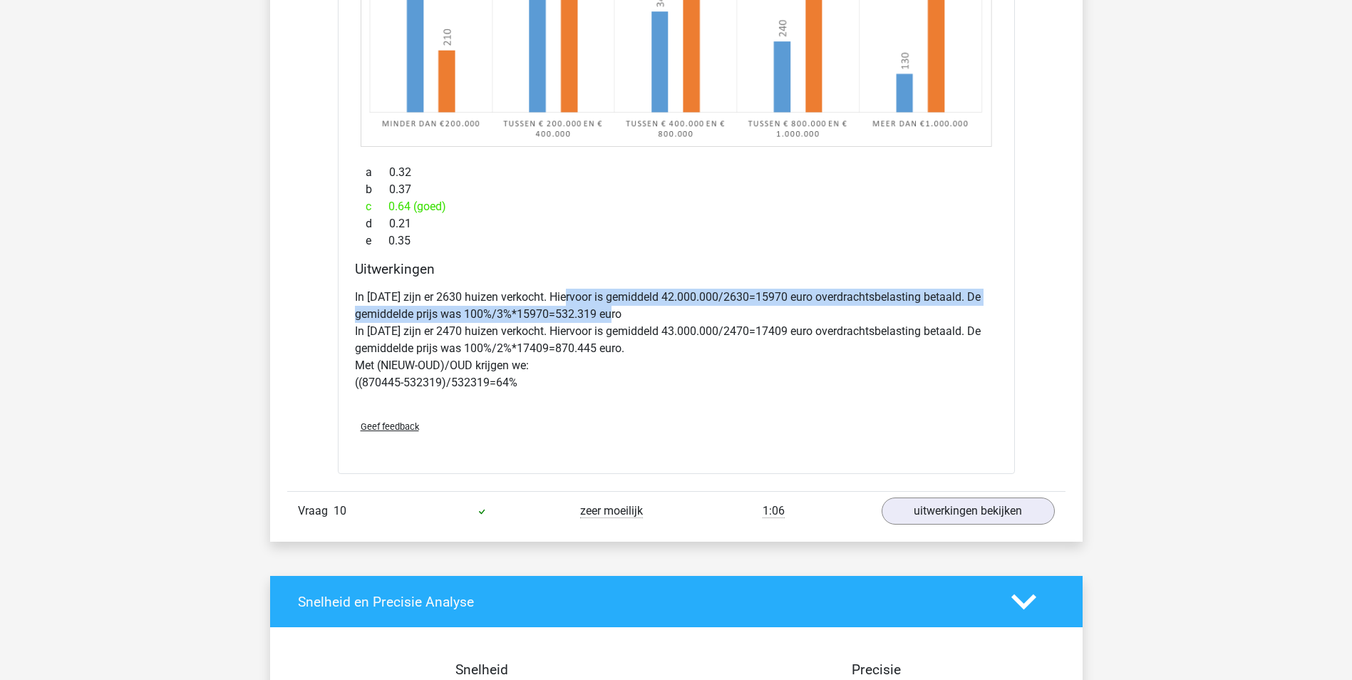
drag, startPoint x: 566, startPoint y: 294, endPoint x: 742, endPoint y: 319, distance: 177.1
click at [742, 319] on p "In 2010 zijn er 2630 huizen verkocht. Hiervoor is gemiddeld 42.000.000/2630=159…" at bounding box center [676, 340] width 643 height 103
click at [738, 320] on p "In 2010 zijn er 2630 huizen verkocht. Hiervoor is gemiddeld 42.000.000/2630=159…" at bounding box center [676, 340] width 643 height 103
drag, startPoint x: 397, startPoint y: 317, endPoint x: 621, endPoint y: 329, distance: 224.1
click at [621, 329] on p "In 2010 zijn er 2630 huizen verkocht. Hiervoor is gemiddeld 42.000.000/2630=159…" at bounding box center [676, 340] width 643 height 103
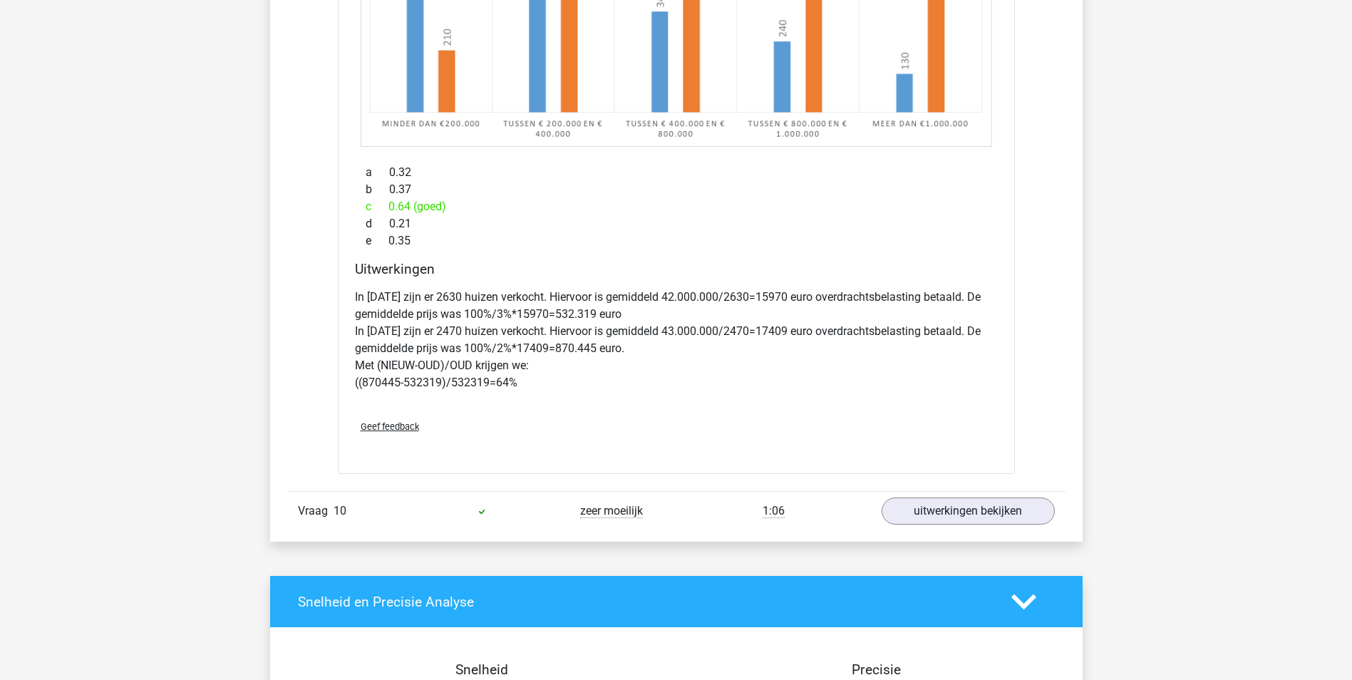
drag, startPoint x: 621, startPoint y: 329, endPoint x: 636, endPoint y: 373, distance: 46.9
click at [623, 379] on p "In 2010 zijn er 2630 huizen verkocht. Hiervoor is gemiddeld 42.000.000/2630=159…" at bounding box center [676, 340] width 643 height 103
drag, startPoint x: 424, startPoint y: 311, endPoint x: 651, endPoint y: 310, distance: 227.3
click at [651, 310] on p "In 2010 zijn er 2630 huizen verkocht. Hiervoor is gemiddeld 42.000.000/2630=159…" at bounding box center [676, 340] width 643 height 103
drag, startPoint x: 651, startPoint y: 310, endPoint x: 633, endPoint y: 392, distance: 84.0
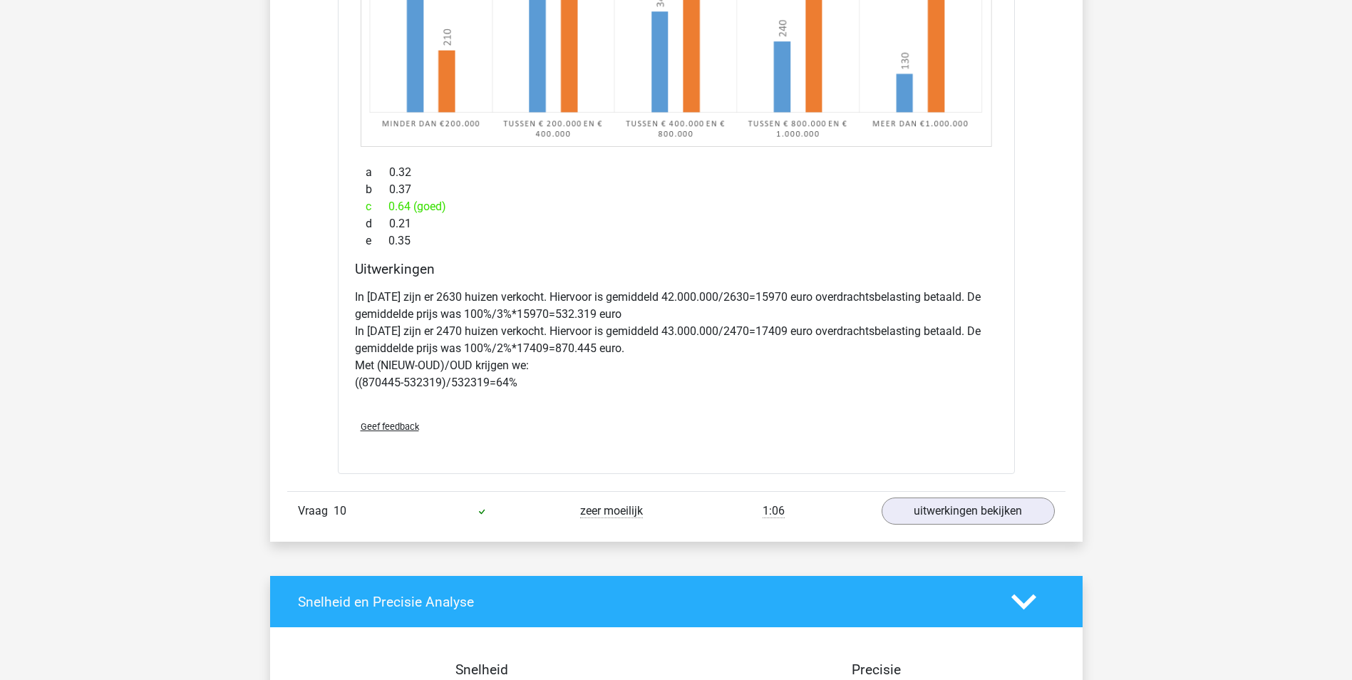
click at [633, 392] on div "In 2010 zijn er 2630 huizen verkocht. Hiervoor is gemiddeld 42.000.000/2630=159…" at bounding box center [676, 345] width 643 height 125
drag, startPoint x: 495, startPoint y: 313, endPoint x: 612, endPoint y: 315, distance: 117.6
click at [612, 315] on p "In 2010 zijn er 2630 huizen verkocht. Hiervoor is gemiddeld 42.000.000/2630=159…" at bounding box center [676, 340] width 643 height 103
drag, startPoint x: 612, startPoint y: 315, endPoint x: 641, endPoint y: 420, distance: 109.4
click at [641, 420] on div "Geef feedback" at bounding box center [676, 426] width 654 height 36
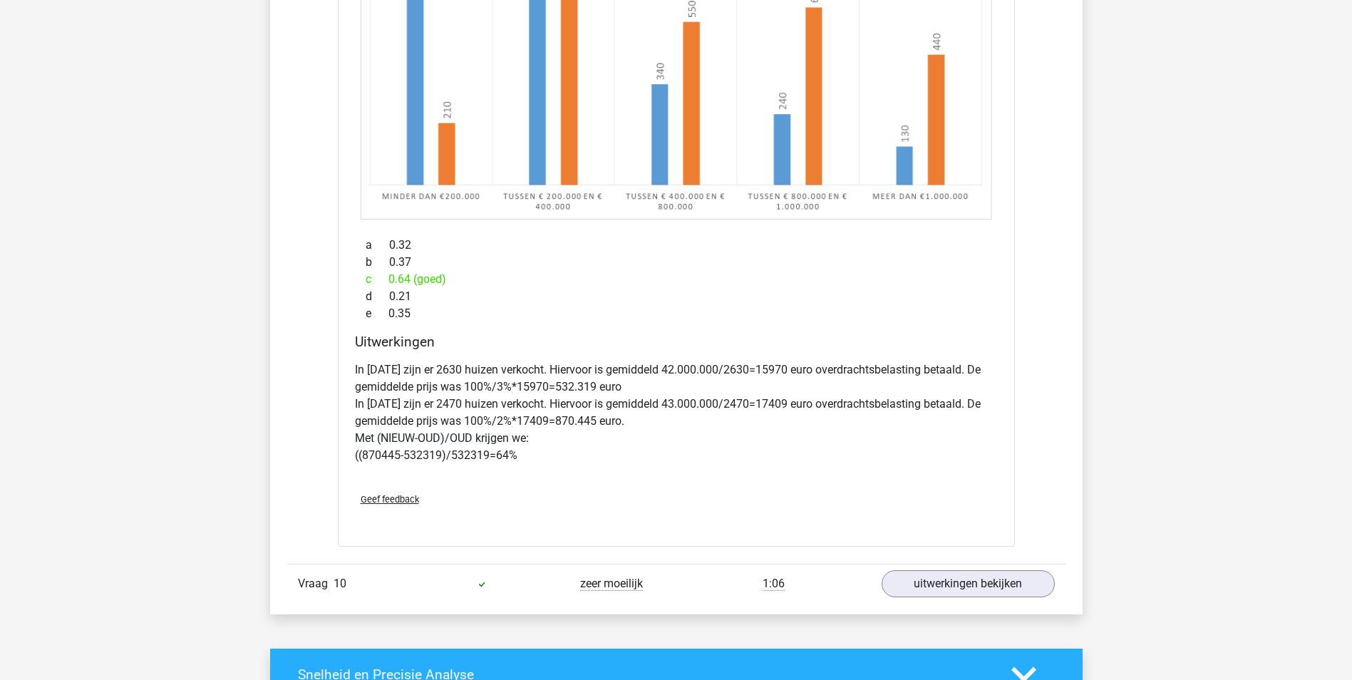
scroll to position [1639, 0]
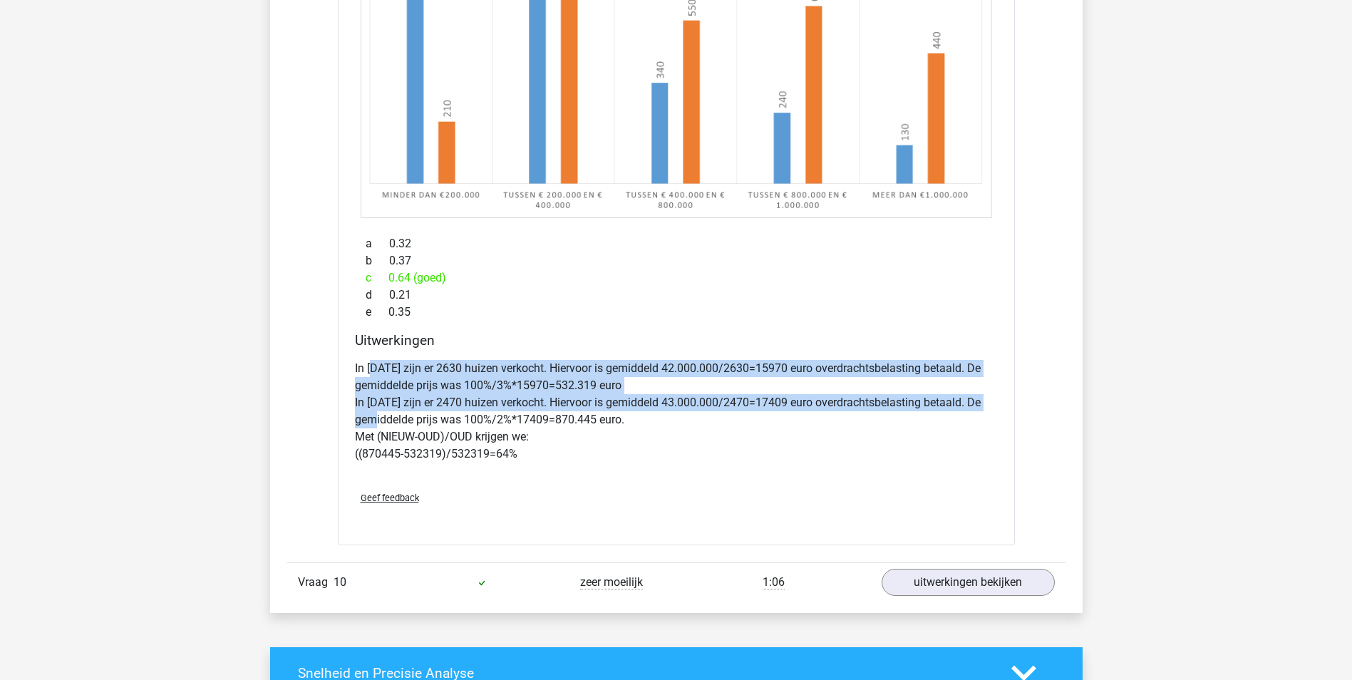
drag, startPoint x: 376, startPoint y: 373, endPoint x: 385, endPoint y: 427, distance: 54.9
click at [385, 427] on p "In 2010 zijn er 2630 huizen verkocht. Hiervoor is gemiddeld 42.000.000/2630=159…" at bounding box center [676, 411] width 643 height 103
drag, startPoint x: 385, startPoint y: 427, endPoint x: 378, endPoint y: 396, distance: 31.3
click at [378, 398] on p "In 2010 zijn er 2630 huizen verkocht. Hiervoor is gemiddeld 42.000.000/2630=159…" at bounding box center [676, 411] width 643 height 103
drag, startPoint x: 381, startPoint y: 366, endPoint x: 723, endPoint y: 429, distance: 348.6
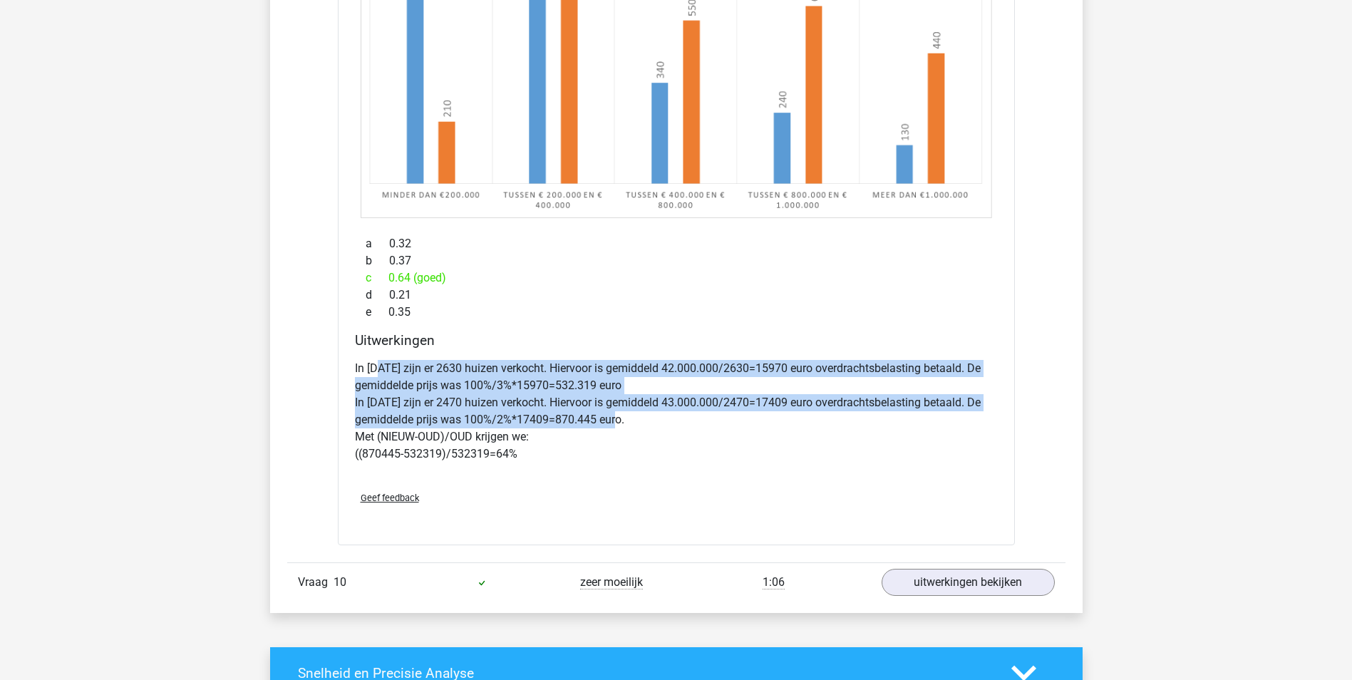
click at [723, 429] on p "In 2010 zijn er 2630 huizen verkocht. Hiervoor is gemiddeld 42.000.000/2630=159…" at bounding box center [676, 411] width 643 height 103
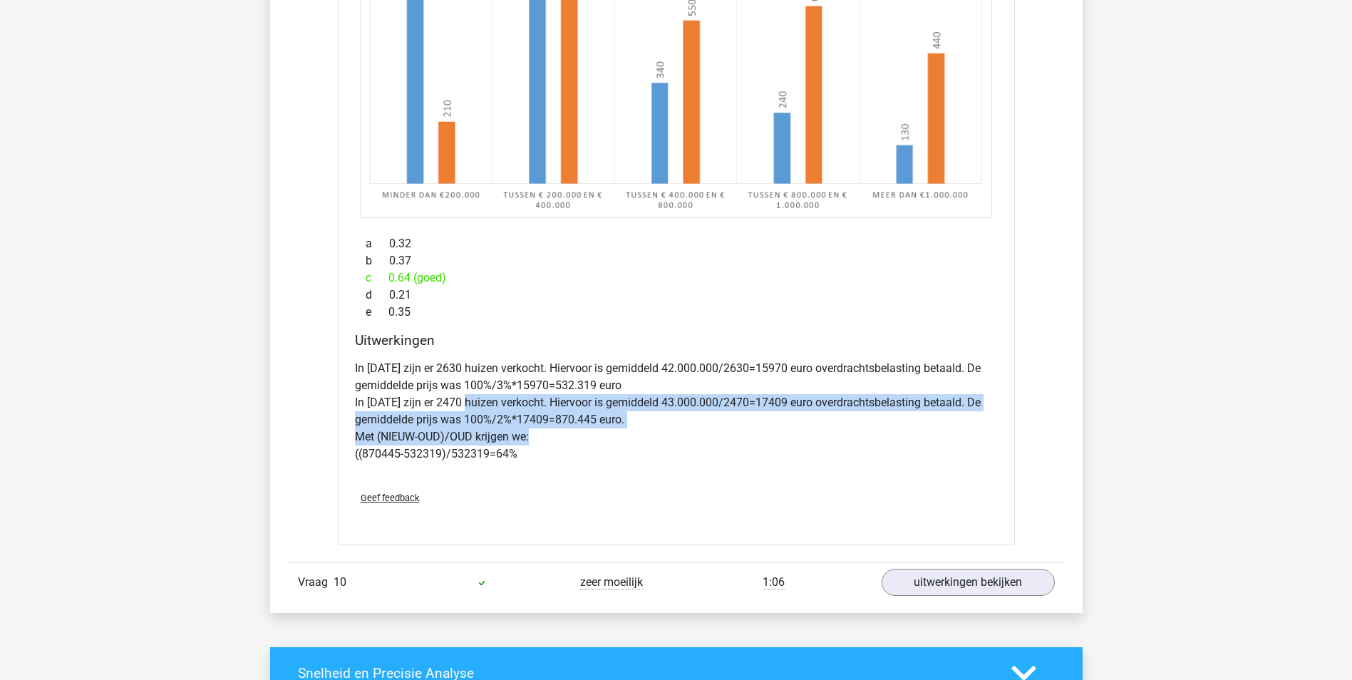
drag, startPoint x: 470, startPoint y: 406, endPoint x: 769, endPoint y: 435, distance: 300.7
click at [769, 435] on p "In 2010 zijn er 2630 huizen verkocht. Hiervoor is gemiddeld 42.000.000/2630=159…" at bounding box center [676, 411] width 643 height 103
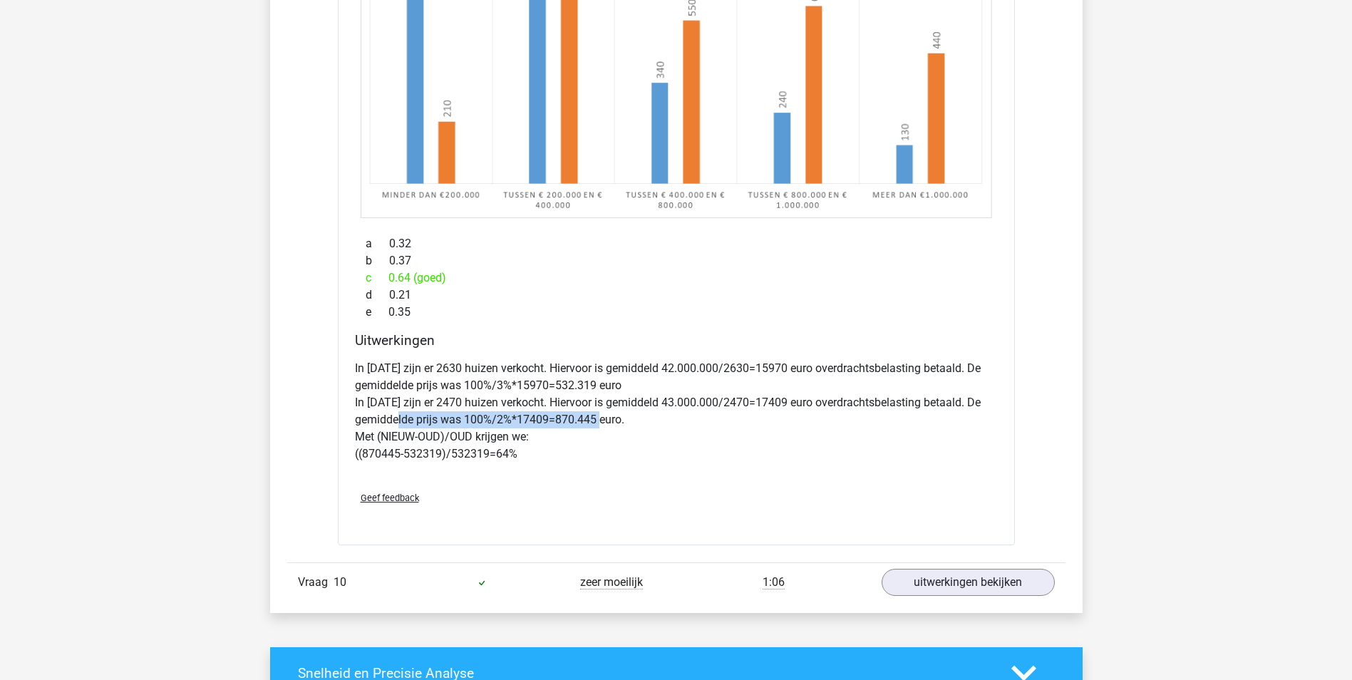
drag, startPoint x: 408, startPoint y: 422, endPoint x: 612, endPoint y: 420, distance: 203.8
click at [612, 420] on p "In 2010 zijn er 2630 huizen verkocht. Hiervoor is gemiddeld 42.000.000/2630=159…" at bounding box center [676, 411] width 643 height 103
drag, startPoint x: 612, startPoint y: 420, endPoint x: 637, endPoint y: 457, distance: 45.3
click at [616, 482] on div "Geef feedback" at bounding box center [676, 498] width 654 height 36
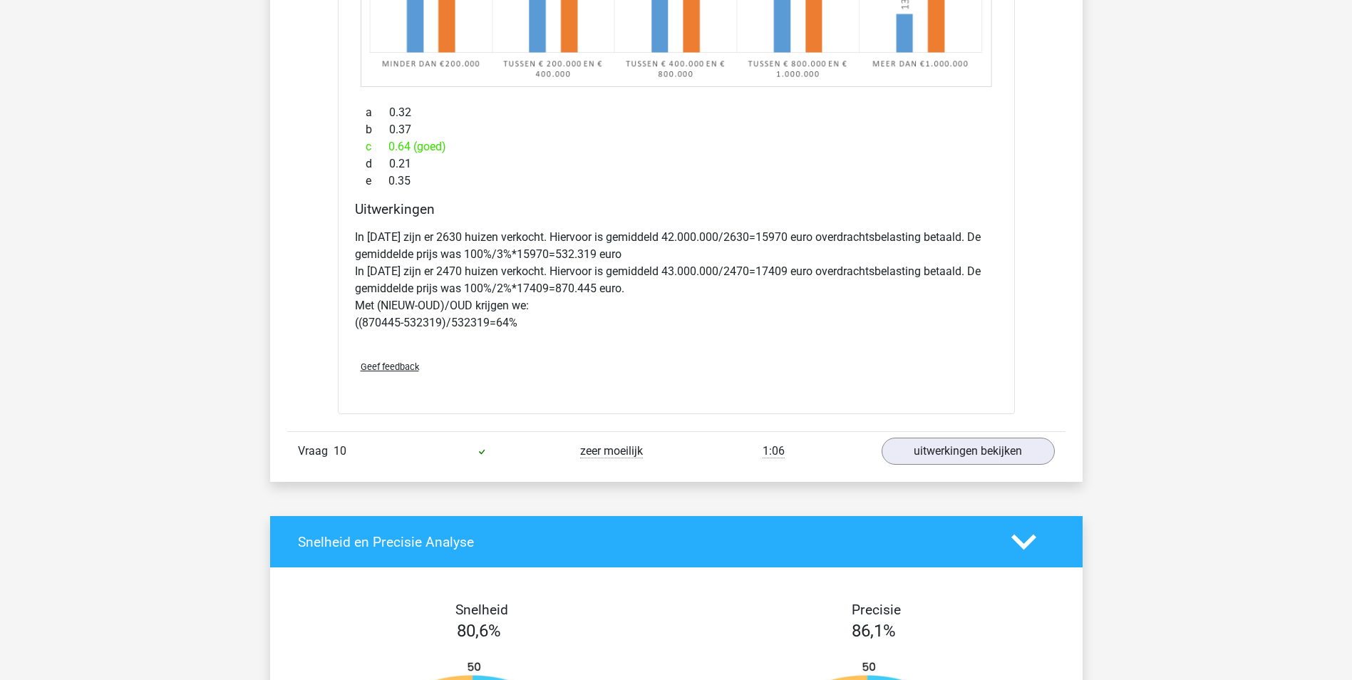
scroll to position [1781, 0]
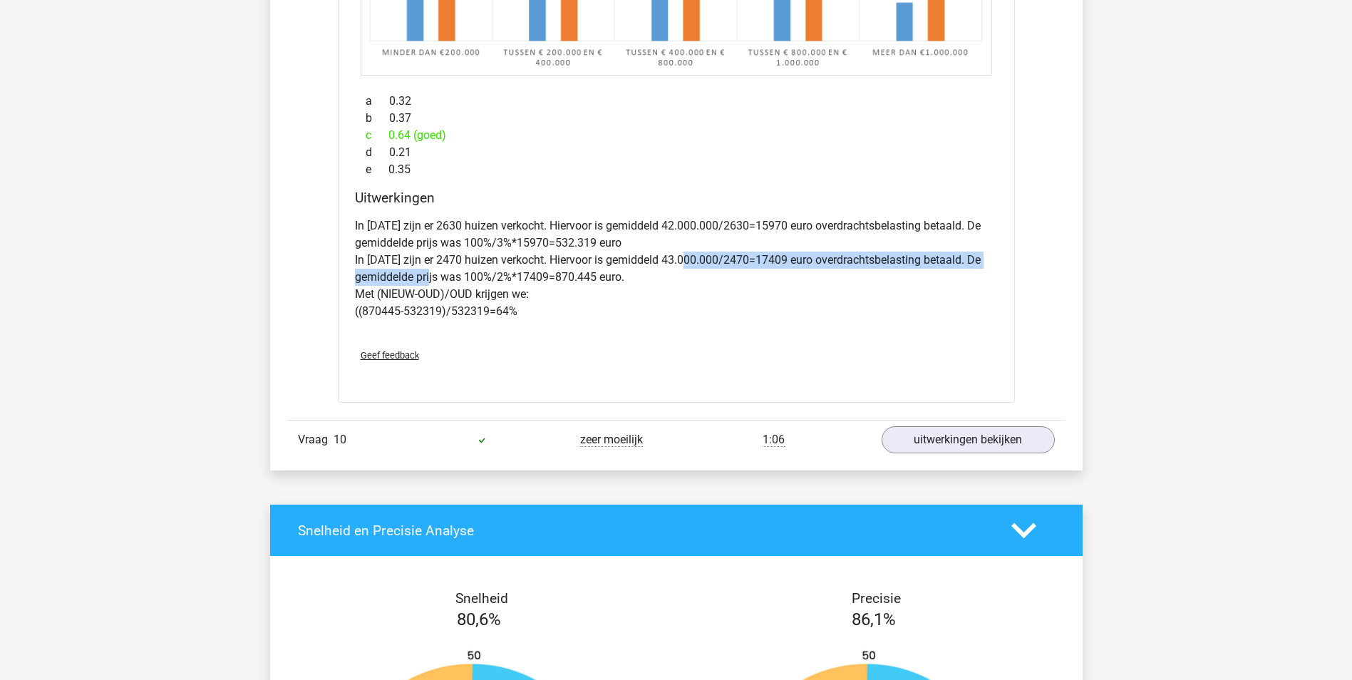
drag, startPoint x: 440, startPoint y: 276, endPoint x: 692, endPoint y: 267, distance: 252.4
click at [692, 267] on p "In 2010 zijn er 2630 huizen verkocht. Hiervoor is gemiddeld 42.000.000/2630=159…" at bounding box center [676, 268] width 643 height 103
drag, startPoint x: 692, startPoint y: 267, endPoint x: 690, endPoint y: 334, distance: 67.0
click at [690, 334] on div "In 2010 zijn er 2630 huizen verkocht. Hiervoor is gemiddeld 42.000.000/2630=159…" at bounding box center [676, 274] width 643 height 125
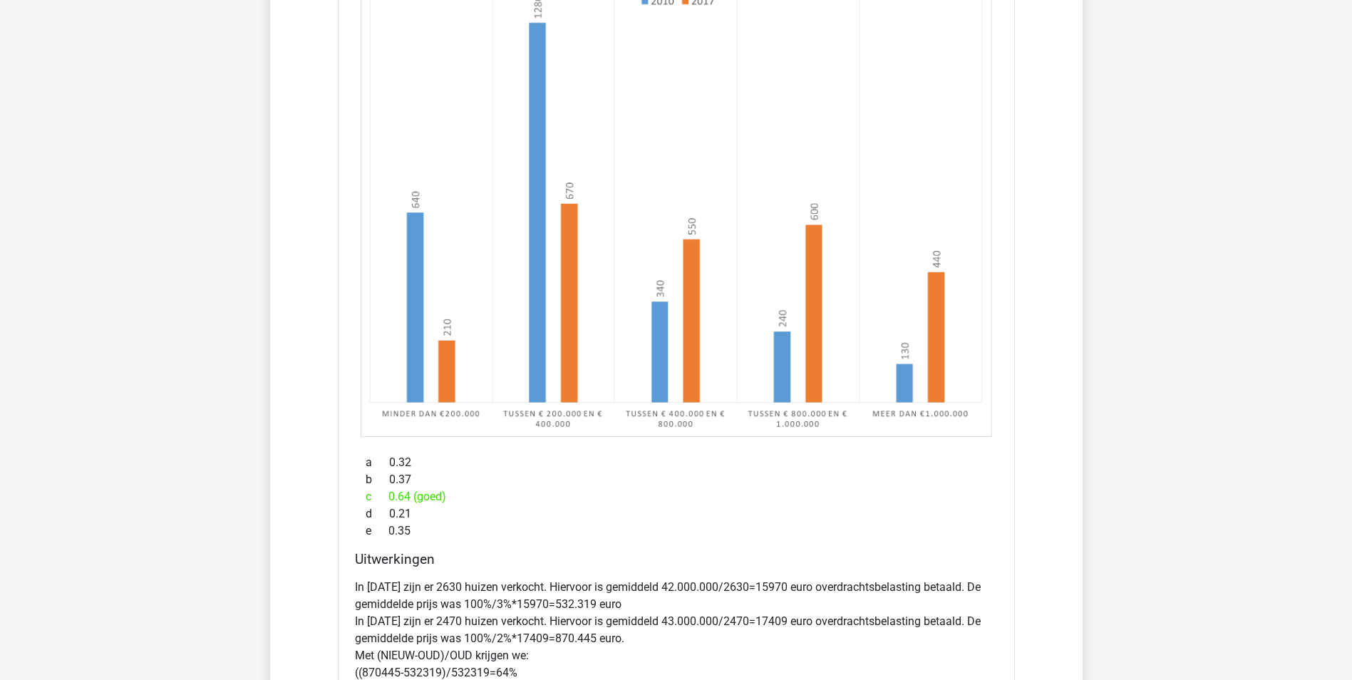
scroll to position [1069, 0]
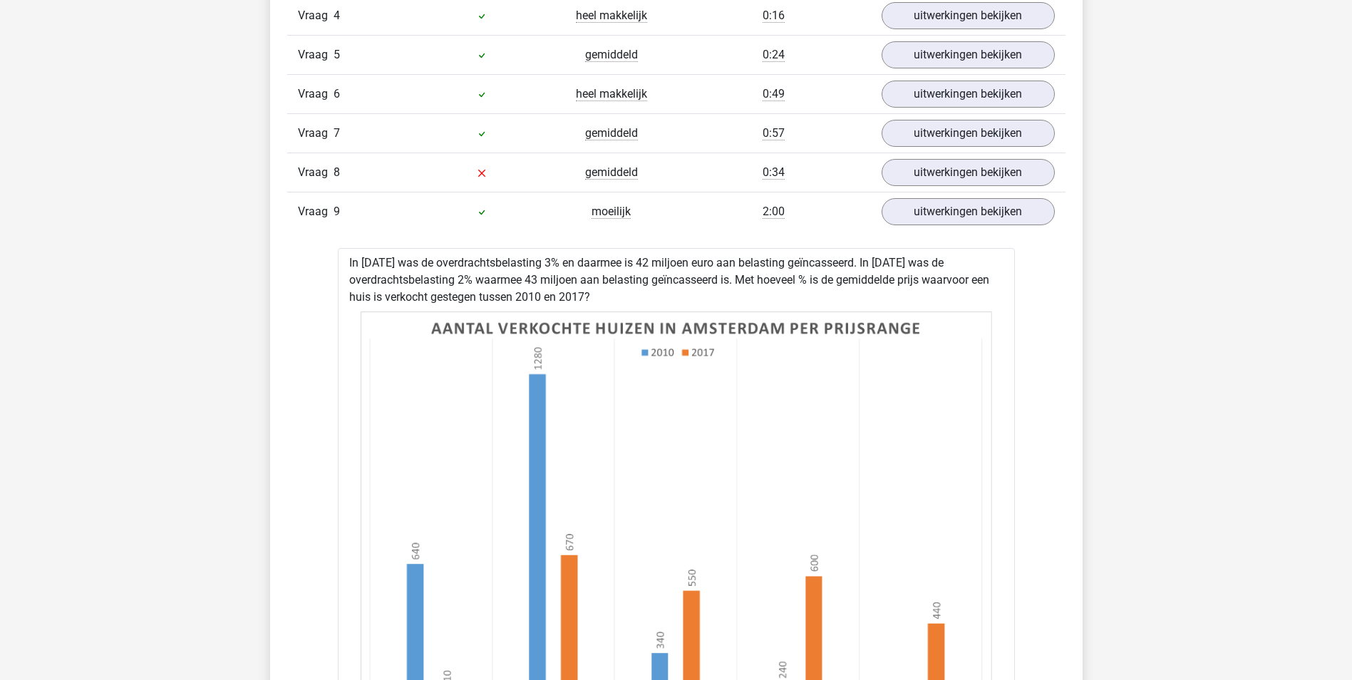
click at [956, 189] on div "Vraag 8 gemiddeld 0:34 uitwerkingen bekijken" at bounding box center [676, 171] width 778 height 39
click at [945, 206] on link "uitwerkingen bekijken" at bounding box center [967, 211] width 199 height 31
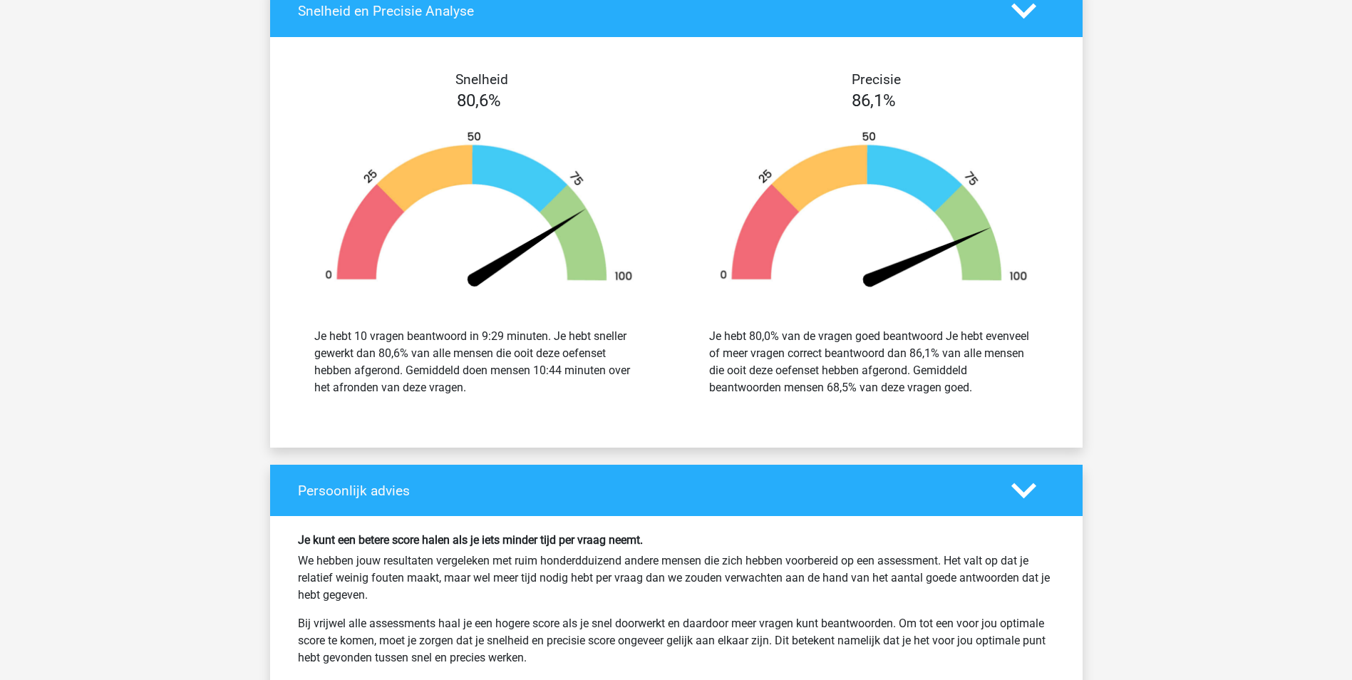
scroll to position [1425, 0]
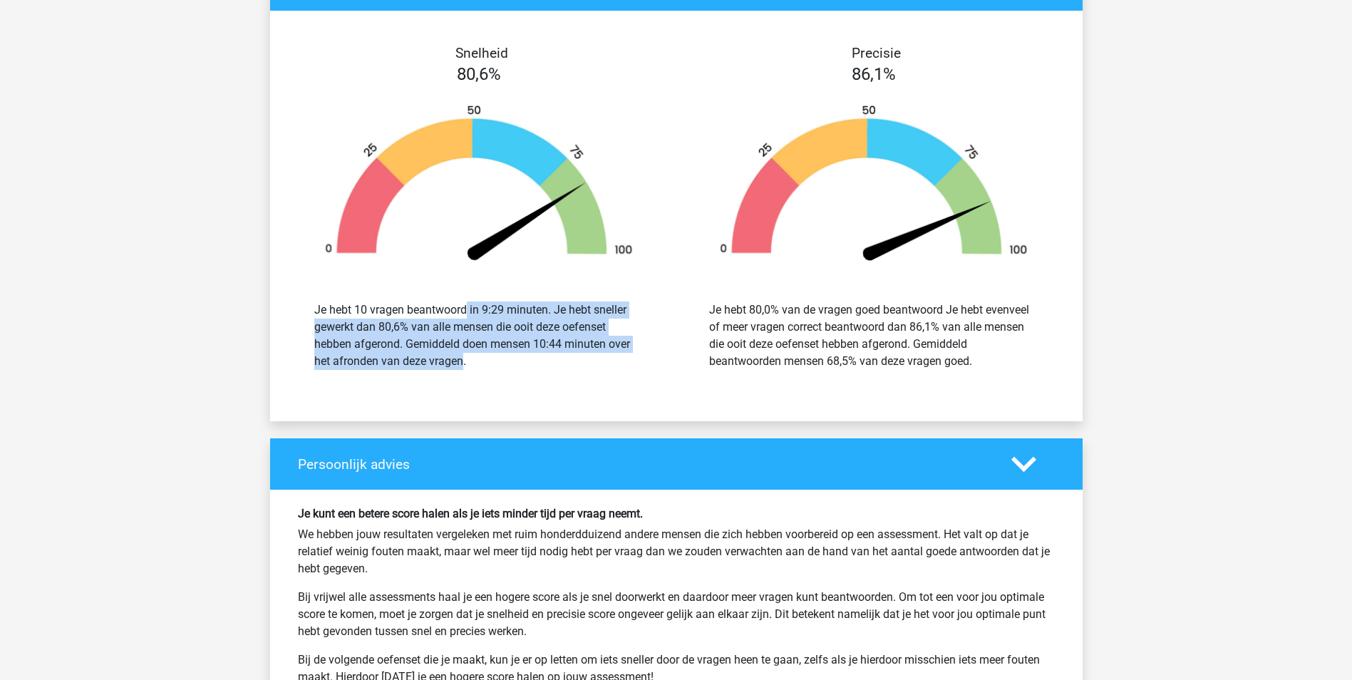
drag, startPoint x: 381, startPoint y: 313, endPoint x: 381, endPoint y: 353, distance: 40.6
click at [381, 353] on div "Je hebt 10 vragen beantwoord in 9:29 minuten. Je hebt sneller gewerkt dan 80,6%…" at bounding box center [478, 335] width 329 height 68
drag, startPoint x: 381, startPoint y: 353, endPoint x: 363, endPoint y: 331, distance: 28.8
click at [359, 334] on div "Je hebt 10 vragen beantwoord in 9:29 minuten. Je hebt sneller gewerkt dan 80,6%…" at bounding box center [478, 335] width 329 height 68
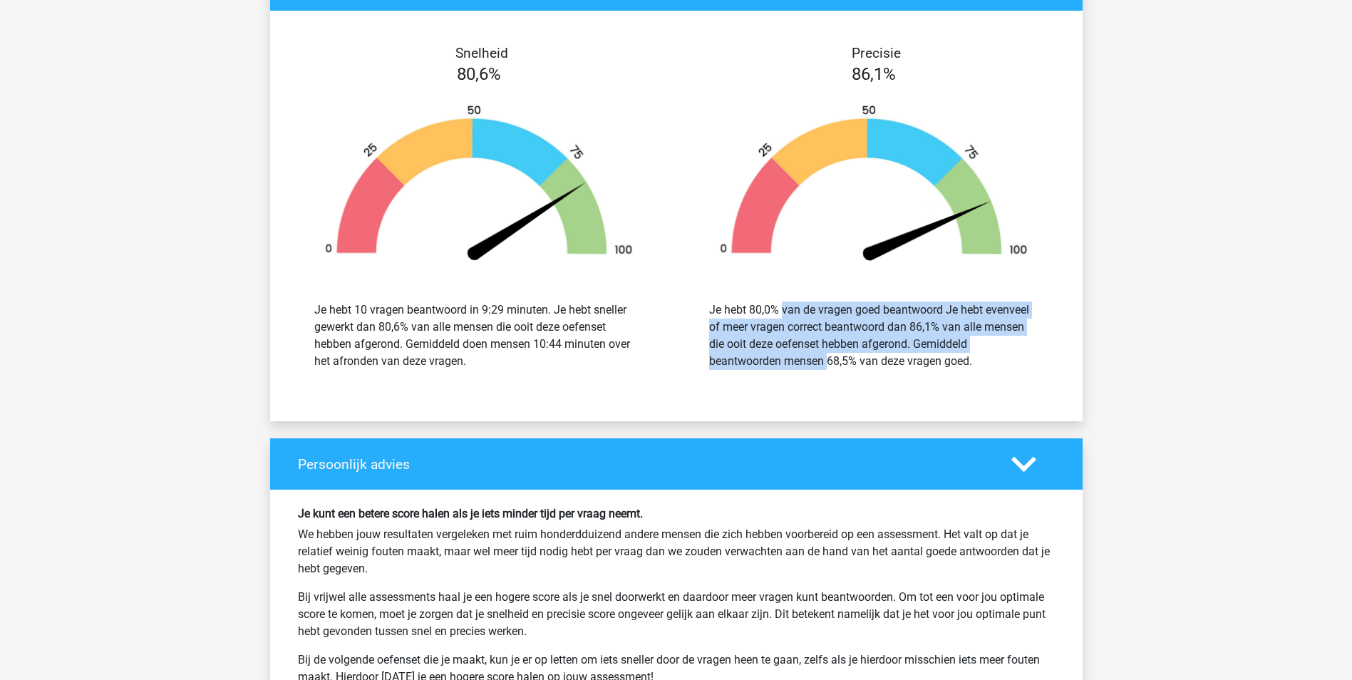
drag, startPoint x: 755, startPoint y: 307, endPoint x: 776, endPoint y: 366, distance: 62.0
click at [776, 366] on div "Je hebt 80,0% van de vragen goed beantwoord Je hebt evenveel of meer vragen cor…" at bounding box center [873, 335] width 329 height 68
drag, startPoint x: 776, startPoint y: 366, endPoint x: 747, endPoint y: 346, distance: 35.4
click at [747, 346] on div "Je hebt 80,0% van de vragen goed beantwoord Je hebt evenveel of meer vragen cor…" at bounding box center [873, 335] width 329 height 68
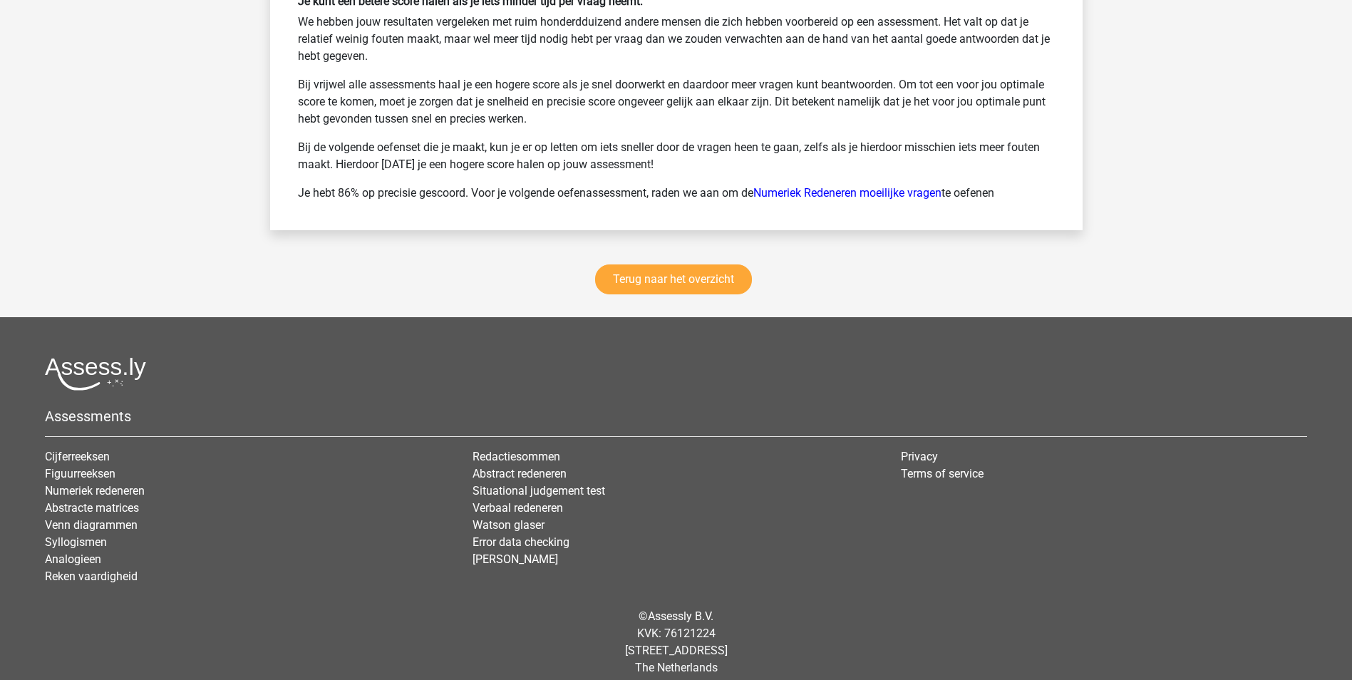
scroll to position [1951, 0]
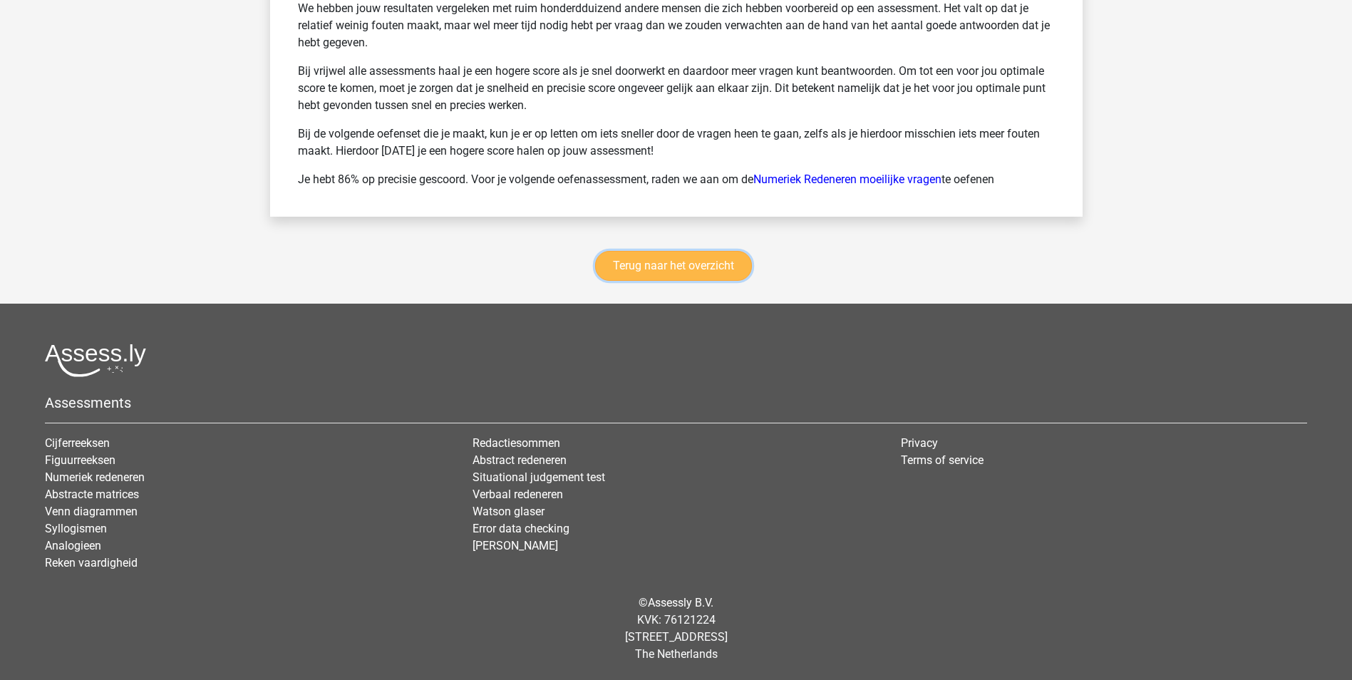
click at [660, 277] on link "Terug naar het overzicht" at bounding box center [673, 266] width 157 height 30
drag, startPoint x: 450, startPoint y: 181, endPoint x: 596, endPoint y: 180, distance: 146.8
click at [596, 180] on p "Je hebt 86% op precisie gescoord. Voor je volgende oefenassessment, raden we aa…" at bounding box center [676, 179] width 757 height 17
click at [596, 181] on p "Je hebt 86% op precisie gescoord. Voor je volgende oefenassessment, raden we aa…" at bounding box center [676, 179] width 757 height 17
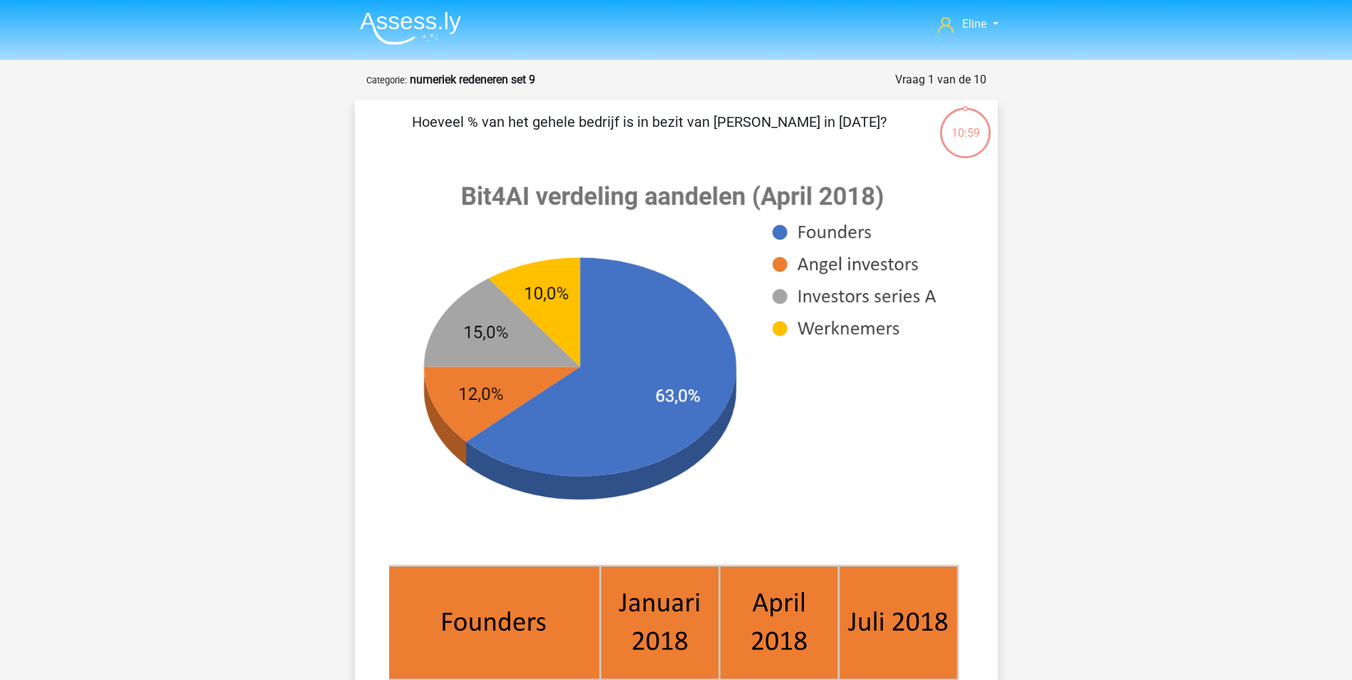
click at [418, 14] on img at bounding box center [410, 27] width 101 height 33
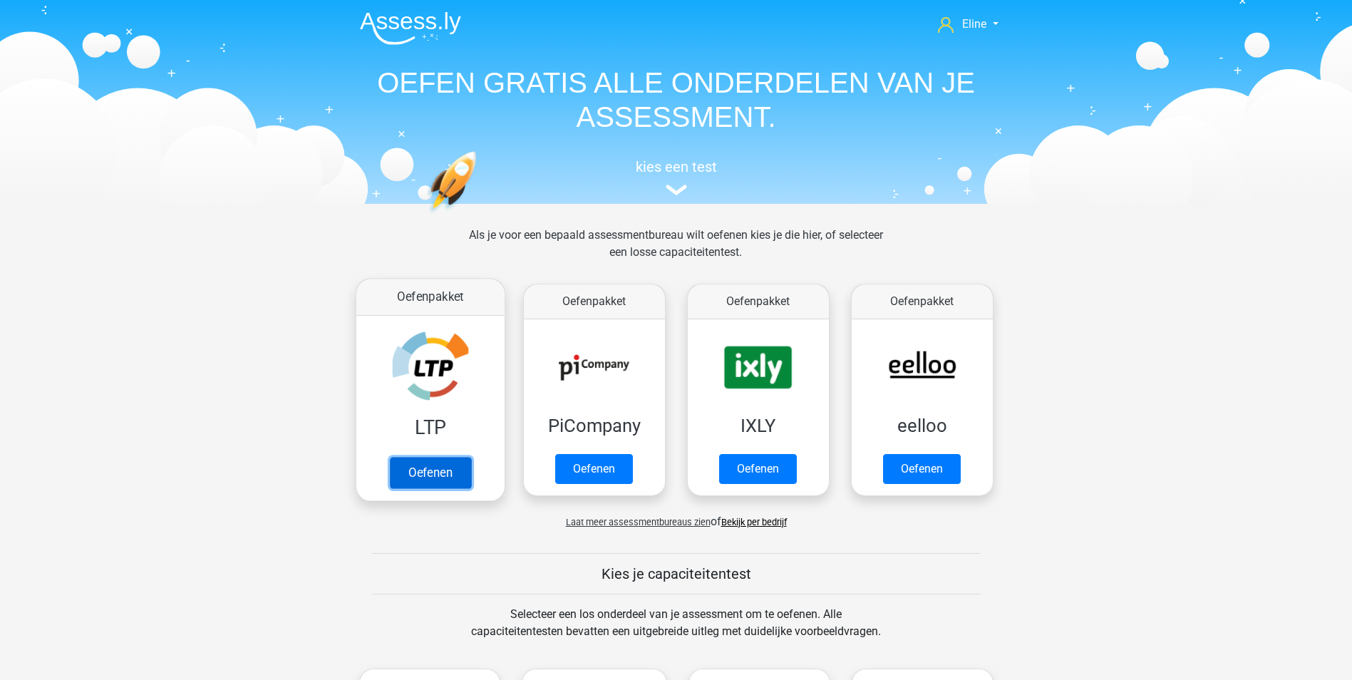
click at [425, 476] on link "Oefenen" at bounding box center [429, 472] width 81 height 31
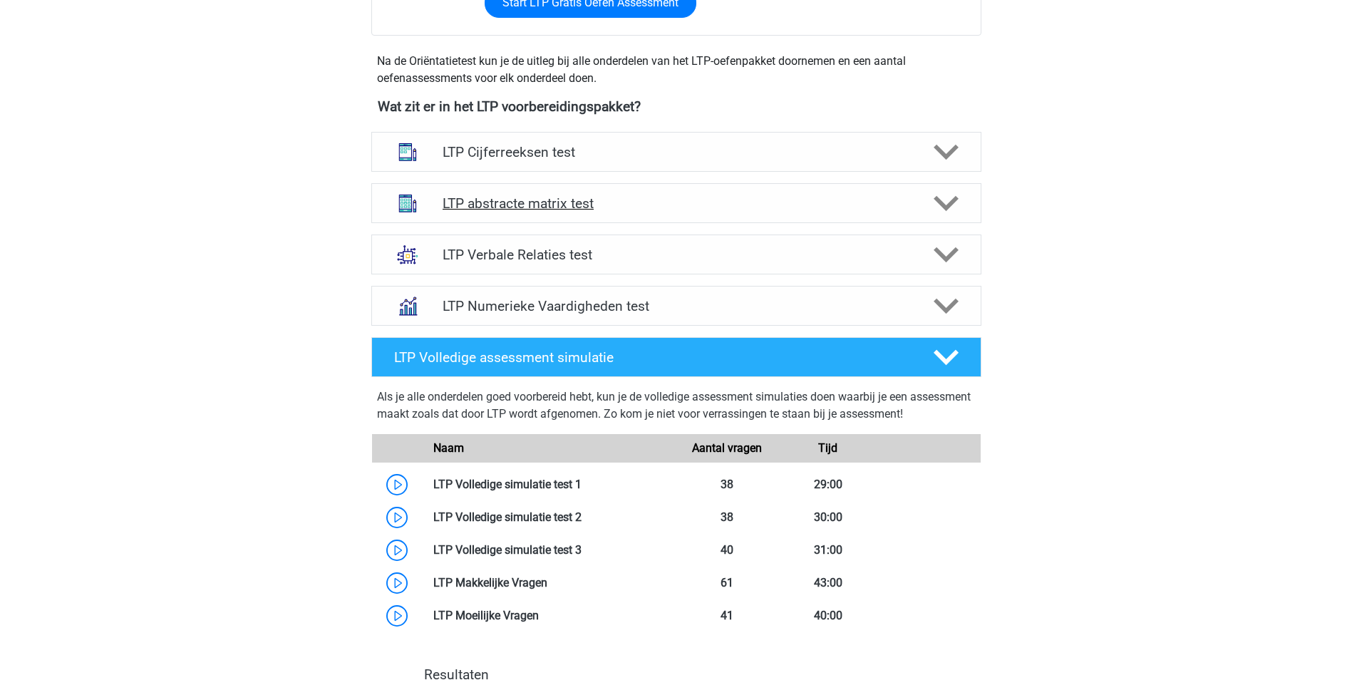
scroll to position [464, 0]
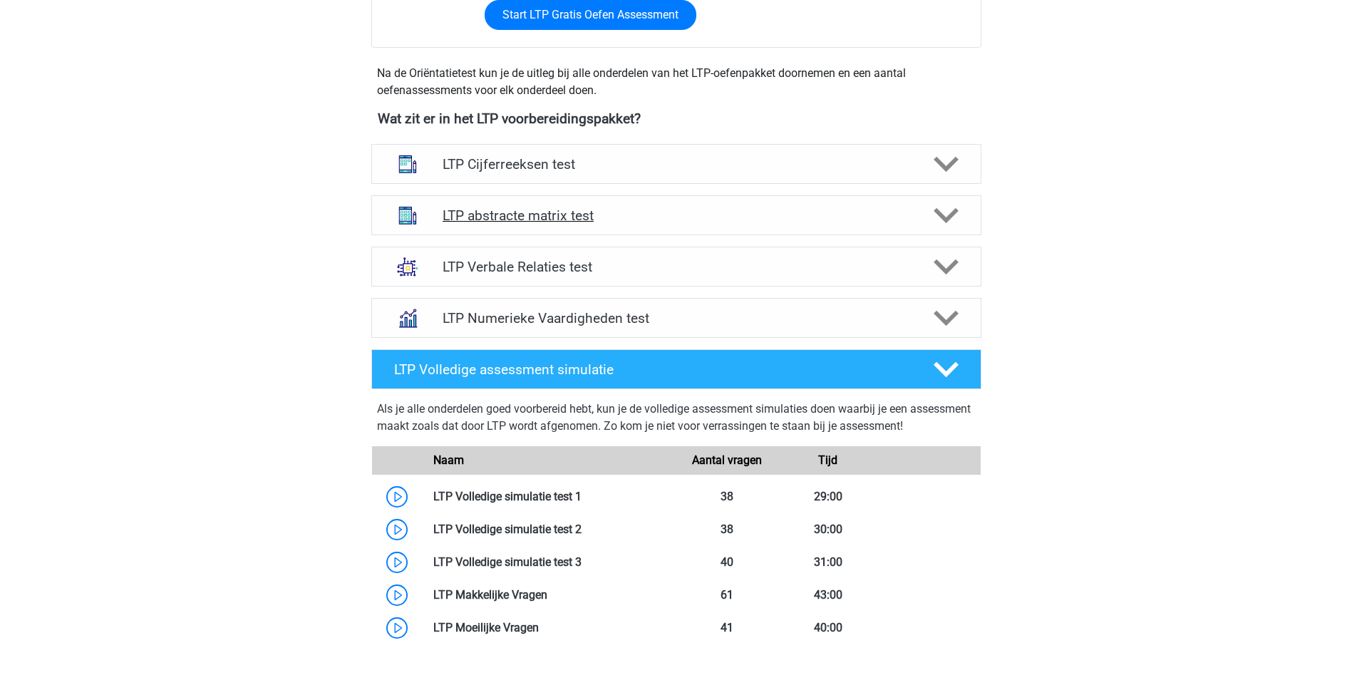
click at [958, 207] on div at bounding box center [944, 215] width 48 height 25
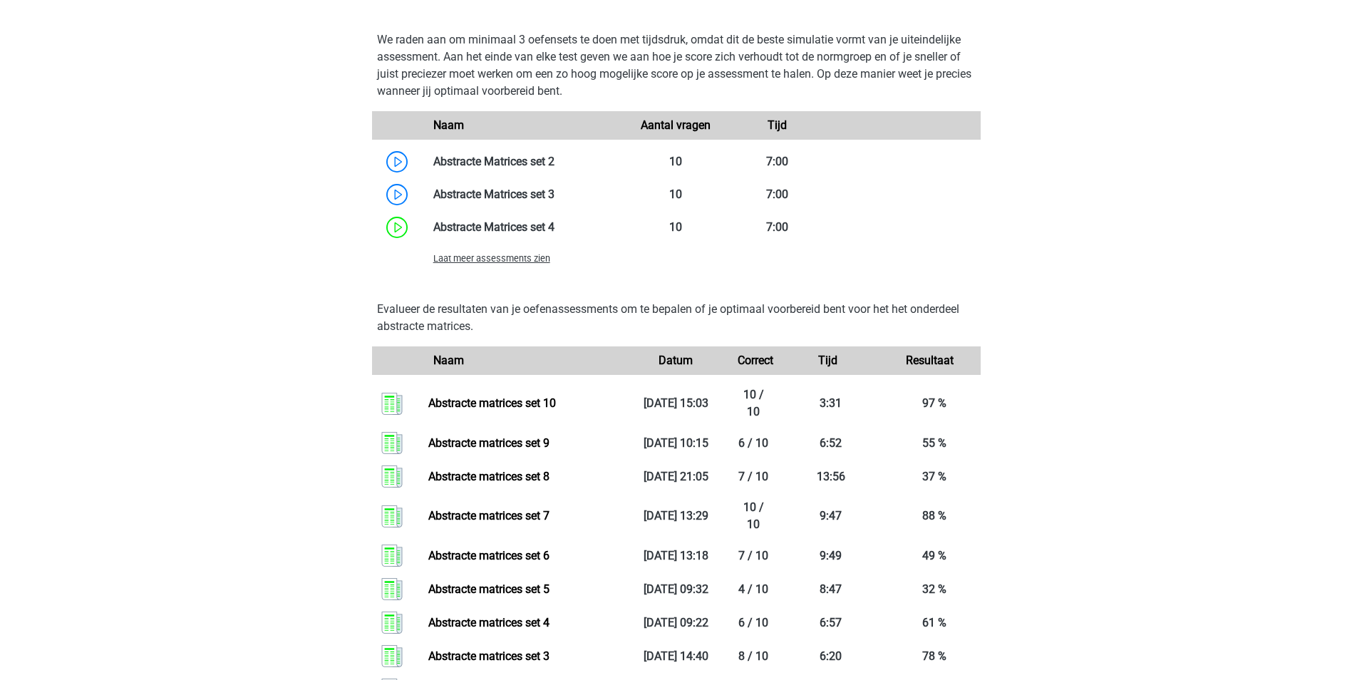
scroll to position [1105, 0]
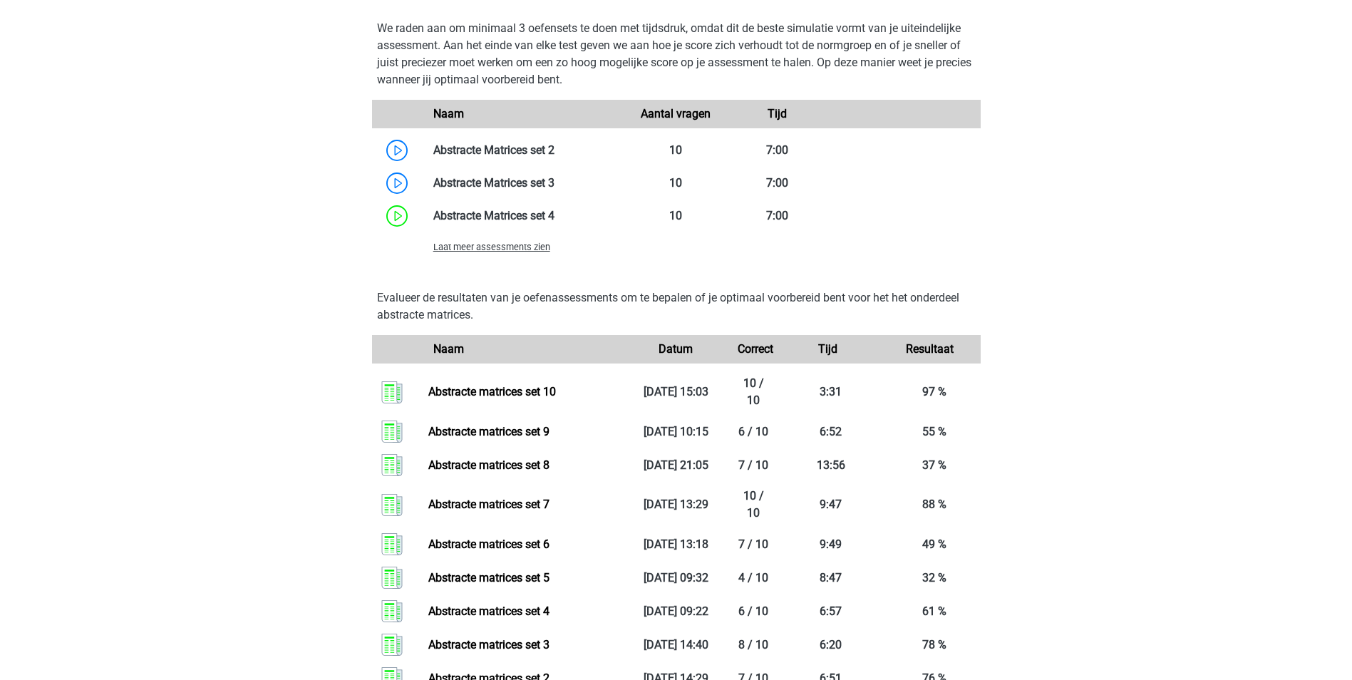
click at [526, 249] on span "Laat meer assessments zien" at bounding box center [491, 247] width 117 height 11
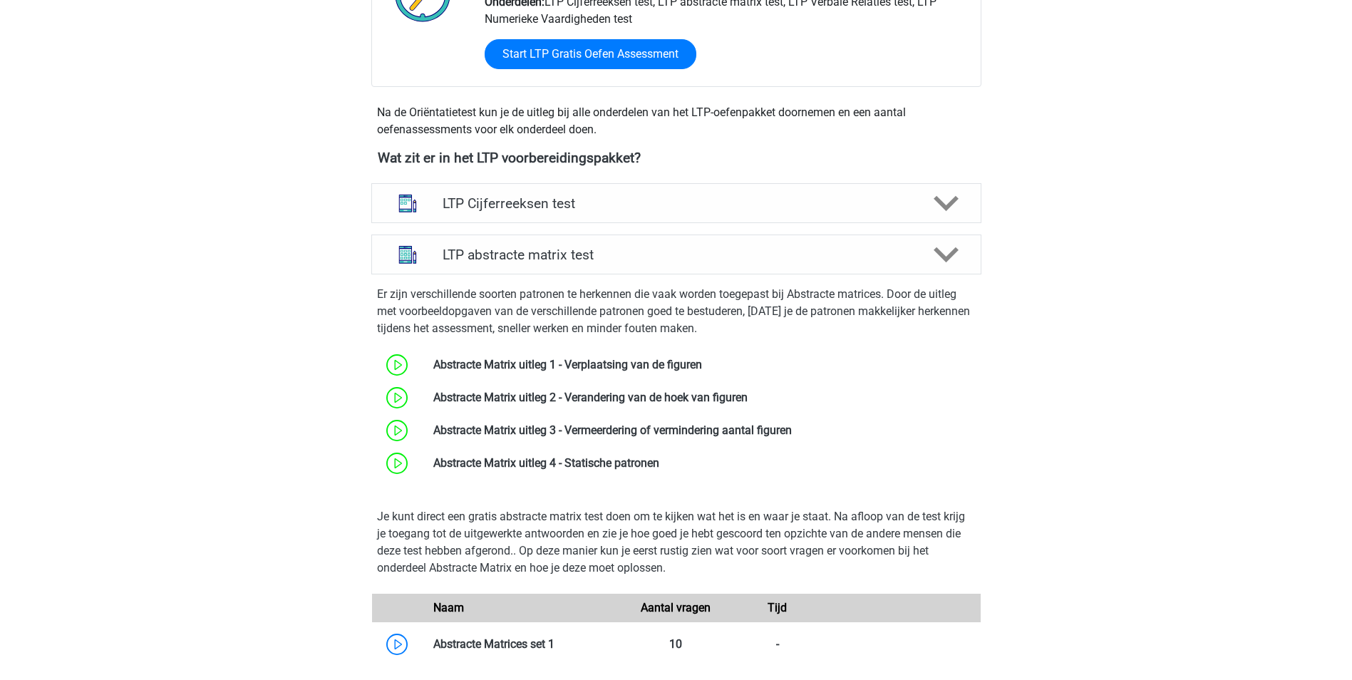
scroll to position [0, 0]
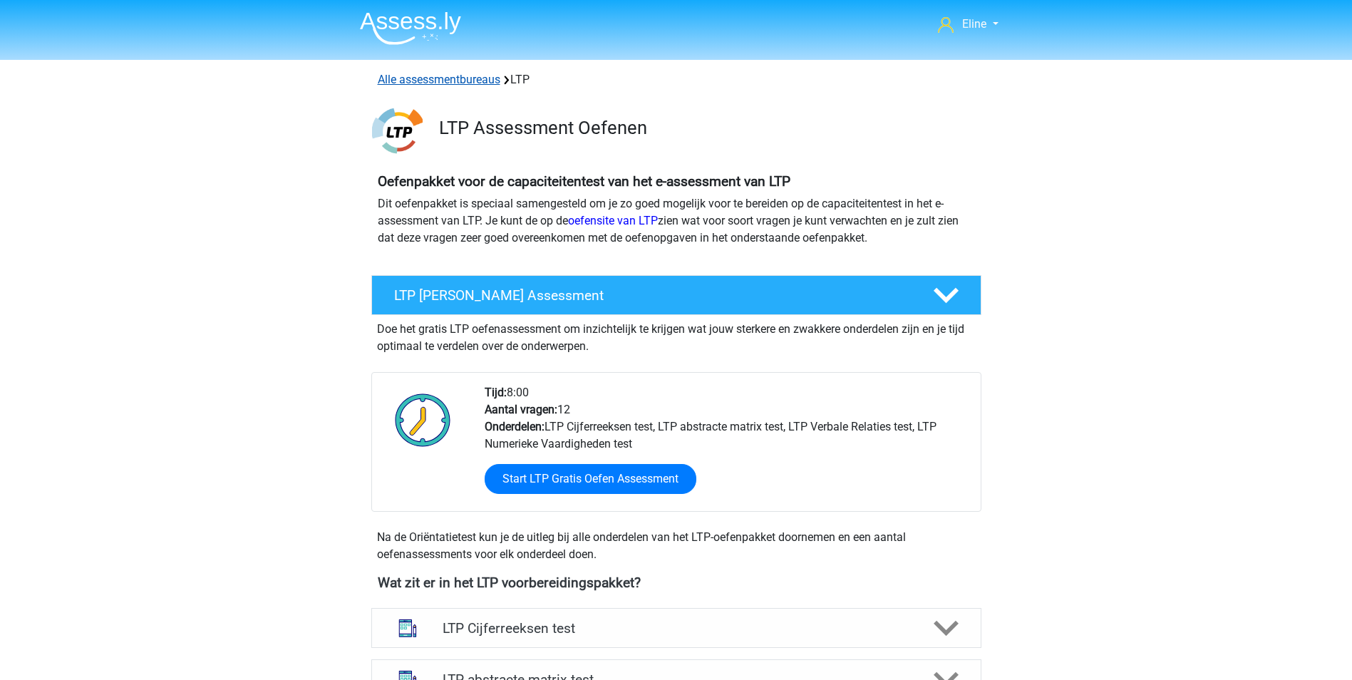
click at [428, 76] on link "Alle assessmentbureaus" at bounding box center [439, 80] width 123 height 14
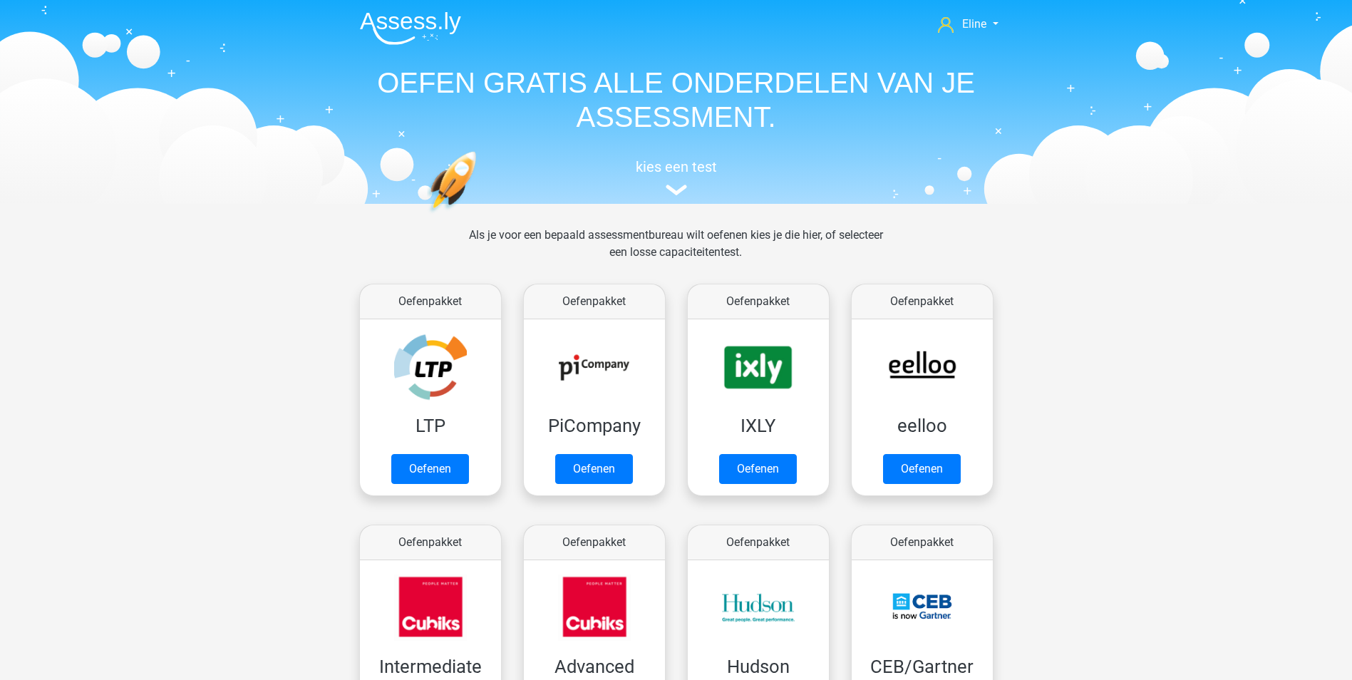
scroll to position [227, 0]
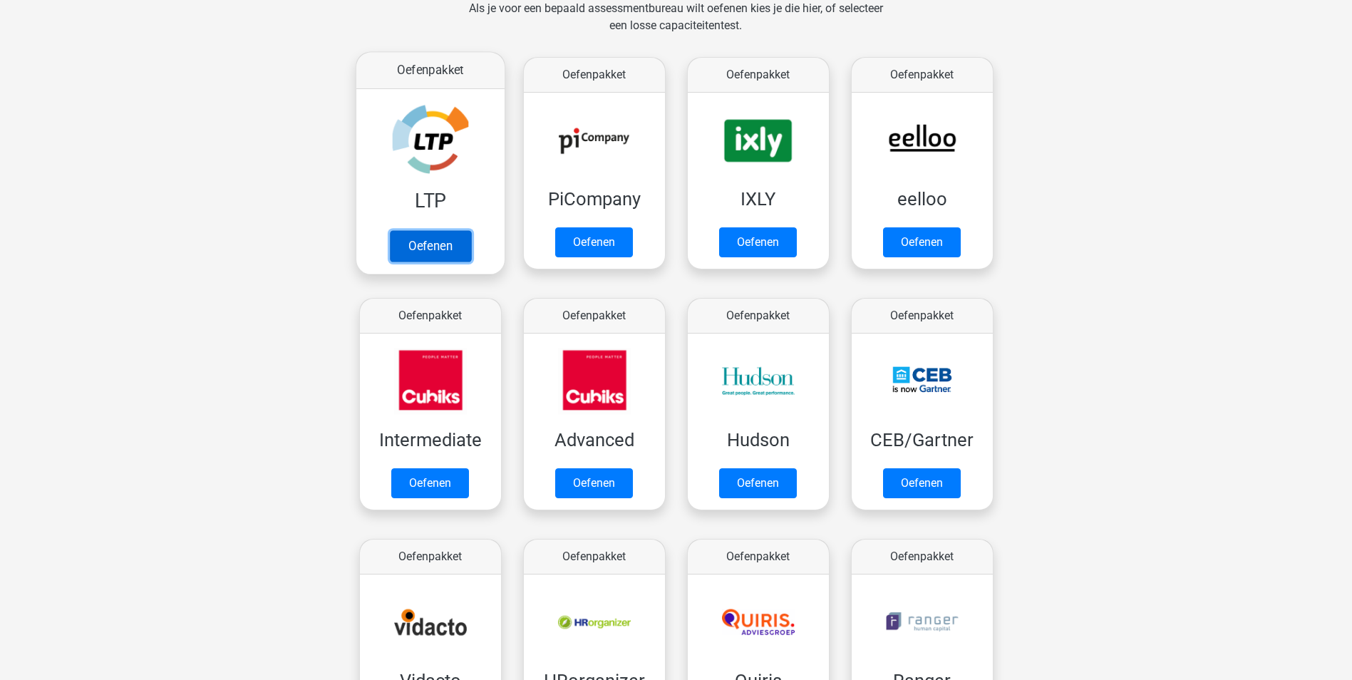
click at [430, 230] on link "Oefenen" at bounding box center [429, 245] width 81 height 31
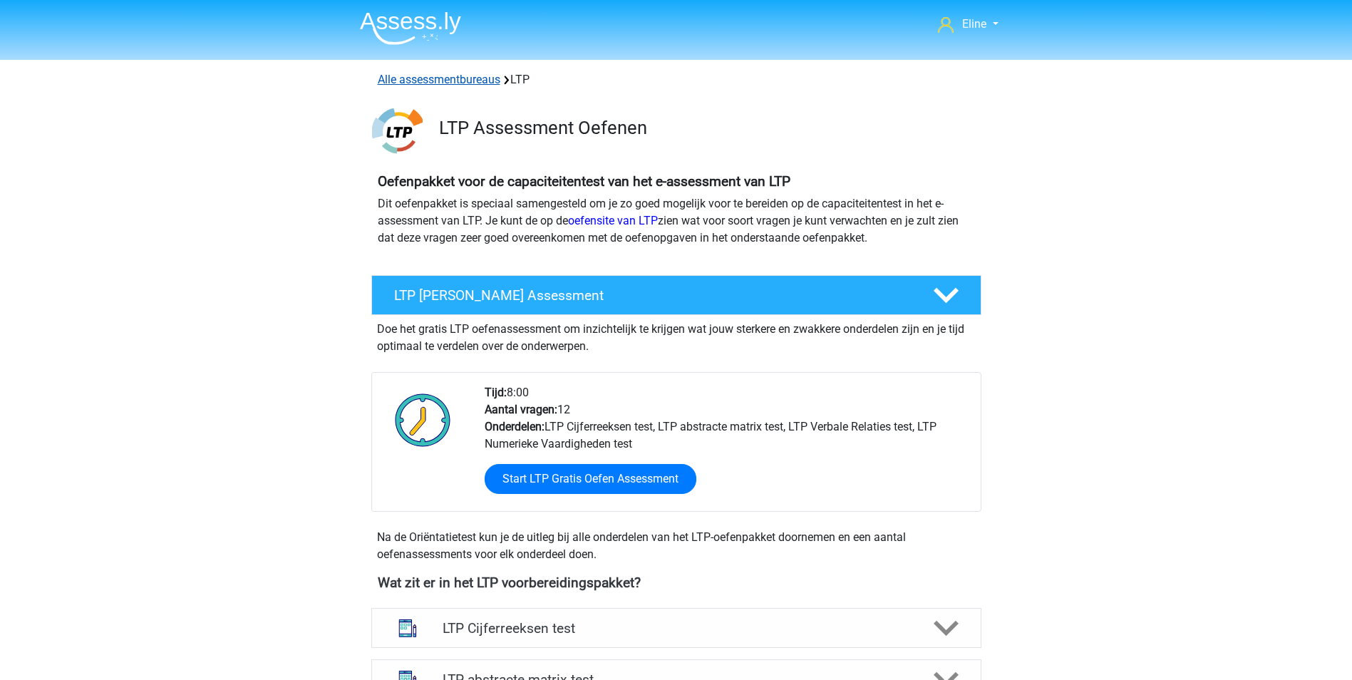
click at [403, 81] on link "Alle assessmentbureaus" at bounding box center [439, 80] width 123 height 14
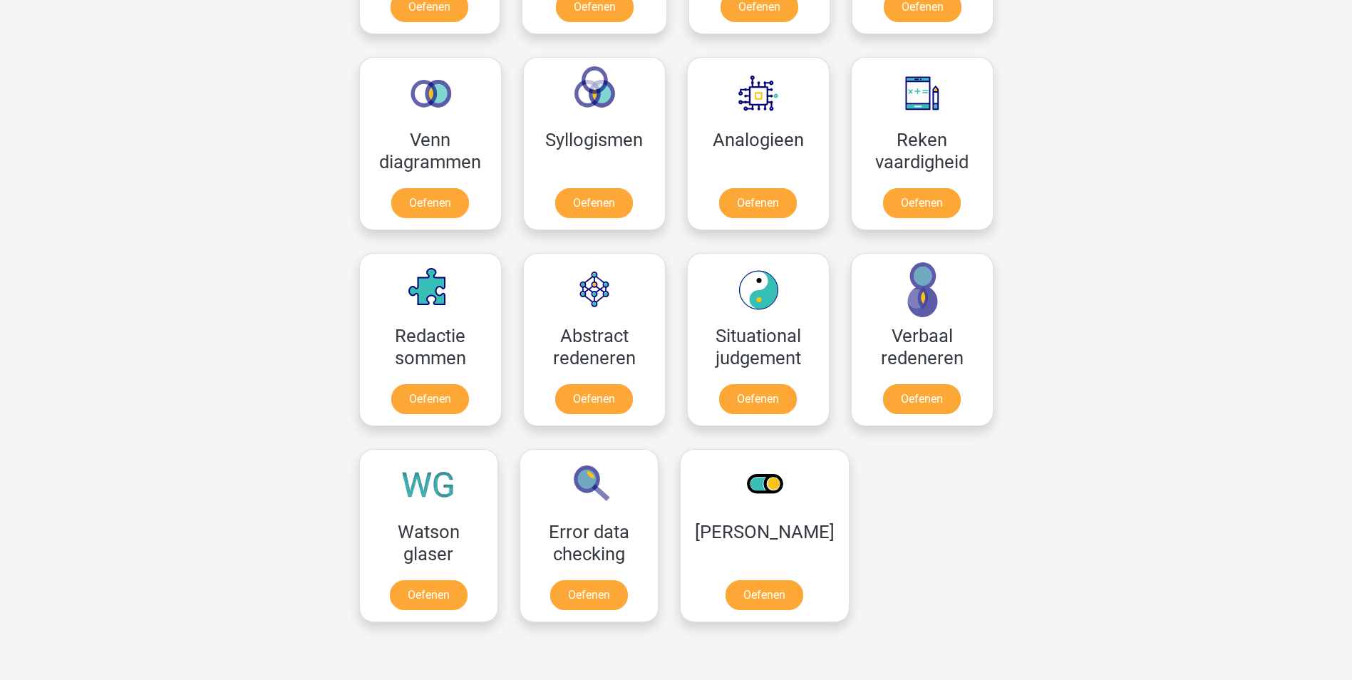
scroll to position [1580, 0]
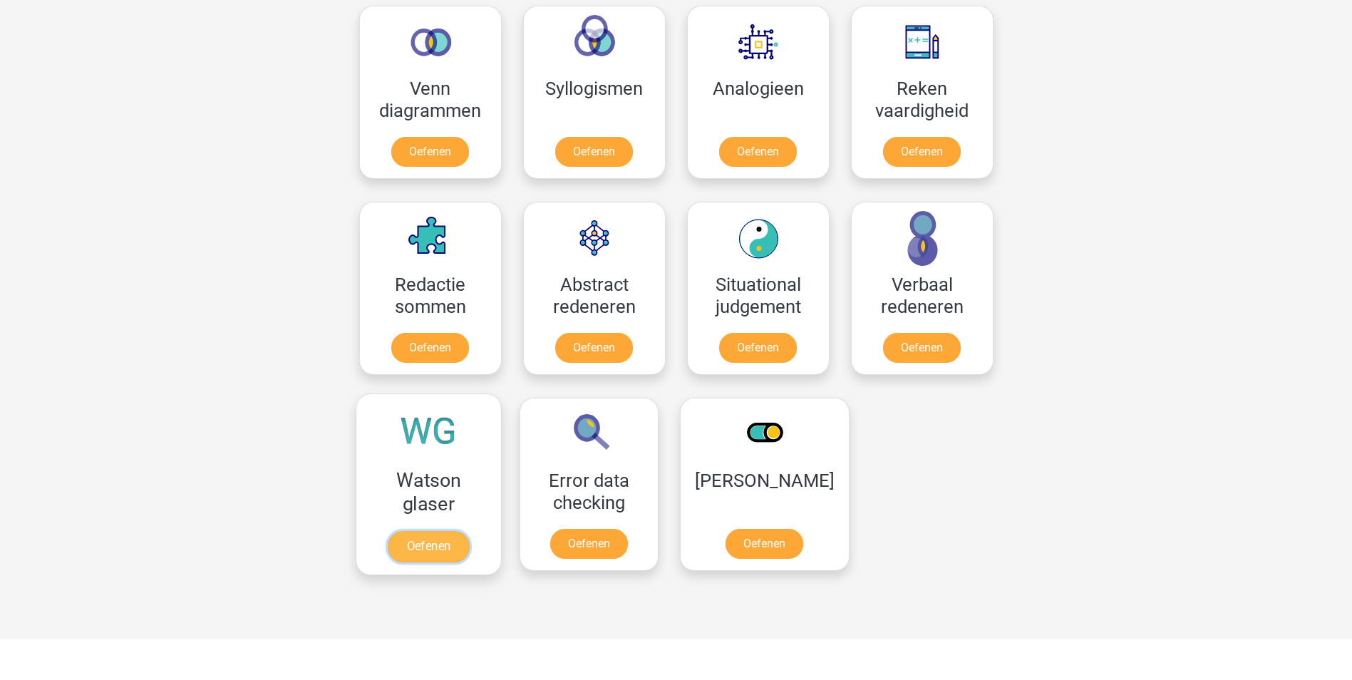
click at [417, 544] on link "Oefenen" at bounding box center [428, 546] width 81 height 31
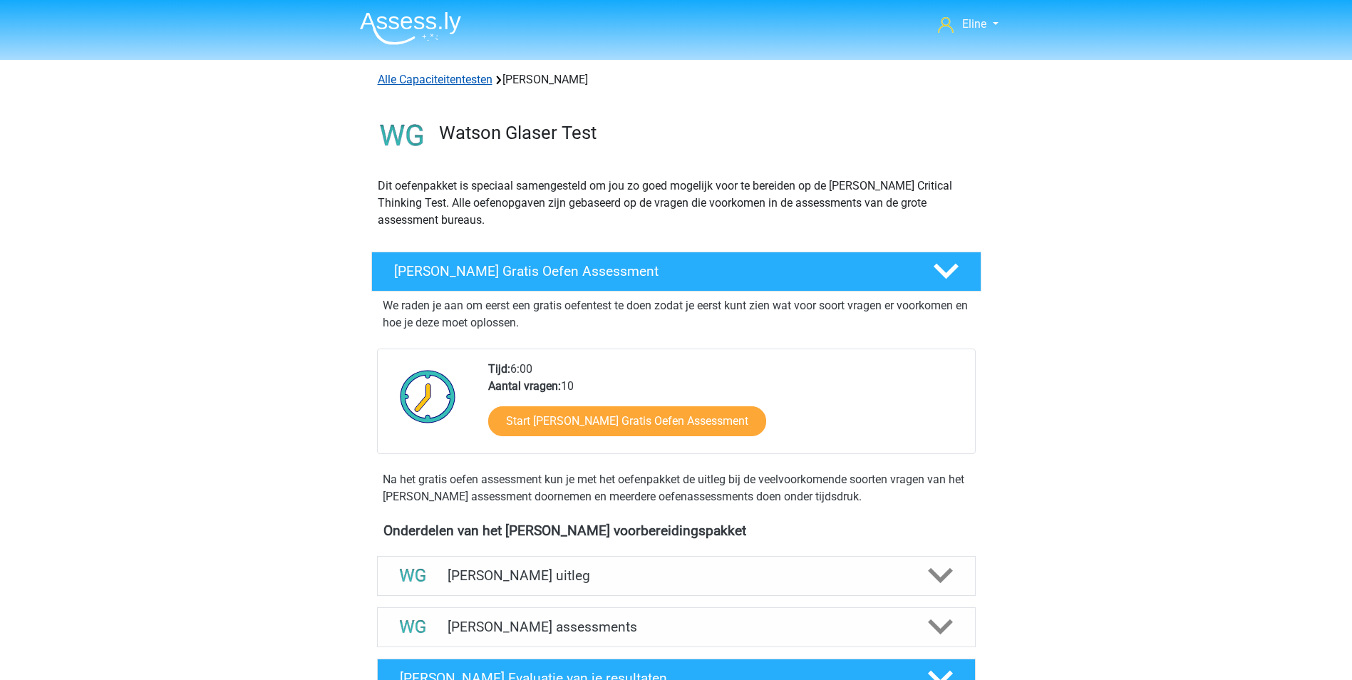
click at [460, 77] on link "Alle Capaciteitentesten" at bounding box center [435, 80] width 115 height 14
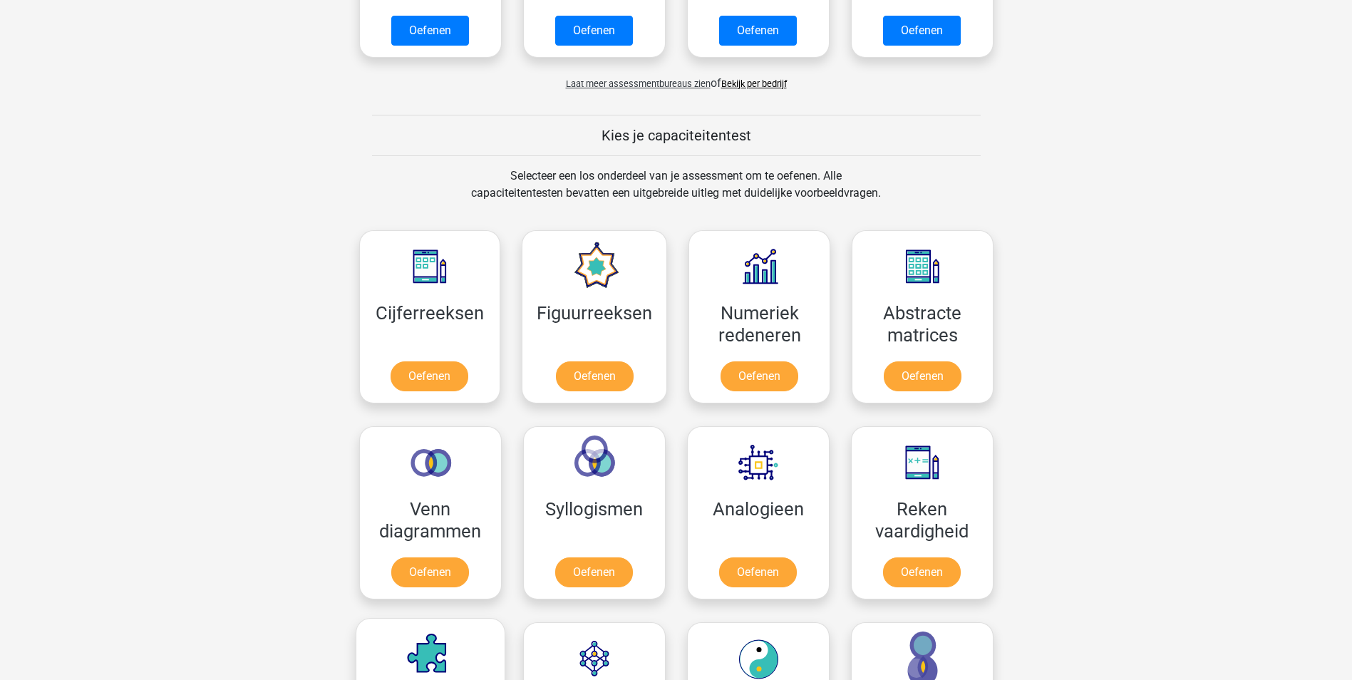
scroll to position [107, 0]
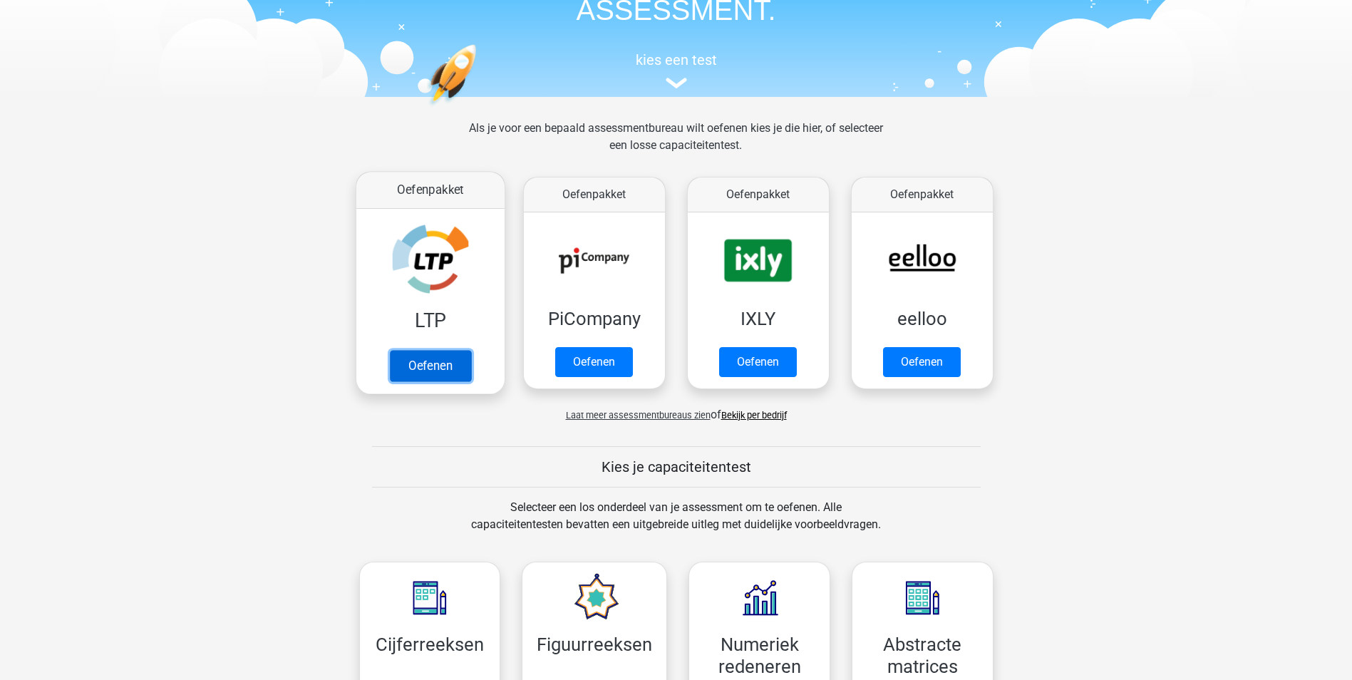
click at [410, 350] on link "Oefenen" at bounding box center [429, 365] width 81 height 31
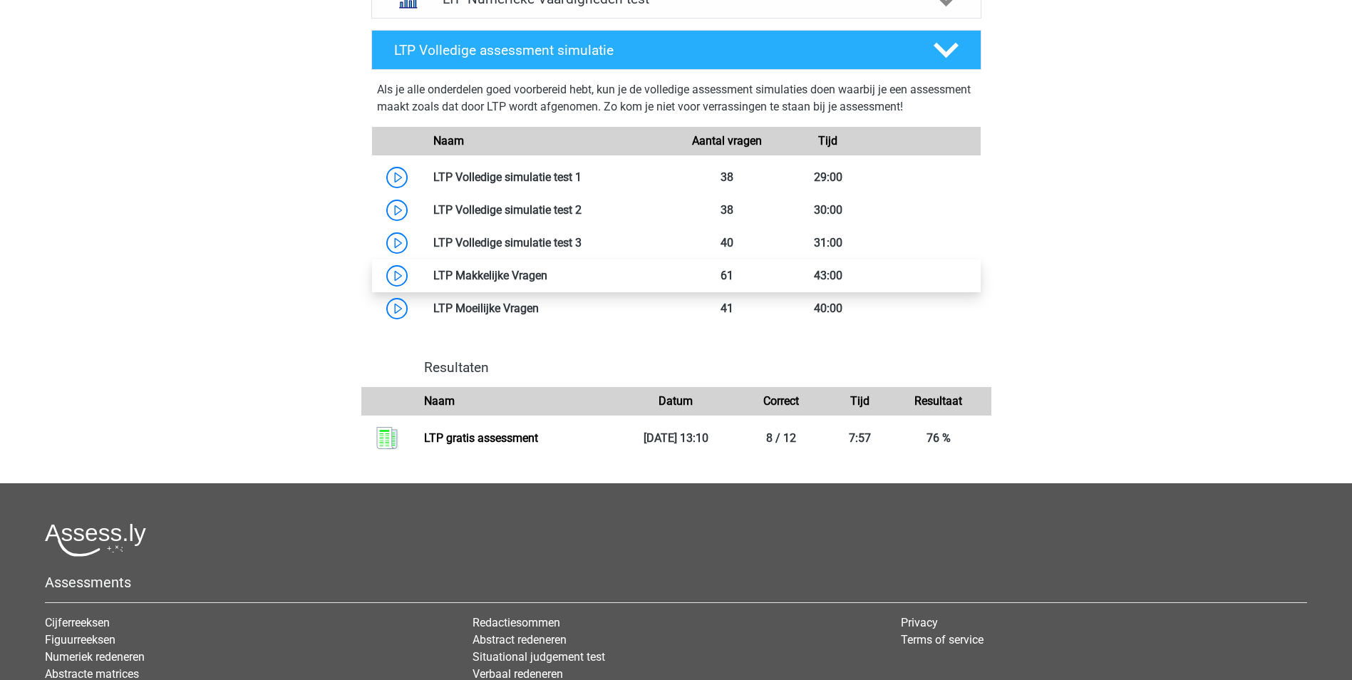
scroll to position [784, 0]
drag, startPoint x: 440, startPoint y: 86, endPoint x: 855, endPoint y: 99, distance: 414.9
click at [855, 99] on div "Als je alle onderdelen goed voorbereid hebt, kun je de volledige assessment sim…" at bounding box center [676, 101] width 599 height 40
click at [277, 368] on div "Eline [EMAIL_ADDRESS][DOMAIN_NAME] Nederlands" at bounding box center [676, 37] width 1352 height 1642
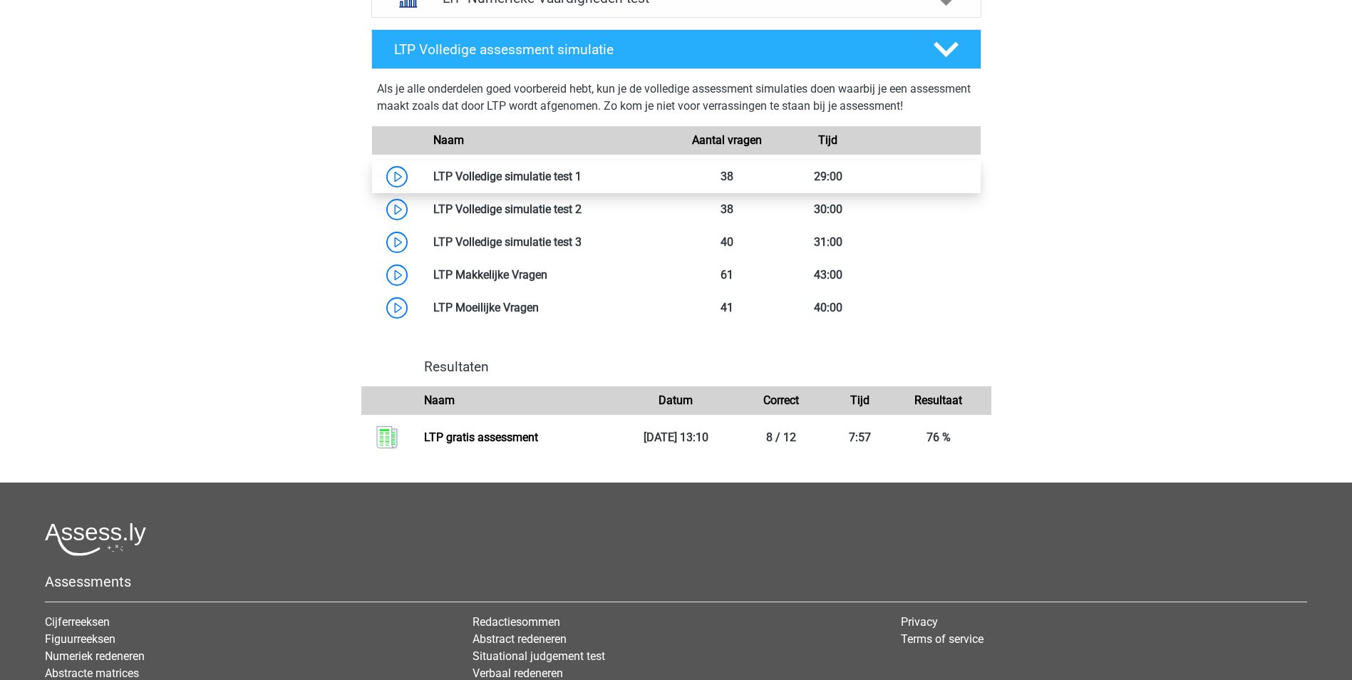
click at [581, 183] on link at bounding box center [581, 177] width 0 height 14
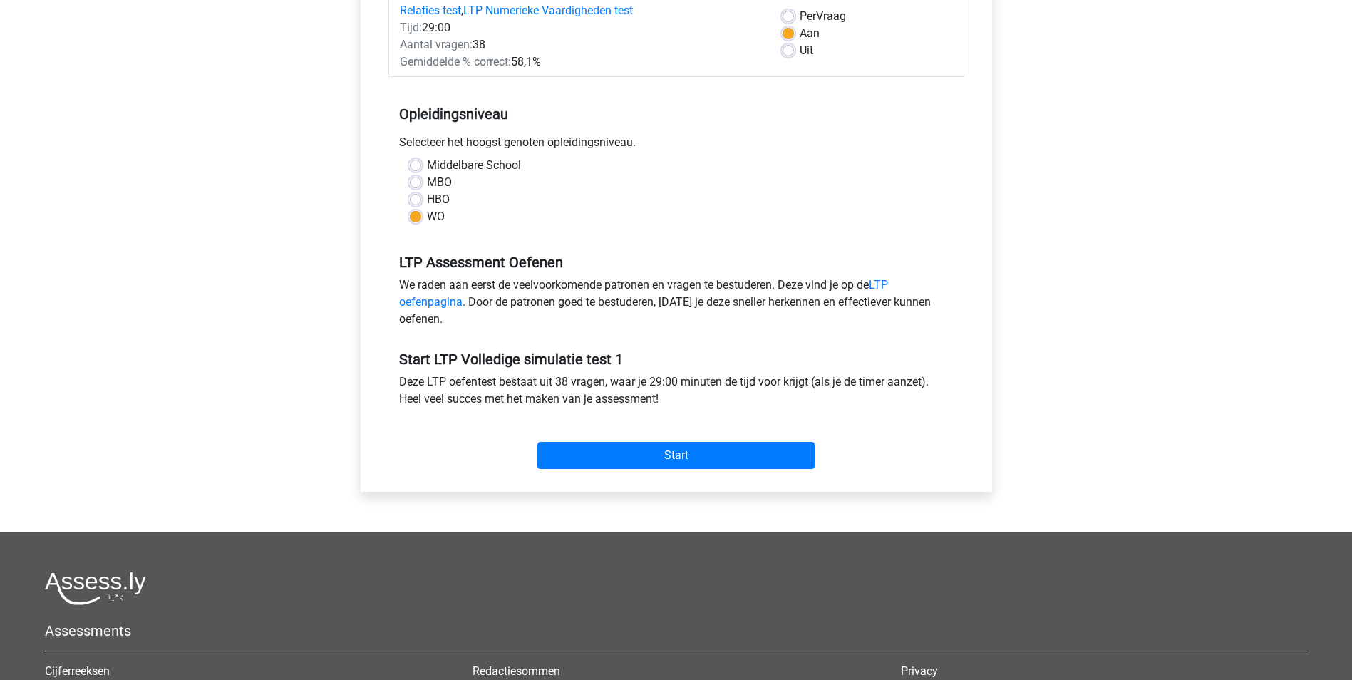
scroll to position [214, 0]
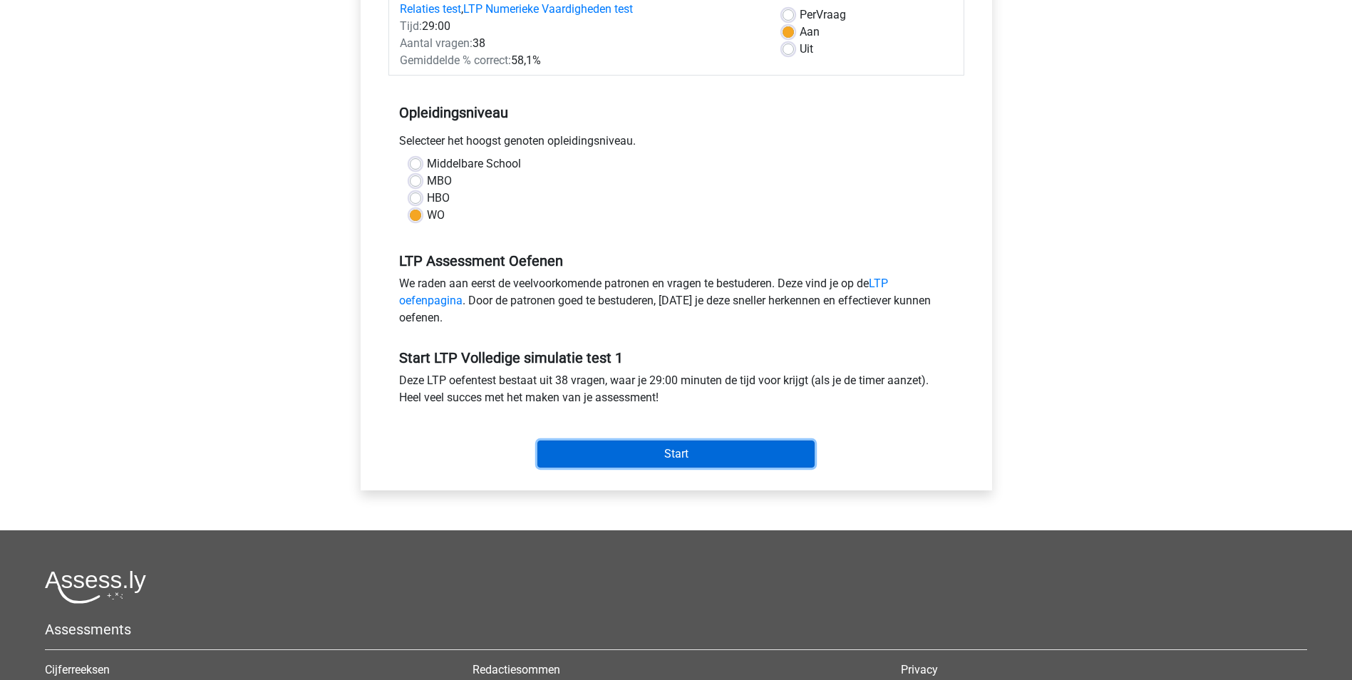
click at [621, 460] on input "Start" at bounding box center [675, 453] width 277 height 27
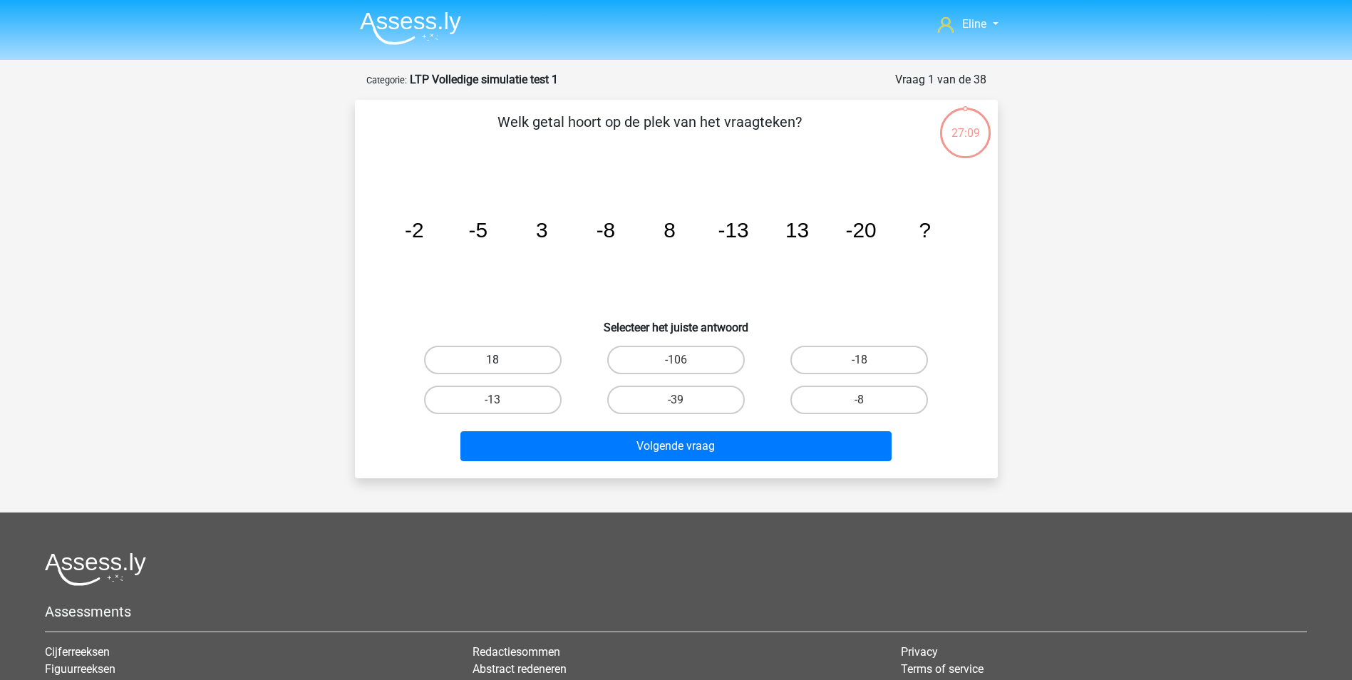
click at [517, 354] on label "18" at bounding box center [493, 360] width 138 height 29
click at [502, 360] on input "18" at bounding box center [496, 364] width 9 height 9
radio input "true"
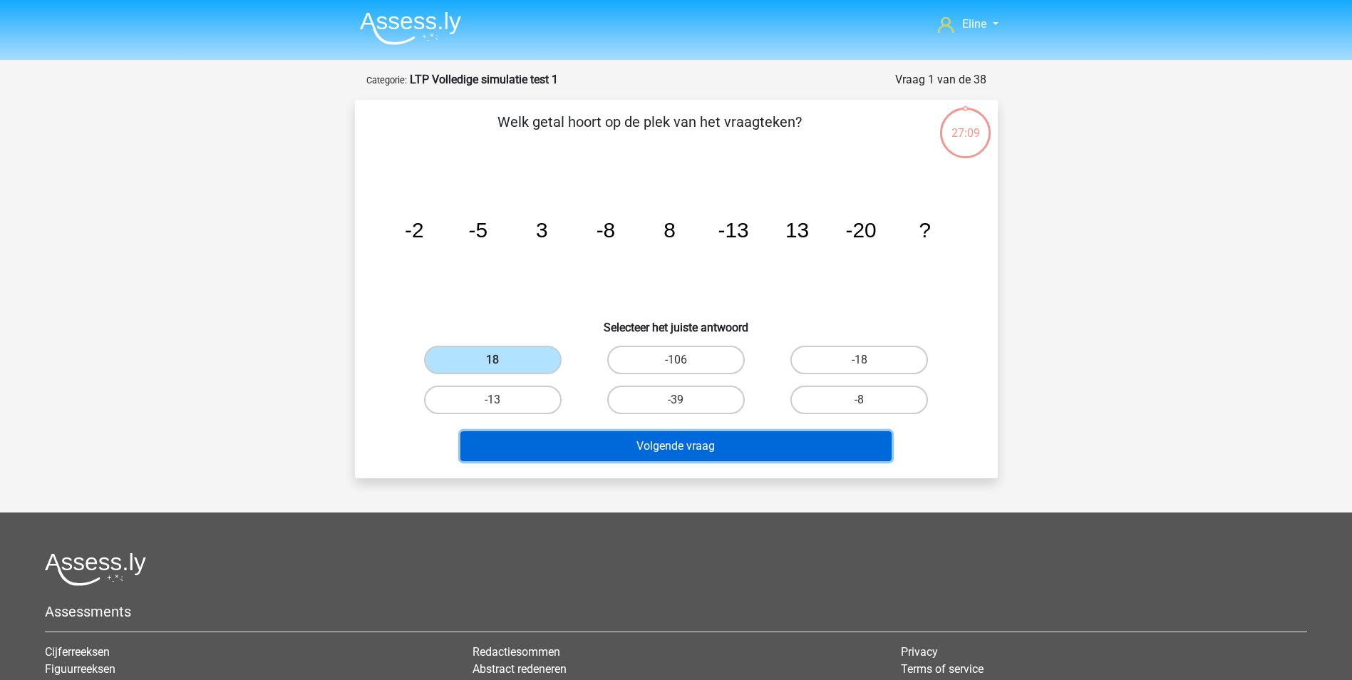
click at [529, 450] on button "Volgende vraag" at bounding box center [675, 446] width 431 height 30
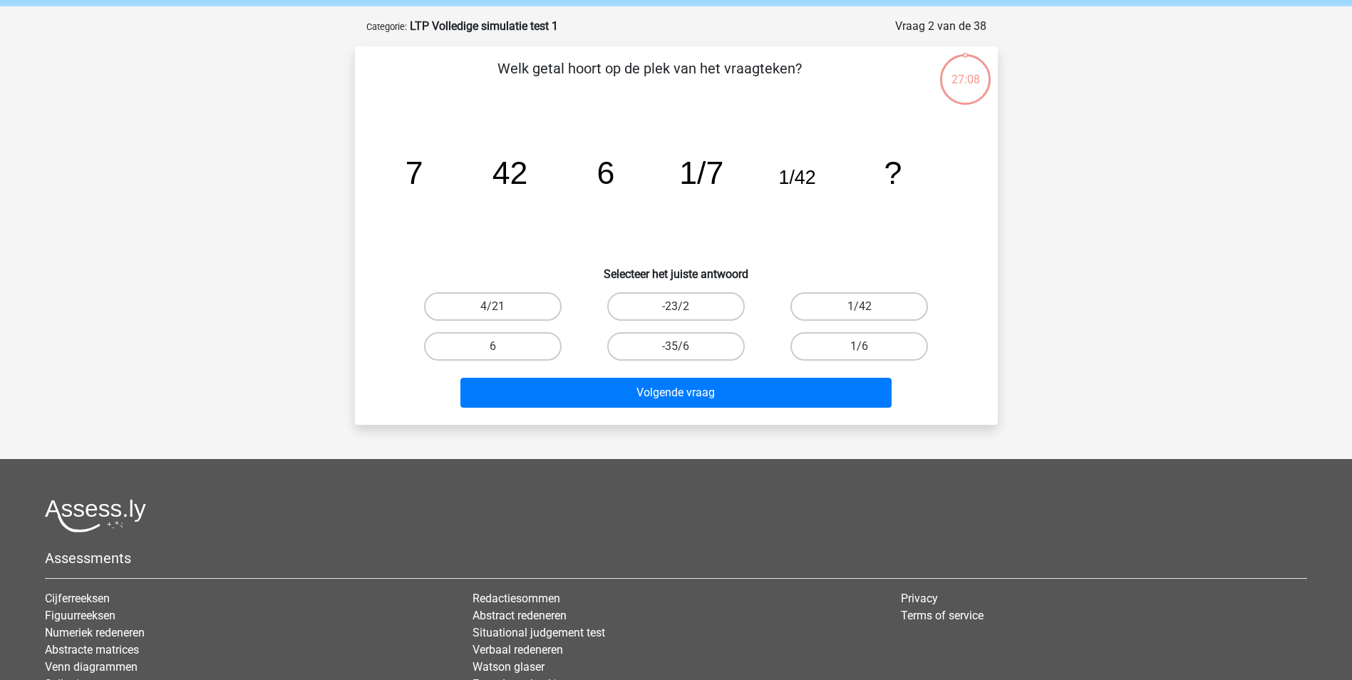
scroll to position [71, 0]
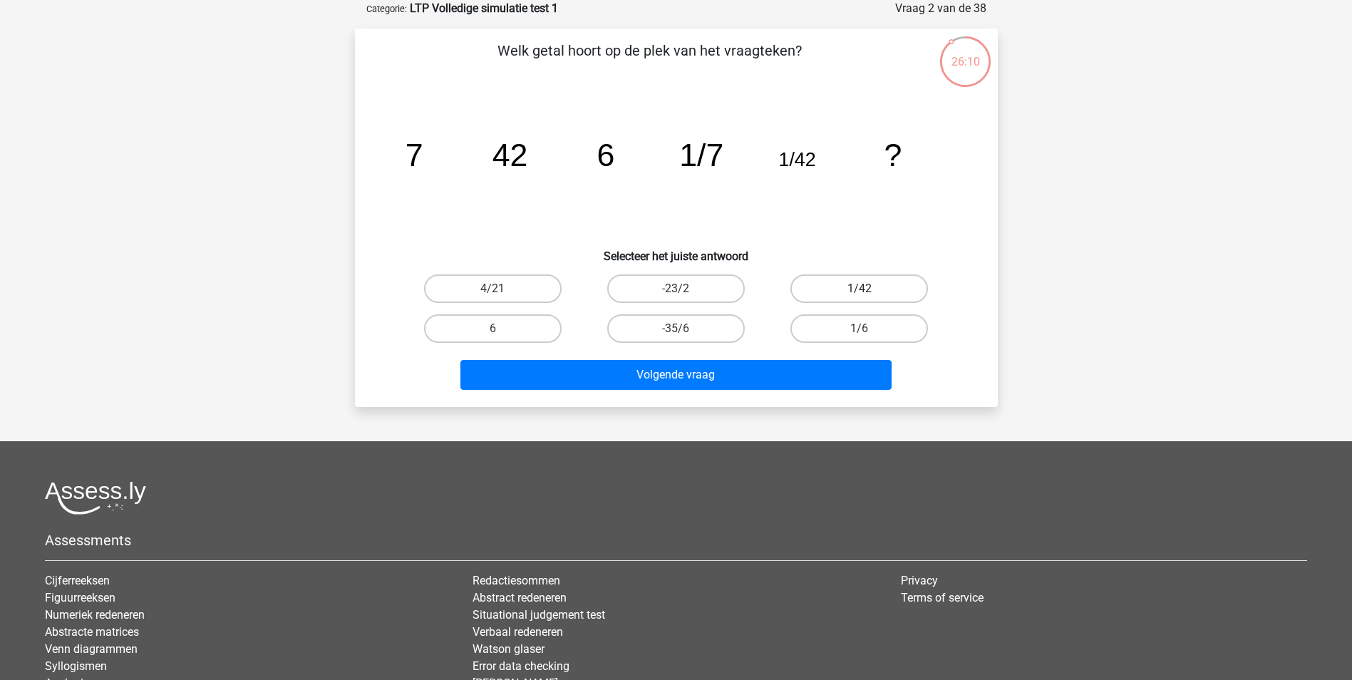
click at [830, 289] on label "1/42" at bounding box center [859, 288] width 138 height 29
click at [859, 289] on input "1/42" at bounding box center [863, 293] width 9 height 9
radio input "true"
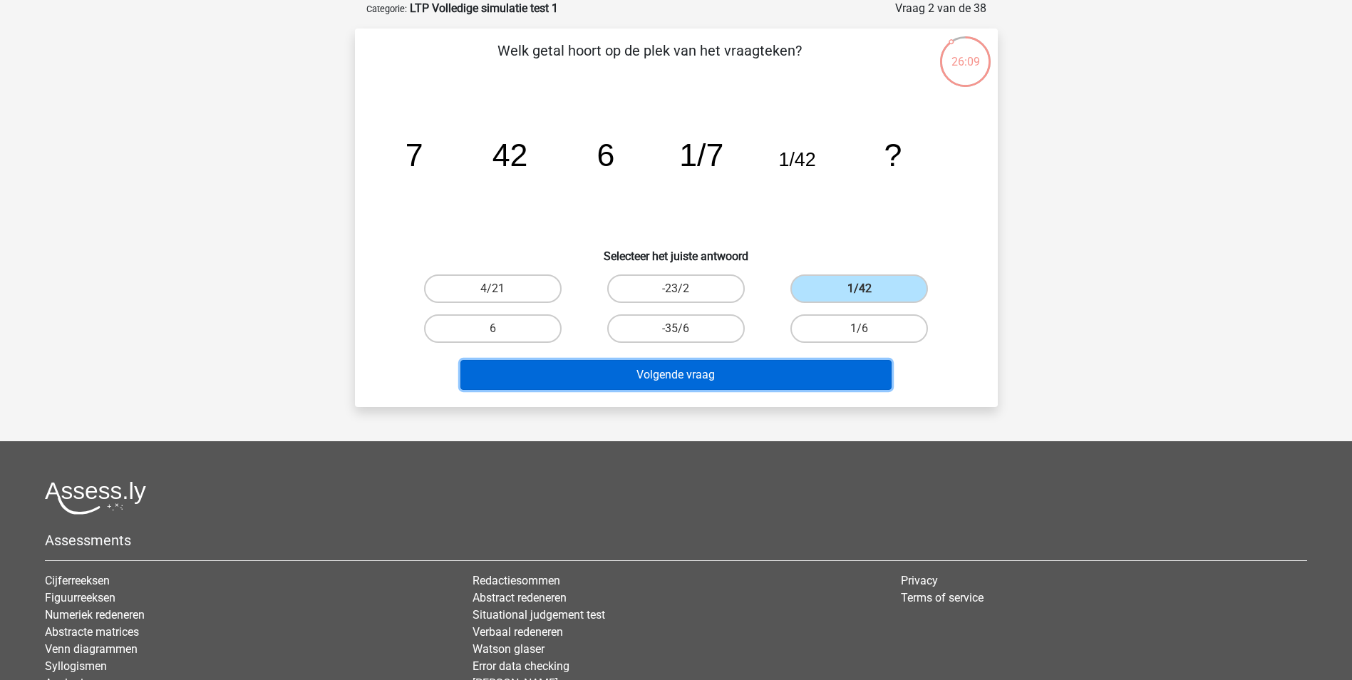
click at [812, 371] on button "Volgende vraag" at bounding box center [675, 375] width 431 height 30
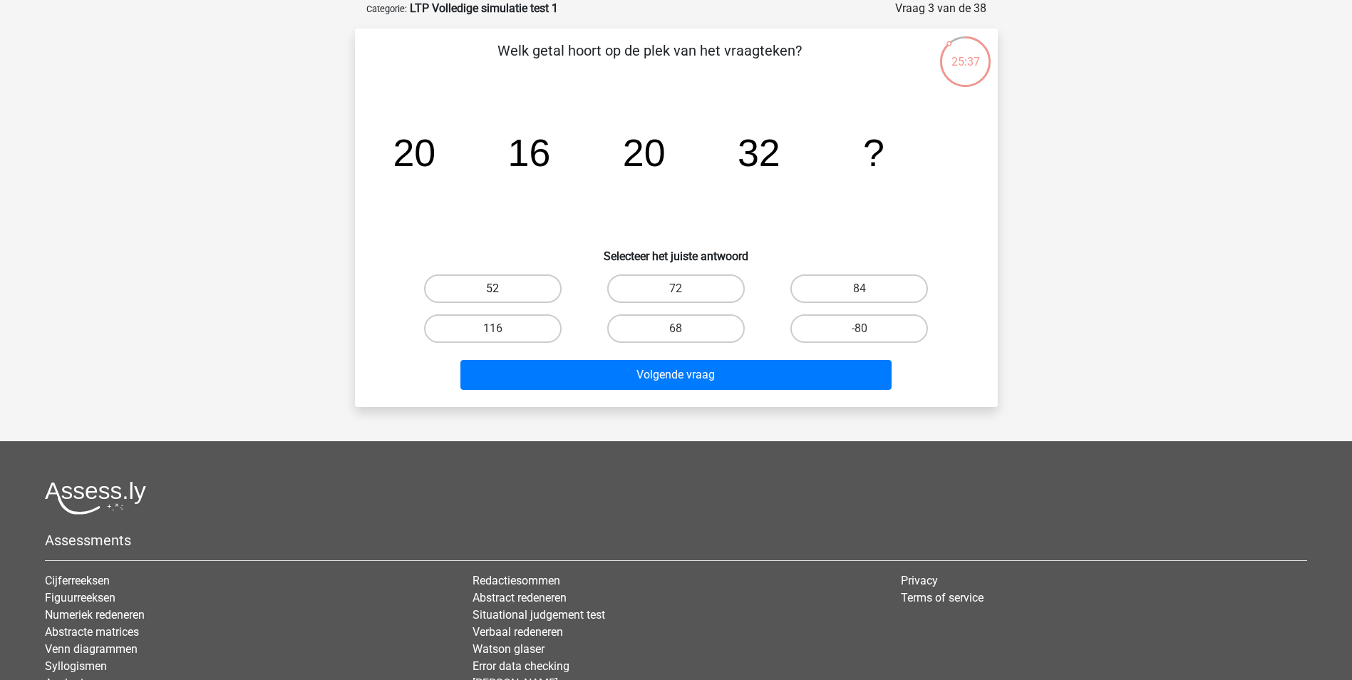
drag, startPoint x: 514, startPoint y: 284, endPoint x: 536, endPoint y: 368, distance: 86.9
click at [514, 284] on label "52" at bounding box center [493, 288] width 138 height 29
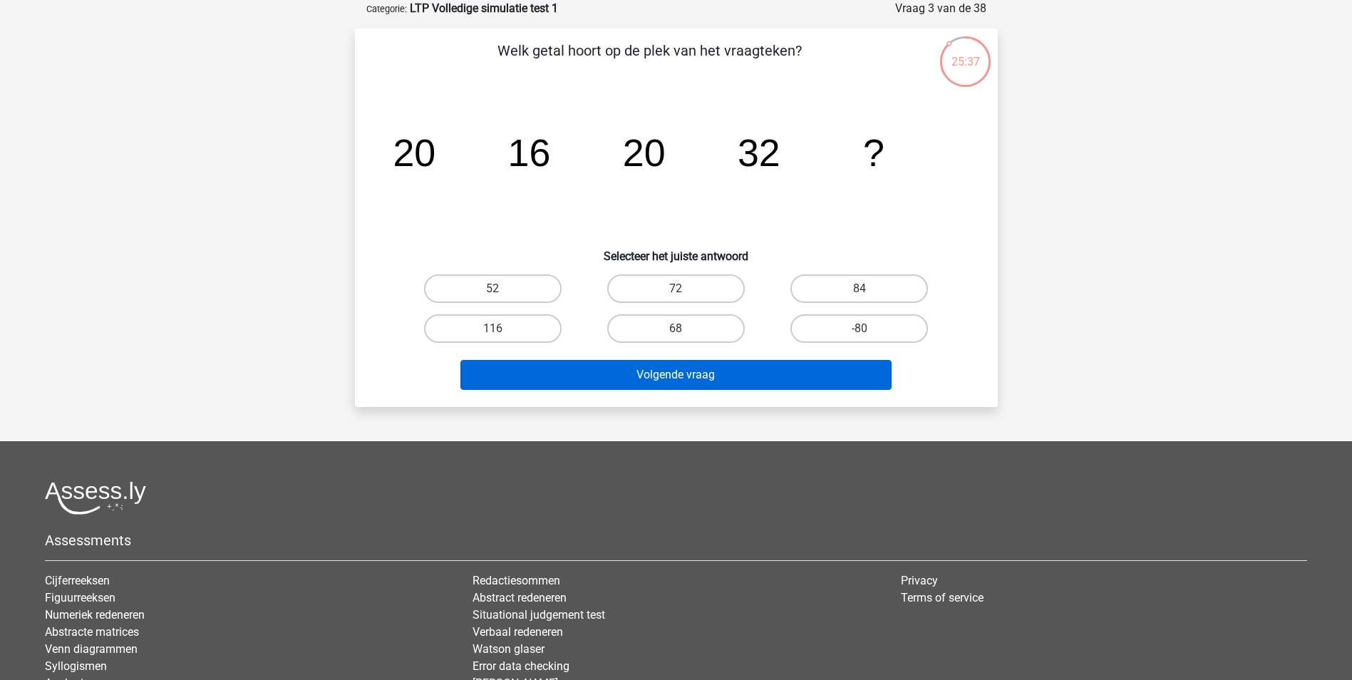
click at [502, 289] on input "52" at bounding box center [496, 293] width 9 height 9
radio input "true"
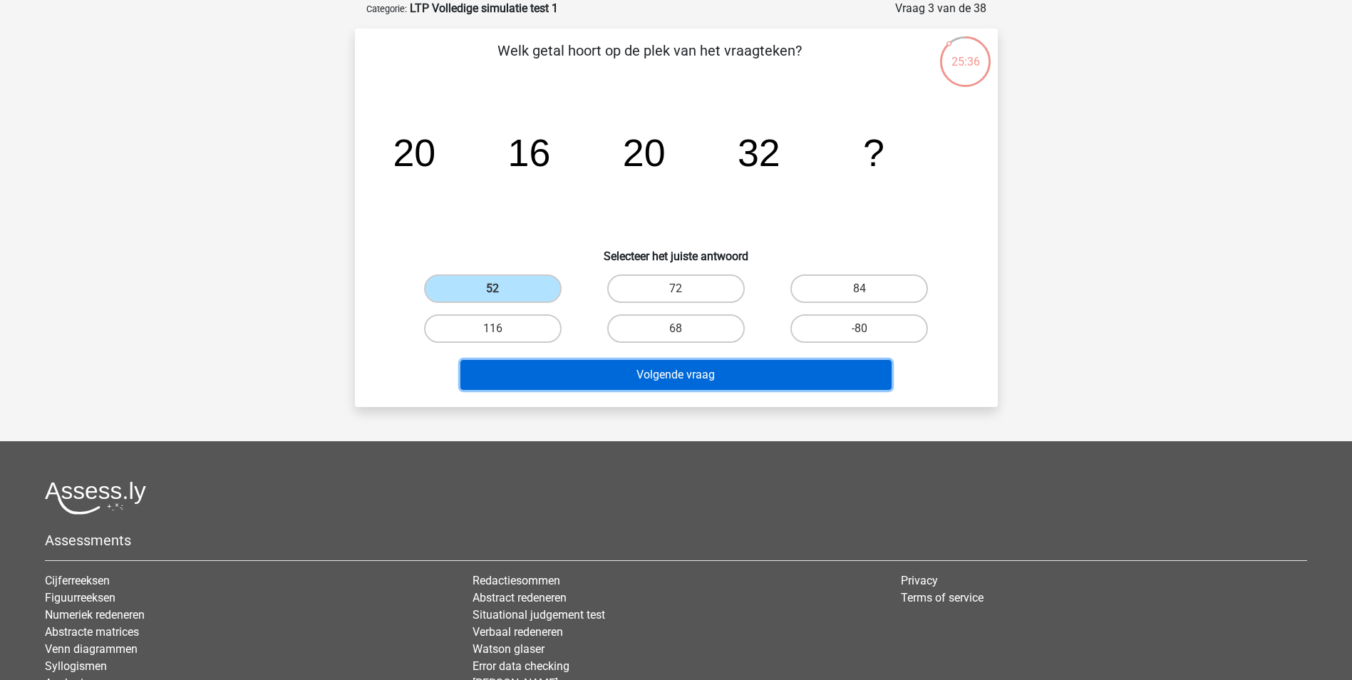
click at [537, 377] on button "Volgende vraag" at bounding box center [675, 375] width 431 height 30
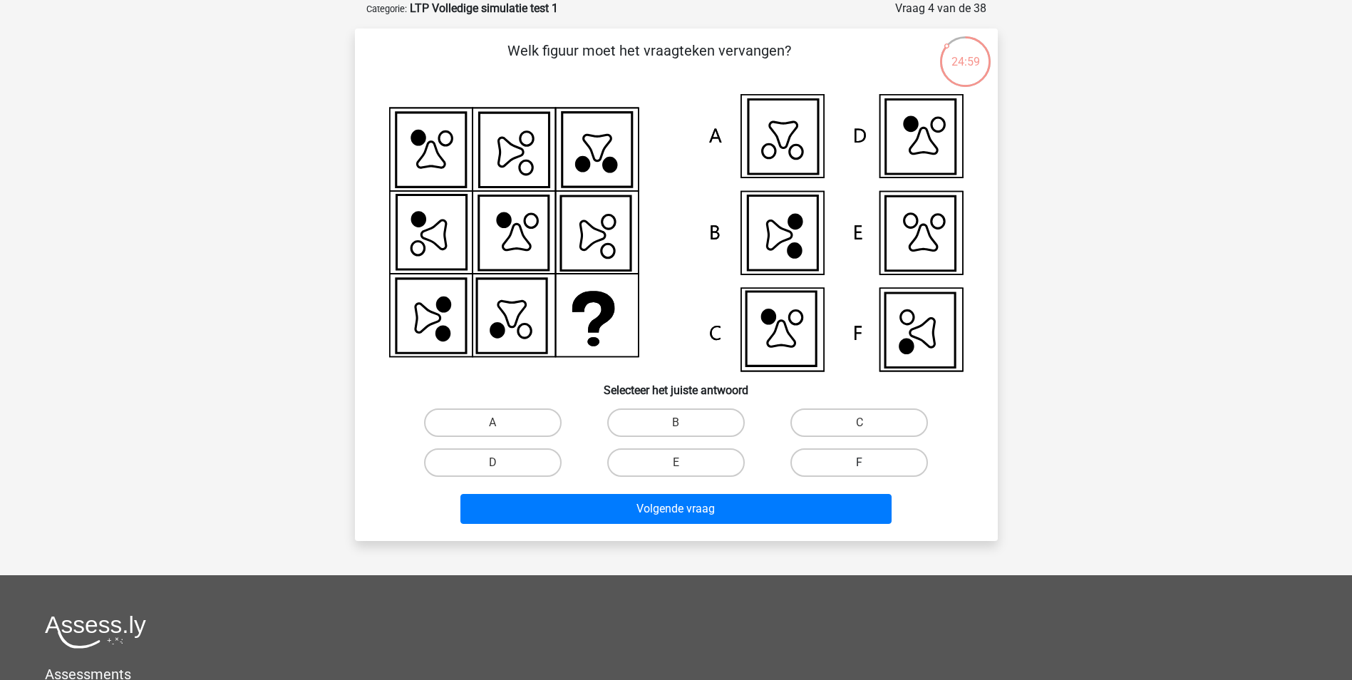
click at [869, 465] on label "F" at bounding box center [859, 462] width 138 height 29
click at [869, 465] on input "F" at bounding box center [863, 466] width 9 height 9
radio input "true"
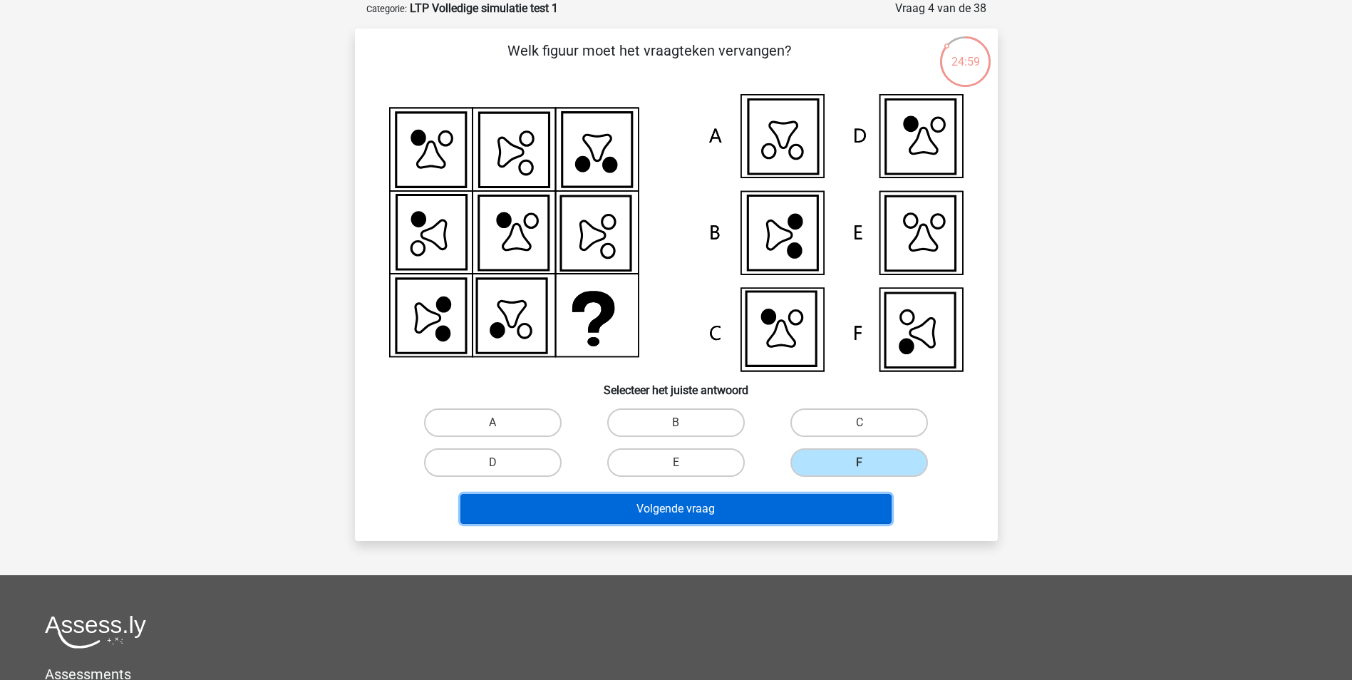
click at [844, 497] on button "Volgende vraag" at bounding box center [675, 509] width 431 height 30
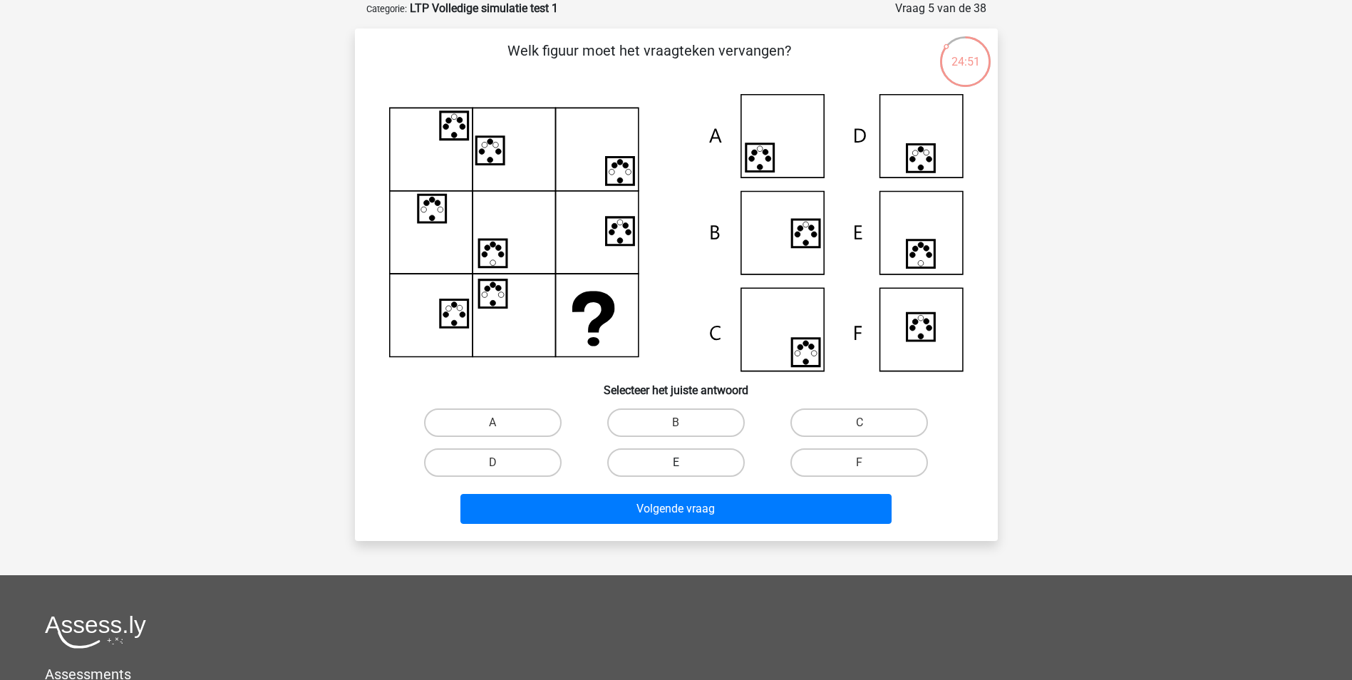
click at [713, 470] on label "E" at bounding box center [676, 462] width 138 height 29
click at [685, 470] on input "E" at bounding box center [680, 466] width 9 height 9
radio input "true"
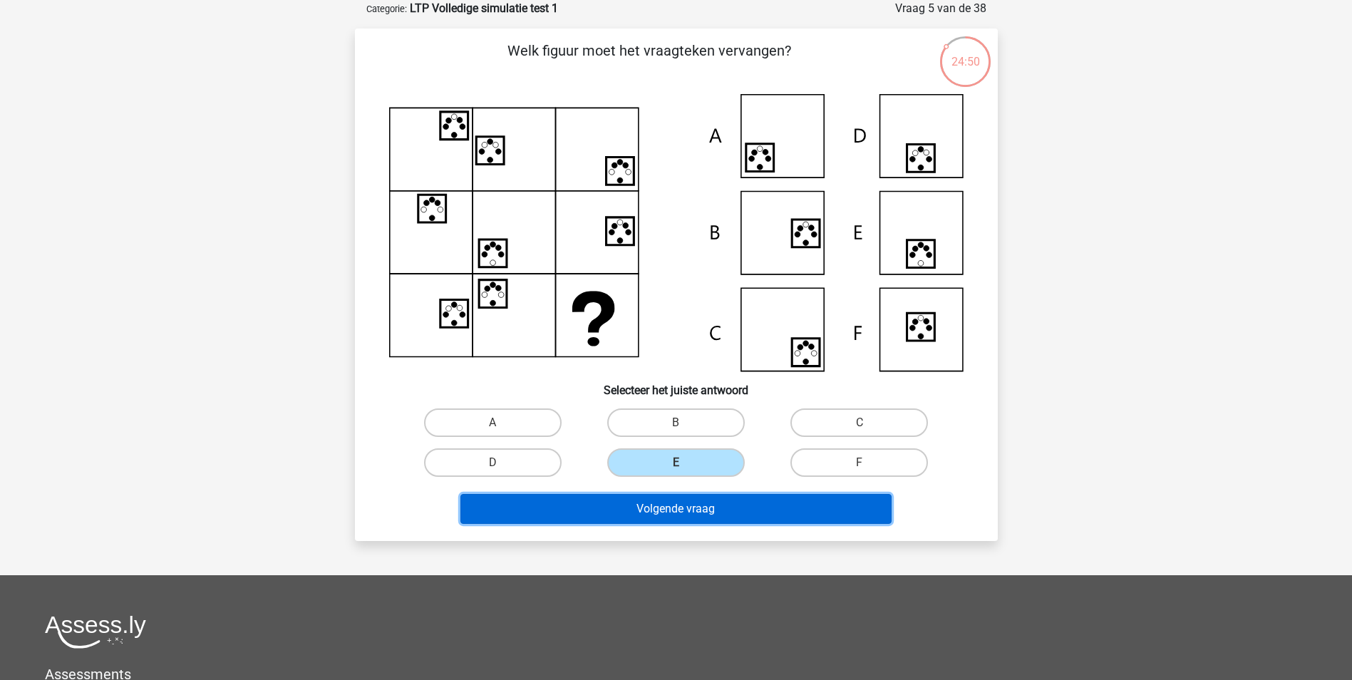
click at [696, 517] on button "Volgende vraag" at bounding box center [675, 509] width 431 height 30
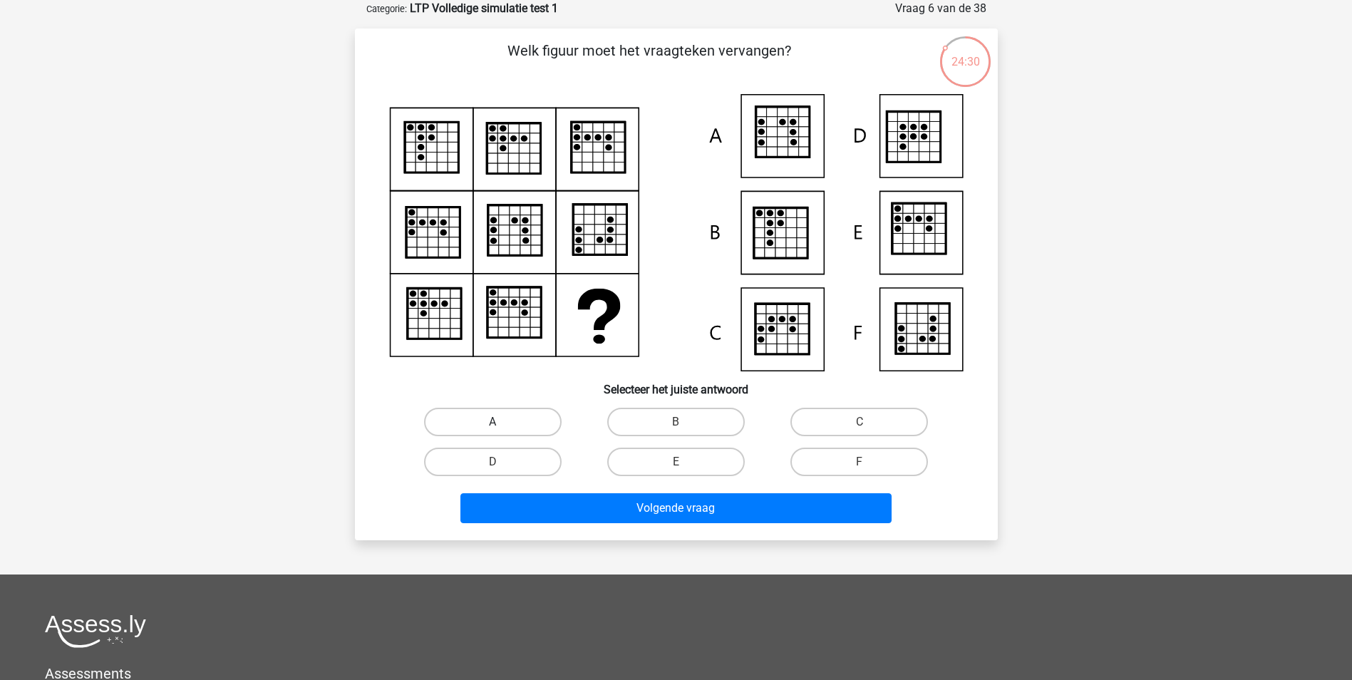
click at [539, 420] on label "A" at bounding box center [493, 422] width 138 height 29
click at [502, 422] on input "A" at bounding box center [496, 426] width 9 height 9
radio input "true"
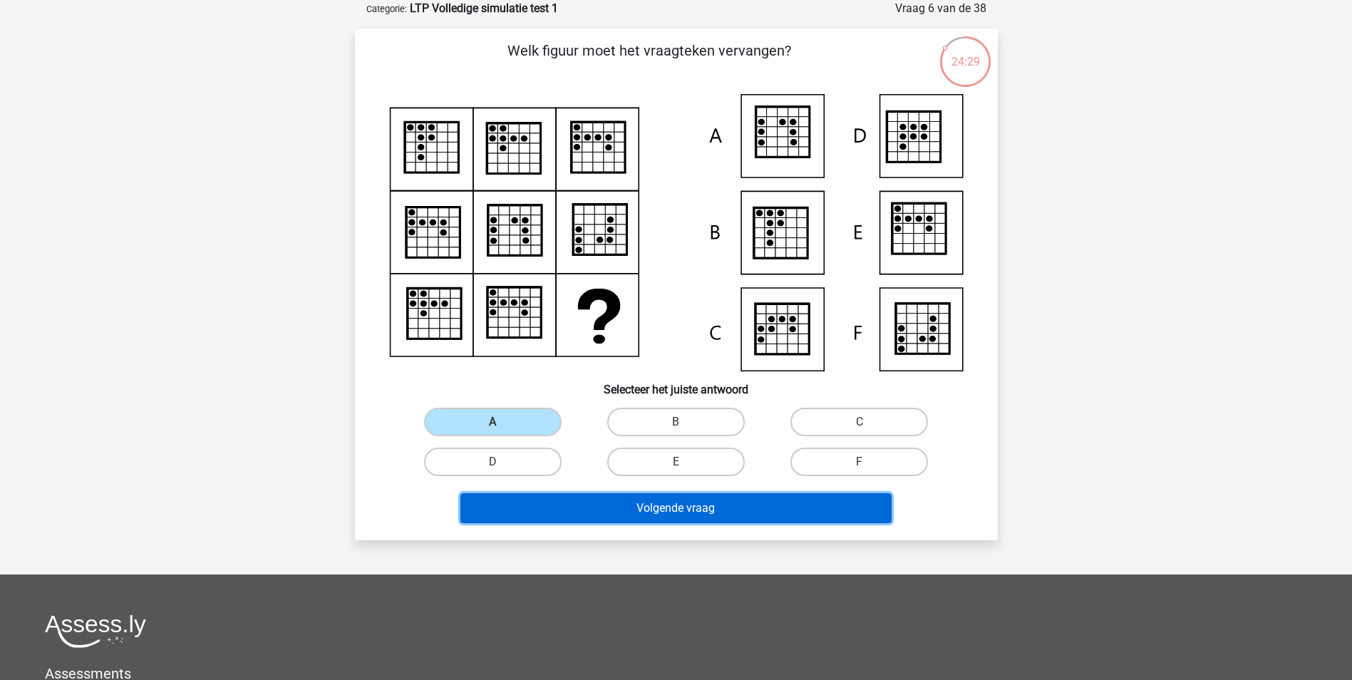
click at [525, 502] on button "Volgende vraag" at bounding box center [675, 508] width 431 height 30
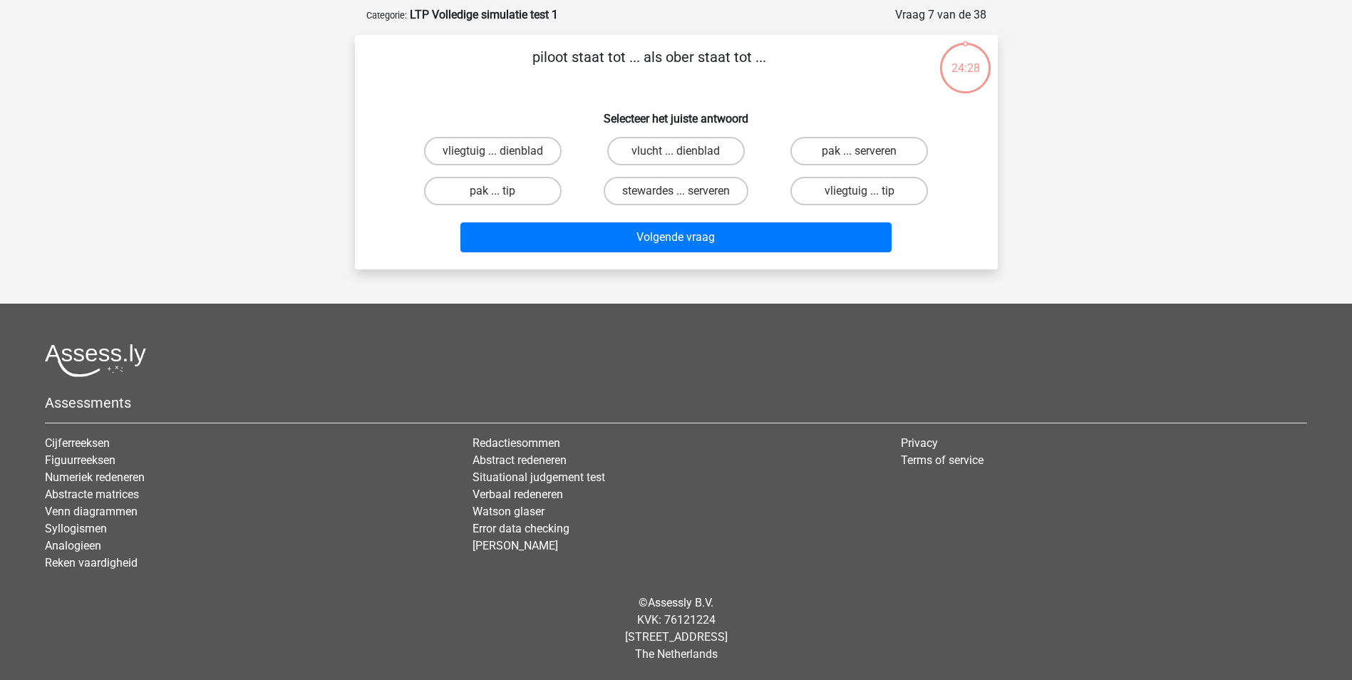
scroll to position [65, 0]
click at [510, 155] on label "vliegtuig ... dienblad" at bounding box center [493, 151] width 138 height 29
click at [502, 155] on input "vliegtuig ... dienblad" at bounding box center [496, 155] width 9 height 9
radio input "true"
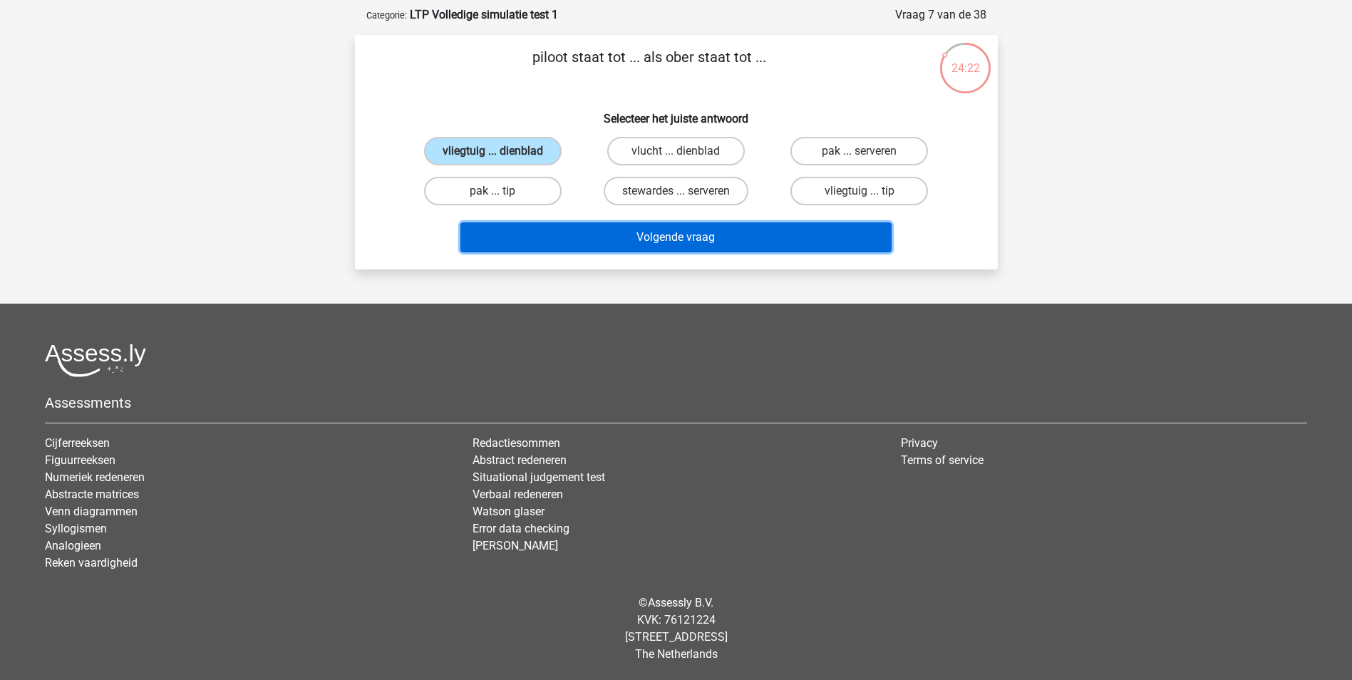
click at [619, 241] on button "Volgende vraag" at bounding box center [675, 237] width 431 height 30
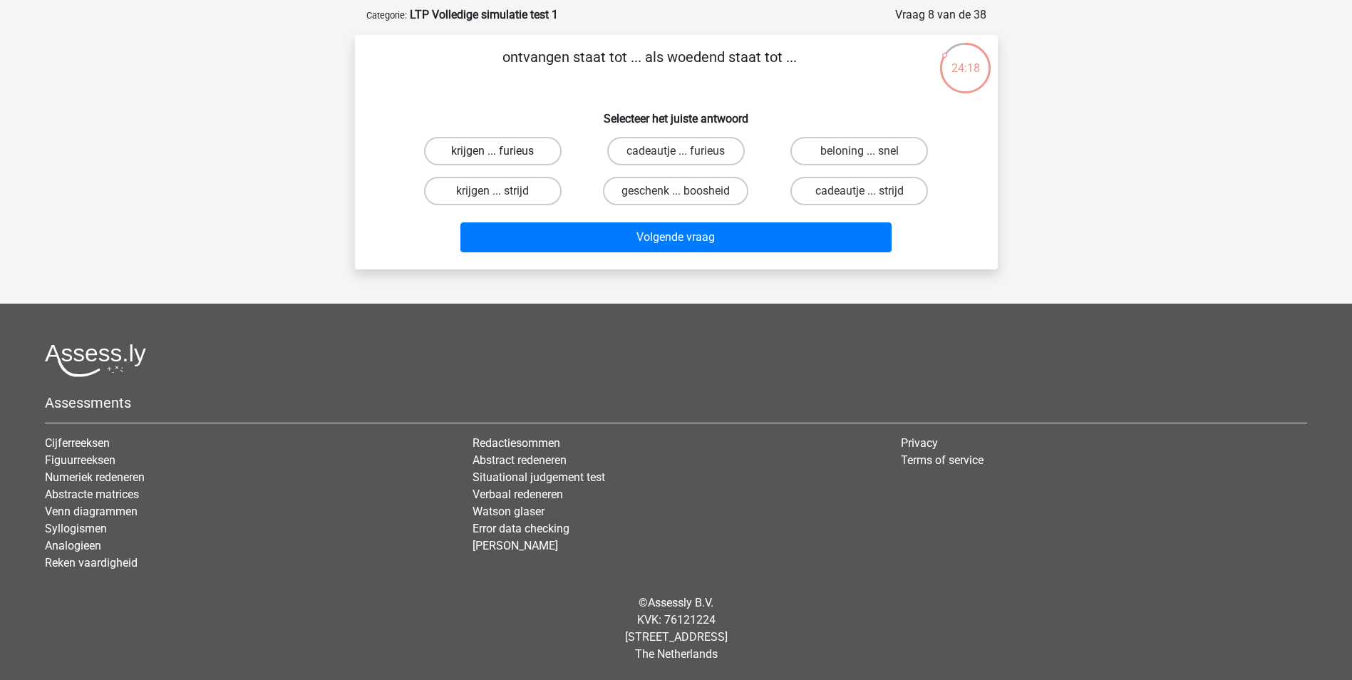
click at [513, 152] on label "krijgen ... furieus" at bounding box center [493, 151] width 138 height 29
click at [502, 152] on input "krijgen ... furieus" at bounding box center [496, 155] width 9 height 9
radio input "true"
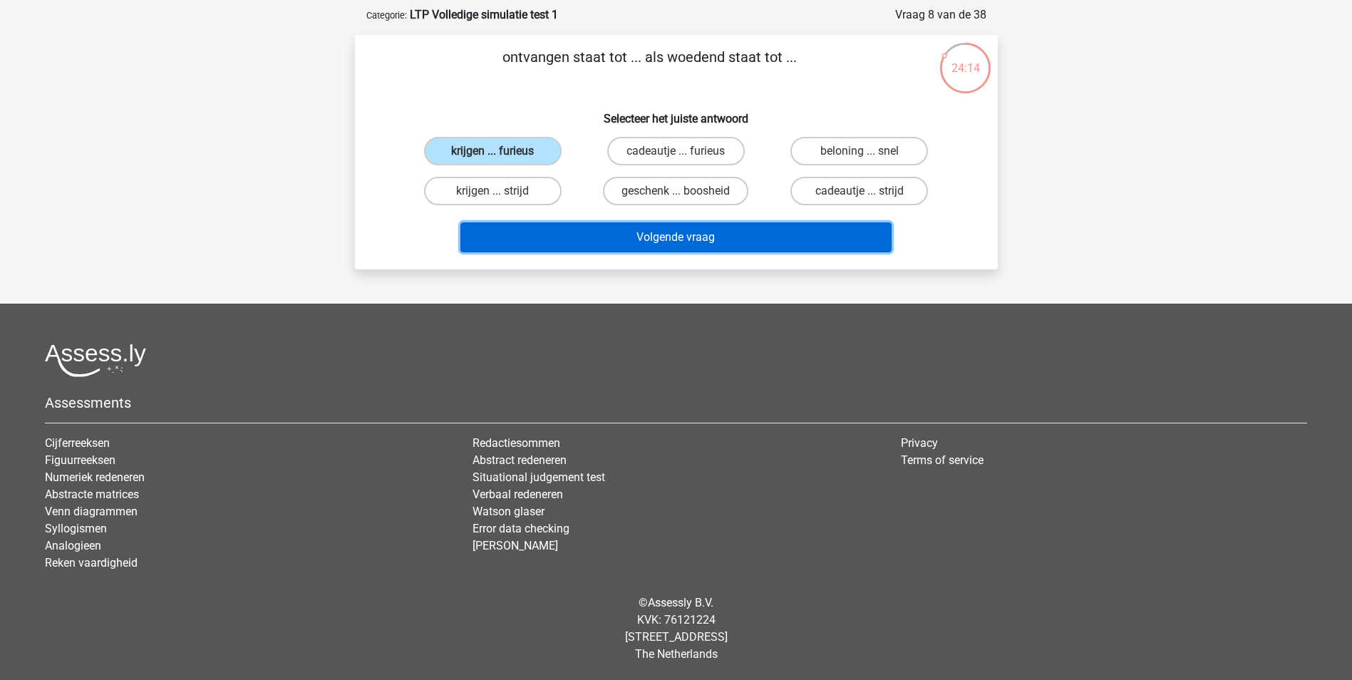
click at [531, 232] on button "Volgende vraag" at bounding box center [675, 237] width 431 height 30
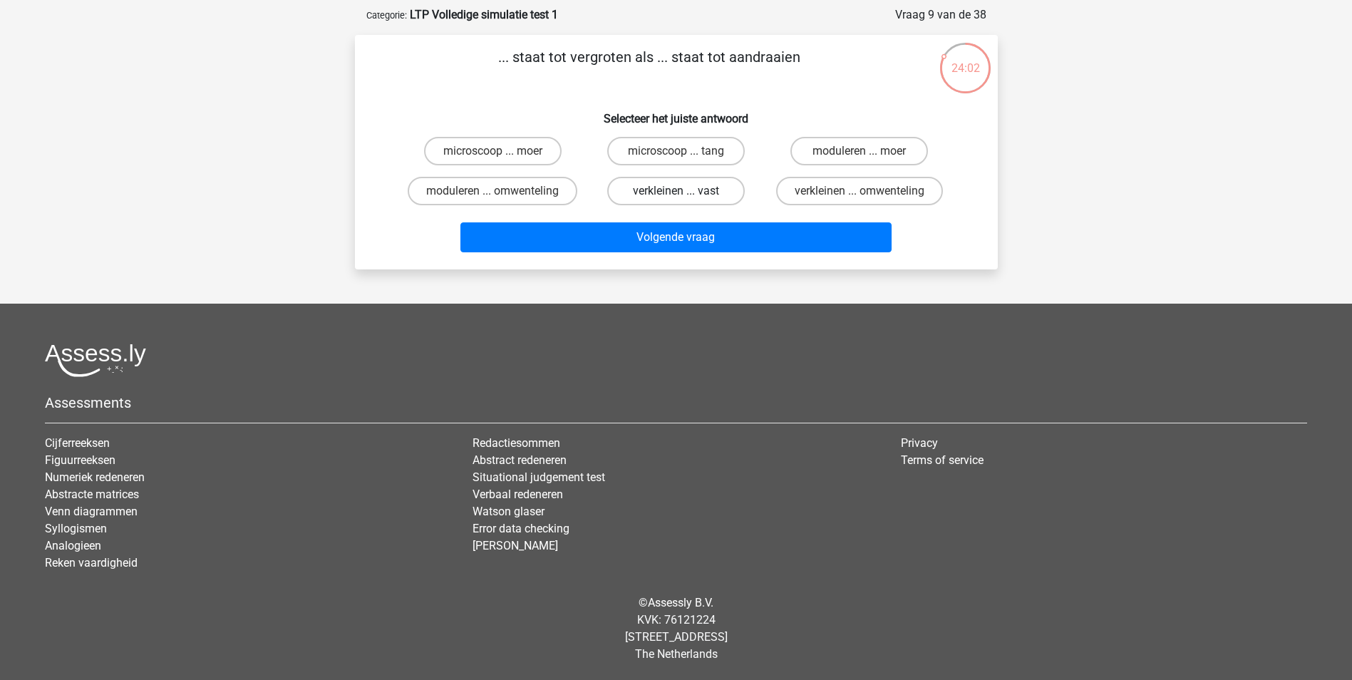
click at [663, 197] on label "verkleinen ... vast" at bounding box center [676, 191] width 138 height 29
click at [676, 197] on input "verkleinen ... vast" at bounding box center [680, 195] width 9 height 9
radio input "true"
click at [544, 193] on label "moduleren ... omwenteling" at bounding box center [493, 191] width 170 height 29
click at [502, 193] on input "moduleren ... omwenteling" at bounding box center [496, 195] width 9 height 9
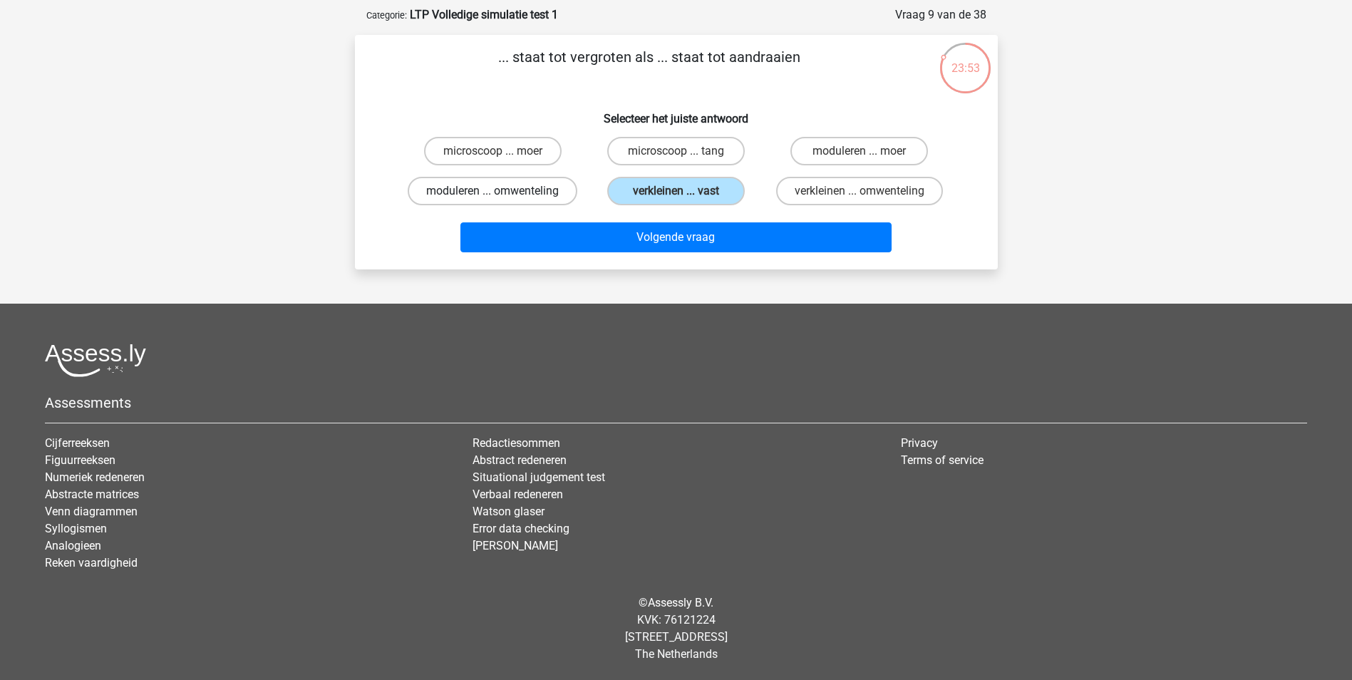
radio input "true"
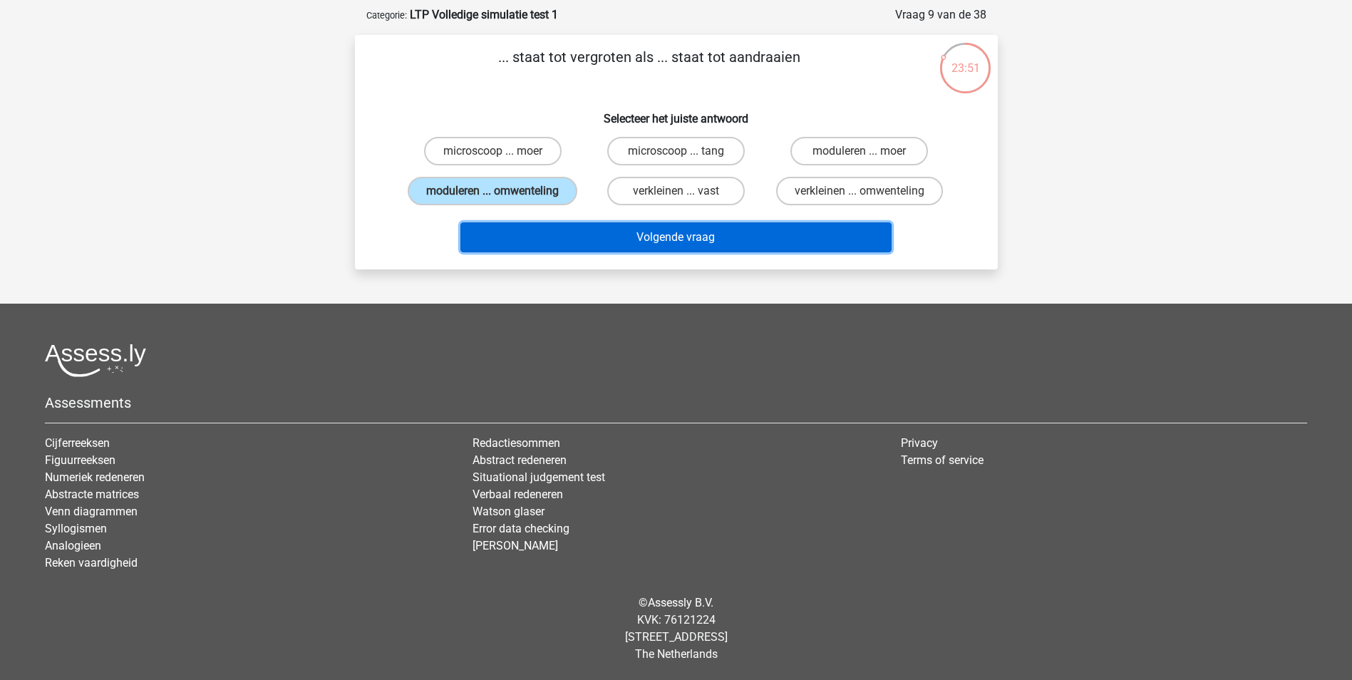
click at [559, 233] on button "Volgende vraag" at bounding box center [675, 237] width 431 height 30
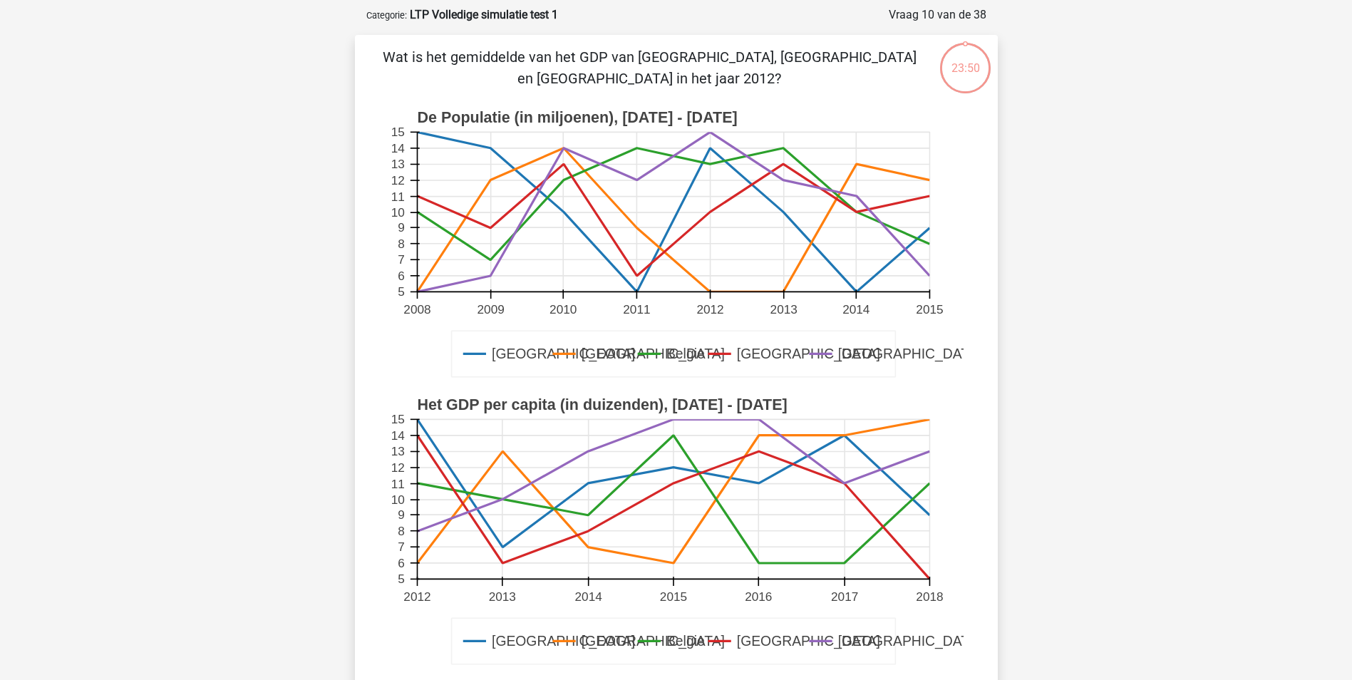
scroll to position [71, 0]
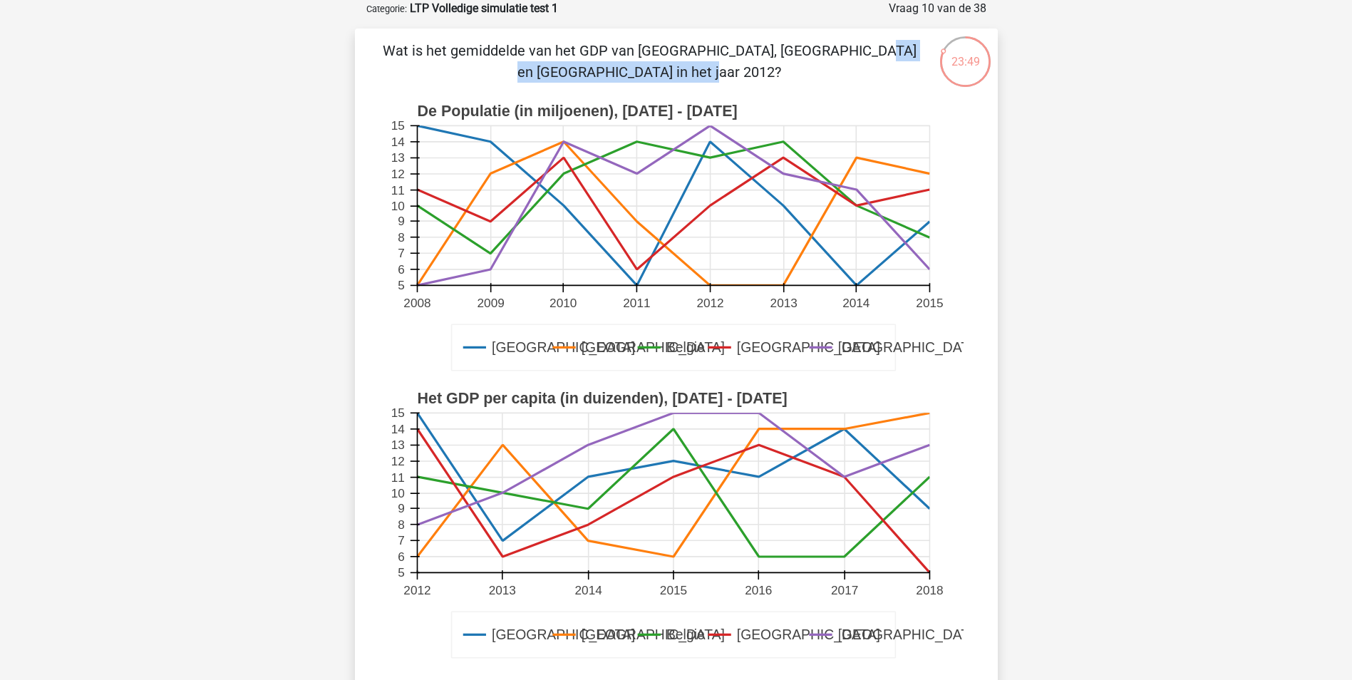
drag, startPoint x: 564, startPoint y: 56, endPoint x: 769, endPoint y: 58, distance: 204.5
click at [769, 58] on p "Wat is het gemiddelde van het GDP van Frankrijk, Luxemburg en Londen in het jaa…" at bounding box center [650, 61] width 544 height 43
drag, startPoint x: 769, startPoint y: 58, endPoint x: 770, endPoint y: 74, distance: 15.7
click at [770, 74] on p "Wat is het gemiddelde van het GDP van Frankrijk, Luxemburg en Londen in het jaa…" at bounding box center [650, 61] width 544 height 43
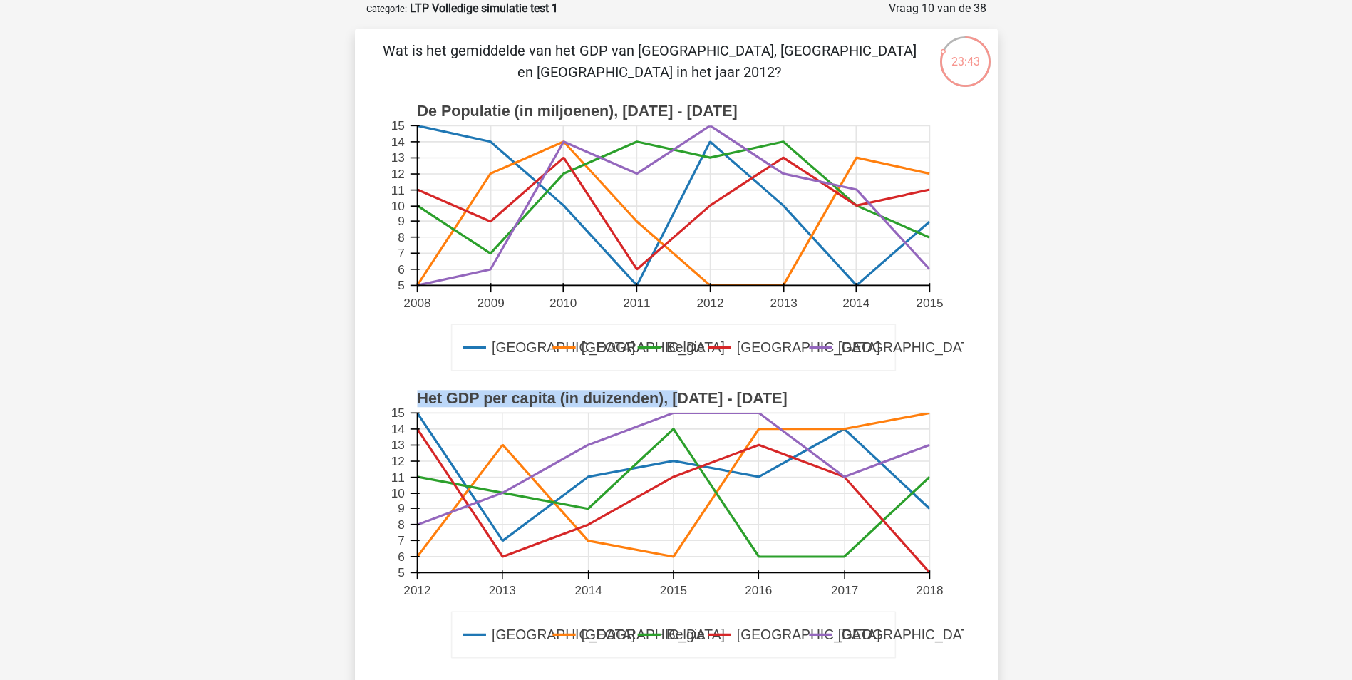
drag, startPoint x: 418, startPoint y: 395, endPoint x: 683, endPoint y: 399, distance: 264.4
click at [683, 399] on text "Het GDP per capita (in duizenden), 2012 - 2018" at bounding box center [602, 398] width 370 height 17
drag, startPoint x: 683, startPoint y: 399, endPoint x: 565, endPoint y: 385, distance: 118.4
click at [565, 385] on rect at bounding box center [676, 525] width 574 height 287
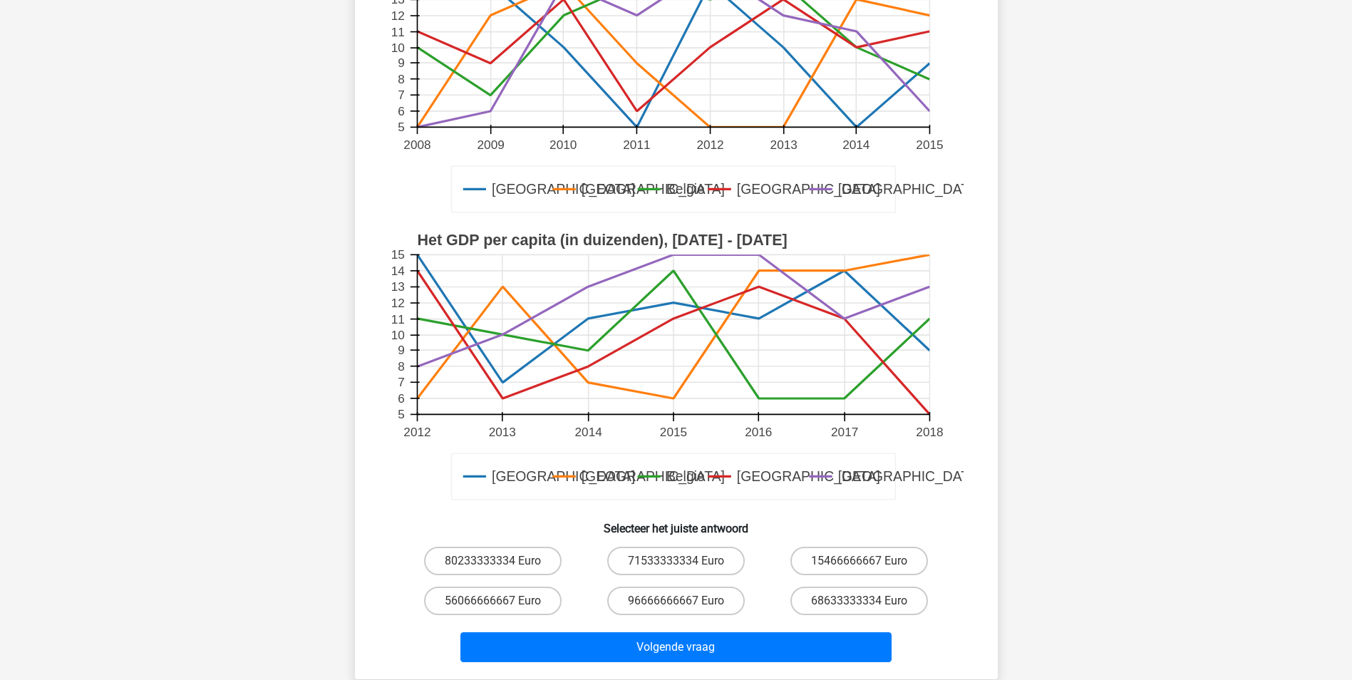
scroll to position [214, 0]
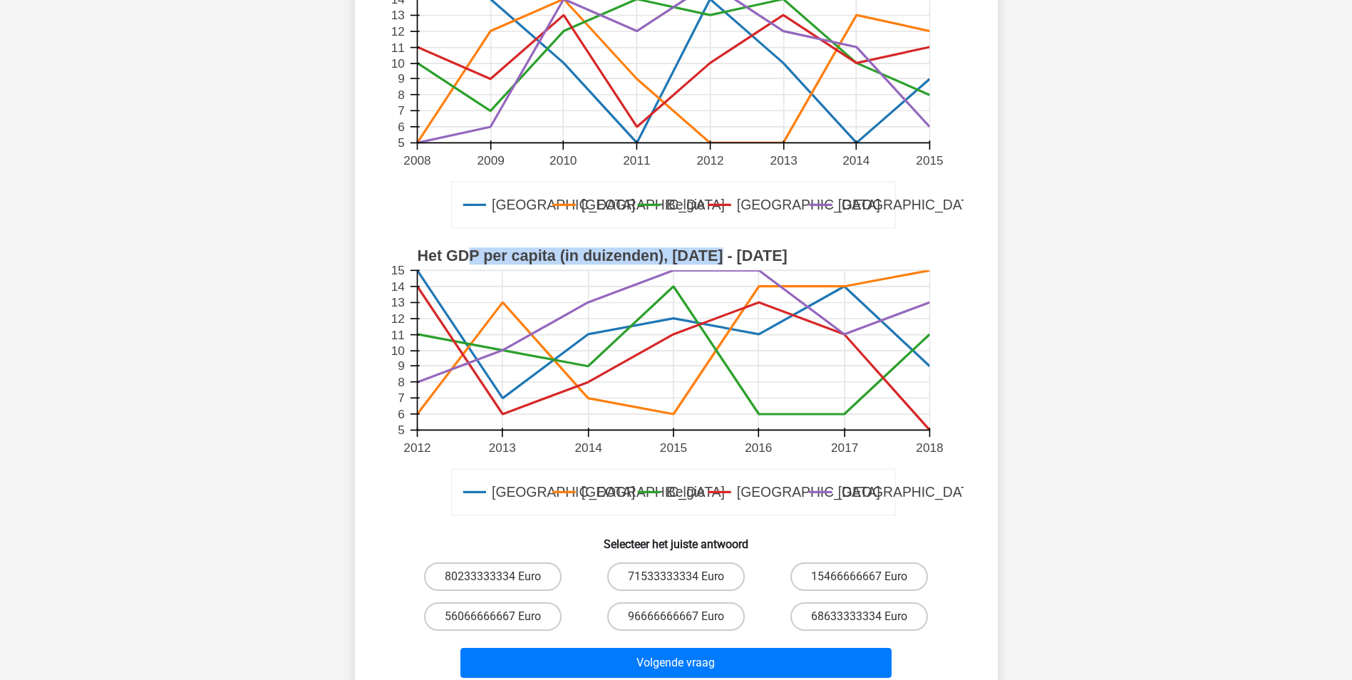
drag, startPoint x: 470, startPoint y: 254, endPoint x: 717, endPoint y: 261, distance: 247.4
click at [717, 261] on text "Het GDP per capita (in duizenden), 2012 - 2018" at bounding box center [602, 255] width 370 height 17
drag, startPoint x: 717, startPoint y: 261, endPoint x: 602, endPoint y: 256, distance: 114.8
click at [602, 256] on text "Het GDP per capita (in duizenden), 2012 - 2018" at bounding box center [602, 255] width 370 height 17
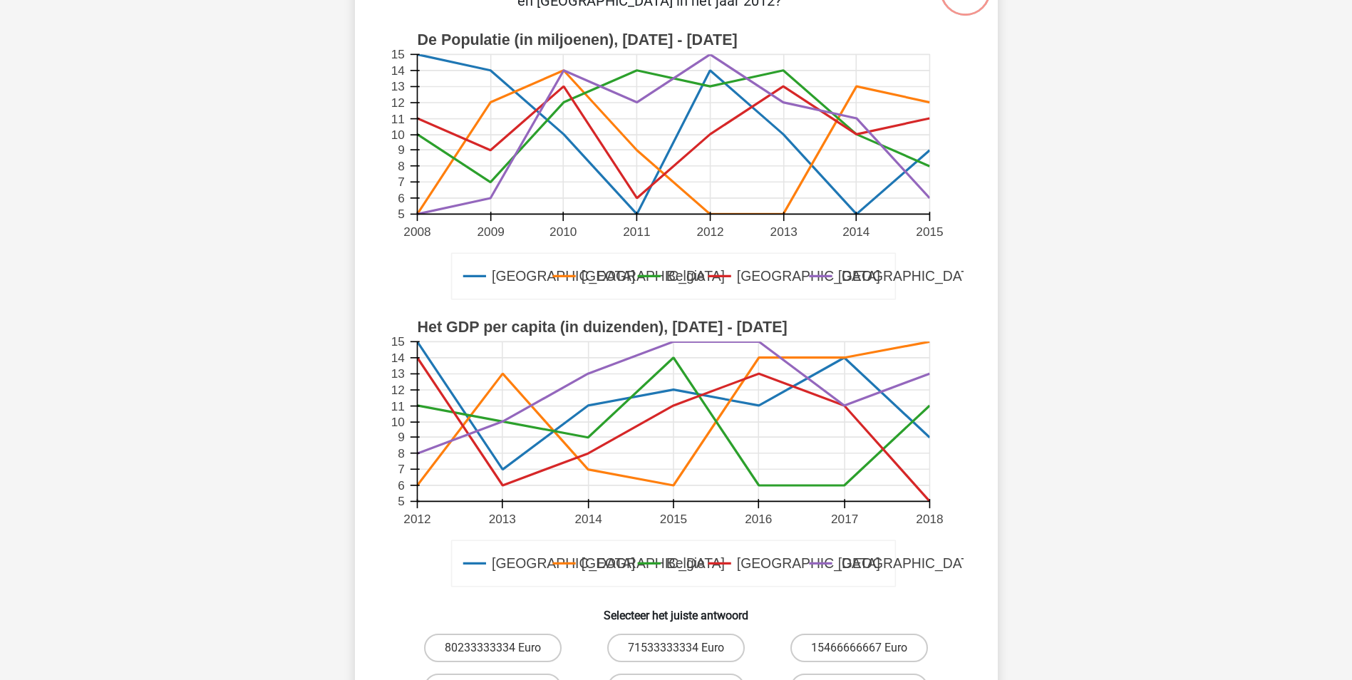
scroll to position [71, 0]
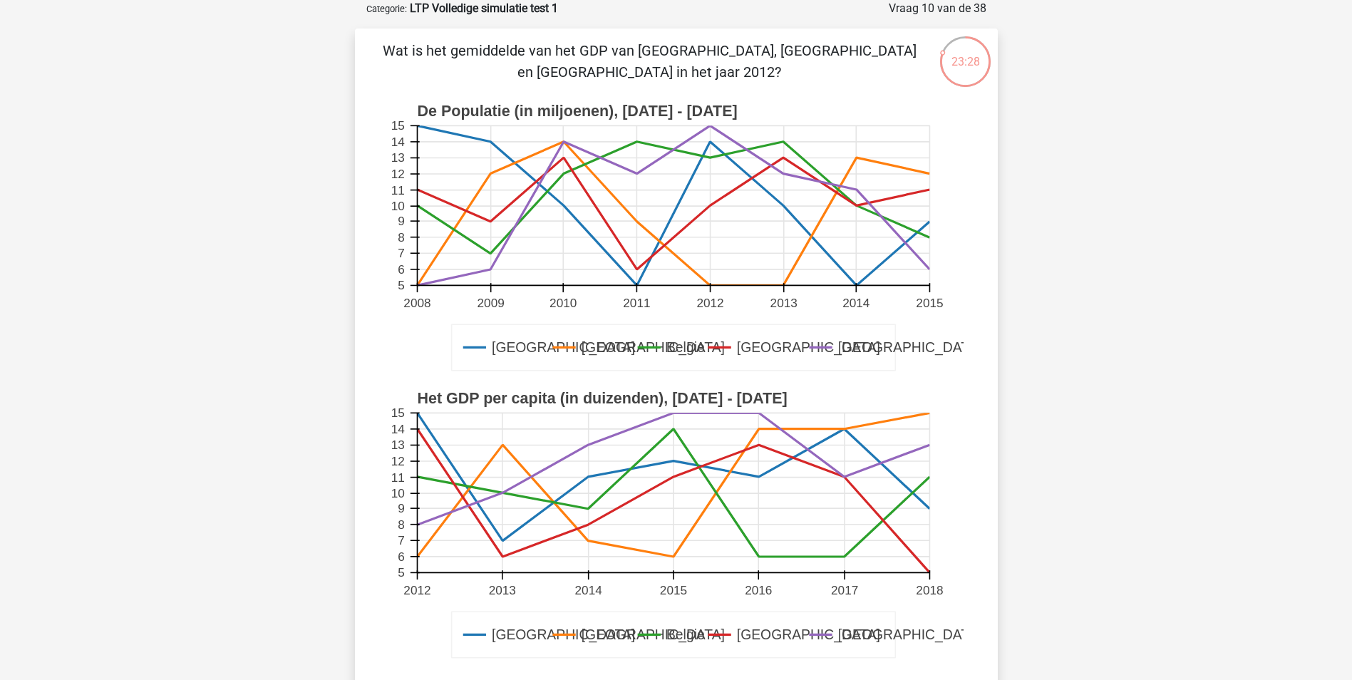
click at [591, 634] on text "Frankrijk" at bounding box center [652, 635] width 143 height 16
click at [755, 632] on text "Luxemburg" at bounding box center [807, 635] width 143 height 16
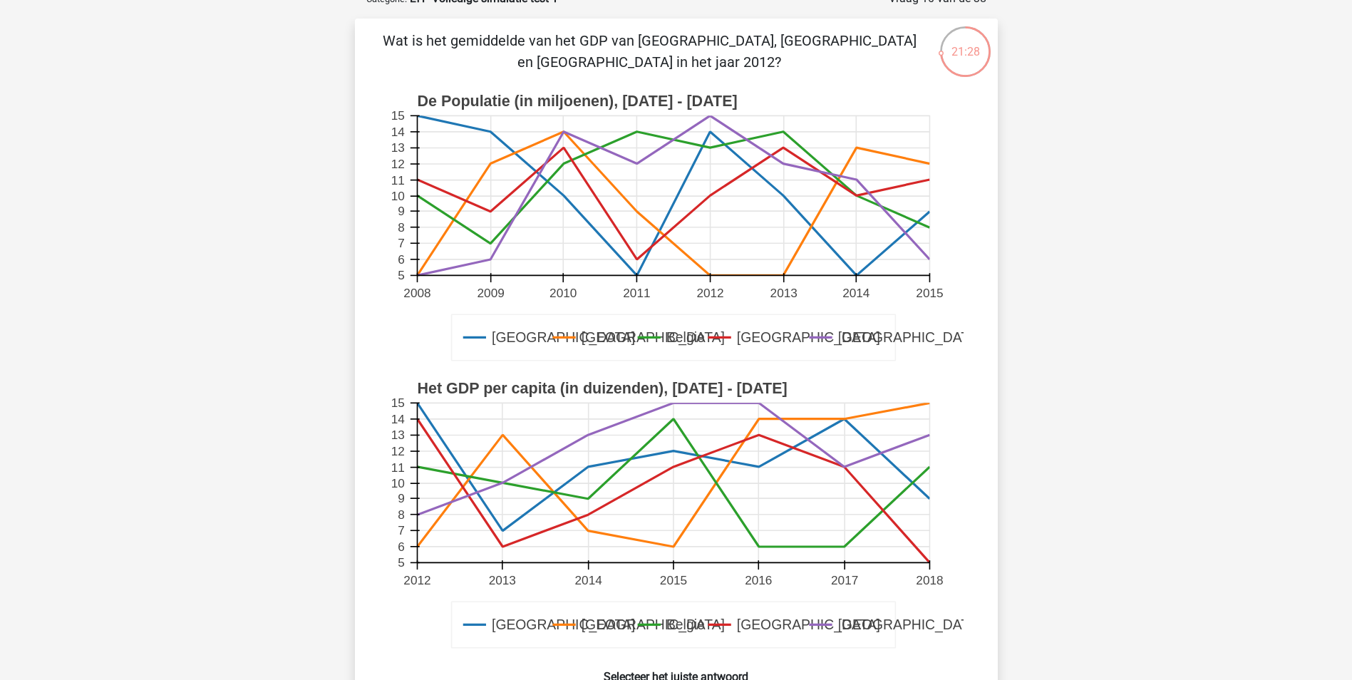
scroll to position [285, 0]
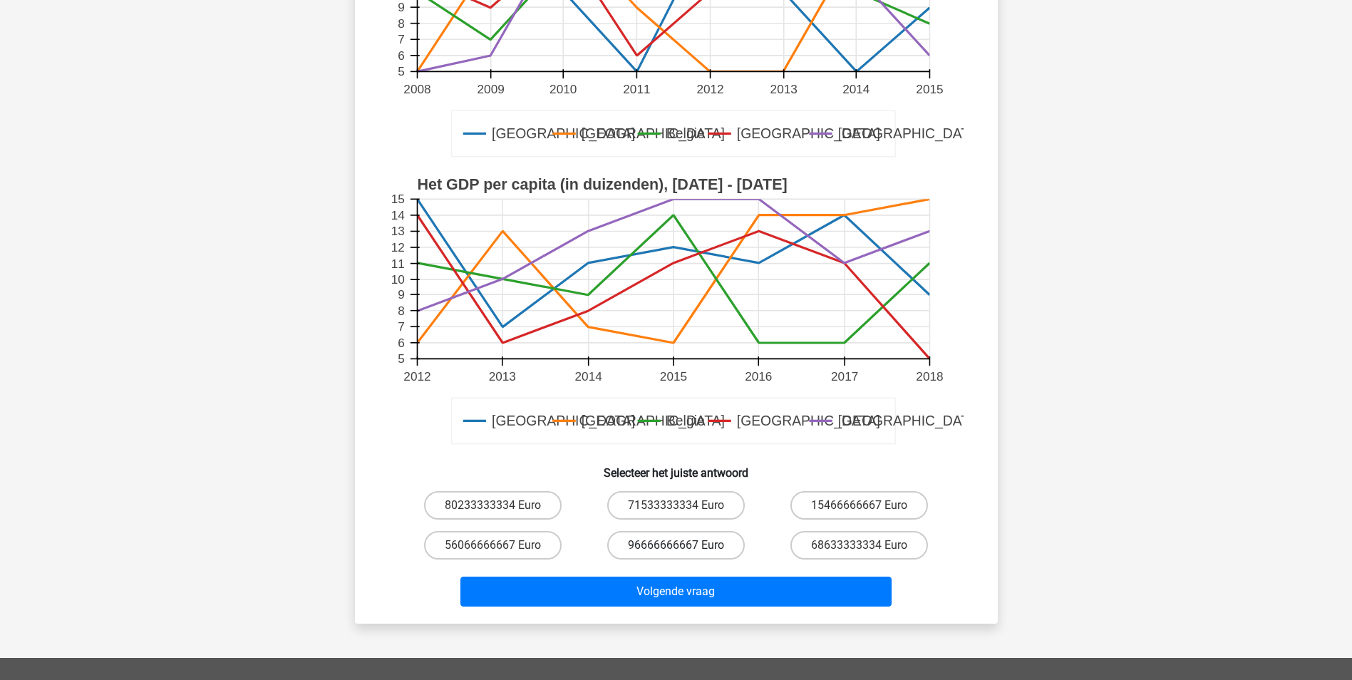
click at [706, 543] on label "96666666667 Euro" at bounding box center [676, 545] width 138 height 29
click at [685, 545] on input "96666666667 Euro" at bounding box center [680, 549] width 9 height 9
radio input "true"
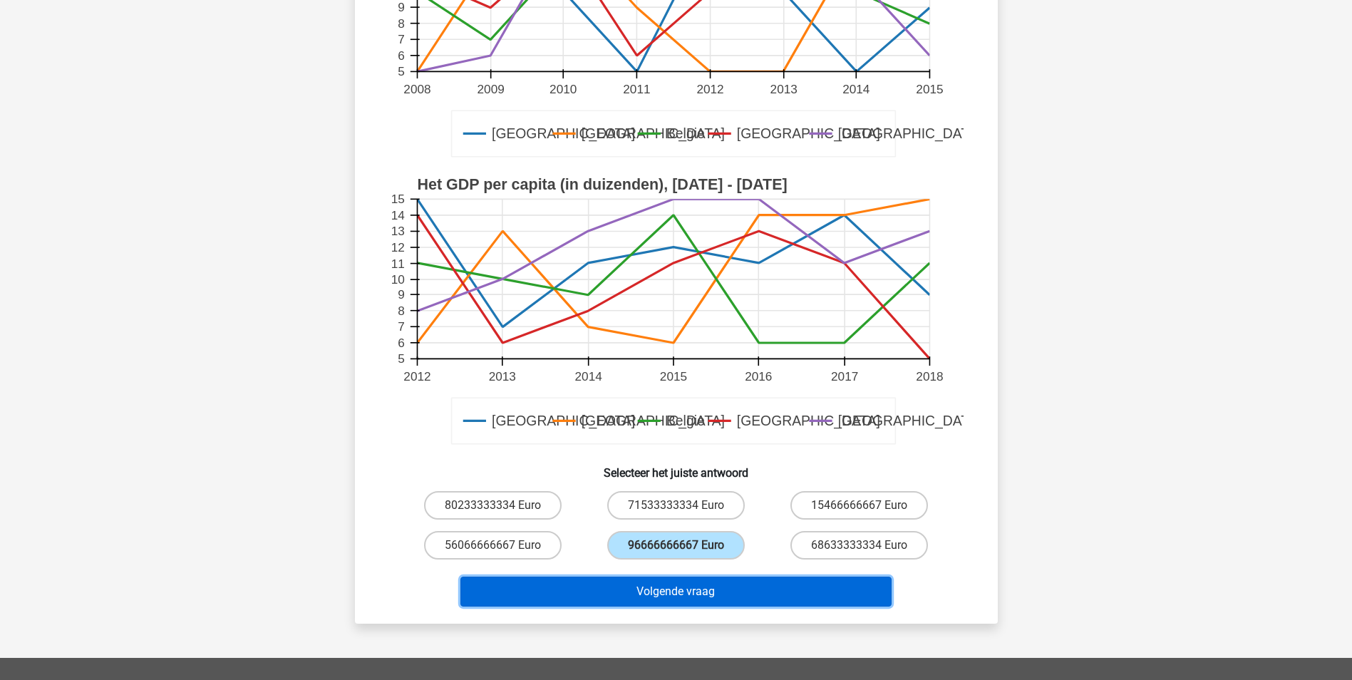
click at [683, 590] on button "Volgende vraag" at bounding box center [675, 591] width 431 height 30
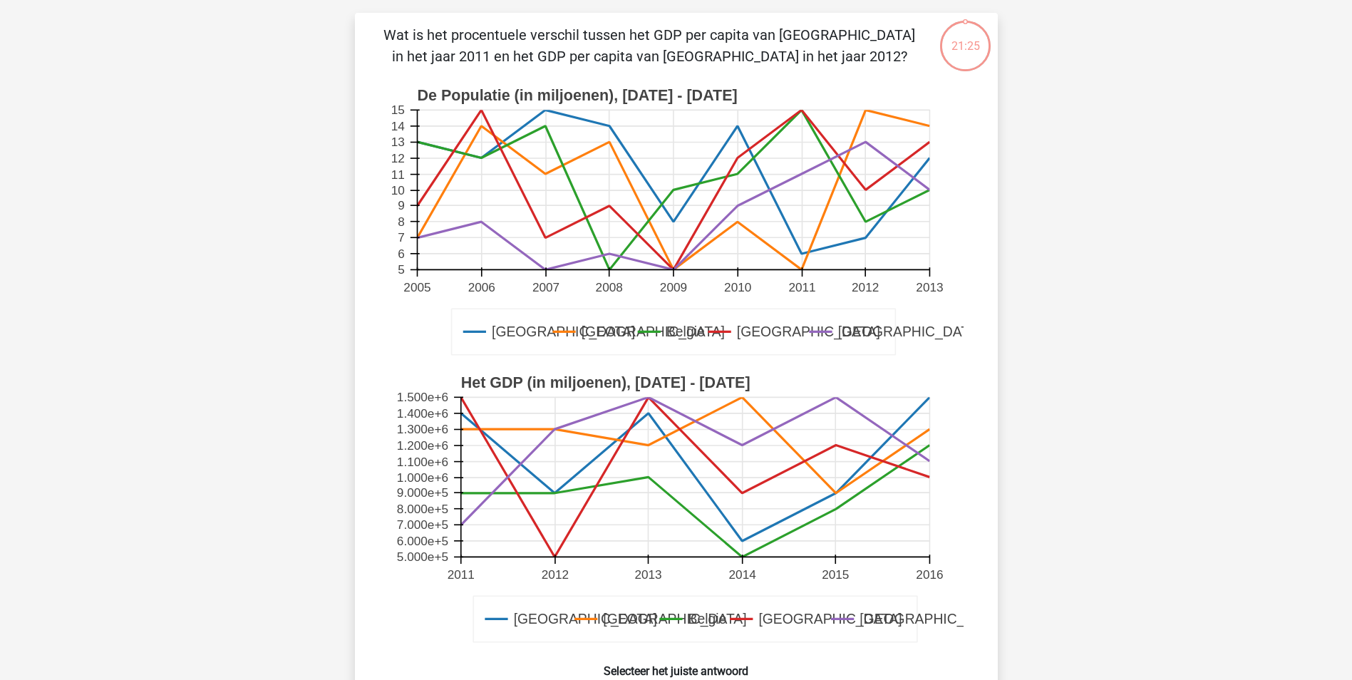
scroll to position [71, 0]
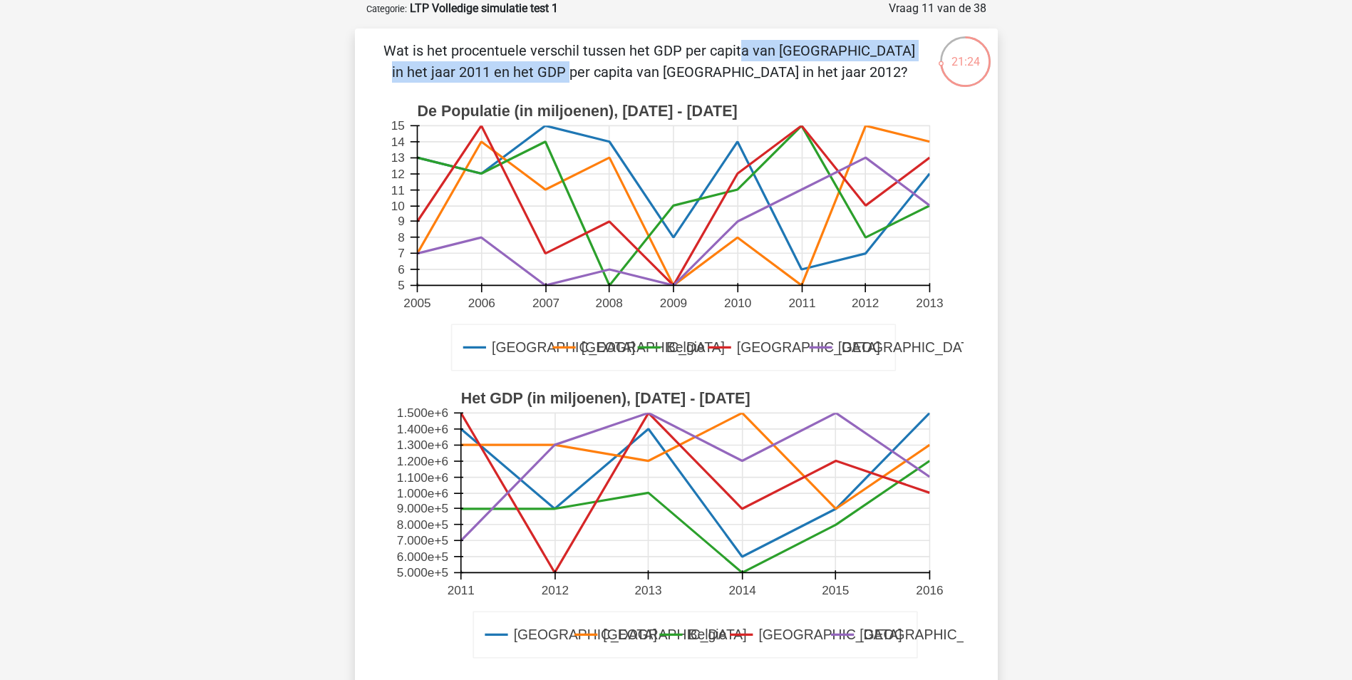
drag, startPoint x: 443, startPoint y: 54, endPoint x: 769, endPoint y: 55, distance: 325.6
click at [769, 55] on p "Wat is het procentuele verschil tussen het GDP per capita van Londen in het jaa…" at bounding box center [650, 61] width 544 height 43
drag, startPoint x: 769, startPoint y: 55, endPoint x: 739, endPoint y: 51, distance: 30.2
click at [764, 61] on p "Wat is het procentuele verschil tussen het GDP per capita van Londen in het jaa…" at bounding box center [650, 61] width 544 height 43
drag, startPoint x: 632, startPoint y: 50, endPoint x: 756, endPoint y: 48, distance: 124.0
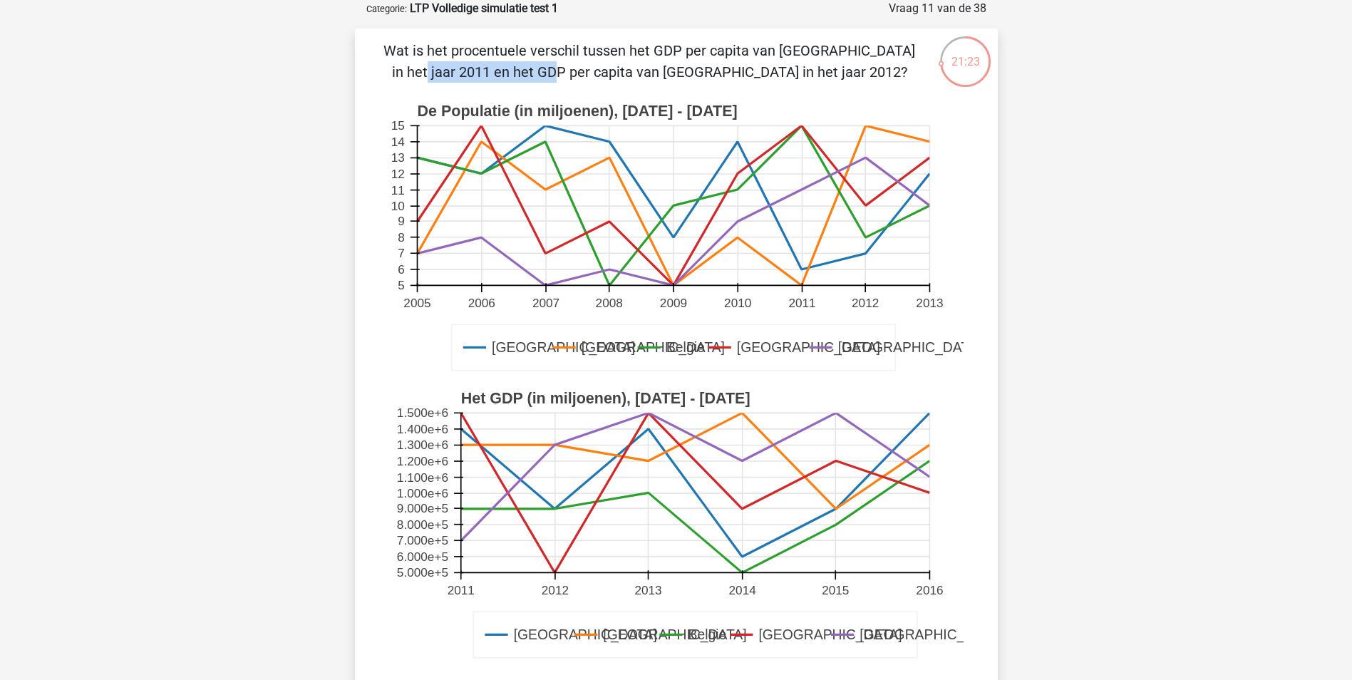
click at [756, 48] on p "Wat is het procentuele verschil tussen het GDP per capita van Londen in het jaa…" at bounding box center [650, 61] width 544 height 43
drag, startPoint x: 756, startPoint y: 48, endPoint x: 744, endPoint y: 58, distance: 15.2
click at [750, 55] on p "Wat is het procentuele verschil tussen het GDP per capita van Londen in het jaa…" at bounding box center [650, 61] width 544 height 43
drag, startPoint x: 498, startPoint y: 396, endPoint x: 710, endPoint y: 396, distance: 211.6
click at [710, 396] on text "Het GDP (in miljoenen), 2011 - 2016" at bounding box center [604, 398] width 289 height 17
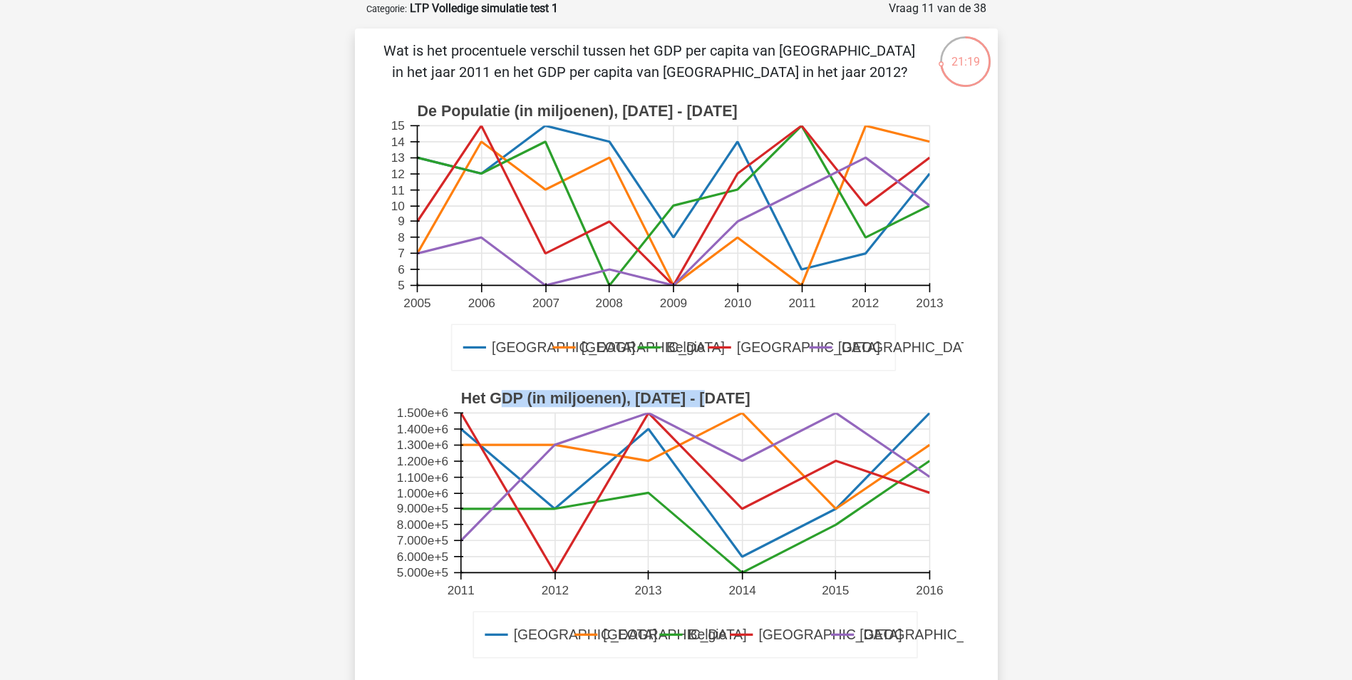
click at [705, 401] on text "Het GDP (in miljoenen), 2011 - 2016" at bounding box center [604, 398] width 289 height 17
drag, startPoint x: 628, startPoint y: 47, endPoint x: 747, endPoint y: 74, distance: 122.0
click at [747, 74] on p "Wat is het procentuele verschil tussen het GDP per capita van Londen in het jaa…" at bounding box center [650, 61] width 544 height 43
click at [608, 43] on p "Wat is het procentuele verschil tussen het GDP per capita van Londen in het jaa…" at bounding box center [650, 61] width 544 height 43
drag, startPoint x: 559, startPoint y: 68, endPoint x: 596, endPoint y: 78, distance: 38.2
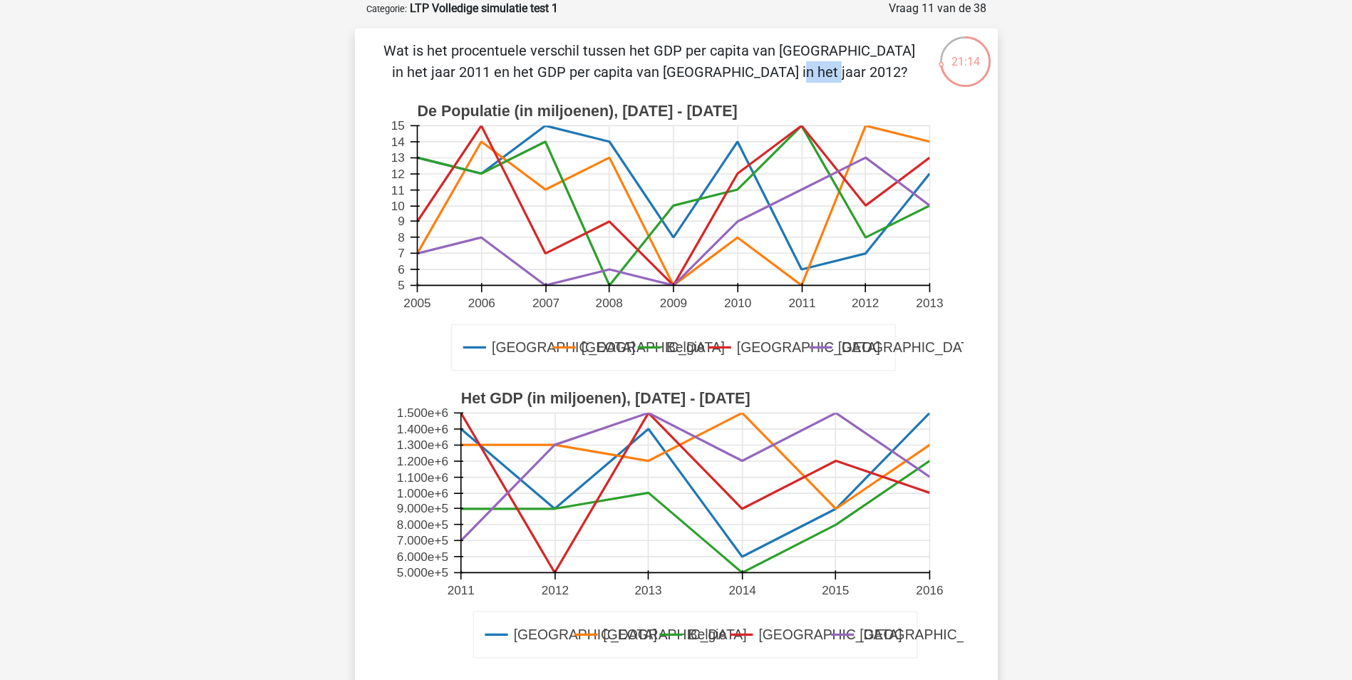
click at [596, 78] on p "Wat is het procentuele verschil tussen het GDP per capita van Londen in het jaa…" at bounding box center [650, 61] width 544 height 43
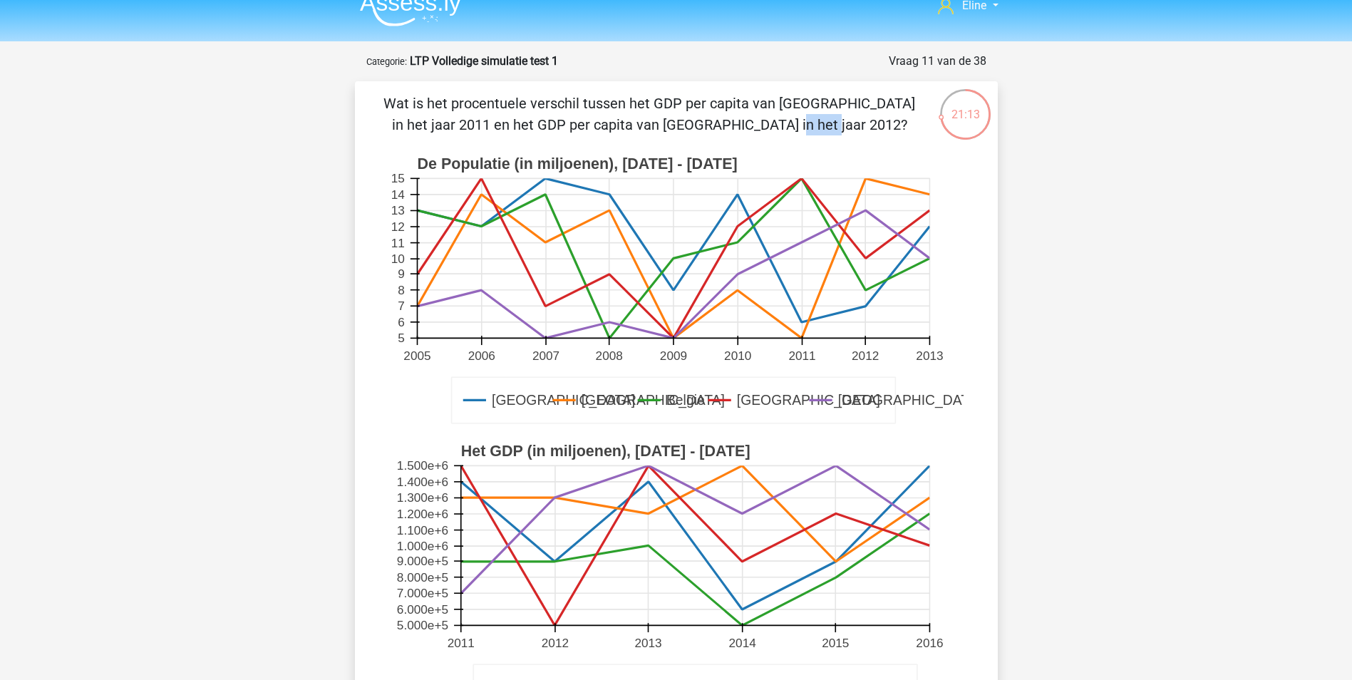
scroll to position [0, 0]
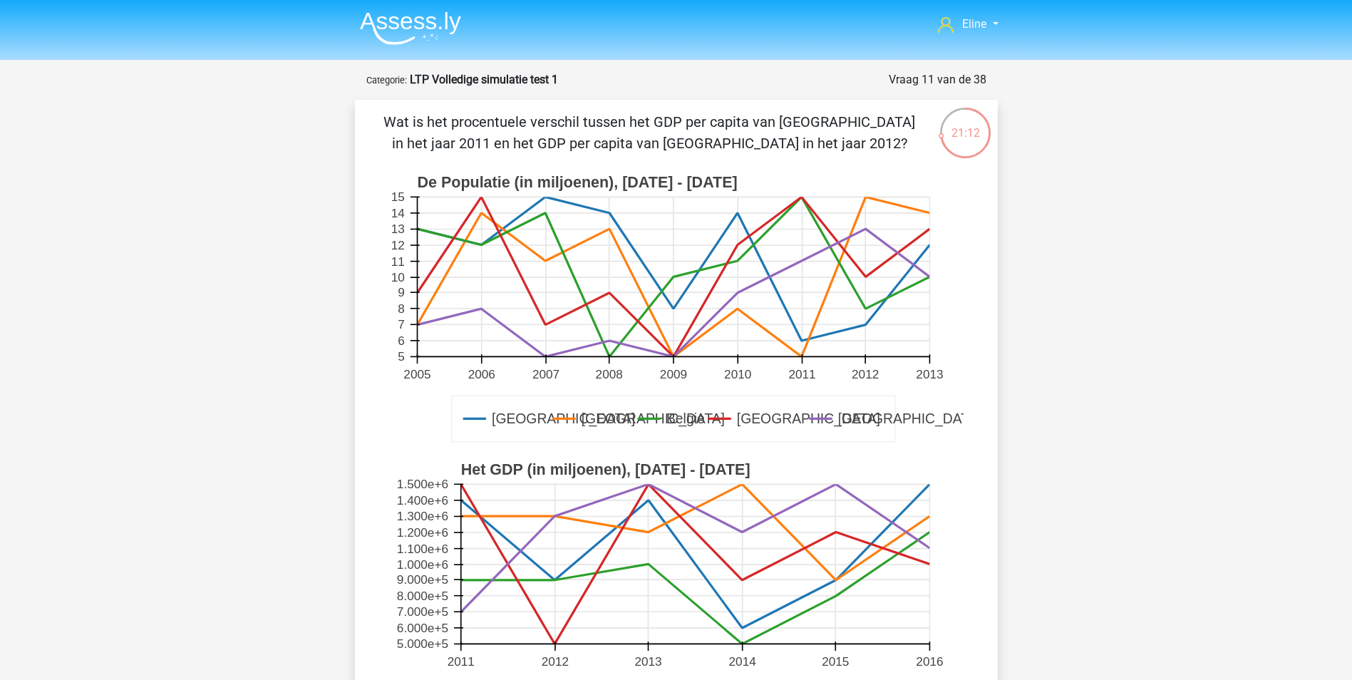
click at [529, 134] on p "Wat is het procentuele verschil tussen het GDP per capita van Londen in het jaa…" at bounding box center [650, 132] width 544 height 43
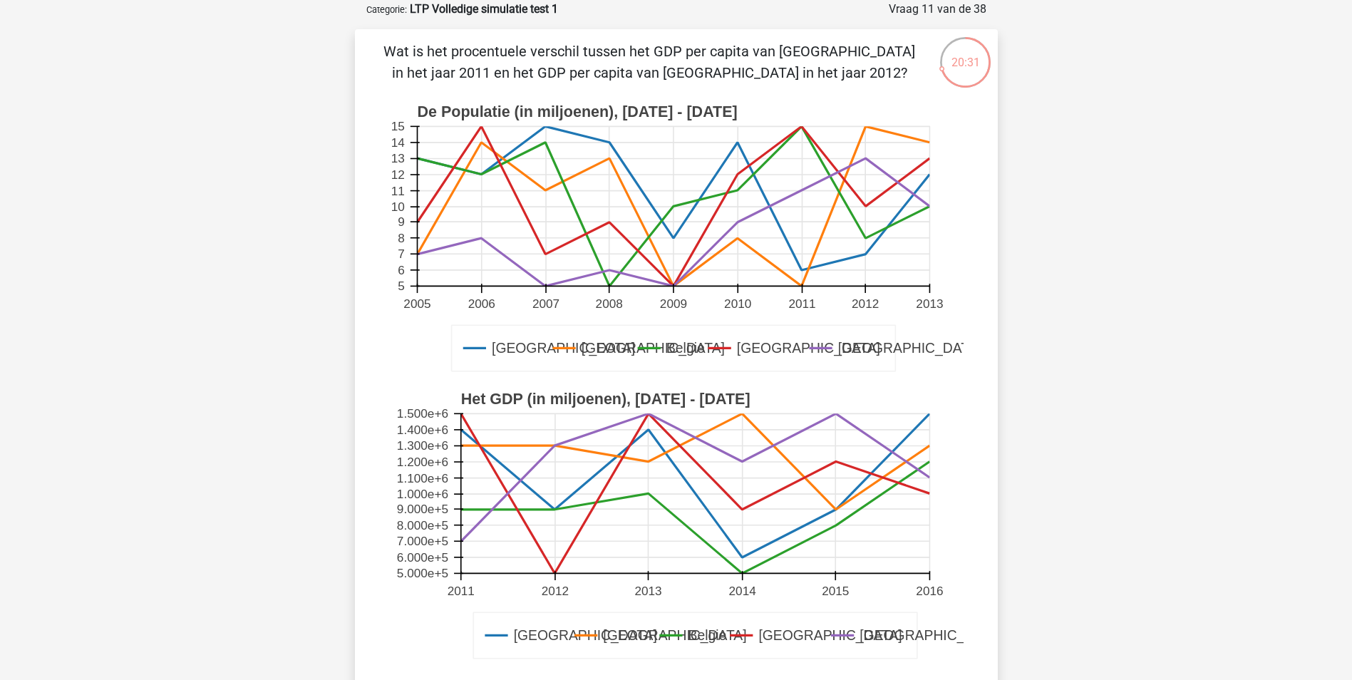
scroll to position [71, 0]
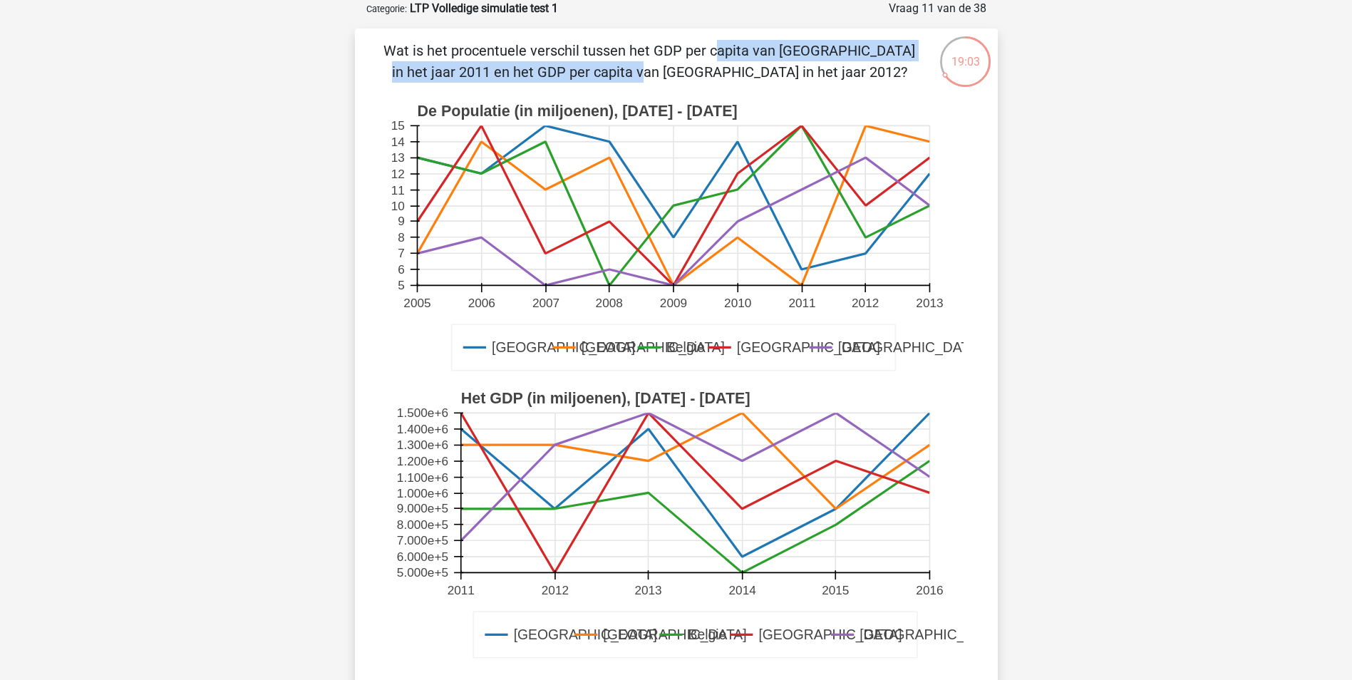
drag, startPoint x: 416, startPoint y: 41, endPoint x: 848, endPoint y: 51, distance: 431.9
click at [848, 51] on p "Wat is het procentuele verschil tussen het GDP per capita van Londen in het jaa…" at bounding box center [650, 61] width 544 height 43
drag, startPoint x: 848, startPoint y: 51, endPoint x: 792, endPoint y: 71, distance: 59.7
click at [792, 71] on p "Wat is het procentuele verschil tussen het GDP per capita van Londen in het jaa…" at bounding box center [650, 61] width 544 height 43
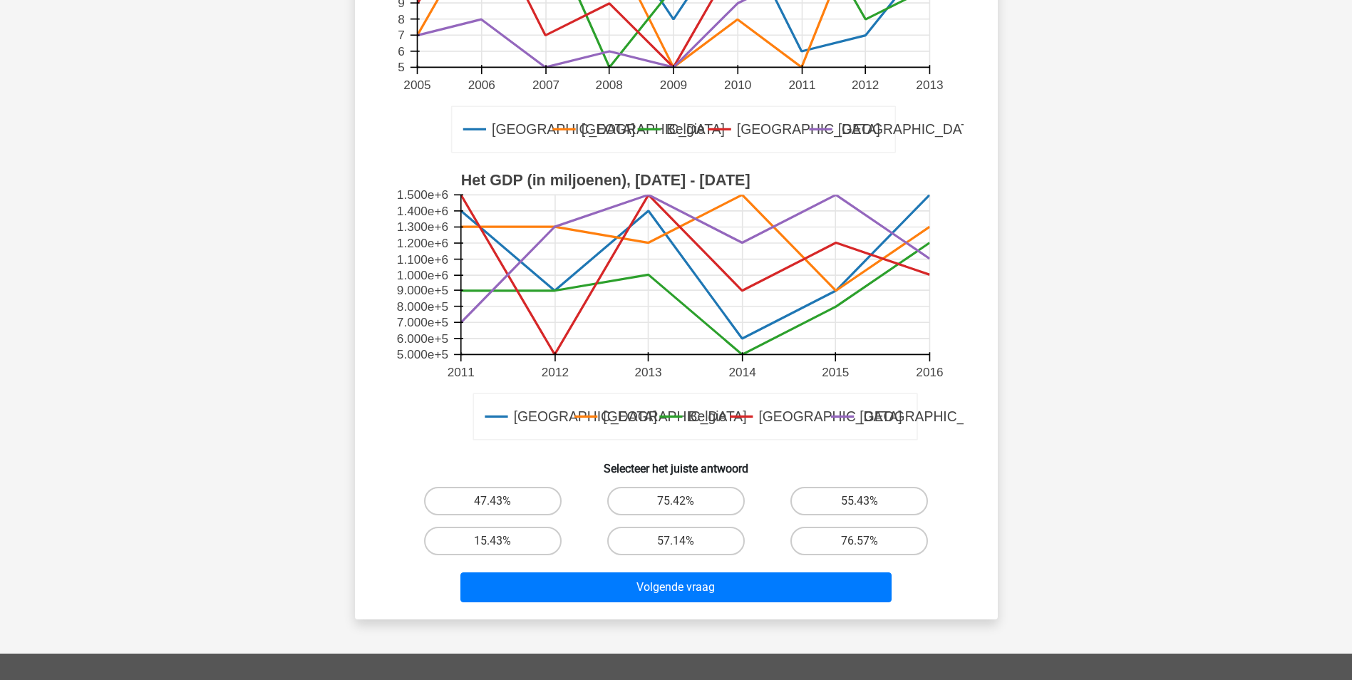
scroll to position [356, 0]
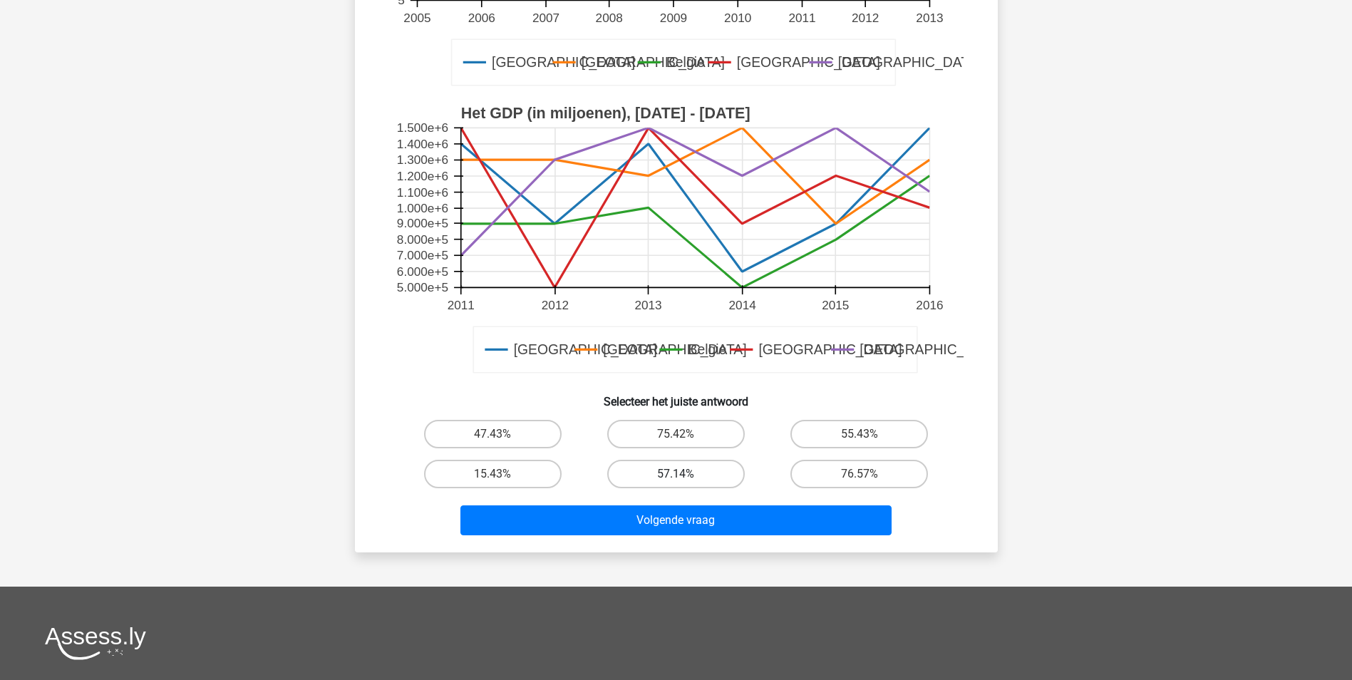
click at [702, 478] on label "57.14%" at bounding box center [676, 474] width 138 height 29
click at [685, 478] on input "57.14%" at bounding box center [680, 478] width 9 height 9
radio input "true"
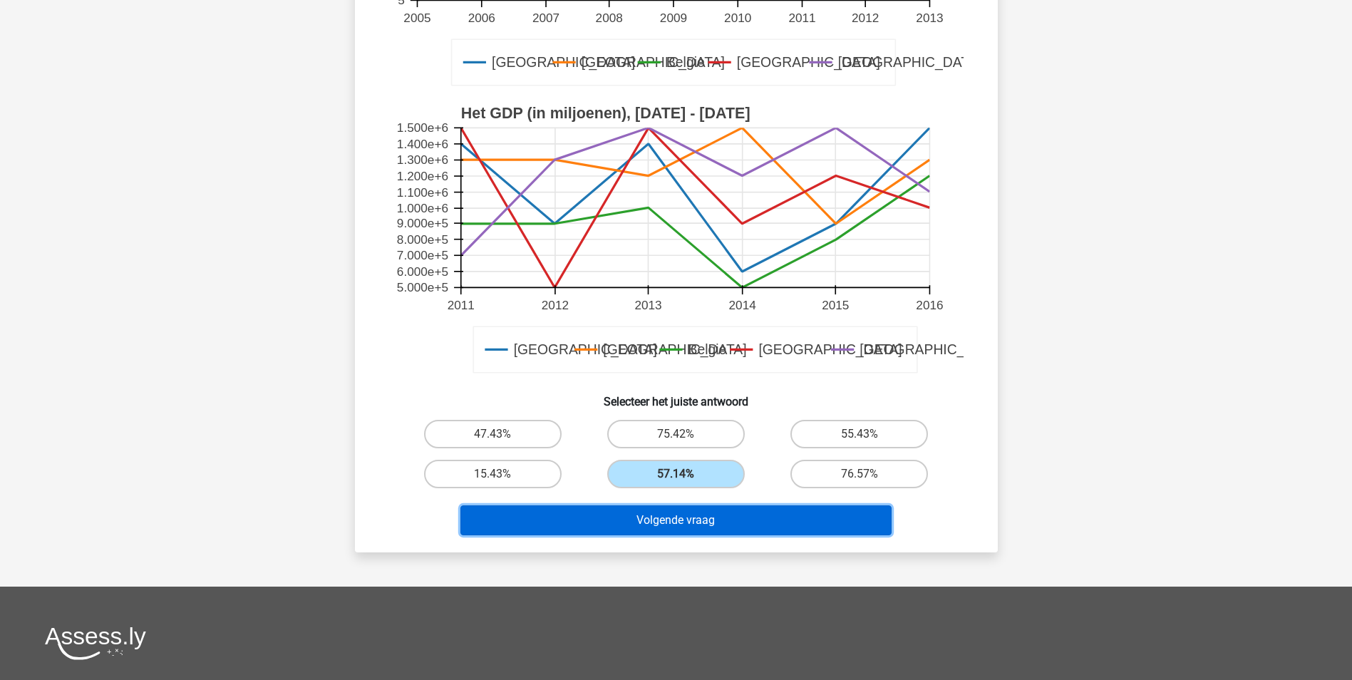
click at [686, 524] on button "Volgende vraag" at bounding box center [675, 520] width 431 height 30
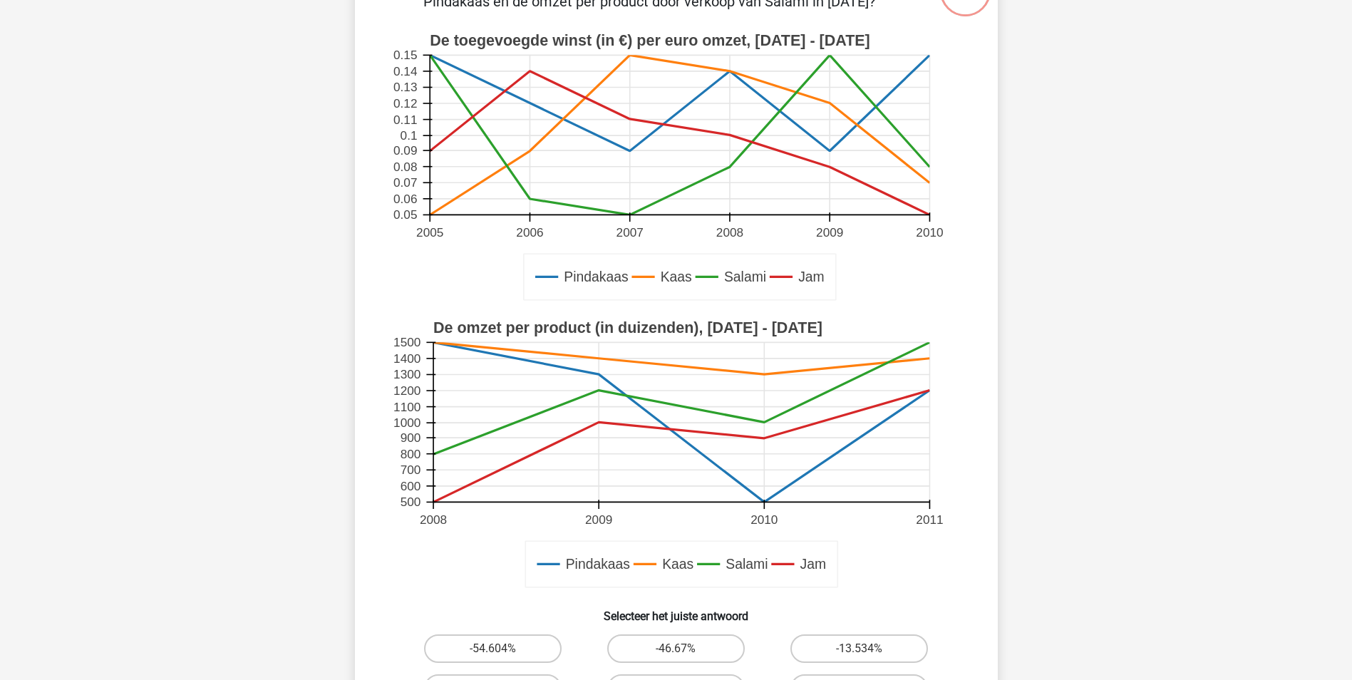
scroll to position [71, 0]
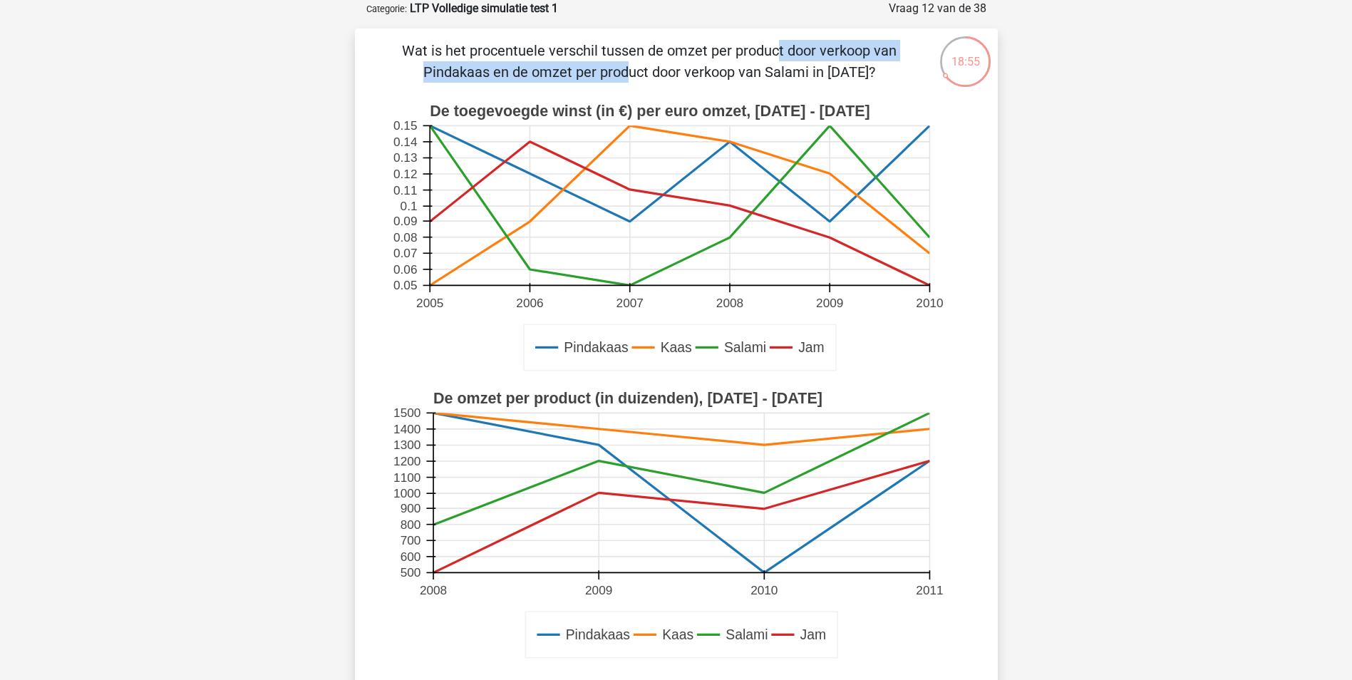
drag, startPoint x: 480, startPoint y: 49, endPoint x: 797, endPoint y: 55, distance: 317.1
click at [797, 55] on p "Wat is het procentuele verschil tussen de omzet per product door verkoop van Pi…" at bounding box center [650, 61] width 544 height 43
drag, startPoint x: 797, startPoint y: 55, endPoint x: 713, endPoint y: 63, distance: 84.5
click at [713, 63] on p "Wat is het procentuele verschil tussen de omzet per product door verkoop van Pi…" at bounding box center [650, 61] width 544 height 43
drag, startPoint x: 658, startPoint y: 51, endPoint x: 827, endPoint y: 51, distance: 168.2
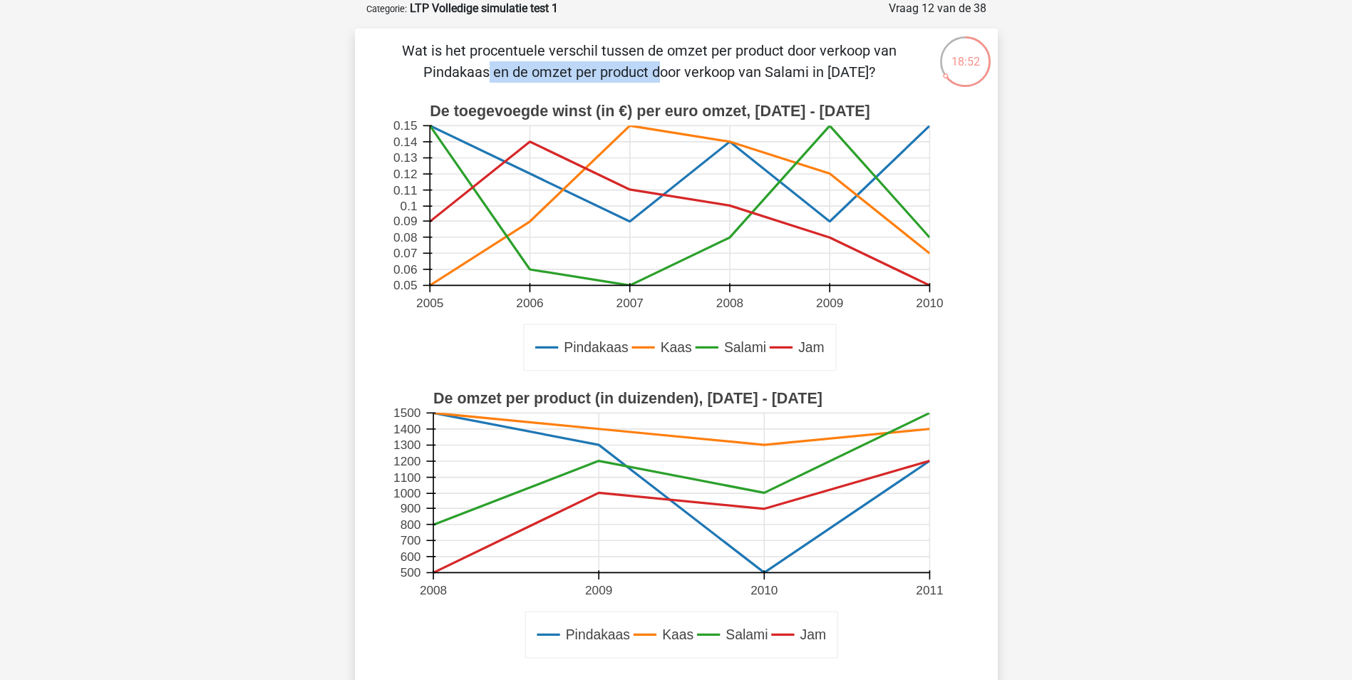
click at [827, 51] on p "Wat is het procentuele verschil tussen de omzet per product door verkoop van Pi…" at bounding box center [650, 61] width 544 height 43
drag, startPoint x: 446, startPoint y: 70, endPoint x: 692, endPoint y: 77, distance: 245.9
click at [692, 77] on p "Wat is het procentuele verschil tussen de omzet per product door verkoop van Pi…" at bounding box center [650, 61] width 544 height 43
drag, startPoint x: 692, startPoint y: 77, endPoint x: 657, endPoint y: 83, distance: 35.5
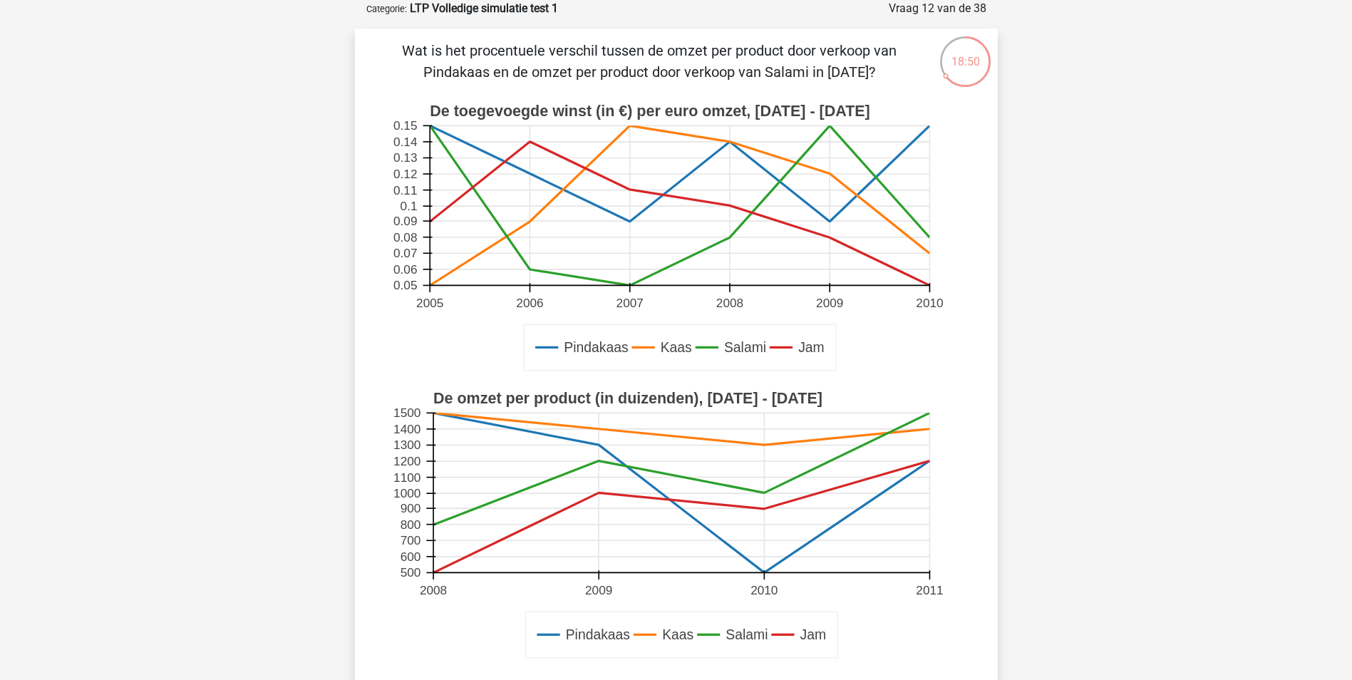
click at [690, 83] on p "Wat is het procentuele verschil tussen de omzet per product door verkoop van Pi…" at bounding box center [650, 61] width 544 height 43
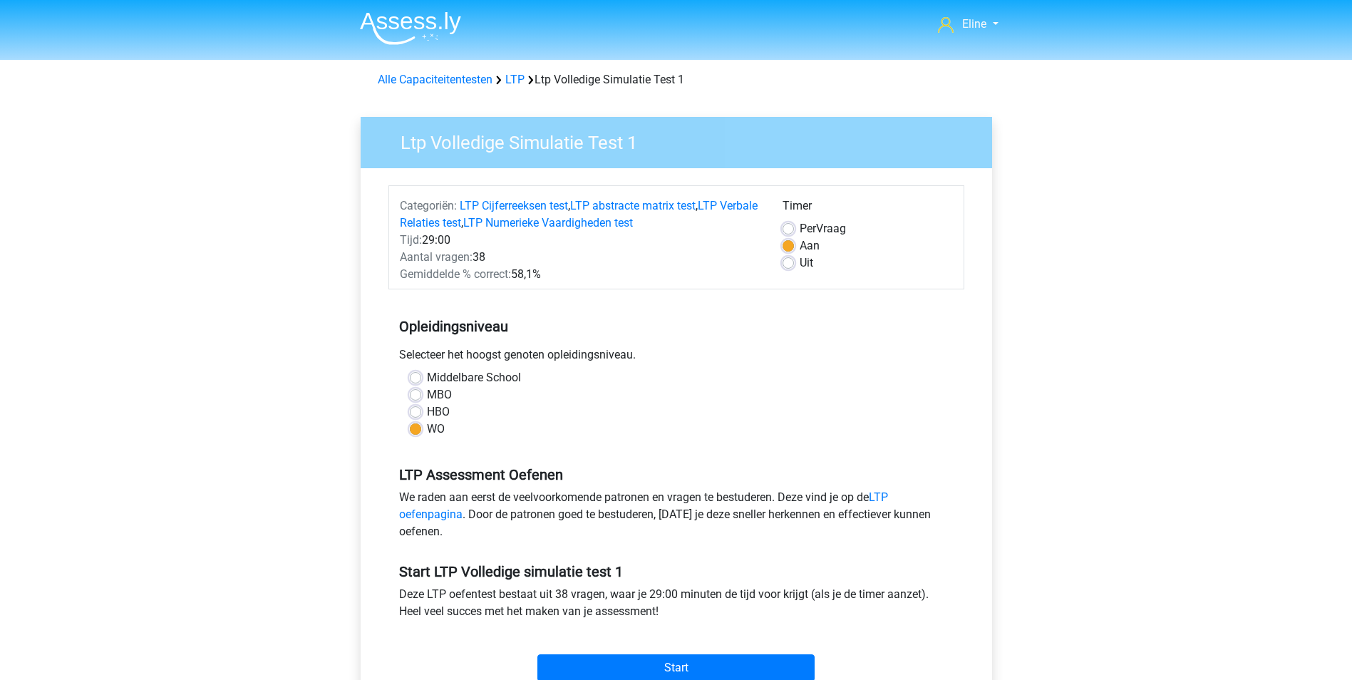
scroll to position [214, 0]
